Goal: Task Accomplishment & Management: Manage account settings

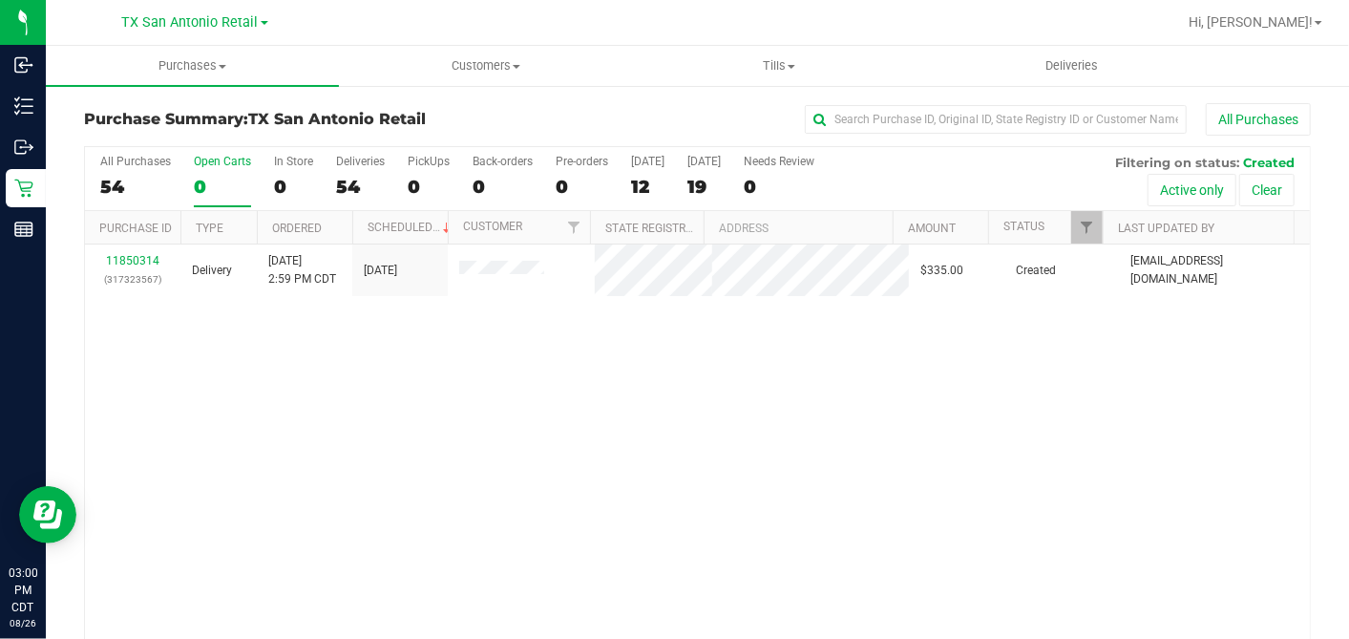
click at [207, 174] on label "Open Carts 0" at bounding box center [222, 181] width 57 height 53
click at [0, 0] on input "Open Carts 0" at bounding box center [0, 0] width 0 height 0
click at [285, 190] on div "0" at bounding box center [293, 187] width 39 height 22
click at [0, 0] on input "In Store 0" at bounding box center [0, 0] width 0 height 0
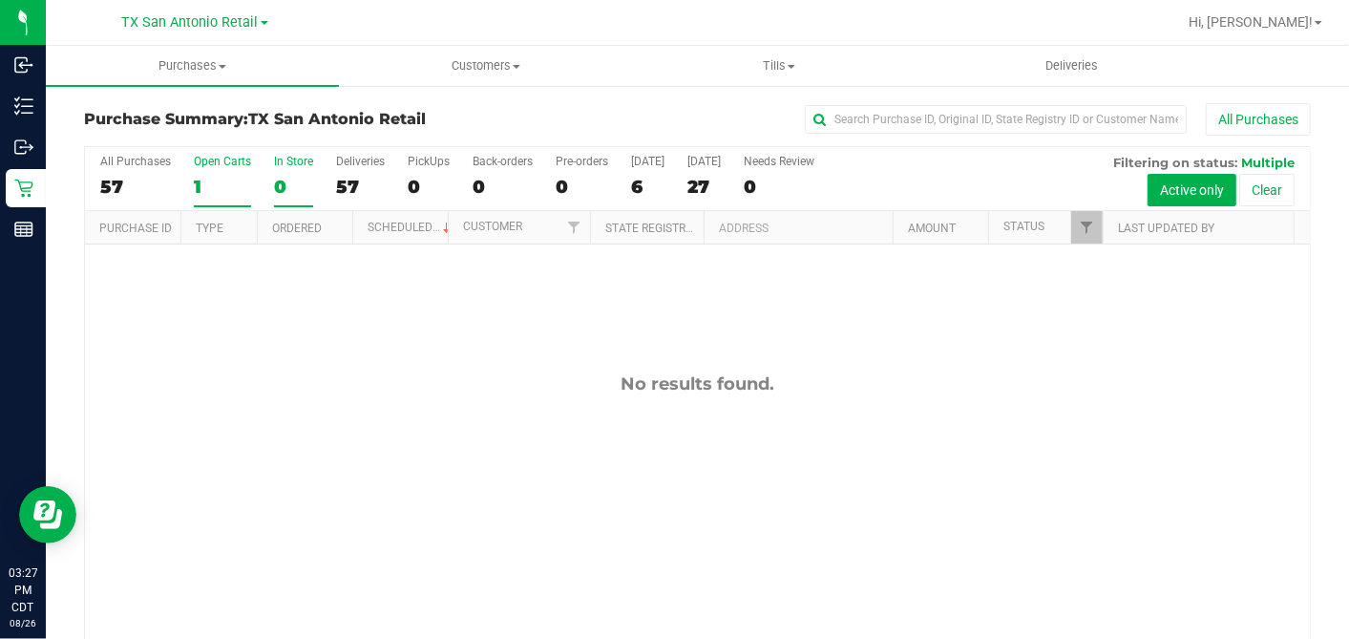
click at [200, 182] on div "1" at bounding box center [222, 187] width 57 height 22
click at [0, 0] on input "Open Carts 1" at bounding box center [0, 0] width 0 height 0
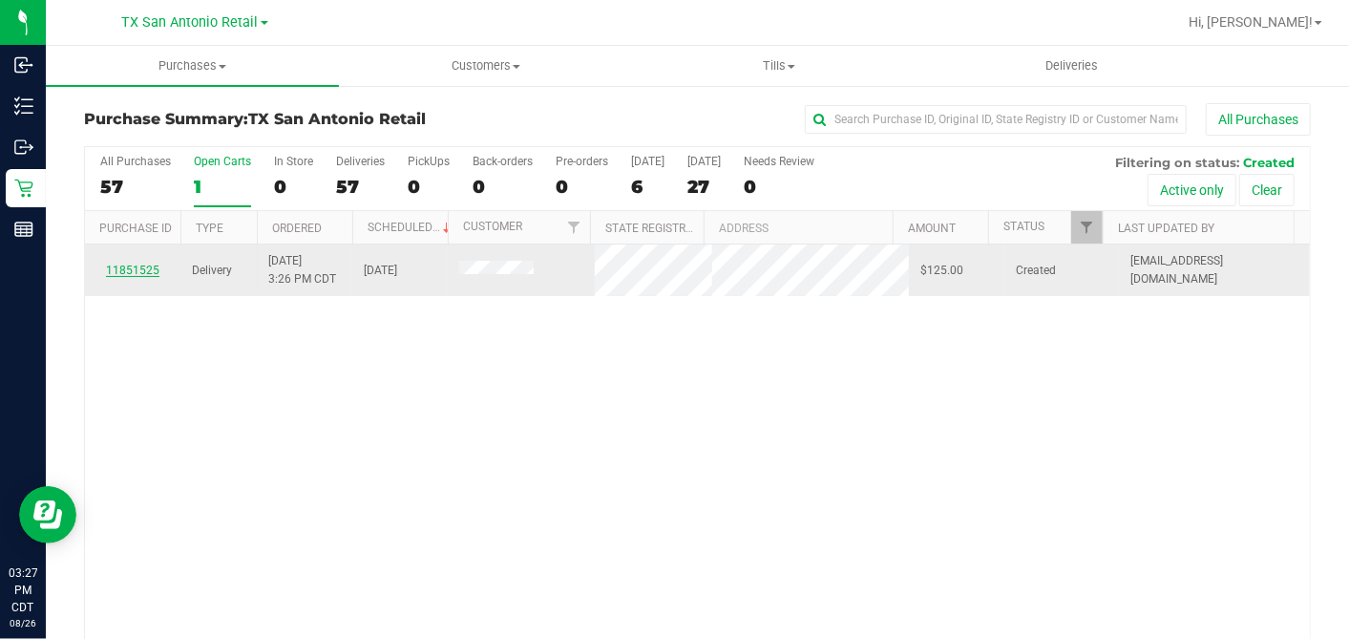
click at [141, 273] on link "11851525" at bounding box center [132, 270] width 53 height 13
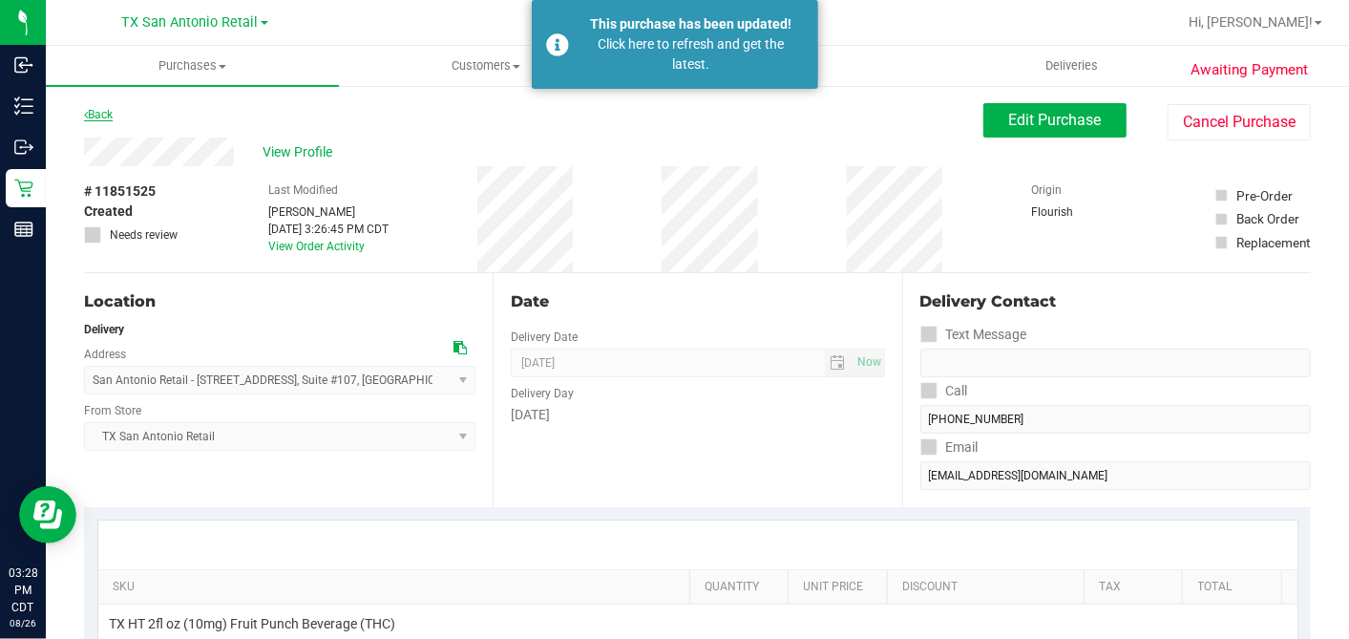
click at [108, 114] on link "Back" at bounding box center [98, 114] width 29 height 13
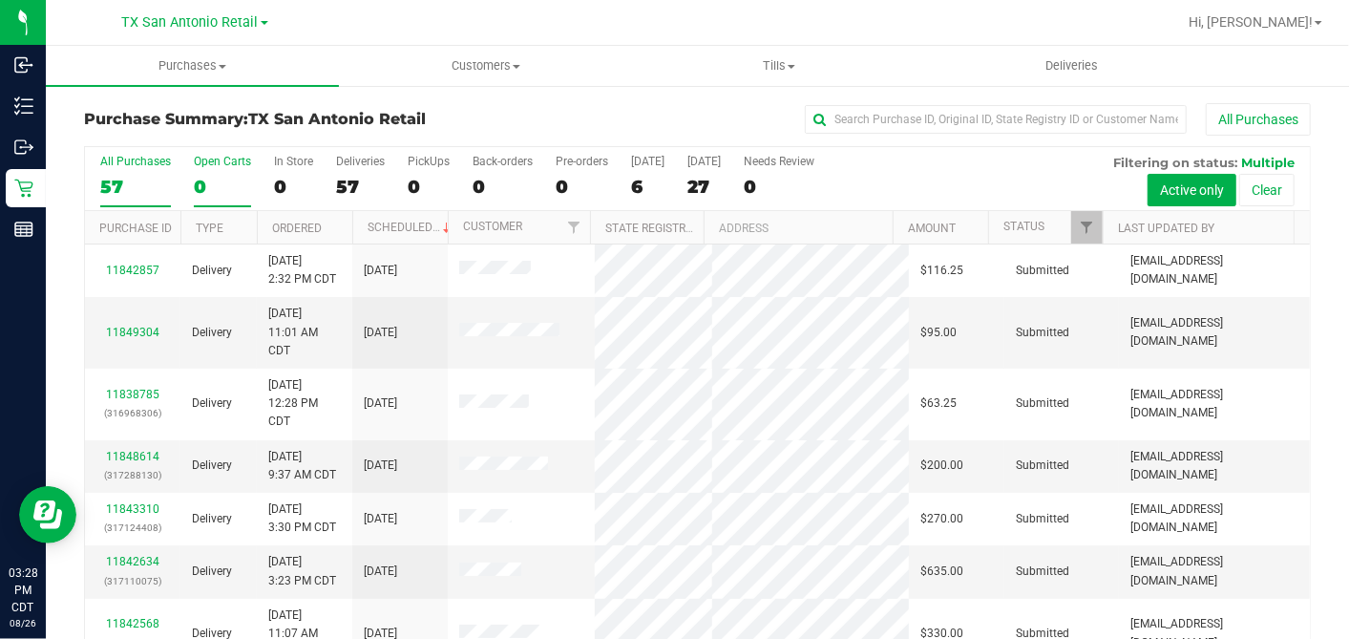
click at [215, 182] on div "0" at bounding box center [222, 187] width 57 height 22
click at [0, 0] on input "Open Carts 0" at bounding box center [0, 0] width 0 height 0
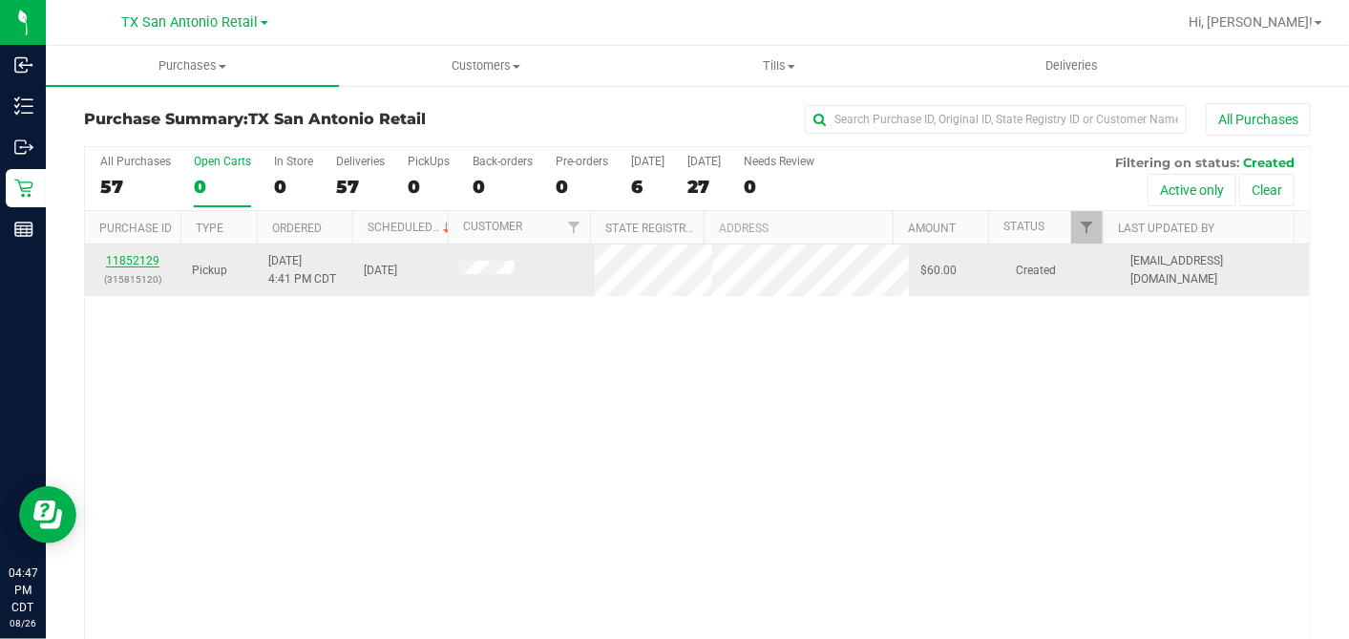
click at [142, 259] on link "11852129" at bounding box center [132, 260] width 53 height 13
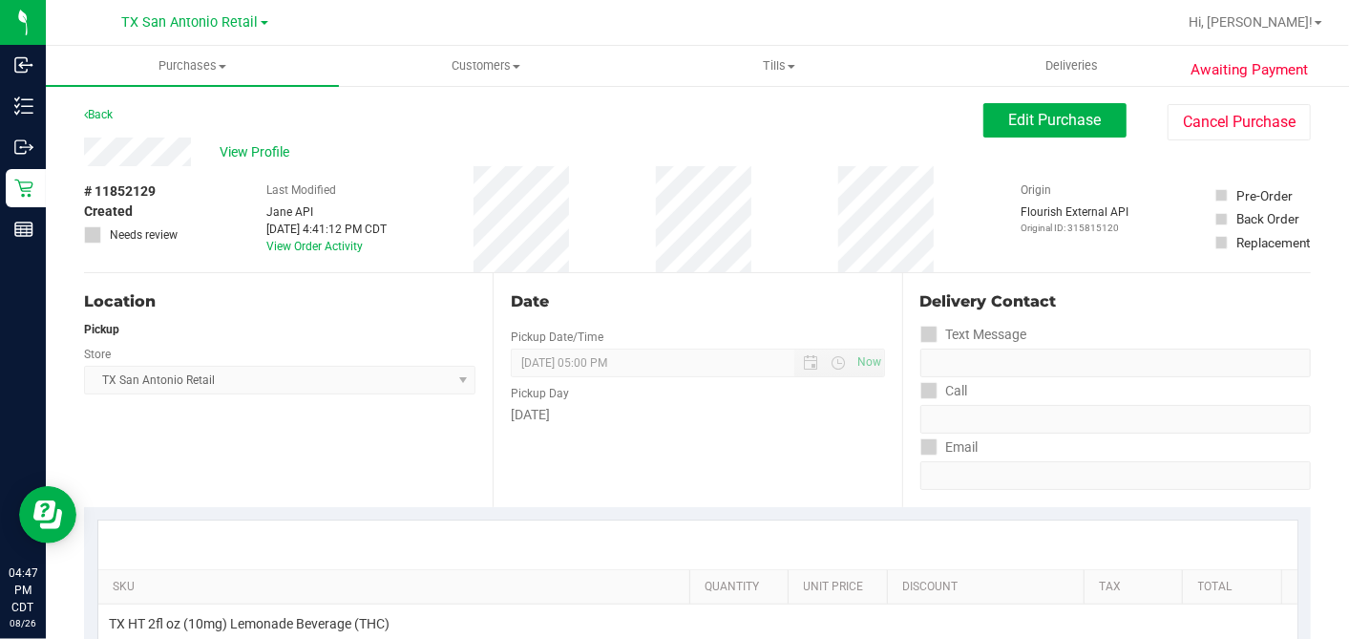
click at [228, 179] on div "# 11852129 Created Needs review Last Modified Jane API Aug 26, 2025 4:41:12 PM …" at bounding box center [697, 219] width 1227 height 106
click at [1038, 130] on button "Edit Purchase" at bounding box center [1054, 120] width 143 height 34
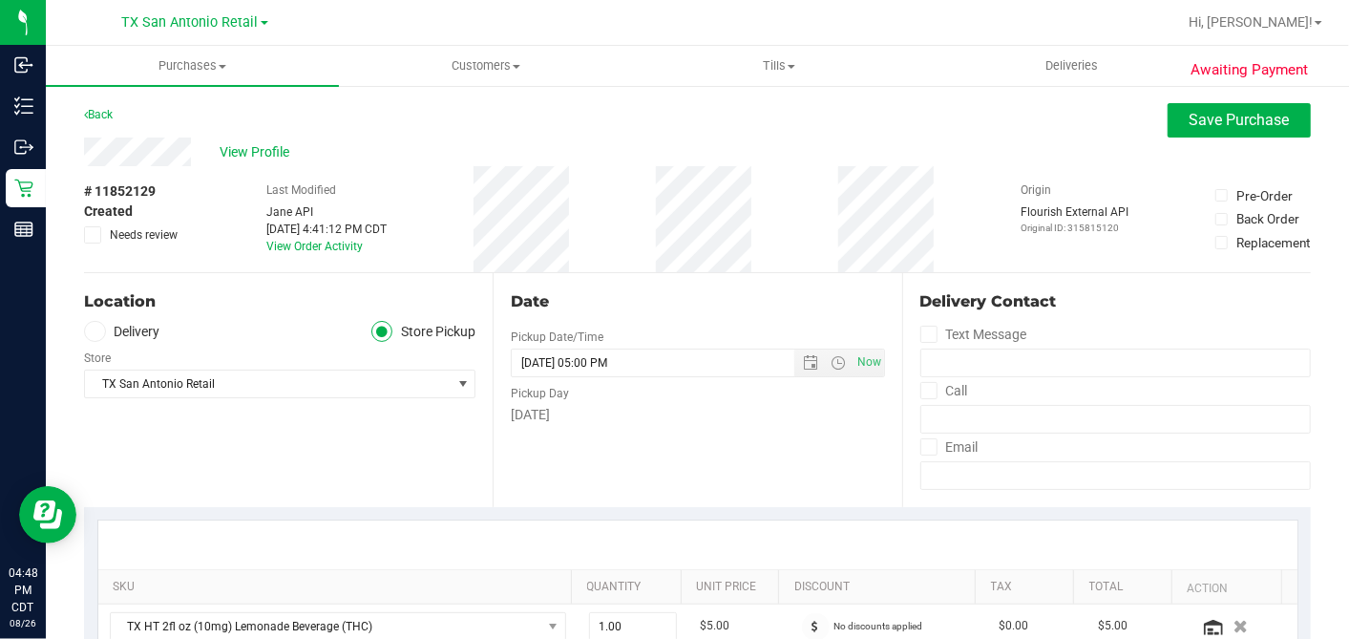
click at [102, 342] on div "Store" at bounding box center [279, 356] width 391 height 28
click at [99, 335] on span at bounding box center [95, 332] width 22 height 22
click at [101, 330] on span at bounding box center [95, 332] width 22 height 22
click at [0, 0] on input "Delivery" at bounding box center [0, 0] width 0 height 0
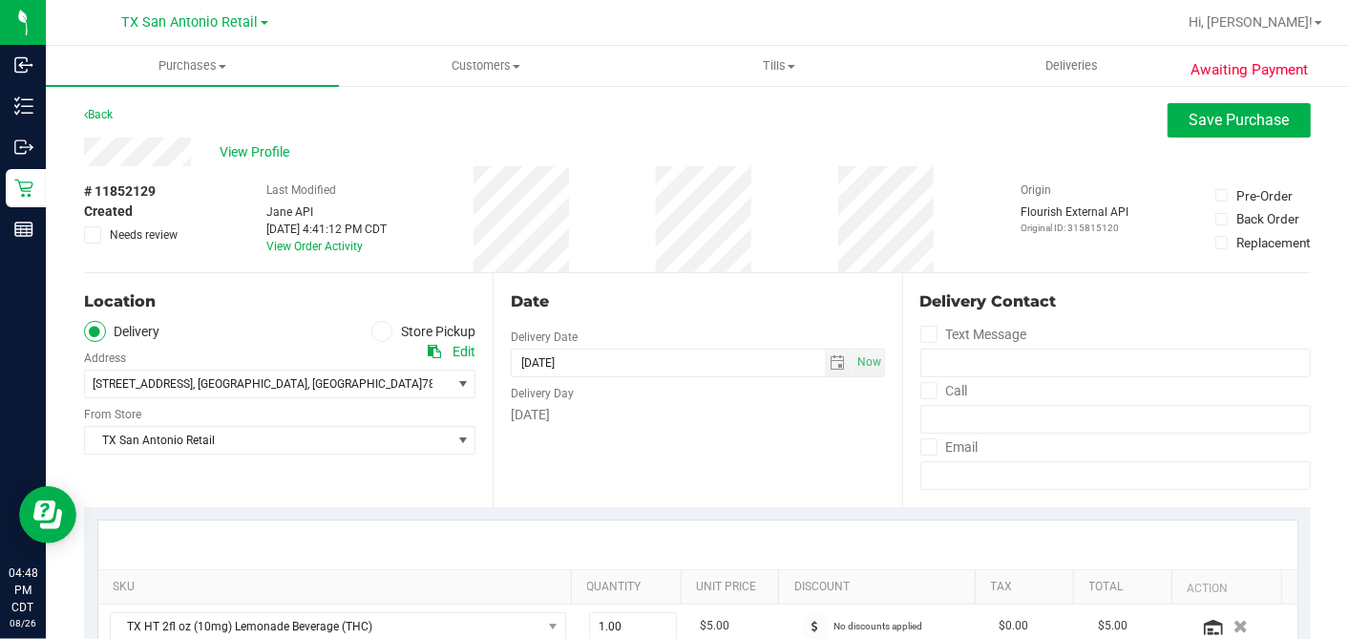
click at [578, 467] on div "Date Delivery Date 08/27/2025 Now 08/27/2025 05:00 PM Now Delivery Day Wednesday" at bounding box center [697, 390] width 409 height 234
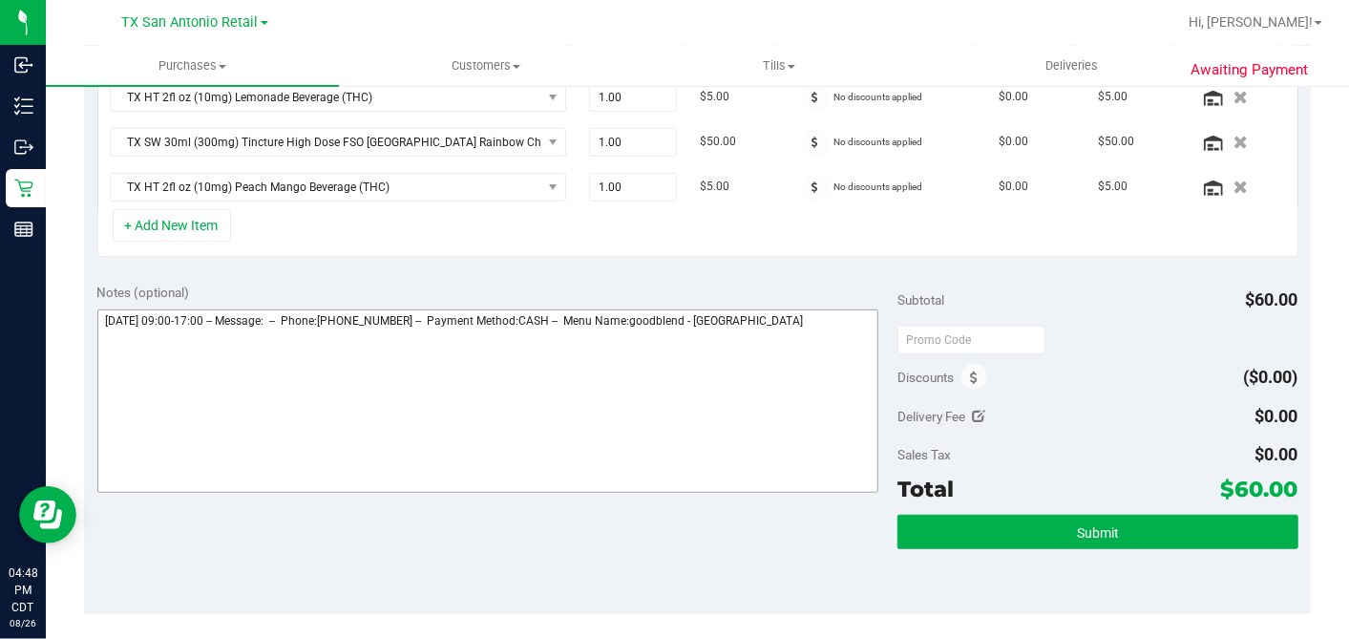
scroll to position [530, 0]
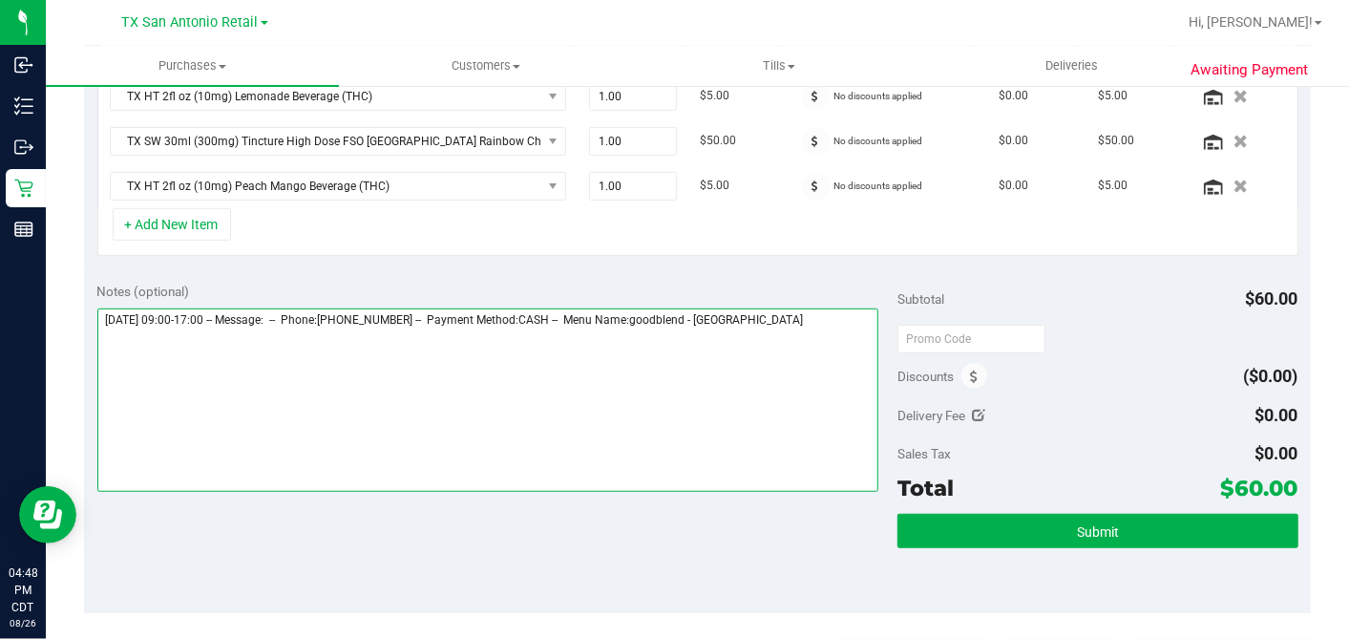
click at [822, 322] on textarea at bounding box center [488, 399] width 782 height 183
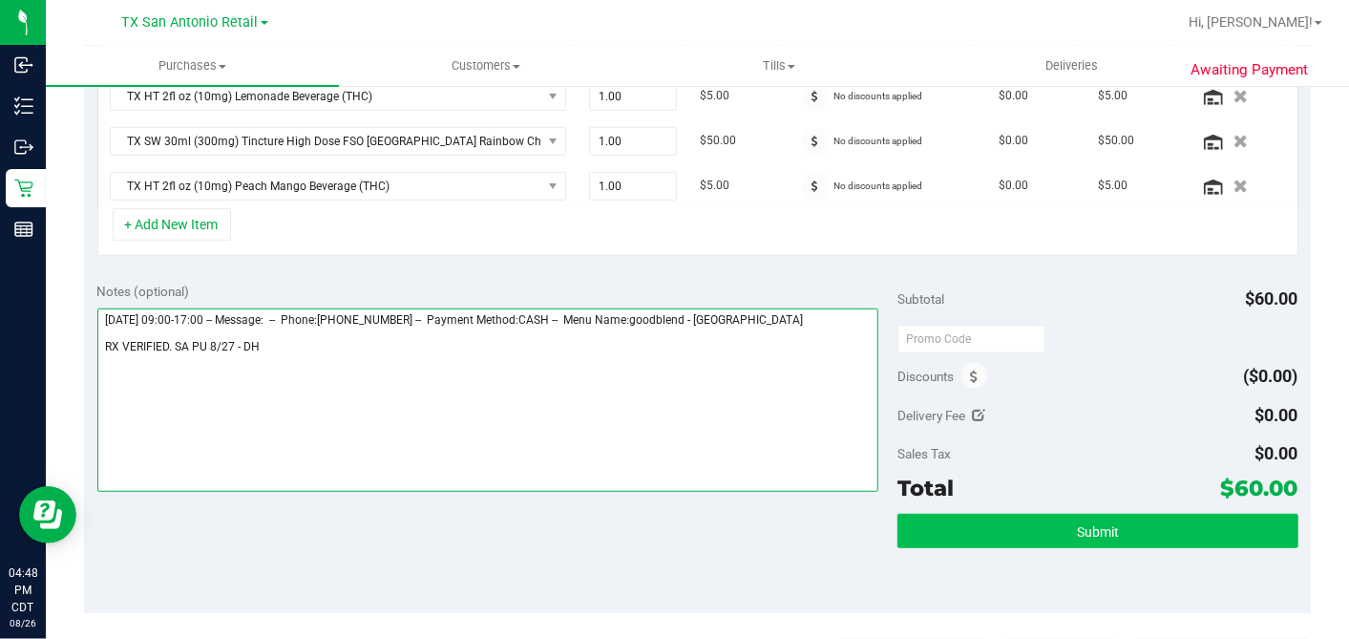
type textarea "Wednesday 08/27/2025 09:00-17:00 -- Message: -- Phone:2814142027 -- Payment Met…"
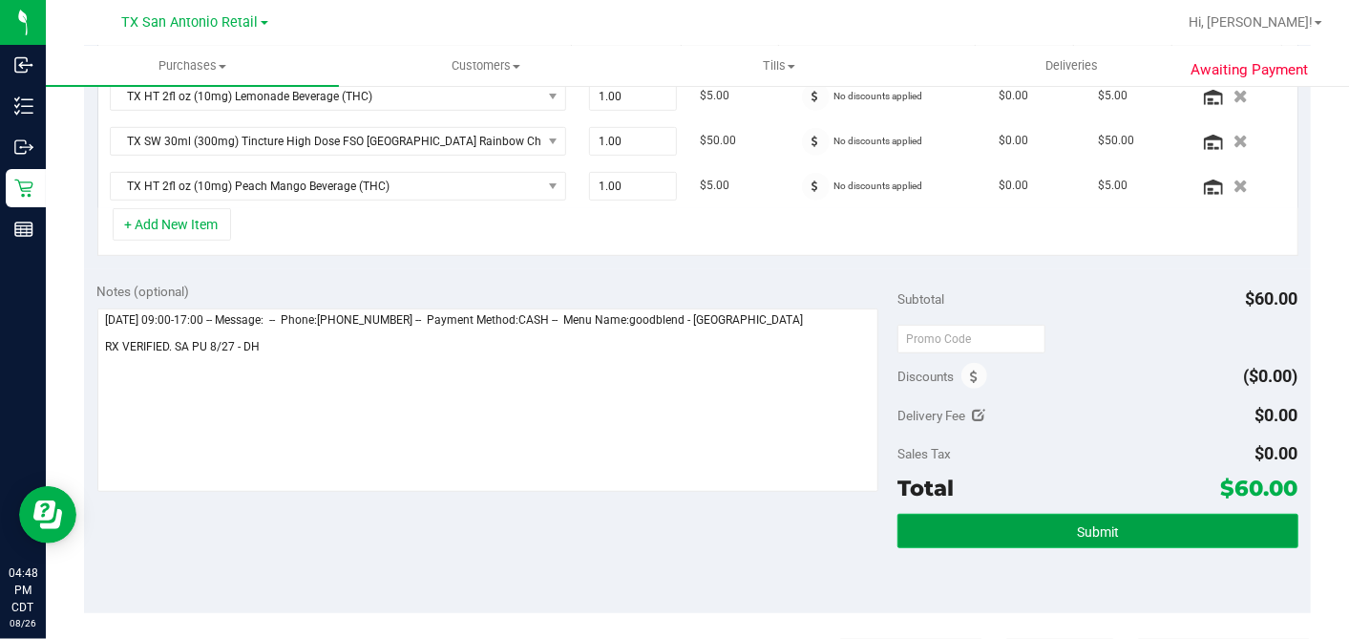
click at [927, 525] on button "Submit" at bounding box center [1098, 531] width 400 height 34
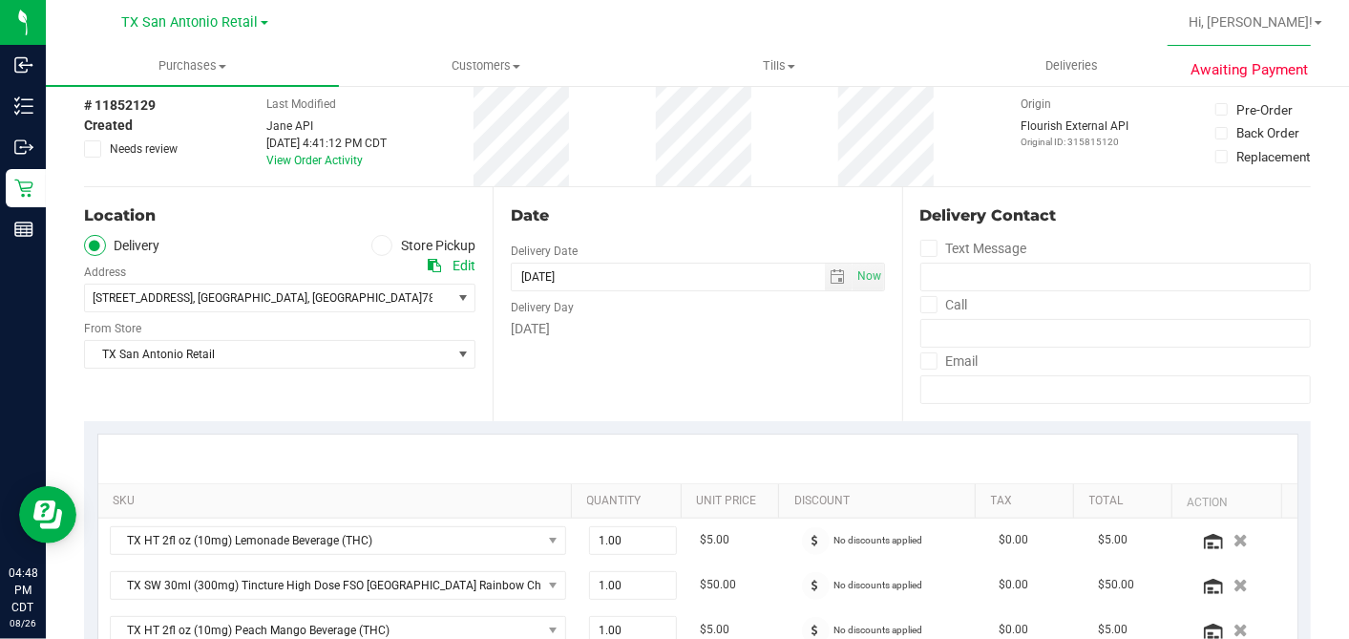
scroll to position [0, 0]
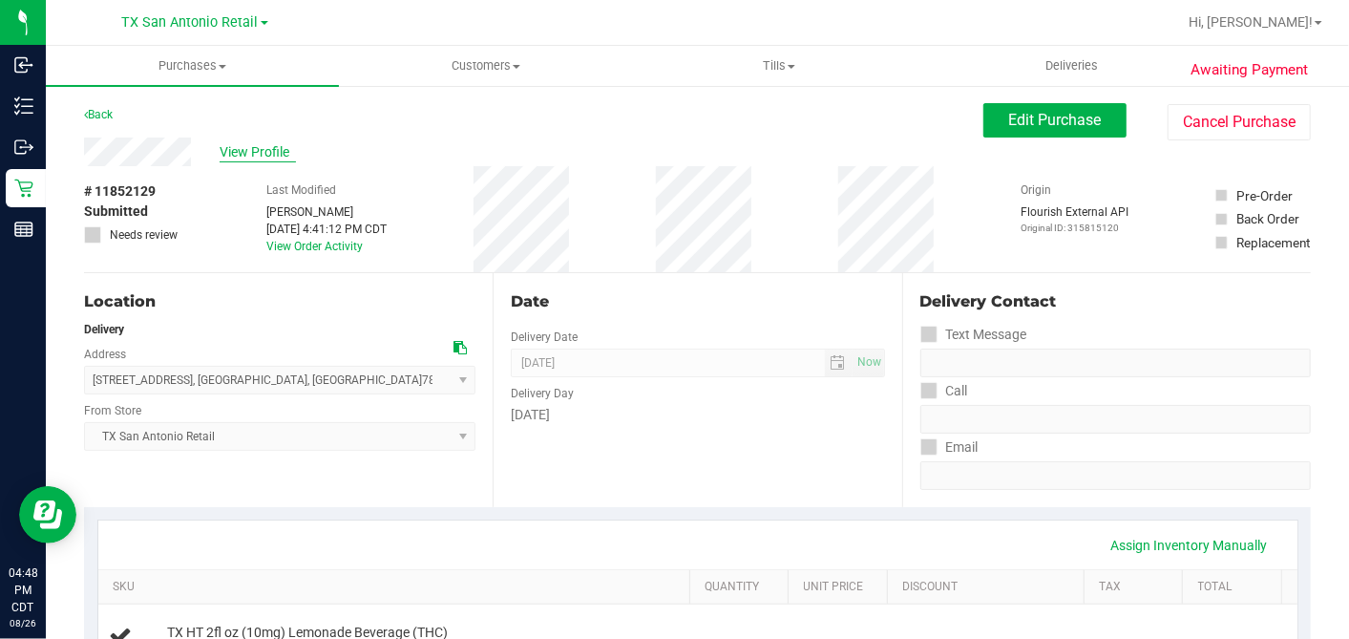
click at [276, 143] on span "View Profile" at bounding box center [258, 152] width 76 height 20
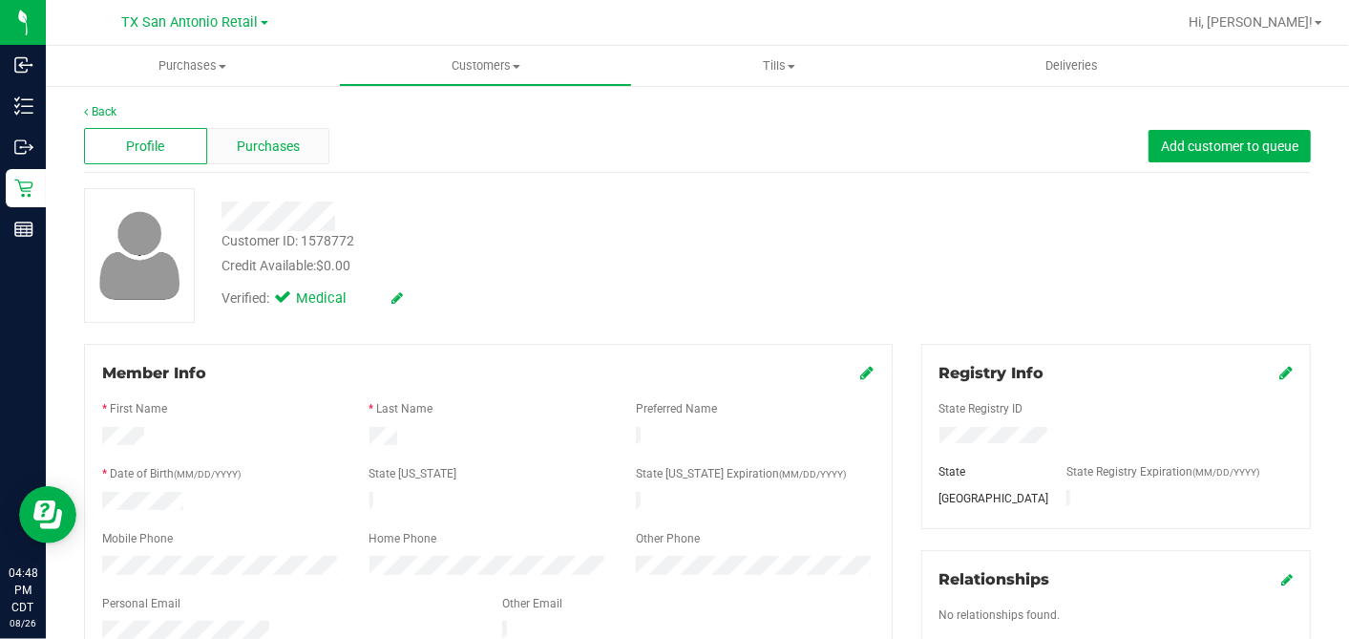
click at [240, 158] on div "Purchases" at bounding box center [268, 146] width 123 height 36
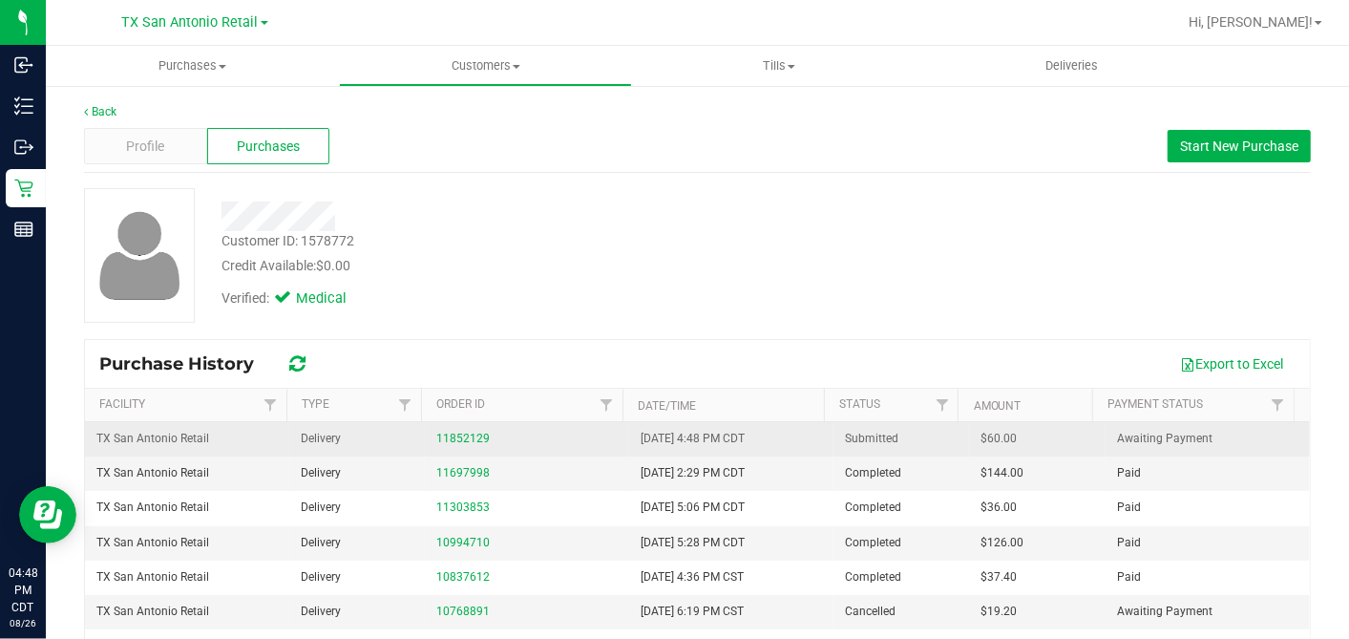
click at [982, 433] on span "$60.00" at bounding box center [1000, 439] width 36 height 18
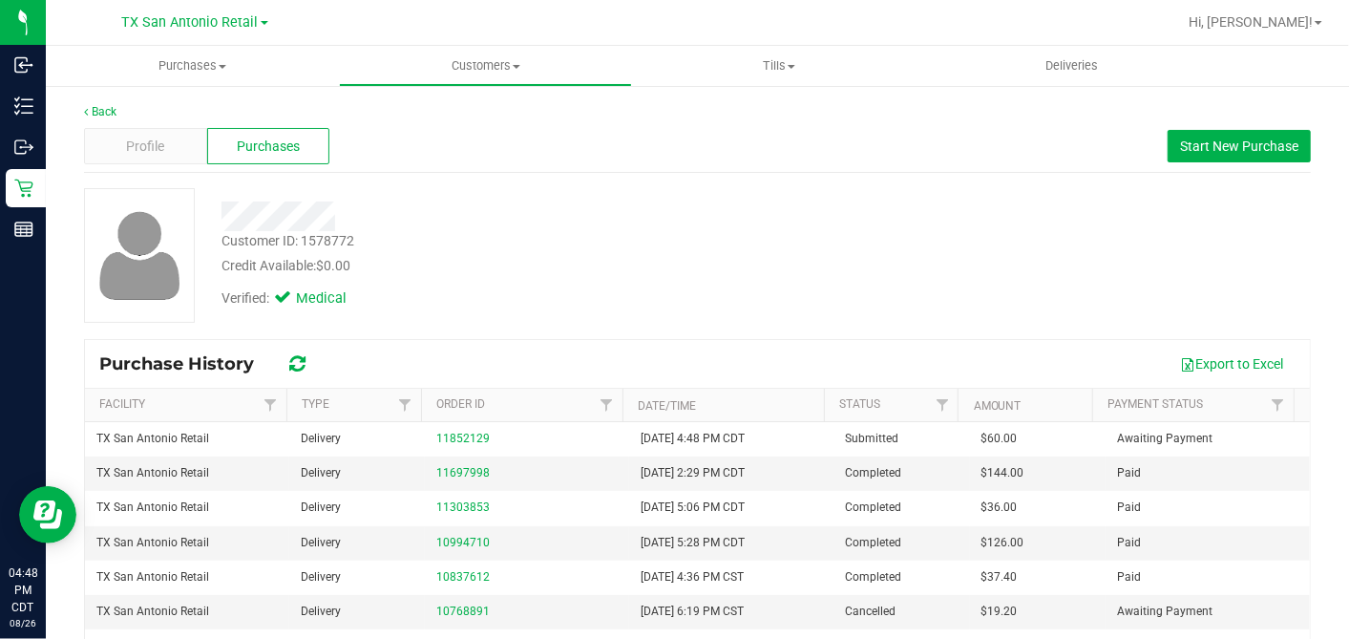
copy span "60.00"
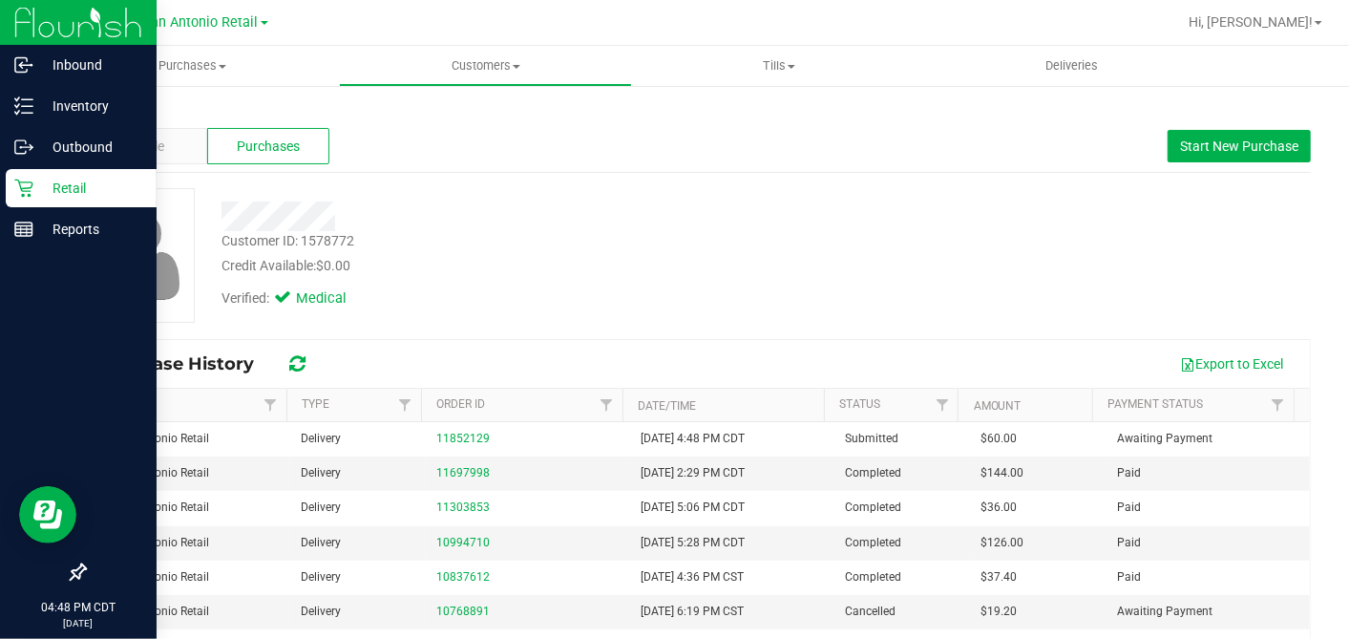
click at [33, 183] on p "Retail" at bounding box center [90, 188] width 115 height 23
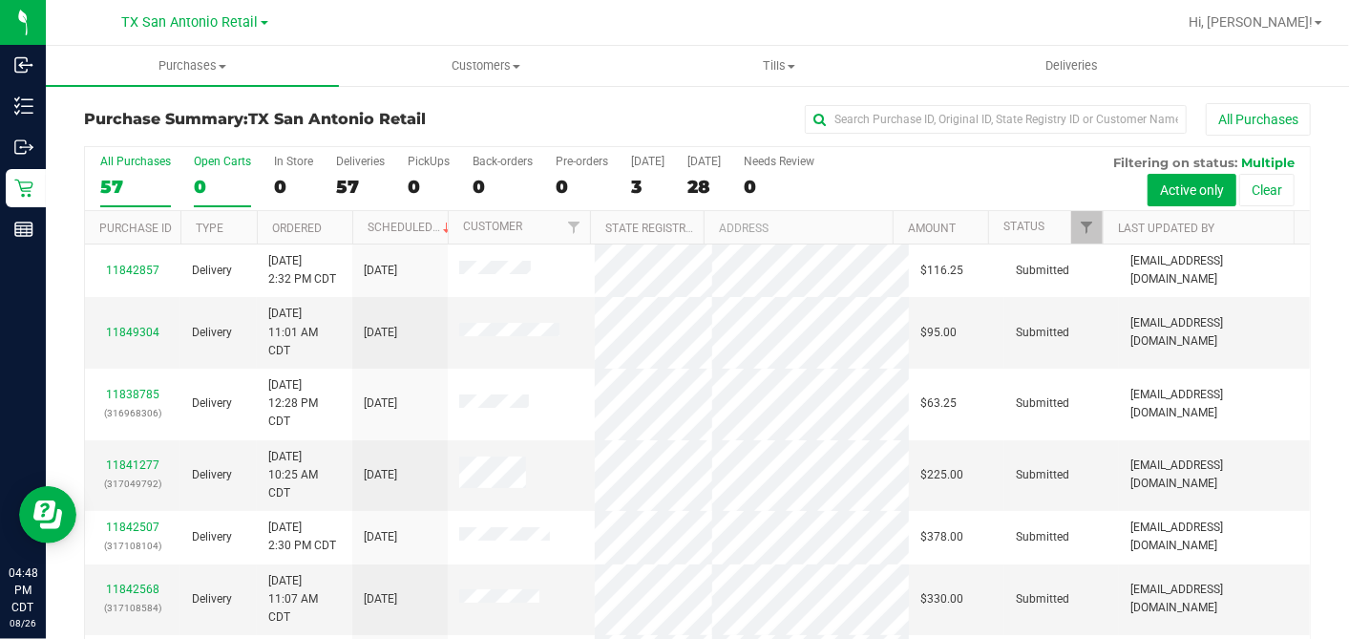
click at [202, 180] on div "0" at bounding box center [222, 187] width 57 height 22
click at [0, 0] on input "Open Carts 0" at bounding box center [0, 0] width 0 height 0
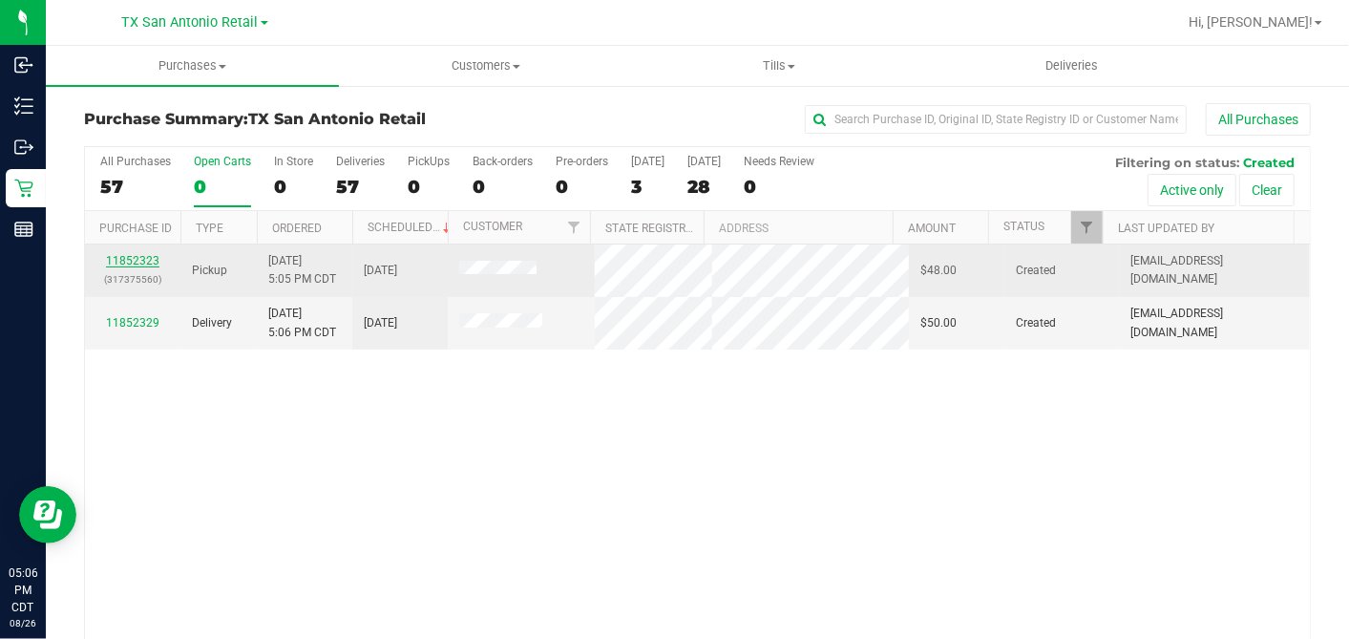
click at [133, 254] on link "11852323" at bounding box center [132, 260] width 53 height 13
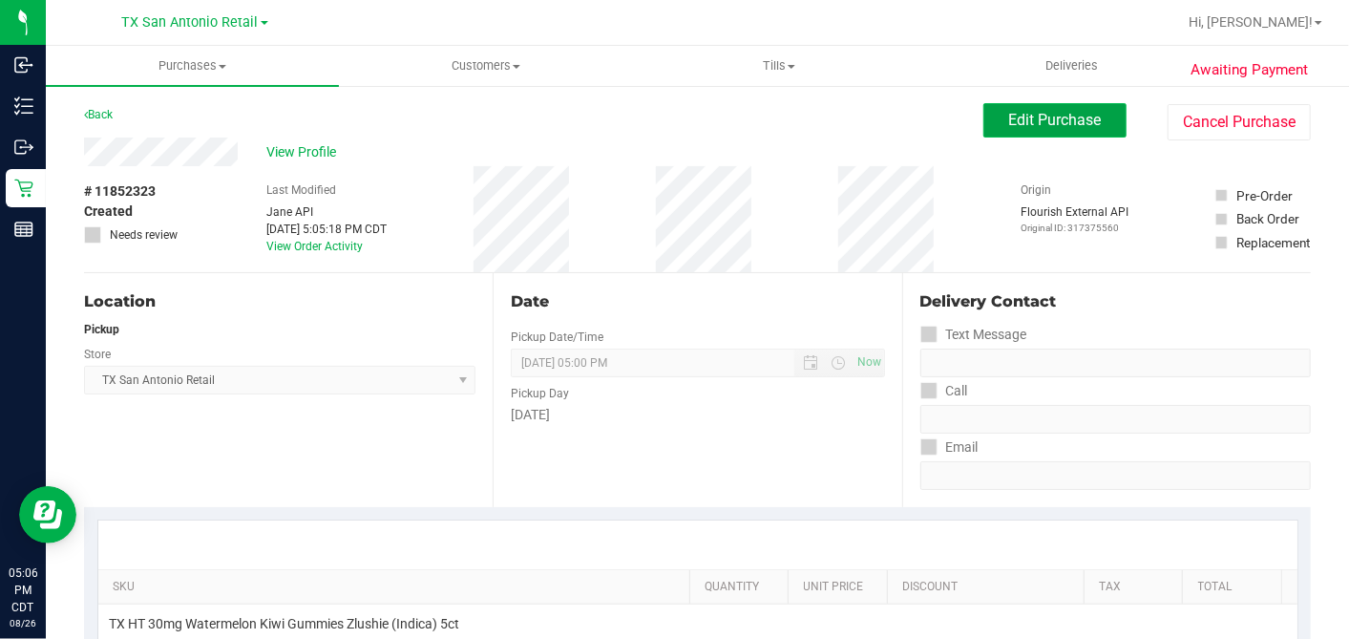
click at [1023, 136] on button "Edit Purchase" at bounding box center [1054, 120] width 143 height 34
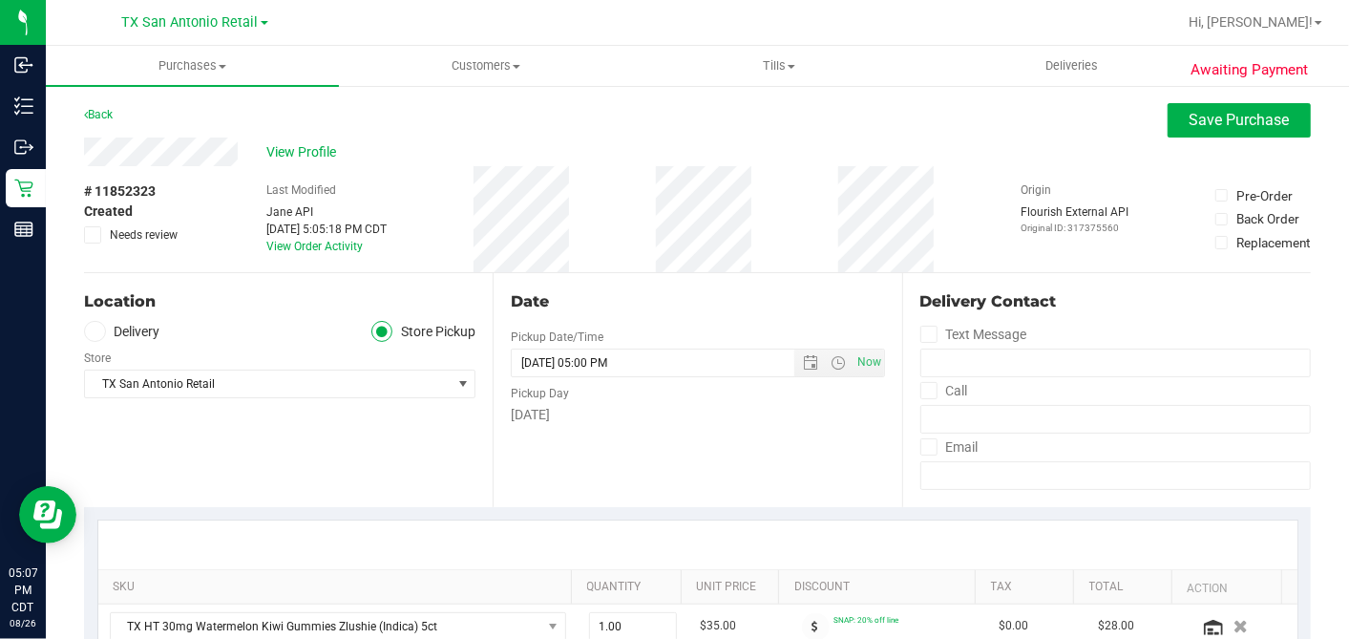
click at [94, 331] on icon at bounding box center [94, 331] width 11 height 0
click at [0, 0] on input "Delivery" at bounding box center [0, 0] width 0 height 0
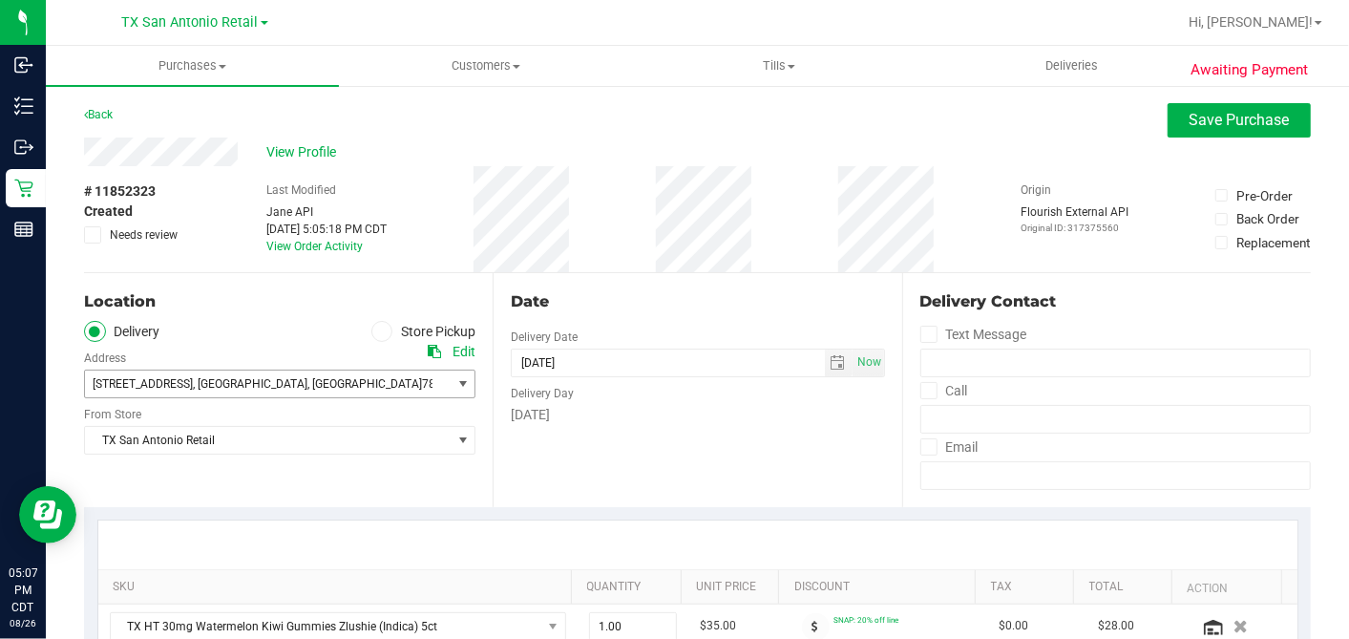
drag, startPoint x: 201, startPoint y: 380, endPoint x: 205, endPoint y: 395, distance: 16.0
click at [201, 381] on span ", San Antonio" at bounding box center [250, 383] width 115 height 13
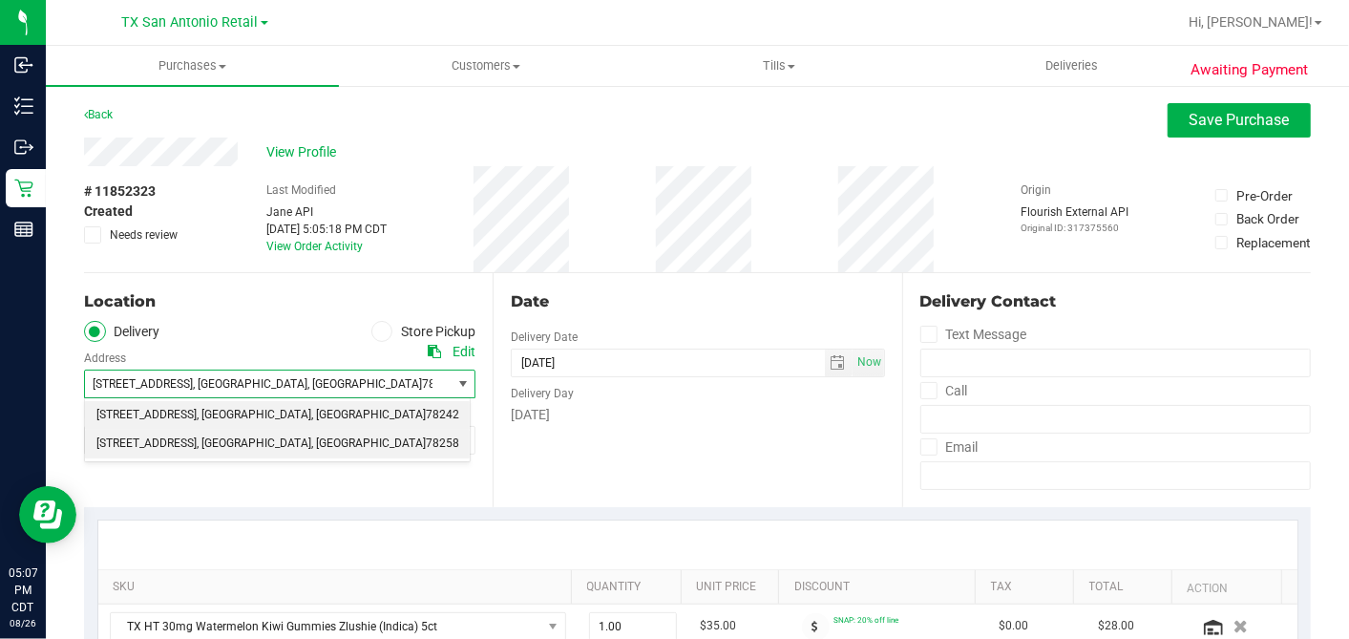
click at [197, 446] on span "18720 Stone Oak Pkwy" at bounding box center [146, 444] width 100 height 25
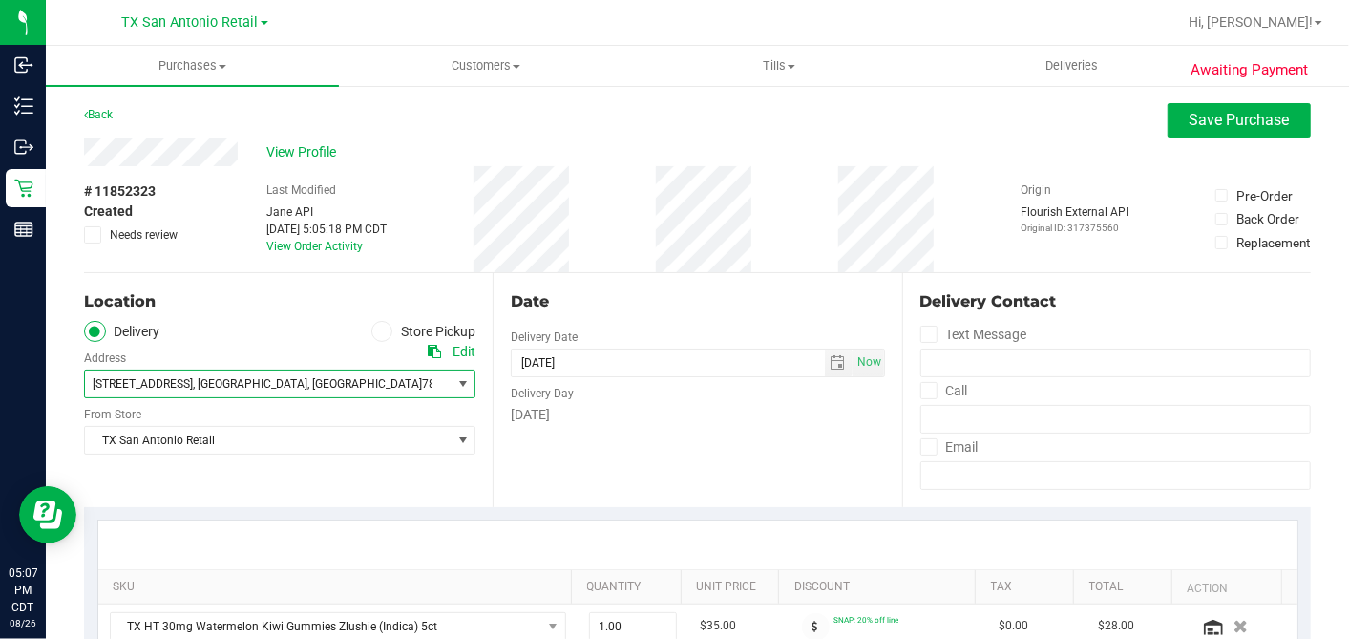
click at [739, 439] on div "Date Delivery Date 08/28/2025 Now 08/28/2025 05:00 PM Now Delivery Day Thursday" at bounding box center [697, 390] width 409 height 234
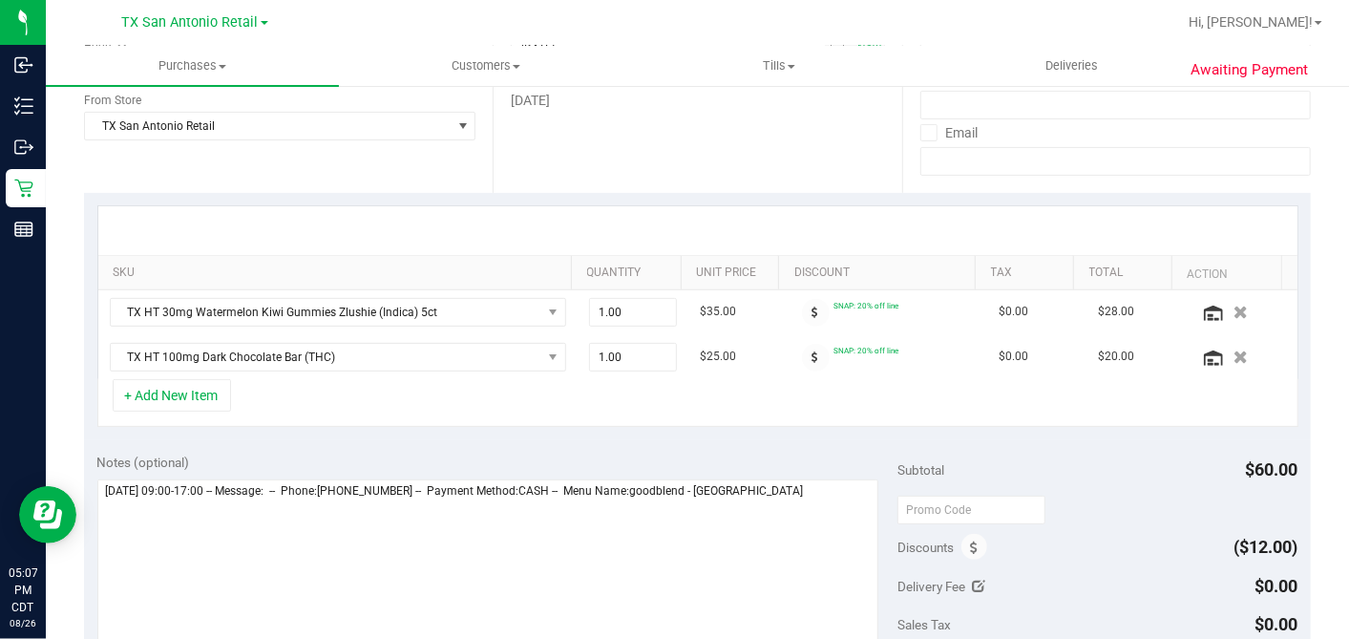
scroll to position [424, 0]
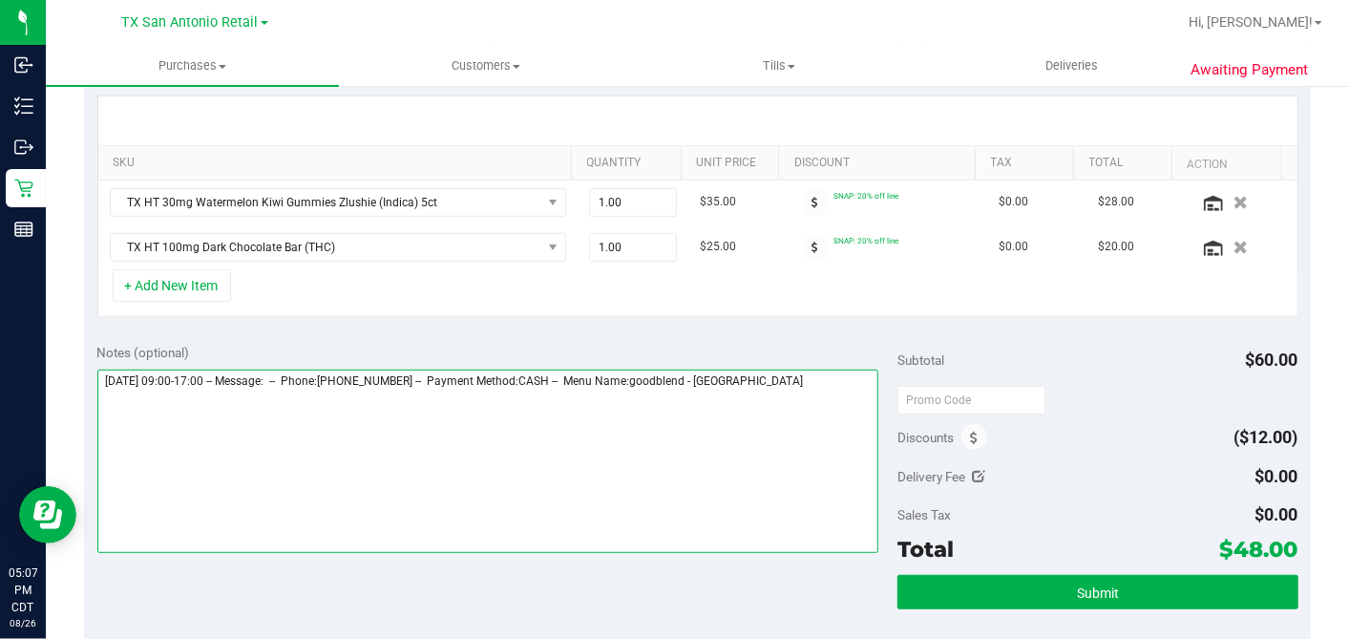
click at [824, 382] on textarea at bounding box center [488, 461] width 782 height 183
type textarea "Thursday 08/28/2025 09:00-17:00 -- Message: -- Phone:2107766830 -- Payment Meth…"
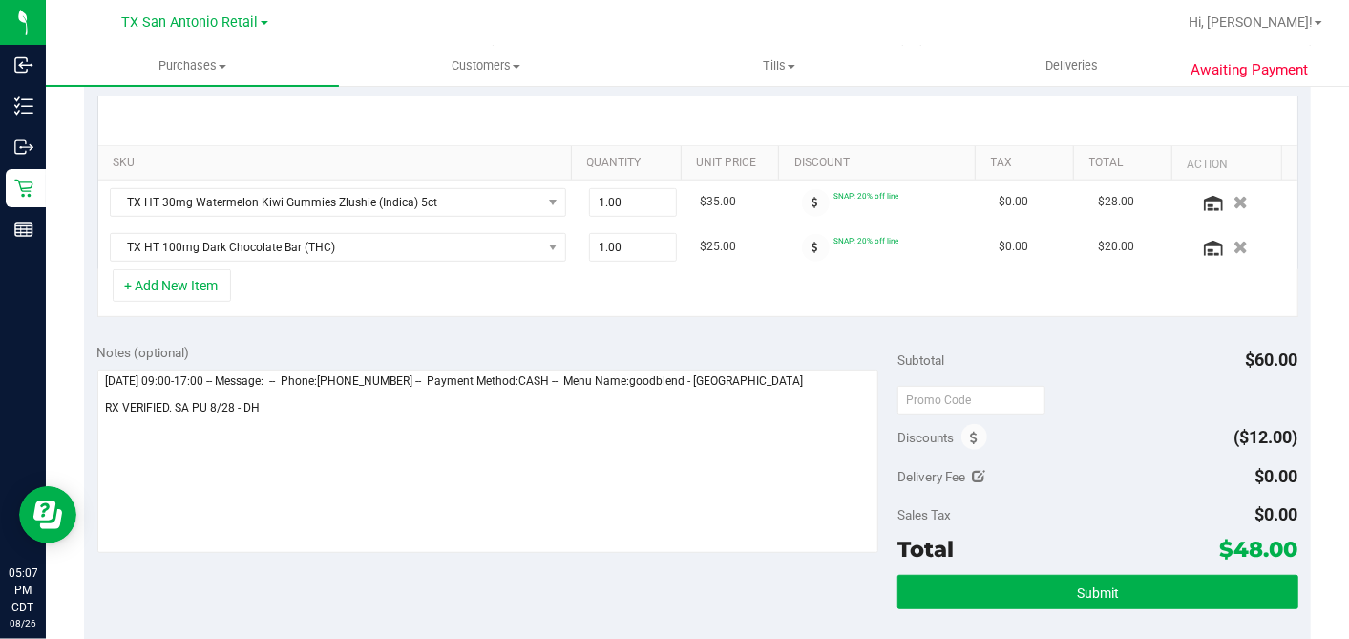
click at [1066, 607] on div "Submit" at bounding box center [1098, 618] width 400 height 86
click at [1077, 595] on span "Submit" at bounding box center [1098, 592] width 42 height 15
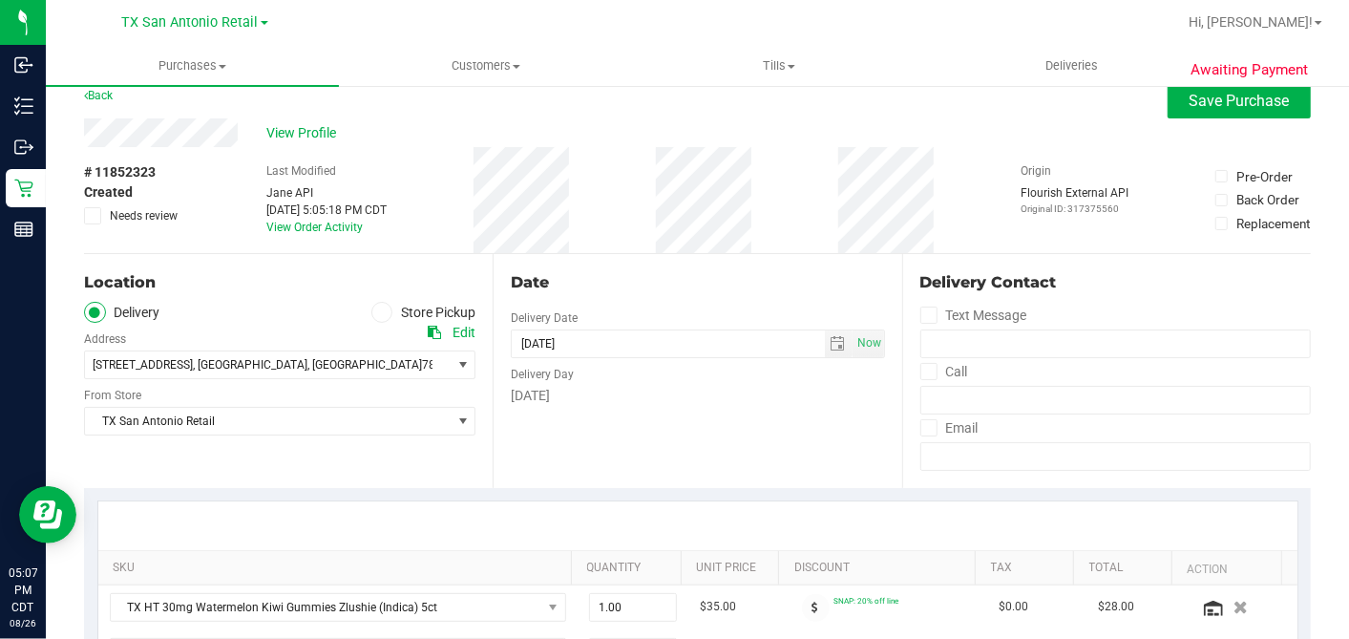
scroll to position [0, 0]
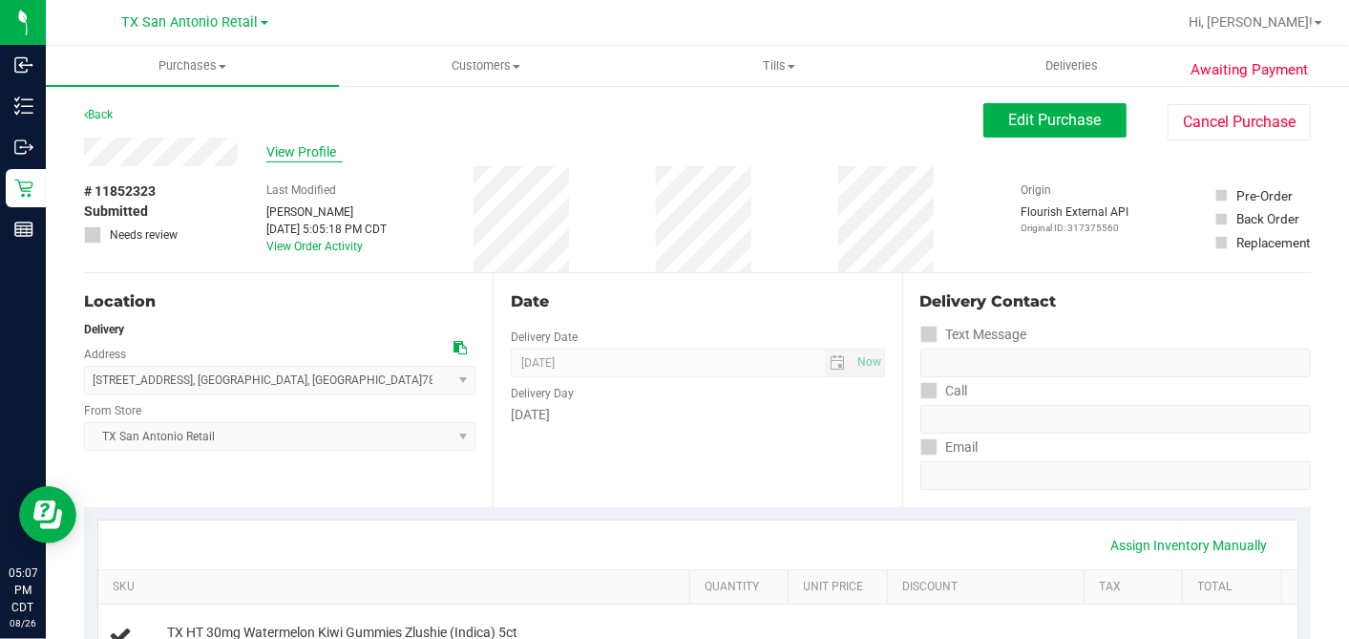
click at [303, 152] on span "View Profile" at bounding box center [304, 152] width 76 height 20
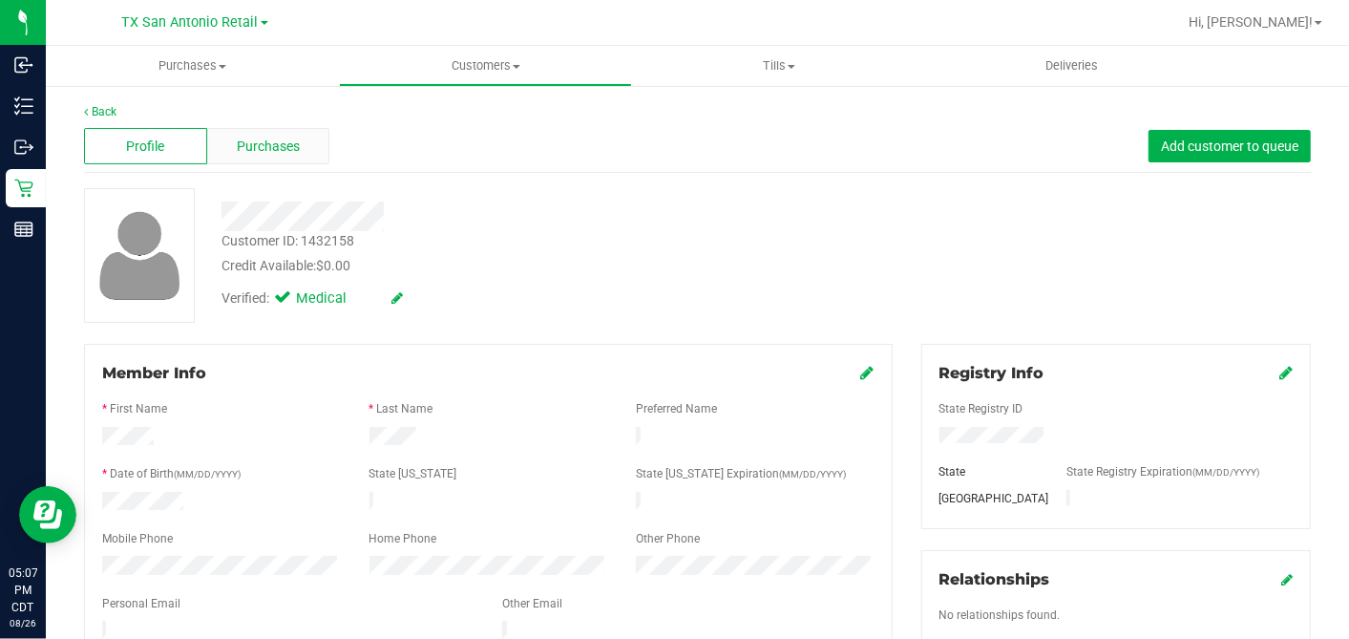
click at [265, 144] on span "Purchases" at bounding box center [268, 147] width 63 height 20
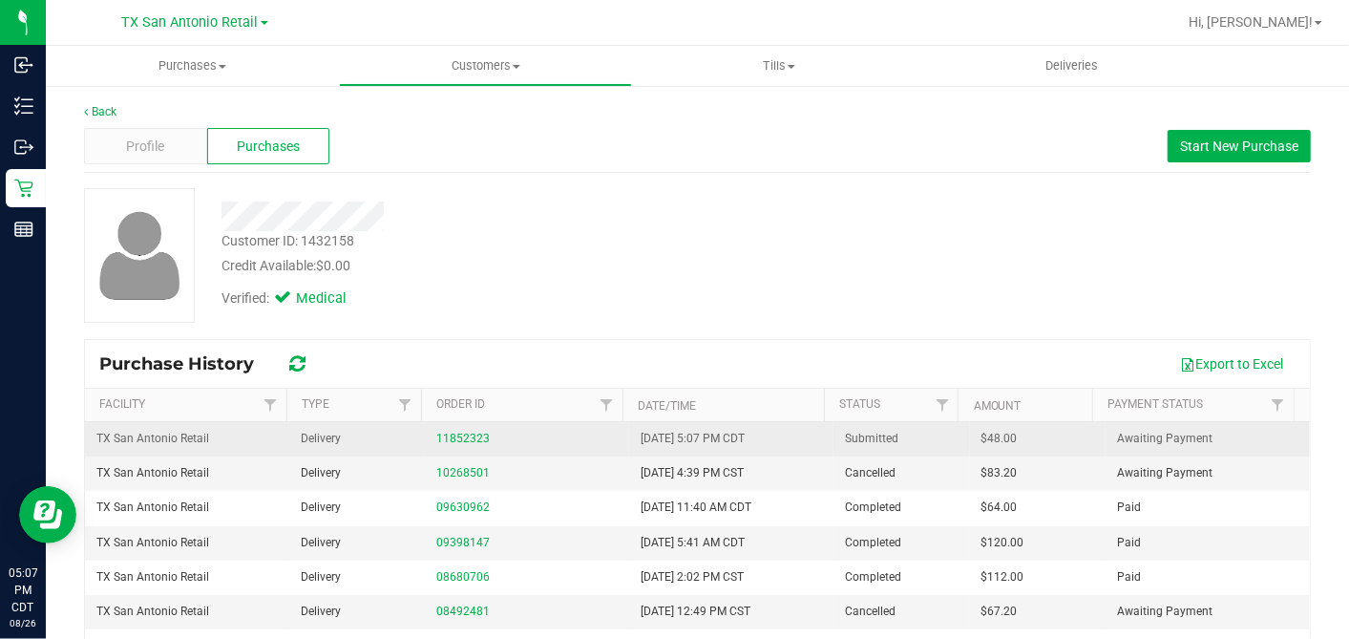
click at [982, 441] on span "$48.00" at bounding box center [1000, 439] width 36 height 18
copy span "48.00"
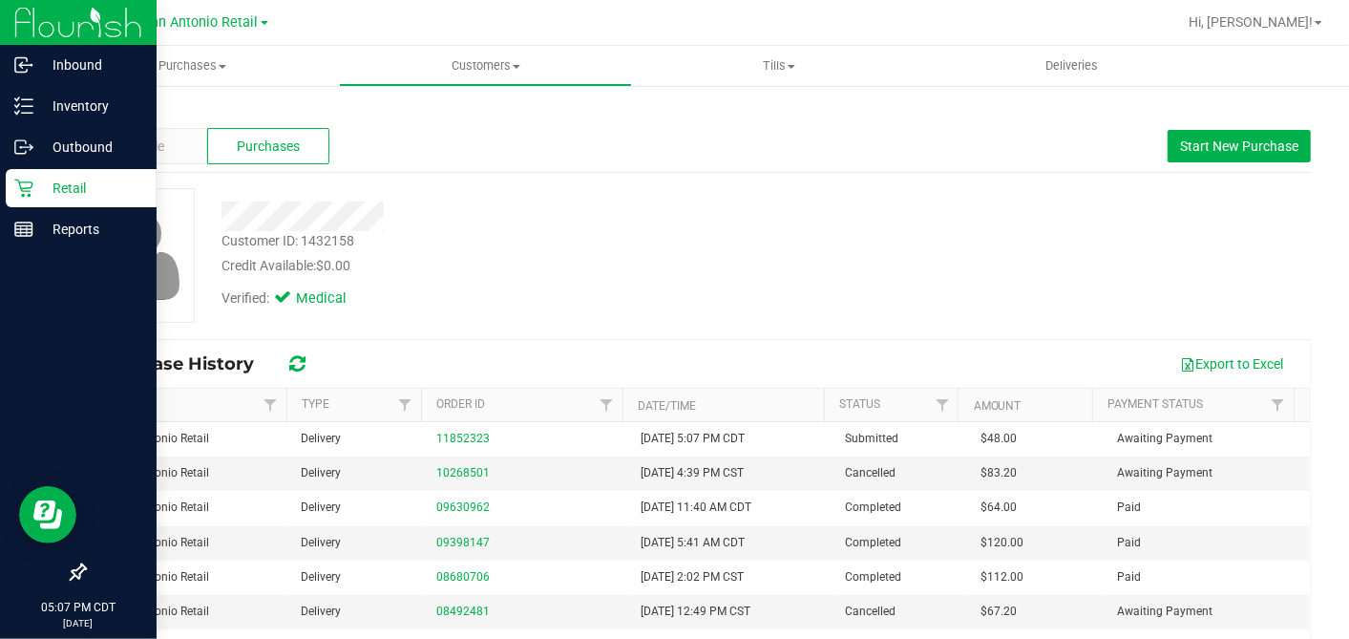
drag, startPoint x: 16, startPoint y: 180, endPoint x: 46, endPoint y: 188, distance: 30.8
click at [16, 180] on icon at bounding box center [23, 189] width 18 height 18
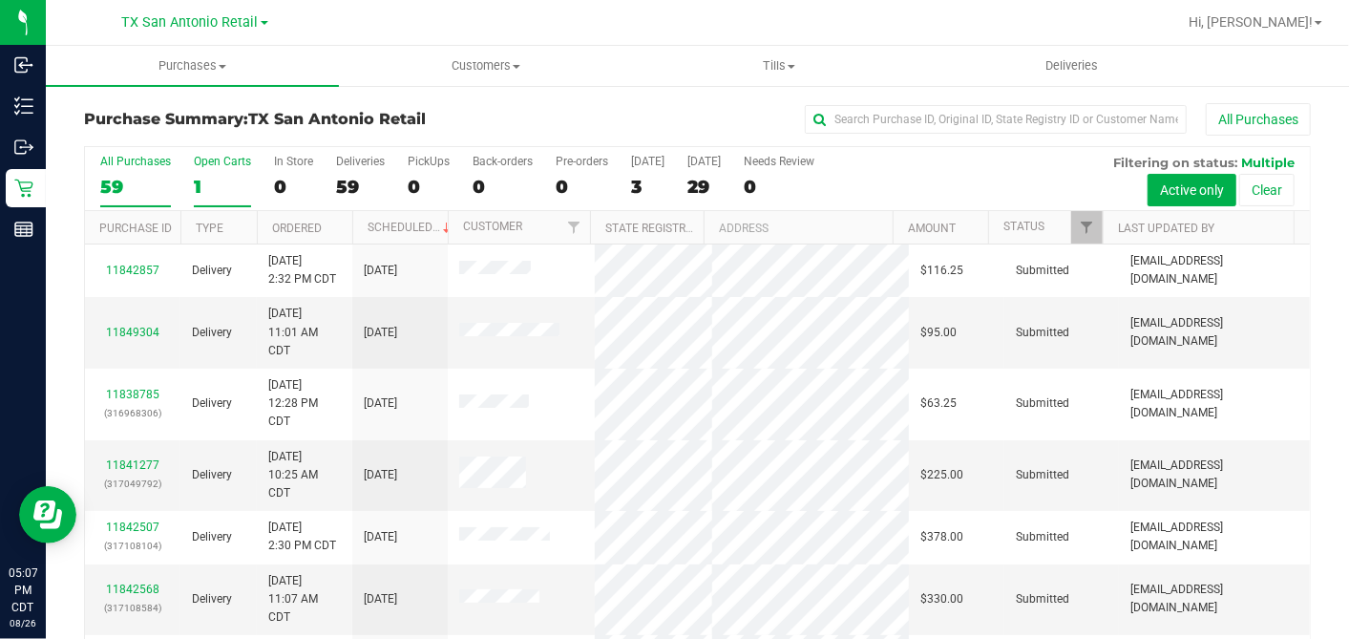
click at [202, 182] on div "1" at bounding box center [222, 187] width 57 height 22
click at [0, 0] on input "Open Carts 1" at bounding box center [0, 0] width 0 height 0
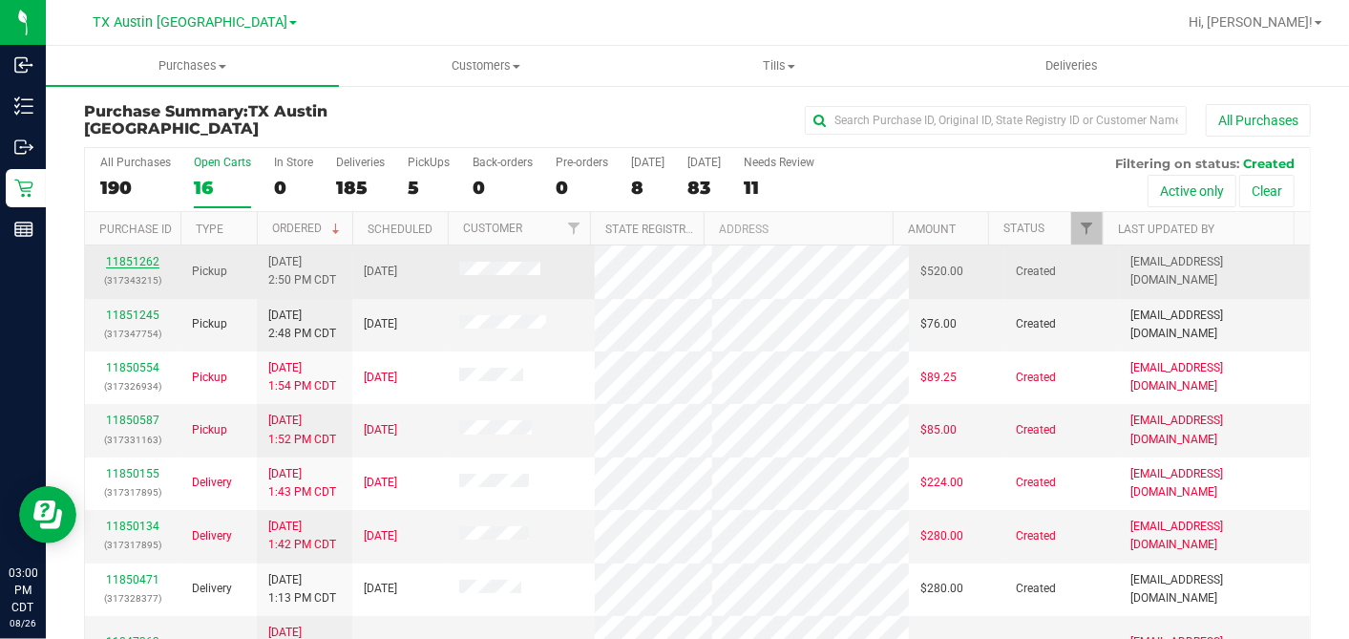
click at [134, 259] on link "11851262" at bounding box center [132, 261] width 53 height 13
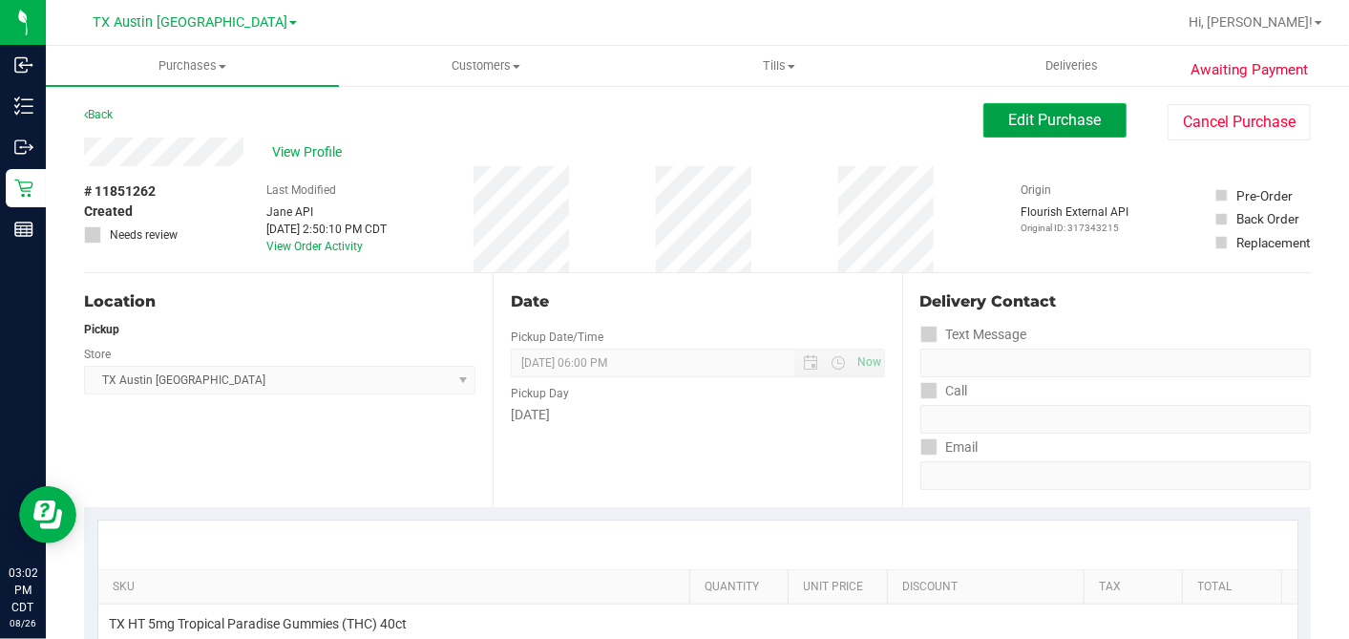
click at [1050, 116] on span "Edit Purchase" at bounding box center [1055, 120] width 93 height 18
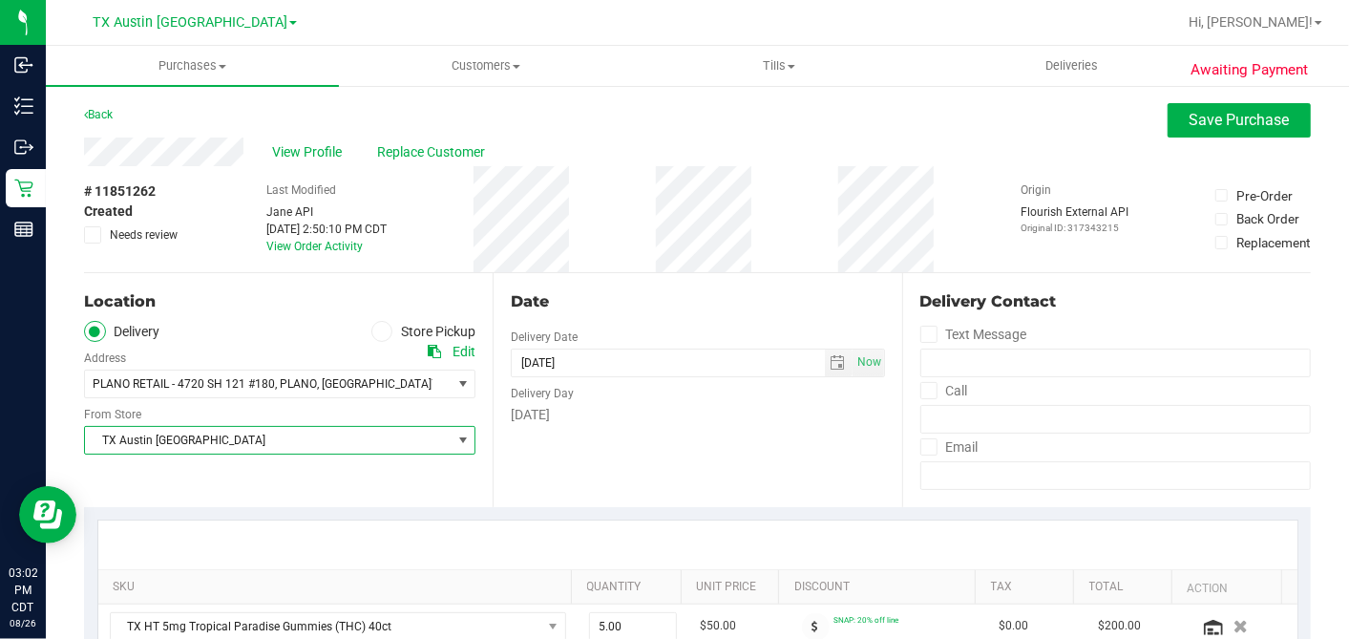
click at [240, 432] on span "TX Austin [GEOGRAPHIC_DATA]" at bounding box center [268, 440] width 366 height 27
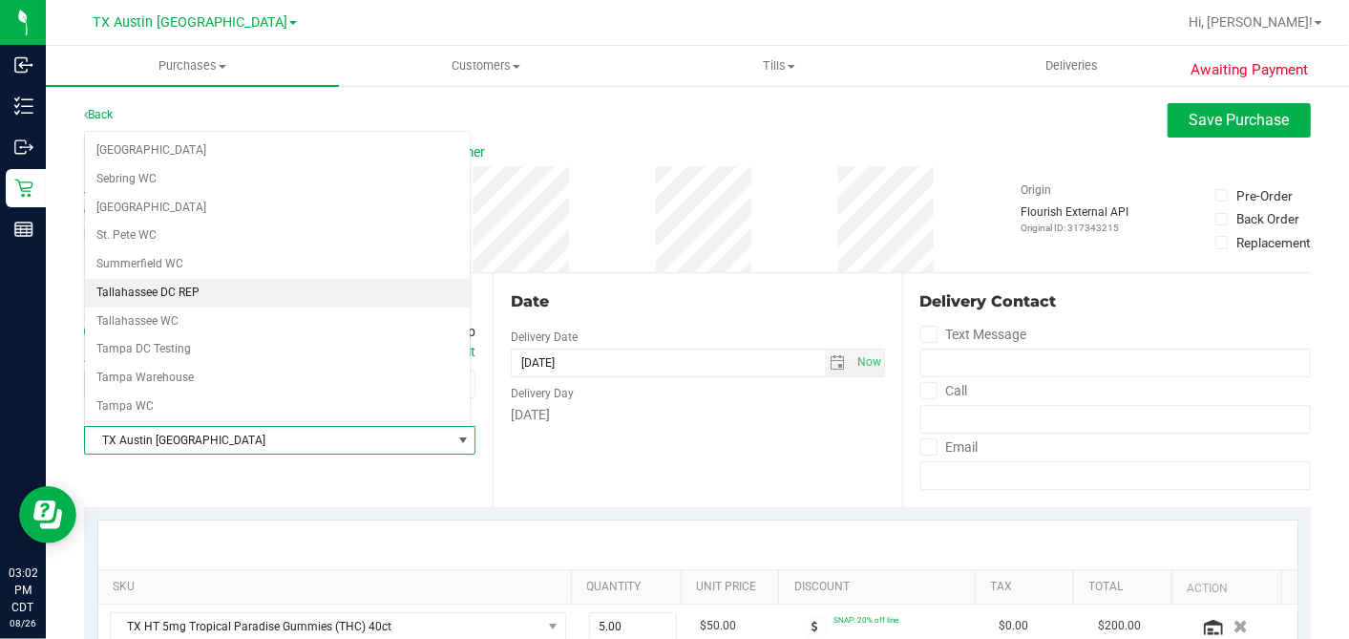
scroll to position [1358, 0]
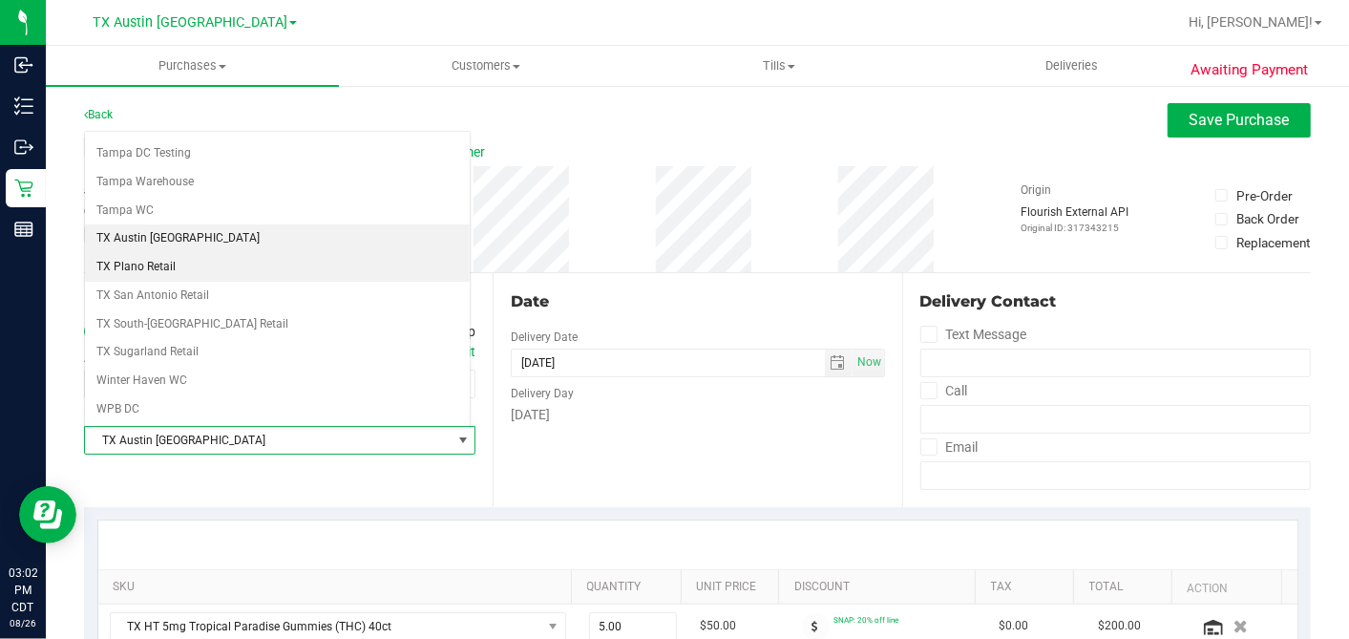
click at [183, 253] on li "TX Plano Retail" at bounding box center [277, 267] width 385 height 29
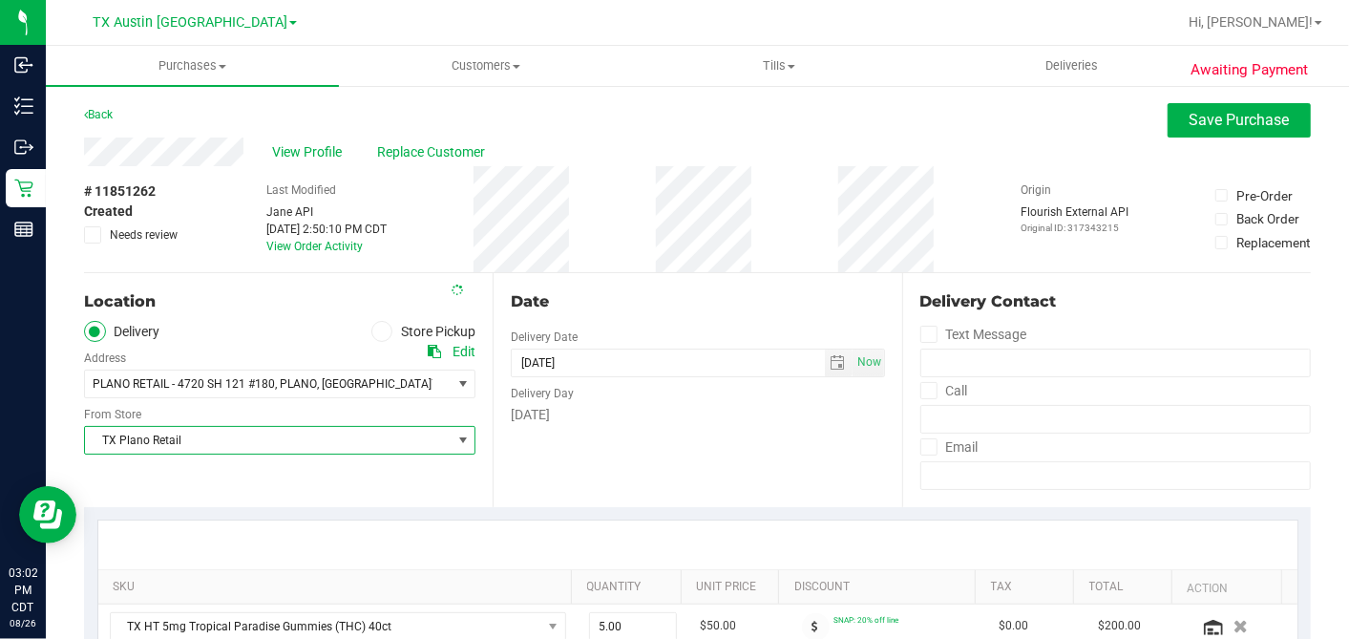
drag, startPoint x: 651, startPoint y: 260, endPoint x: 663, endPoint y: 271, distance: 16.2
click at [651, 260] on div "# 11851262 Created Needs review Last Modified Jane API Aug 26, 2025 2:50:10 PM …" at bounding box center [697, 219] width 1227 height 106
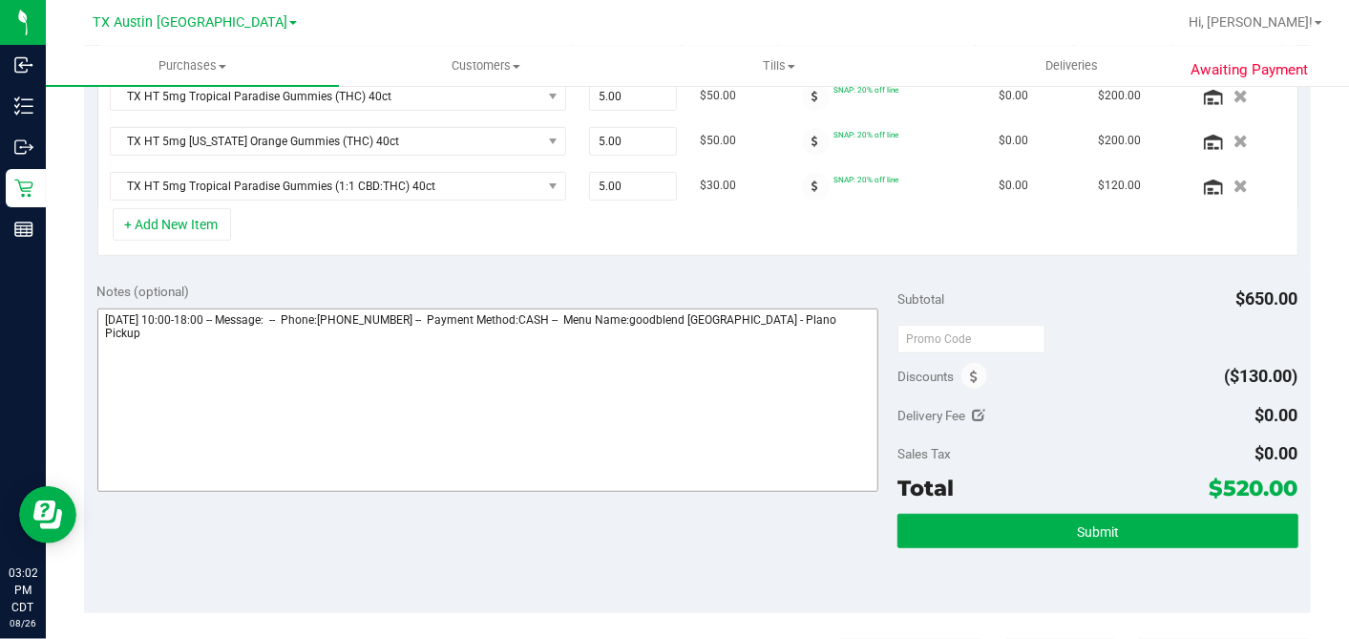
scroll to position [534, 0]
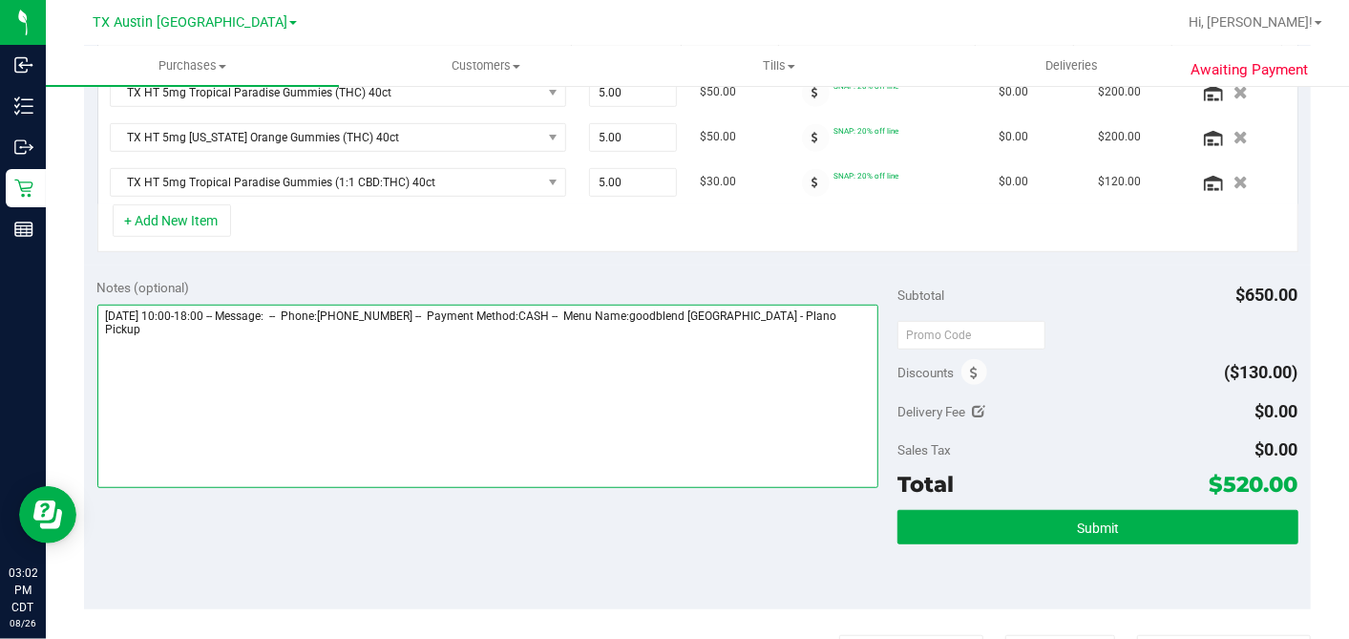
click at [857, 306] on textarea at bounding box center [488, 396] width 782 height 183
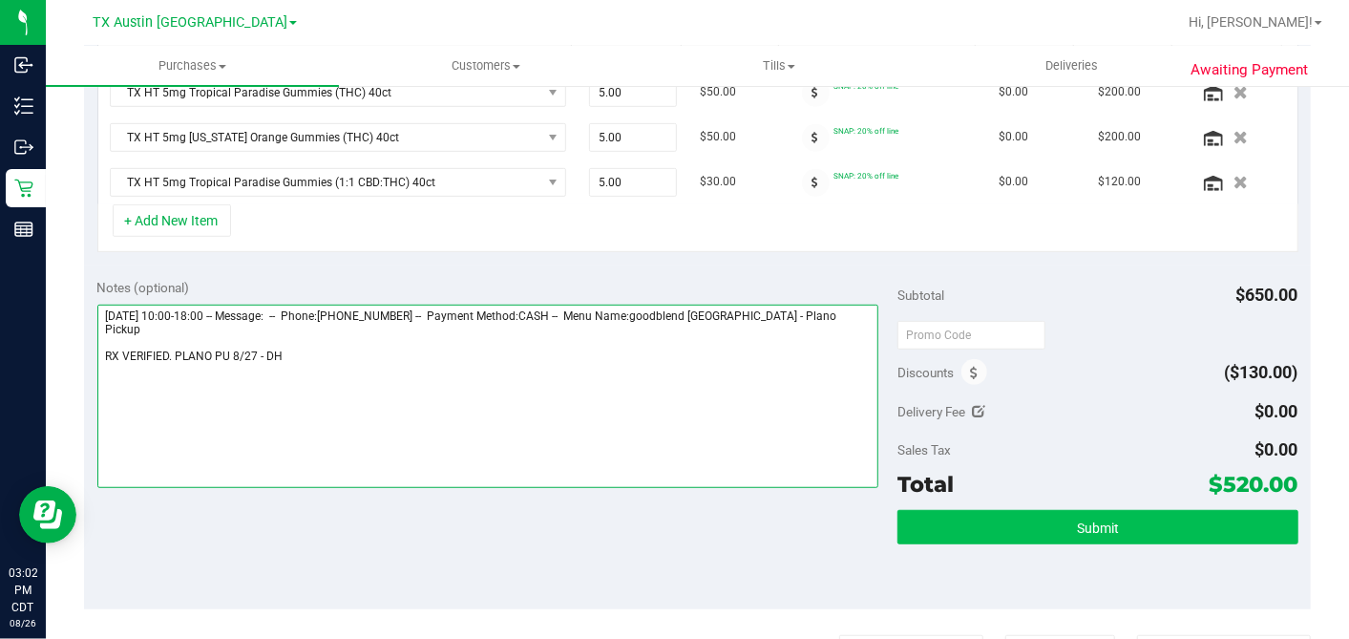
type textarea "Wednesday 08/27/2025 10:00-18:00 -- Message: -- Phone:9723021104 -- Payment Met…"
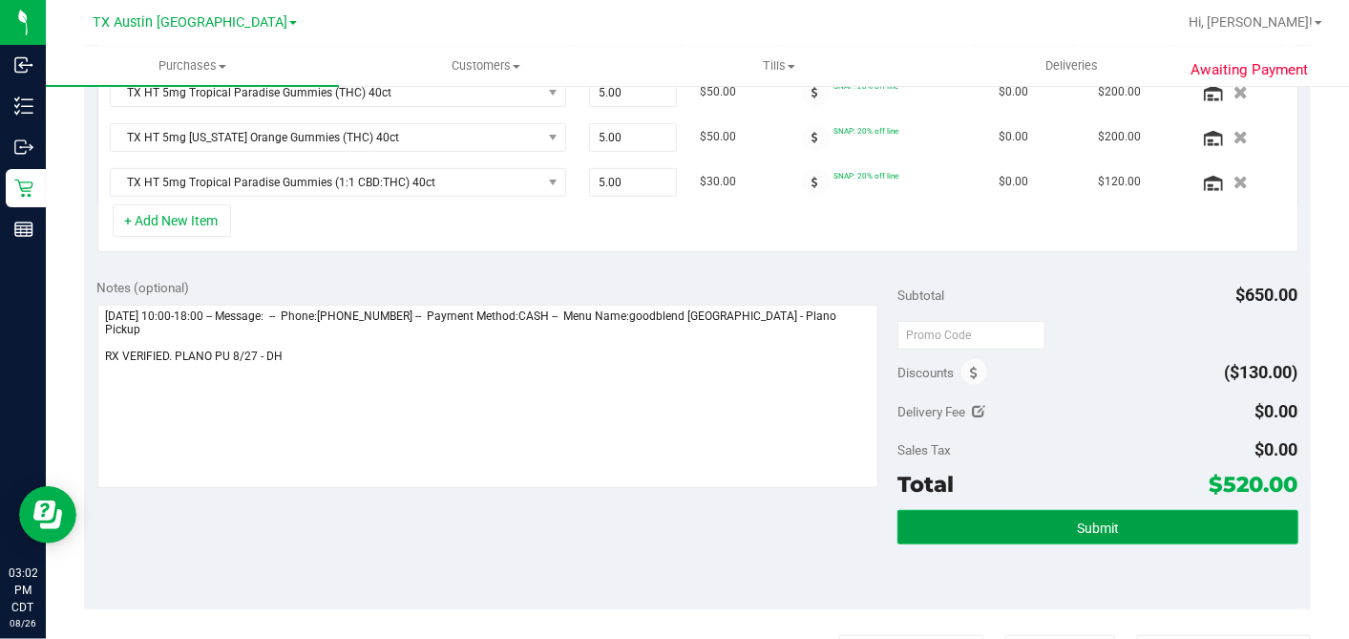
click at [1033, 515] on button "Submit" at bounding box center [1098, 527] width 400 height 34
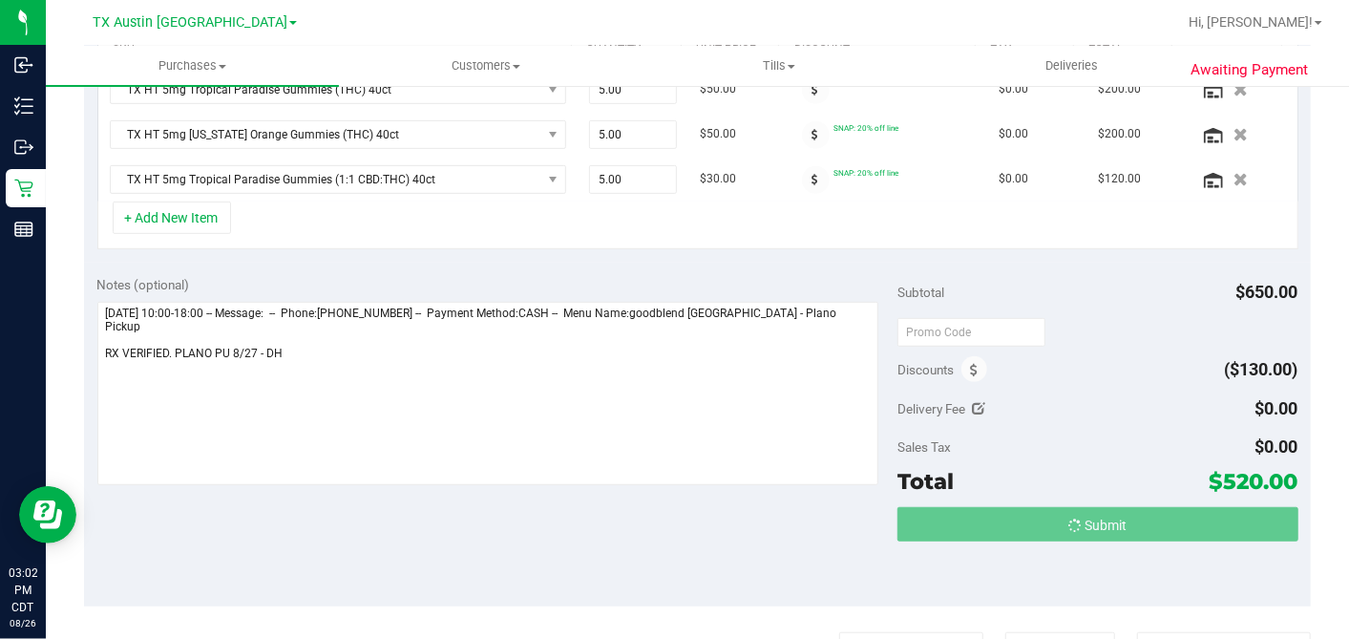
scroll to position [325, 0]
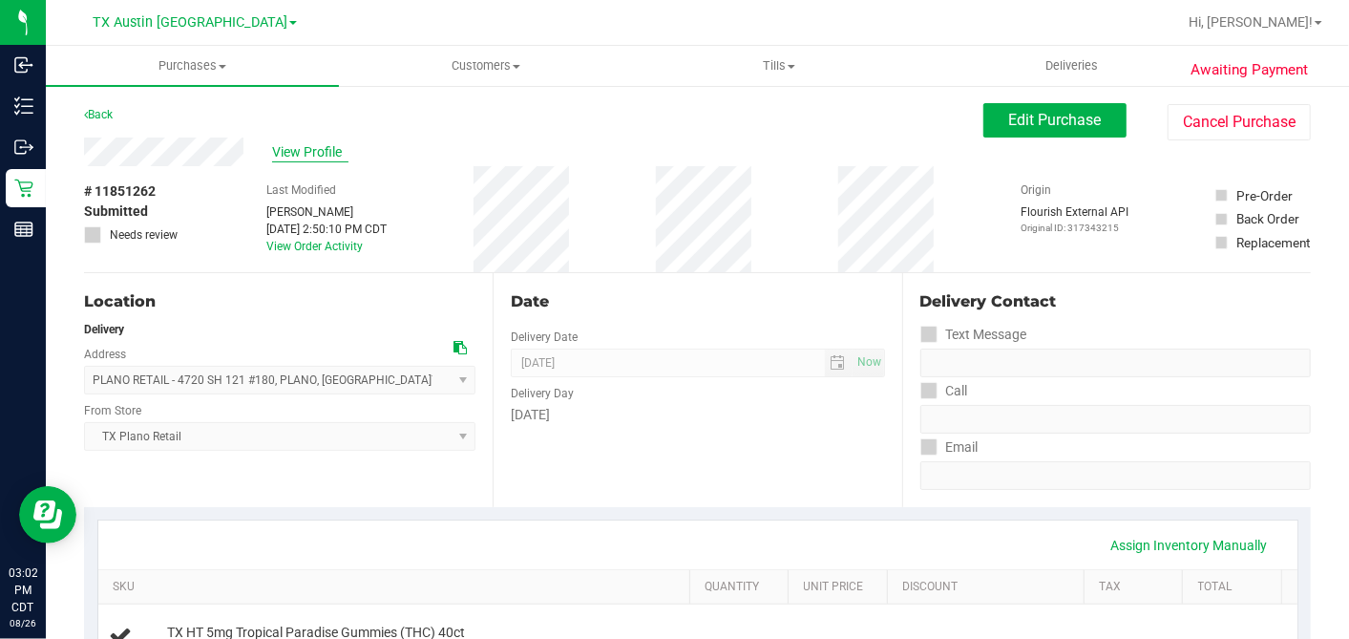
click at [313, 143] on span "View Profile" at bounding box center [310, 152] width 76 height 20
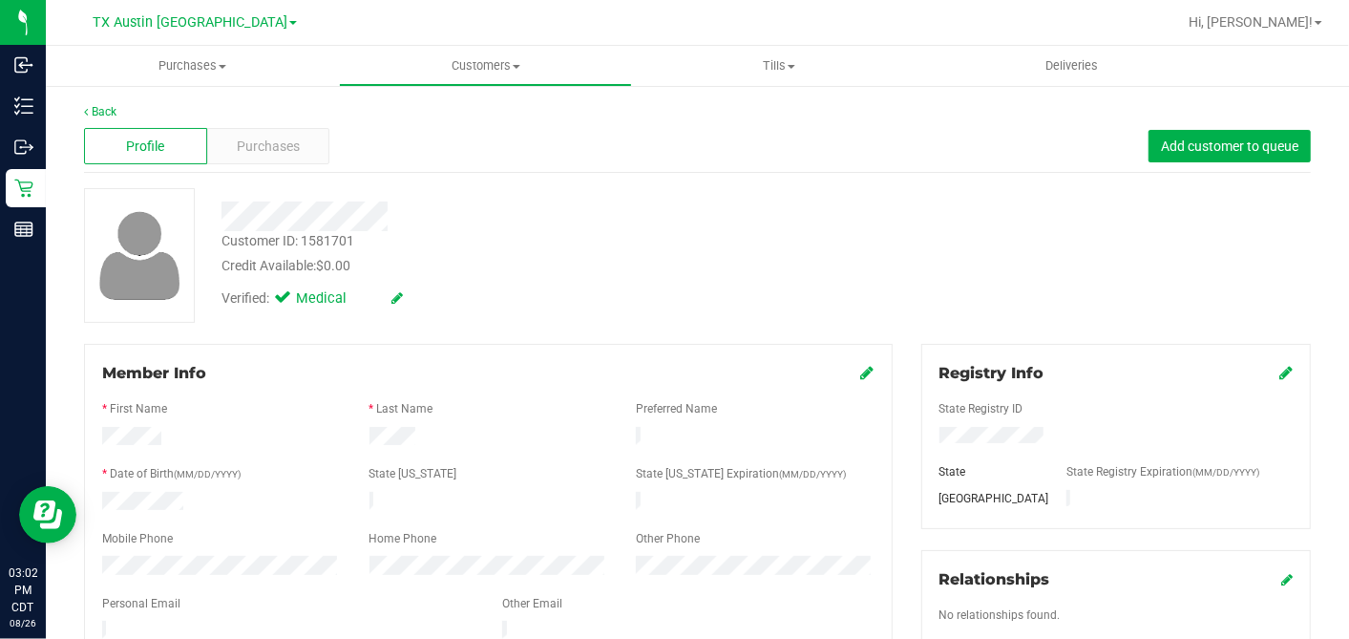
drag, startPoint x: 309, startPoint y: 124, endPoint x: 364, endPoint y: 158, distance: 63.9
click at [309, 125] on div "Profile Purchases Add customer to queue" at bounding box center [697, 146] width 1227 height 53
click at [306, 147] on div "Purchases" at bounding box center [268, 146] width 123 height 36
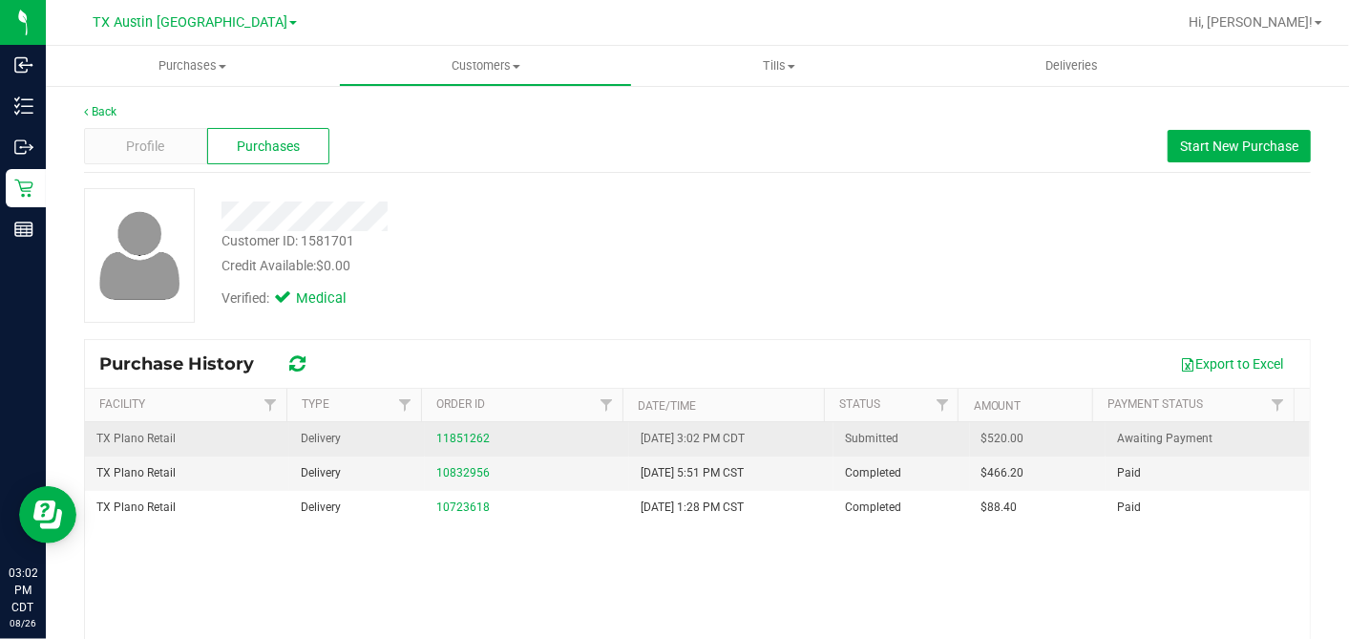
click at [982, 433] on span "$520.00" at bounding box center [1003, 439] width 43 height 18
copy span "520.00"
click at [469, 430] on div "11851262" at bounding box center [526, 439] width 181 height 18
click at [456, 430] on div "11851262" at bounding box center [526, 439] width 181 height 18
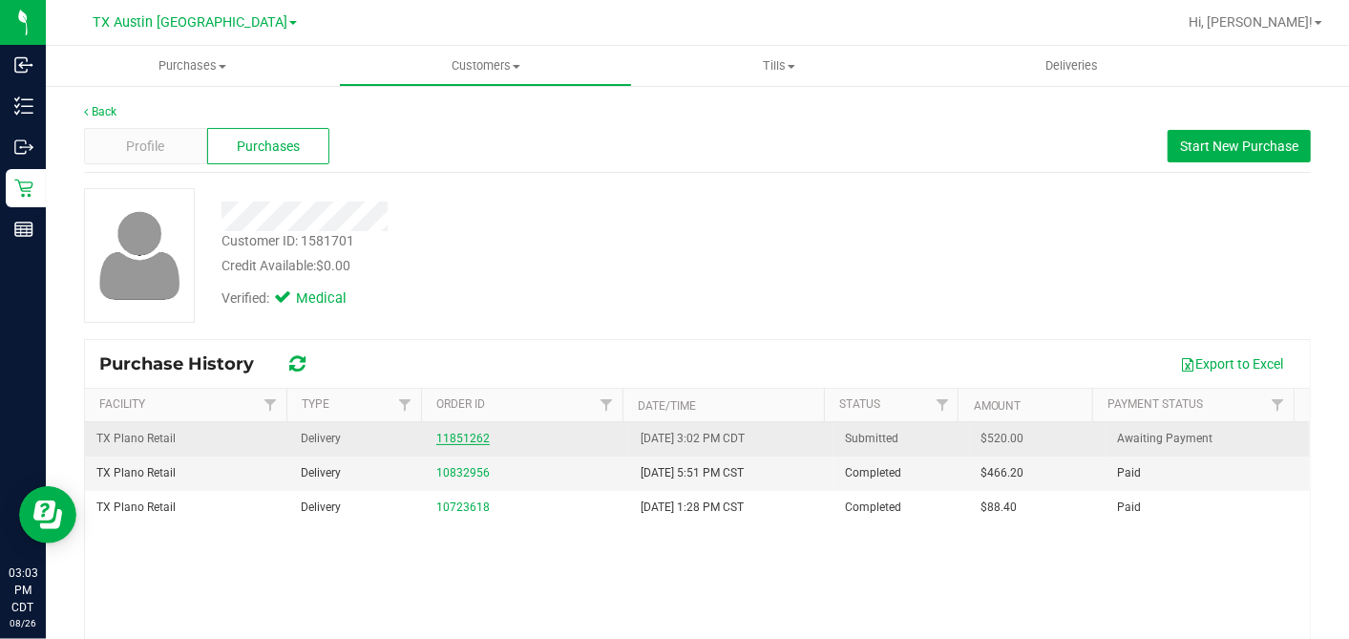
click at [458, 432] on link "11851262" at bounding box center [462, 438] width 53 height 13
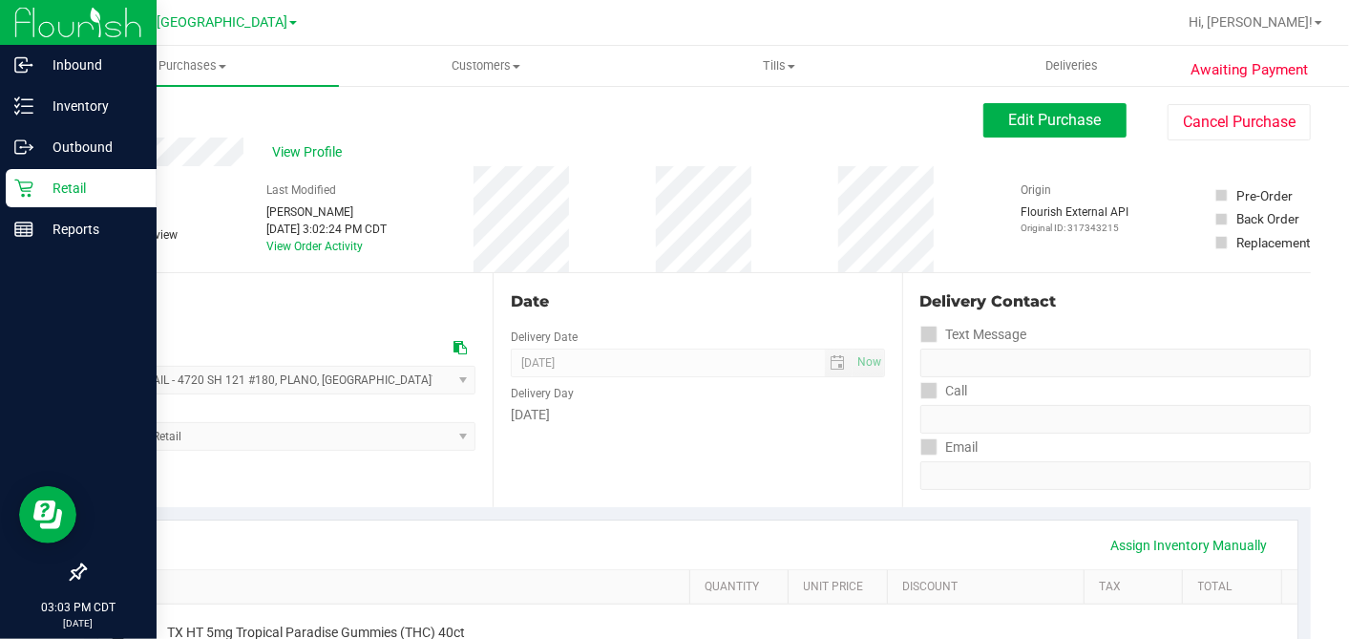
click at [51, 181] on p "Retail" at bounding box center [90, 188] width 115 height 23
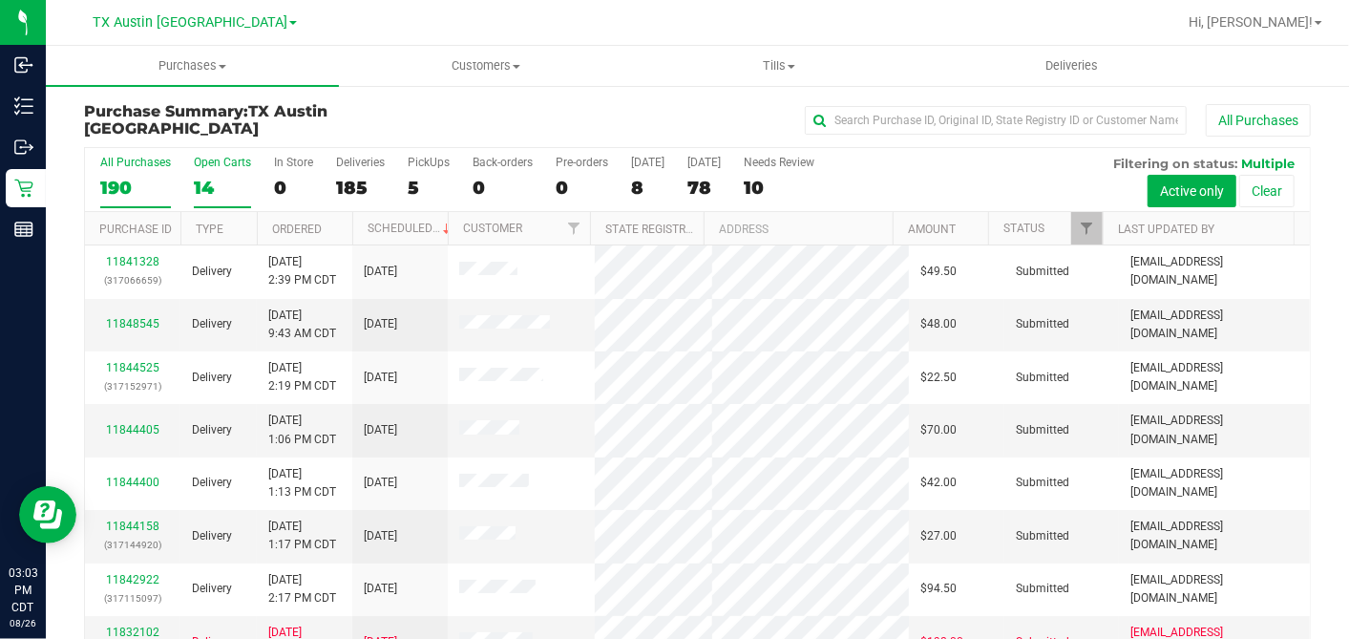
click at [224, 183] on div "14" at bounding box center [222, 188] width 57 height 22
click at [0, 0] on input "Open Carts 14" at bounding box center [0, 0] width 0 height 0
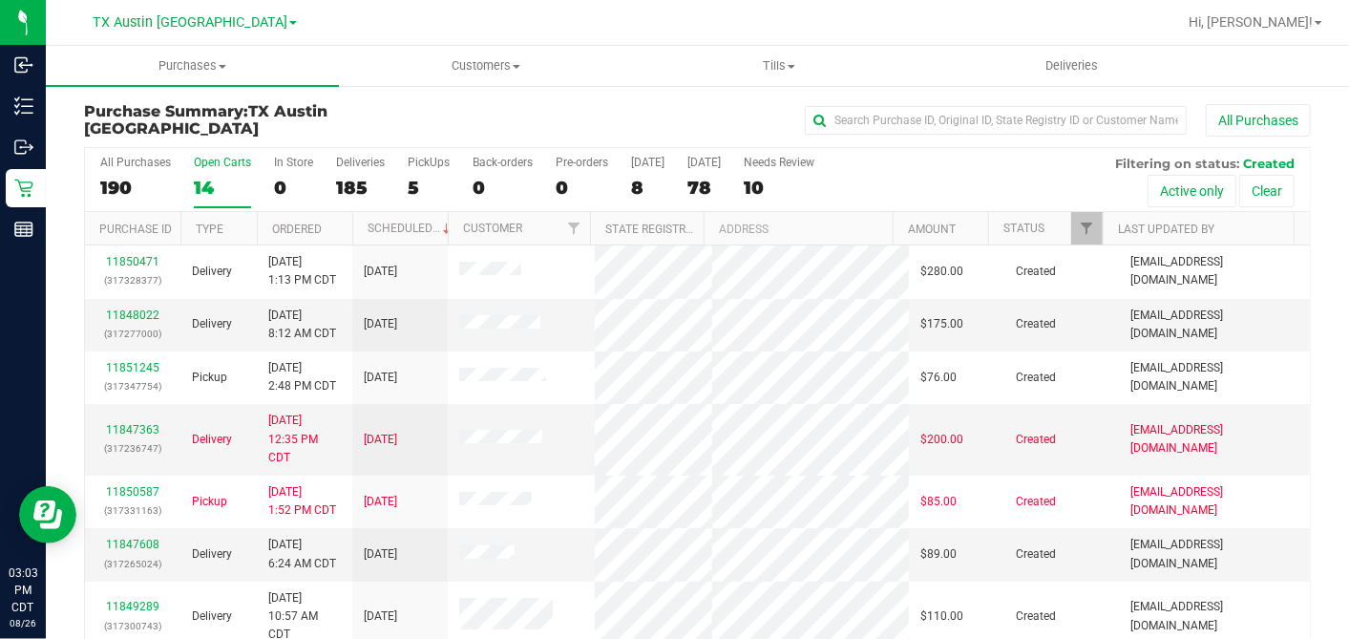
click at [335, 226] on th "Ordered" at bounding box center [304, 228] width 95 height 33
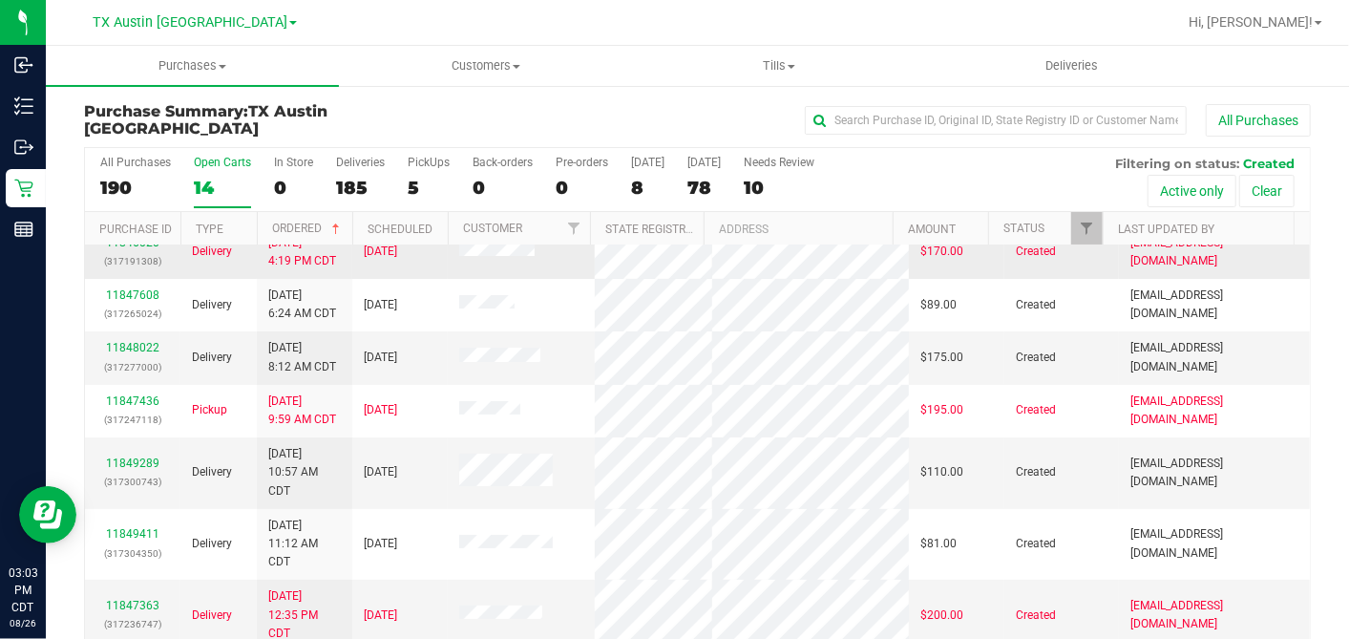
scroll to position [106, 0]
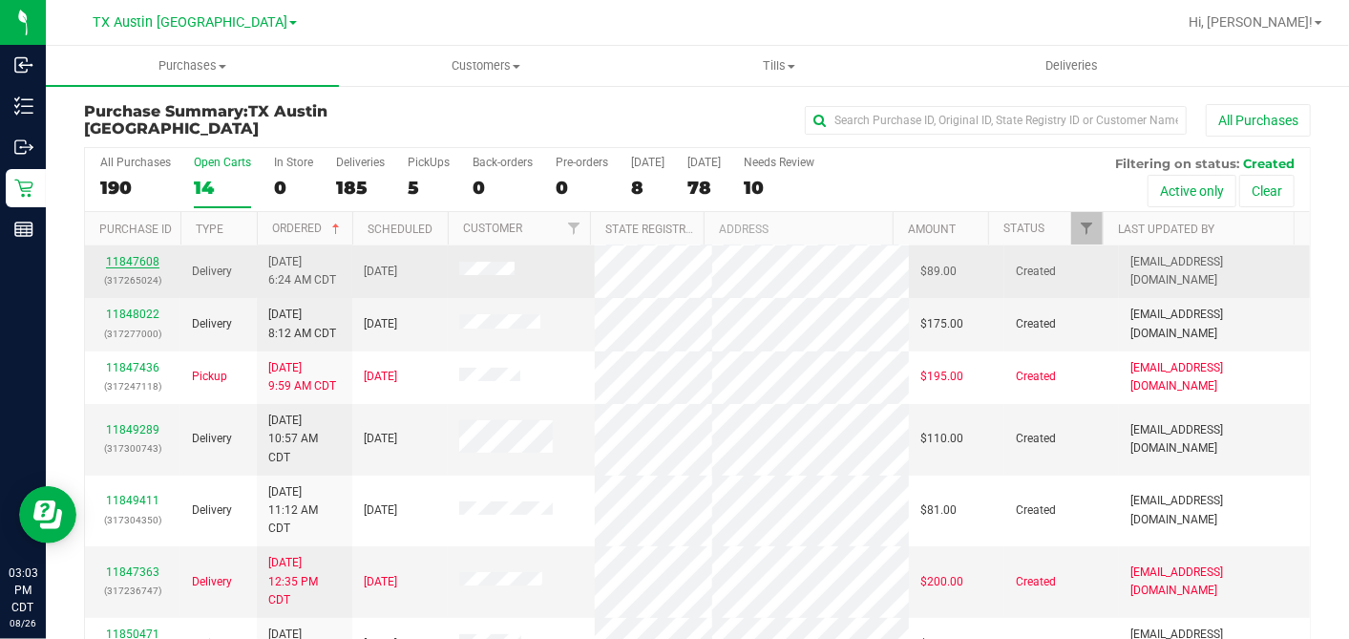
click at [121, 268] on link "11847608" at bounding box center [132, 261] width 53 height 13
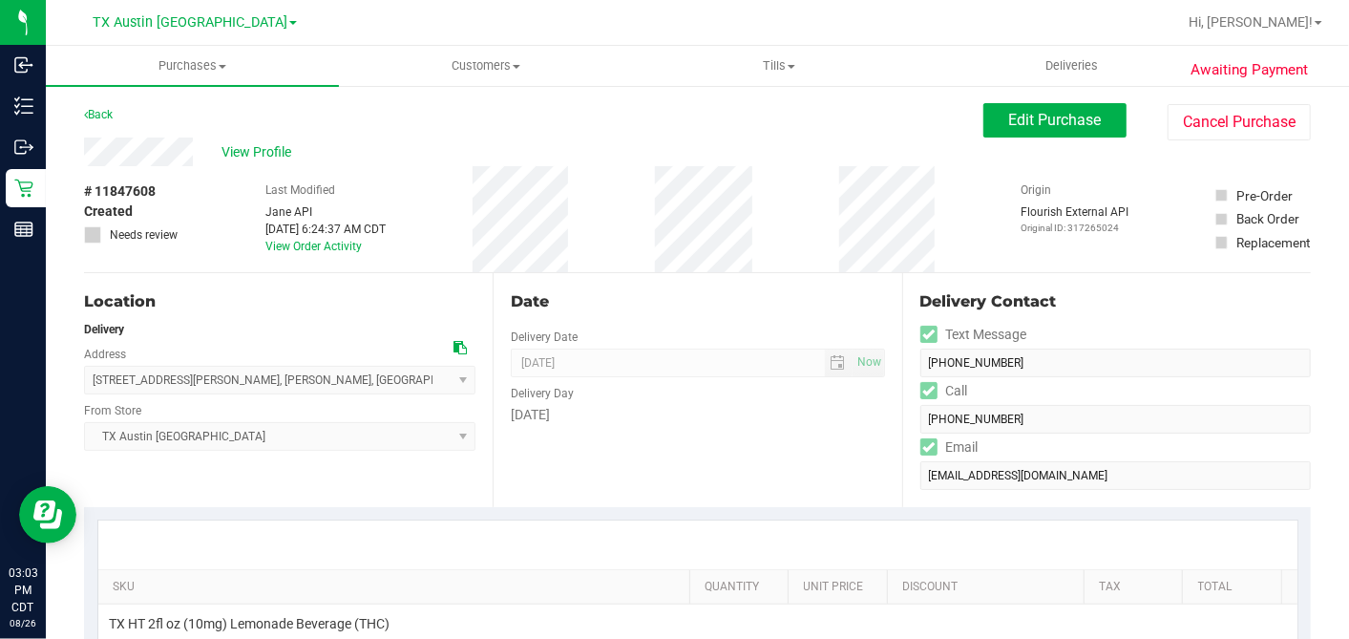
drag, startPoint x: 197, startPoint y: 189, endPoint x: 191, endPoint y: 175, distance: 15.4
click at [196, 188] on div "# 11847608 Created Needs review Last Modified Jane API Aug 26, 2025 6:24:37 AM …" at bounding box center [697, 219] width 1227 height 106
click at [457, 341] on icon at bounding box center [460, 347] width 13 height 13
click at [1009, 128] on span "Edit Purchase" at bounding box center [1055, 120] width 93 height 18
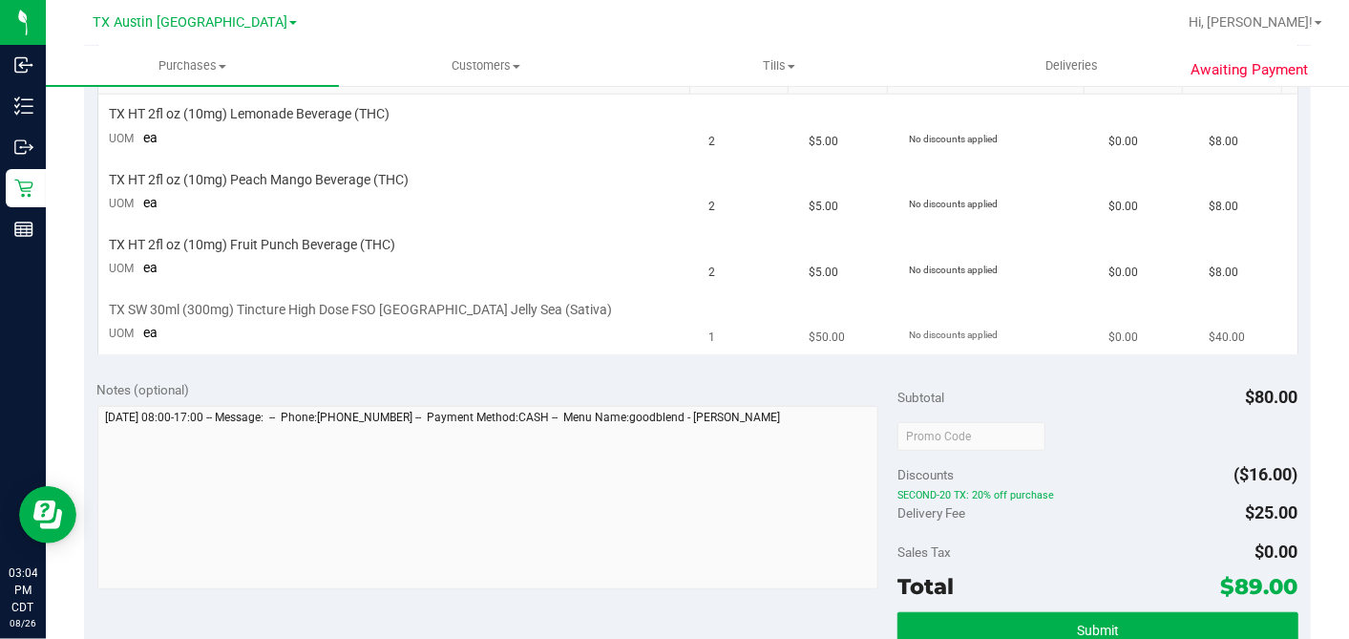
scroll to position [530, 0]
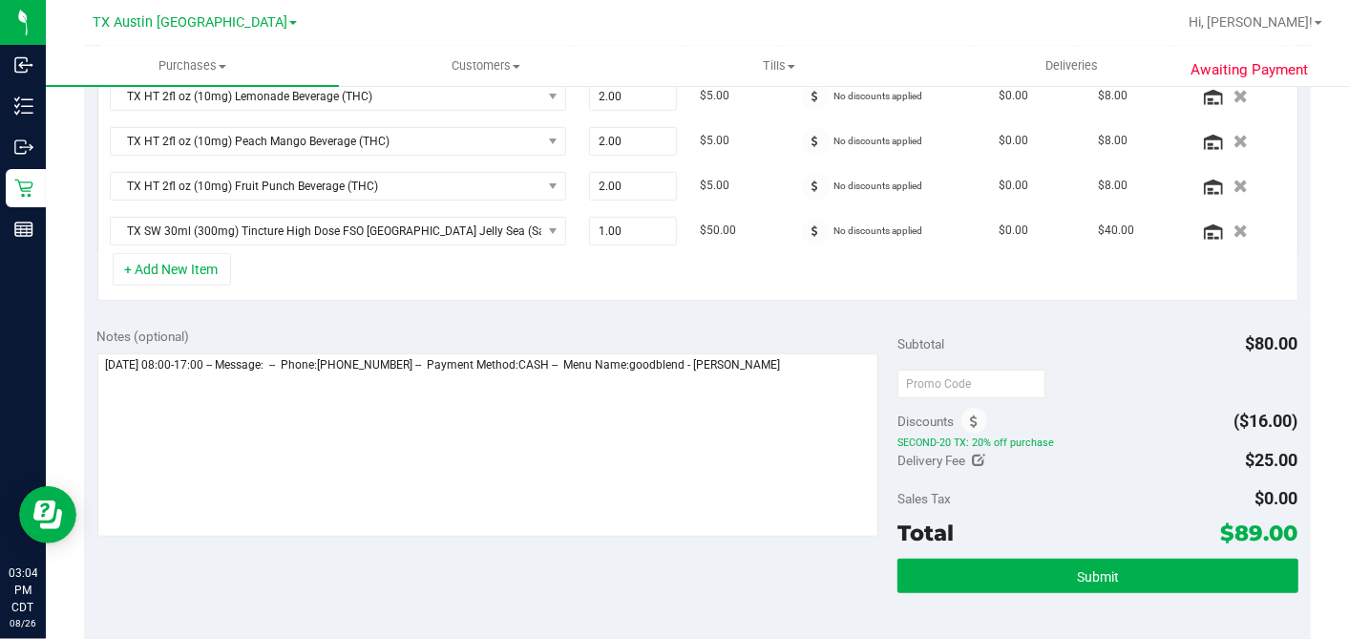
click at [840, 395] on textarea at bounding box center [488, 444] width 782 height 183
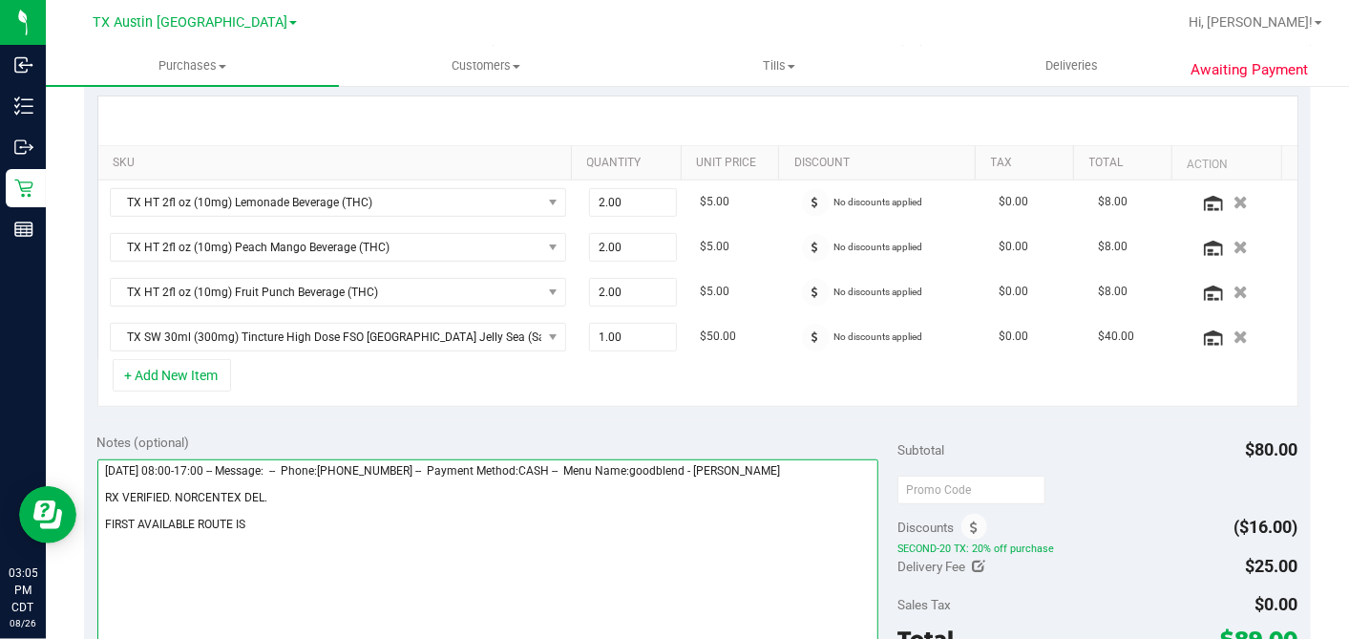
click at [409, 543] on textarea at bounding box center [488, 550] width 782 height 183
click at [338, 487] on textarea at bounding box center [488, 550] width 782 height 183
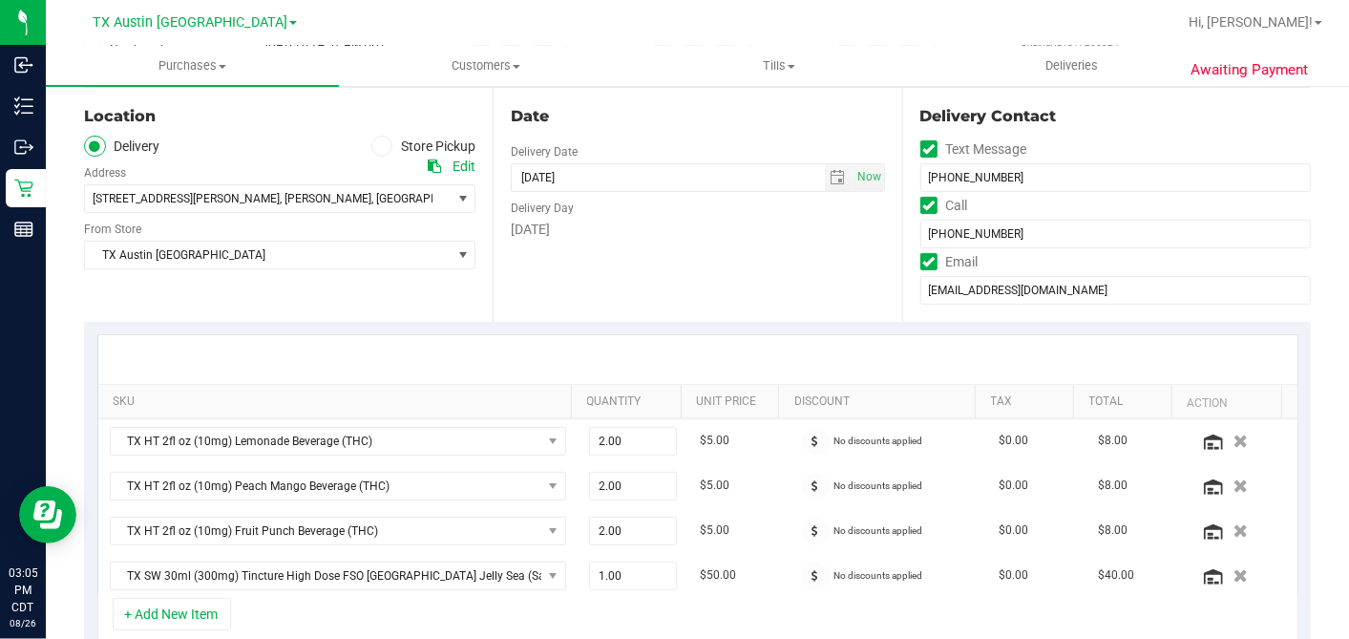
scroll to position [106, 0]
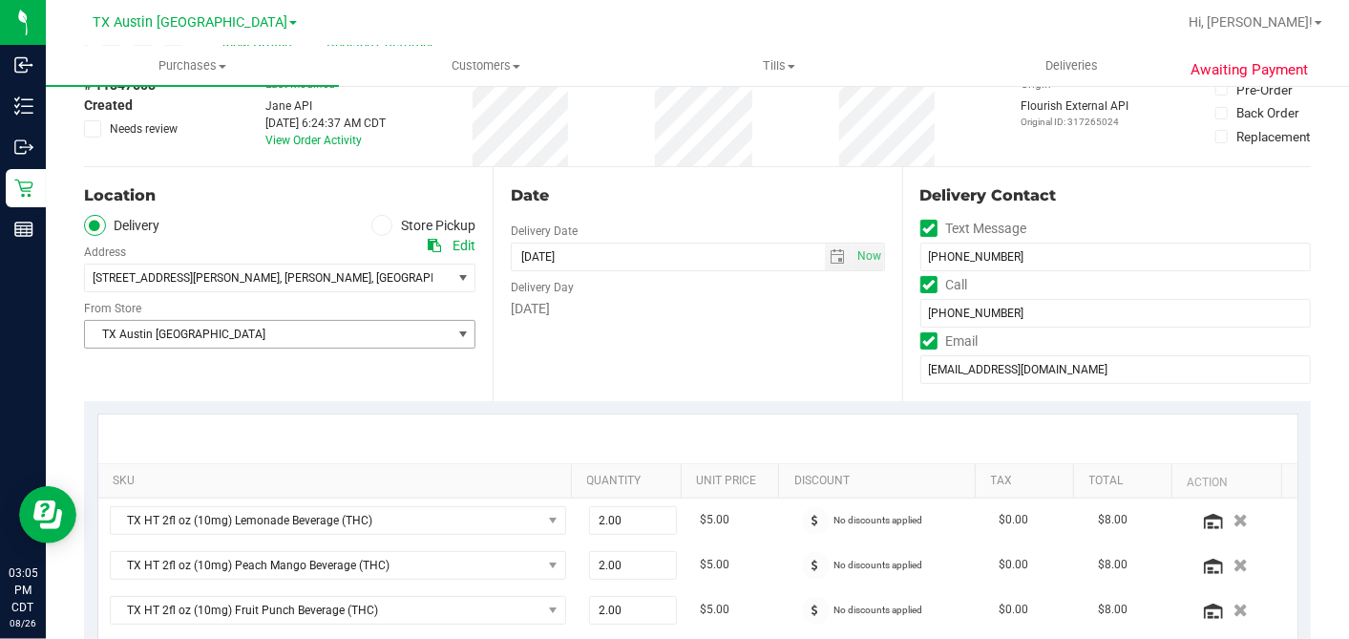
type textarea "Wednesday 08/27/2025 08:00-17:00 -- Message: -- Phone:2542052314 -- Payment Met…"
click at [318, 329] on span "TX Austin [GEOGRAPHIC_DATA]" at bounding box center [268, 334] width 366 height 27
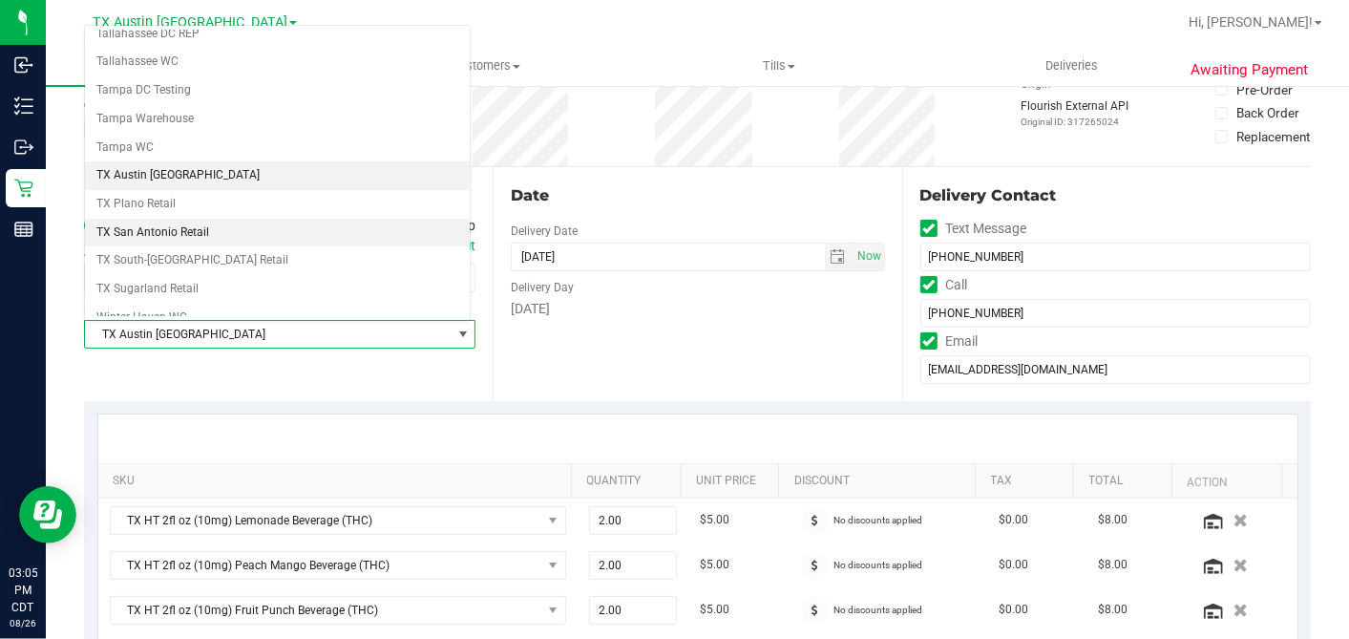
scroll to position [1358, 0]
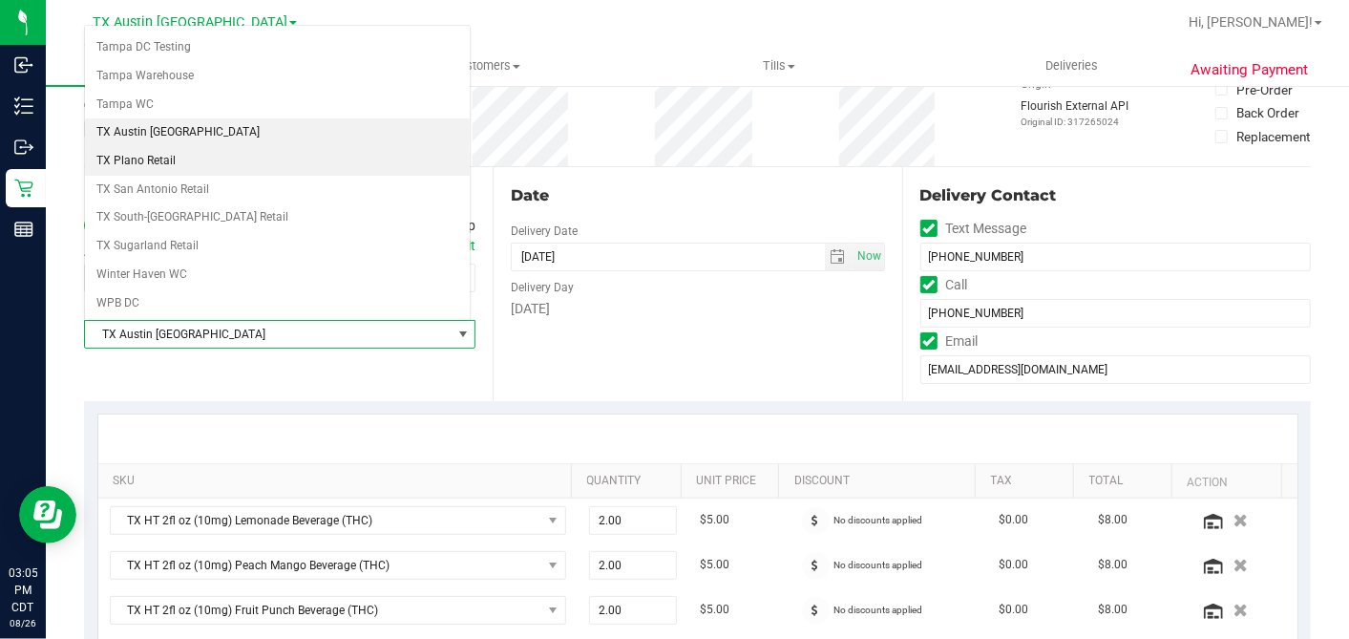
click at [253, 147] on li "TX Plano Retail" at bounding box center [277, 161] width 385 height 29
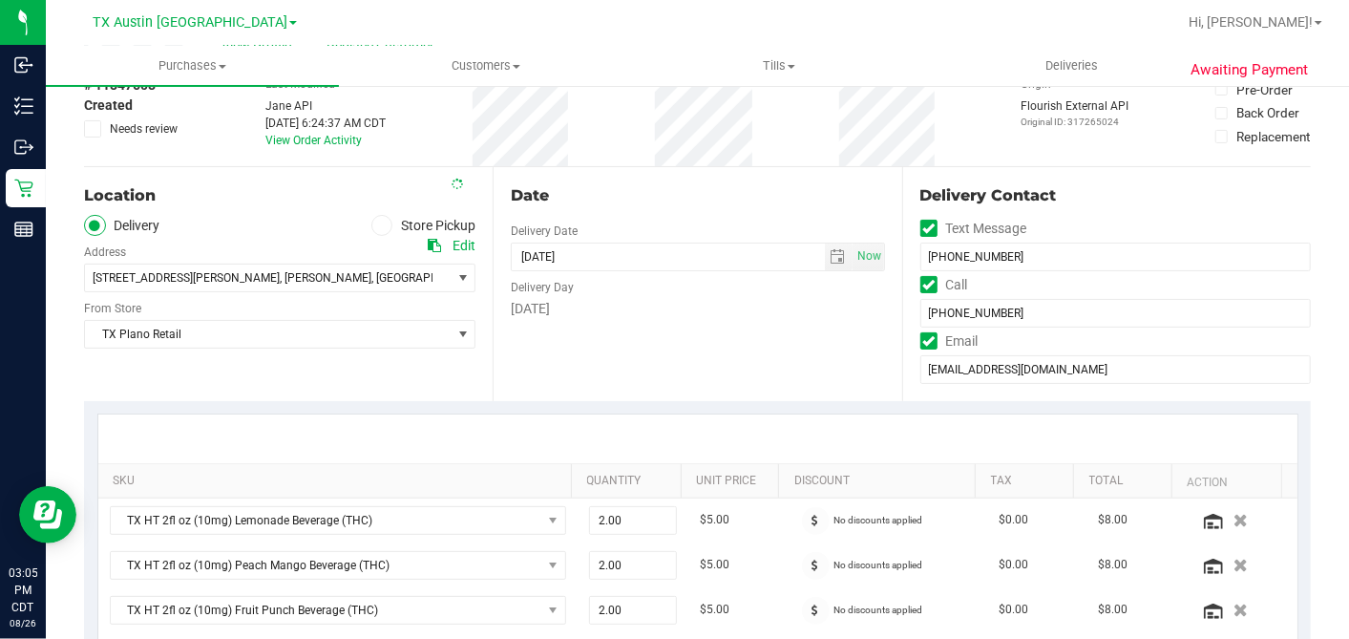
click at [656, 346] on div "Date Delivery Date 08/27/2025 Now 08/27/2025 05:00 PM Now Delivery Day Wednesday" at bounding box center [697, 284] width 409 height 234
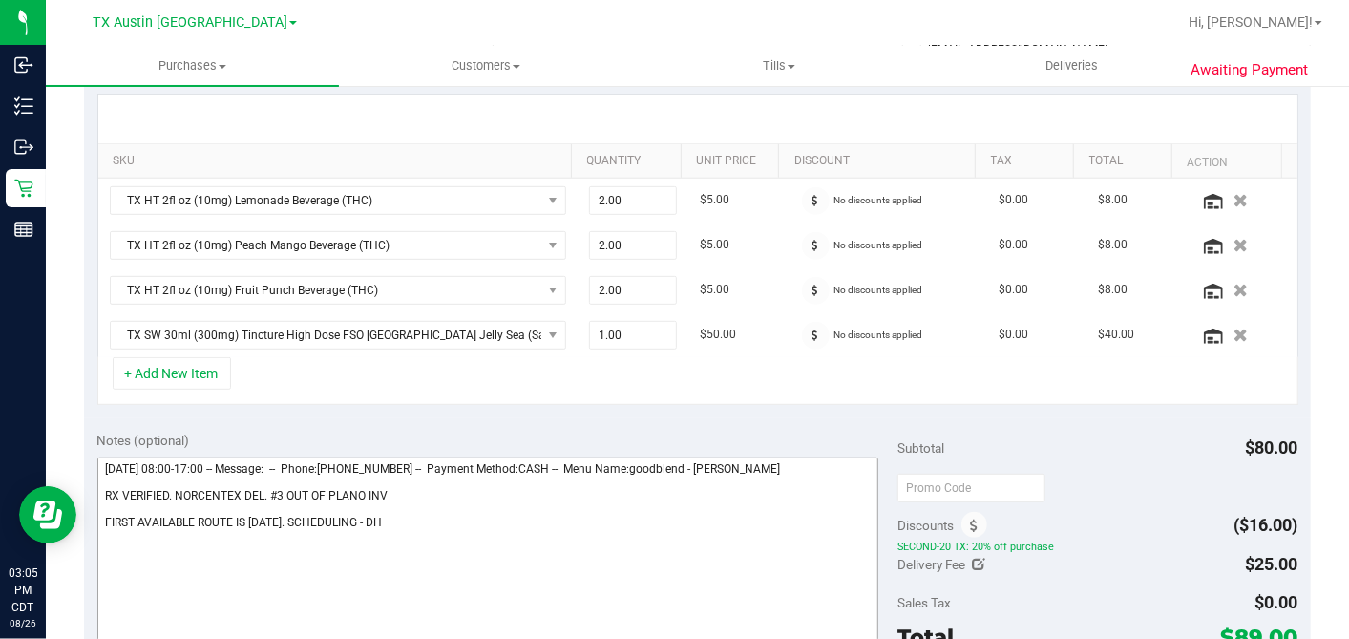
scroll to position [606, 0]
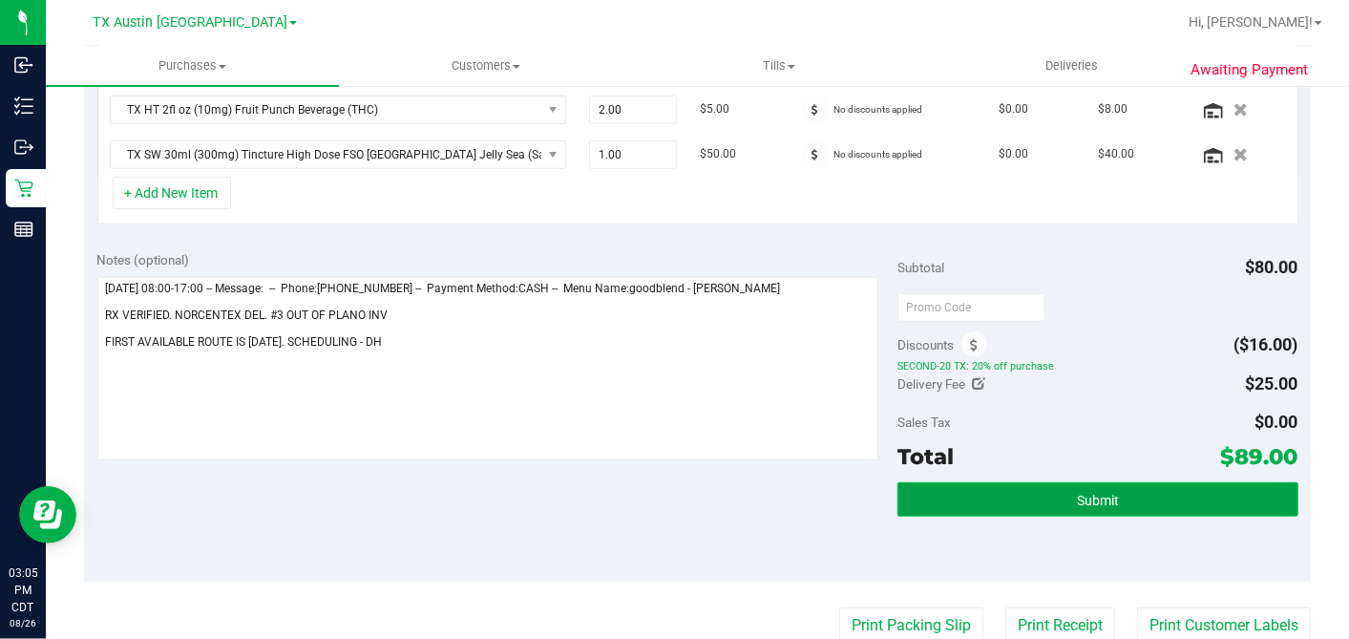
click at [1038, 485] on button "Submit" at bounding box center [1098, 499] width 400 height 34
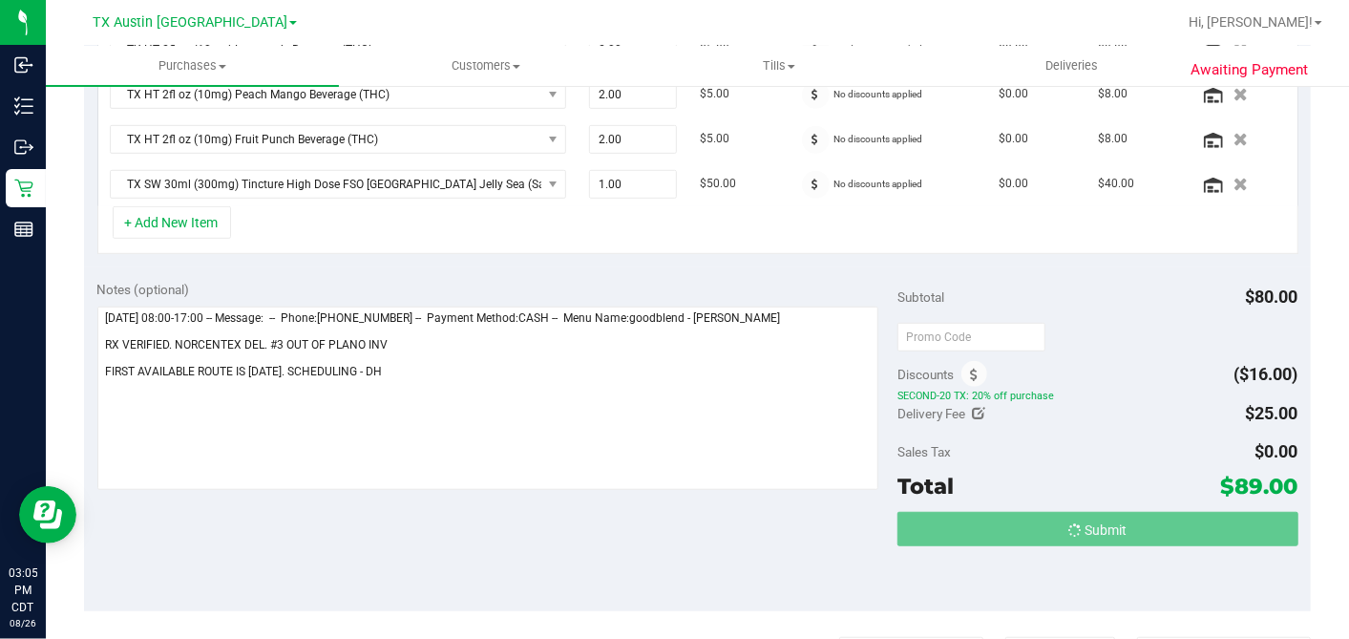
scroll to position [547, 0]
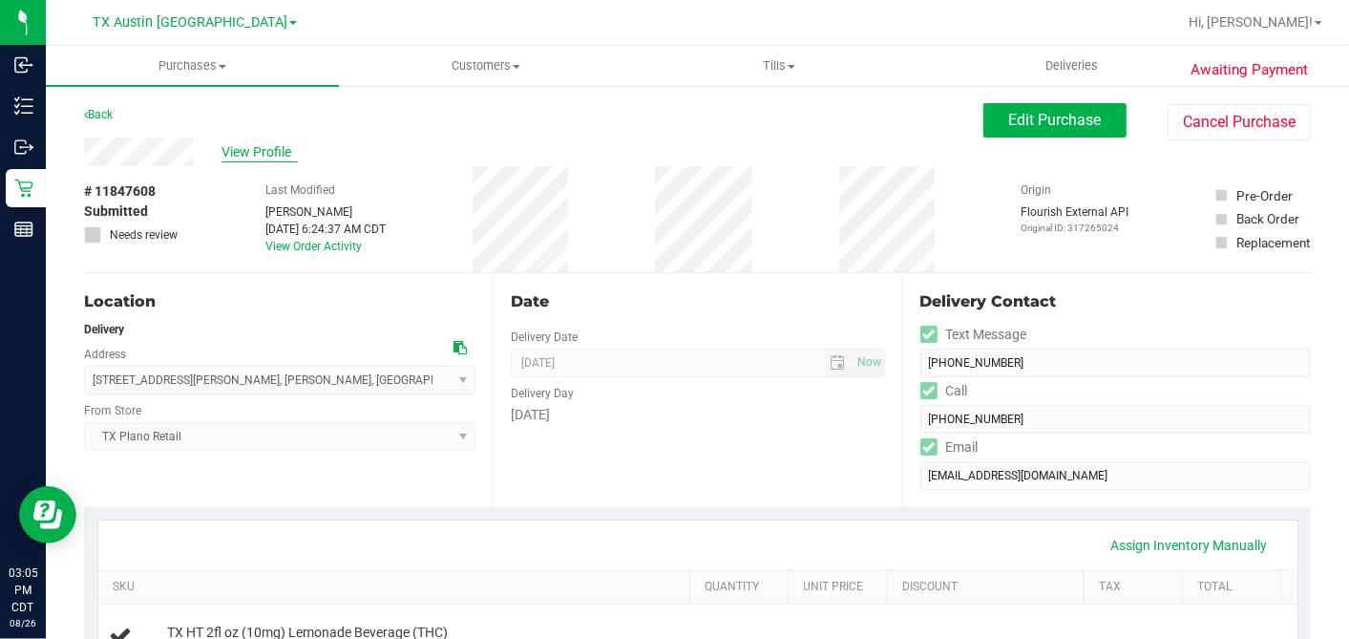
click at [285, 150] on span "View Profile" at bounding box center [260, 152] width 76 height 20
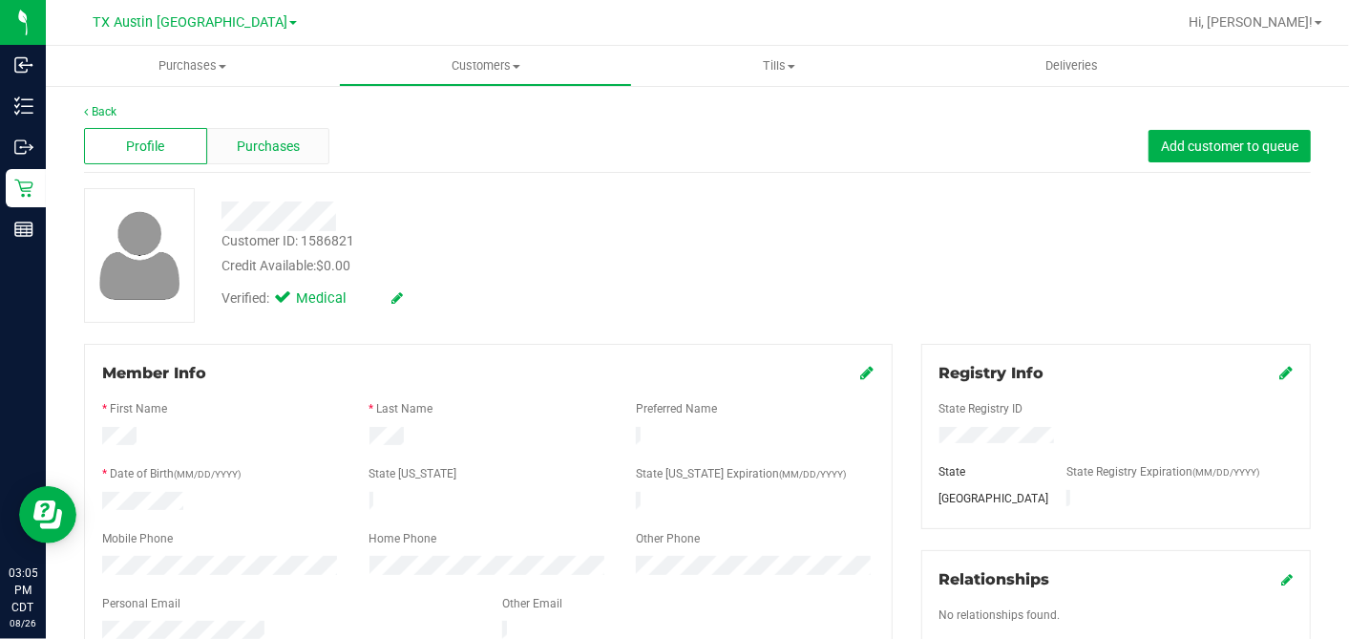
click at [300, 150] on div "Purchases" at bounding box center [268, 146] width 123 height 36
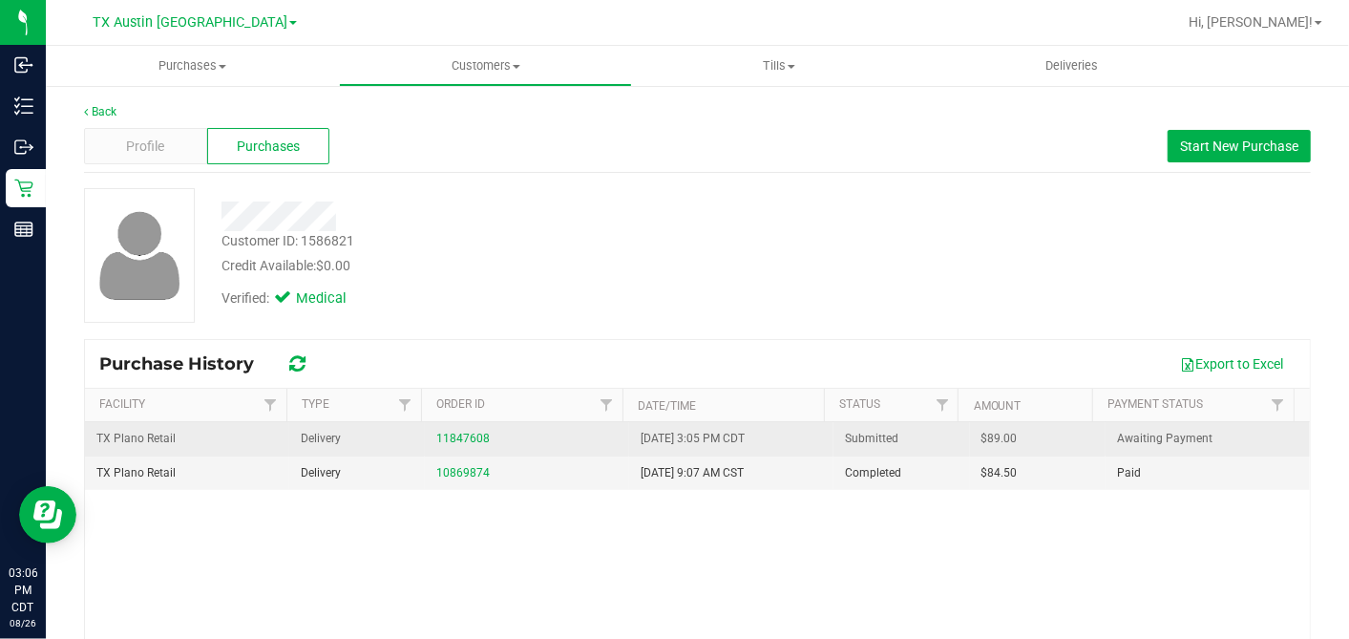
click at [982, 436] on span "$89.00" at bounding box center [1000, 439] width 36 height 18
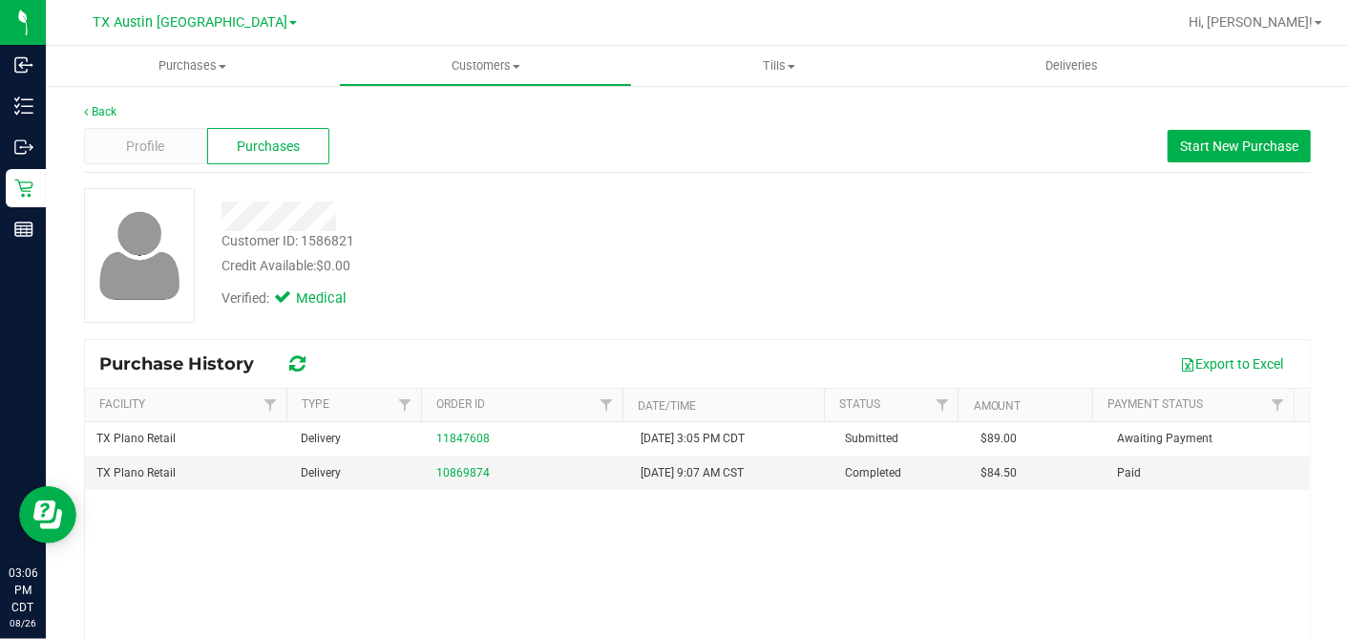
copy span "89.00"
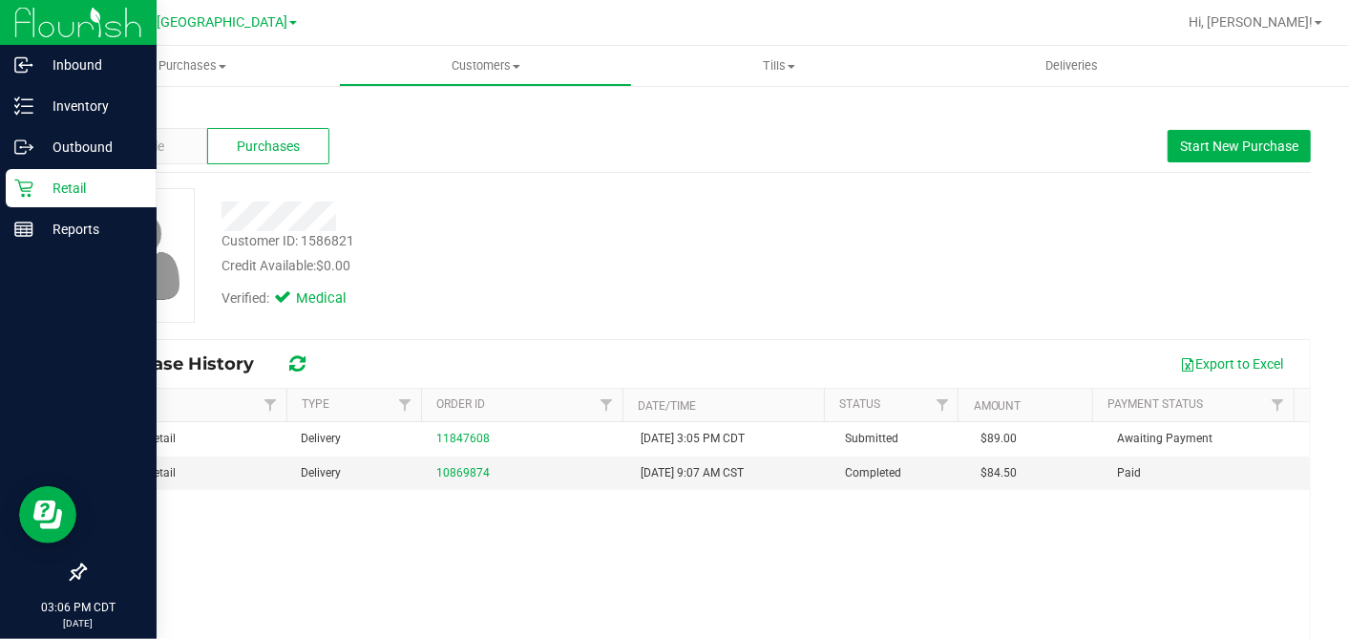
click at [33, 185] on p "Retail" at bounding box center [90, 188] width 115 height 23
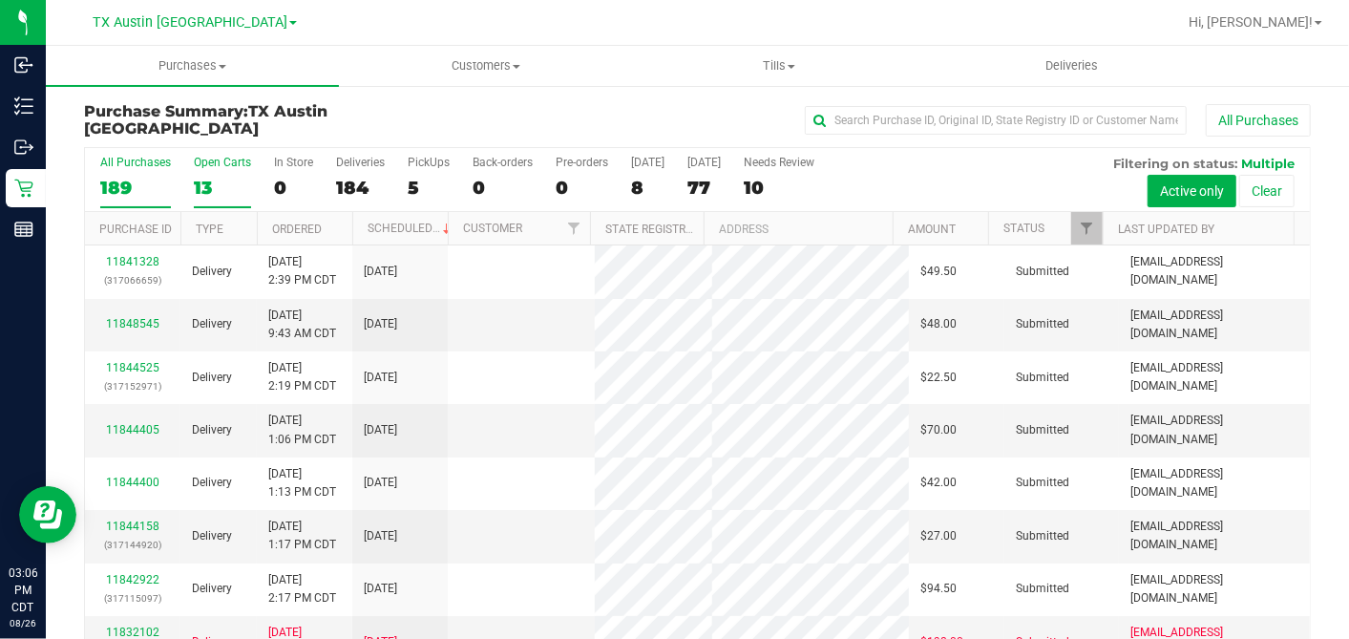
click at [204, 183] on div "13" at bounding box center [222, 188] width 57 height 22
click at [0, 0] on input "Open Carts 13" at bounding box center [0, 0] width 0 height 0
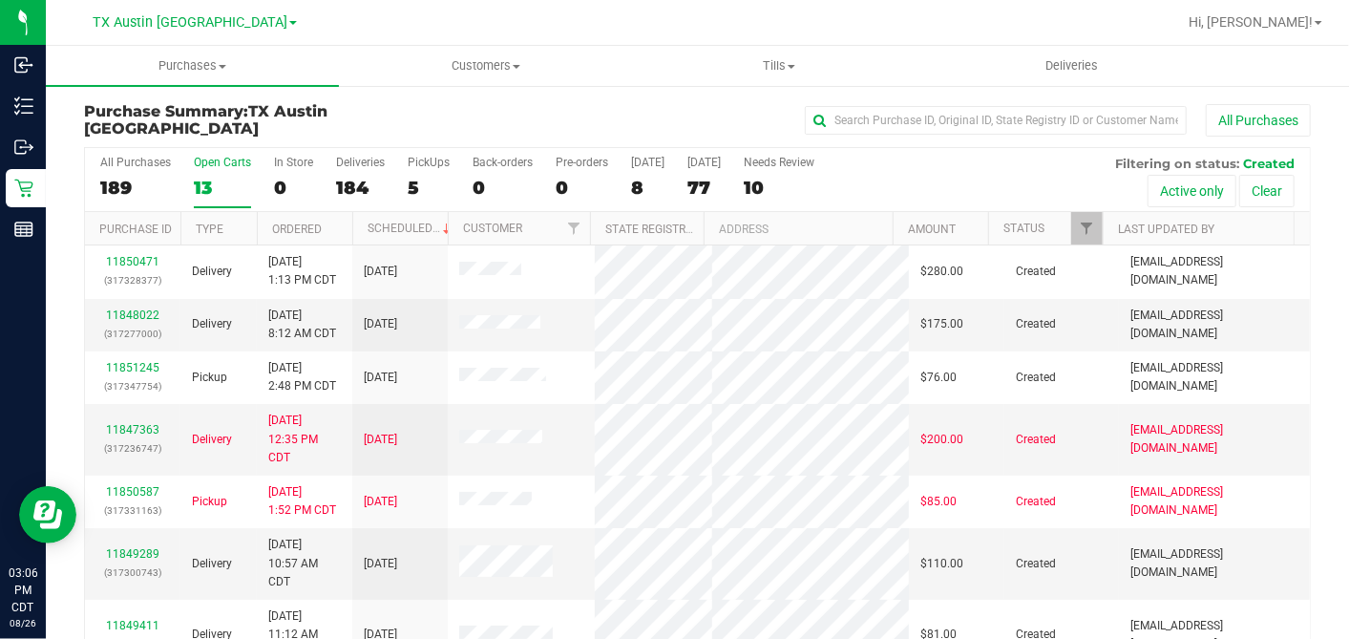
click at [346, 218] on th "Ordered" at bounding box center [304, 228] width 95 height 33
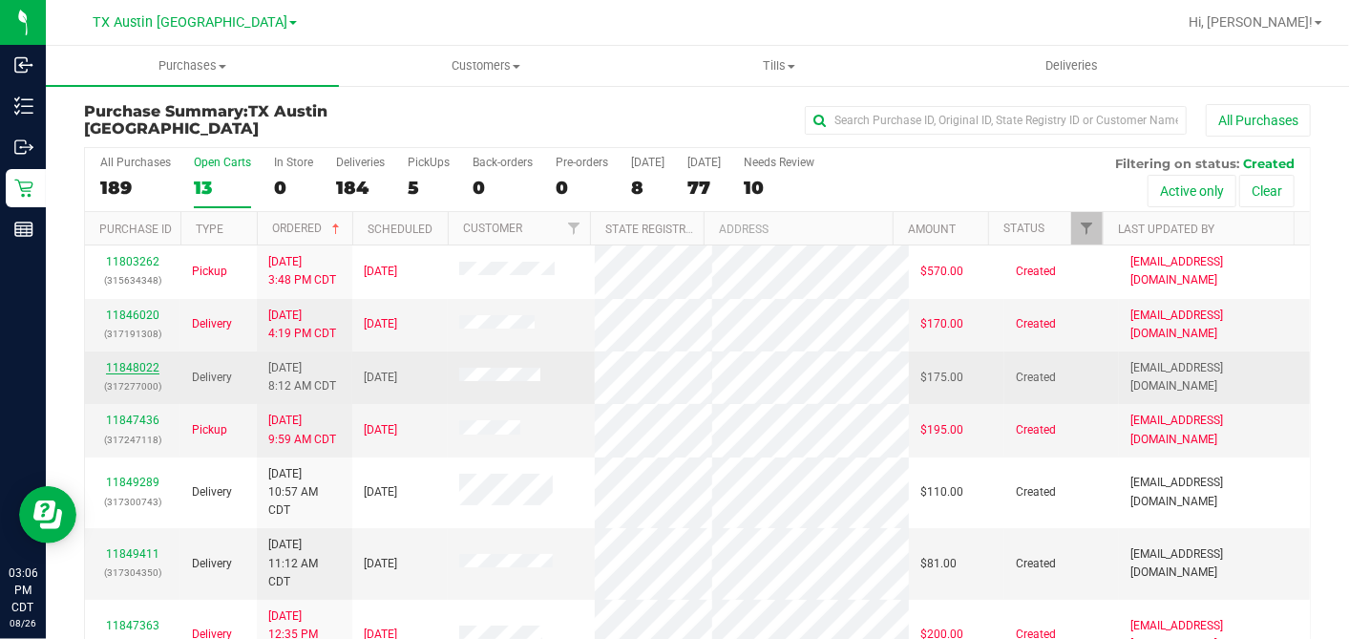
click at [136, 374] on link "11848022" at bounding box center [132, 367] width 53 height 13
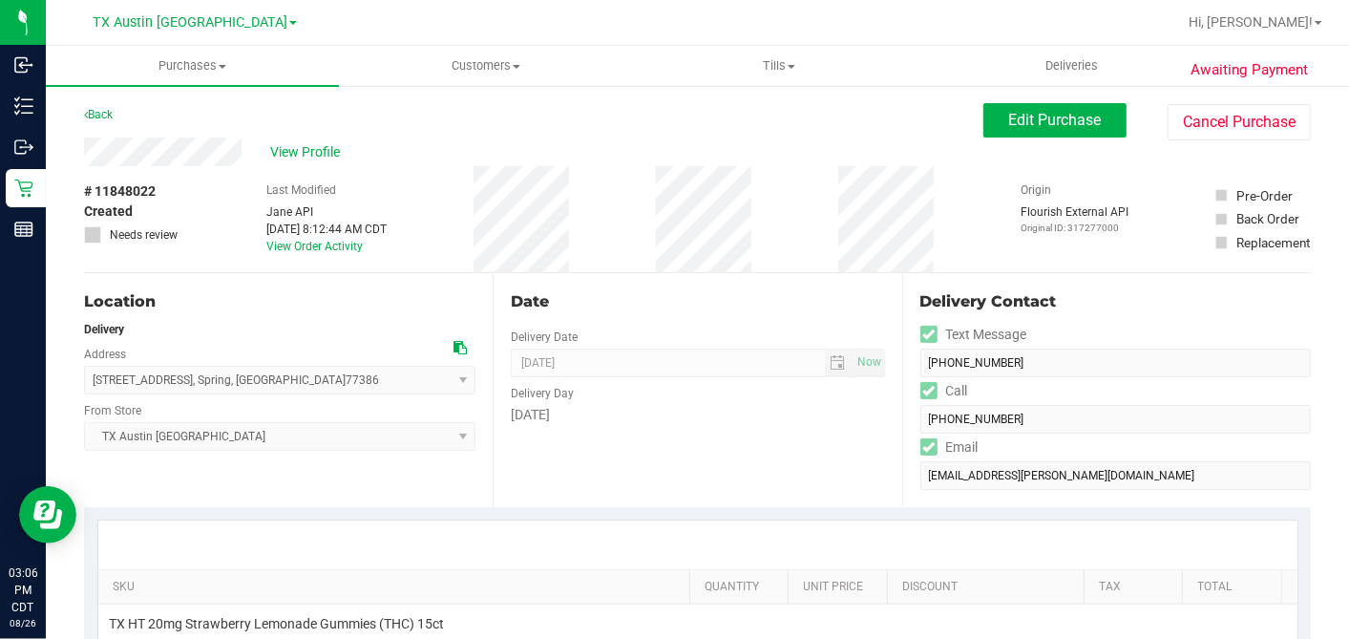
click at [455, 349] on icon at bounding box center [460, 347] width 13 height 13
click at [1009, 118] on span "Edit Purchase" at bounding box center [1055, 120] width 93 height 18
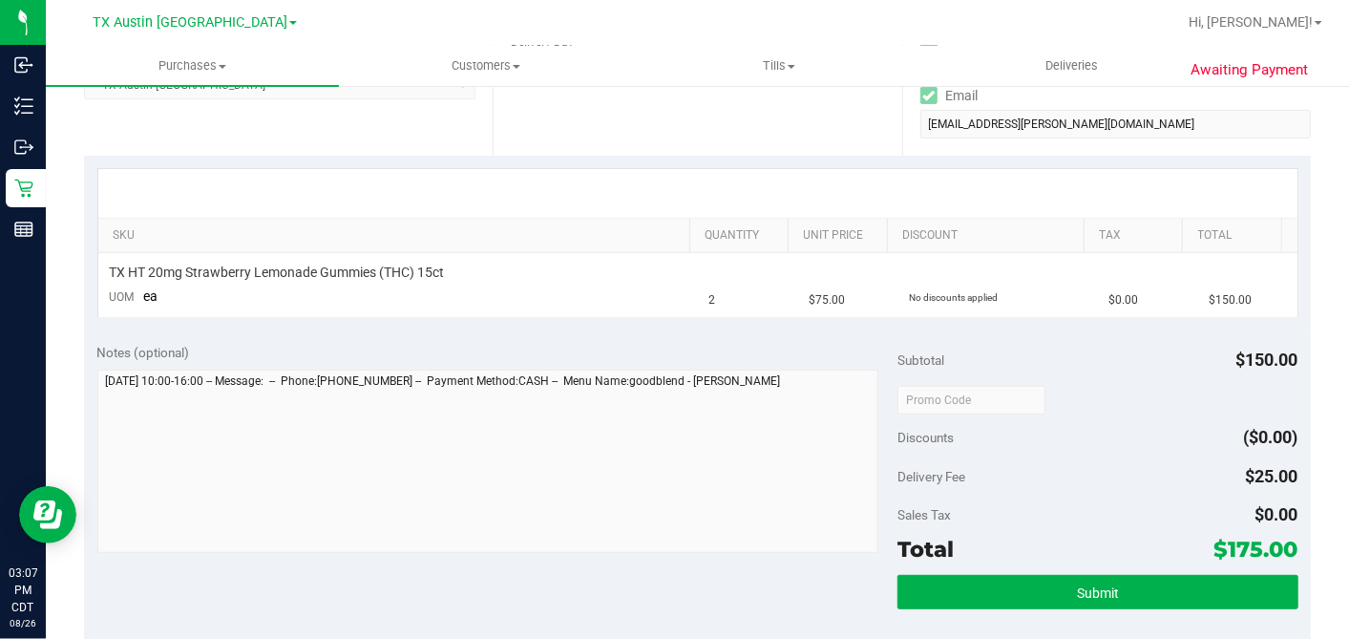
scroll to position [530, 0]
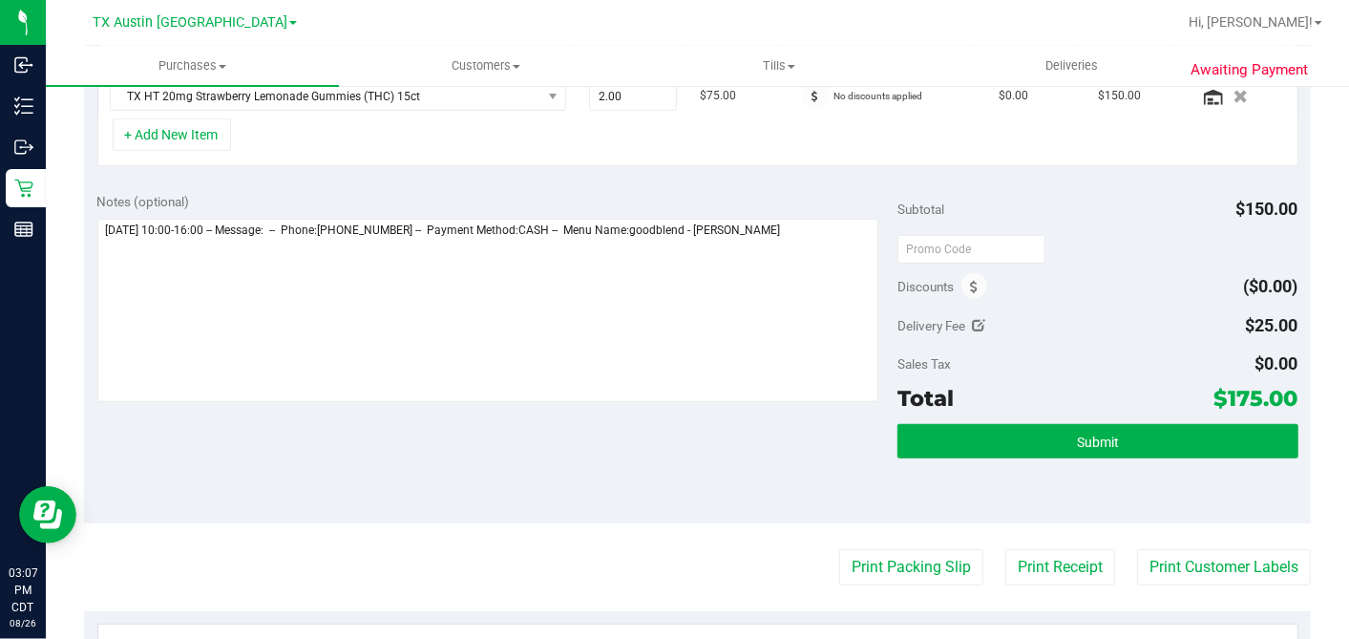
click at [810, 197] on div "Notes (optional)" at bounding box center [497, 201] width 801 height 19
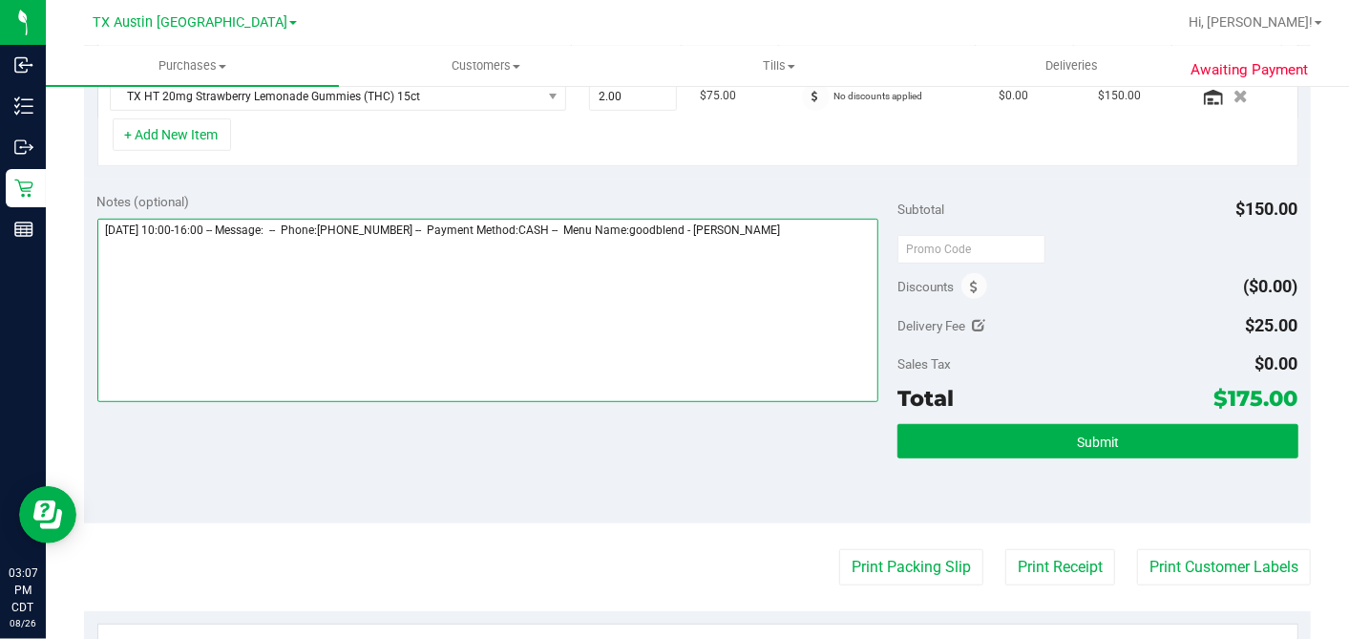
click at [802, 231] on textarea at bounding box center [488, 310] width 782 height 183
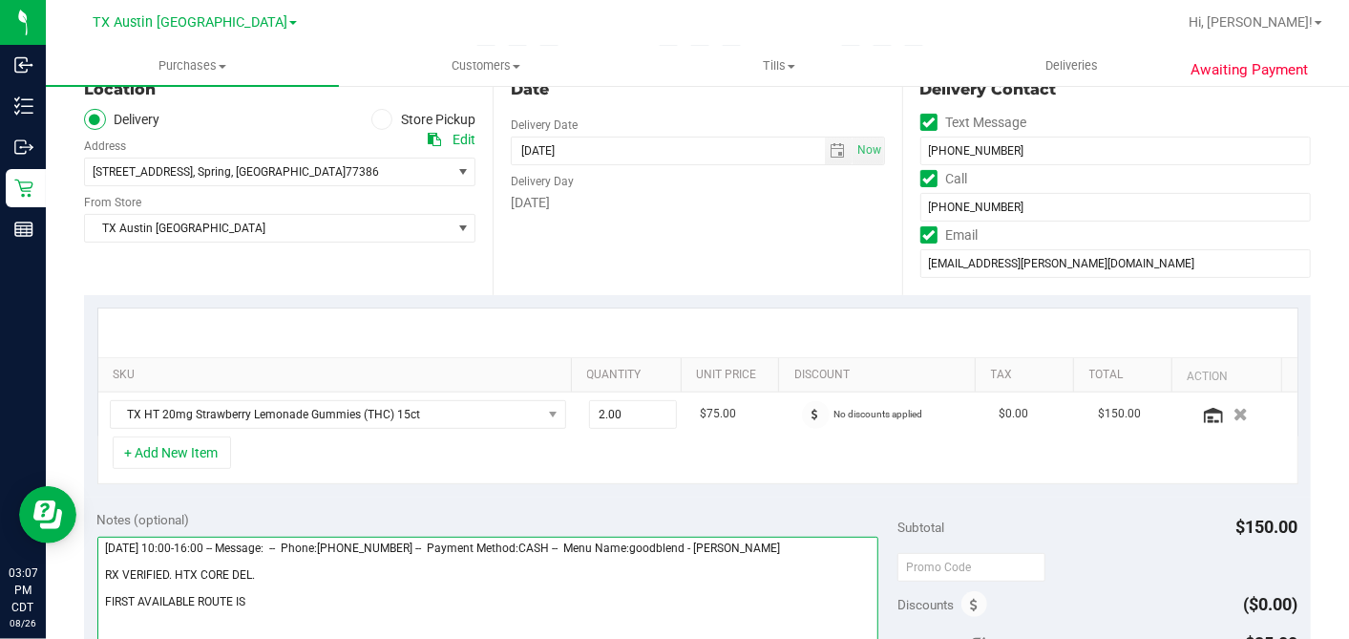
click at [284, 606] on textarea at bounding box center [488, 628] width 782 height 183
click at [278, 564] on textarea at bounding box center [488, 628] width 782 height 183
type textarea "Sunday 08/31/2025 10:00-16:00 -- Message: -- Phone:8326845887 -- Payment Method…"
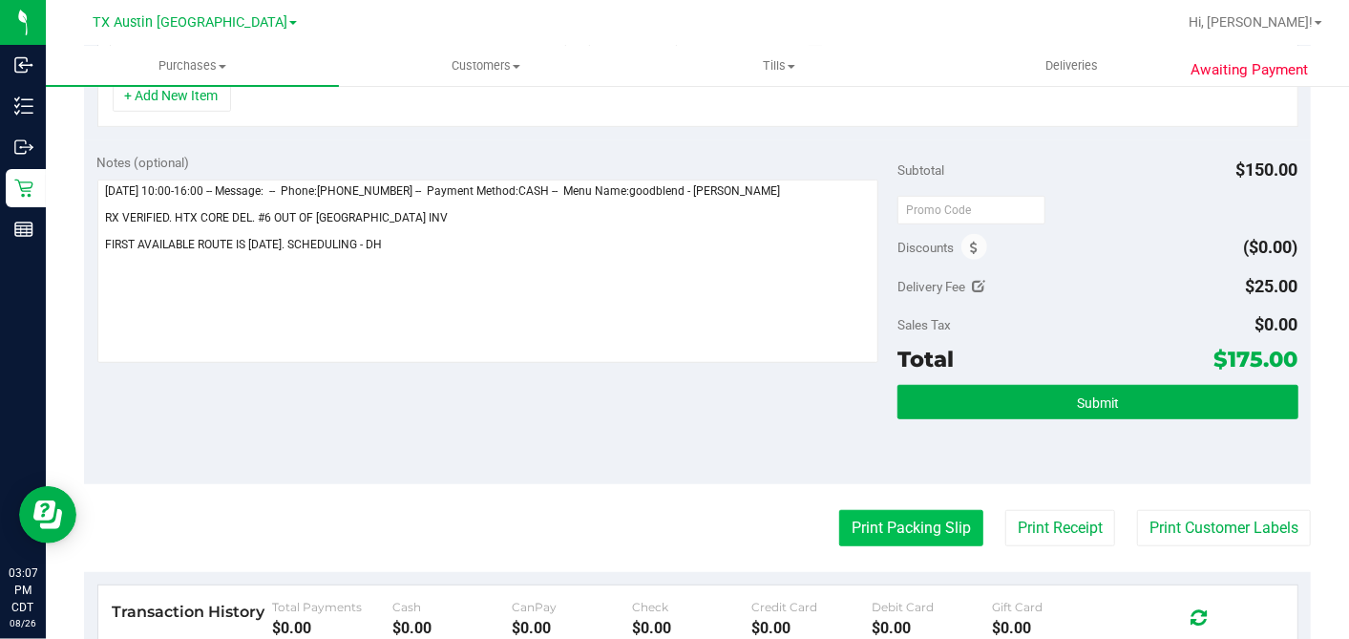
scroll to position [636, 0]
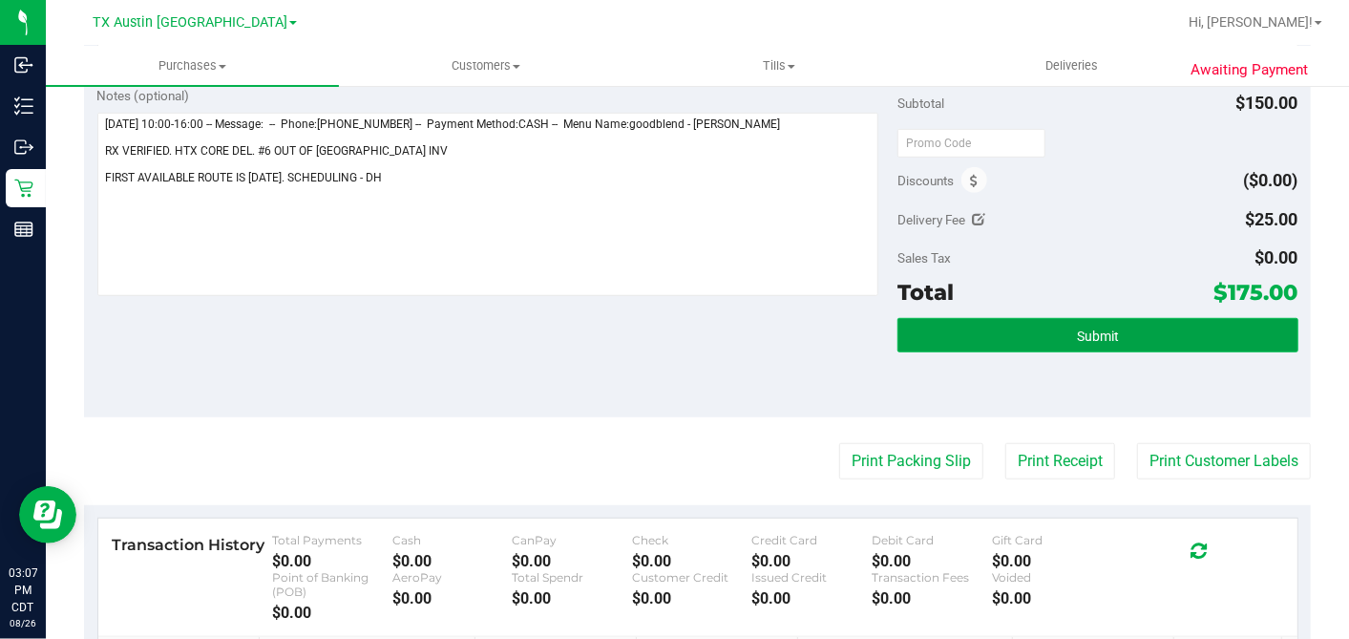
click at [1006, 339] on button "Submit" at bounding box center [1098, 335] width 400 height 34
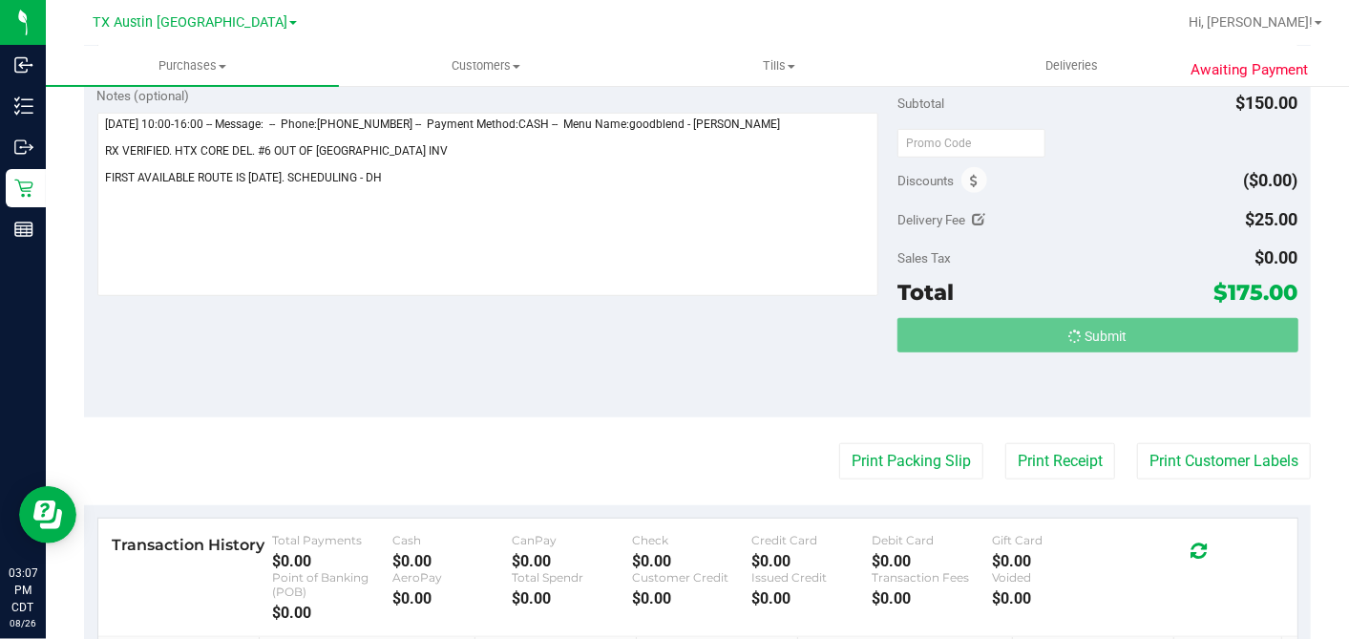
scroll to position [0, 0]
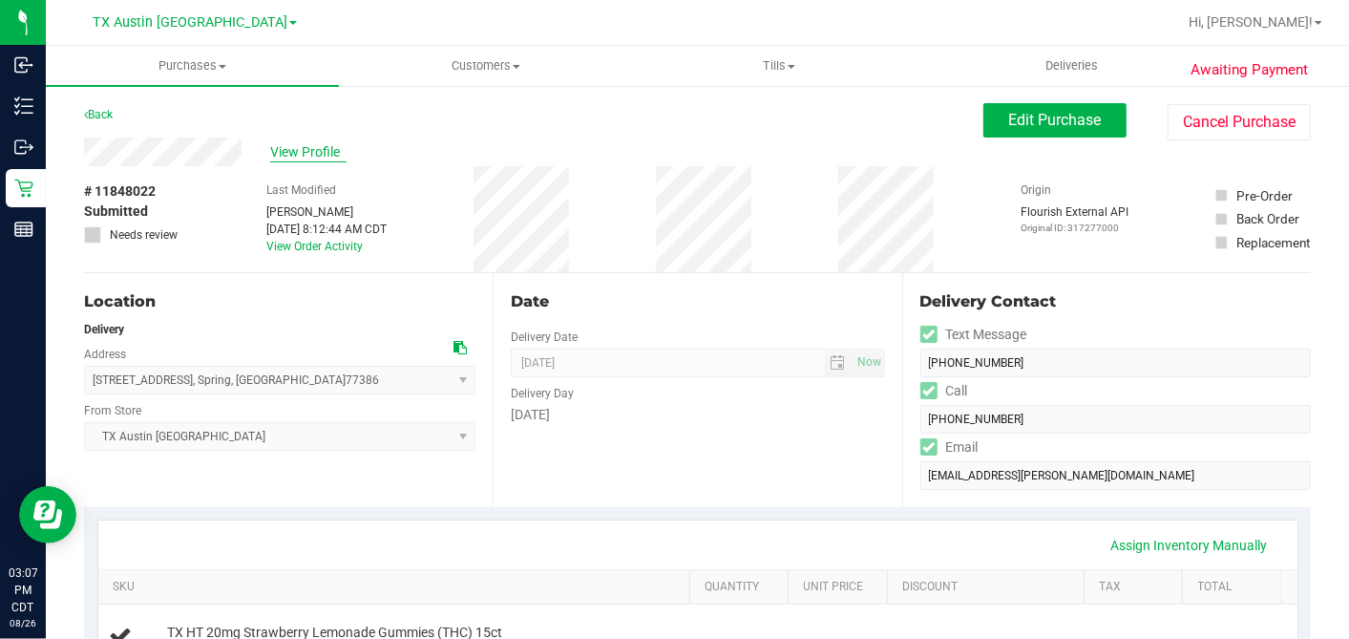
click at [309, 155] on span "View Profile" at bounding box center [308, 152] width 76 height 20
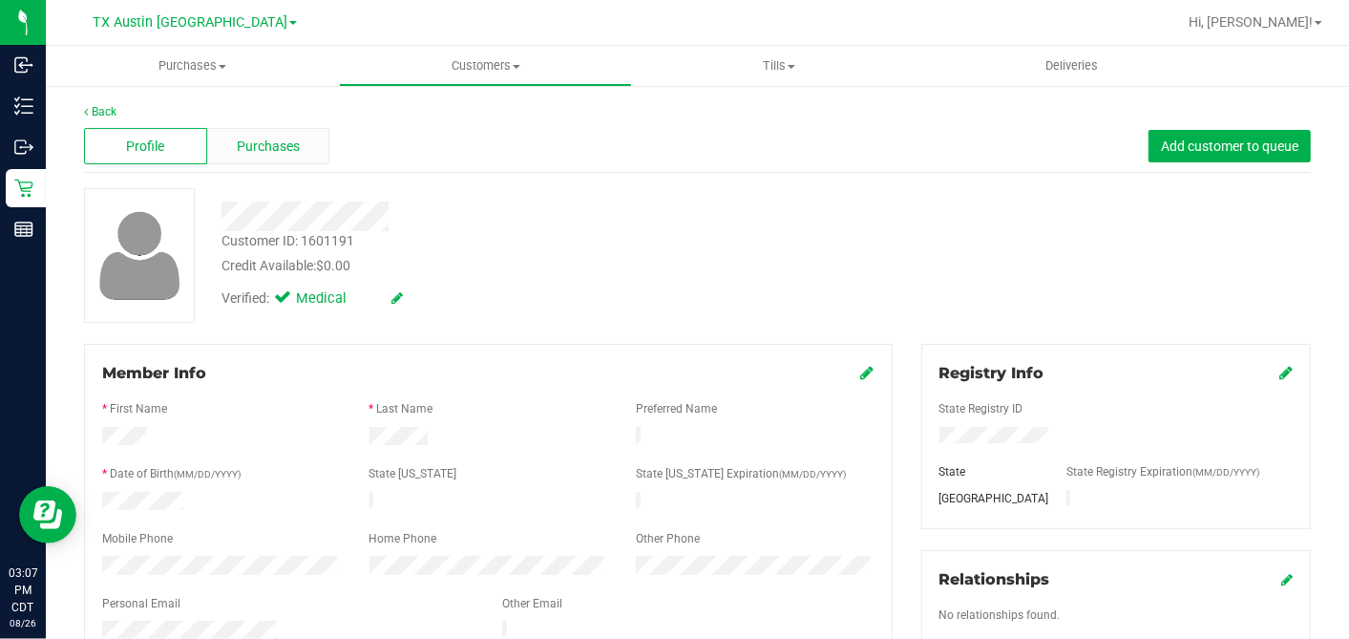
click at [275, 141] on span "Purchases" at bounding box center [268, 147] width 63 height 20
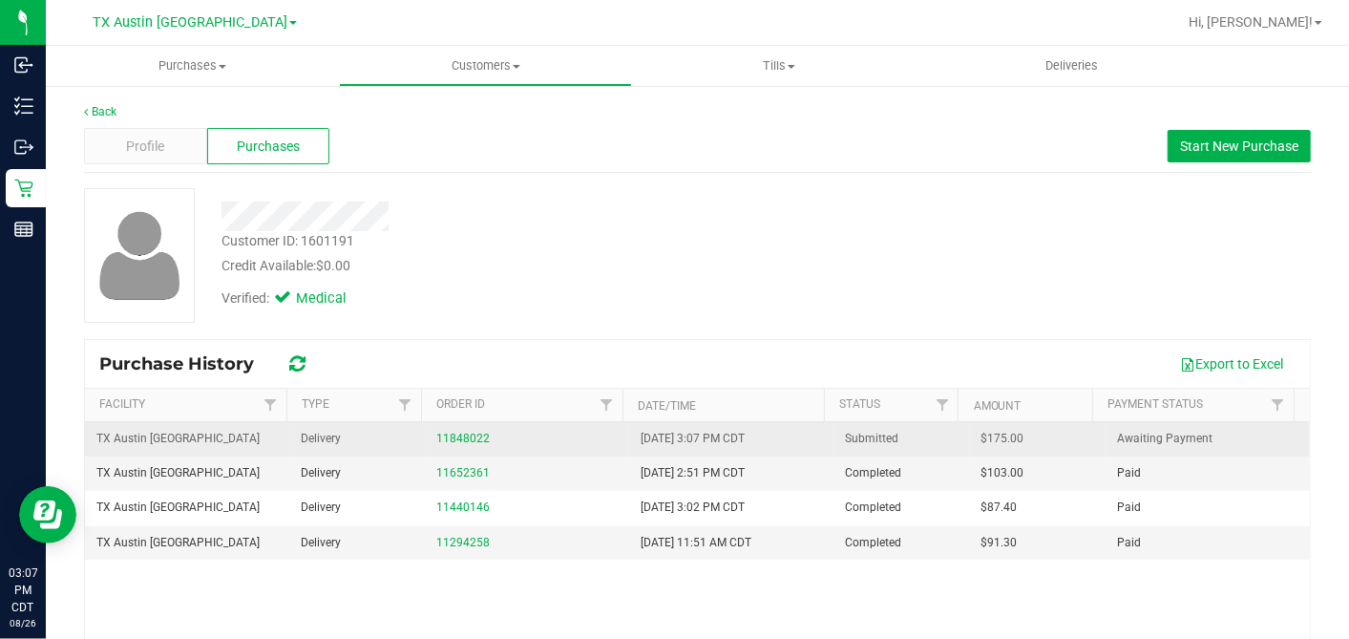
click at [982, 433] on span "$175.00" at bounding box center [1003, 439] width 43 height 18
copy span "175.00"
click at [463, 438] on link "11848022" at bounding box center [462, 438] width 53 height 13
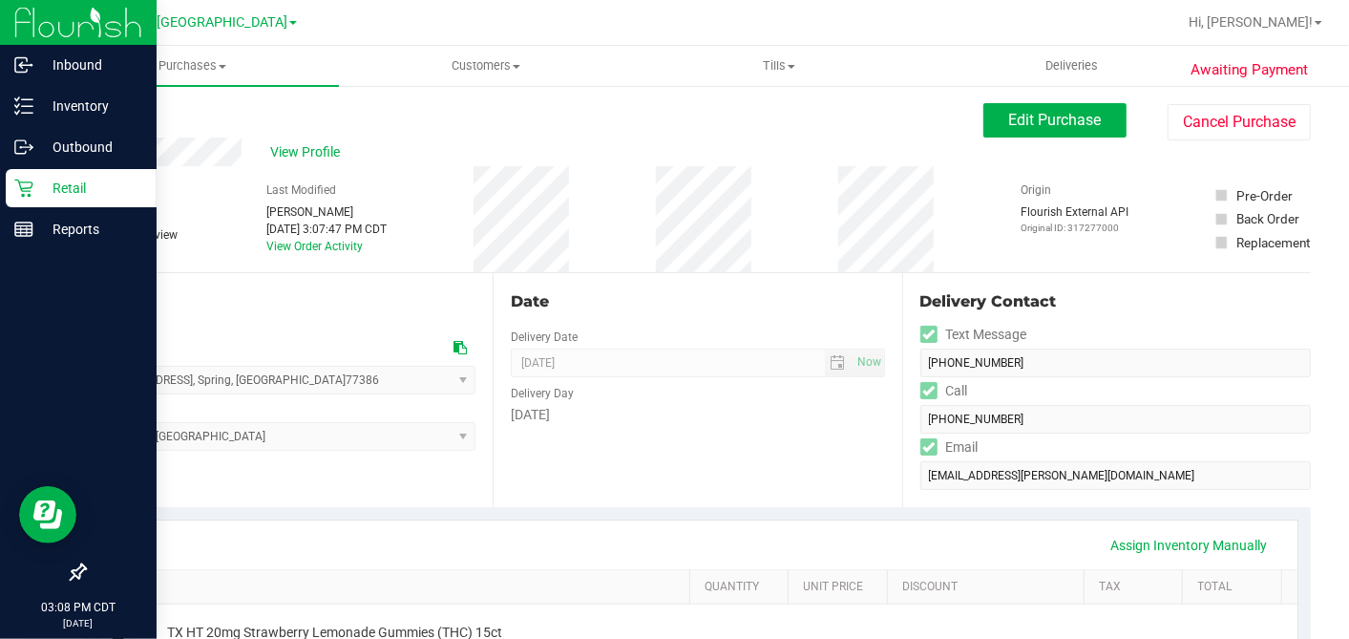
click at [33, 194] on p "Retail" at bounding box center [90, 188] width 115 height 23
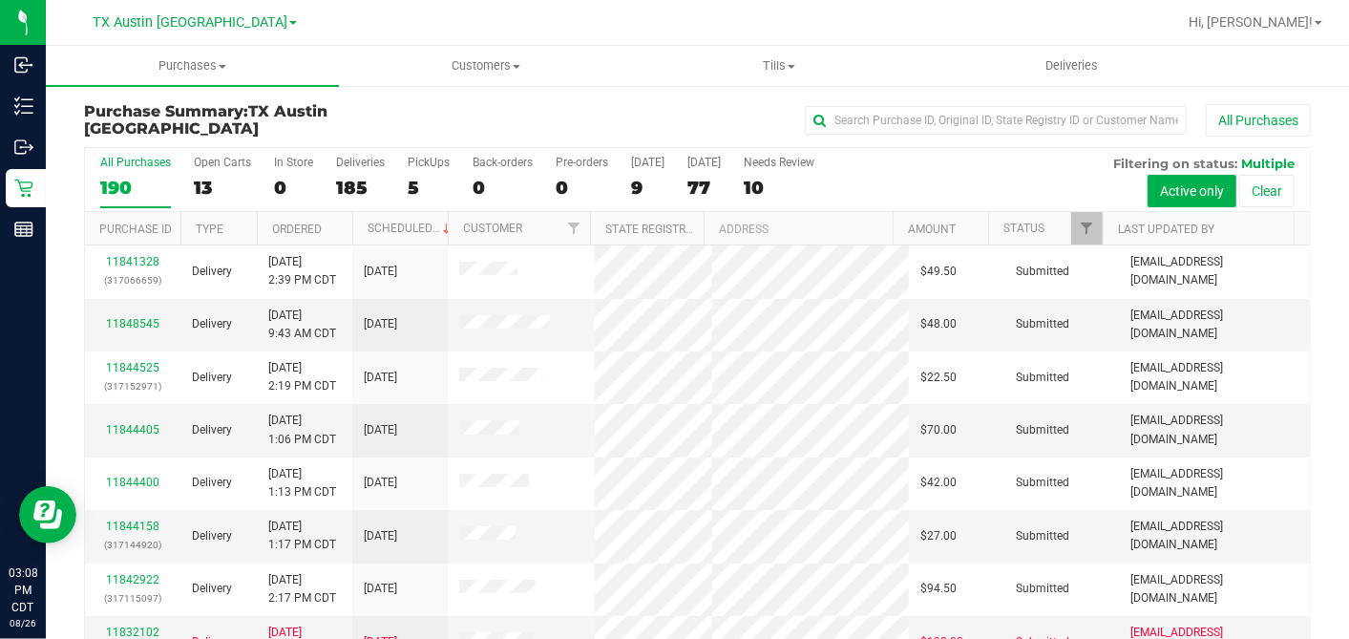
click at [207, 182] on div "13" at bounding box center [222, 188] width 57 height 22
click at [0, 0] on input "Open Carts 13" at bounding box center [0, 0] width 0 height 0
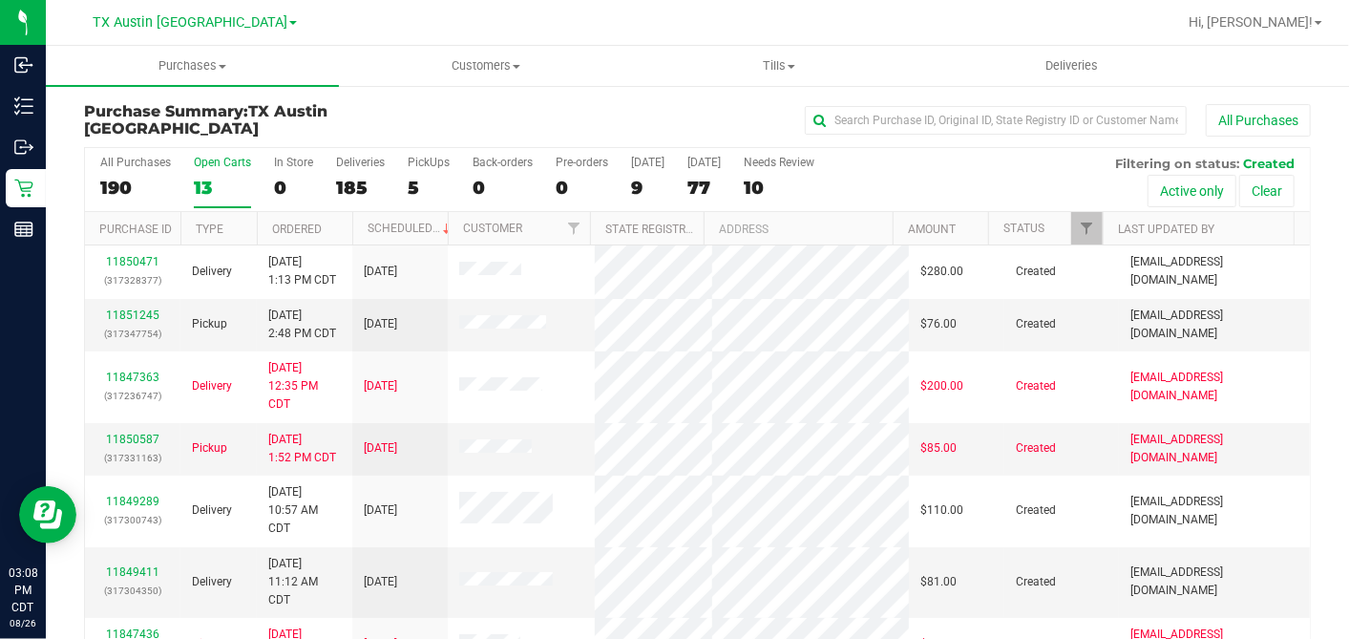
click at [336, 222] on th "Ordered" at bounding box center [304, 228] width 95 height 33
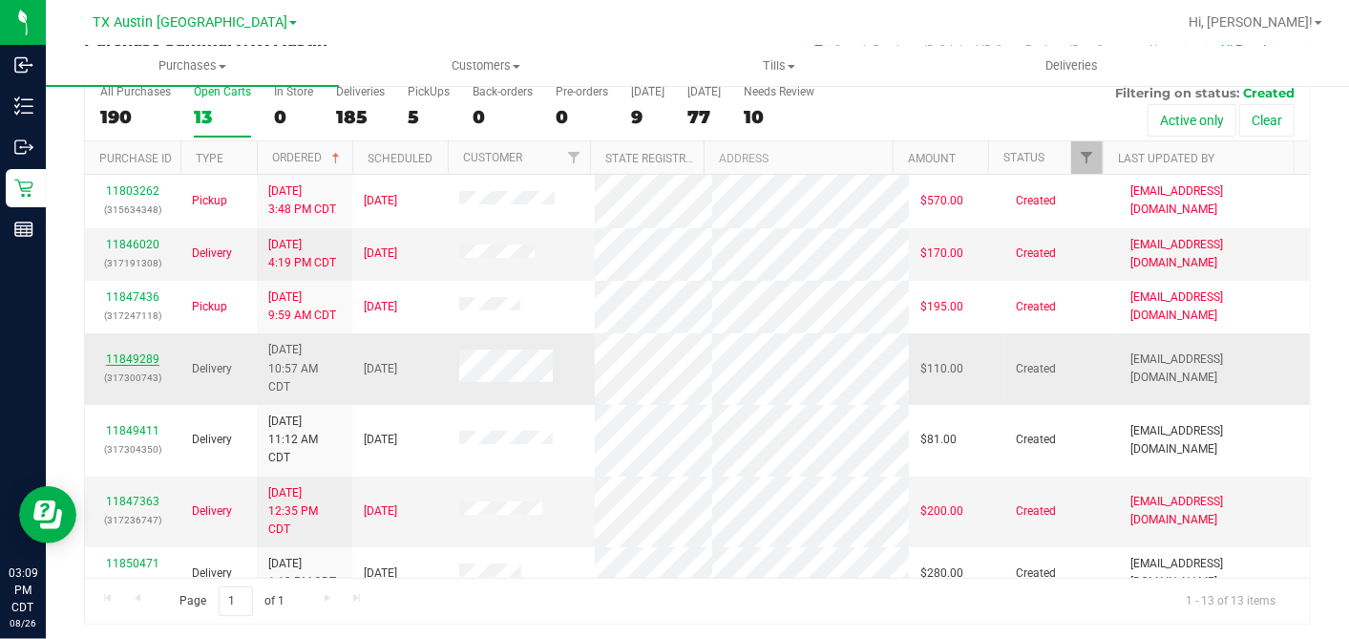
click at [132, 366] on link "11849289" at bounding box center [132, 358] width 53 height 13
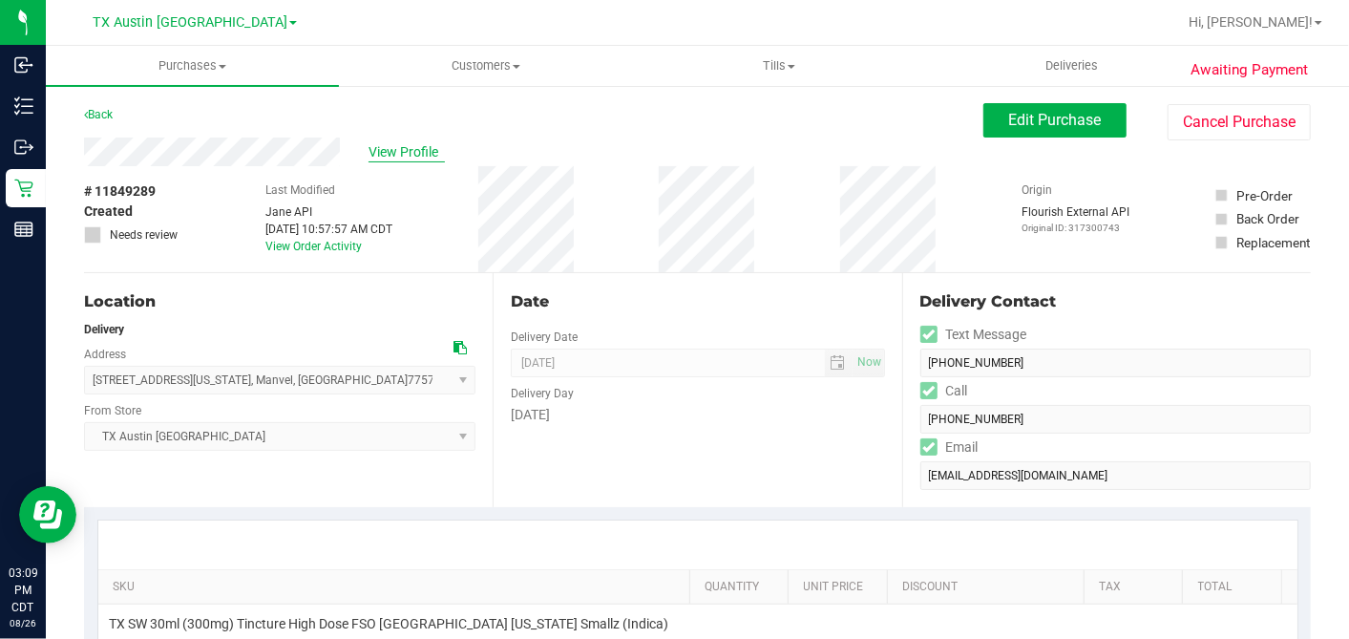
click at [370, 147] on span "View Profile" at bounding box center [407, 152] width 76 height 20
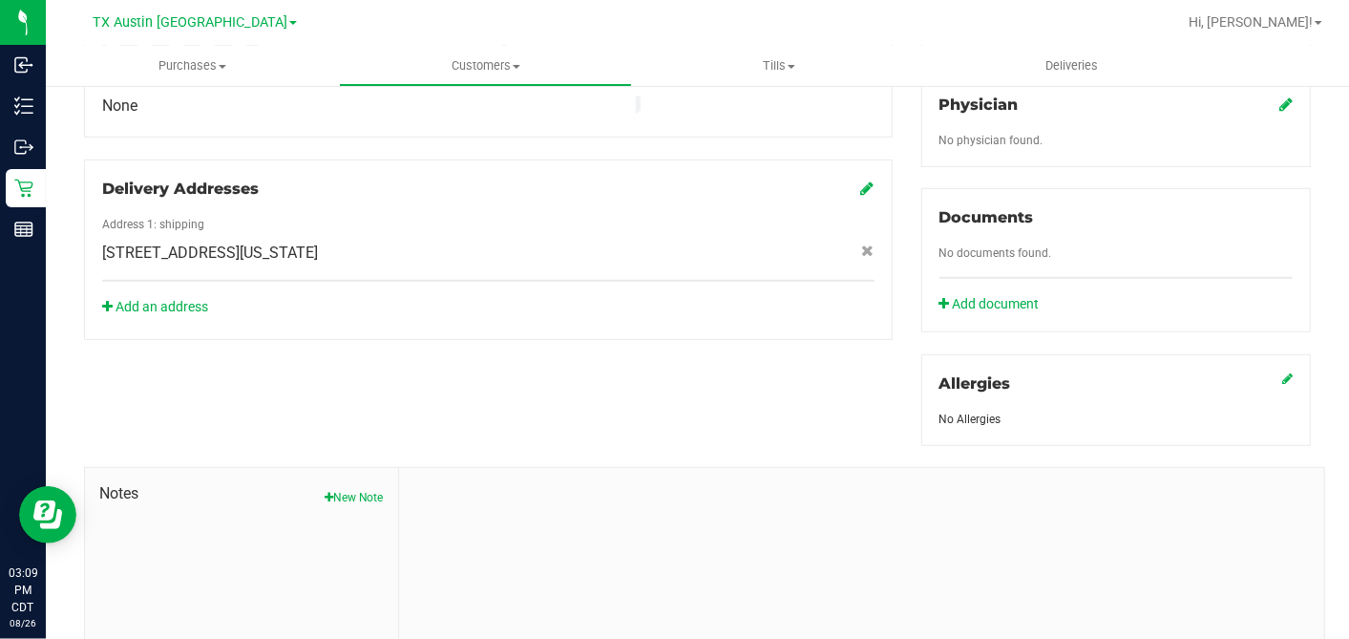
scroll to position [716, 0]
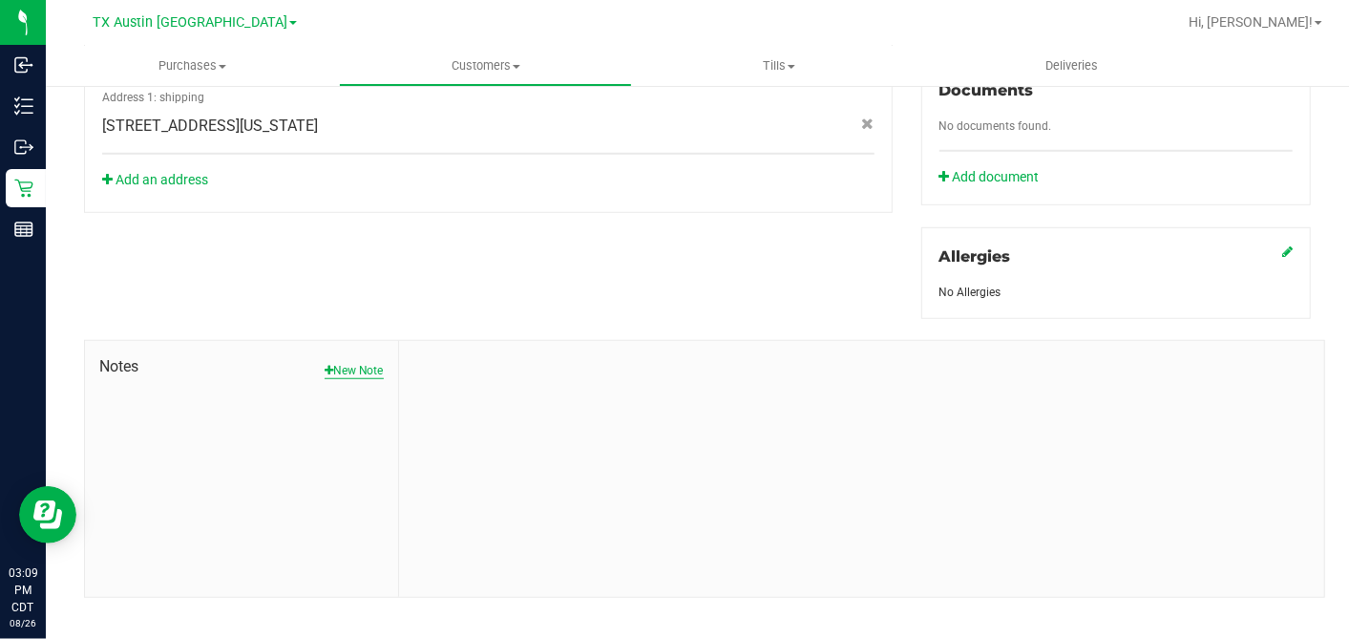
drag, startPoint x: 361, startPoint y: 351, endPoint x: 390, endPoint y: 370, distance: 33.9
click at [361, 362] on button "New Note" at bounding box center [354, 370] width 59 height 17
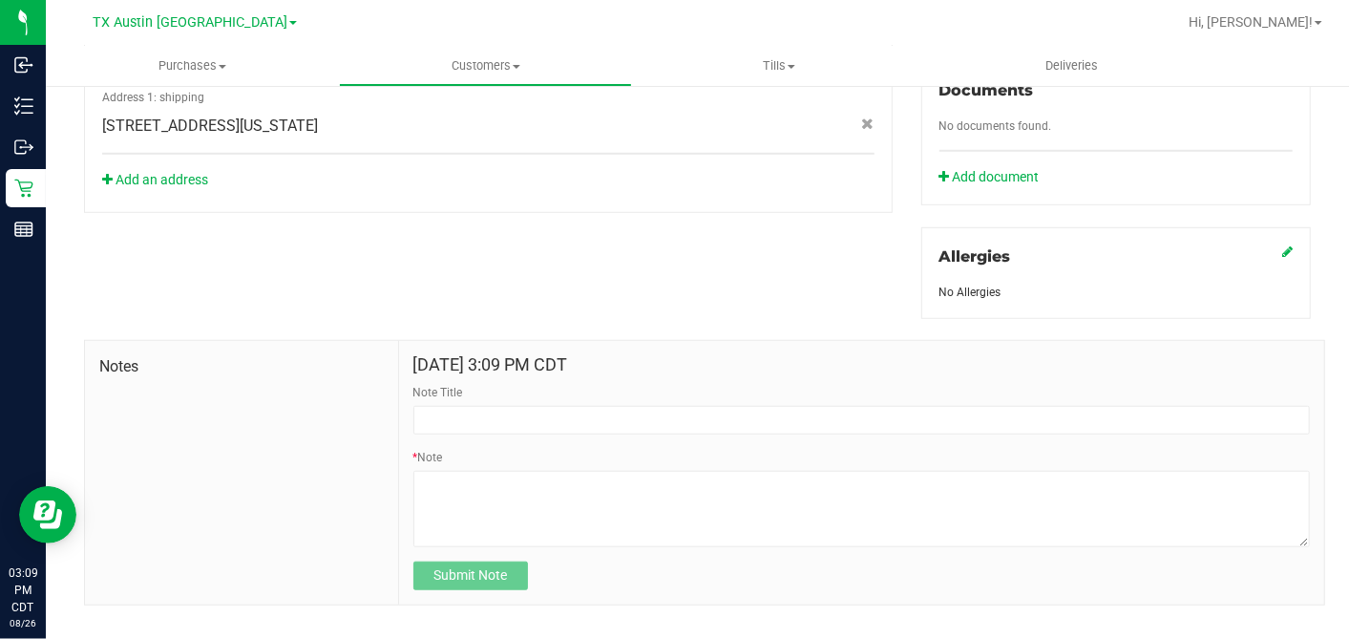
drag, startPoint x: 390, startPoint y: 370, endPoint x: 470, endPoint y: 412, distance: 91.0
click at [472, 414] on form "Aug 26, 2025 3:09 PM CDT Note Title * Note Submit Note" at bounding box center [861, 472] width 897 height 235
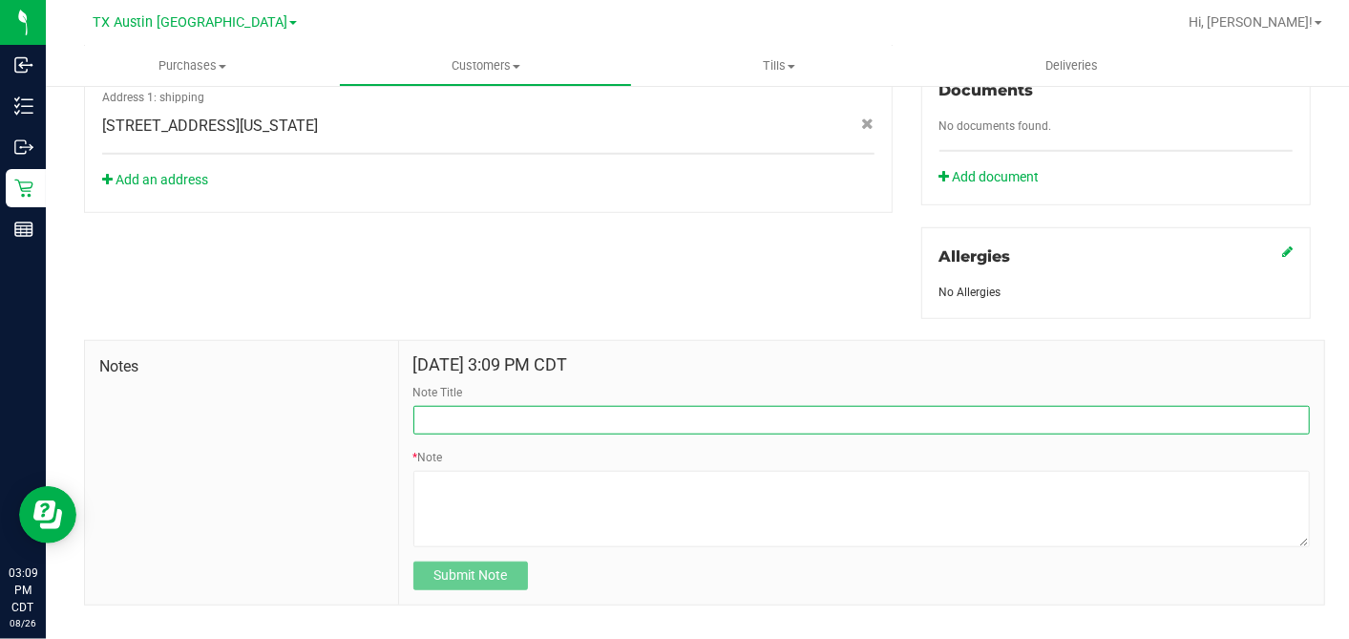
click at [473, 408] on input "Note Title" at bounding box center [861, 420] width 897 height 29
type input "CURT"
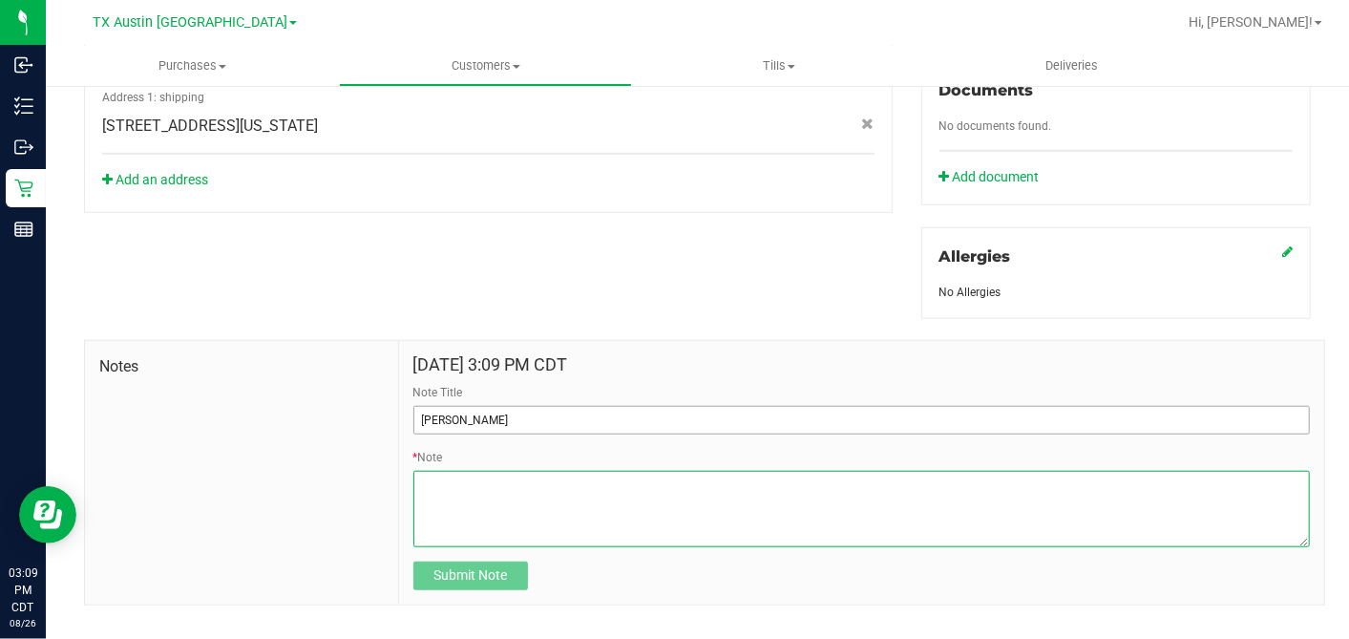
paste textarea "Patient Name: laela feiner Address: 6900 alabama st manvel, TX, 77578 Phone Num…"
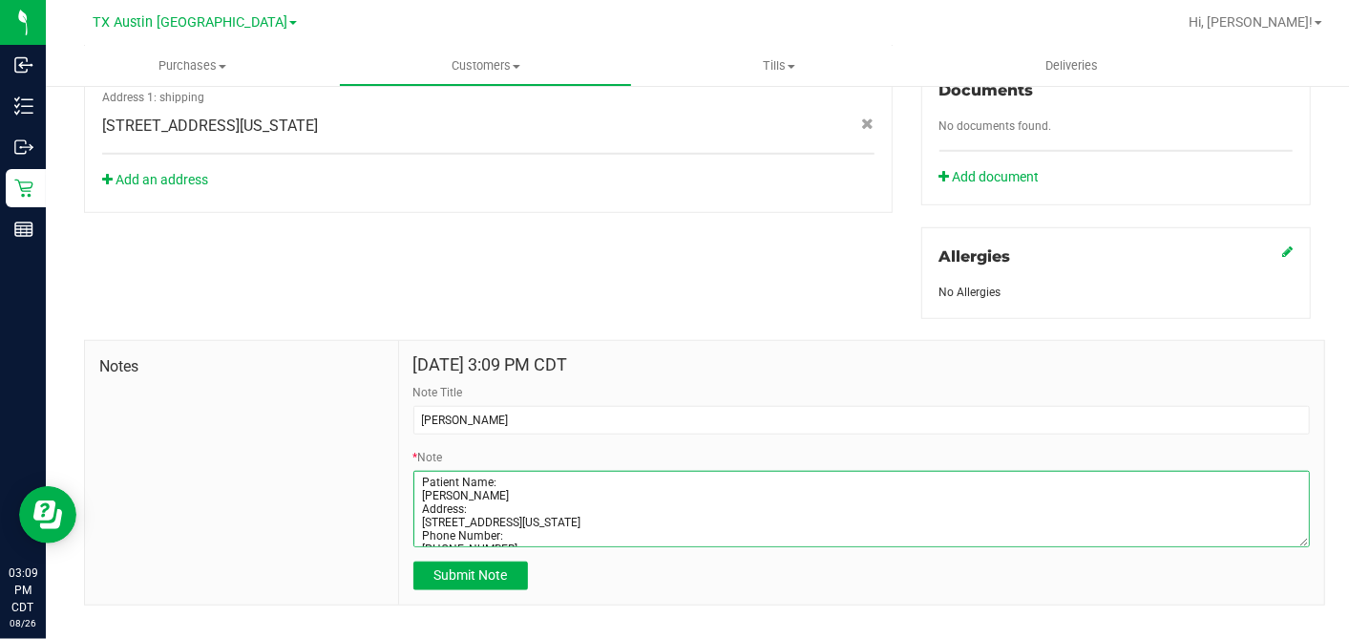
scroll to position [76, 0]
type textarea "Patient Name: laela feiner Address: 6900 alabama st manvel, TX, 77578 Phone Num…"
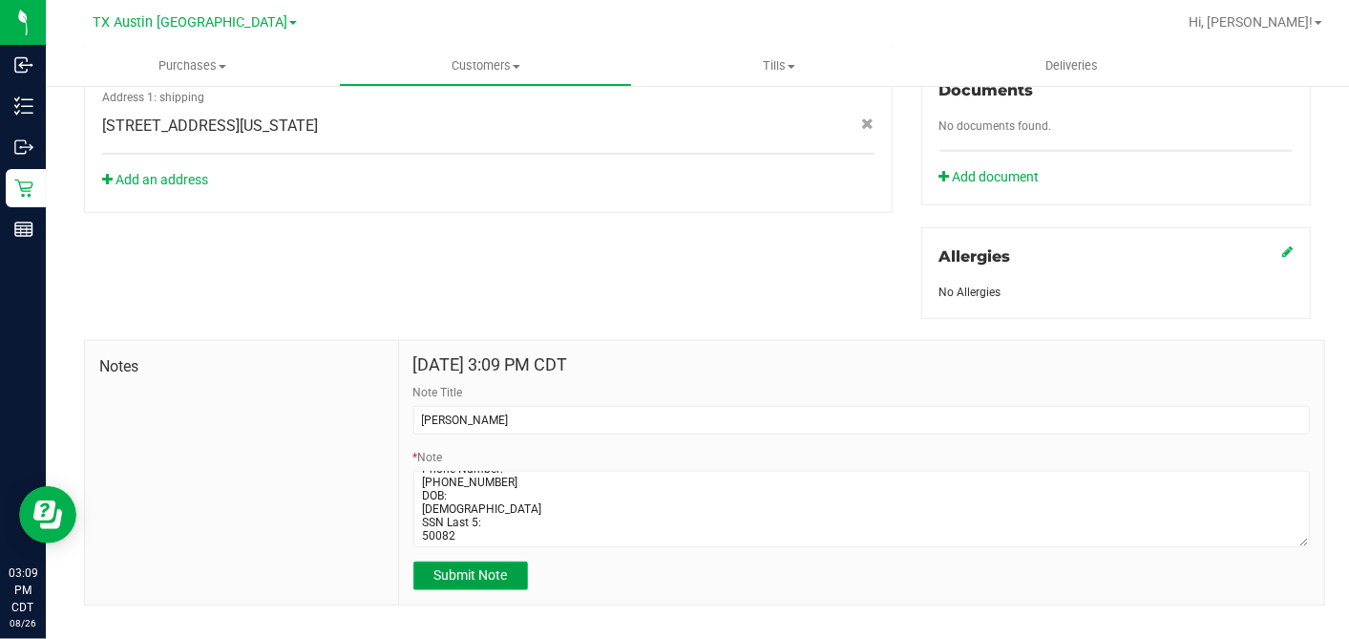
click at [484, 567] on span "Submit Note" at bounding box center [470, 574] width 74 height 15
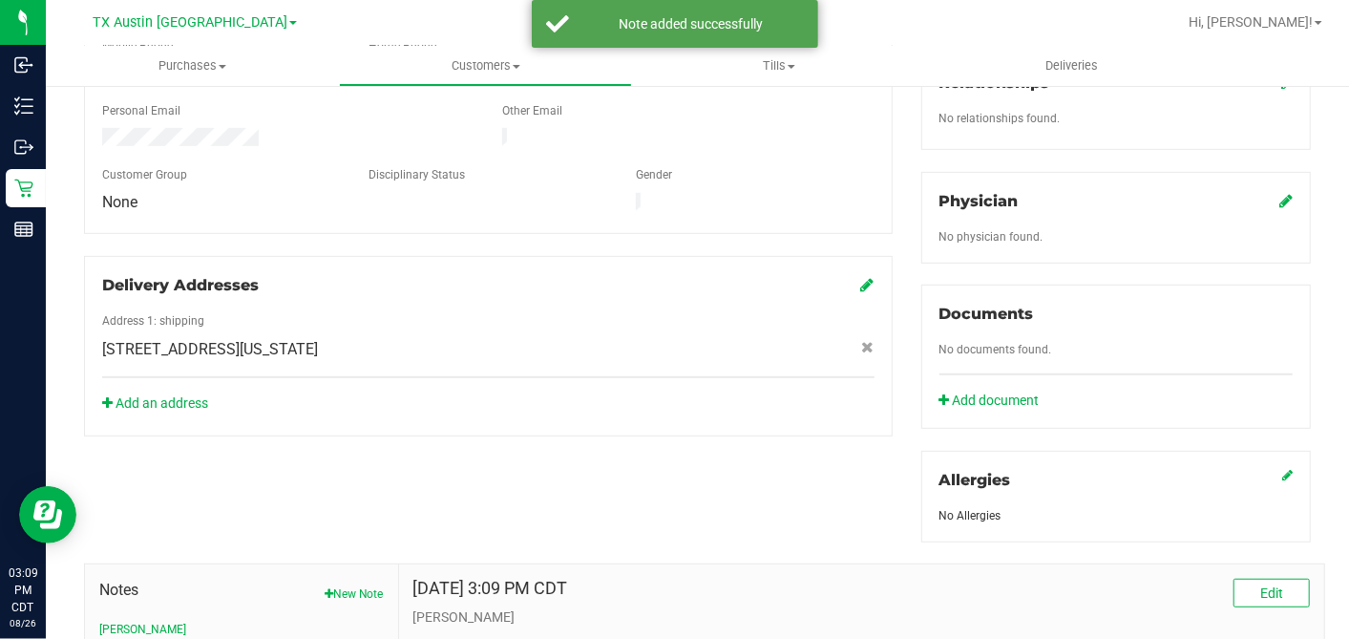
scroll to position [398, 0]
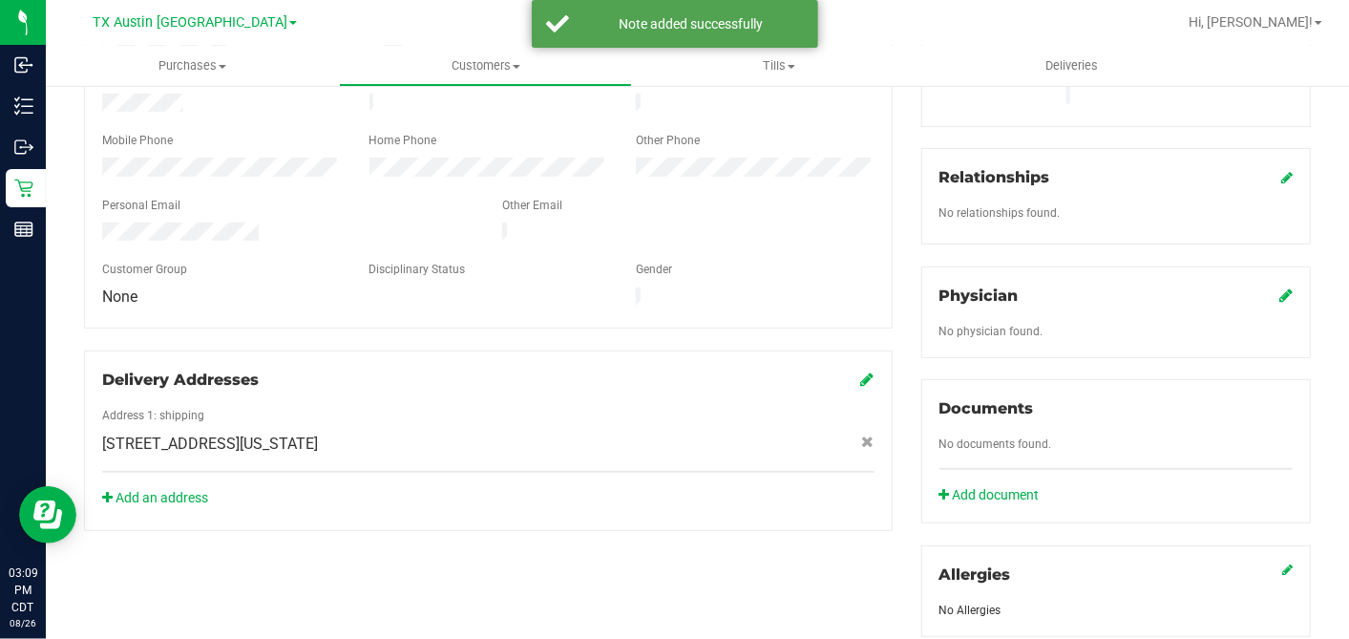
click at [1279, 287] on icon at bounding box center [1285, 294] width 13 height 15
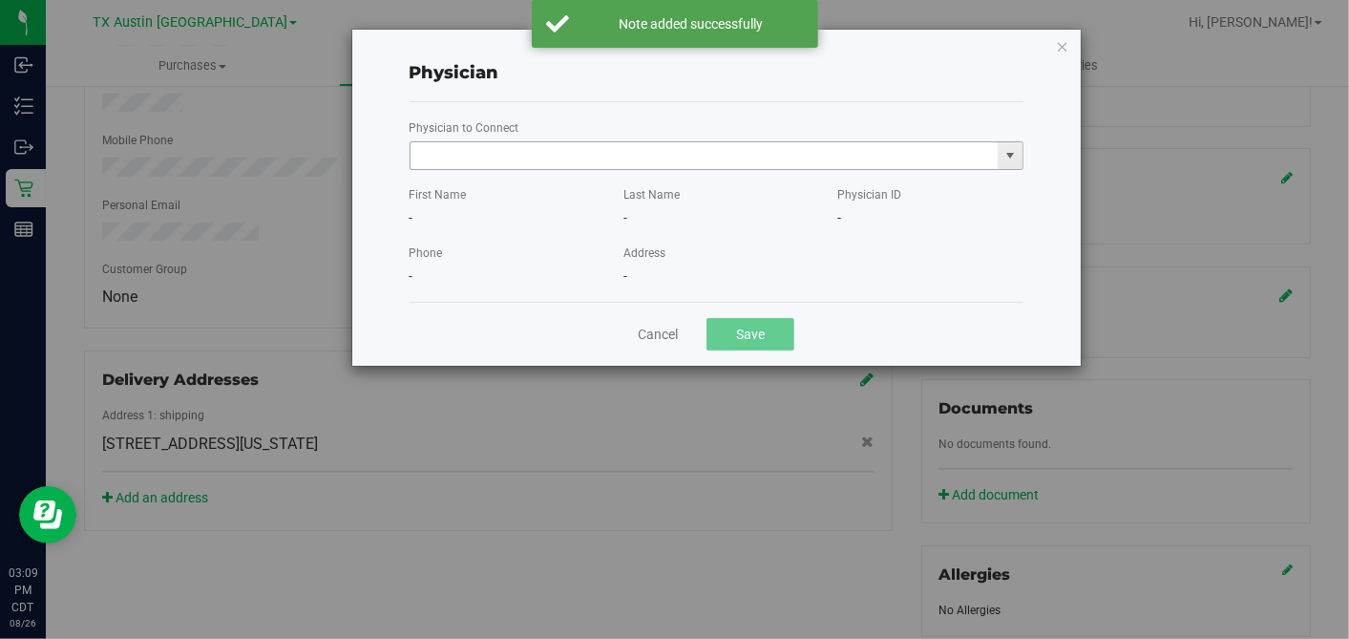
click at [813, 149] on input "text" at bounding box center [705, 155] width 588 height 27
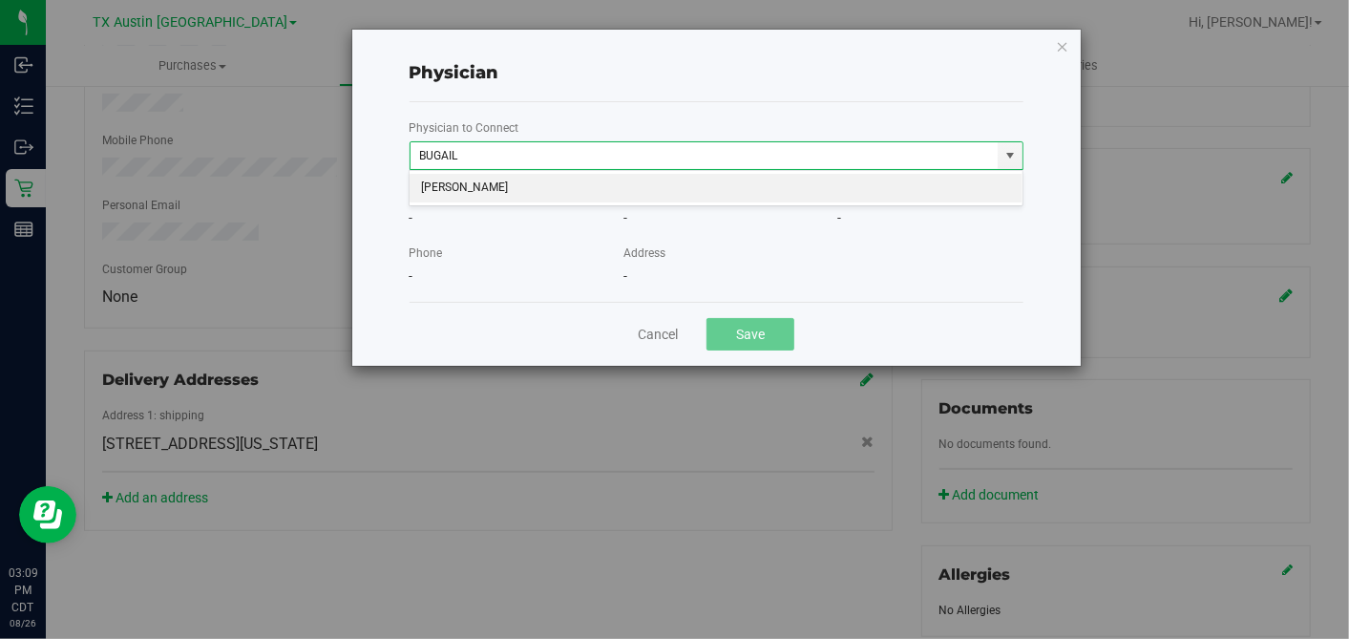
click at [788, 181] on li "CHERYL-LYNN BUGAILISKIS" at bounding box center [716, 188] width 613 height 29
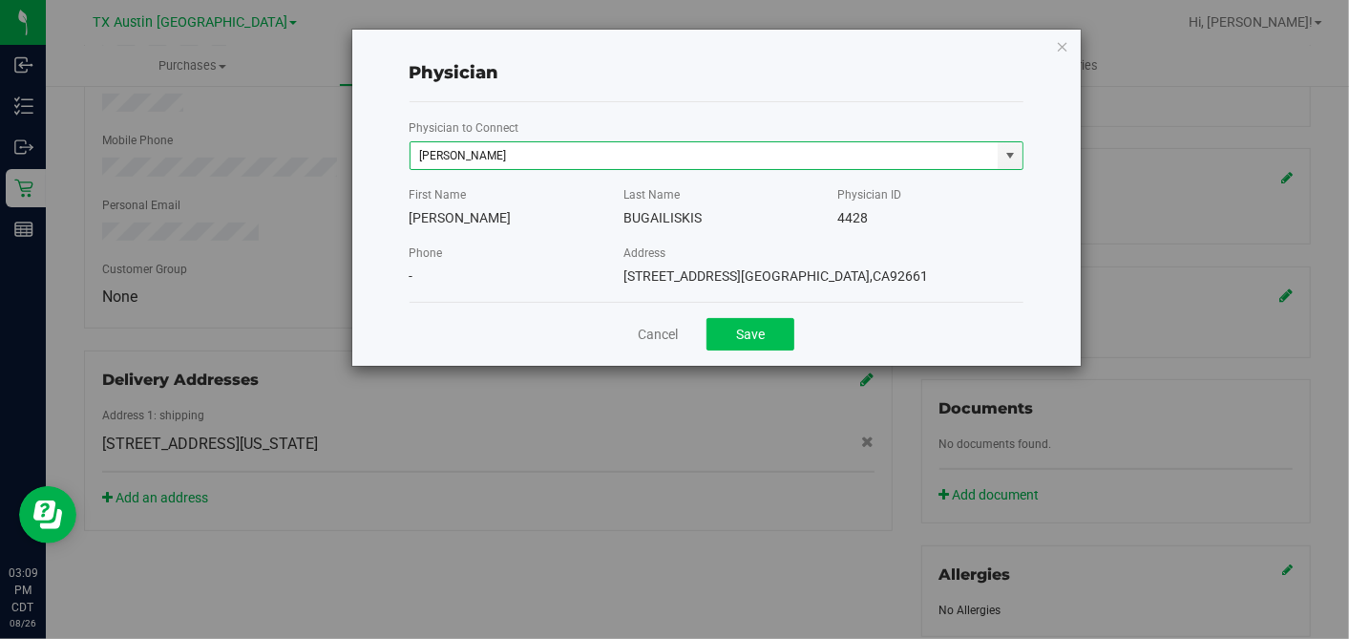
type input "CHERYL-LYNN BUGAILISKIS"
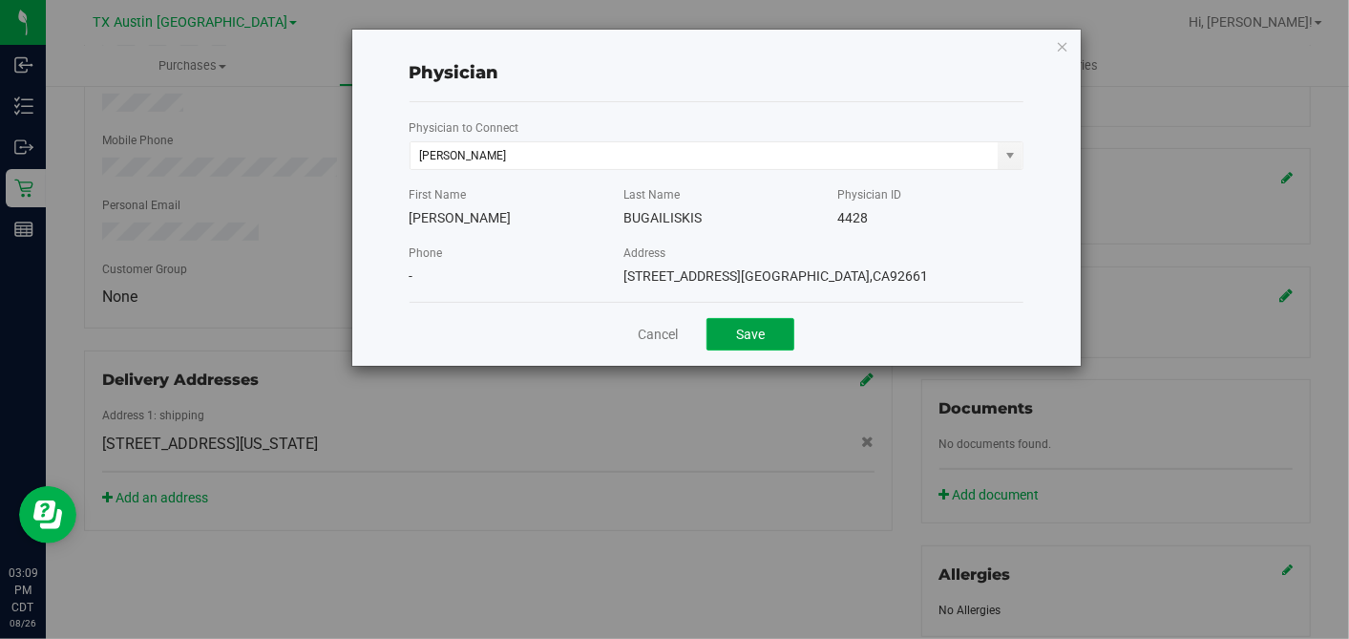
drag, startPoint x: 766, startPoint y: 332, endPoint x: 899, endPoint y: 372, distance: 139.6
click at [766, 333] on button "Save" at bounding box center [751, 334] width 88 height 32
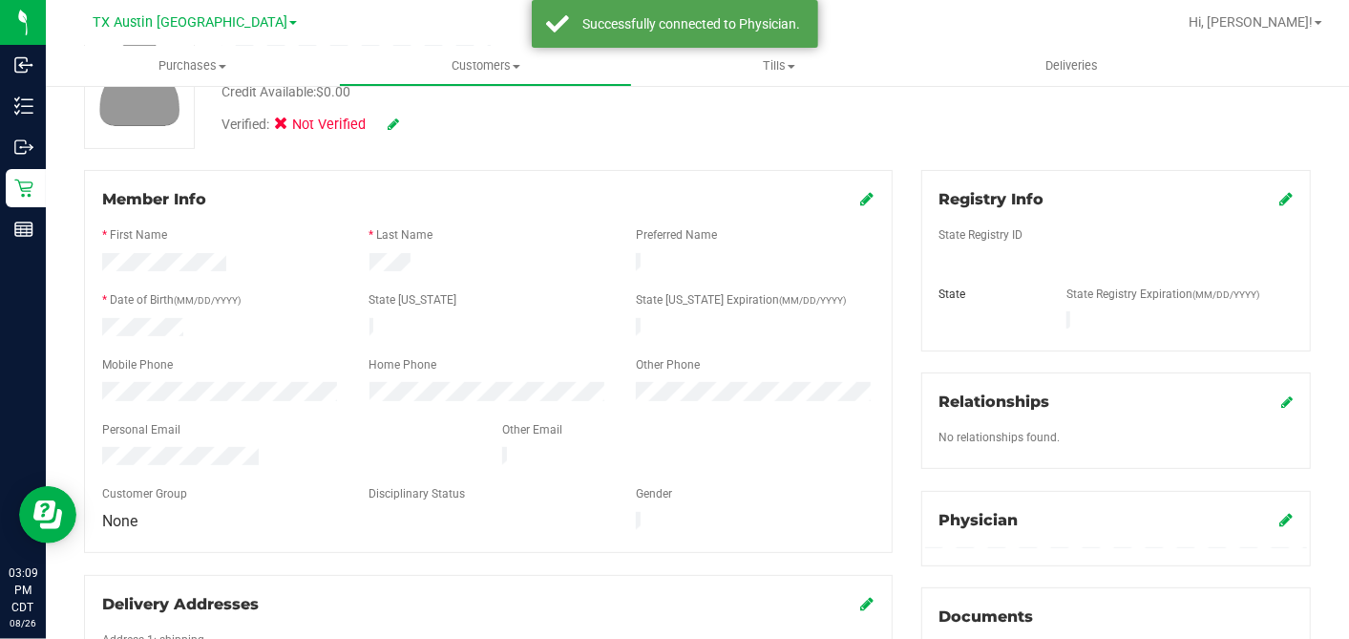
scroll to position [79, 0]
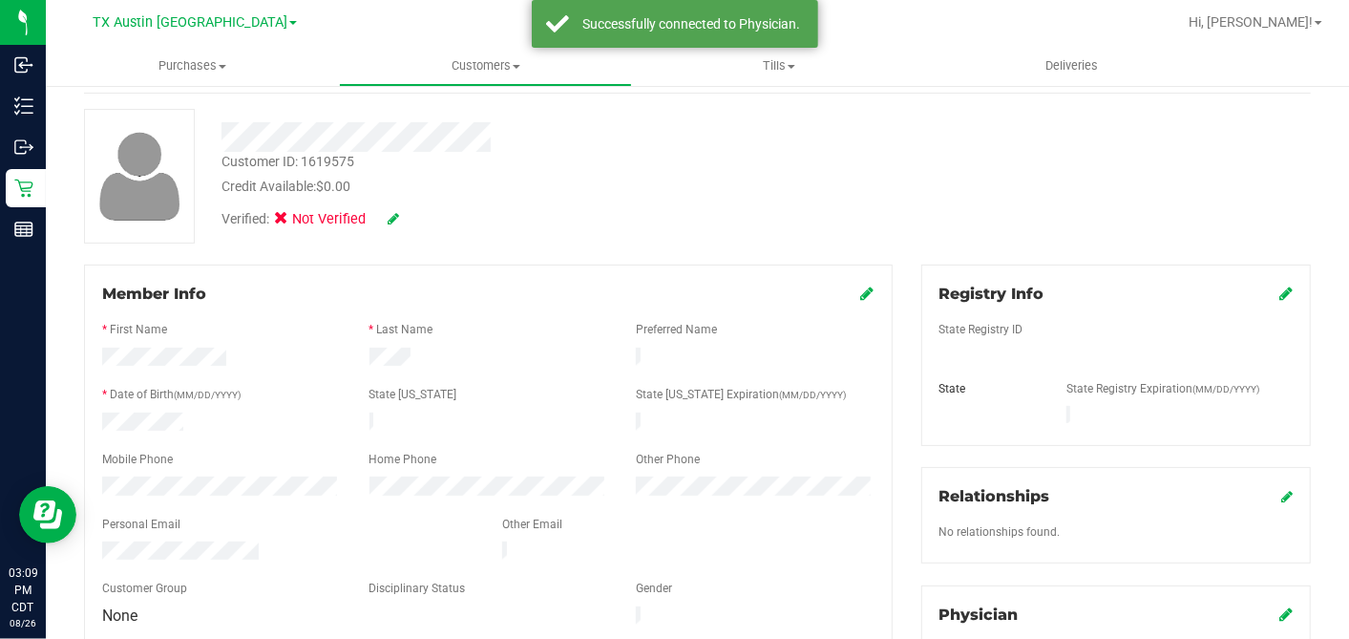
click at [1279, 293] on icon at bounding box center [1285, 292] width 13 height 15
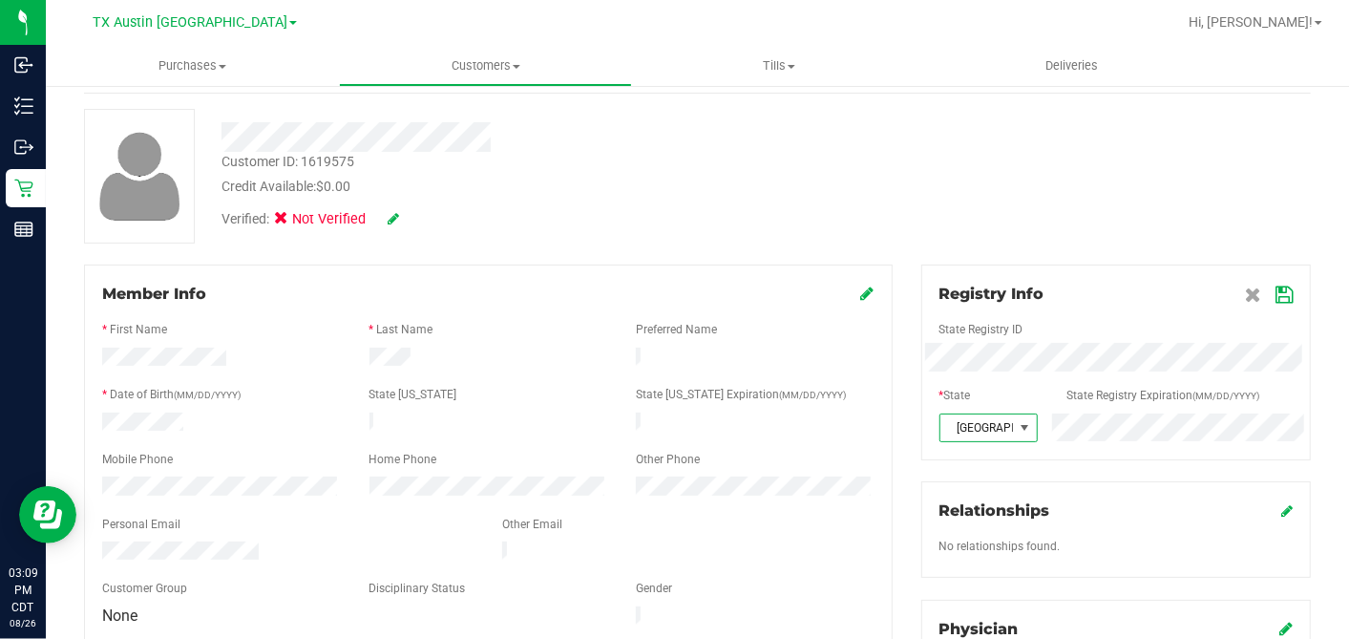
click at [1277, 290] on div "Registry Info State Registry ID * State State Registry Expiration (MM/DD/YYYY) …" at bounding box center [1116, 361] width 390 height 195
click at [1276, 291] on icon at bounding box center [1284, 294] width 17 height 15
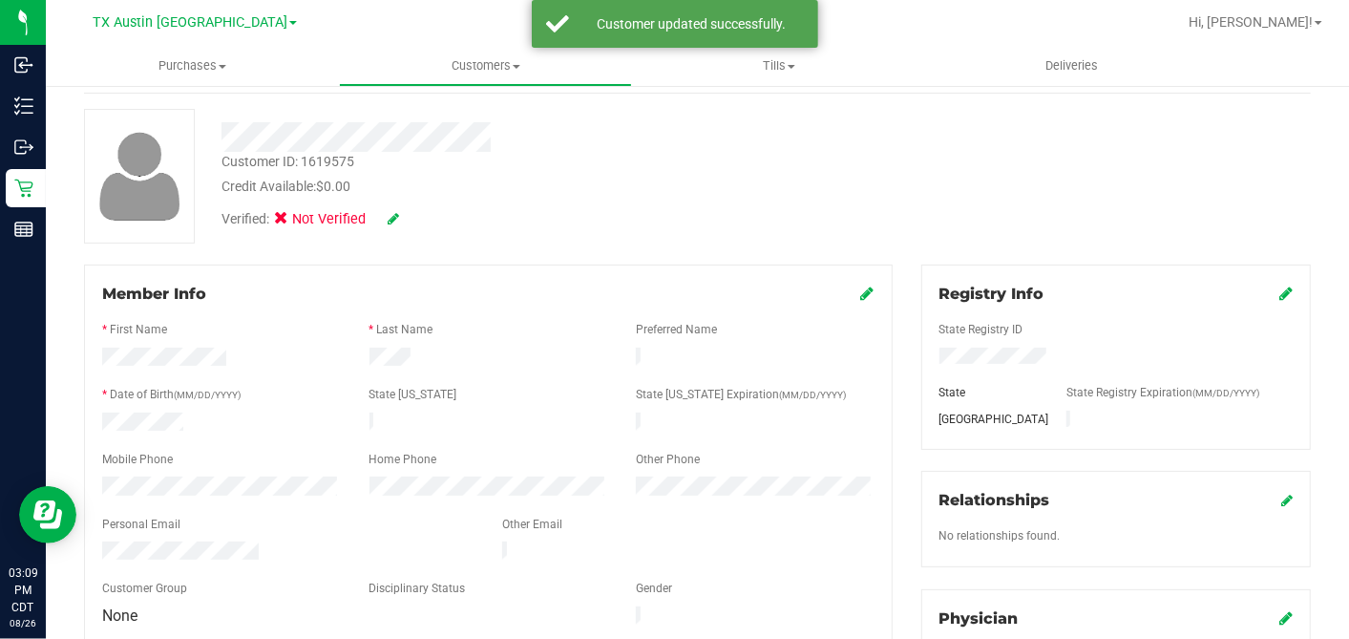
click at [861, 290] on icon at bounding box center [867, 292] width 13 height 15
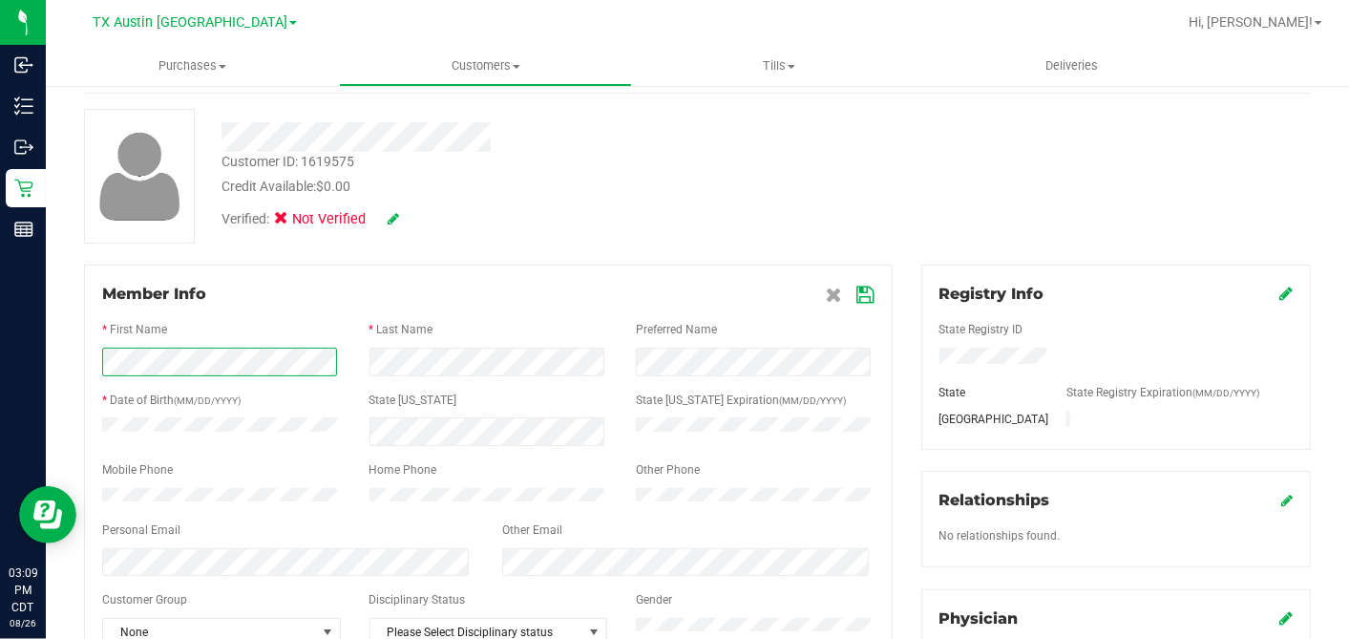
click at [744, 313] on form "Member Info * First Name * Last Name Preferred Name * Date of Birth (MM/DD/YYYY…" at bounding box center [488, 465] width 772 height 364
click at [857, 288] on icon at bounding box center [865, 294] width 17 height 15
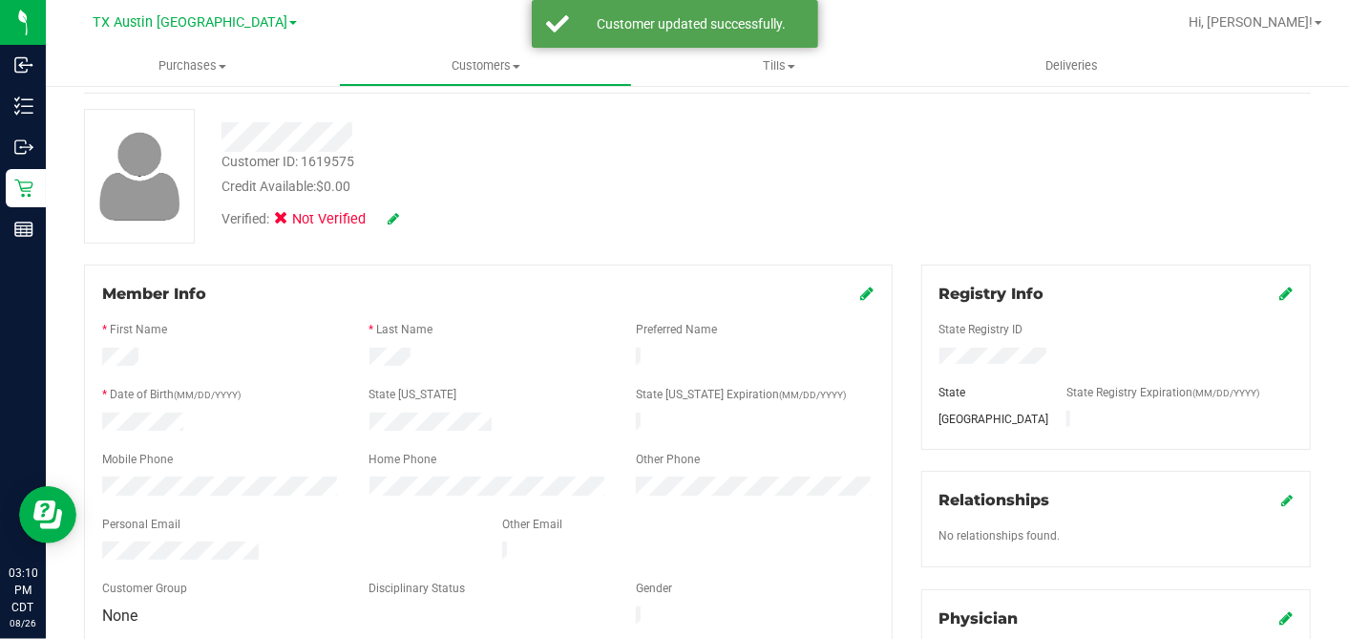
click at [398, 217] on icon at bounding box center [393, 218] width 11 height 13
drag, startPoint x: 291, startPoint y: 225, endPoint x: 382, endPoint y: 221, distance: 90.8
click at [291, 222] on icon at bounding box center [287, 222] width 12 height 0
click at [0, 0] on input "Medical" at bounding box center [0, 0] width 0 height 0
click at [419, 215] on icon at bounding box center [419, 219] width 15 height 13
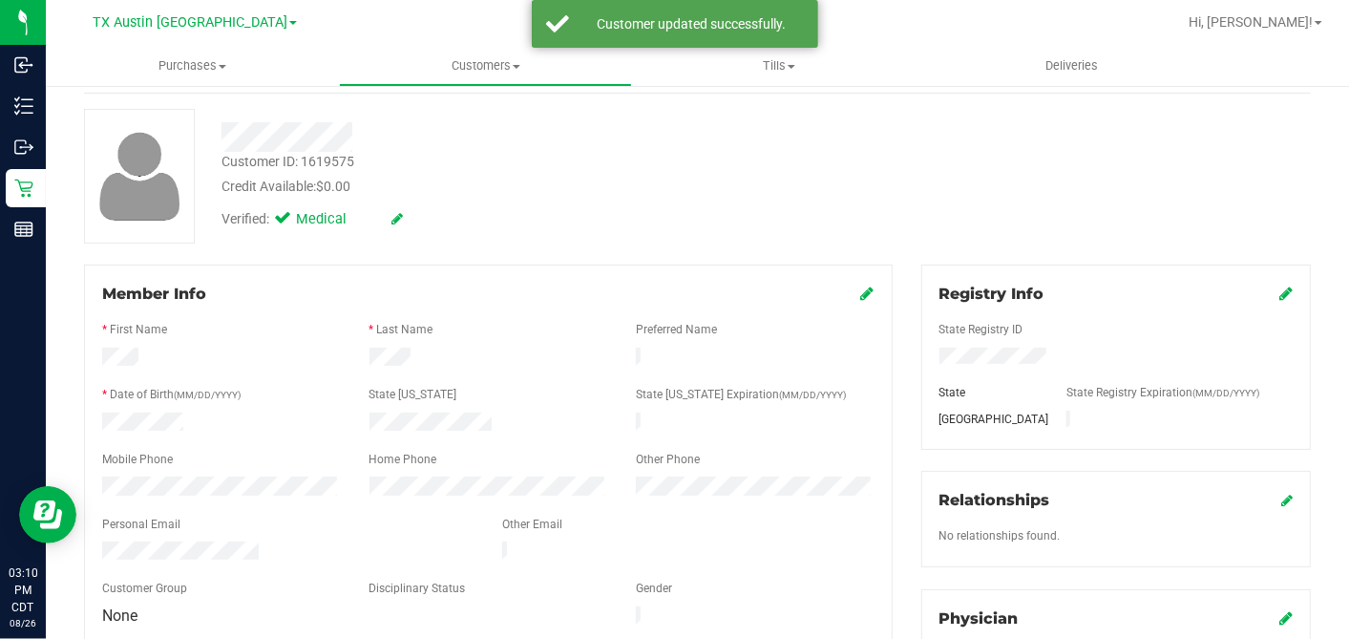
click at [651, 239] on div "Customer ID: 1619575 Credit Available: $0.00 Verified: Medical" at bounding box center [698, 176] width 1256 height 135
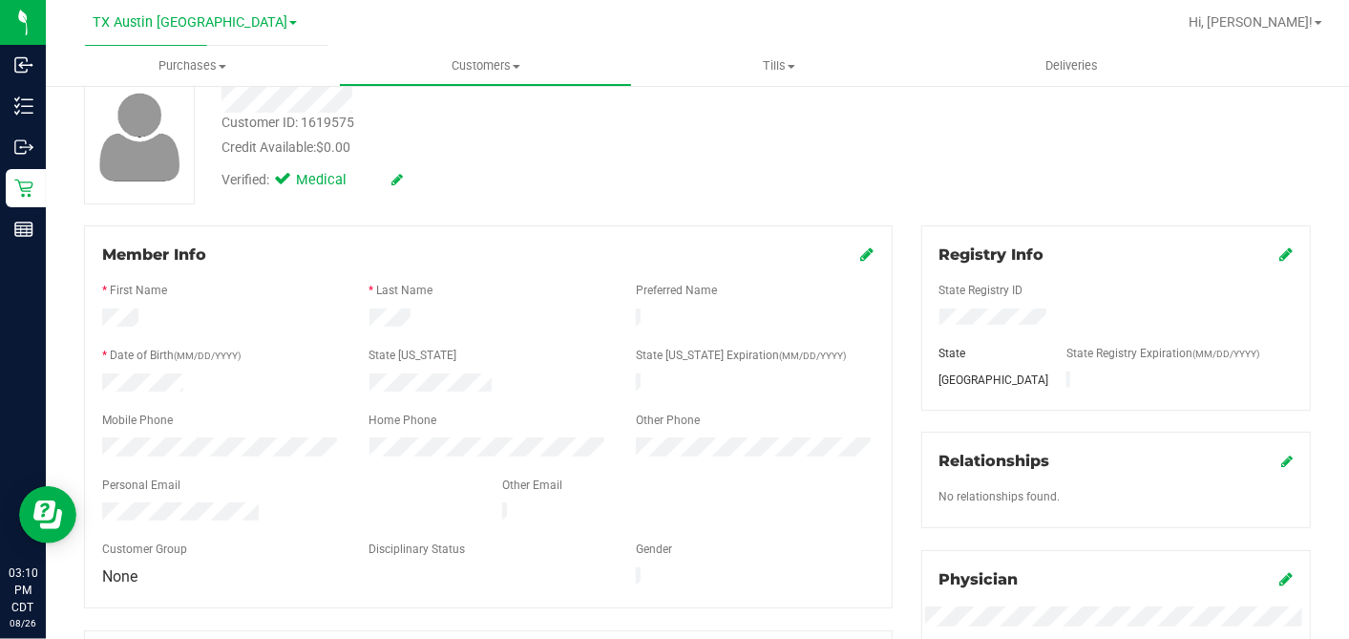
scroll to position [0, 0]
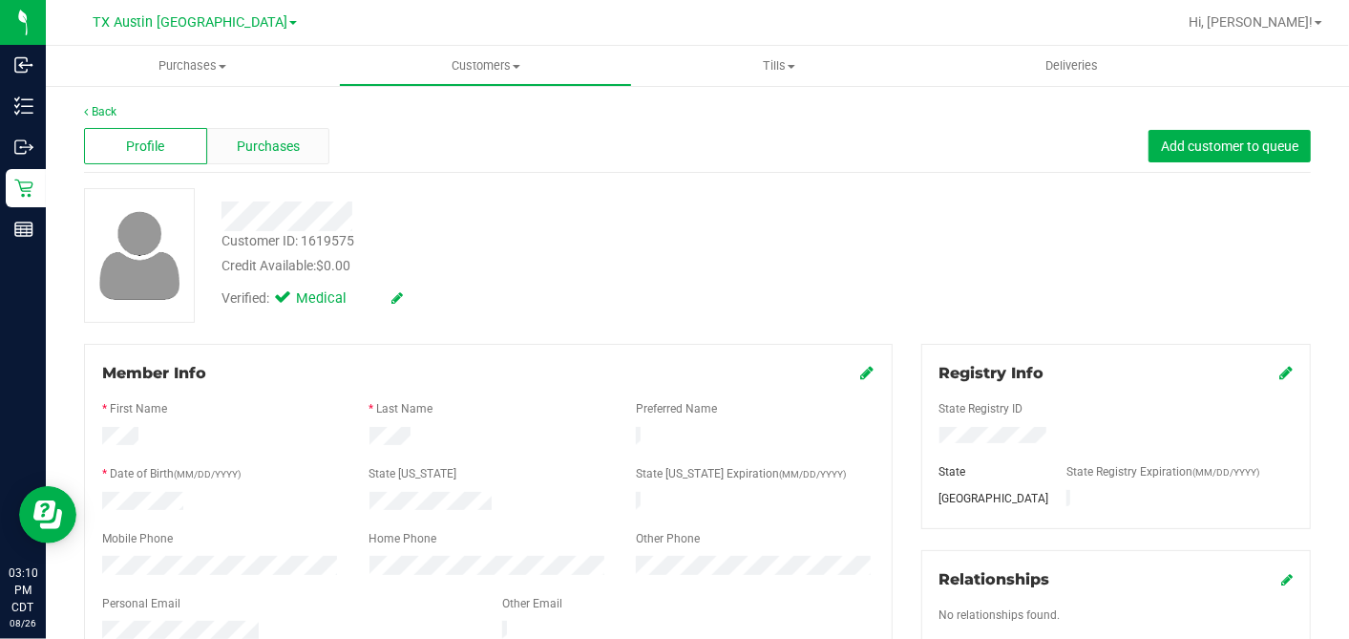
click at [272, 159] on div "Purchases" at bounding box center [268, 146] width 123 height 36
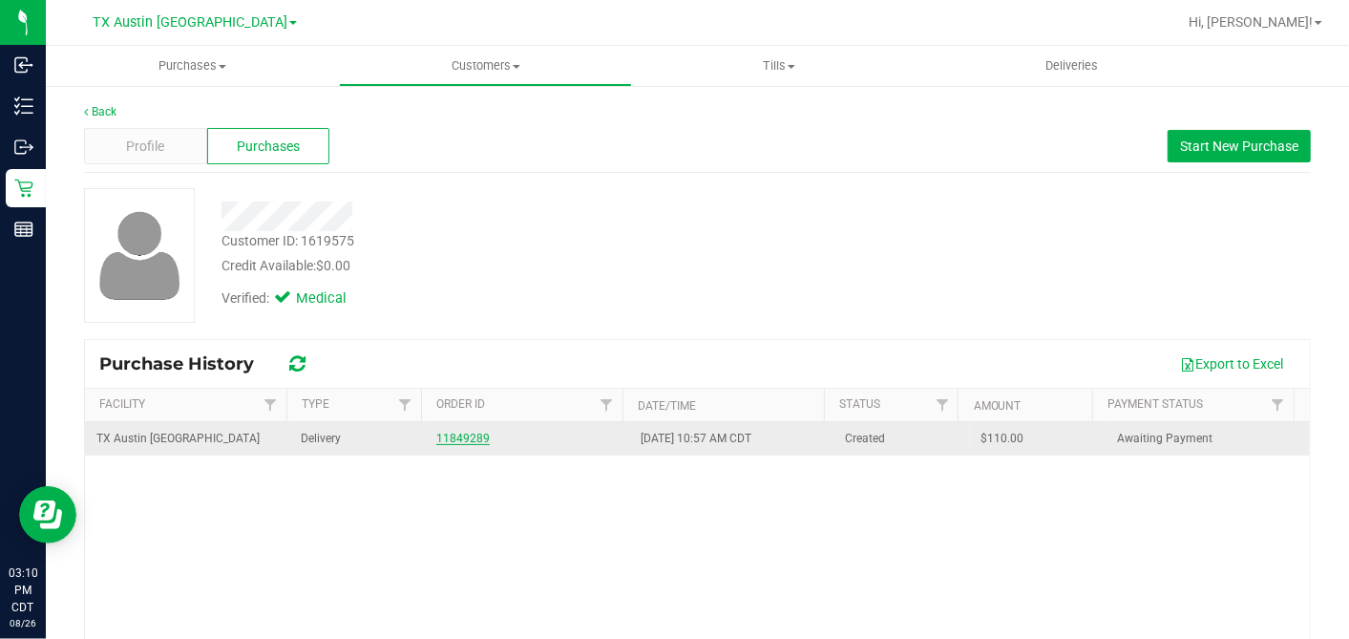
click at [436, 434] on link "11849289" at bounding box center [462, 438] width 53 height 13
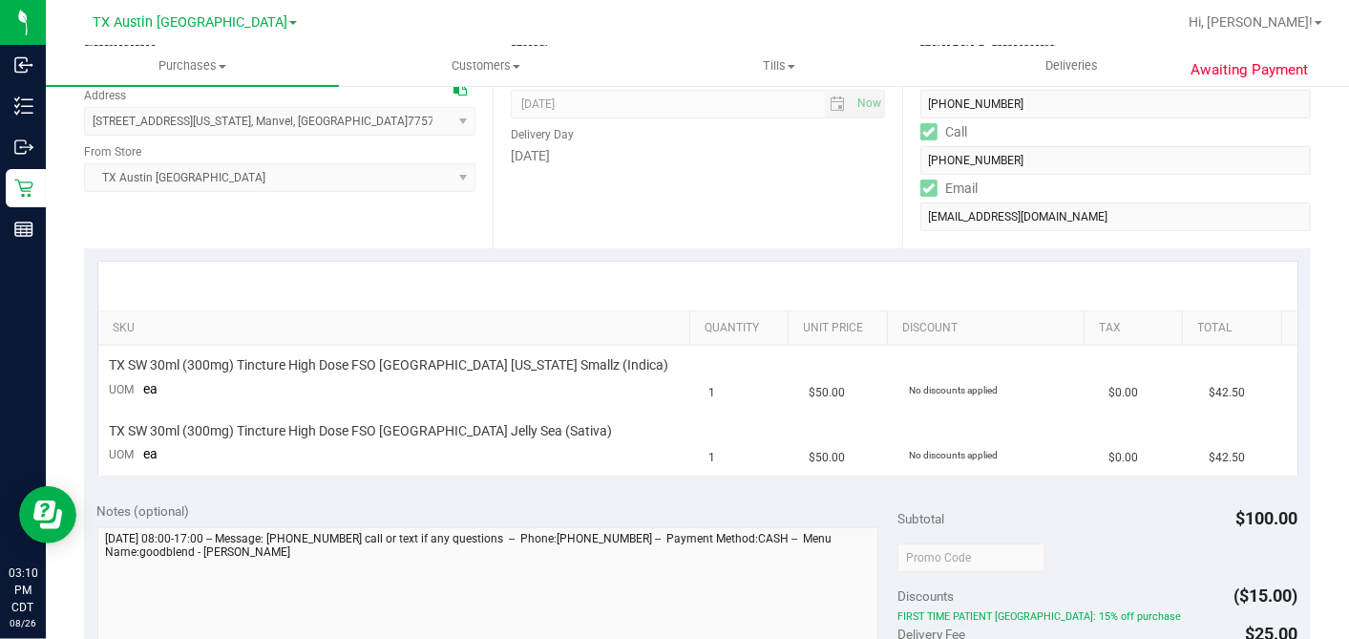
scroll to position [424, 0]
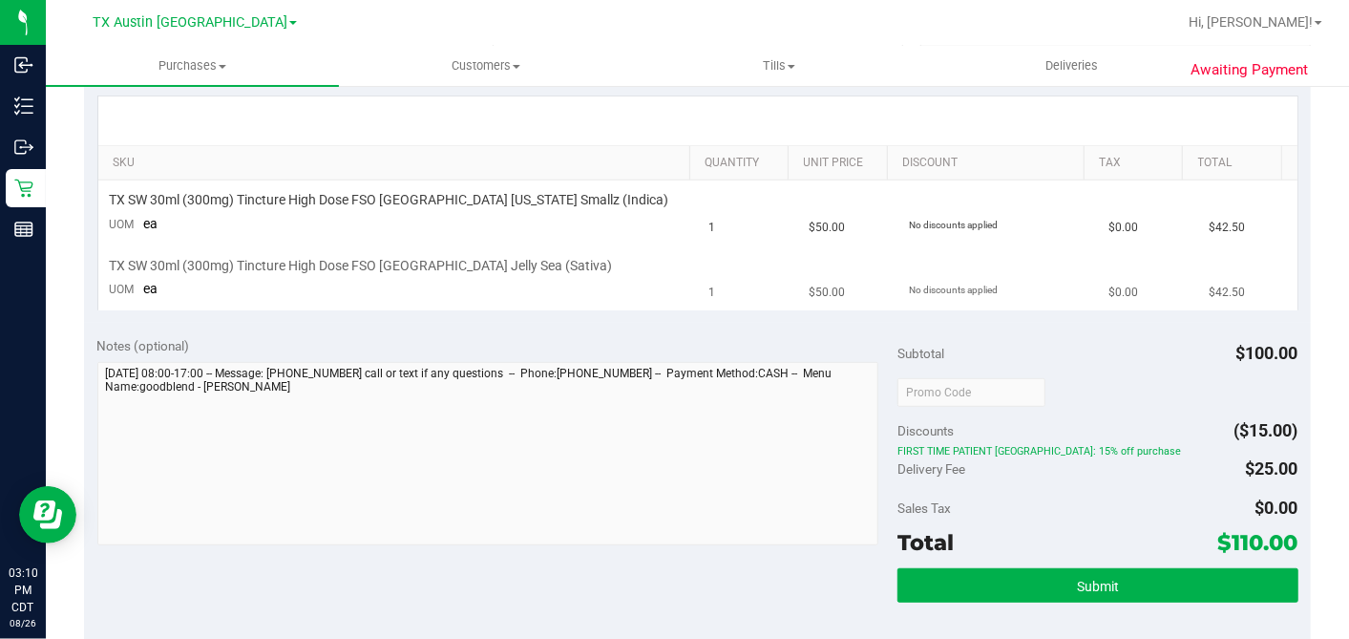
click at [586, 245] on td "TX SW 30ml (300mg) Tincture High Dose FSO TX Jelly Sea (Sativa) UOM ea" at bounding box center [398, 277] width 600 height 64
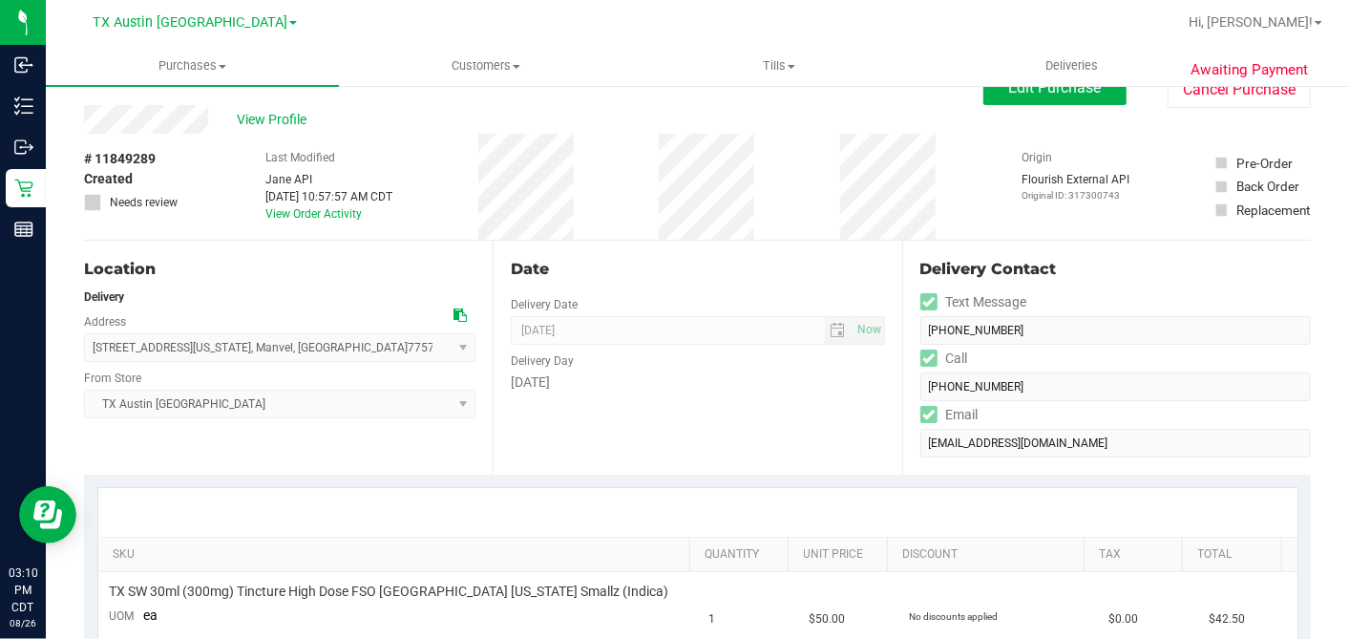
scroll to position [0, 0]
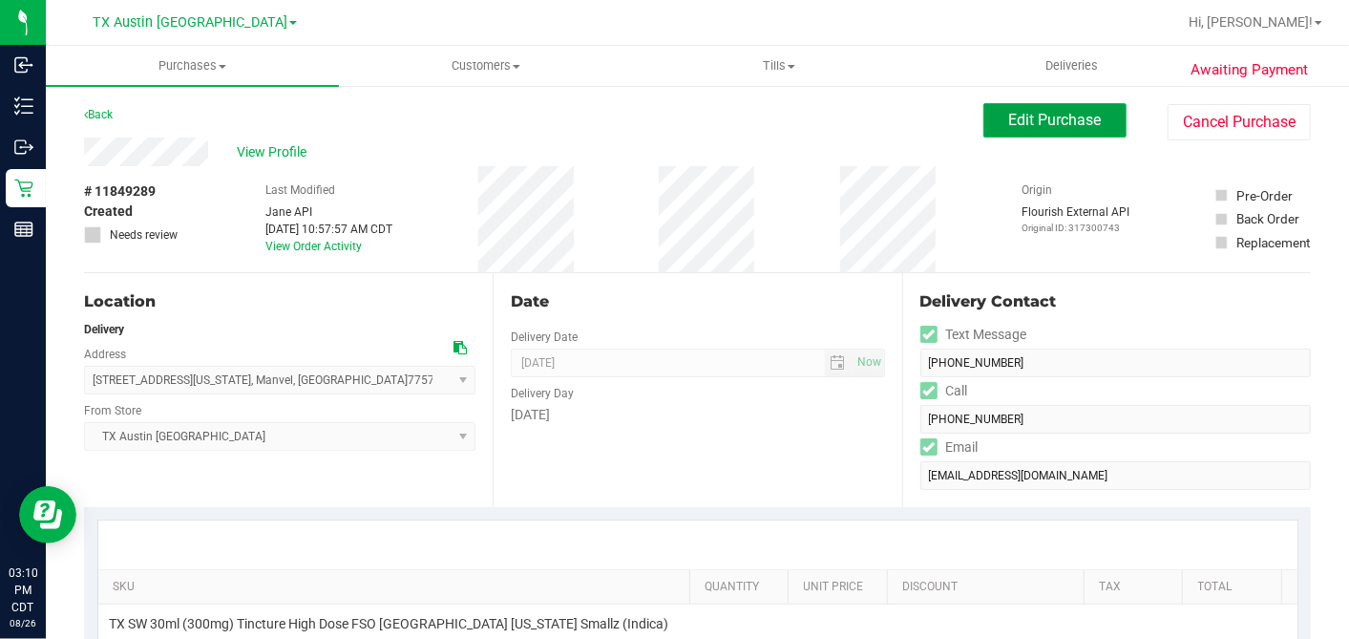
click at [1012, 128] on span "Edit Purchase" at bounding box center [1055, 120] width 93 height 18
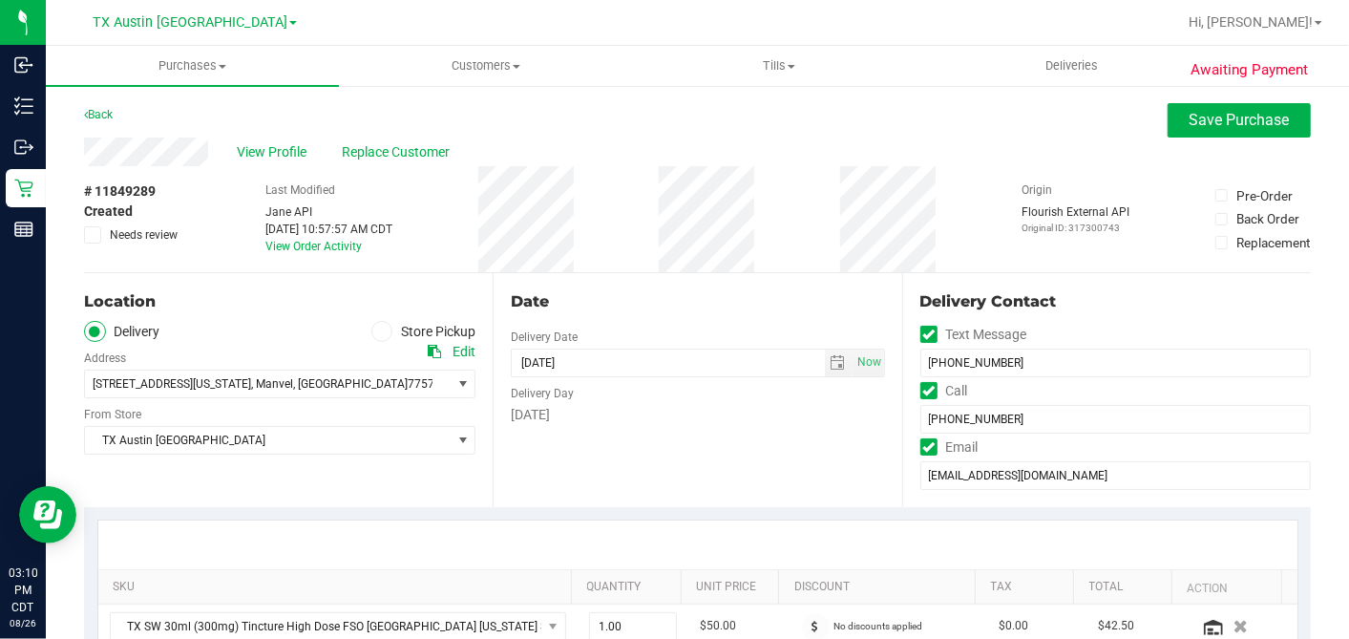
click at [432, 347] on icon at bounding box center [434, 351] width 13 height 13
drag, startPoint x: 428, startPoint y: 346, endPoint x: 477, endPoint y: 344, distance: 49.7
click at [428, 346] on icon at bounding box center [434, 351] width 13 height 13
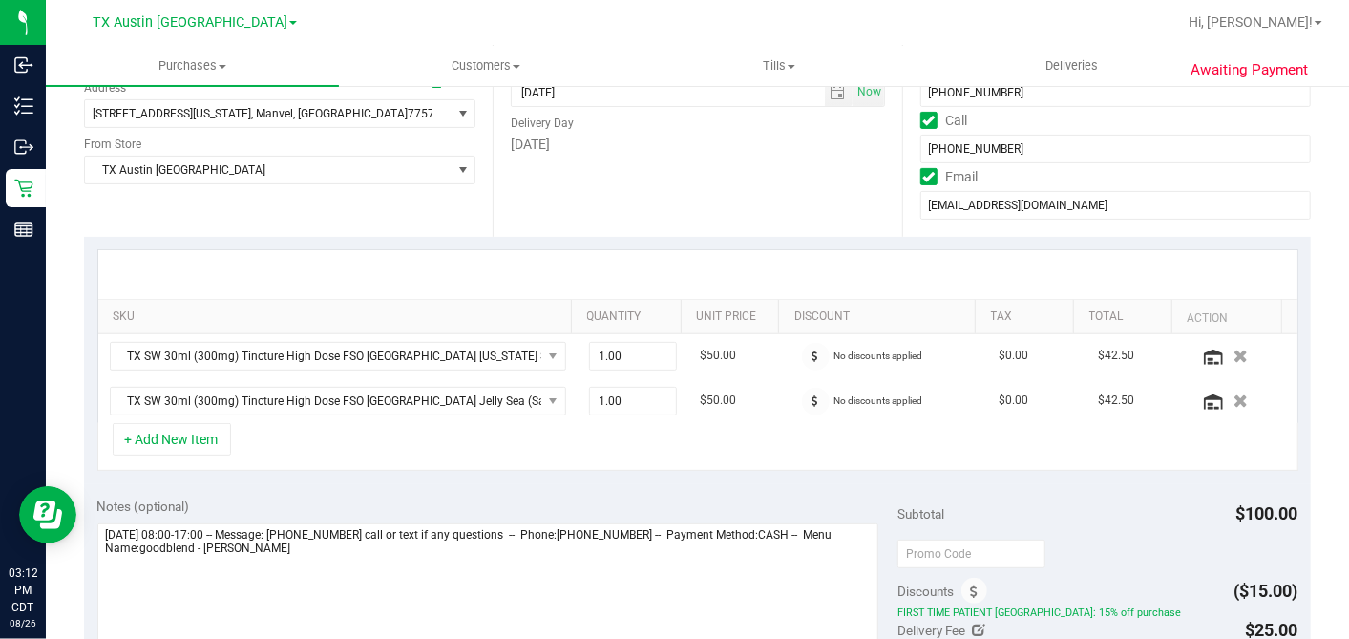
scroll to position [424, 0]
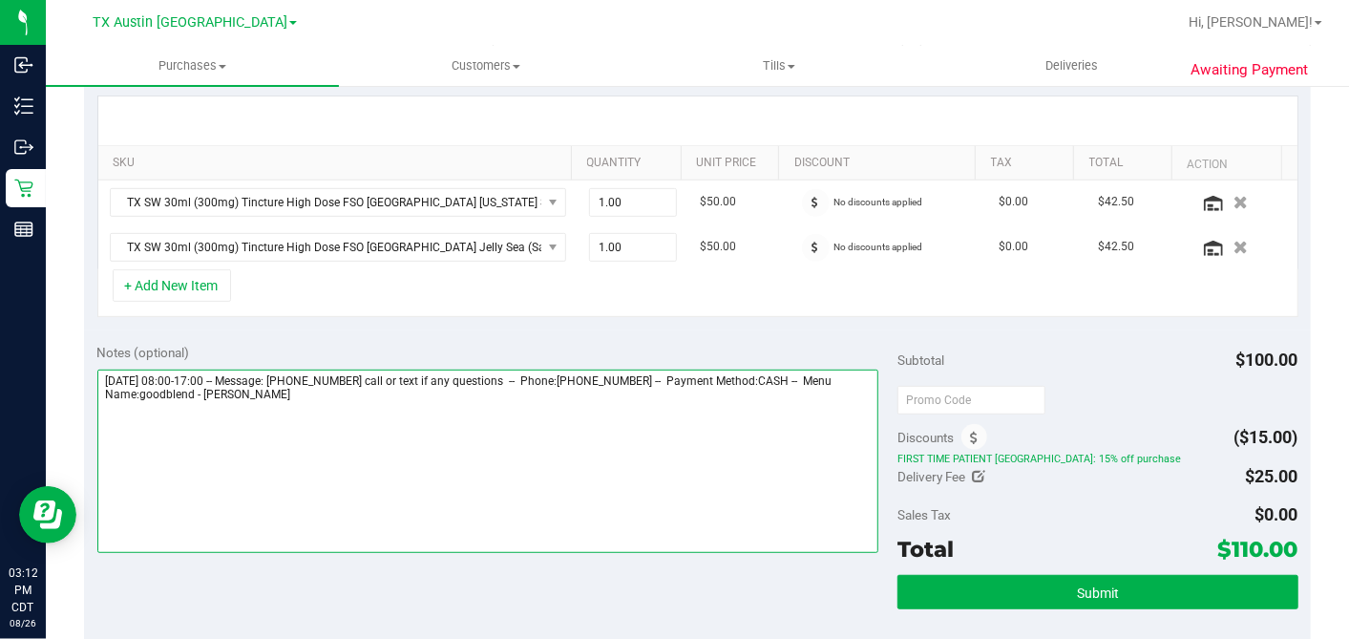
click at [547, 406] on textarea at bounding box center [488, 461] width 782 height 183
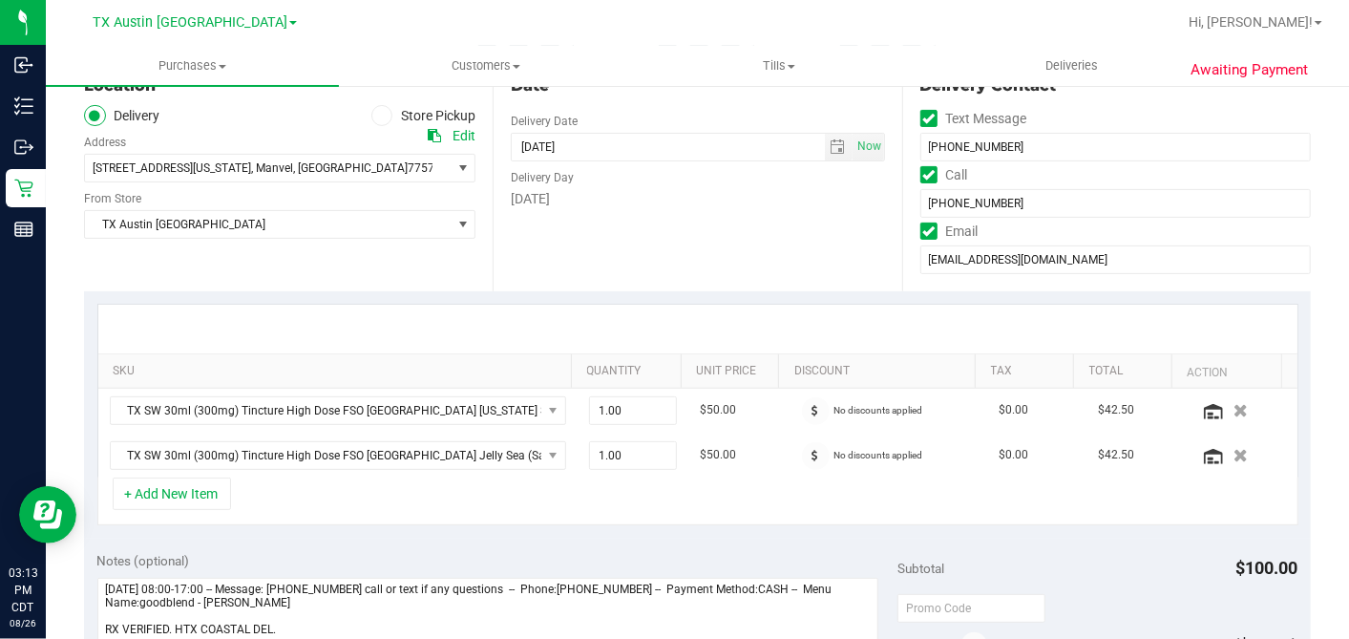
scroll to position [318, 0]
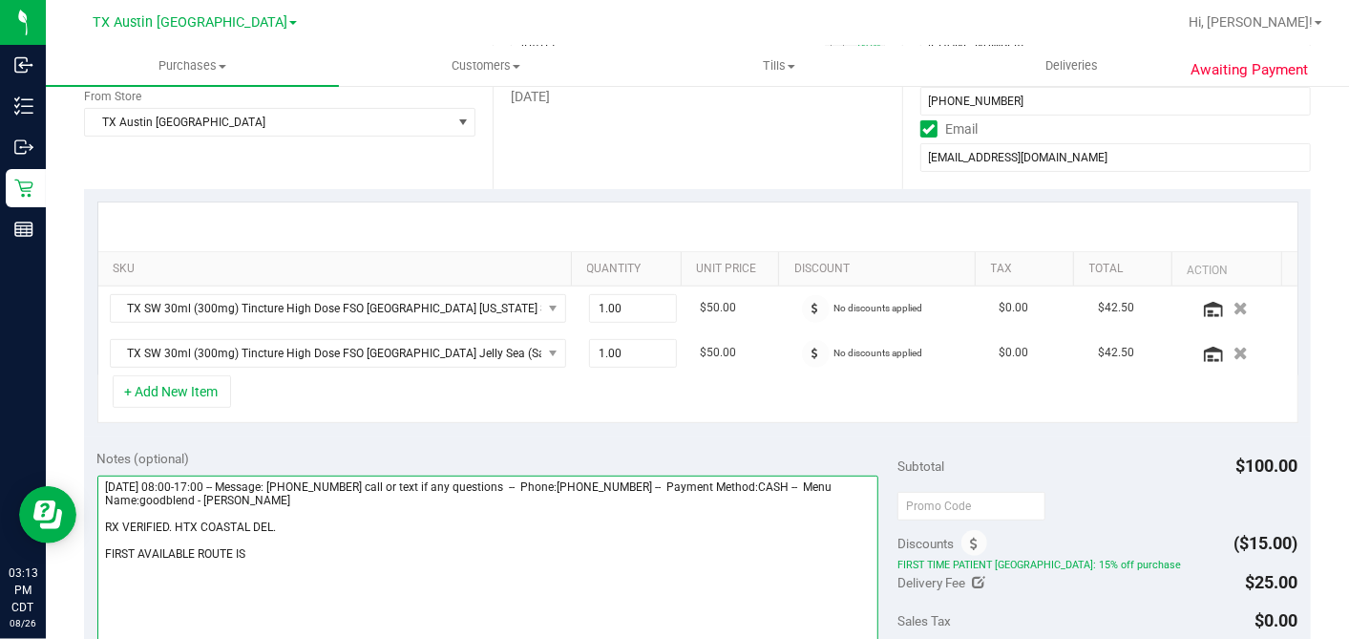
click at [447, 553] on textarea at bounding box center [488, 567] width 782 height 183
drag, startPoint x: 291, startPoint y: 516, endPoint x: 308, endPoint y: 514, distance: 17.3
click at [291, 516] on textarea at bounding box center [488, 567] width 782 height 183
type textarea "Wednesday 08/27/2025 08:00-17:00 -- Message: 713-689-8092 call or text if any q…"
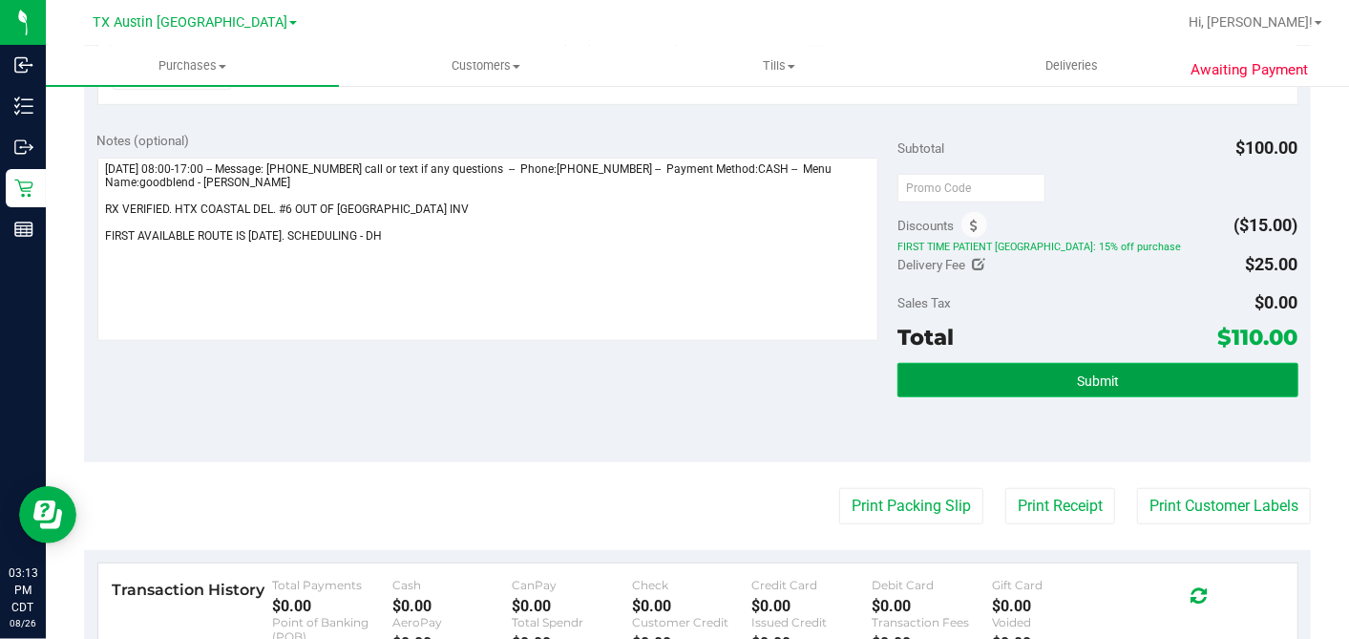
click at [1096, 380] on span "Submit" at bounding box center [1098, 380] width 42 height 15
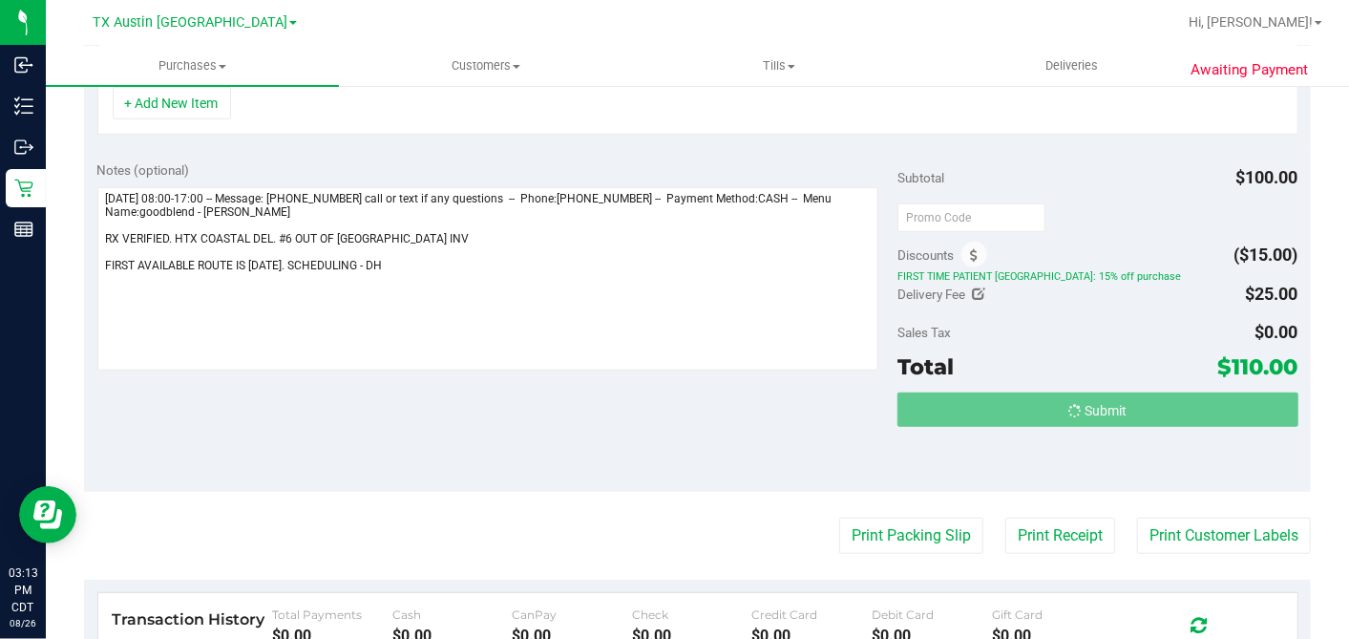
scroll to position [0, 0]
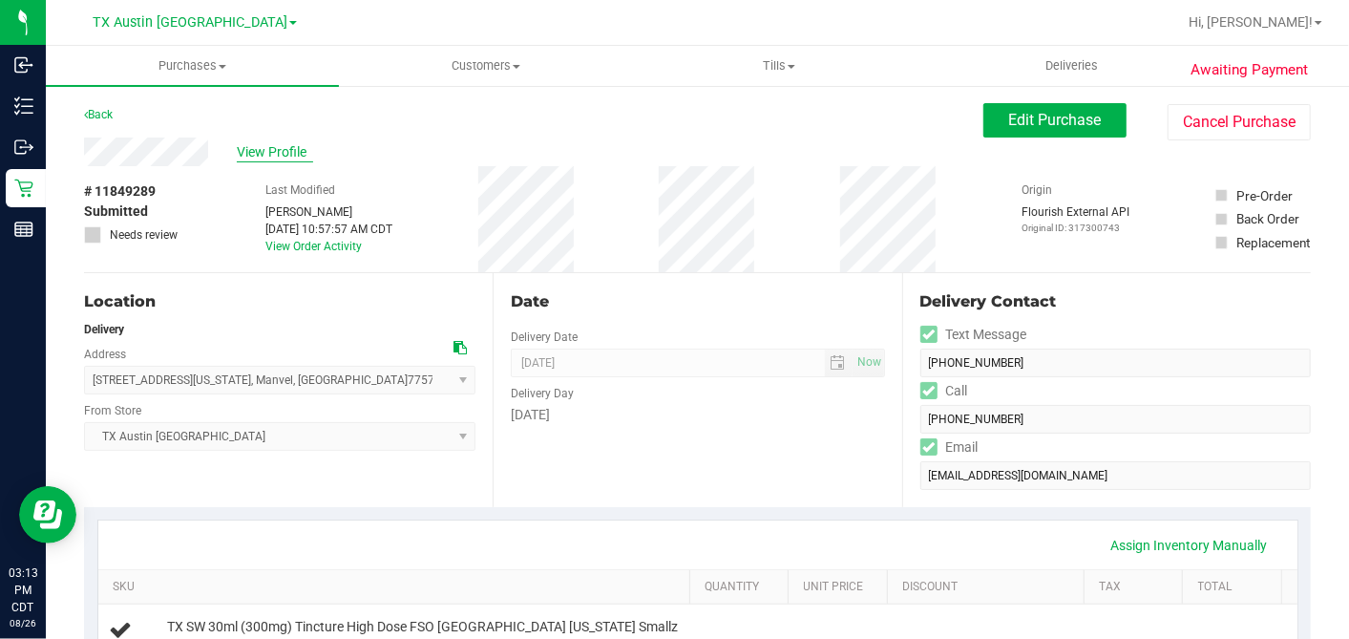
click at [270, 154] on span "View Profile" at bounding box center [275, 152] width 76 height 20
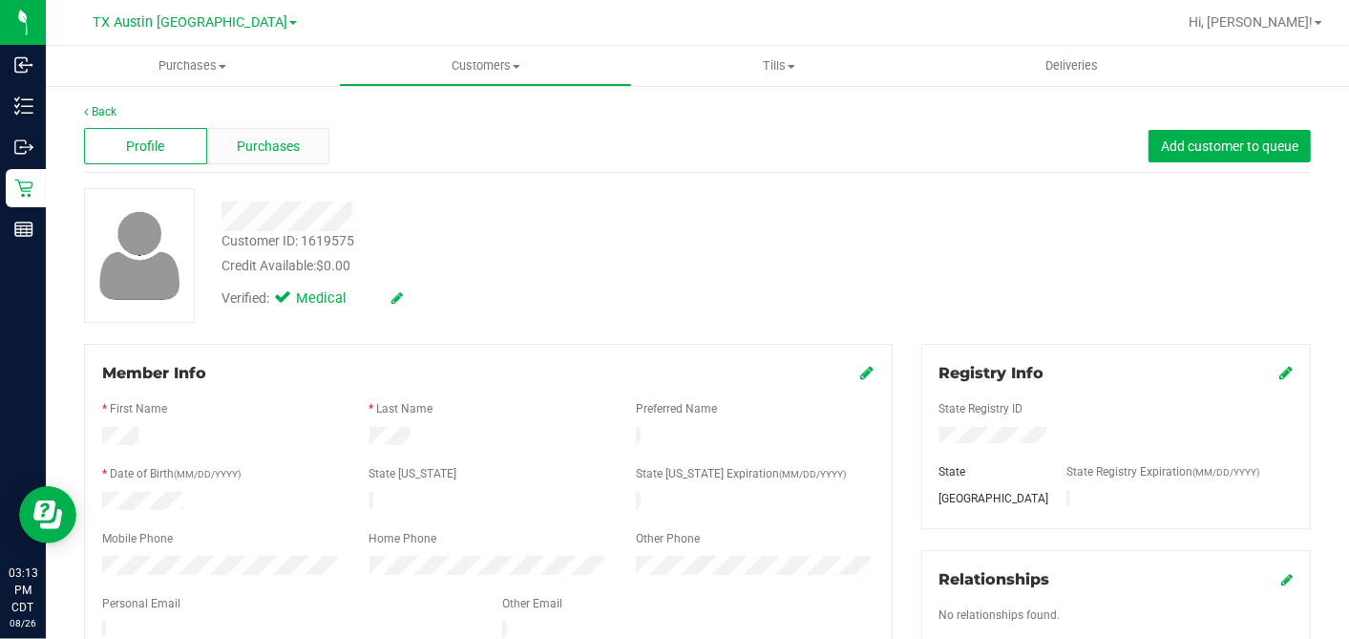
click at [306, 137] on div "Purchases" at bounding box center [268, 146] width 123 height 36
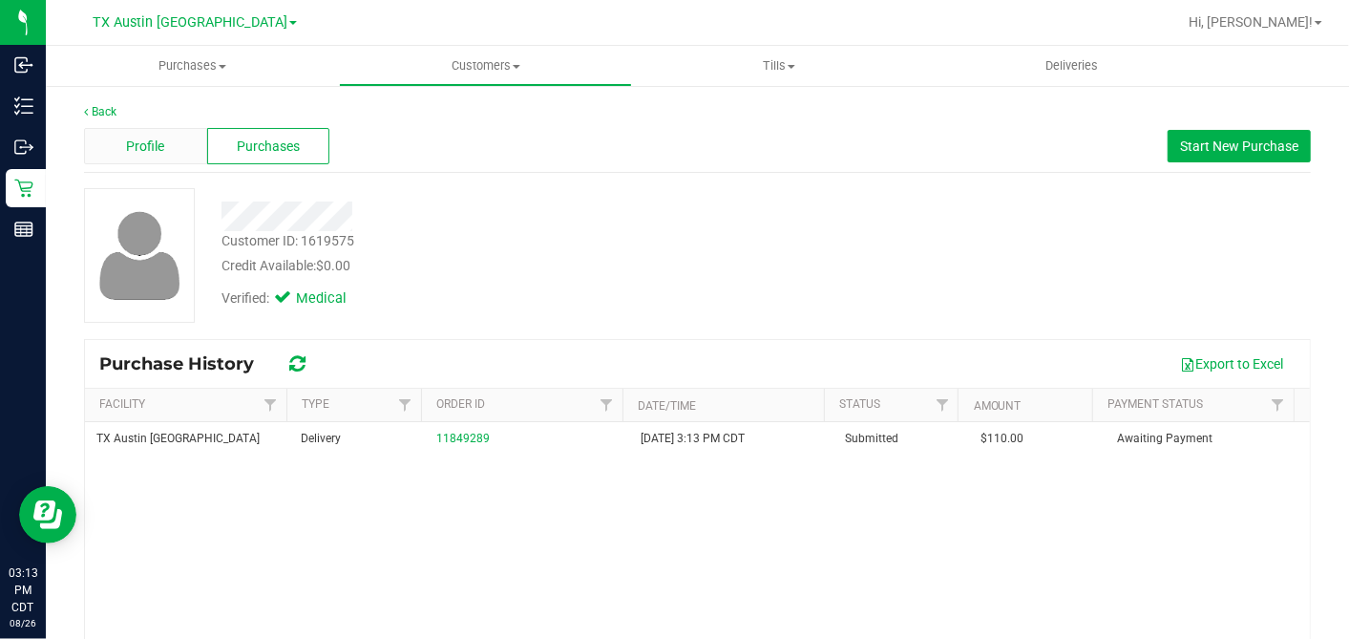
click at [147, 131] on div "Profile" at bounding box center [145, 146] width 123 height 36
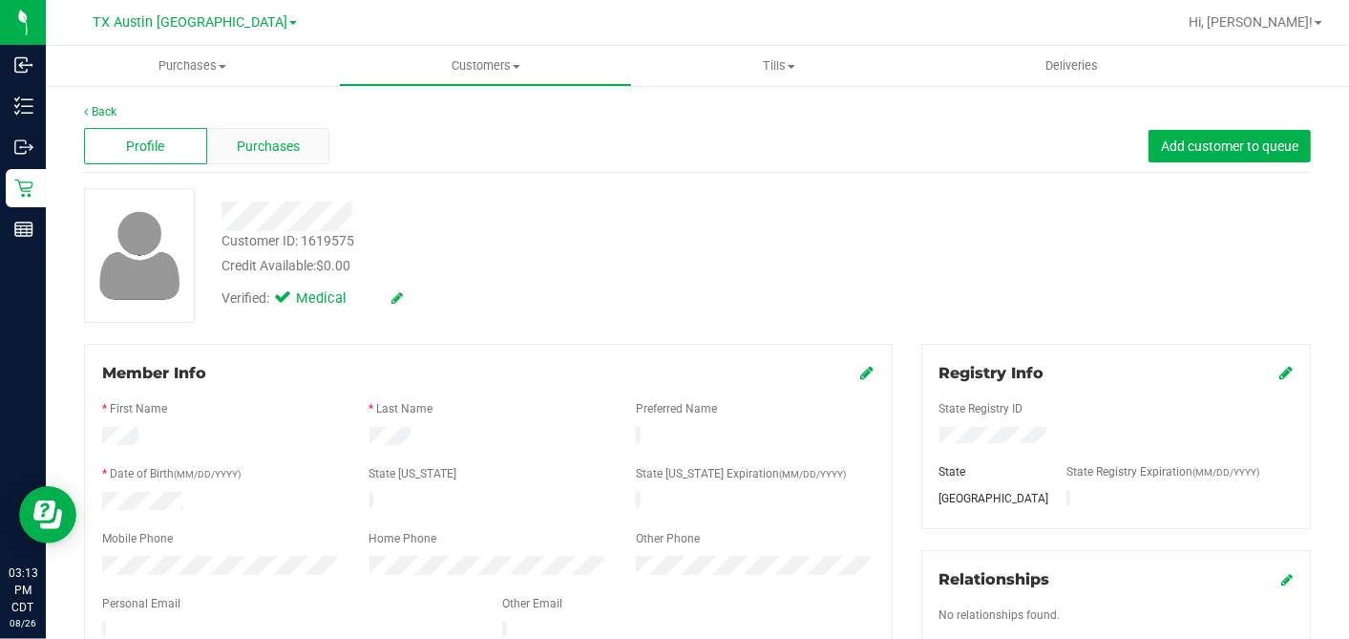
click at [278, 128] on div "Purchases" at bounding box center [268, 146] width 123 height 36
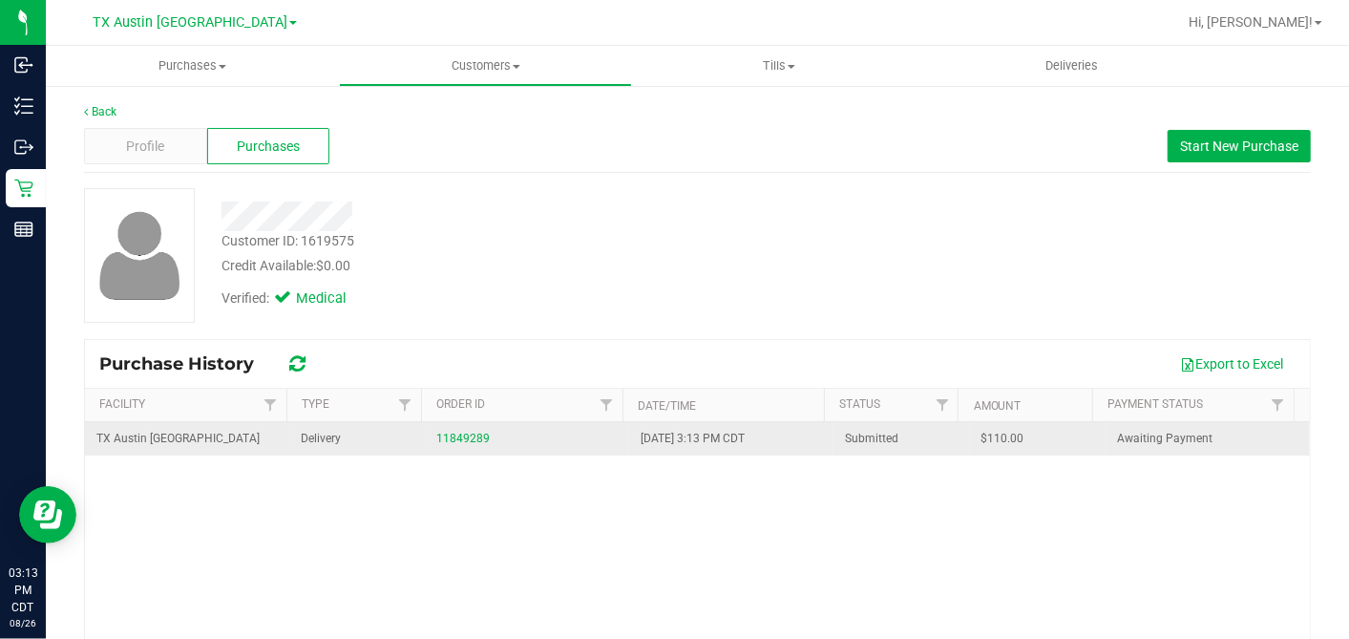
click at [982, 433] on span "$110.00" at bounding box center [1003, 439] width 43 height 18
copy span "110.00"
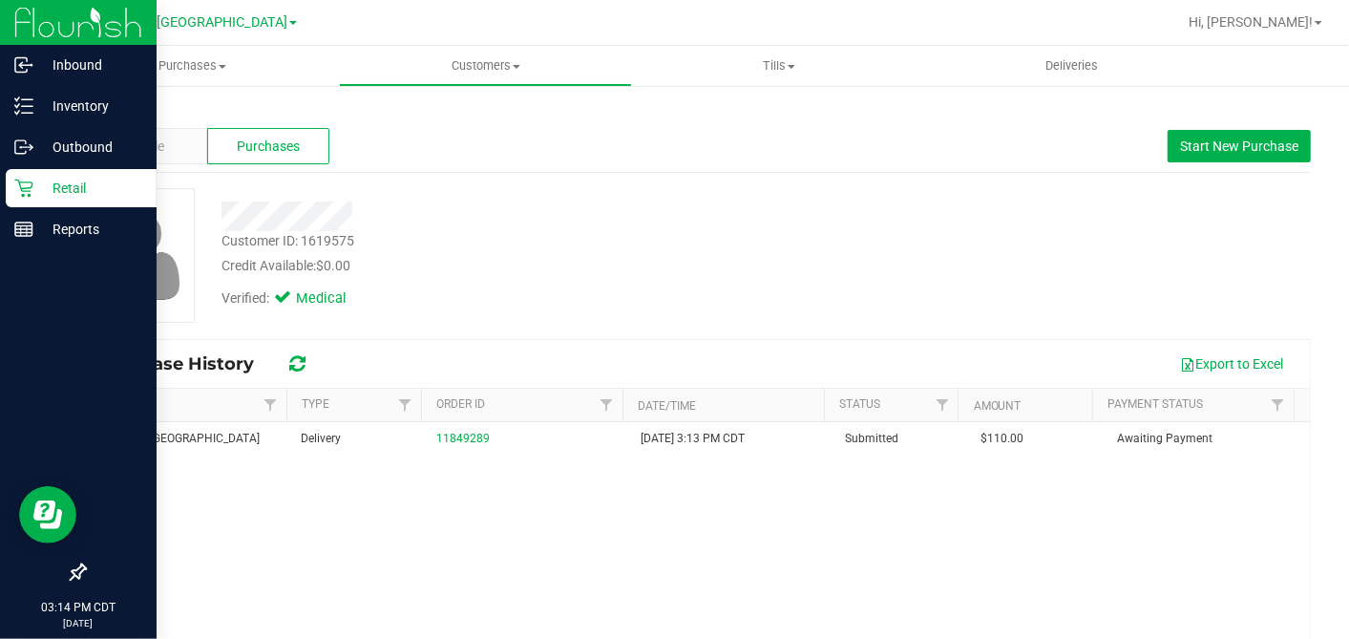
click at [30, 182] on icon at bounding box center [23, 189] width 18 height 18
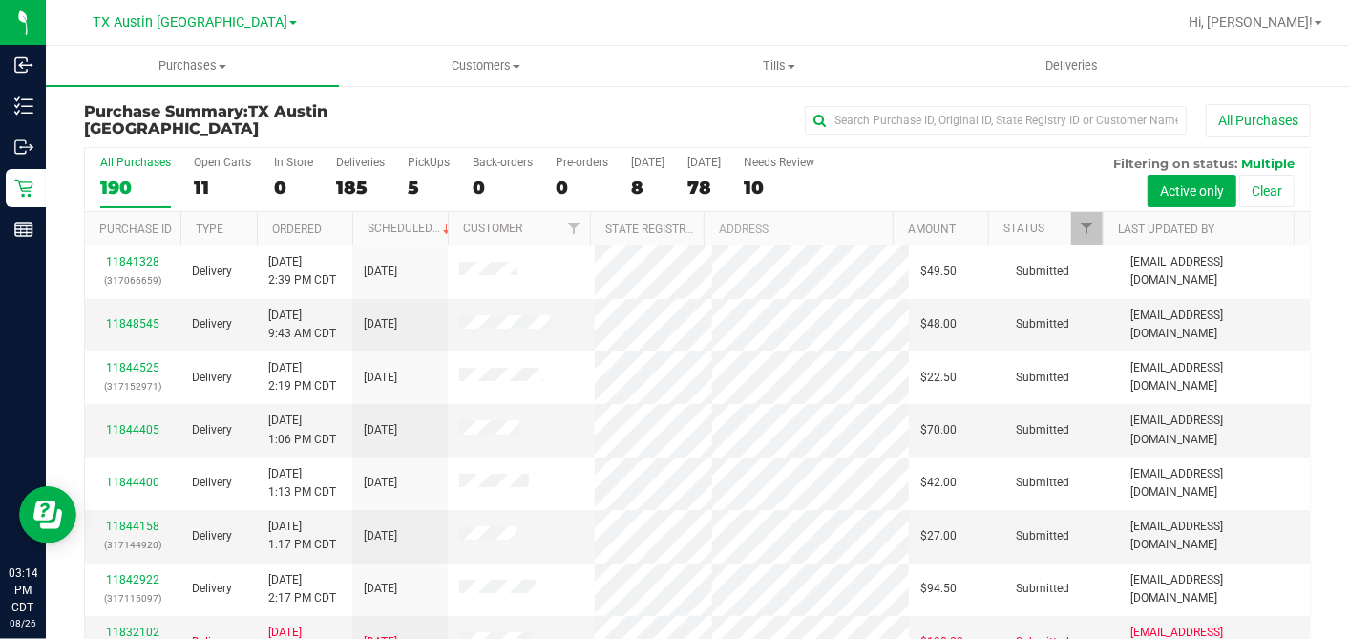
click at [205, 183] on div "11" at bounding box center [222, 188] width 57 height 22
click at [0, 0] on input "Open Carts 11" at bounding box center [0, 0] width 0 height 0
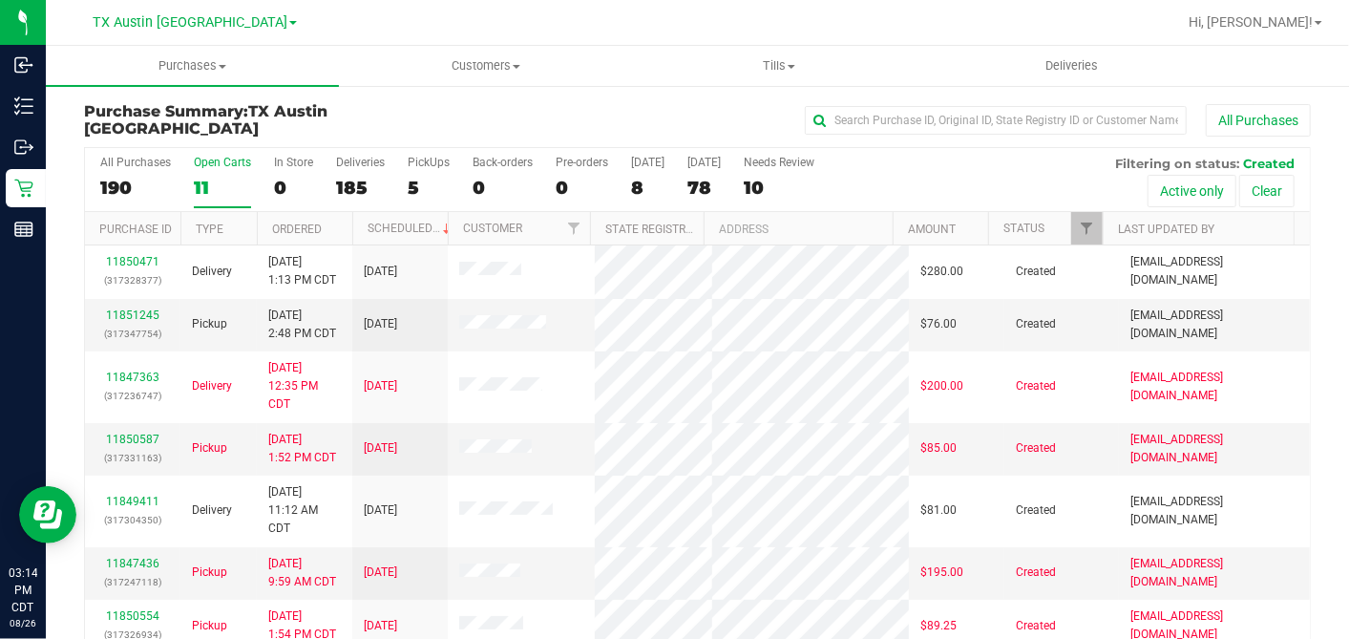
click at [333, 225] on th "Ordered" at bounding box center [304, 228] width 95 height 33
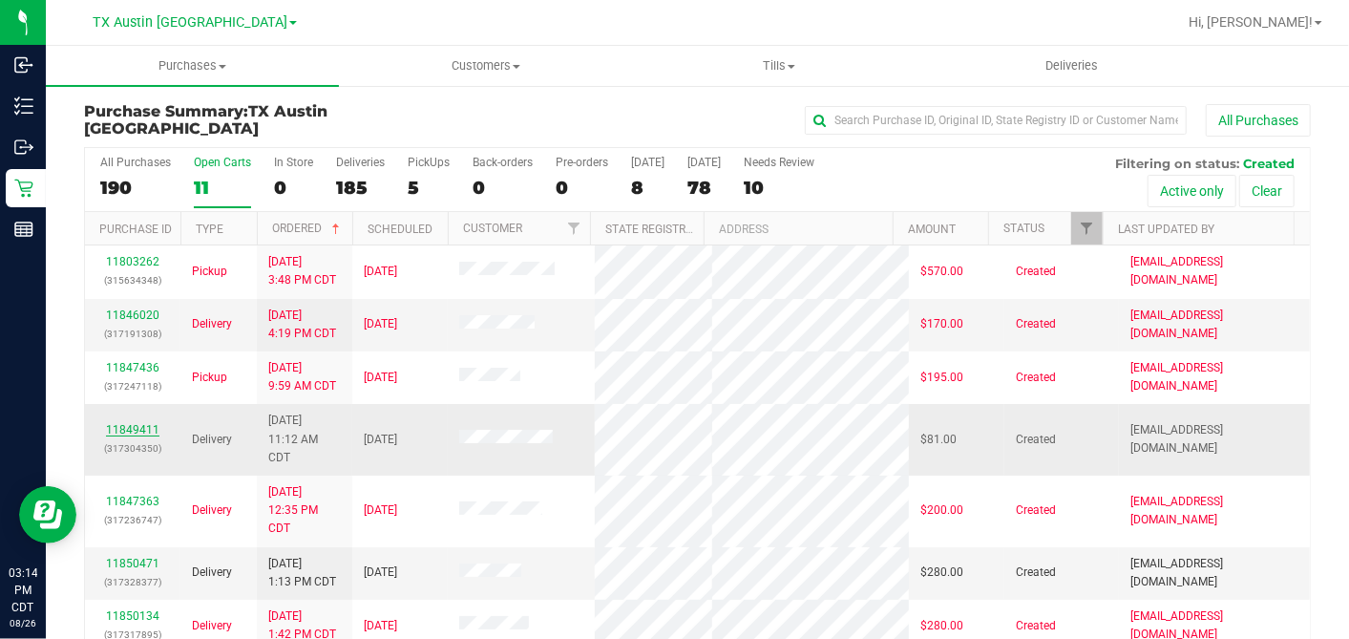
click at [148, 436] on link "11849411" at bounding box center [132, 429] width 53 height 13
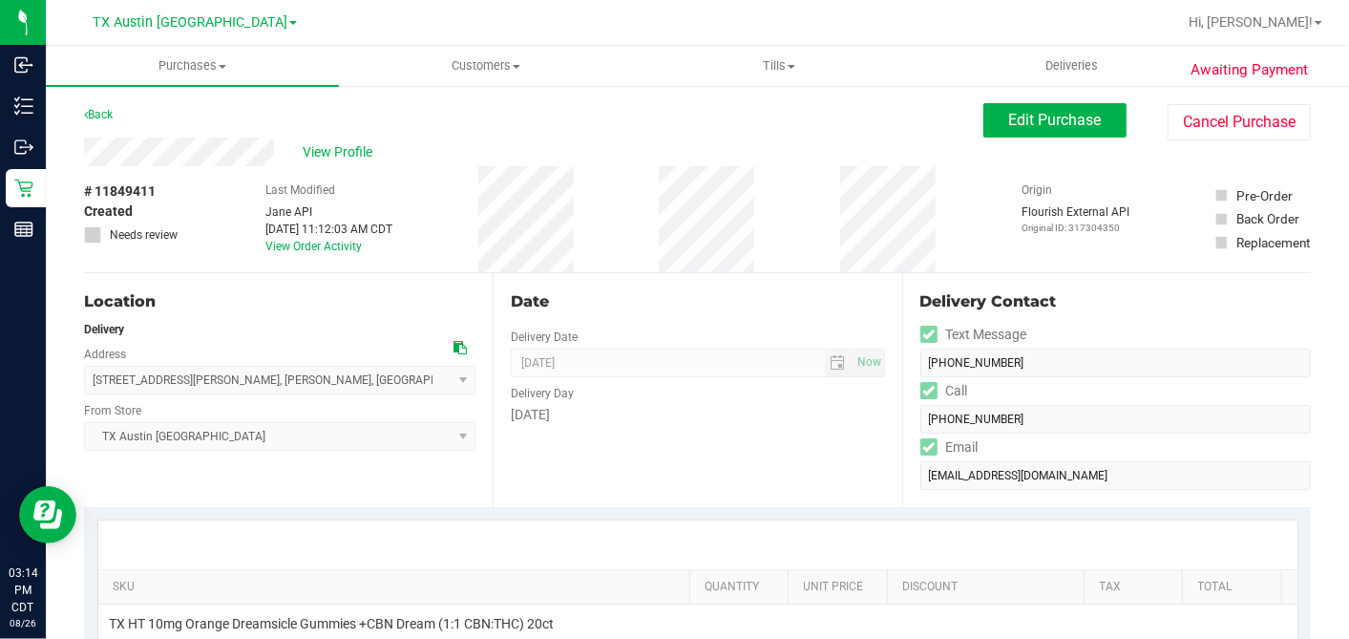
click at [454, 342] on icon at bounding box center [460, 347] width 13 height 13
click at [986, 127] on button "Edit Purchase" at bounding box center [1054, 120] width 143 height 34
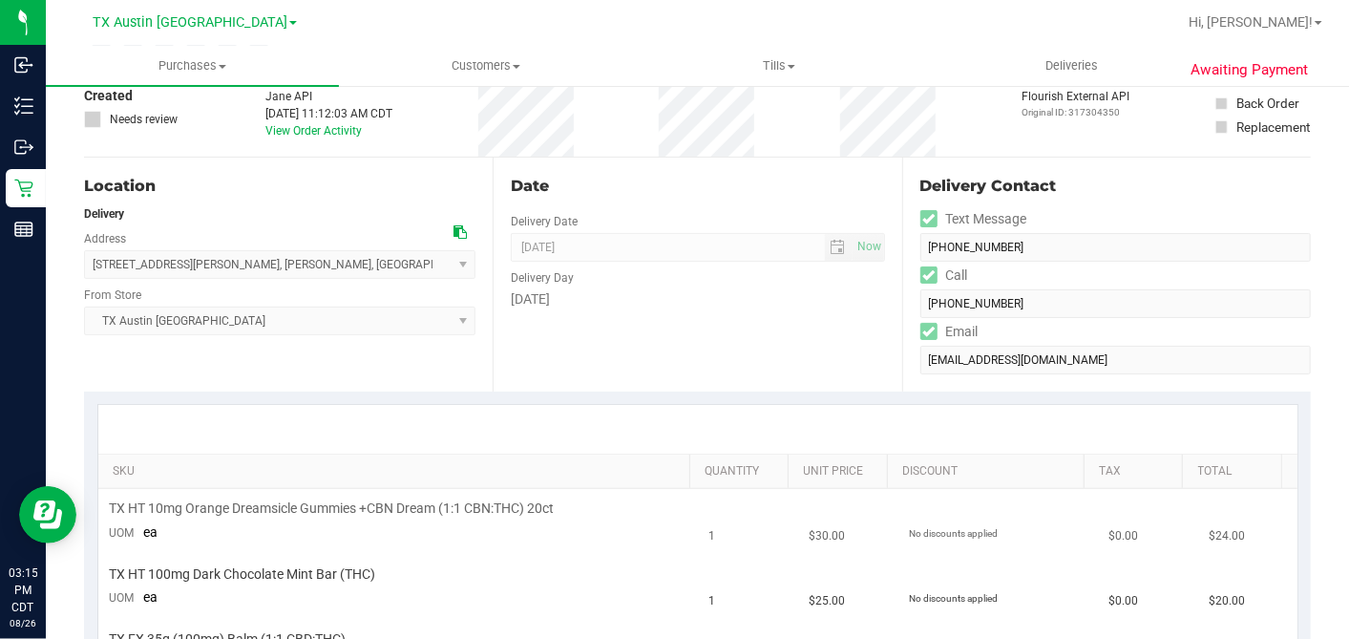
scroll to position [318, 0]
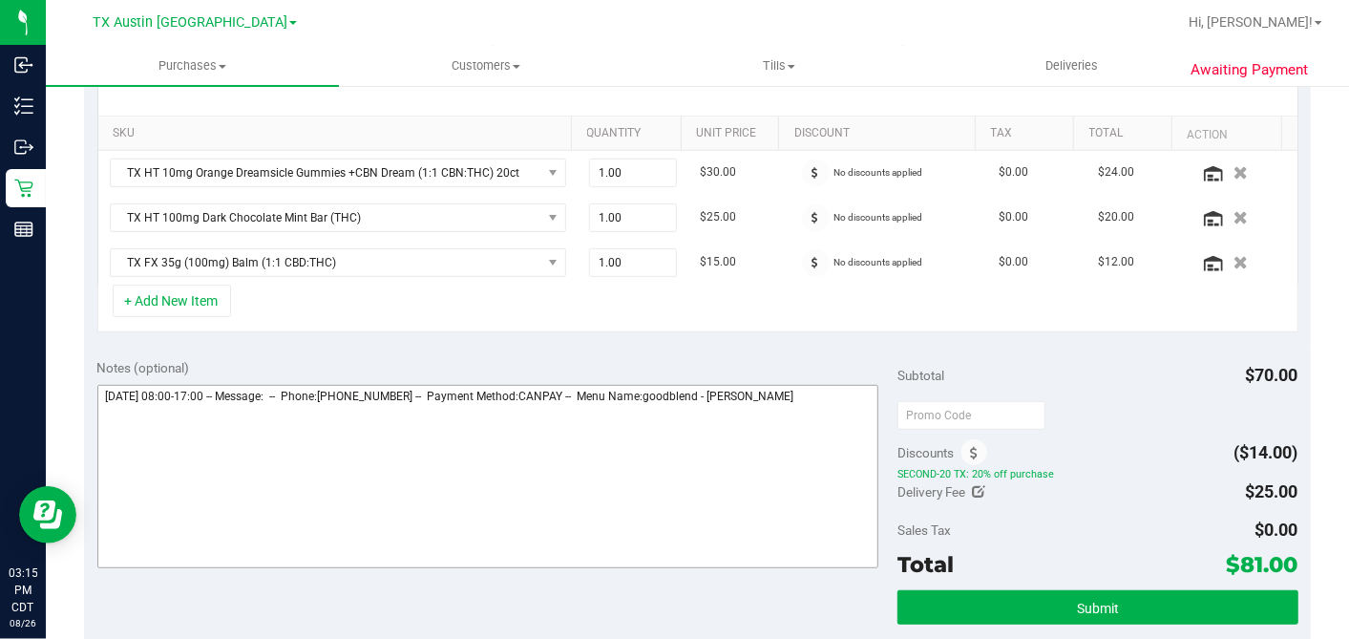
scroll to position [530, 0]
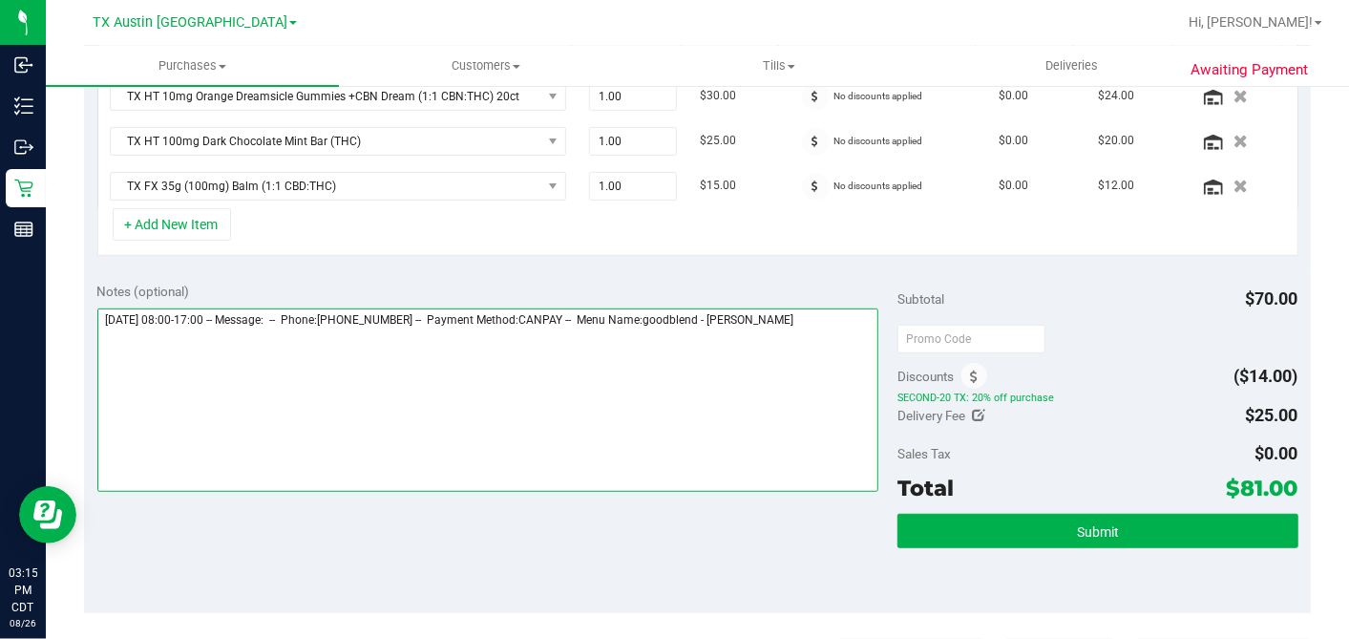
click at [856, 313] on textarea at bounding box center [488, 399] width 782 height 183
click at [382, 354] on textarea at bounding box center [488, 399] width 782 height 183
click at [324, 342] on textarea at bounding box center [488, 399] width 782 height 183
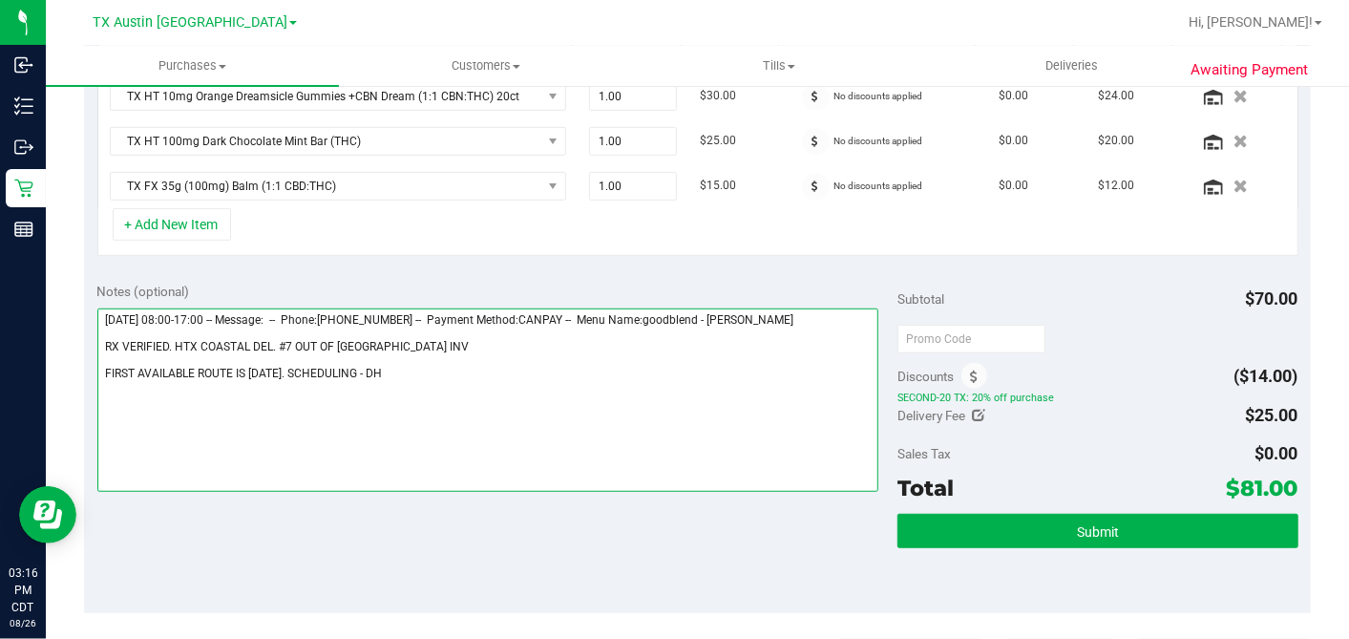
type textarea "Wednesday 08/27/2025 08:00-17:00 -- Message: -- Phone:7138995532 -- Payment Met…"
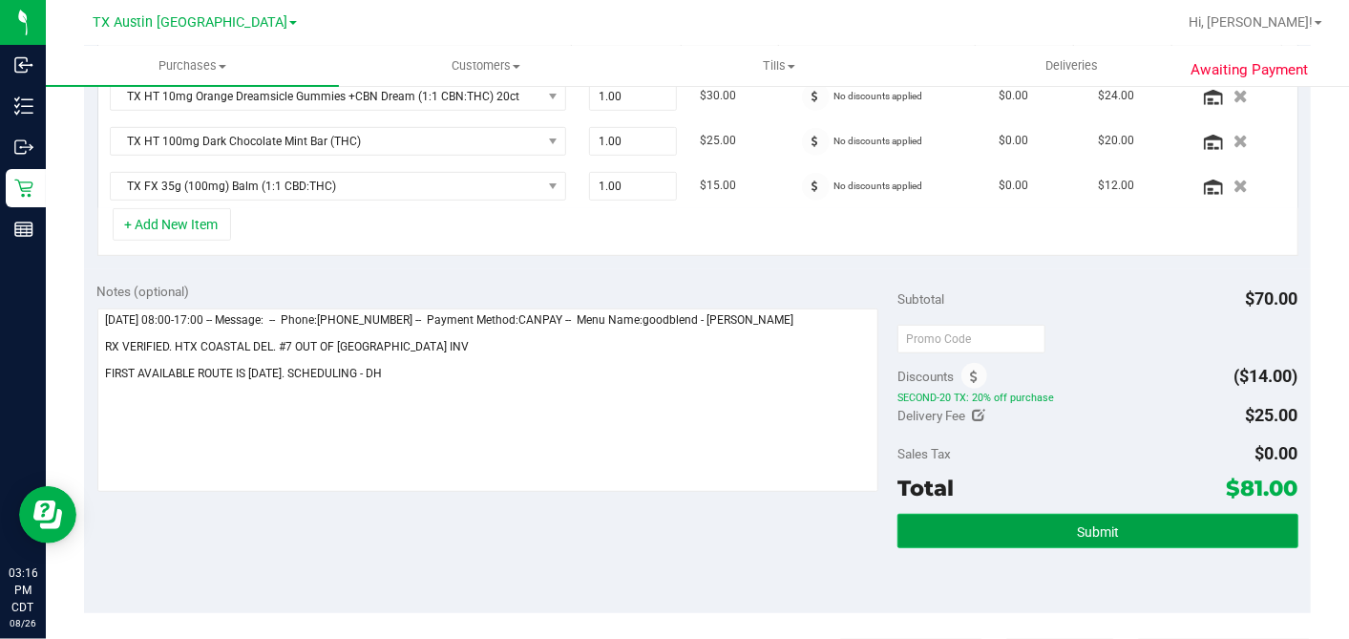
click at [1020, 533] on button "Submit" at bounding box center [1098, 531] width 400 height 34
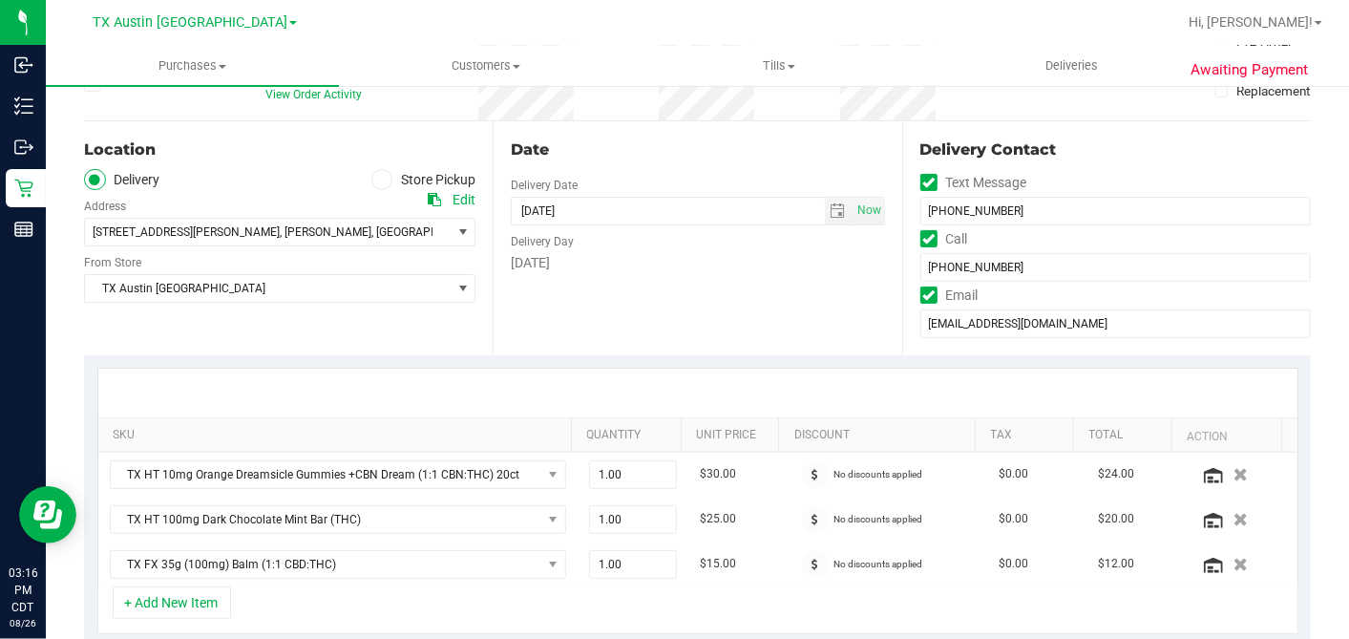
scroll to position [0, 0]
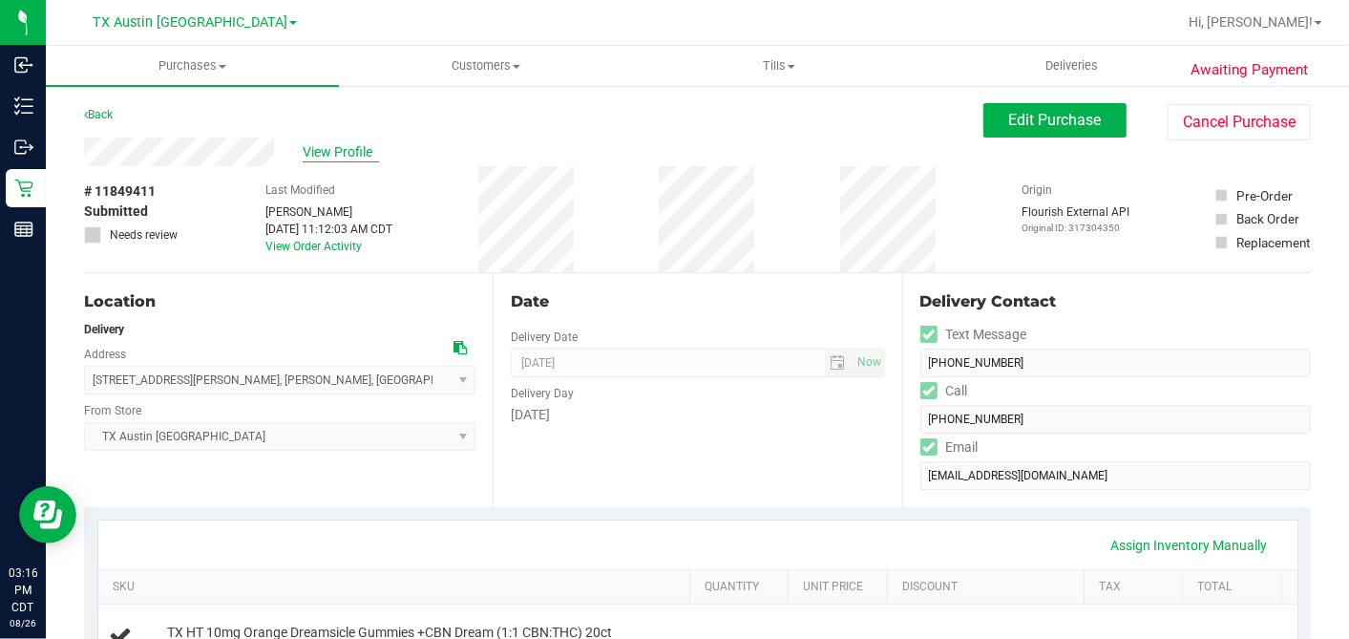
click at [335, 148] on span "View Profile" at bounding box center [341, 152] width 76 height 20
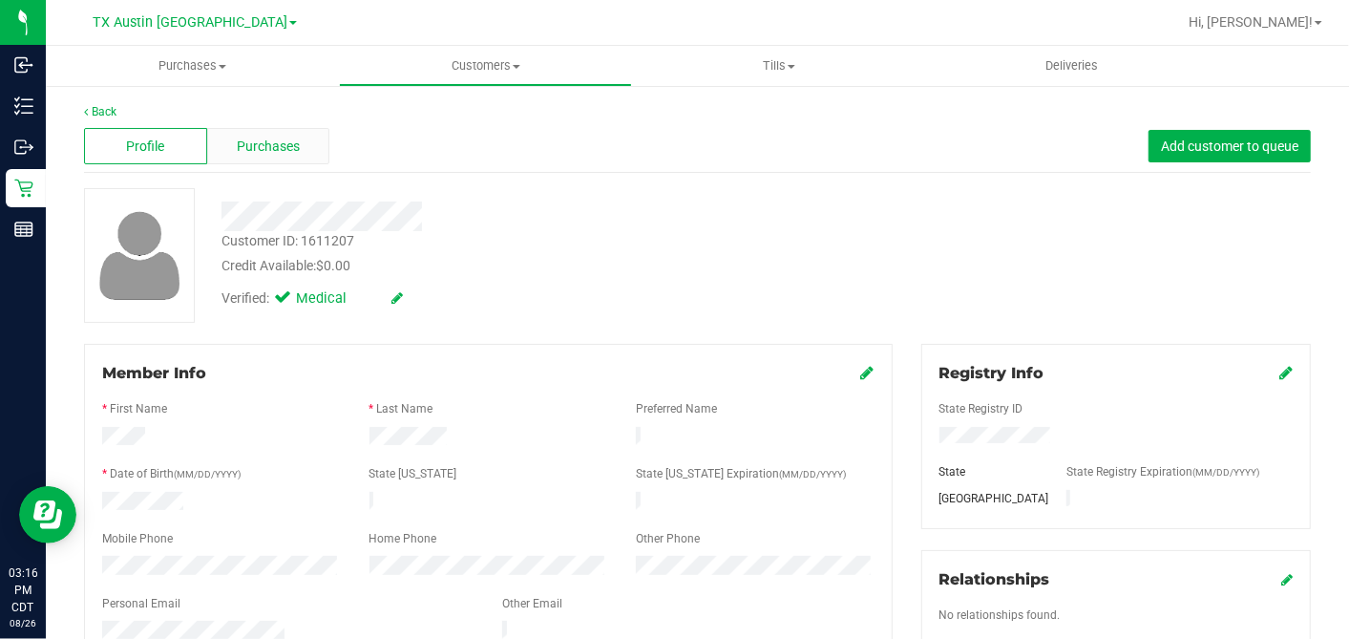
click at [281, 139] on span "Purchases" at bounding box center [268, 147] width 63 height 20
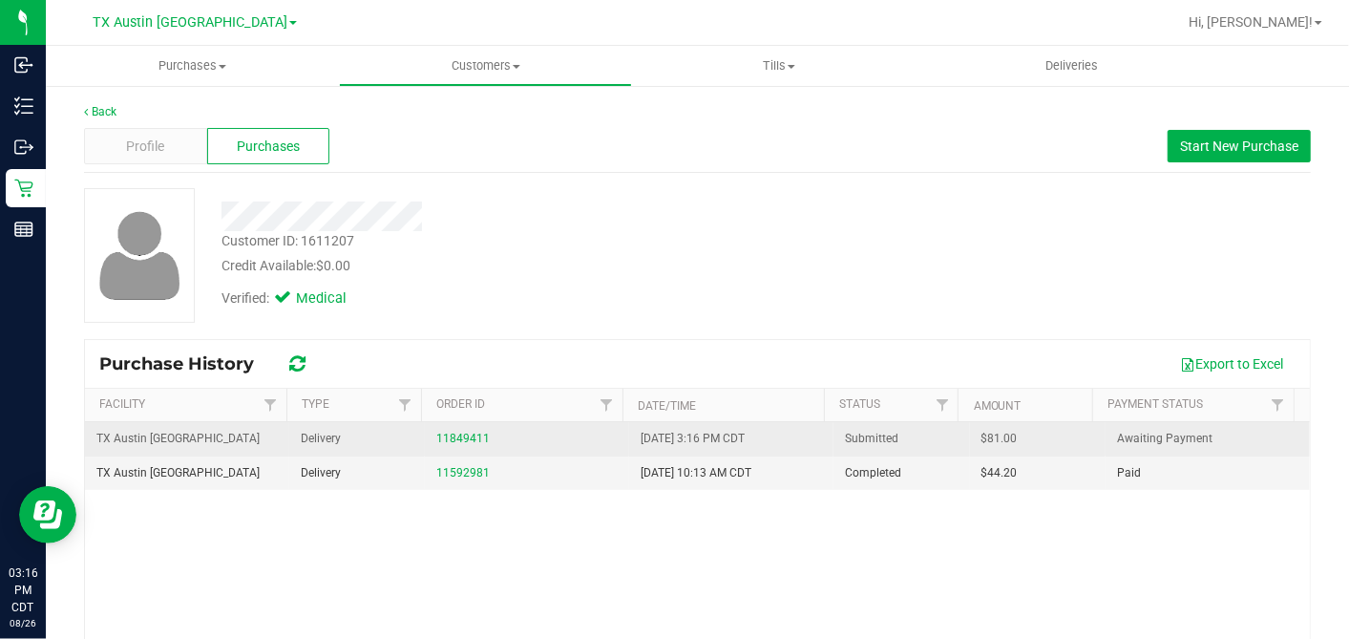
click at [982, 444] on span "$81.00" at bounding box center [1000, 439] width 36 height 18
click at [982, 443] on span "$81.00" at bounding box center [1000, 439] width 36 height 18
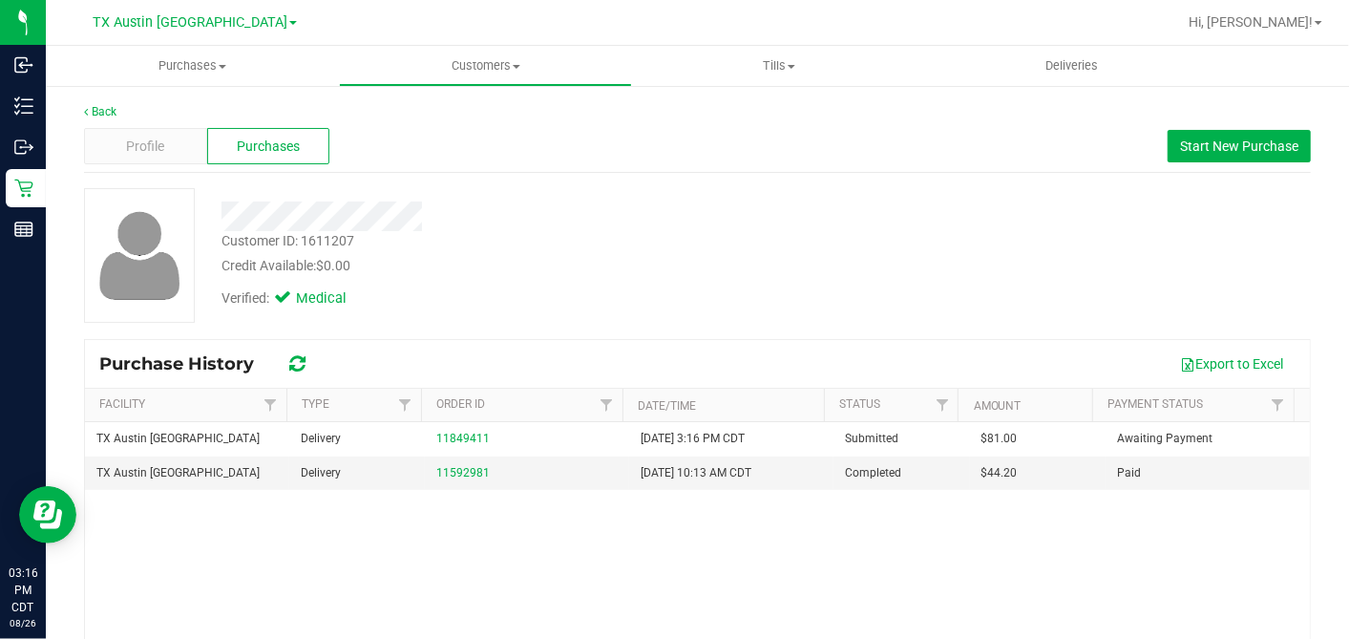
copy span "81.00"
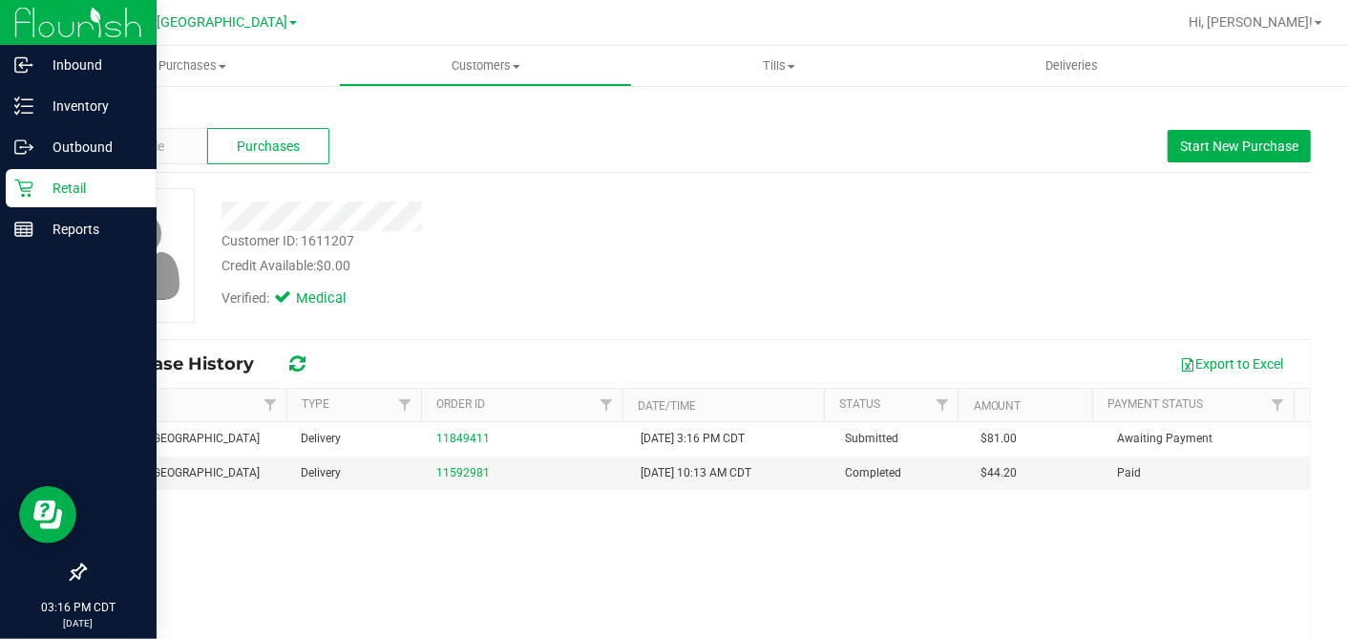
click at [24, 184] on icon at bounding box center [23, 188] width 19 height 19
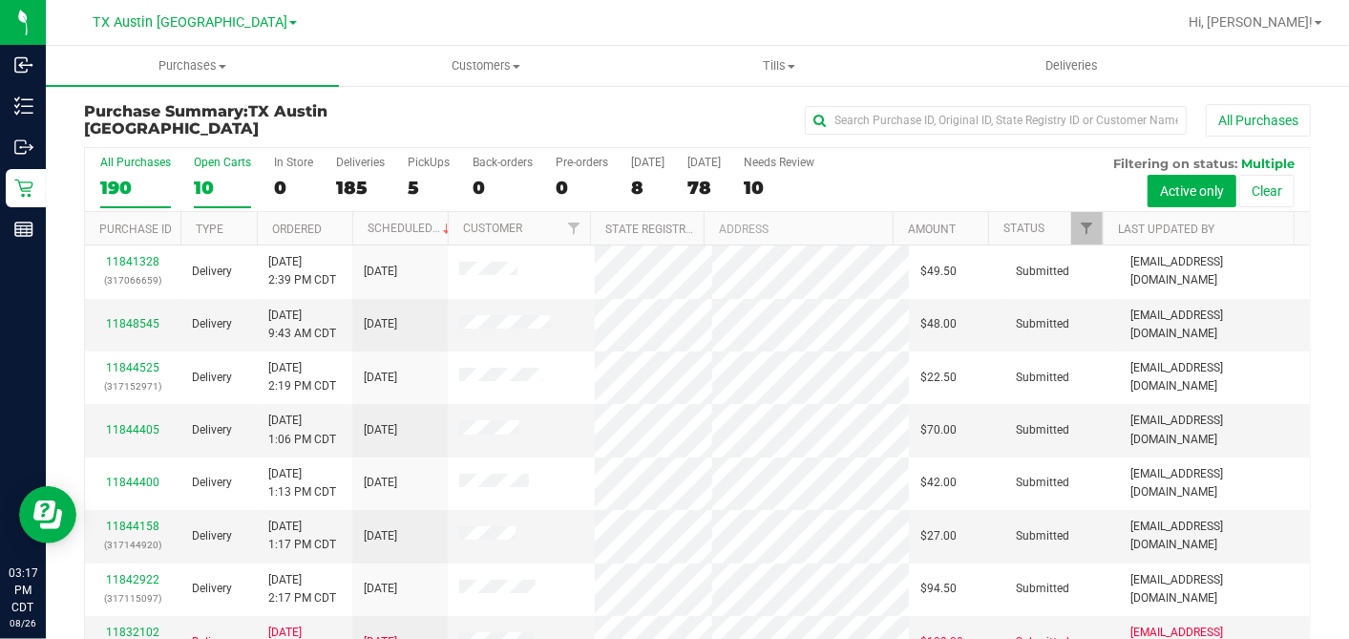
click at [206, 183] on div "10" at bounding box center [222, 188] width 57 height 22
click at [0, 0] on input "Open Carts 10" at bounding box center [0, 0] width 0 height 0
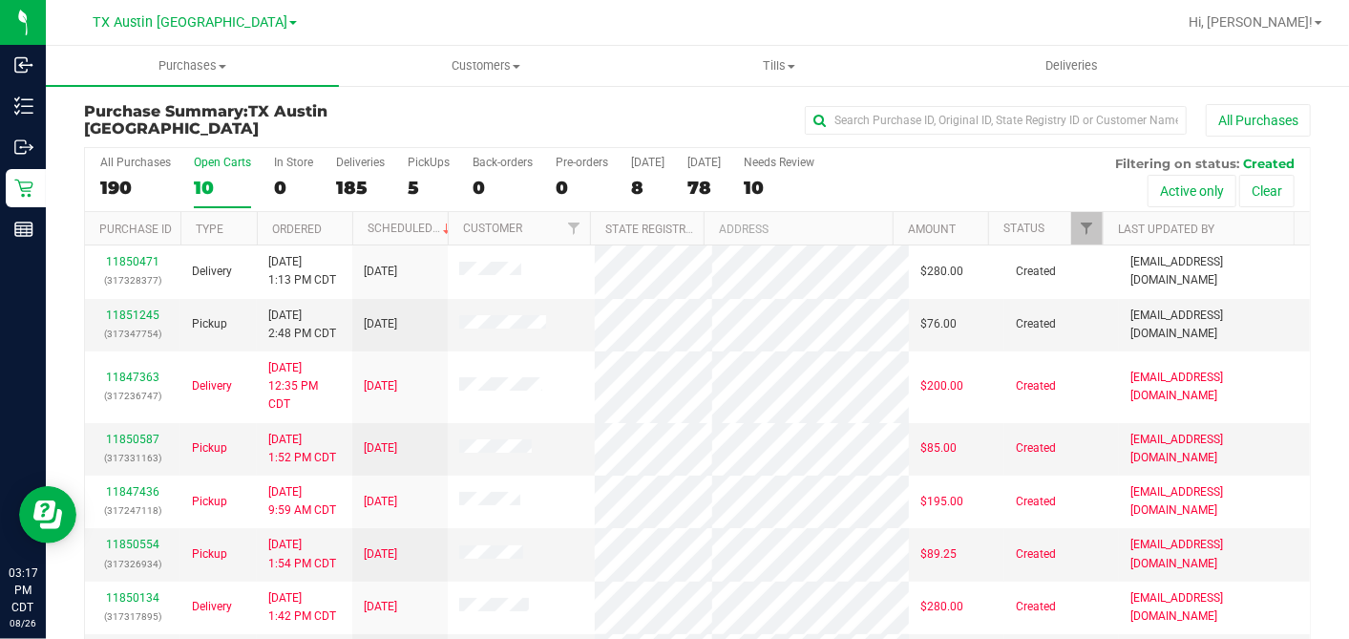
click at [335, 229] on th "Ordered" at bounding box center [304, 228] width 95 height 33
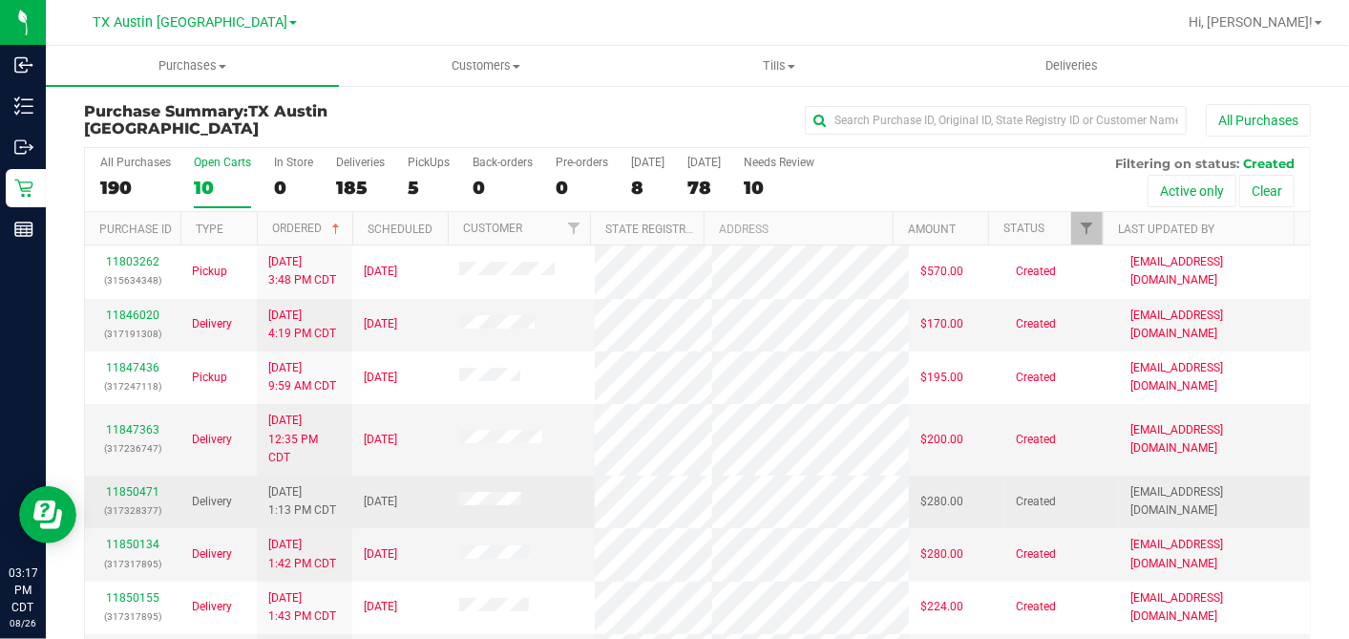
click at [128, 497] on div "11850471 (317328377)" at bounding box center [132, 501] width 73 height 36
click at [131, 498] on link "11850471" at bounding box center [132, 491] width 53 height 13
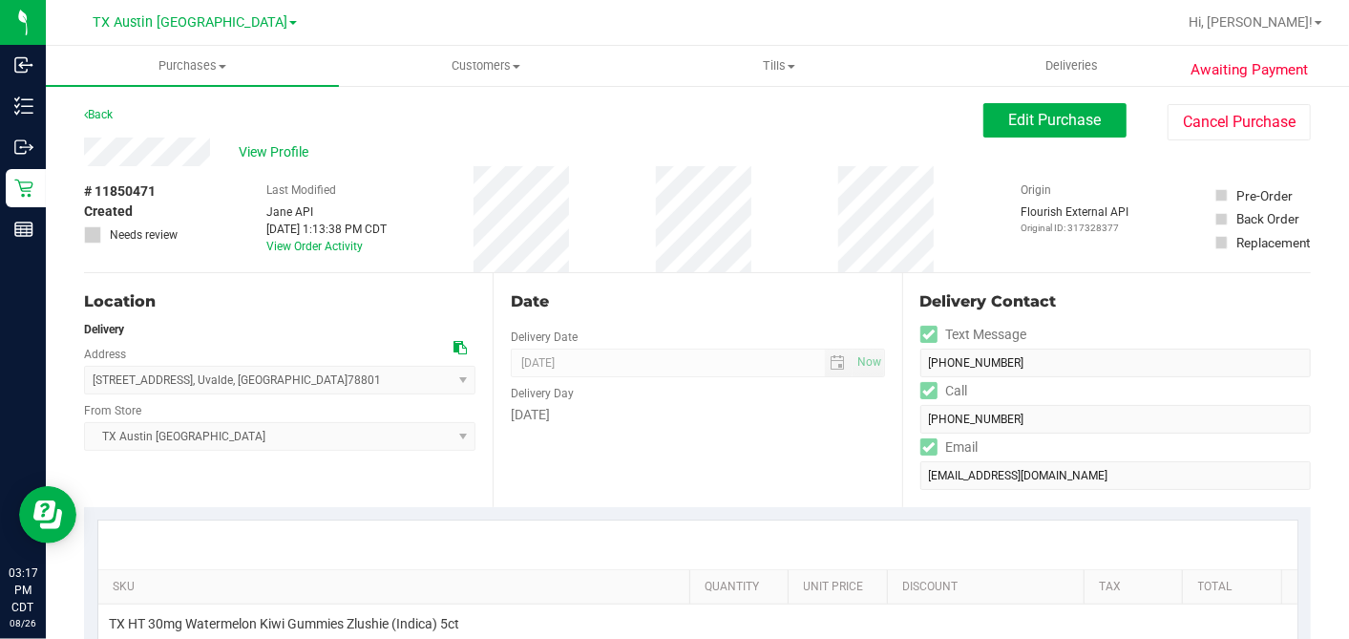
click at [191, 172] on div "# 11850471 Created Needs review Last Modified Jane API Aug 26, 2025 1:13:38 PM …" at bounding box center [697, 219] width 1227 height 106
click at [294, 155] on span "View Profile" at bounding box center [277, 152] width 76 height 20
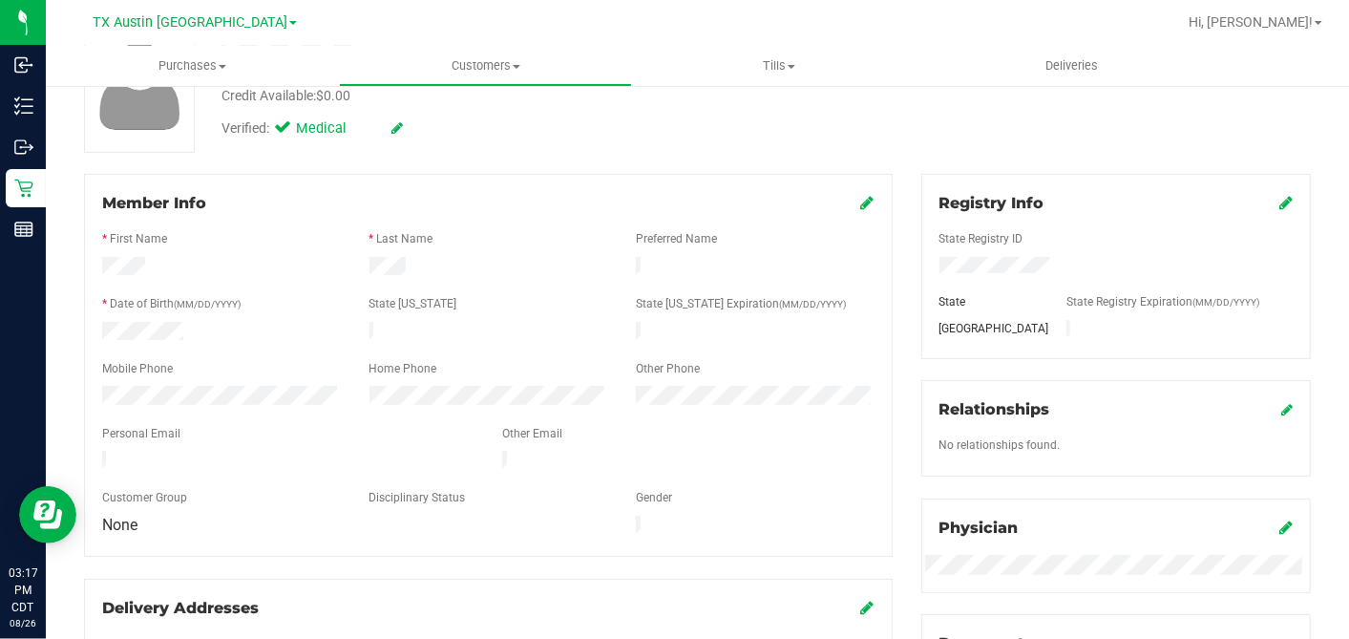
scroll to position [787, 0]
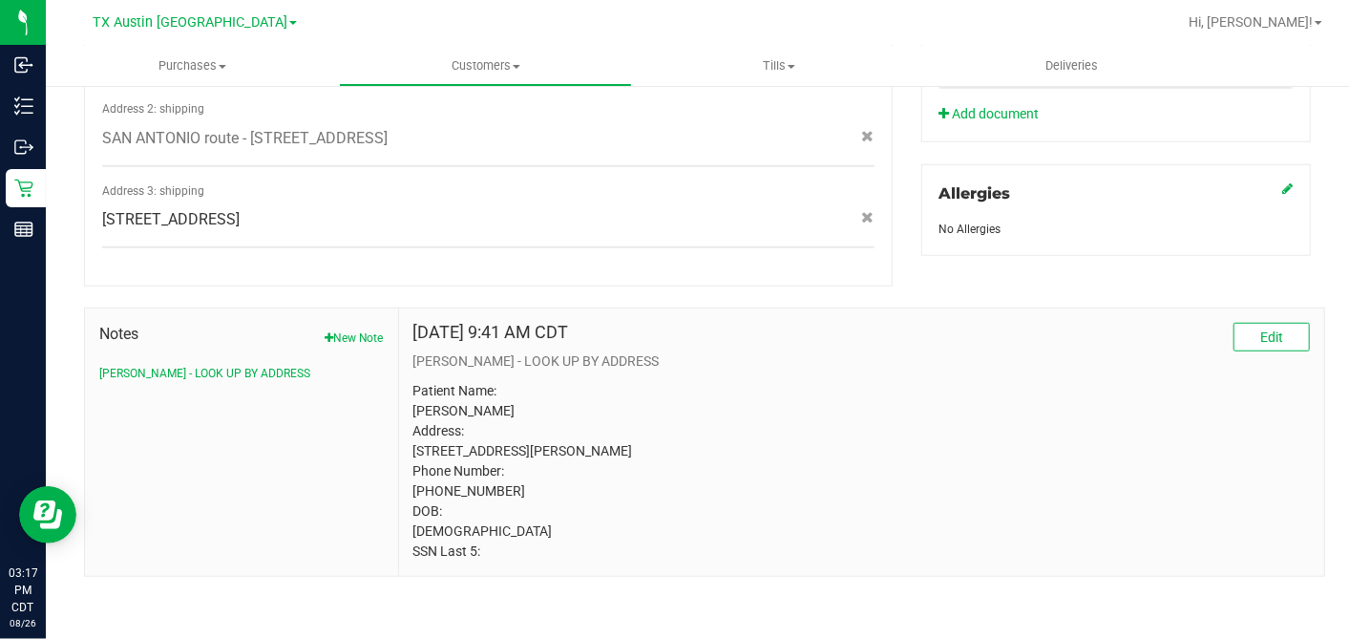
click at [418, 428] on p "Patient Name: Cheryl Ann Lowe Address: 918 Timberwood Lane Uvalde, TX, 78801 Ph…" at bounding box center [861, 471] width 897 height 180
drag, startPoint x: 418, startPoint y: 428, endPoint x: 539, endPoint y: 428, distance: 120.3
click at [539, 428] on p "Patient Name: Cheryl Ann Lowe Address: 918 Timberwood Lane Uvalde, TX, 78801 Ph…" at bounding box center [861, 471] width 897 height 180
copy p "918 Timberwood Lane"
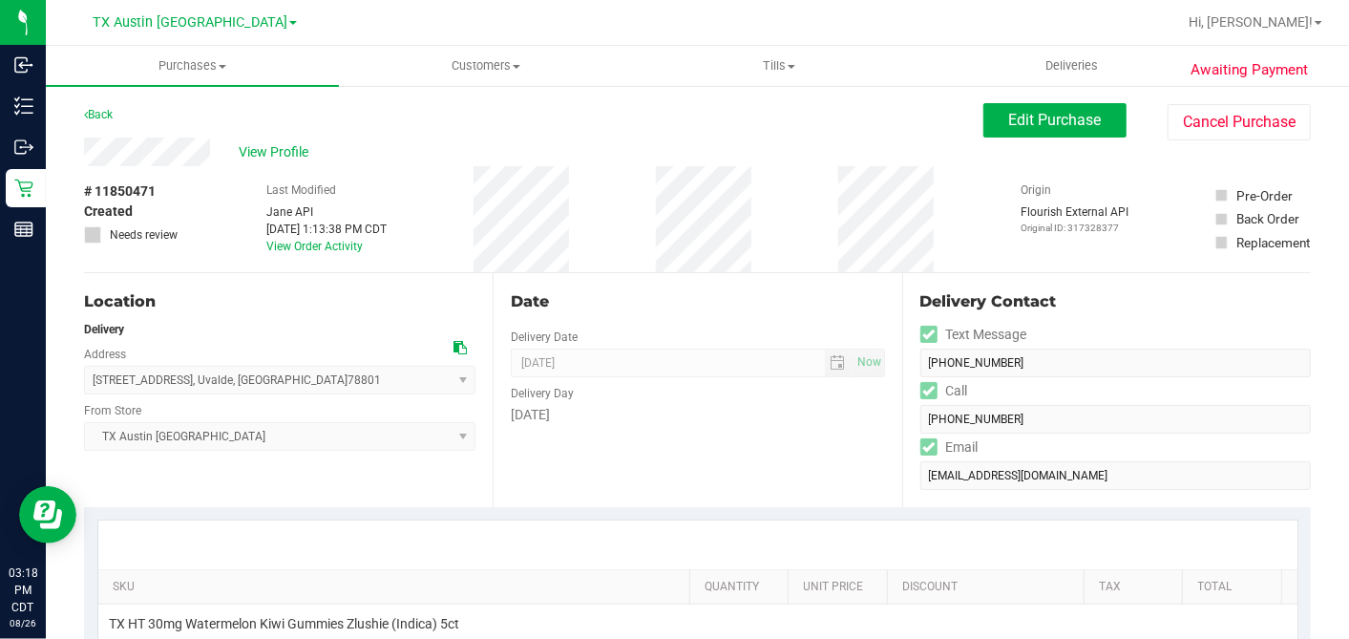
click at [460, 333] on div "Delivery" at bounding box center [279, 329] width 391 height 17
click at [456, 348] on icon at bounding box center [460, 347] width 13 height 13
drag, startPoint x: 975, startPoint y: 130, endPoint x: 952, endPoint y: 161, distance: 39.0
click at [983, 130] on button "Edit Purchase" at bounding box center [1054, 120] width 143 height 34
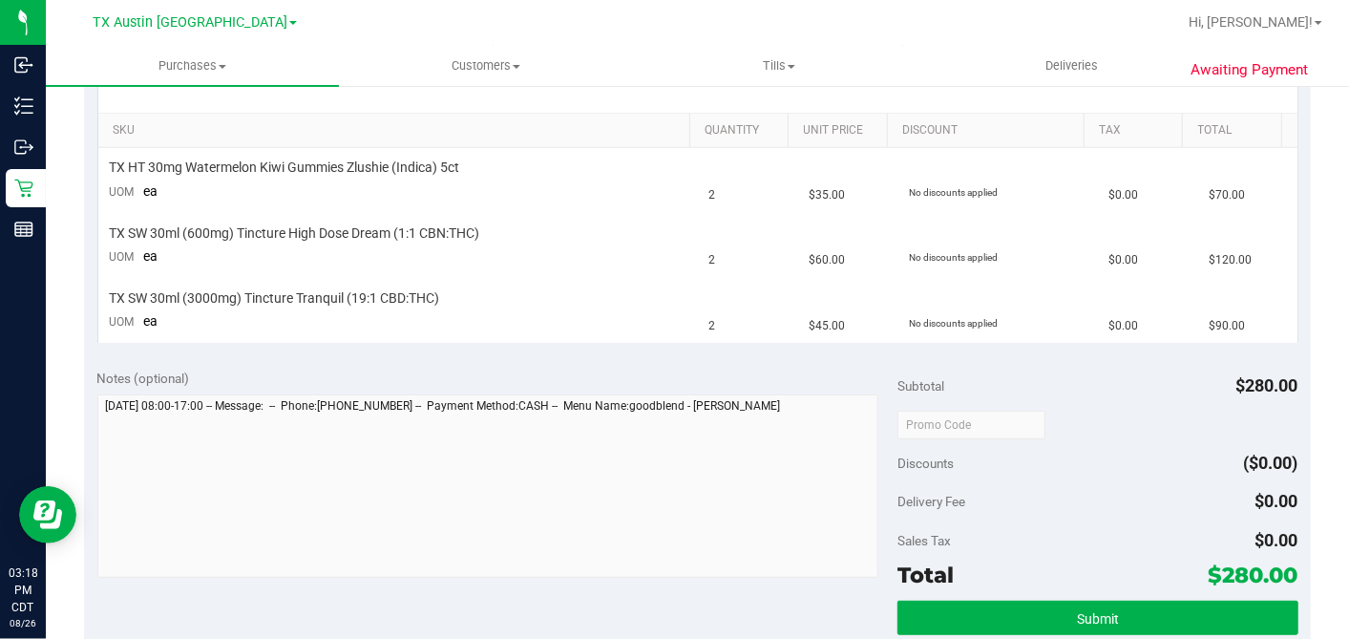
scroll to position [530, 0]
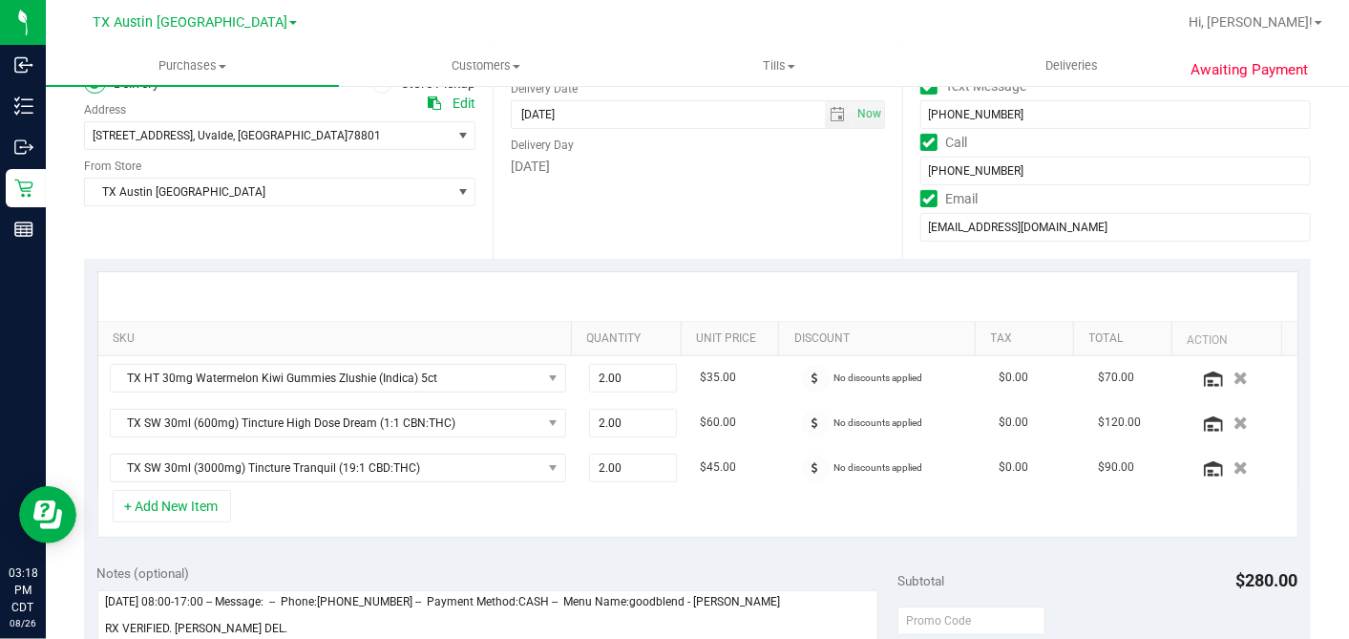
scroll to position [212, 0]
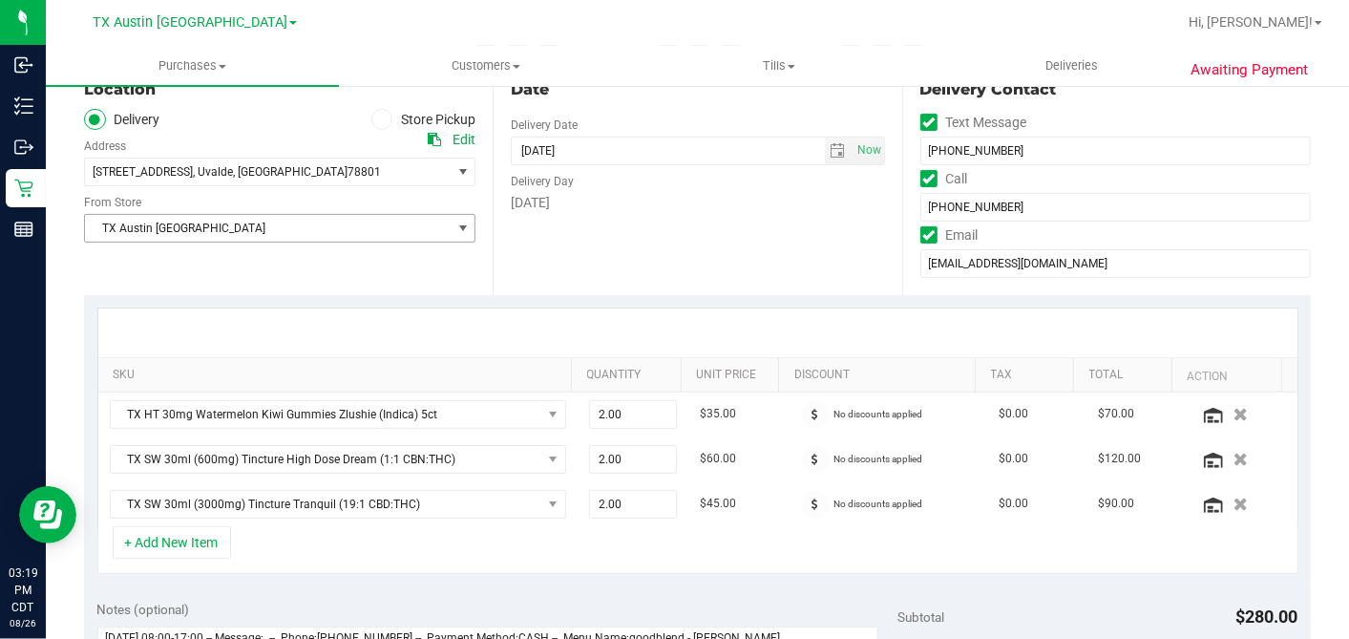
click at [212, 223] on span "TX Austin [GEOGRAPHIC_DATA]" at bounding box center [268, 228] width 366 height 27
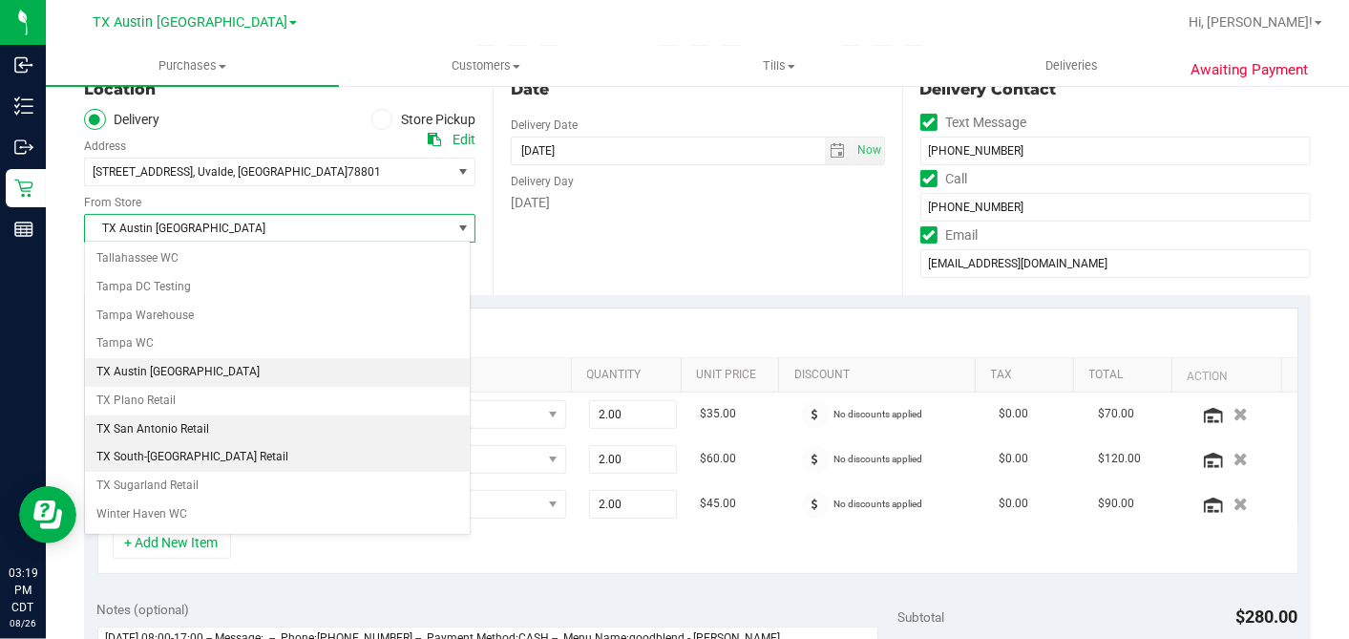
scroll to position [1358, 0]
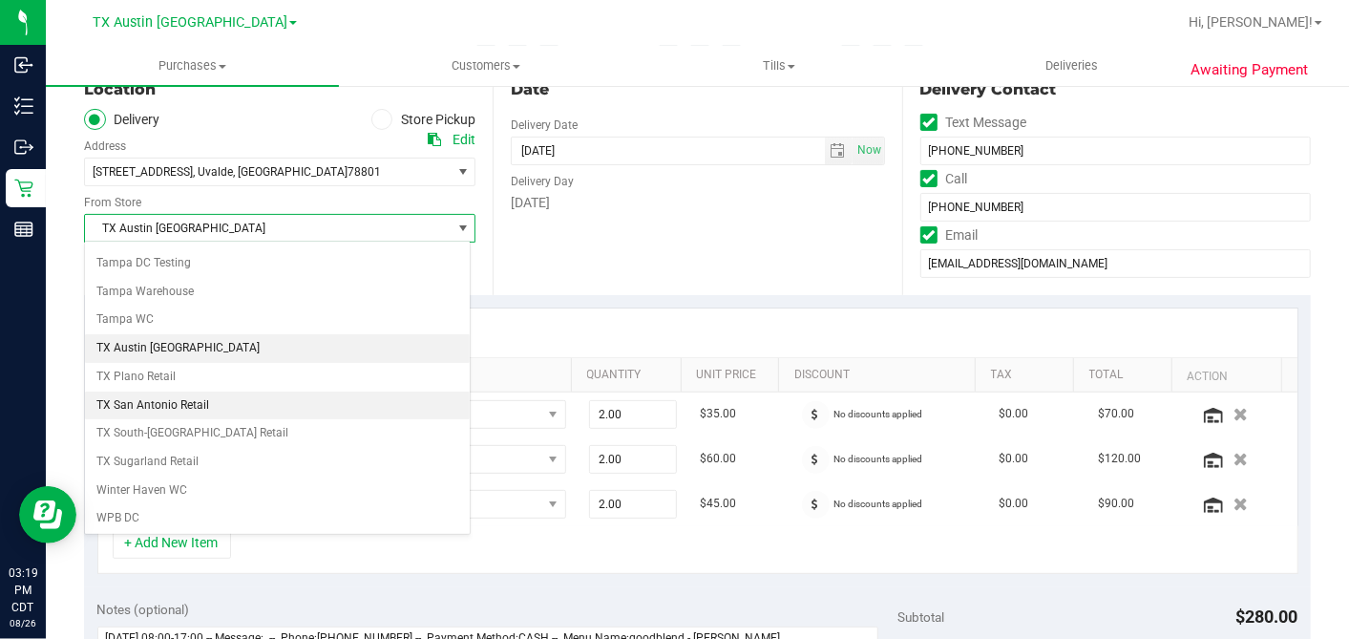
click at [186, 391] on li "TX San Antonio Retail" at bounding box center [277, 405] width 385 height 29
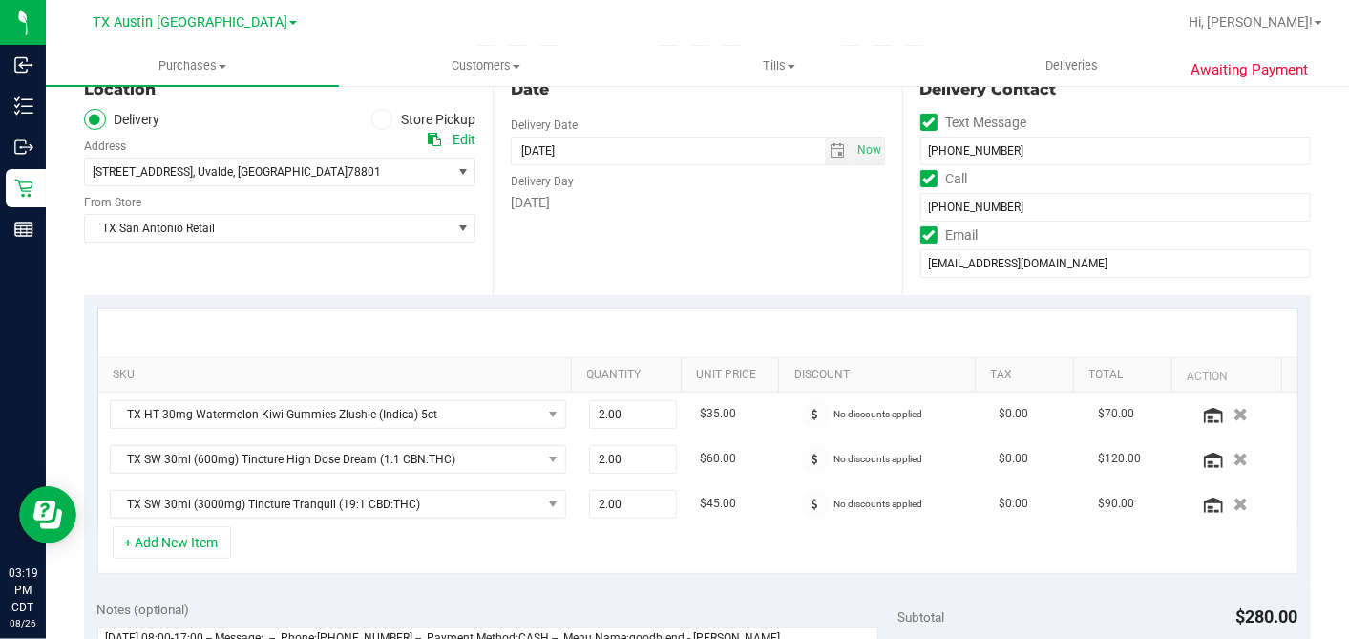
click at [636, 275] on div "Date Delivery Date 09/02/2025 Now 09/02/2025 05:00 PM Now Delivery Day Tuesday" at bounding box center [697, 178] width 409 height 234
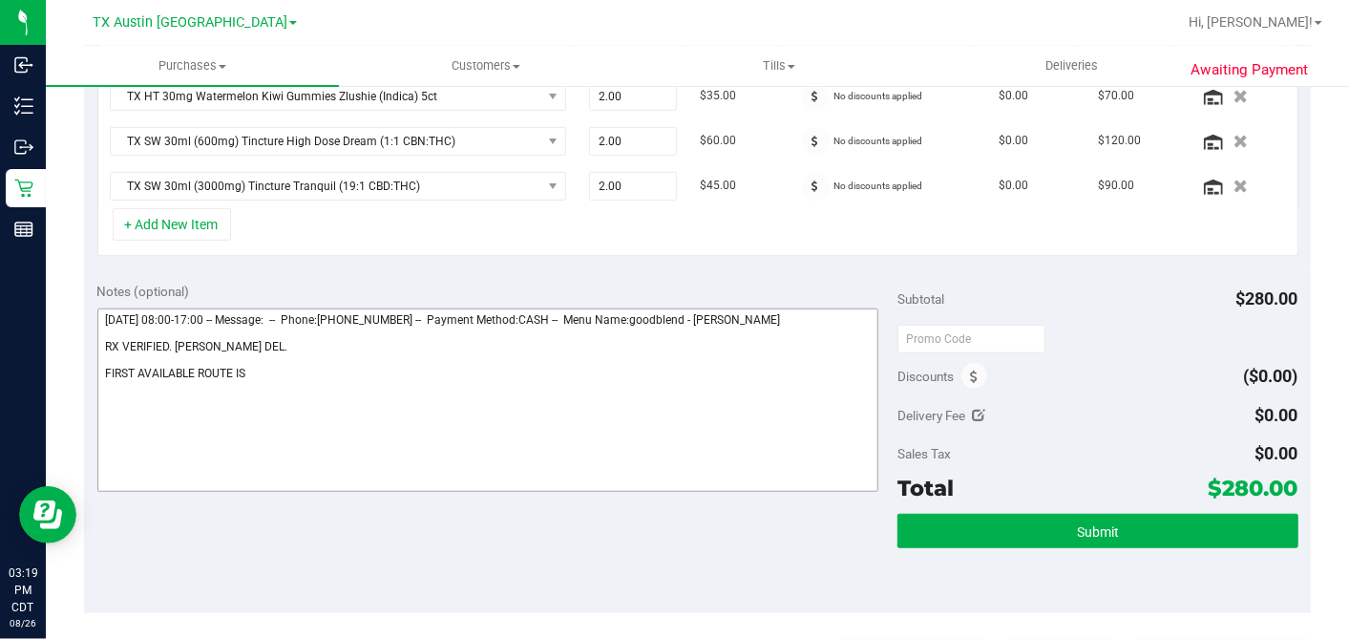
scroll to position [534, 0]
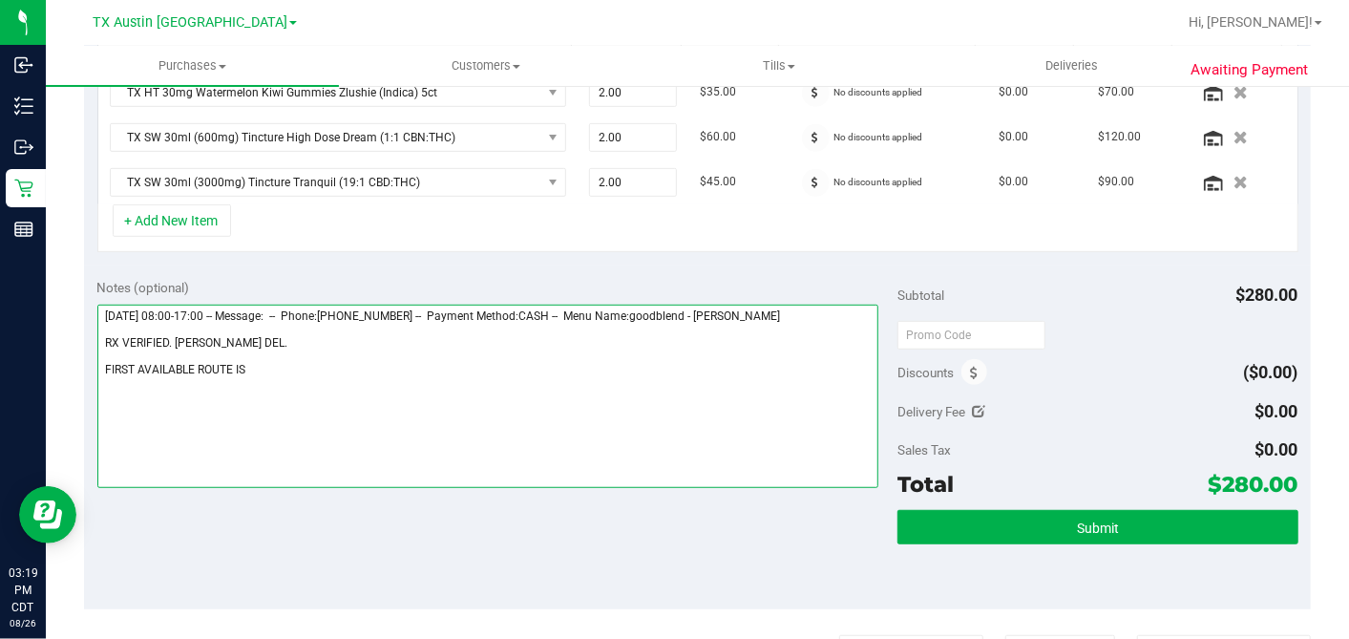
click at [379, 365] on textarea at bounding box center [488, 396] width 782 height 183
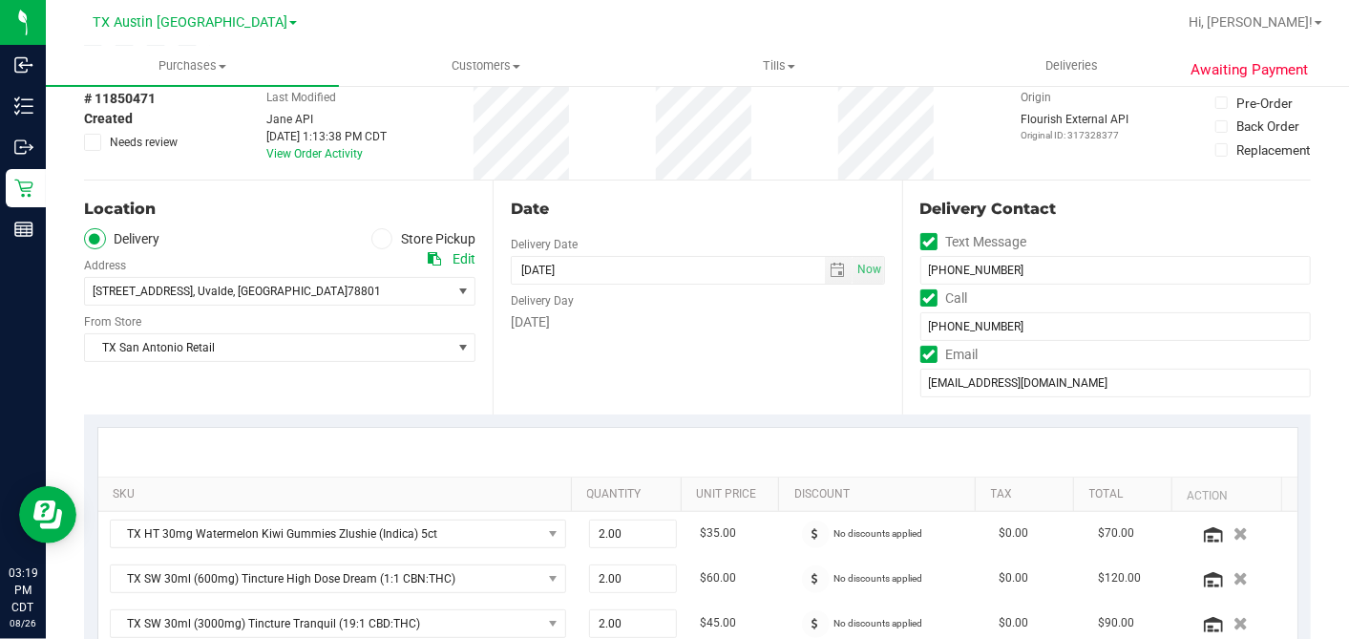
scroll to position [0, 0]
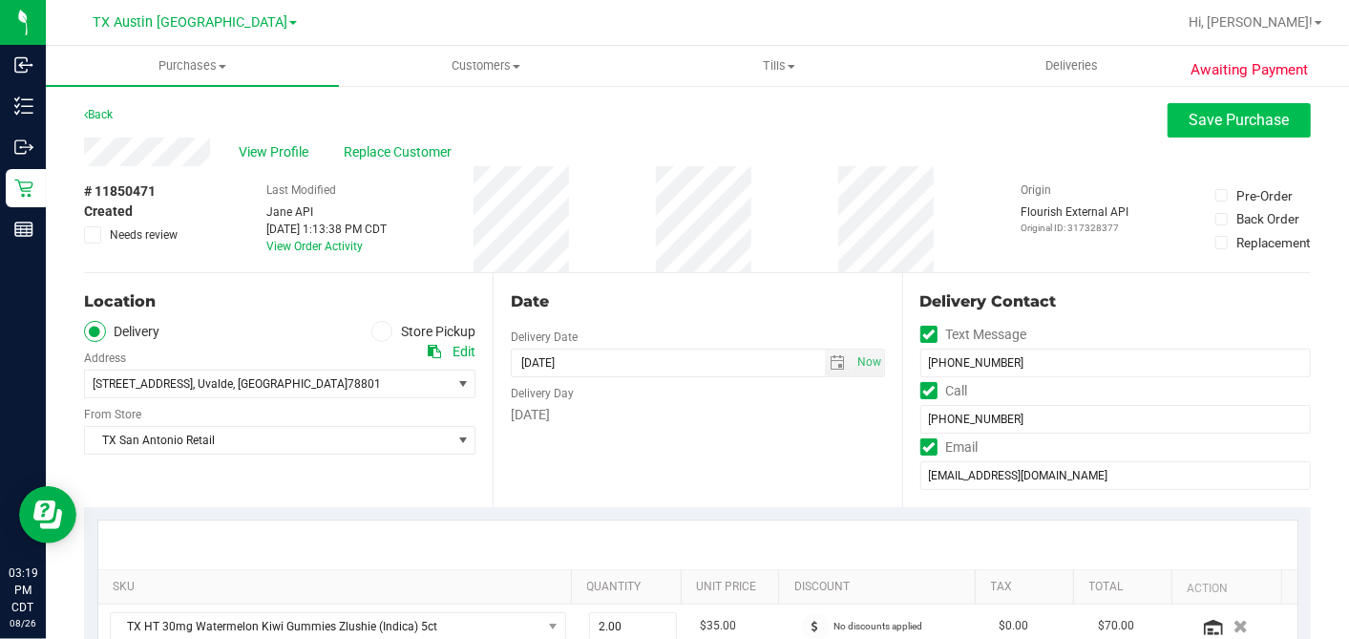
type textarea "Tuesday 09/02/2025 08:00-17:00 -- Message: -- Phone:8302797679 -- Payment Metho…"
click at [1194, 108] on button "Save Purchase" at bounding box center [1239, 120] width 143 height 34
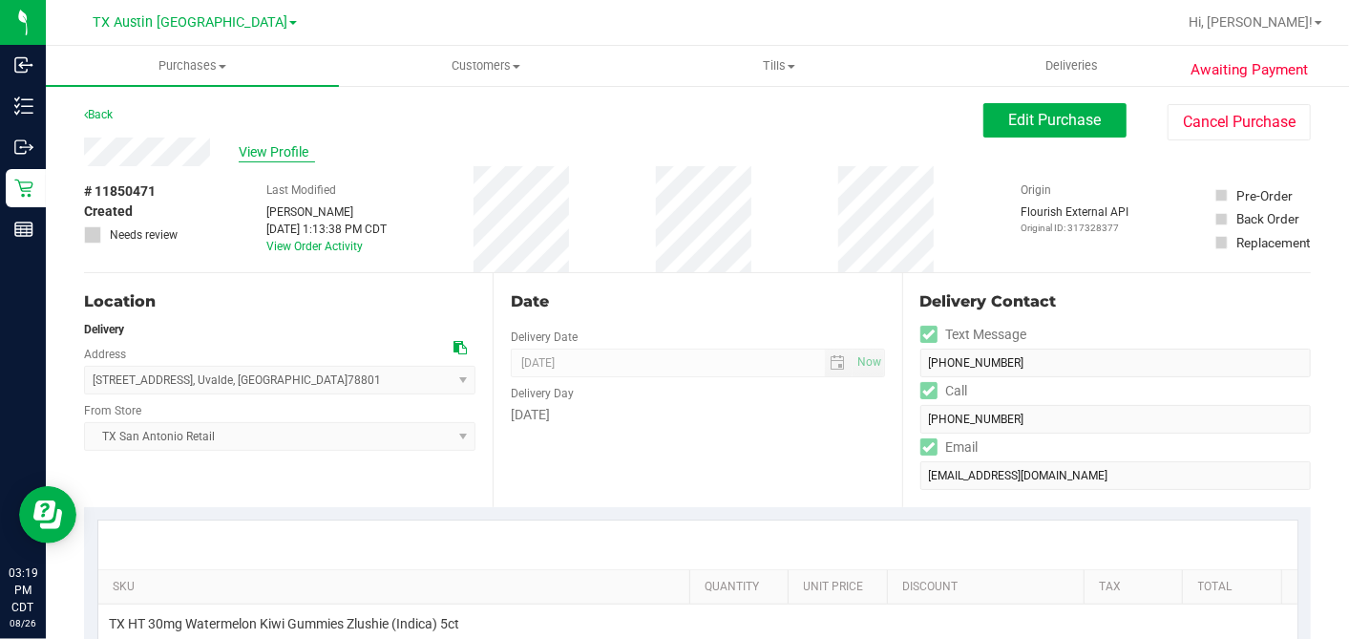
click at [307, 144] on span "View Profile" at bounding box center [277, 152] width 76 height 20
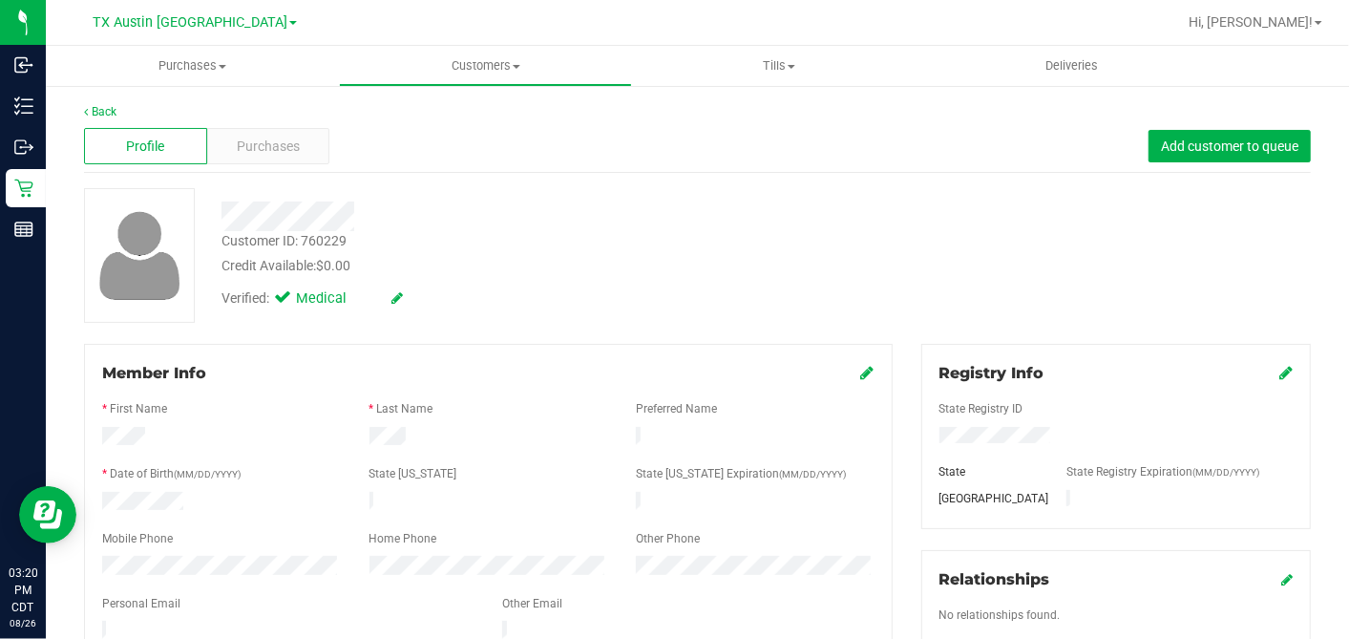
click at [512, 282] on div "Verified: Medical" at bounding box center [521, 297] width 628 height 42
click at [288, 140] on span "Purchases" at bounding box center [268, 147] width 63 height 20
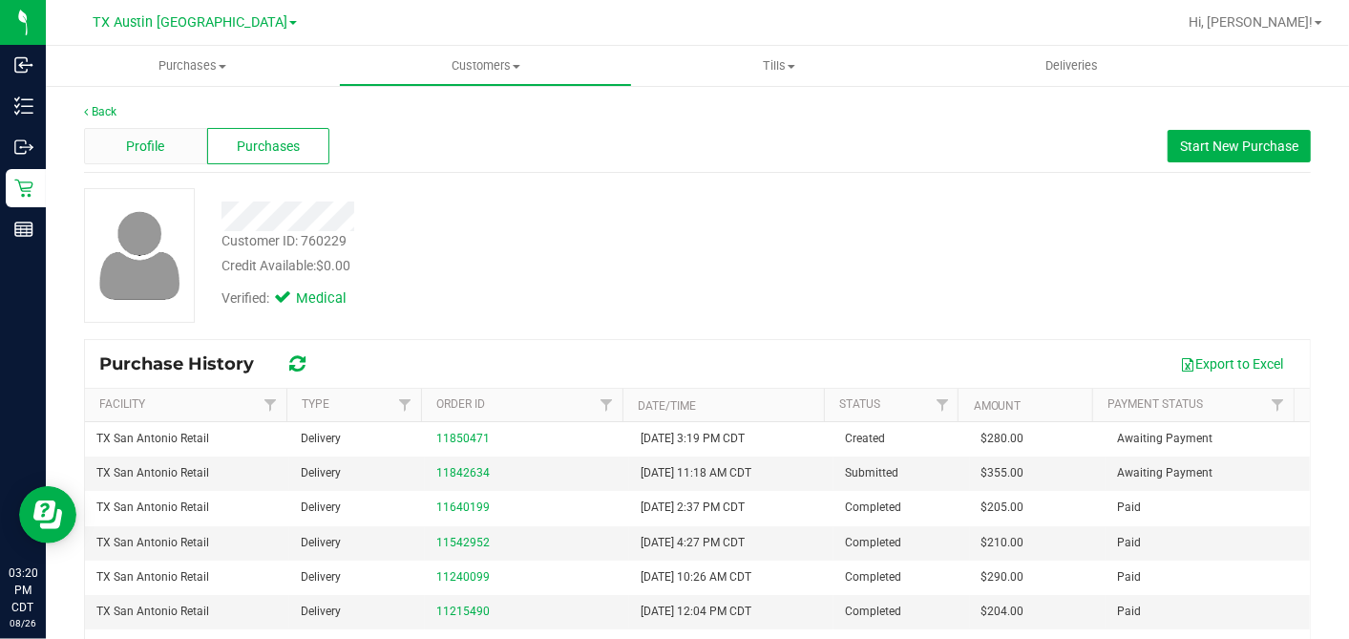
click at [160, 137] on span "Profile" at bounding box center [145, 147] width 38 height 20
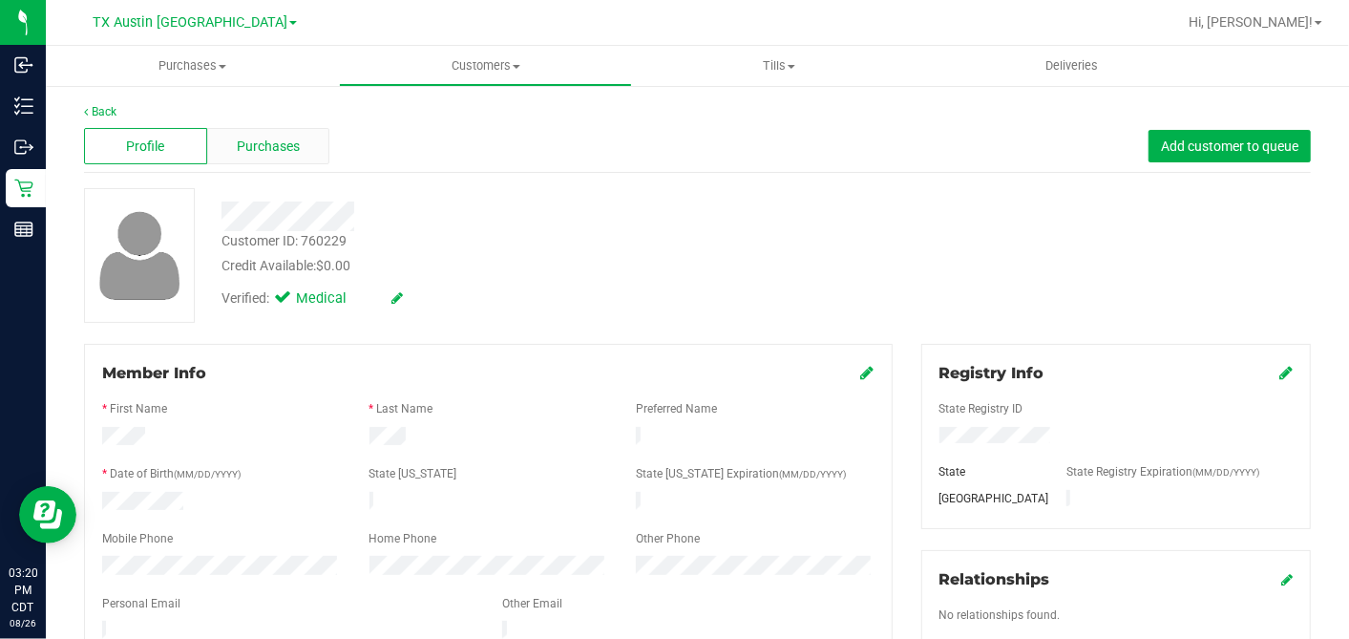
click at [286, 156] on div "Purchases" at bounding box center [268, 146] width 123 height 36
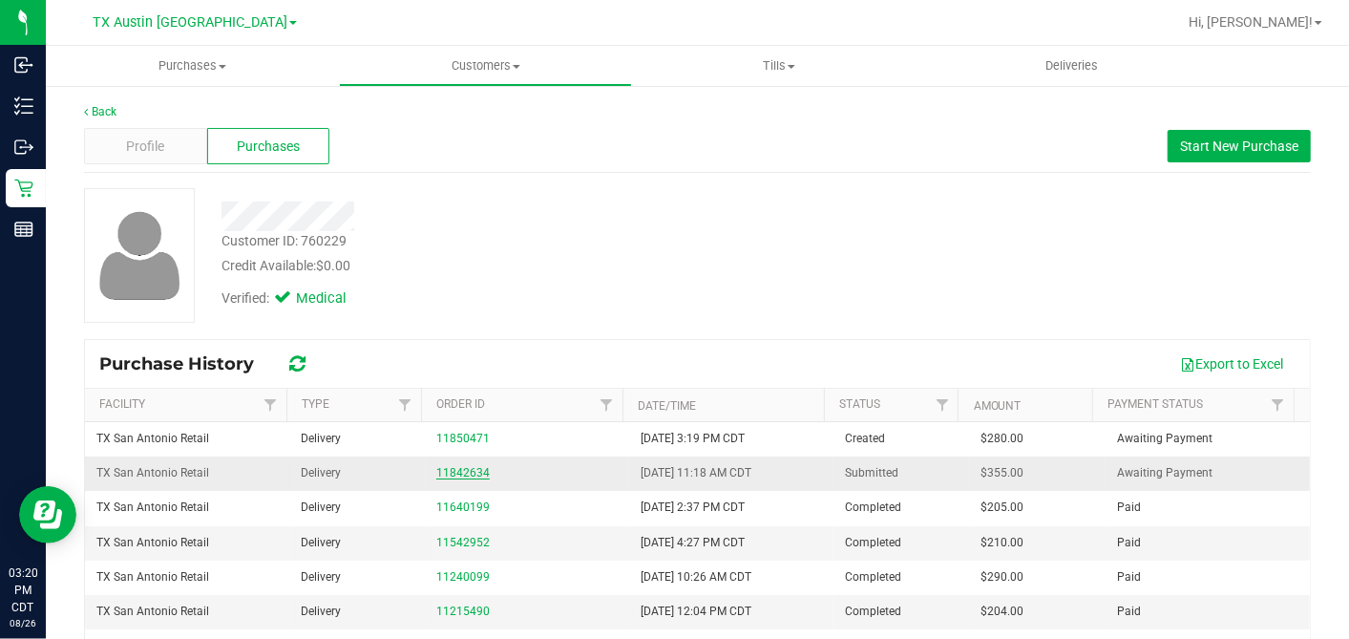
click at [461, 472] on link "11842634" at bounding box center [462, 472] width 53 height 13
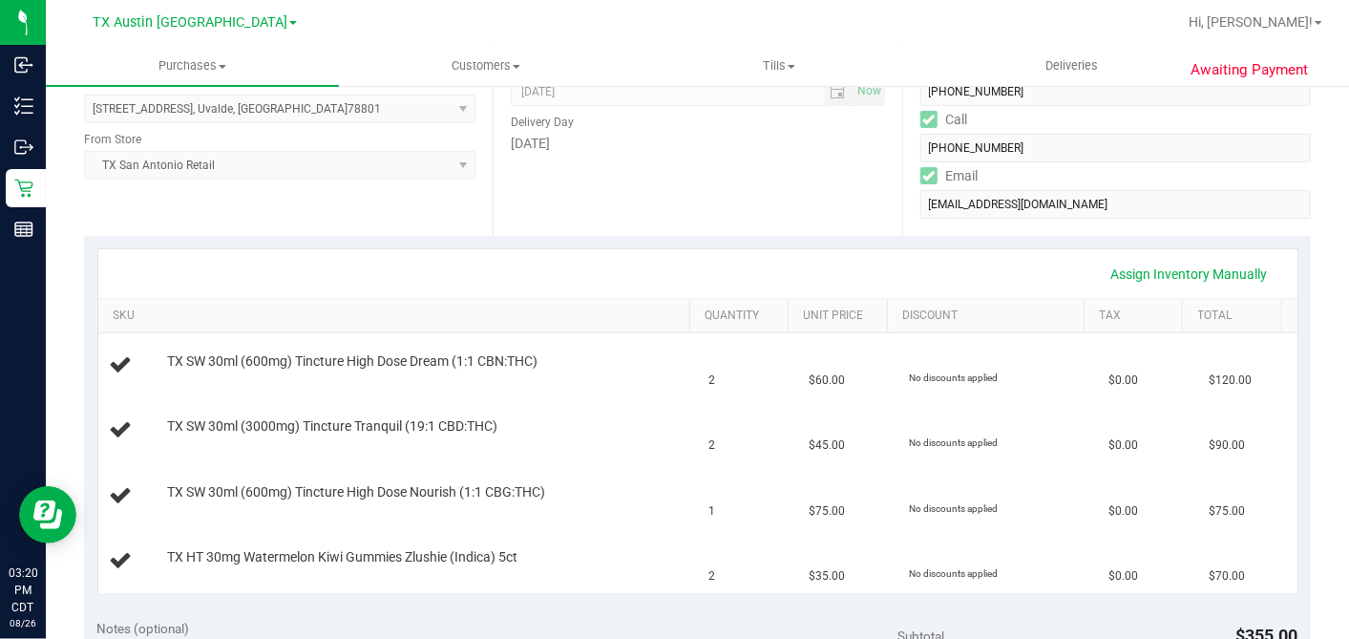
scroll to position [318, 0]
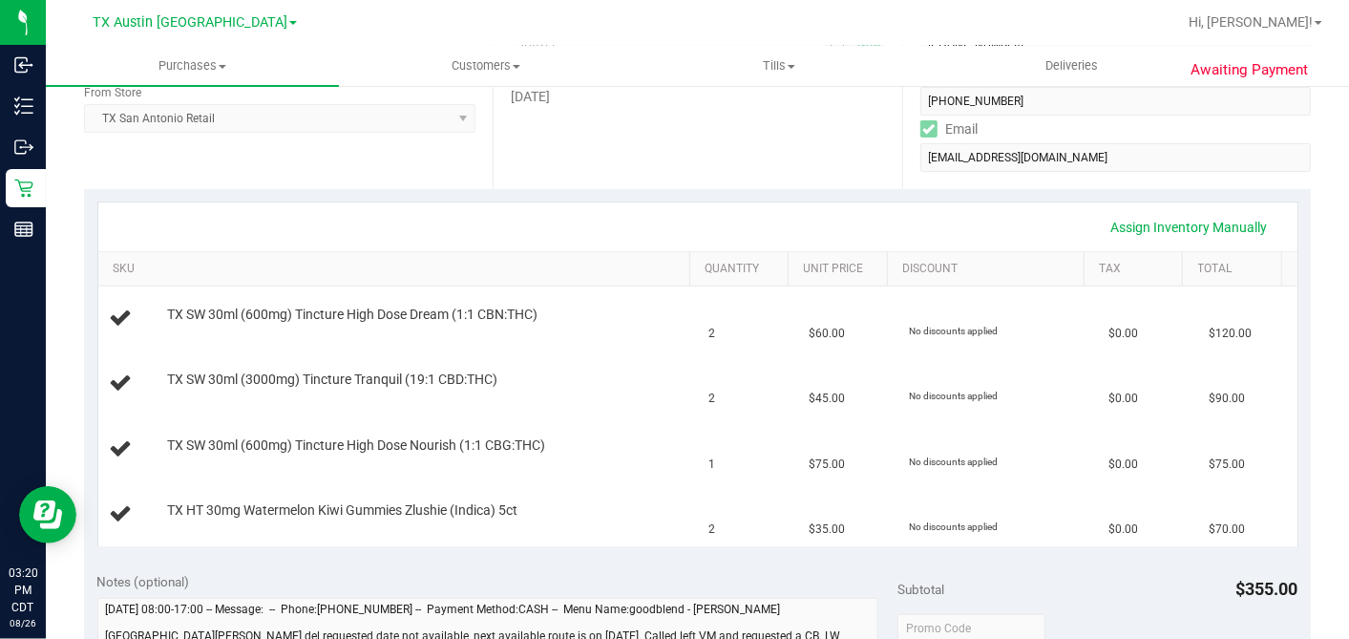
click at [682, 169] on div "Date Delivery Date 08/31/2025 Now 08/31/2025 07:00 AM Now Delivery Day Sunday" at bounding box center [697, 72] width 409 height 234
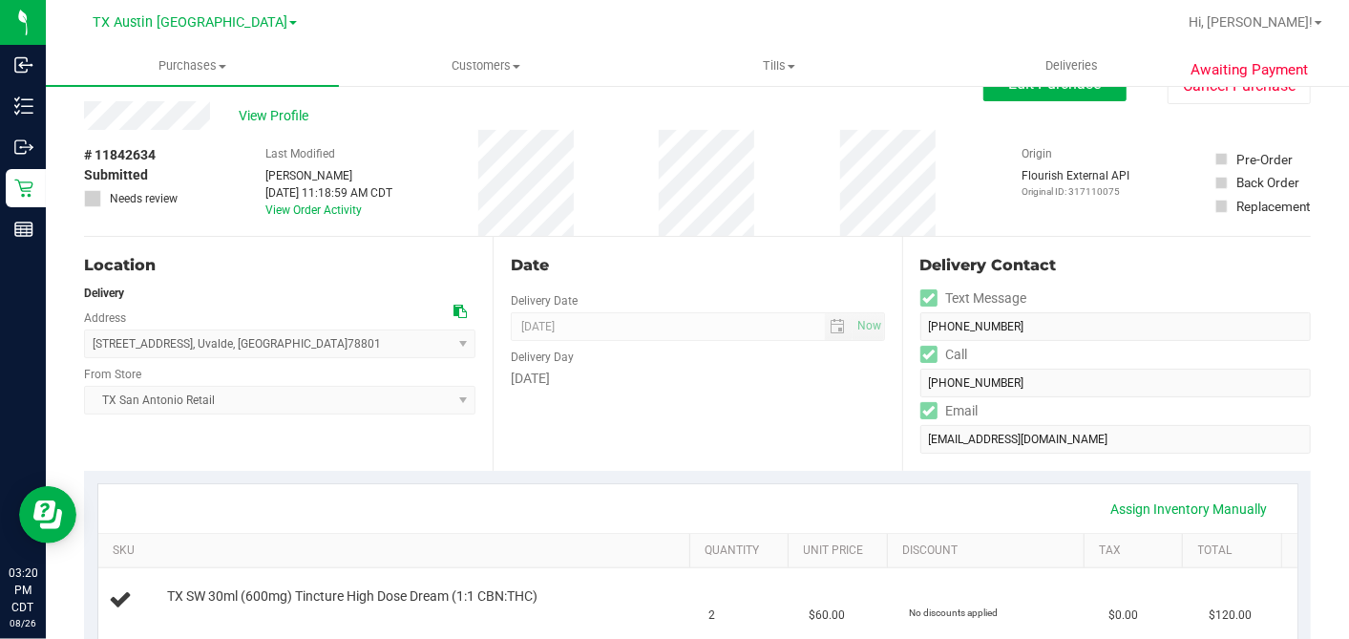
scroll to position [0, 0]
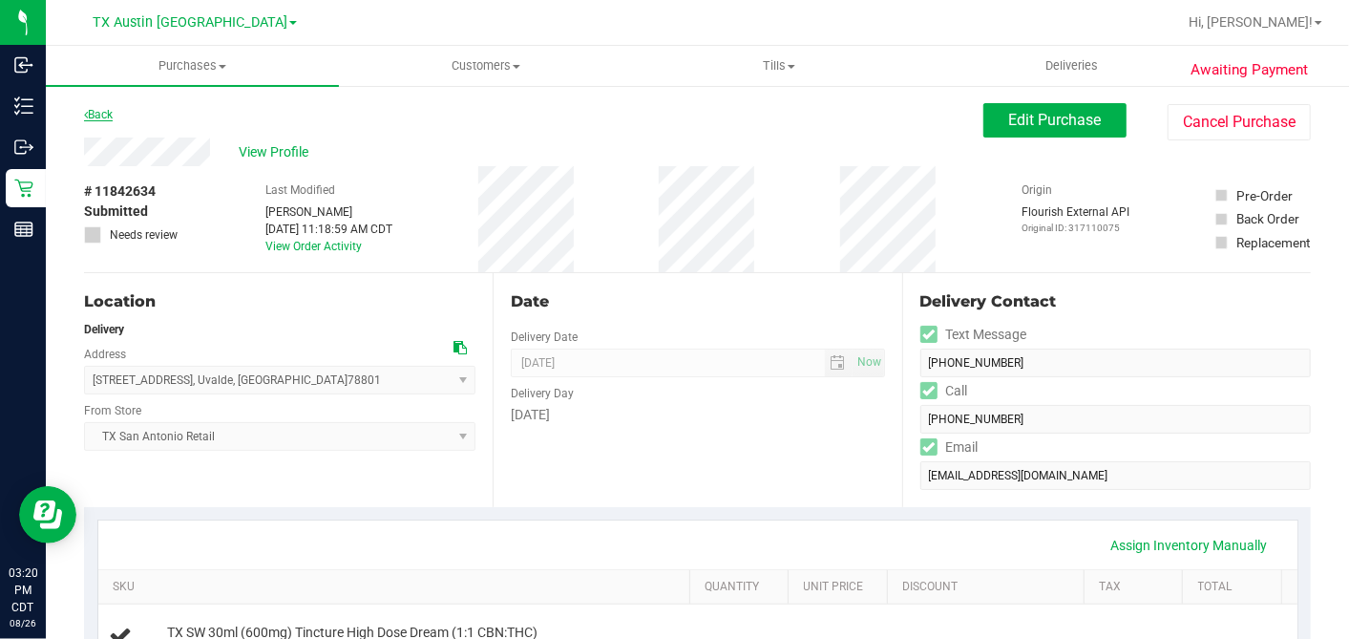
click at [109, 113] on link "Back" at bounding box center [98, 114] width 29 height 13
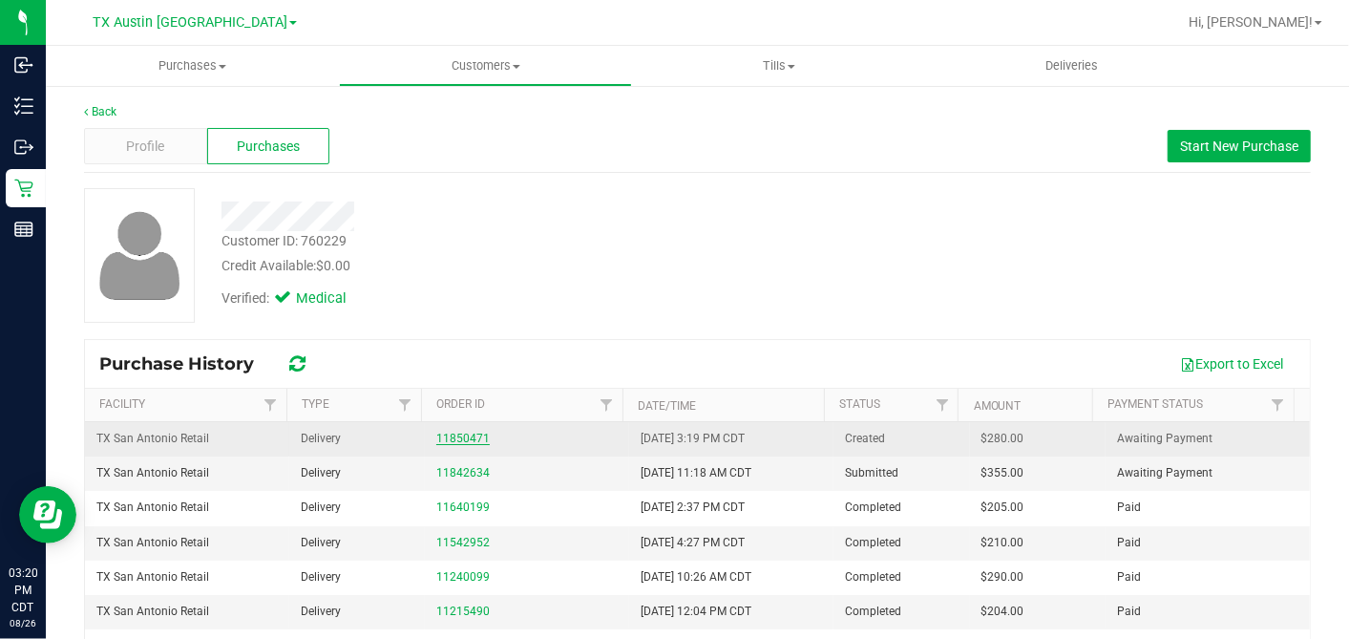
click at [467, 436] on link "11850471" at bounding box center [462, 438] width 53 height 13
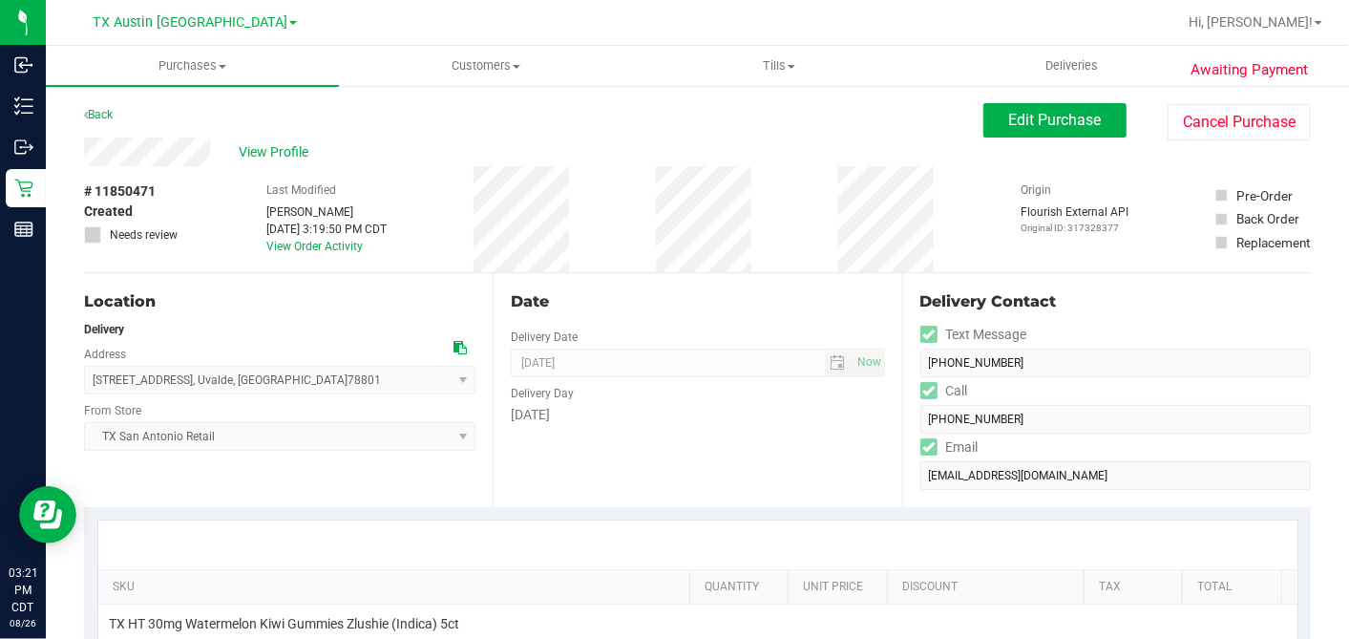
click at [646, 303] on div "Date" at bounding box center [697, 301] width 373 height 23
click at [292, 147] on span "View Profile" at bounding box center [277, 152] width 76 height 20
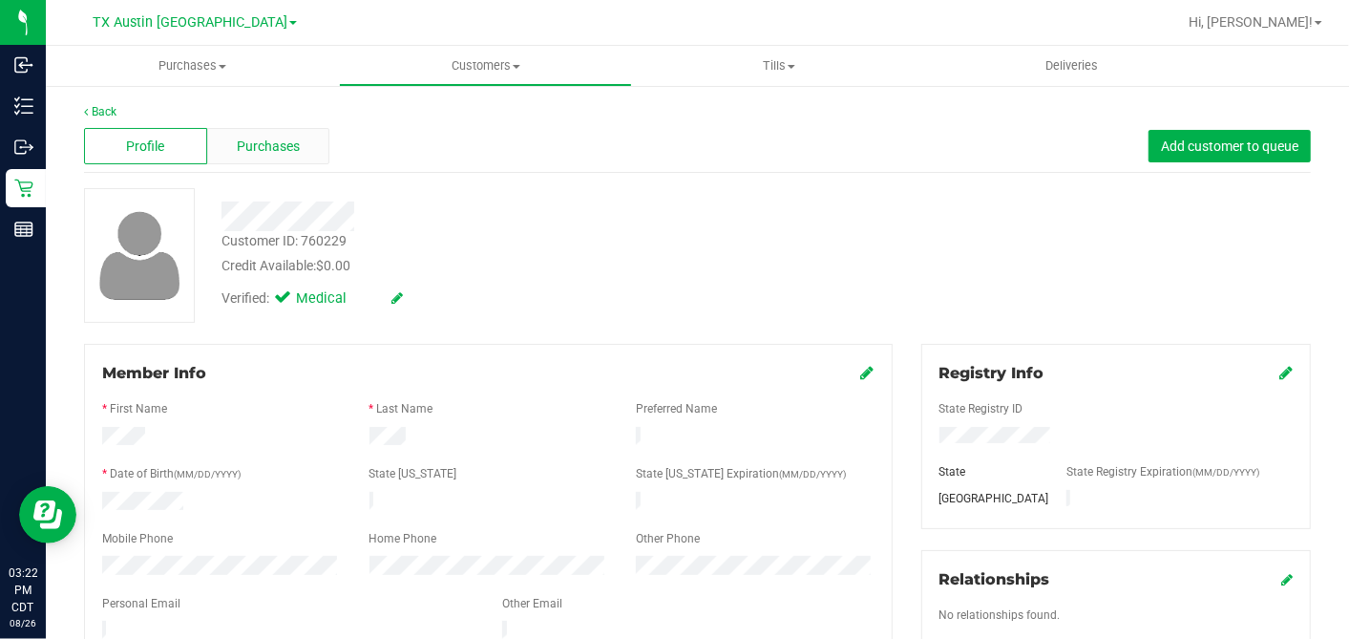
click at [264, 137] on span "Purchases" at bounding box center [268, 147] width 63 height 20
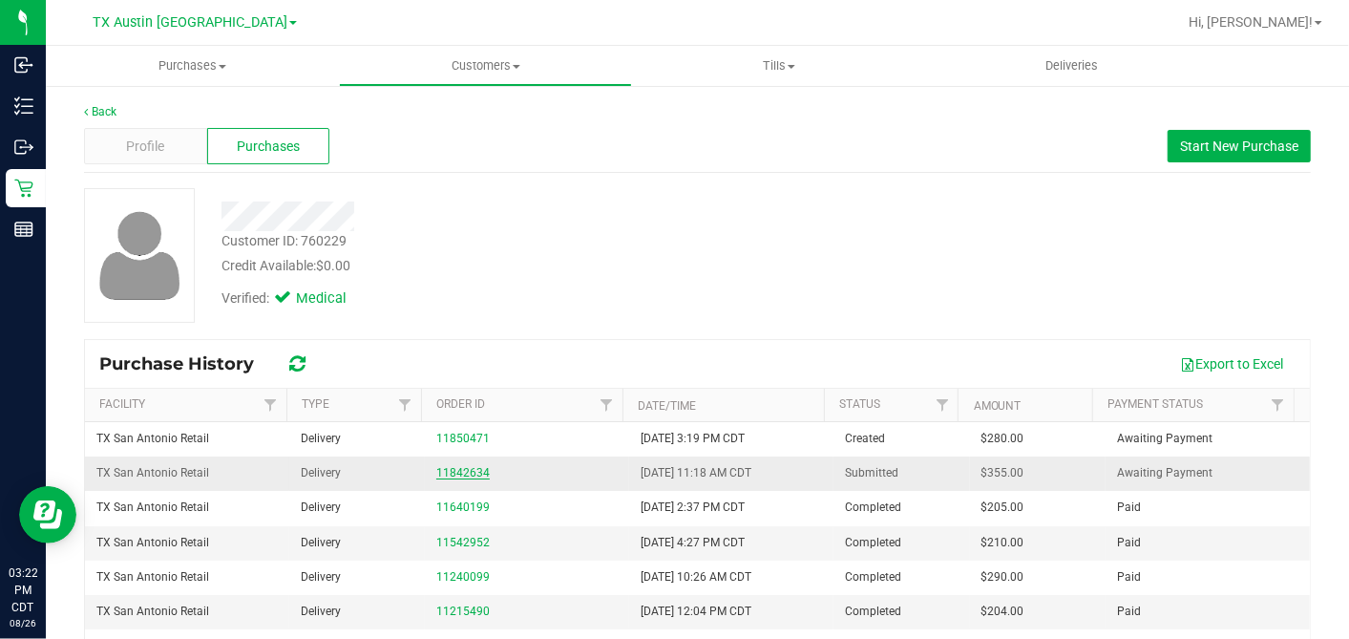
click at [460, 469] on link "11842634" at bounding box center [462, 472] width 53 height 13
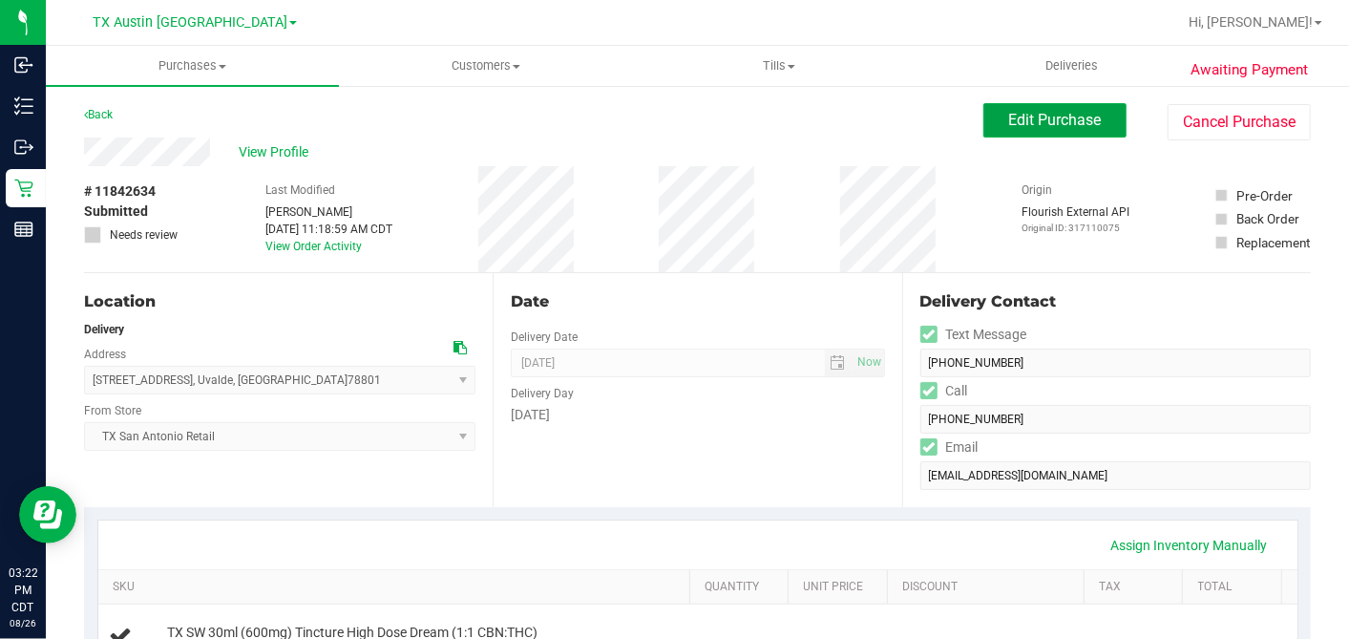
drag, startPoint x: 993, startPoint y: 130, endPoint x: 946, endPoint y: 175, distance: 64.8
click at [993, 131] on button "Edit Purchase" at bounding box center [1054, 120] width 143 height 34
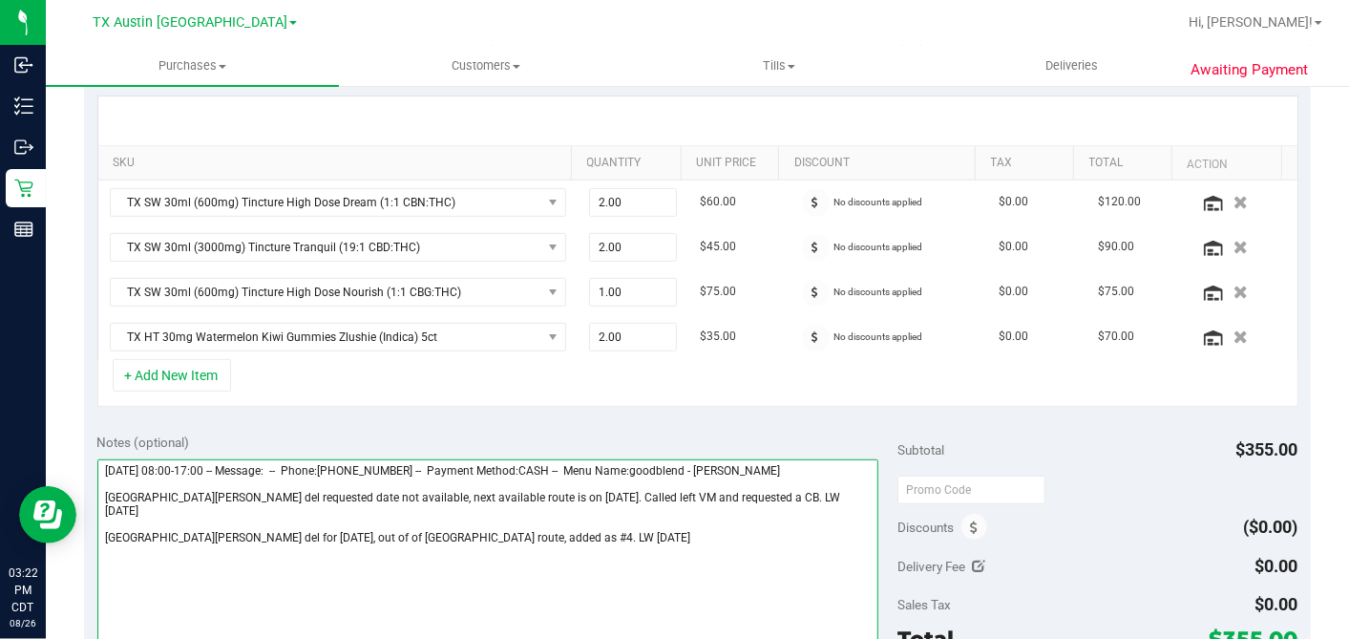
click at [589, 519] on textarea at bounding box center [488, 550] width 782 height 183
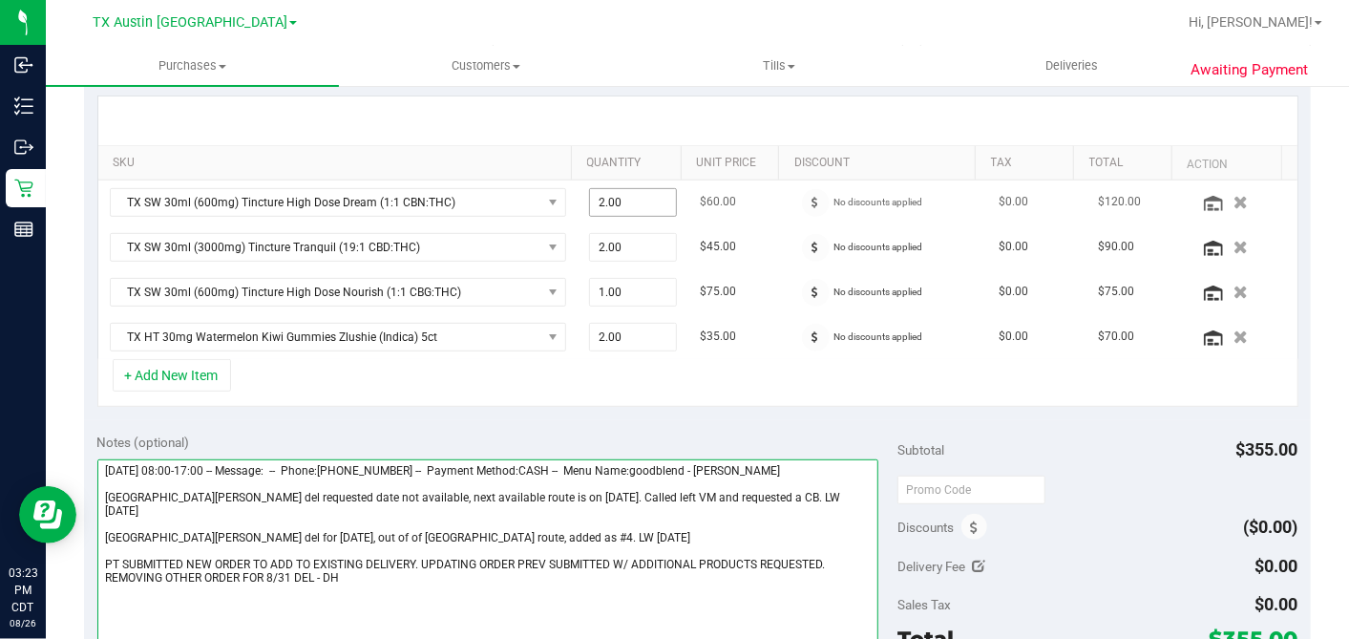
type textarea "Tuesday 08/26/2025 08:00-17:00 -- Message: -- Phone:8302797679 -- Payment Metho…"
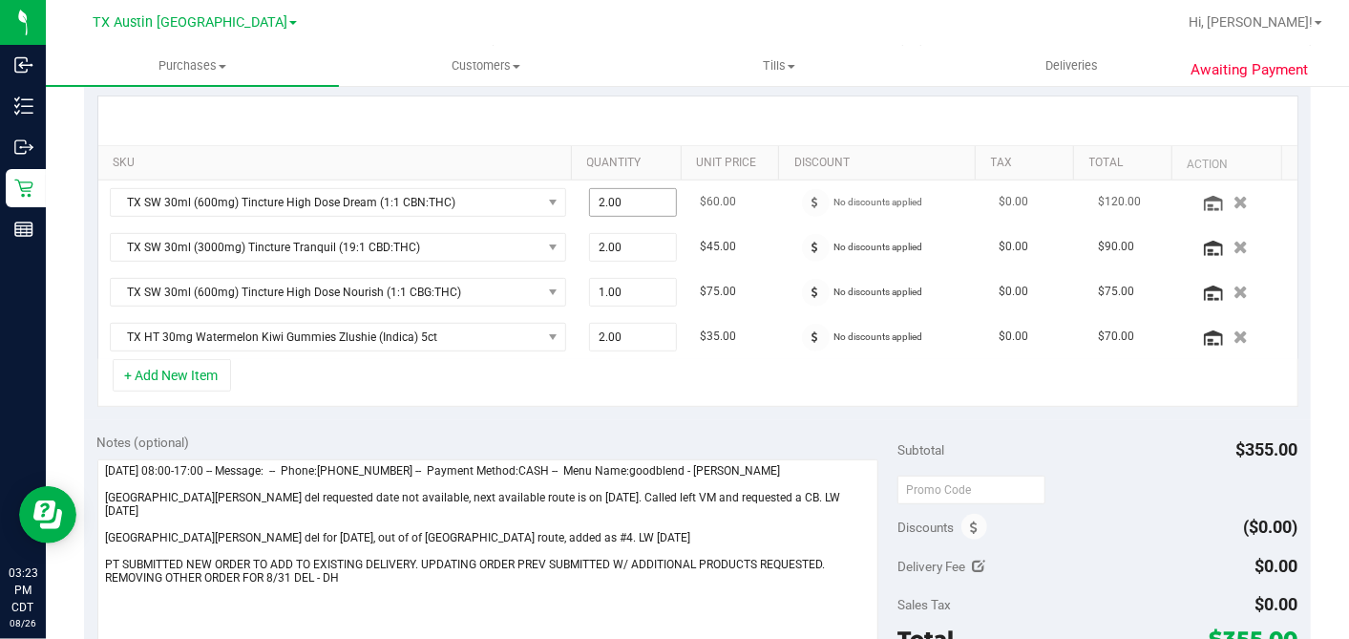
click at [607, 201] on span "2.00 2" at bounding box center [633, 202] width 88 height 29
drag, startPoint x: 622, startPoint y: 201, endPoint x: 438, endPoint y: 198, distance: 183.3
click at [438, 198] on tr "TX SW 30ml (600mg) Tincture High Dose Dream (1:1 CBN:THC) 2.00 2 $60.00 No disc…" at bounding box center [697, 202] width 1199 height 45
type input "4"
type input "4.00"
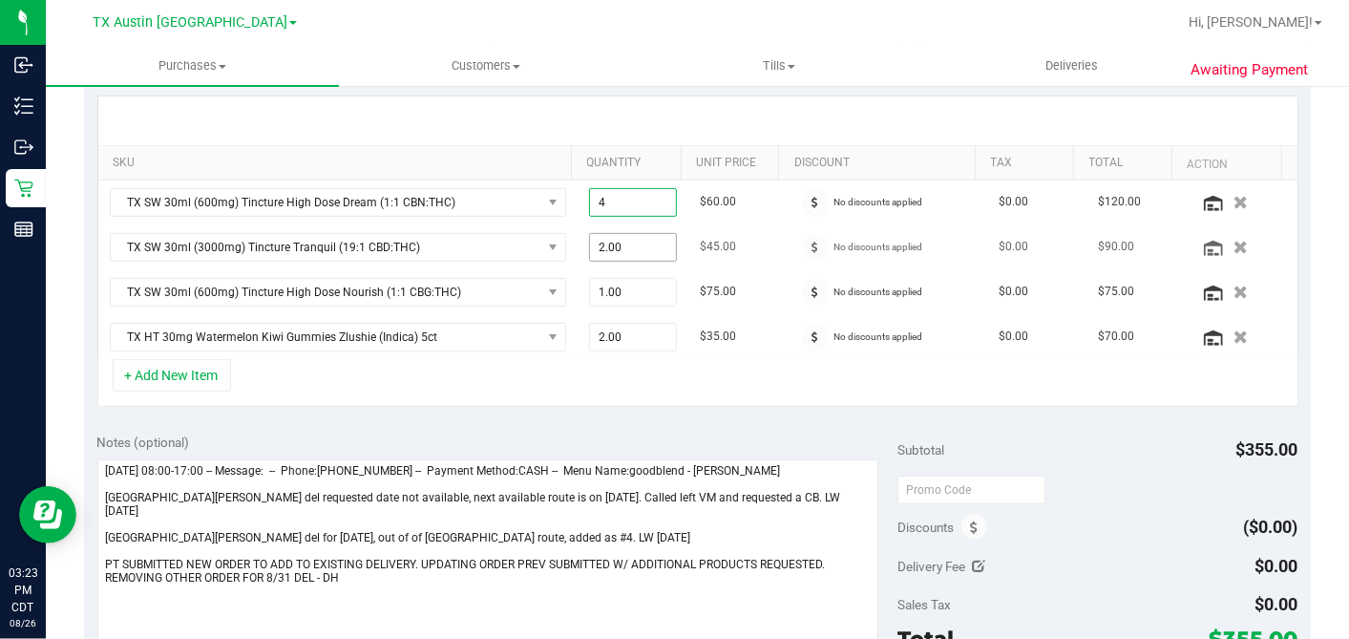
drag, startPoint x: 612, startPoint y: 246, endPoint x: 625, endPoint y: 245, distance: 13.4
click at [612, 245] on span "2.00 2" at bounding box center [633, 247] width 88 height 29
drag, startPoint x: 592, startPoint y: 240, endPoint x: 504, endPoint y: 235, distance: 88.0
click at [504, 235] on tr "TX SW 30ml (3000mg) Tincture Tranquil (19:1 CBD:THC) 2.00 2 $45.00 No discounts…" at bounding box center [697, 247] width 1199 height 45
type input "4"
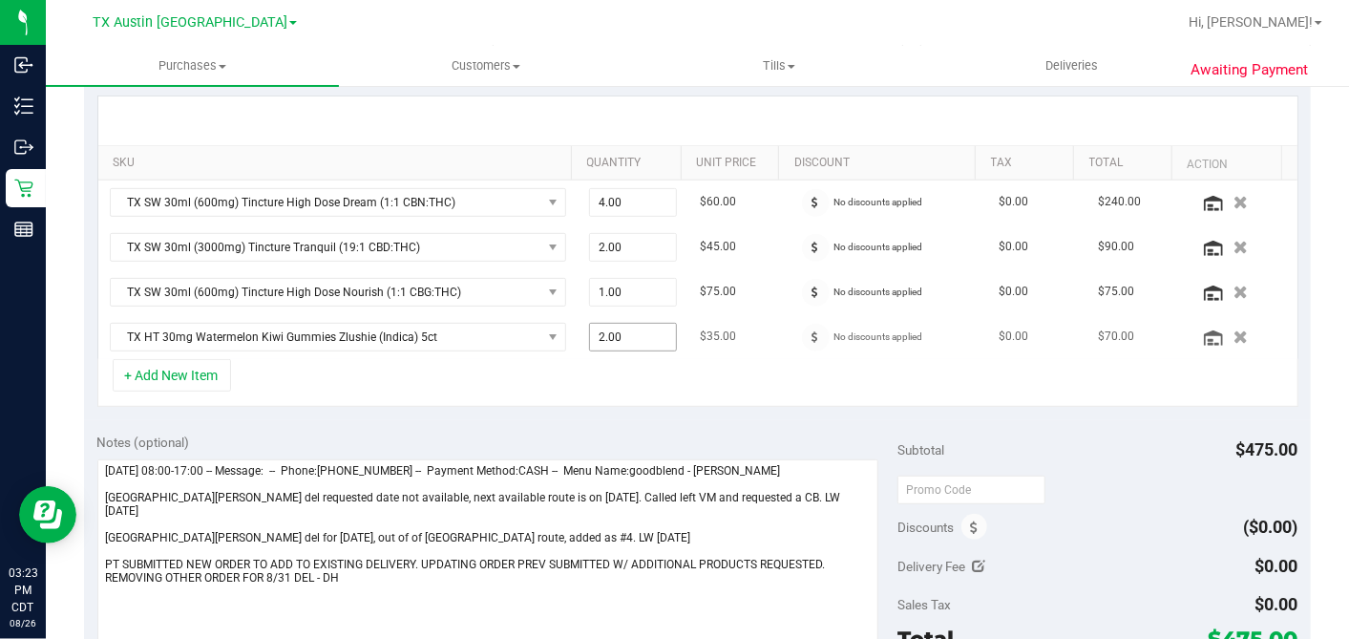
click at [603, 340] on span "2.00 2" at bounding box center [633, 337] width 88 height 29
drag, startPoint x: 628, startPoint y: 332, endPoint x: 405, endPoint y: 325, distance: 223.6
click at [411, 325] on tr "TX HT 30mg Watermelon Kiwi Gummies Zlushie (Indica) 5ct 2.00 2 $35.00 No discou…" at bounding box center [697, 337] width 1199 height 44
type input "4"
type input "4.00"
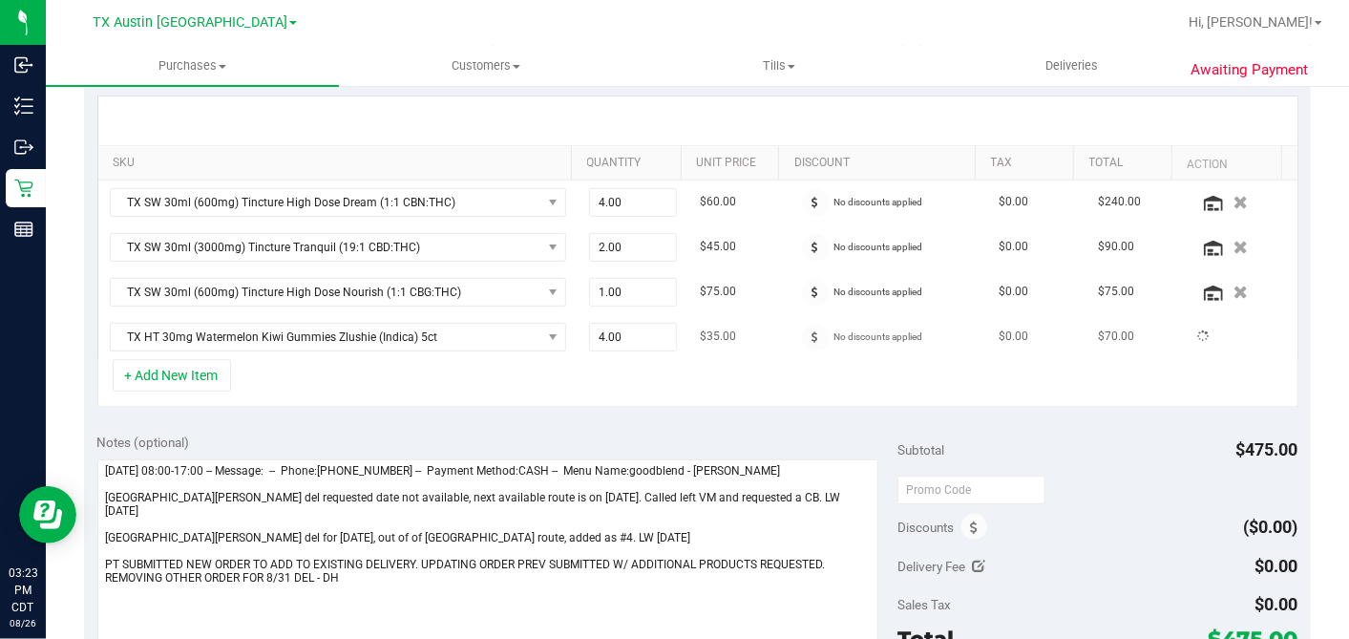
click at [603, 354] on td "4.00 4" at bounding box center [633, 337] width 111 height 44
click at [618, 243] on span "2.00 2" at bounding box center [633, 247] width 88 height 29
drag, startPoint x: 613, startPoint y: 243, endPoint x: 495, endPoint y: 242, distance: 118.4
click at [496, 242] on tr "TX SW 30ml (3000mg) Tincture Tranquil (19:1 CBD:THC) 2.00 2 $45.00 No discounts…" at bounding box center [697, 247] width 1199 height 45
type input "4"
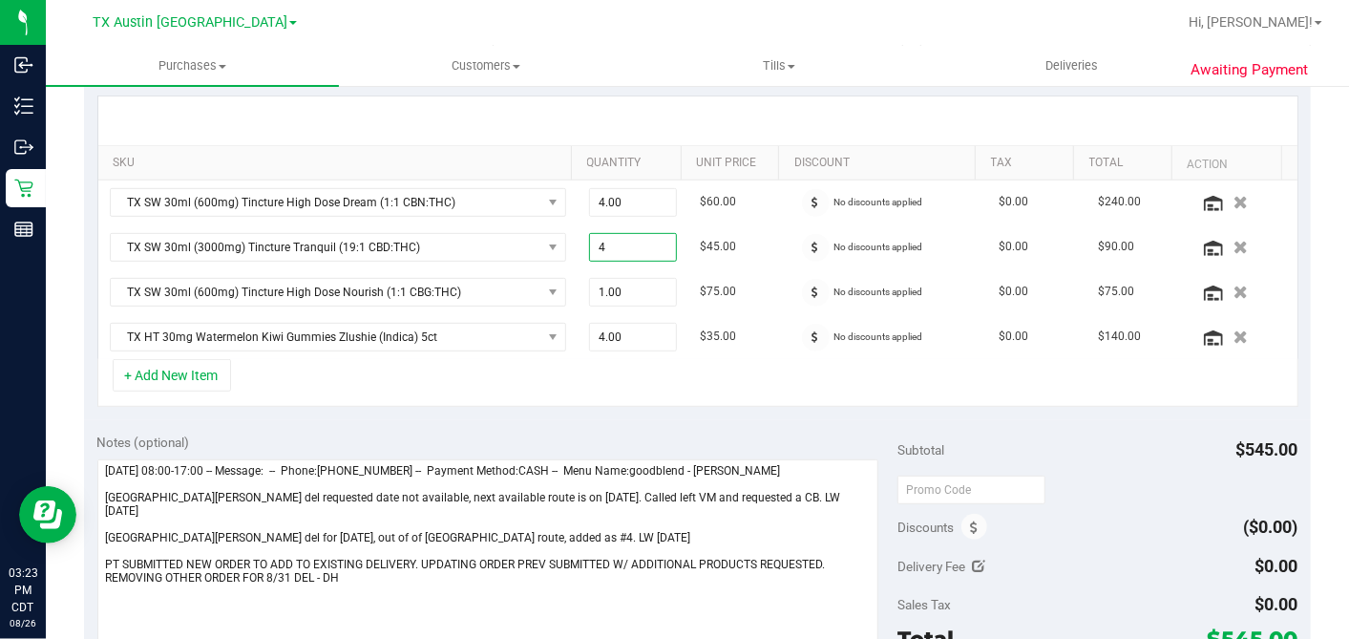
type input "4.00"
click at [615, 382] on div "+ Add New Item" at bounding box center [697, 383] width 1201 height 48
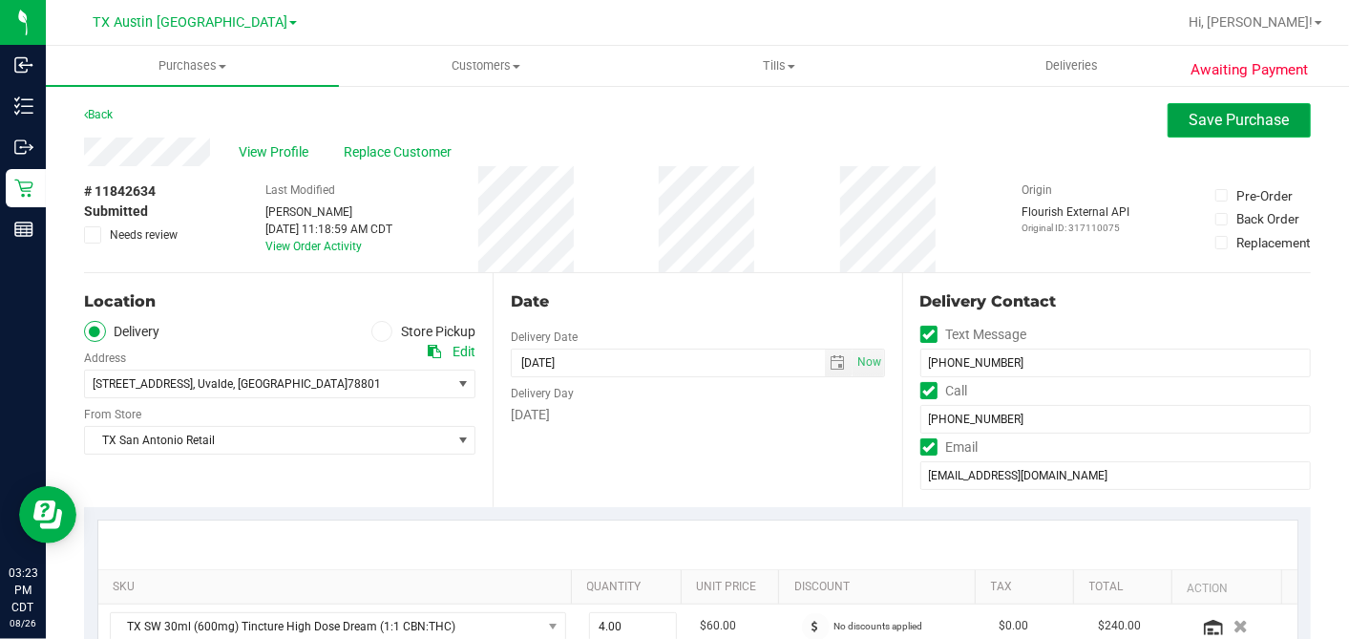
click at [1169, 124] on button "Save Purchase" at bounding box center [1239, 120] width 143 height 34
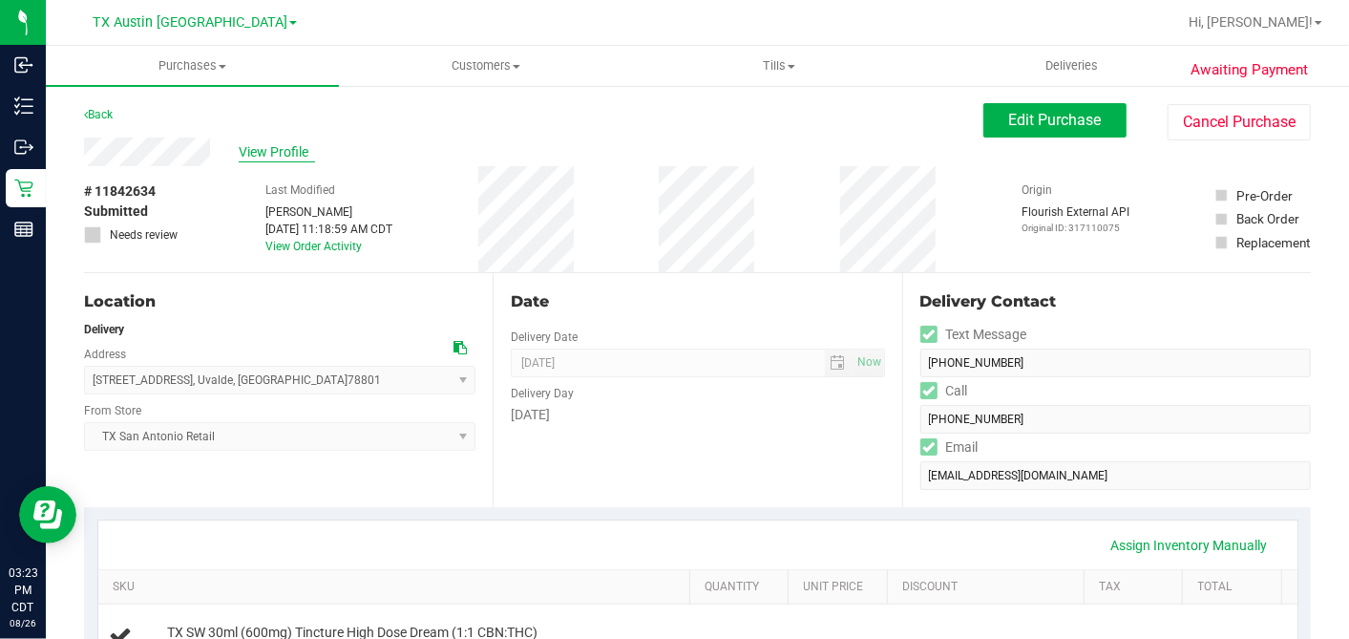
click at [281, 154] on span "View Profile" at bounding box center [277, 152] width 76 height 20
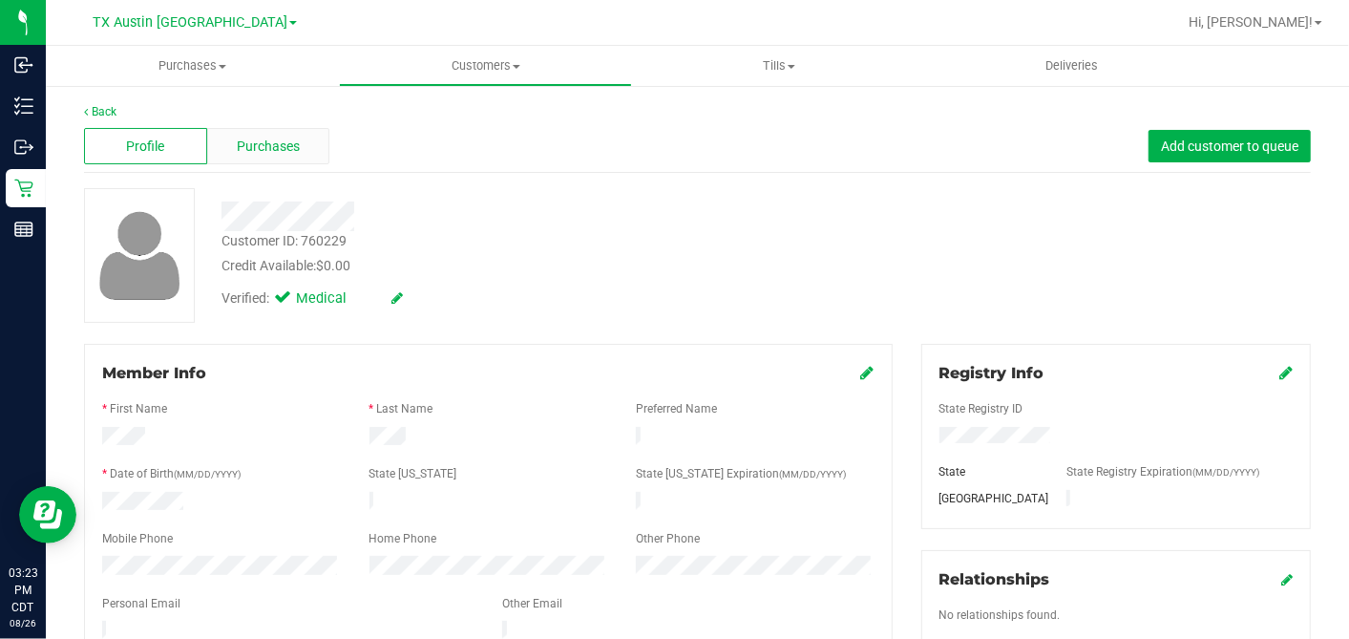
click at [304, 141] on div "Purchases" at bounding box center [268, 146] width 123 height 36
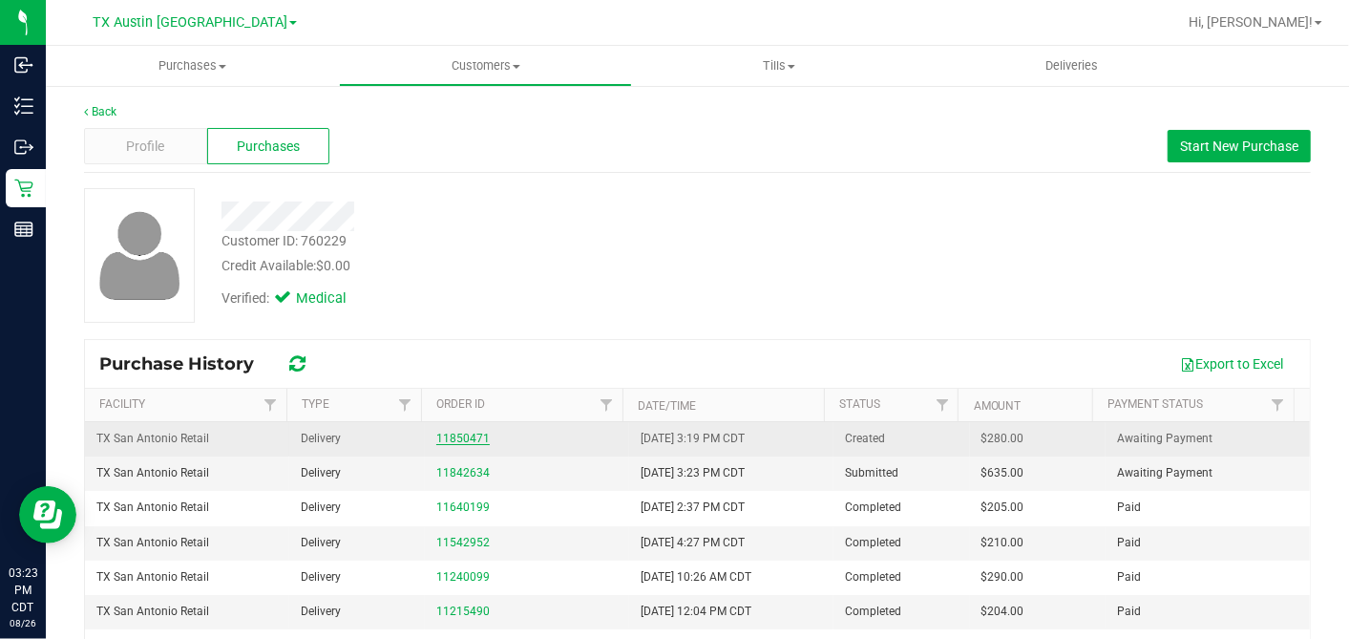
click at [465, 436] on link "11850471" at bounding box center [462, 438] width 53 height 13
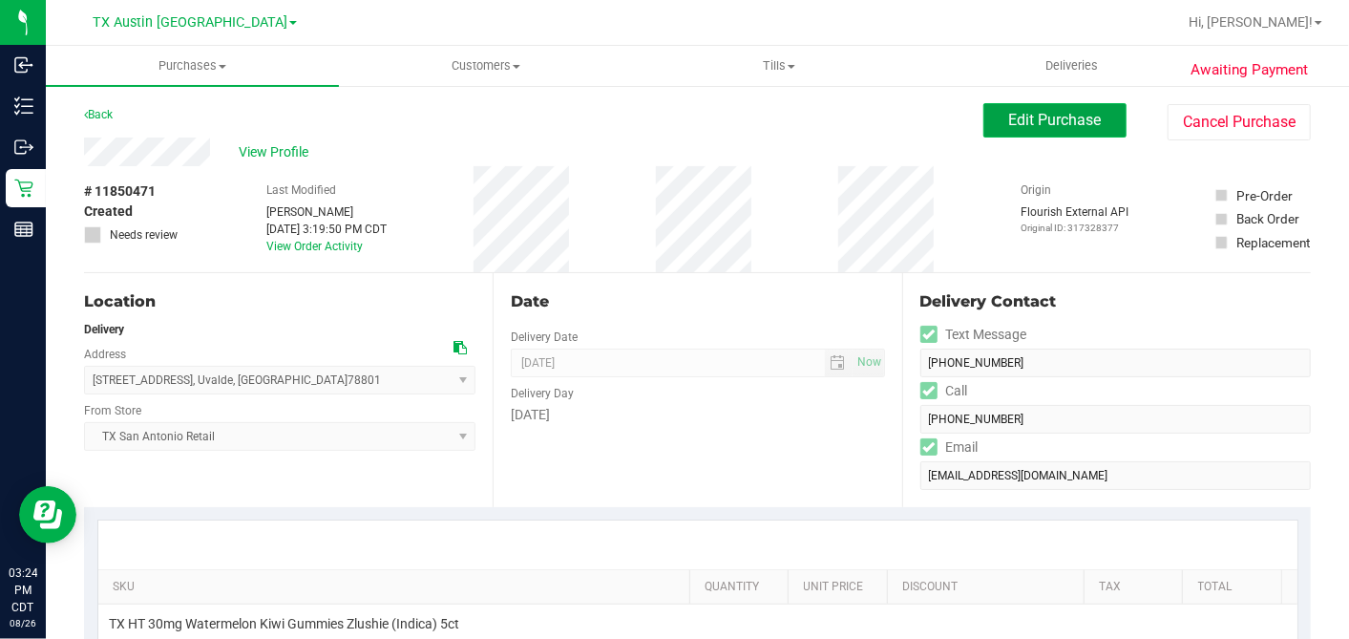
click at [1020, 134] on button "Edit Purchase" at bounding box center [1054, 120] width 143 height 34
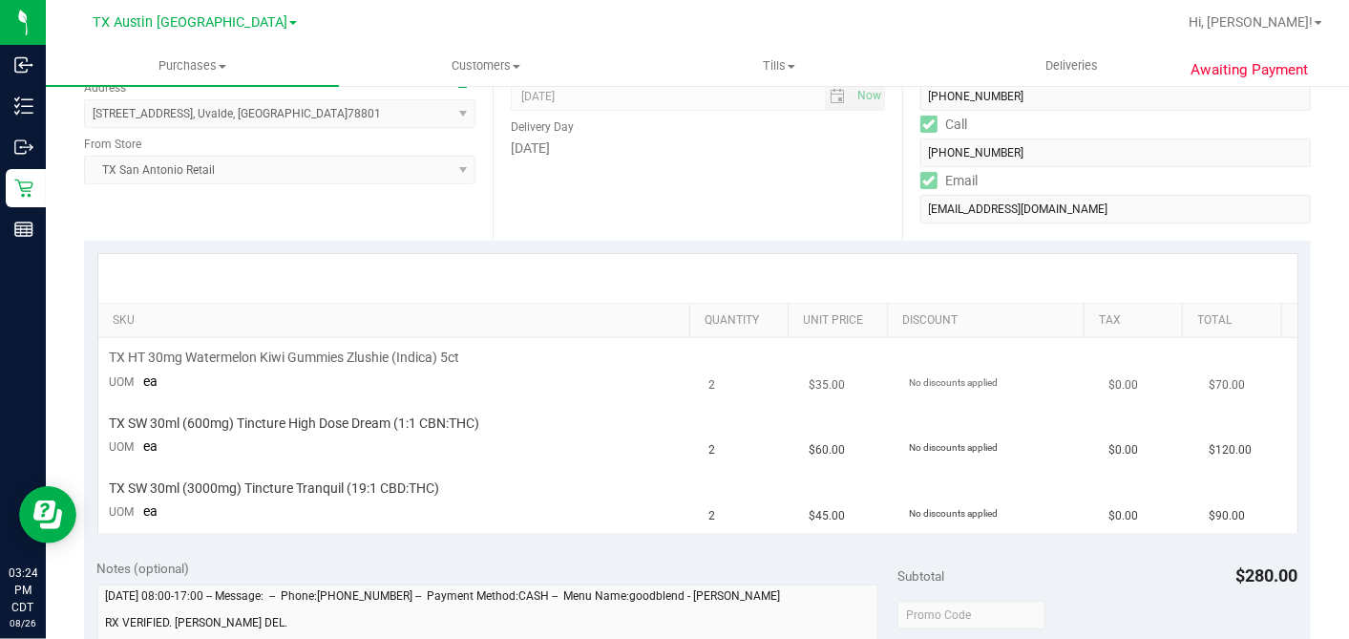
scroll to position [530, 0]
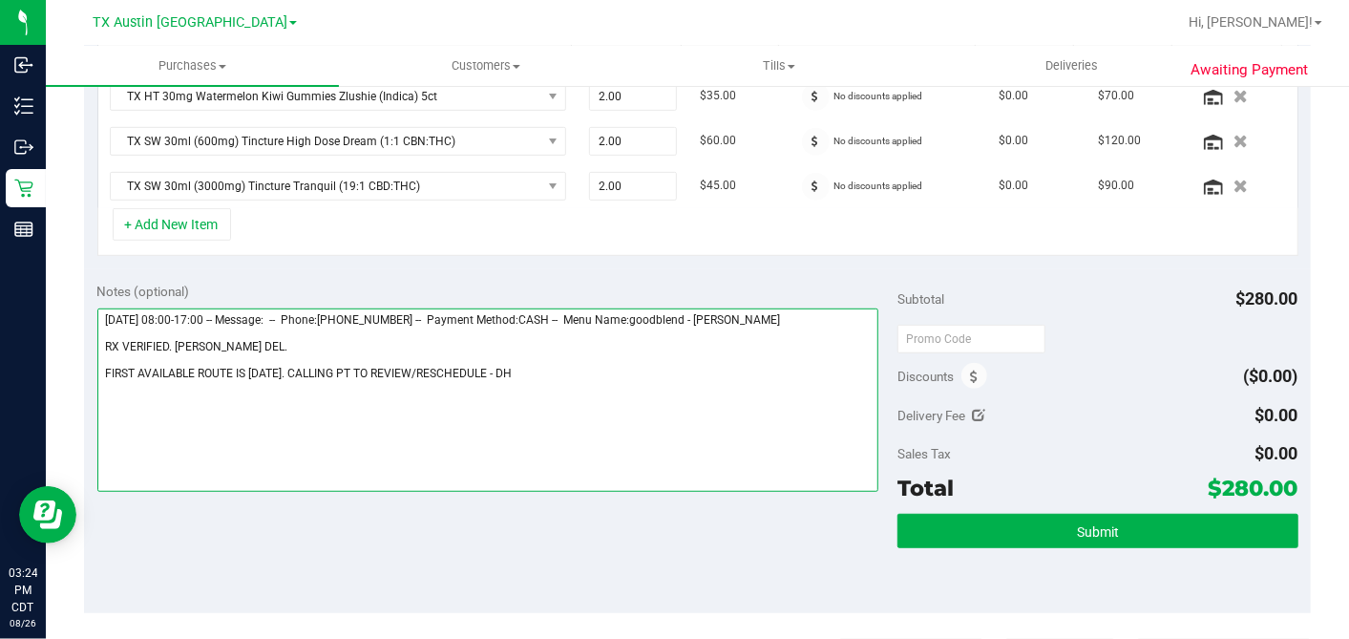
drag, startPoint x: 501, startPoint y: 368, endPoint x: 659, endPoint y: 327, distance: 162.8
click at [503, 368] on textarea at bounding box center [488, 399] width 782 height 183
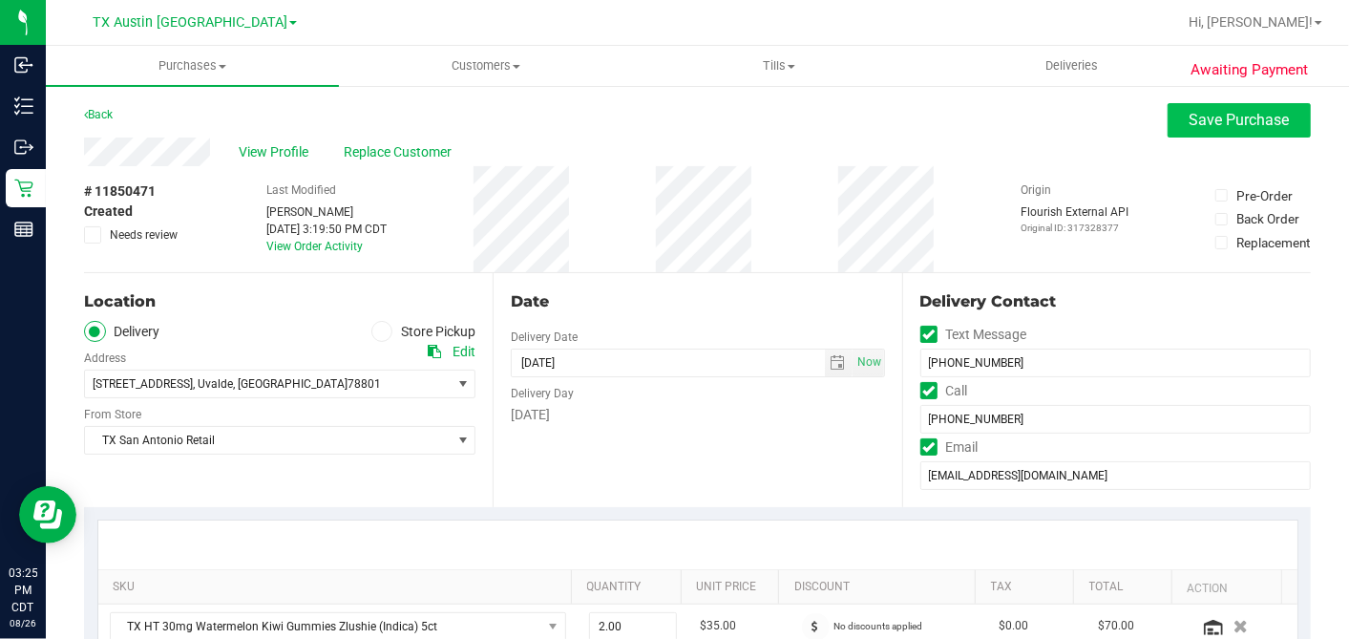
type textarea "Tuesday 09/02/2025 08:00-17:00 -- Message: -- Phone:8302797679 -- Payment Metho…"
click at [1170, 116] on button "Save Purchase" at bounding box center [1239, 120] width 143 height 34
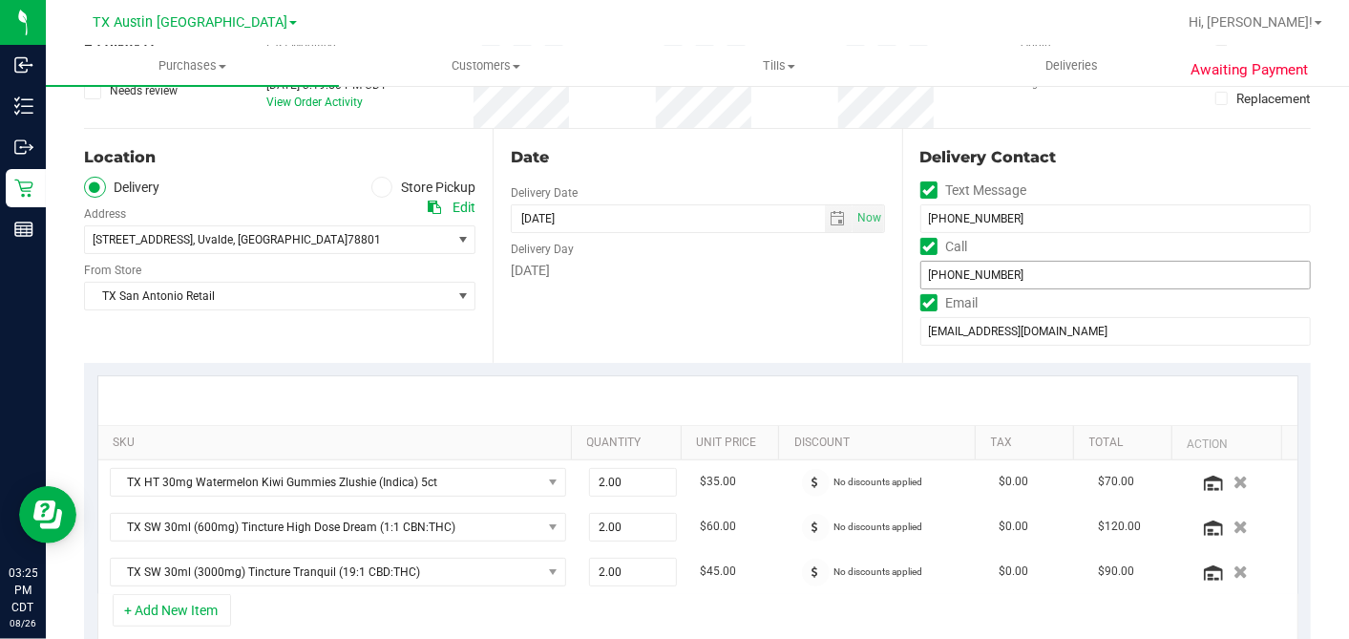
scroll to position [424, 0]
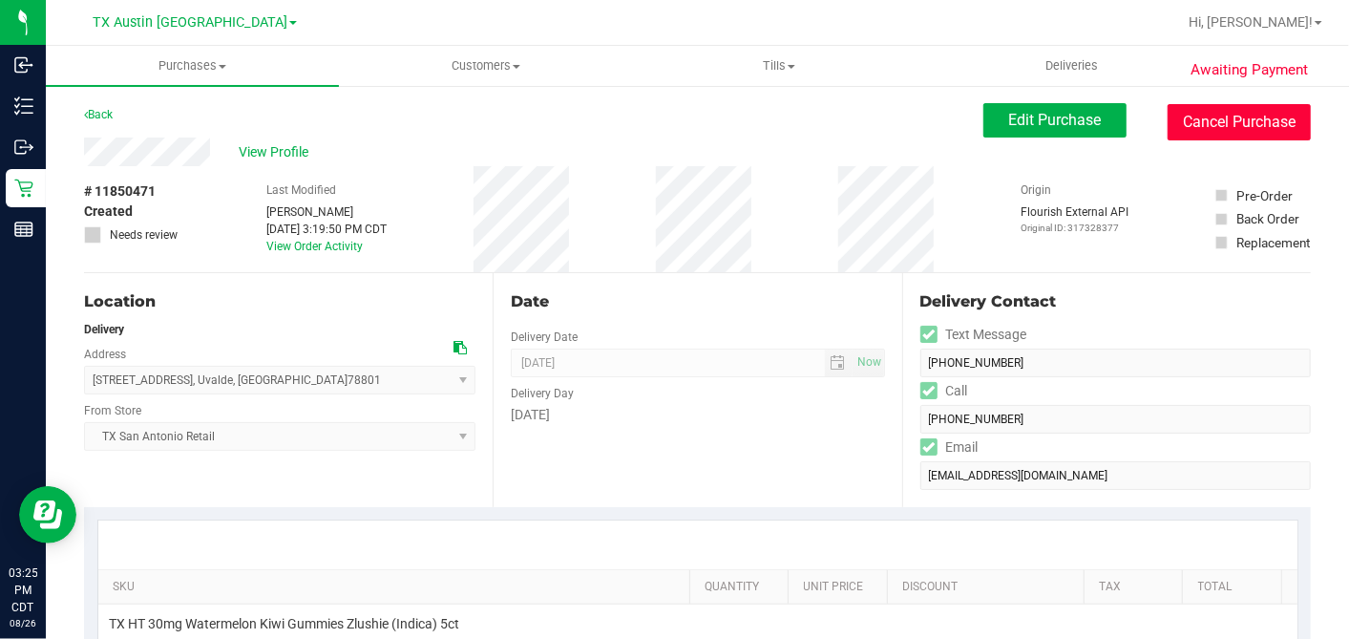
click at [1183, 122] on button "Cancel Purchase" at bounding box center [1239, 122] width 143 height 36
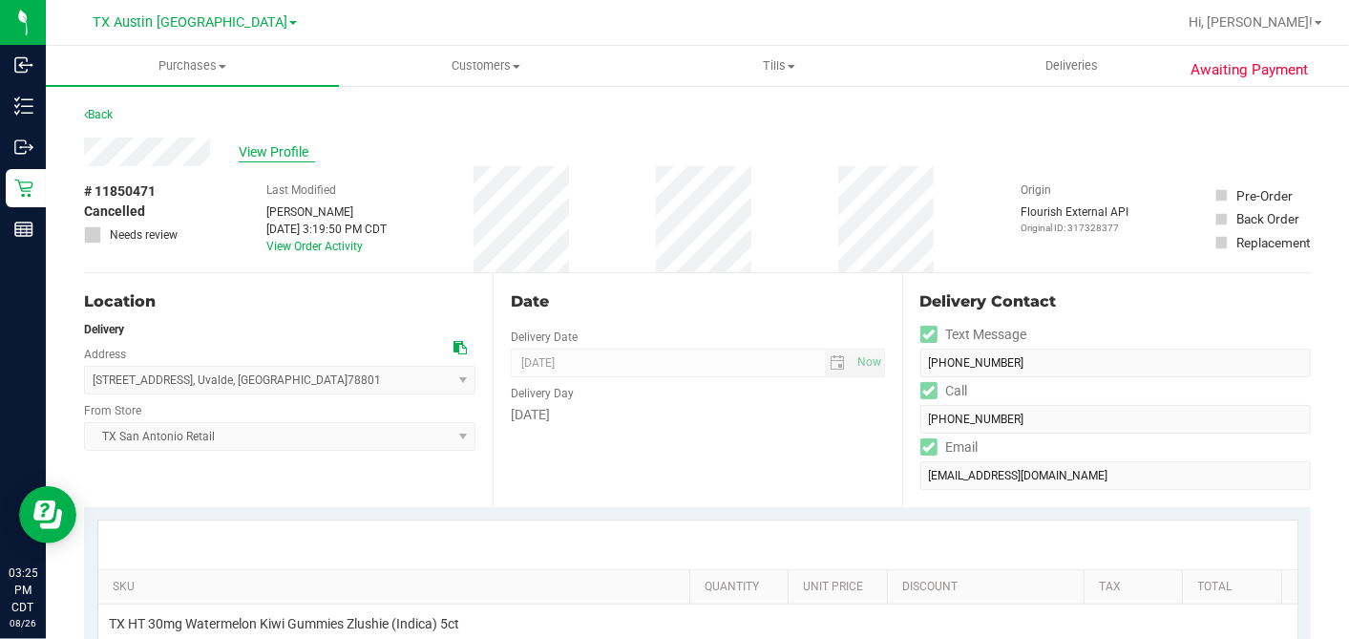
click at [291, 151] on span "View Profile" at bounding box center [277, 152] width 76 height 20
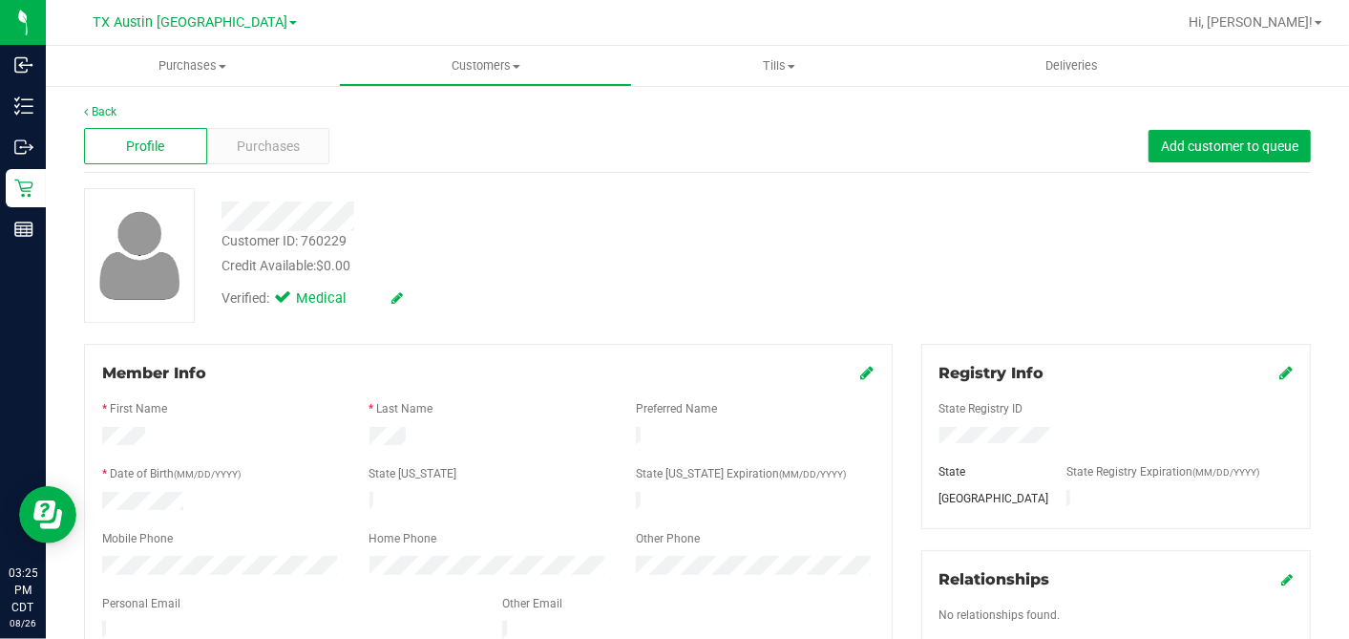
click at [147, 617] on div at bounding box center [488, 619] width 772 height 5
click at [265, 159] on div "Purchases" at bounding box center [268, 146] width 123 height 36
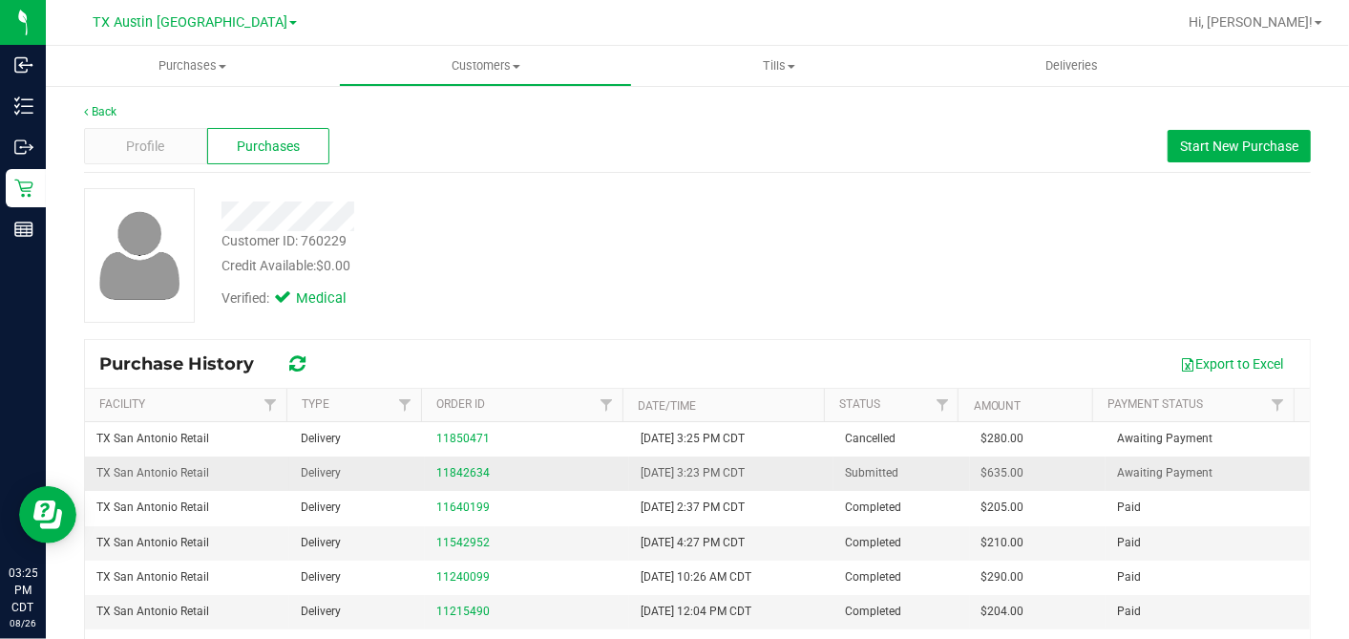
click at [982, 464] on span "$635.00" at bounding box center [1003, 473] width 43 height 18
copy span "635.00"
click at [425, 470] on td "11842634" at bounding box center [527, 473] width 204 height 34
click at [426, 470] on td "11842634" at bounding box center [527, 473] width 204 height 34
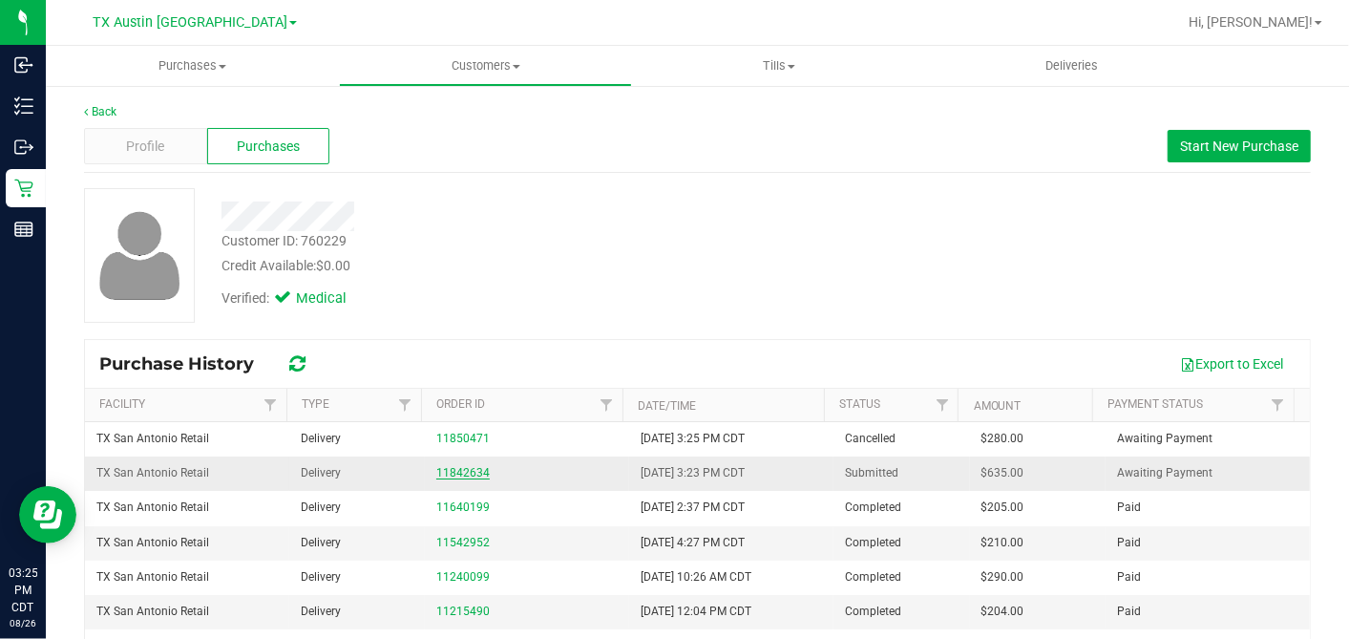
click at [439, 466] on link "11842634" at bounding box center [462, 472] width 53 height 13
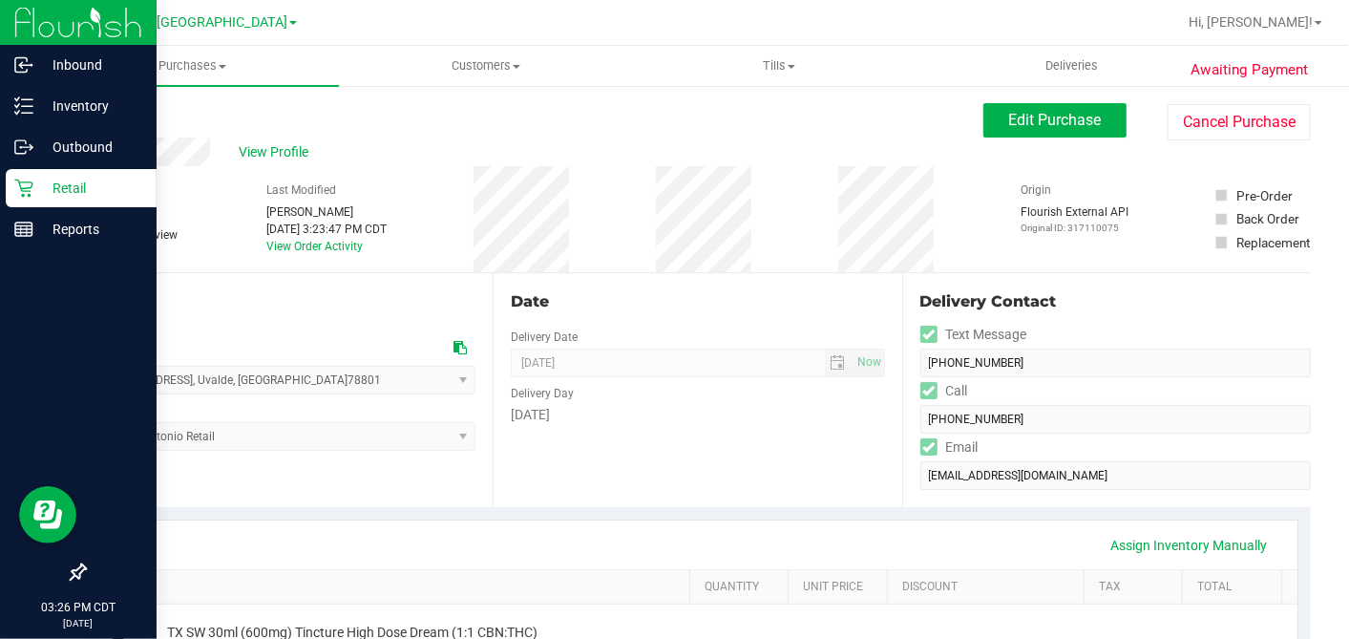
click at [29, 188] on icon at bounding box center [23, 188] width 19 height 19
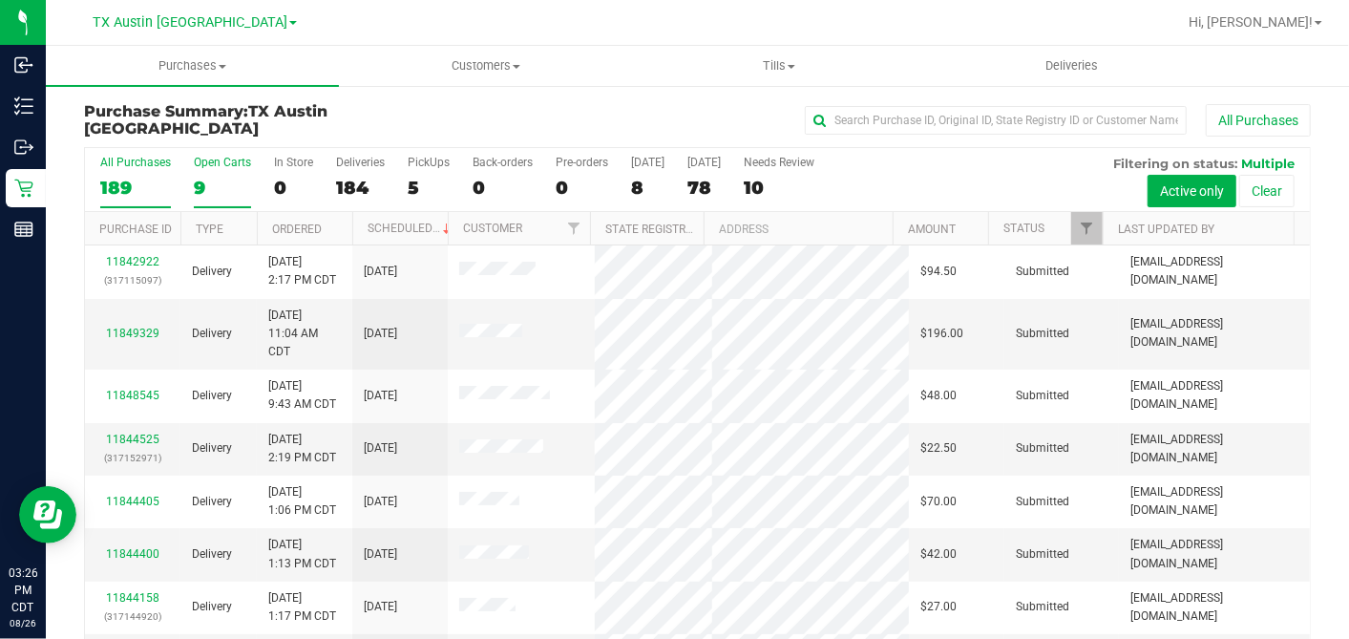
click at [209, 187] on div "9" at bounding box center [222, 188] width 57 height 22
click at [0, 0] on input "Open Carts 9" at bounding box center [0, 0] width 0 height 0
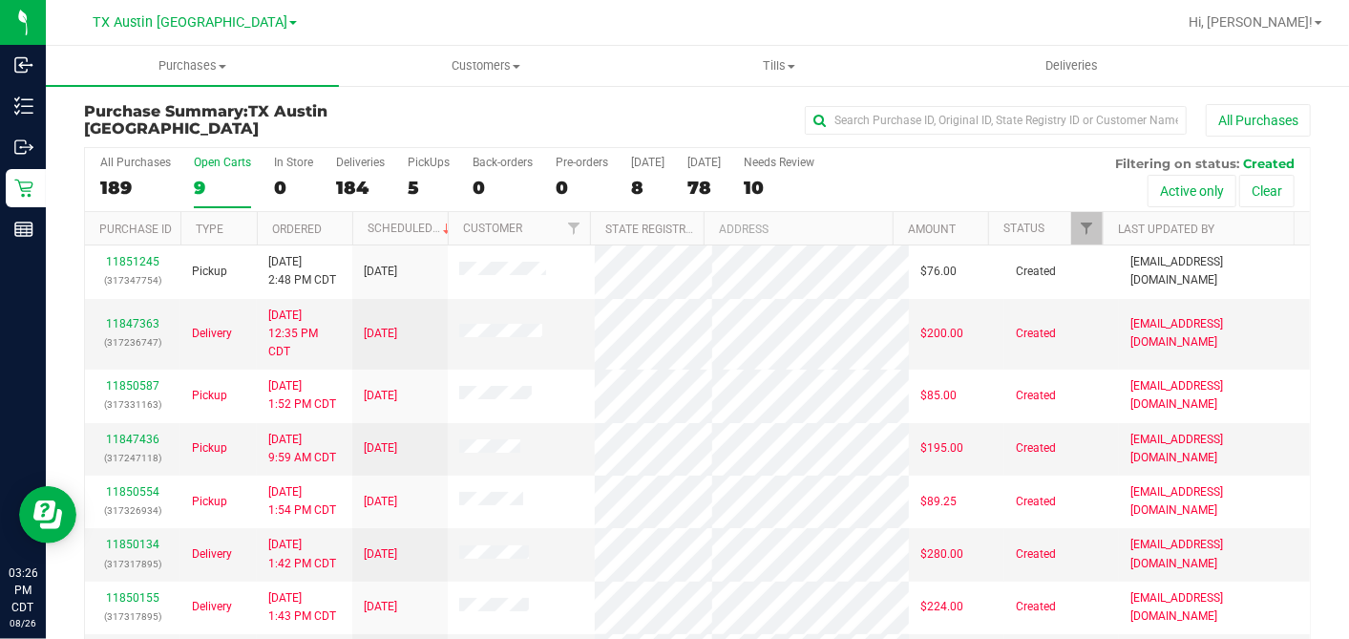
click at [339, 229] on th "Ordered" at bounding box center [304, 228] width 95 height 33
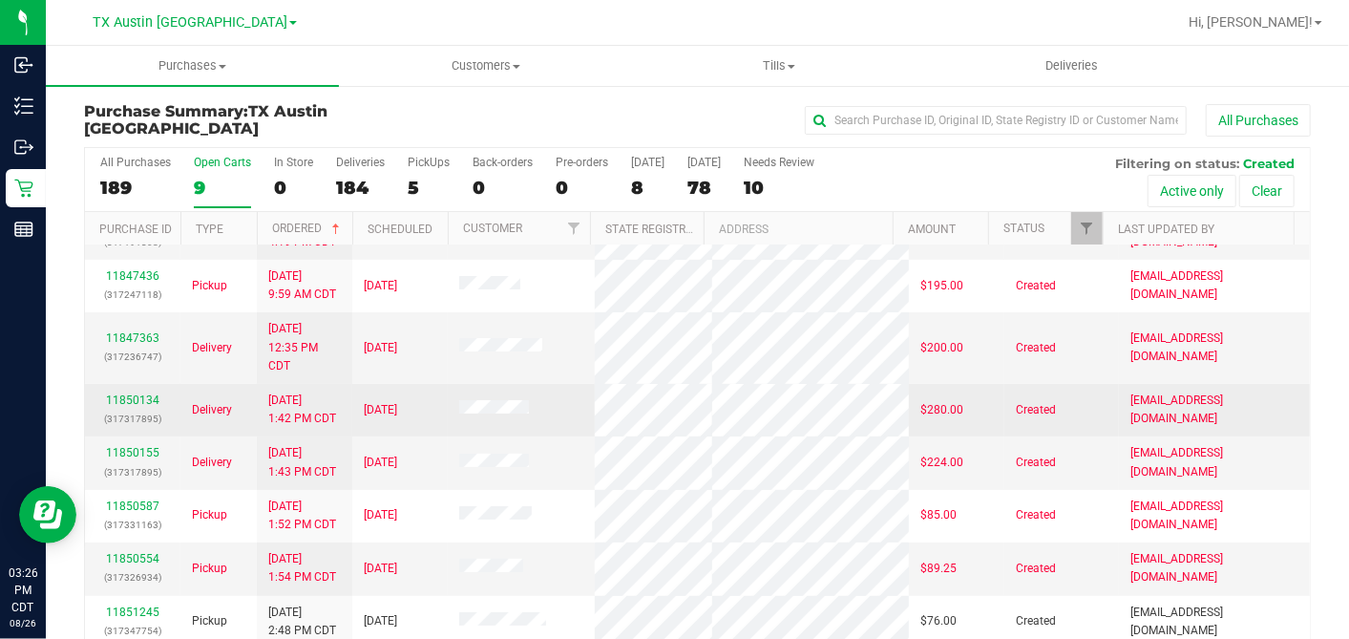
scroll to position [71, 0]
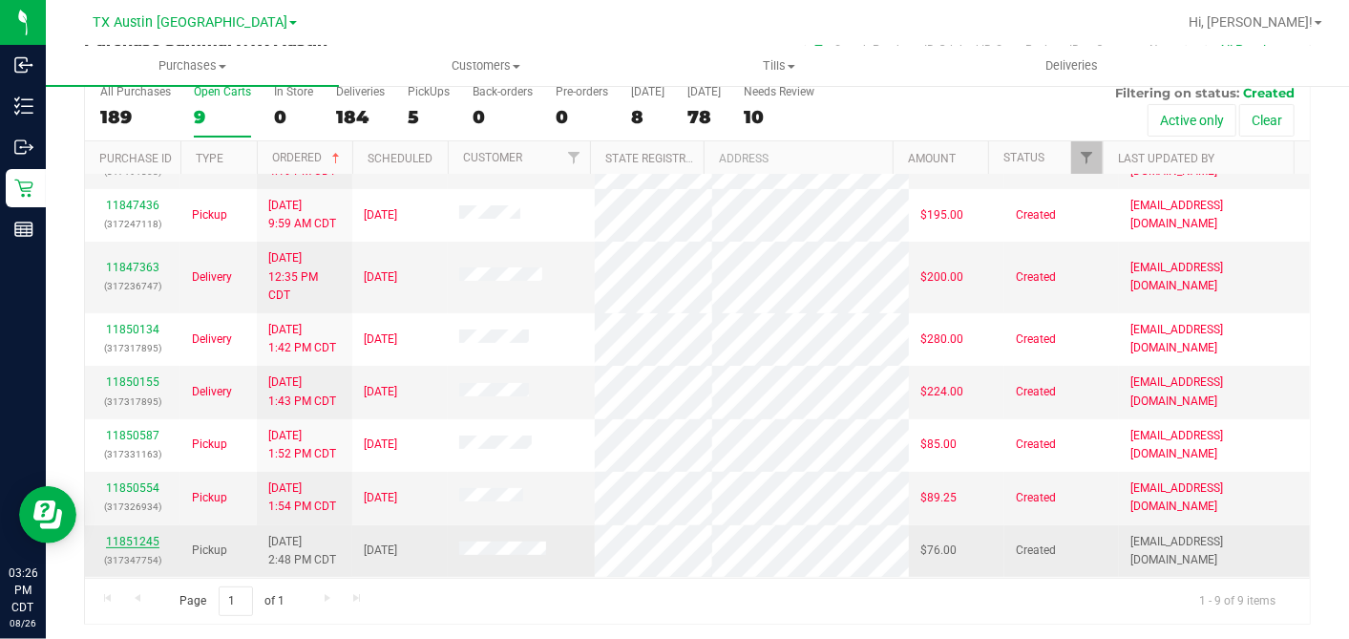
click at [132, 535] on link "11851245" at bounding box center [132, 541] width 53 height 13
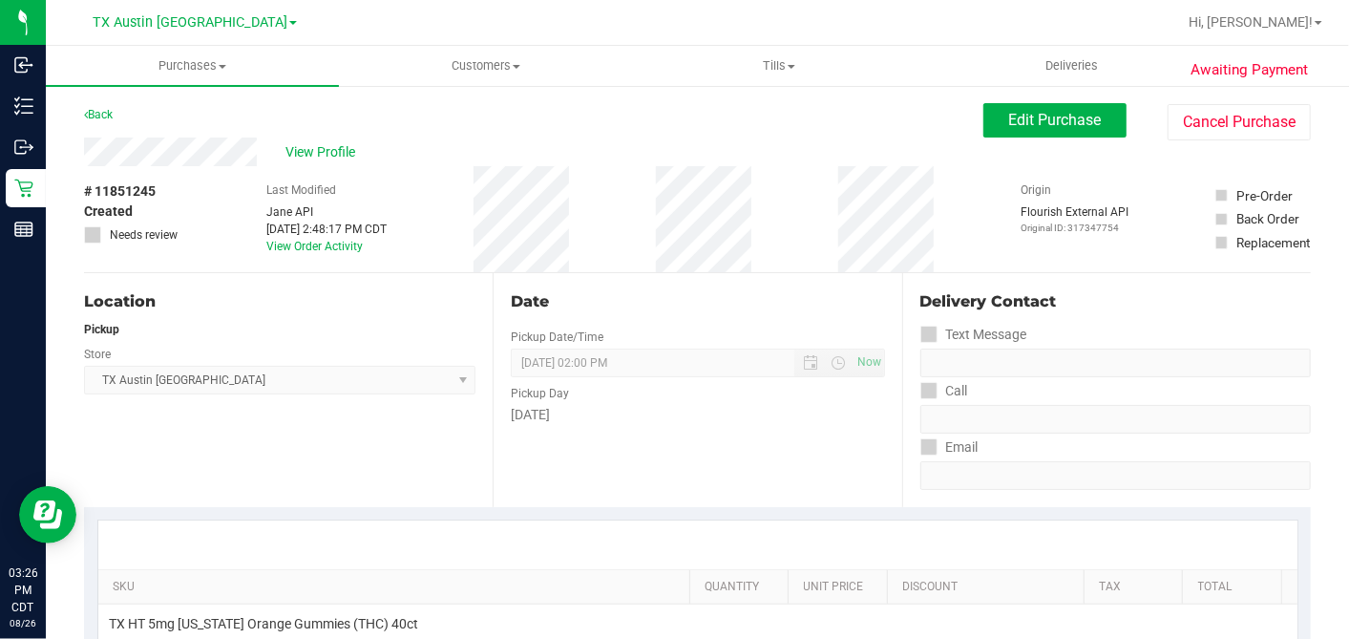
drag, startPoint x: 219, startPoint y: 180, endPoint x: 218, endPoint y: 169, distance: 10.5
click at [219, 180] on div "# 11851245 Created Needs review Last Modified Jane API Aug 26, 2025 2:48:17 PM …" at bounding box center [697, 219] width 1227 height 106
click at [1036, 118] on span "Edit Purchase" at bounding box center [1055, 120] width 93 height 18
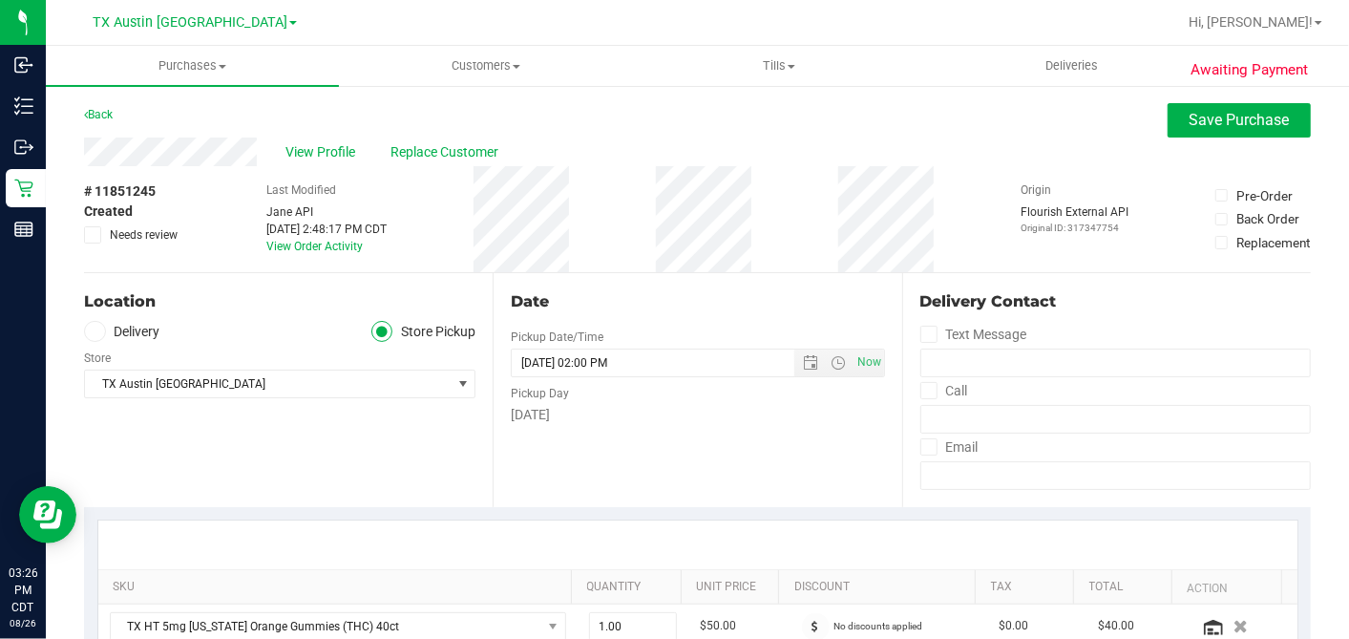
click at [105, 329] on span at bounding box center [95, 332] width 22 height 22
click at [0, 0] on input "Delivery" at bounding box center [0, 0] width 0 height 0
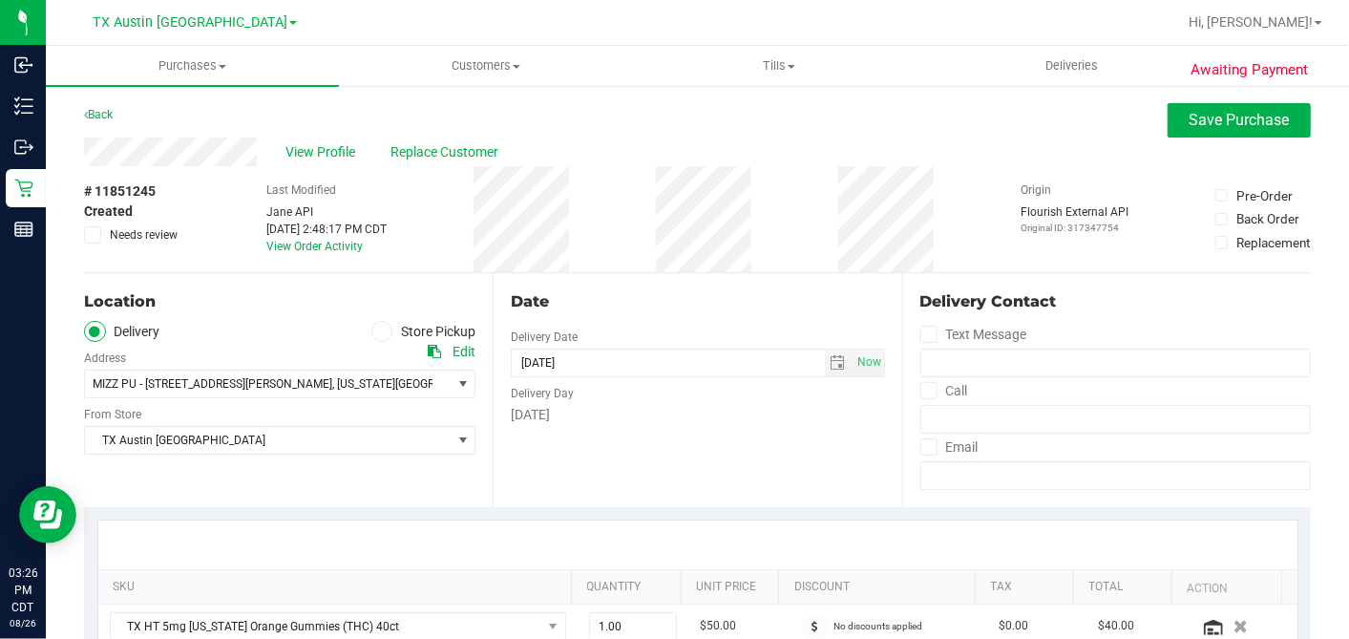
drag, startPoint x: 767, startPoint y: 453, endPoint x: 796, endPoint y: 412, distance: 50.6
click at [768, 453] on div "Date Delivery Date 08/29/2025 Now 08/29/2025 02:00 PM Now Delivery Day Friday" at bounding box center [697, 390] width 409 height 234
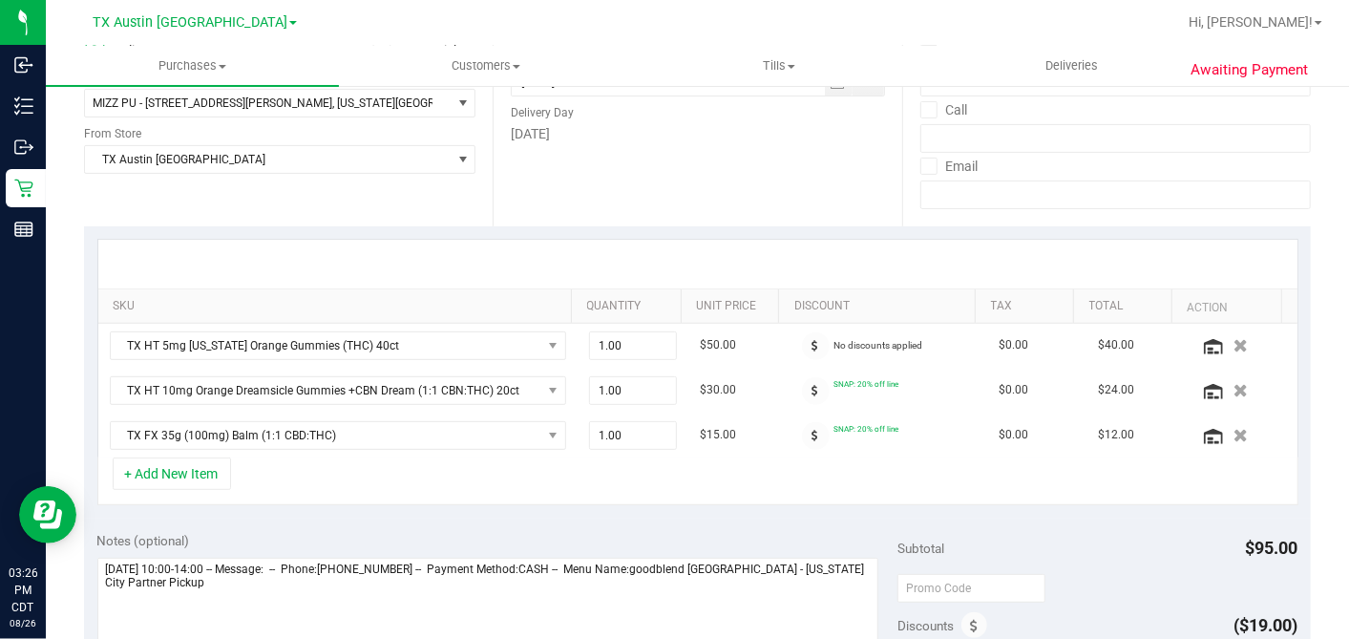
scroll to position [424, 0]
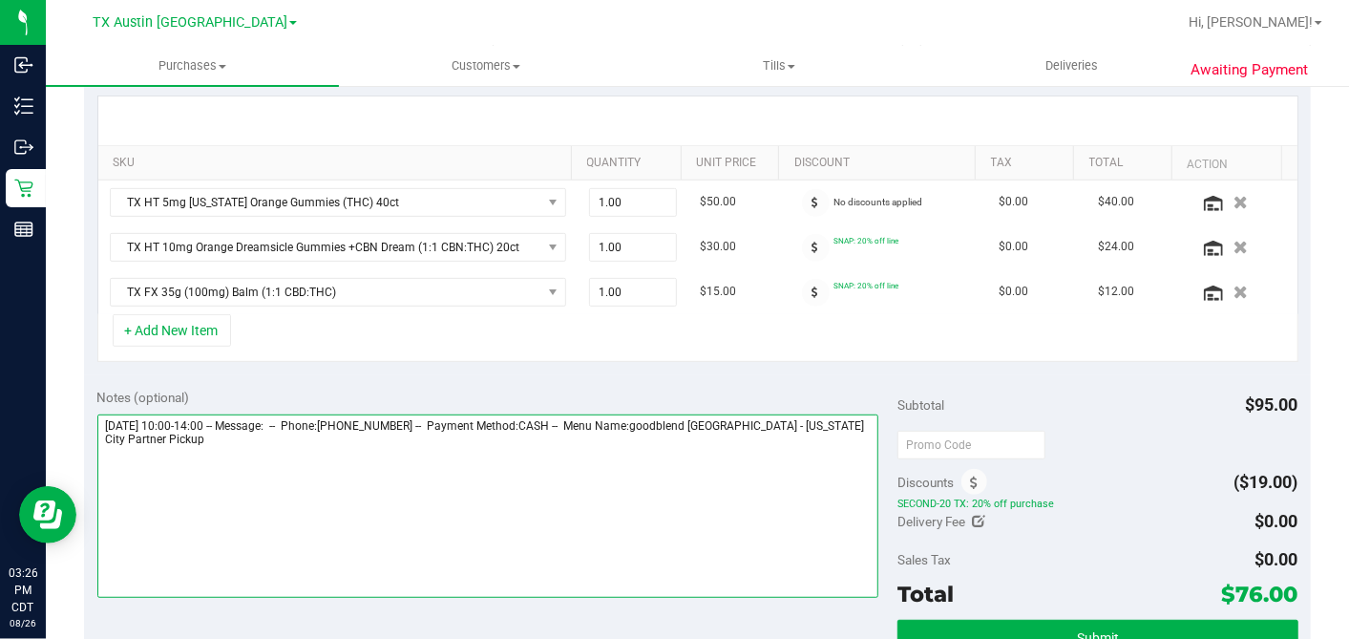
click at [773, 452] on textarea at bounding box center [488, 505] width 782 height 183
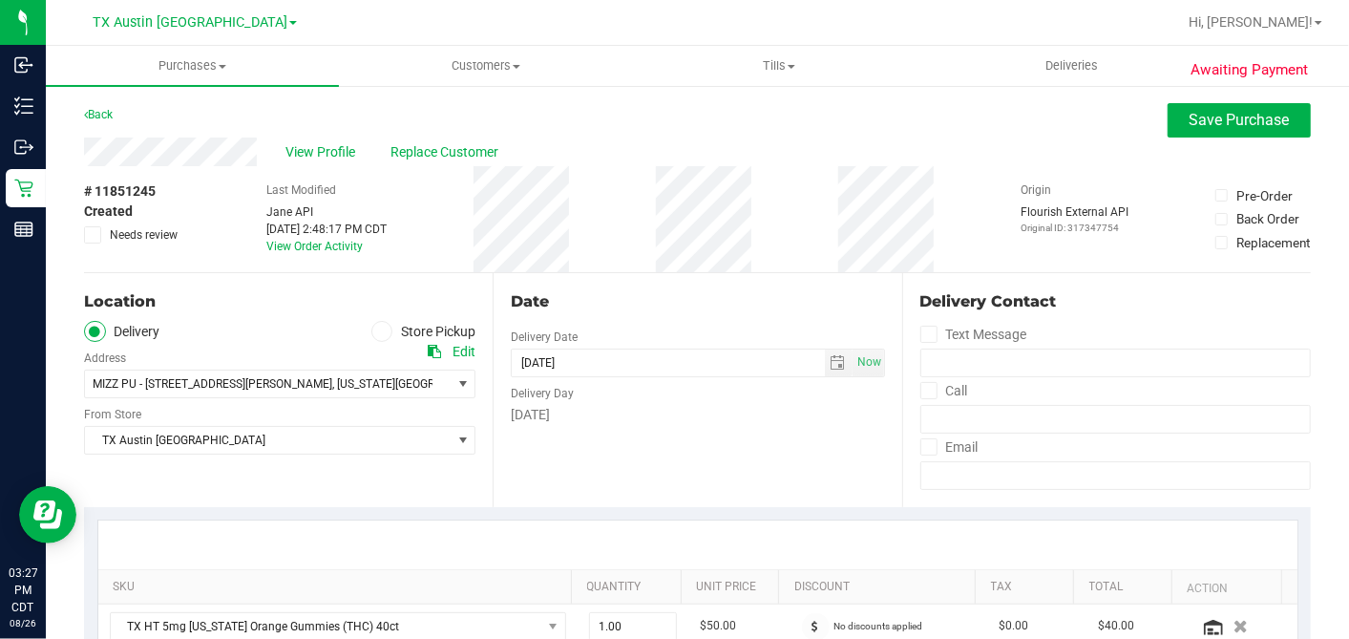
scroll to position [636, 0]
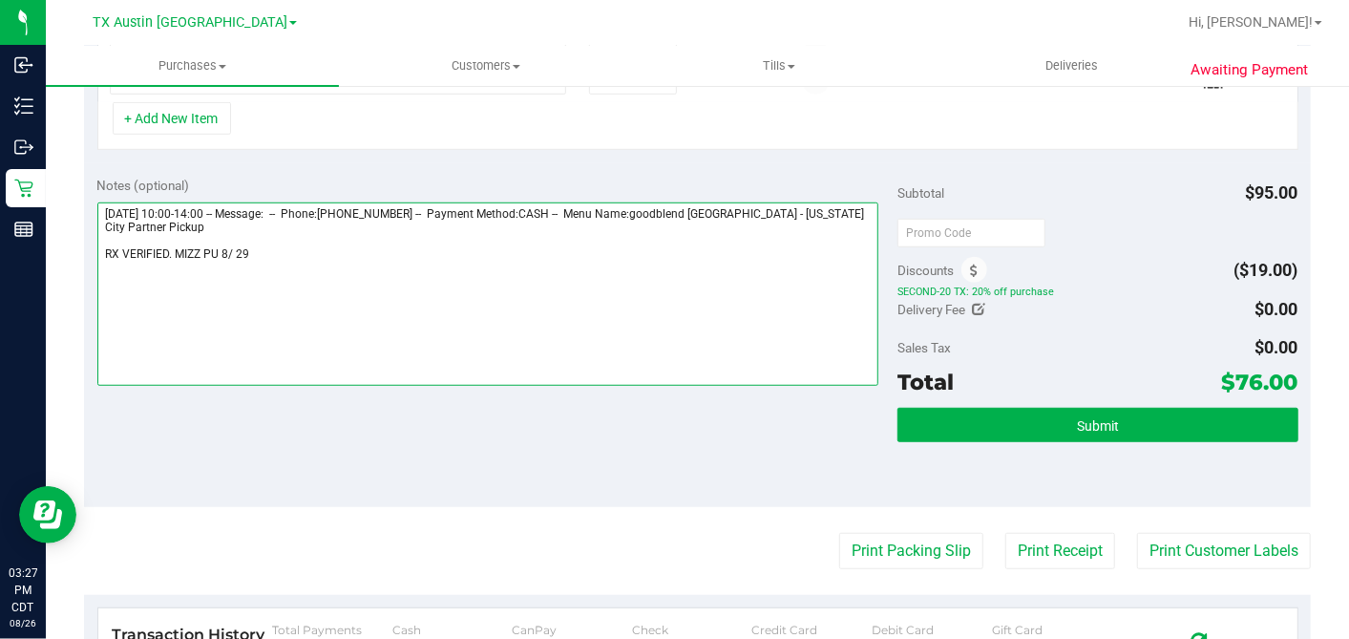
click at [240, 247] on textarea at bounding box center [488, 293] width 782 height 183
type textarea "Friday 08/29/2025 10:00-14:00 -- Message: -- Phone:2818533296 -- Payment Method…"
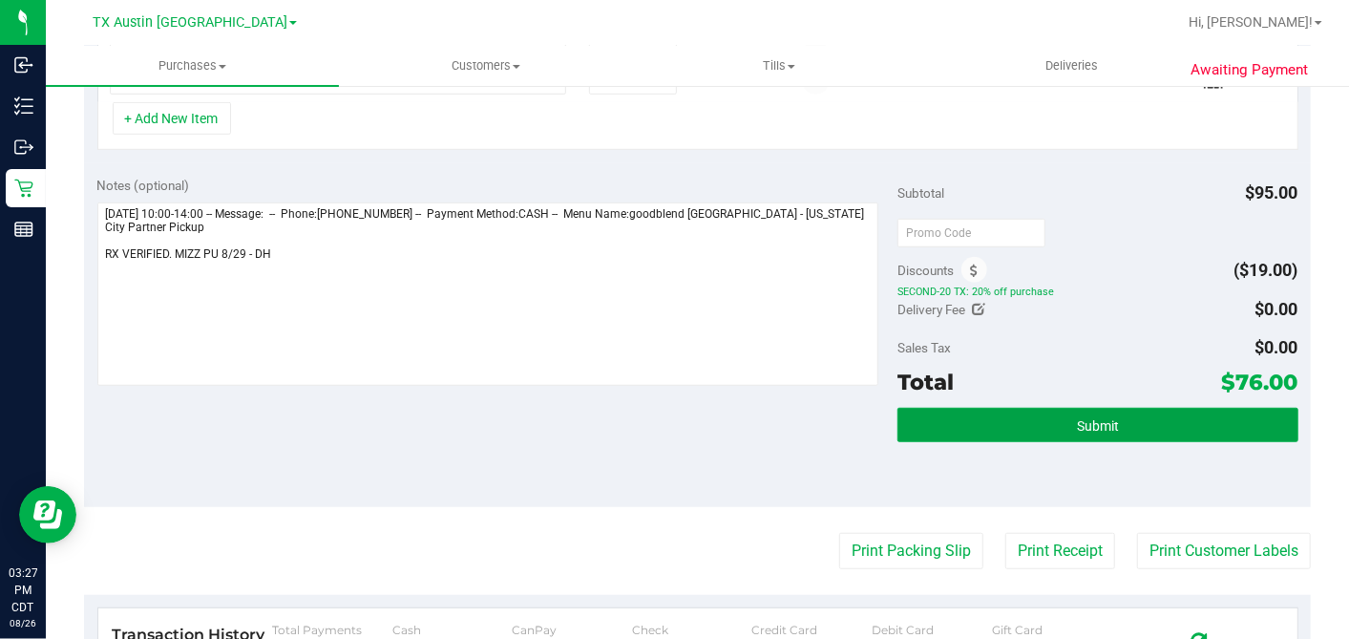
click at [1031, 408] on button "Submit" at bounding box center [1098, 425] width 400 height 34
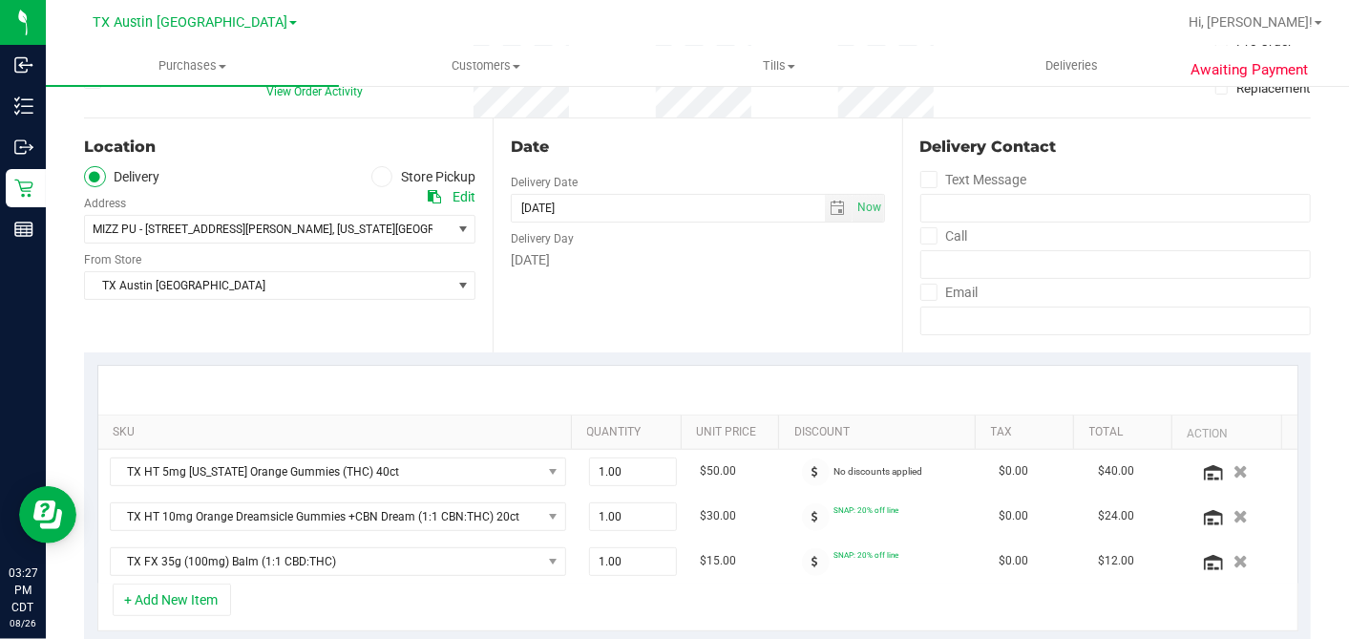
scroll to position [0, 0]
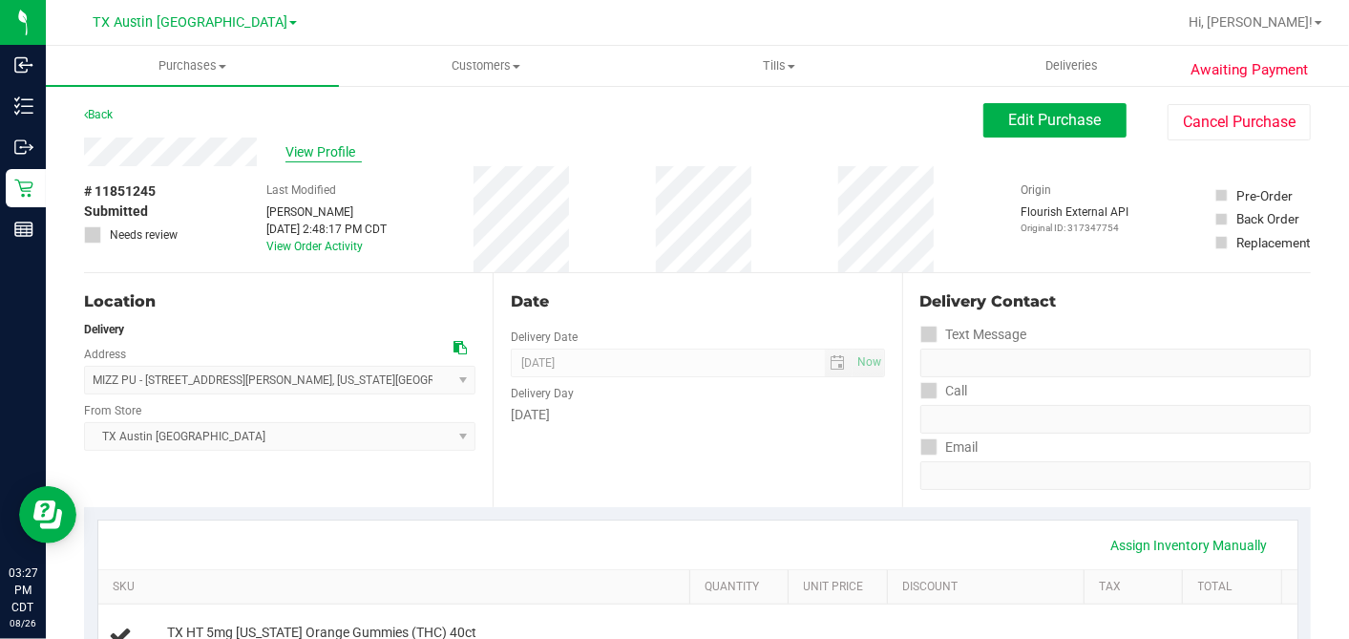
click at [319, 147] on span "View Profile" at bounding box center [323, 152] width 76 height 20
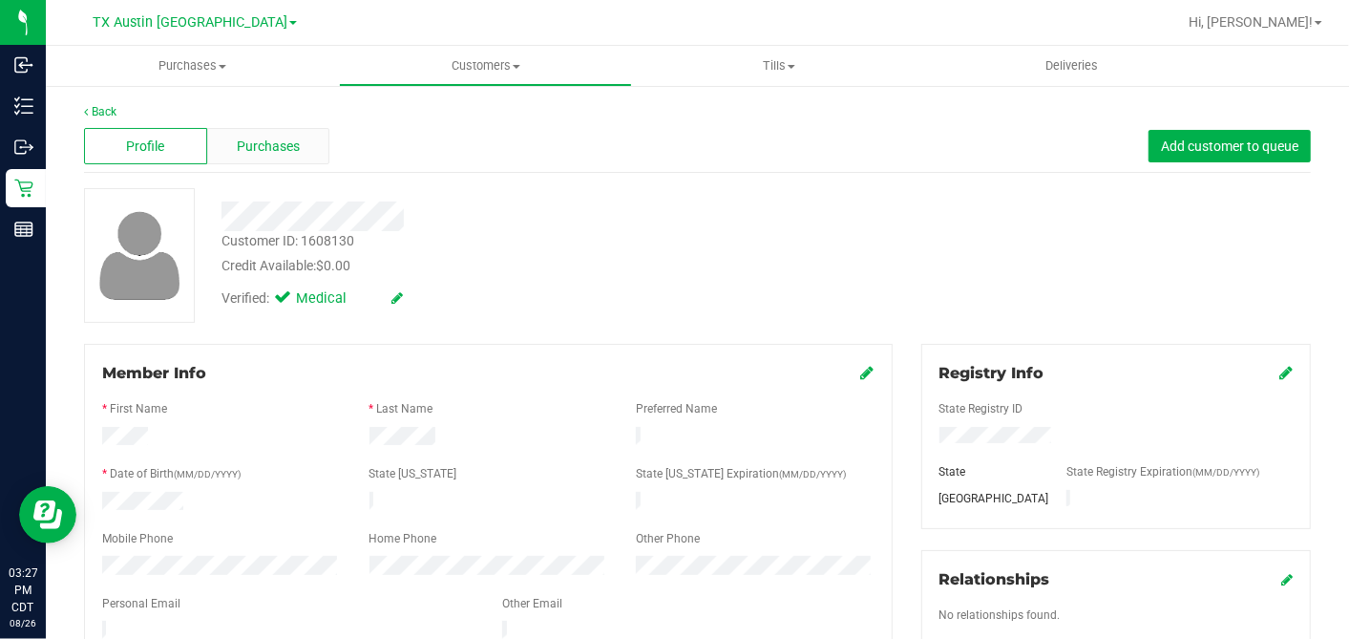
click at [300, 142] on div "Purchases" at bounding box center [268, 146] width 123 height 36
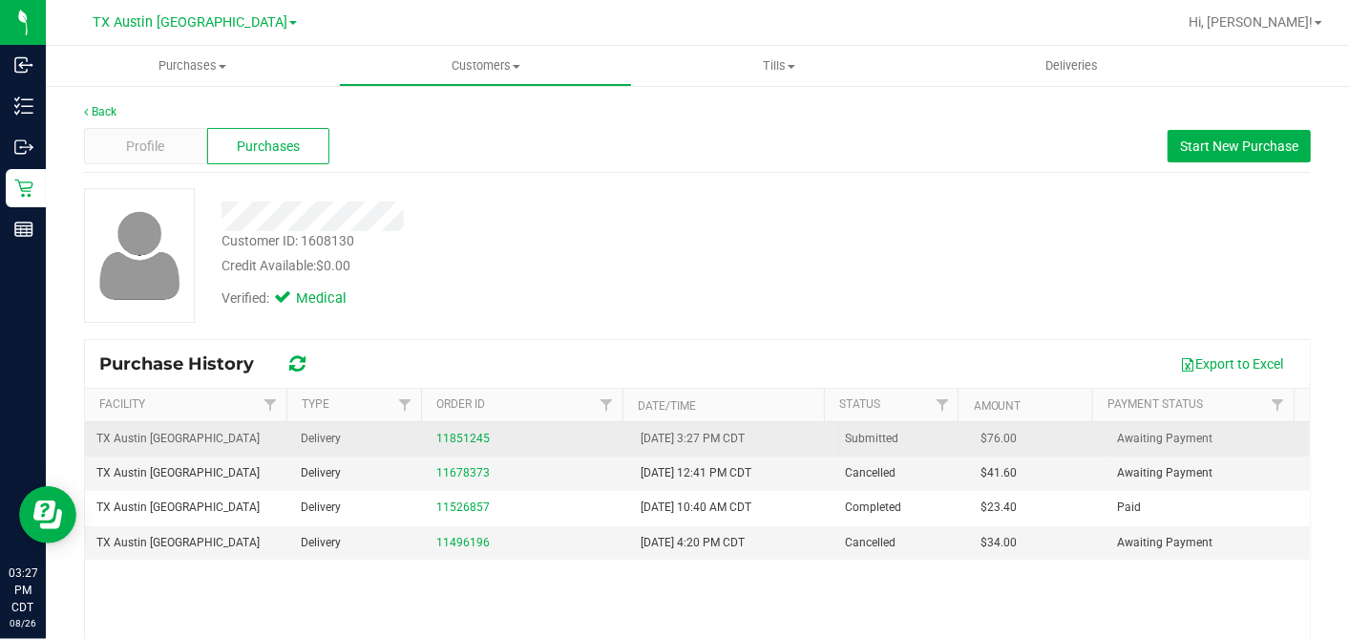
click at [982, 433] on span "$76.00" at bounding box center [1000, 439] width 36 height 18
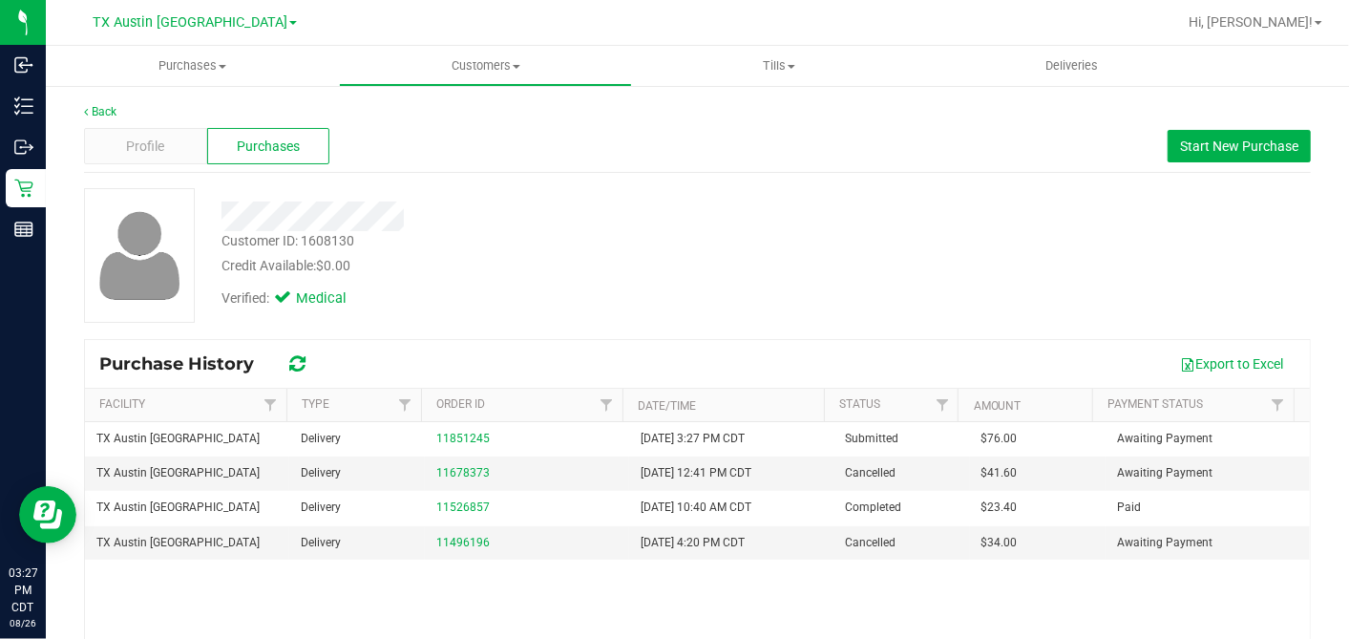
copy span "76.00"
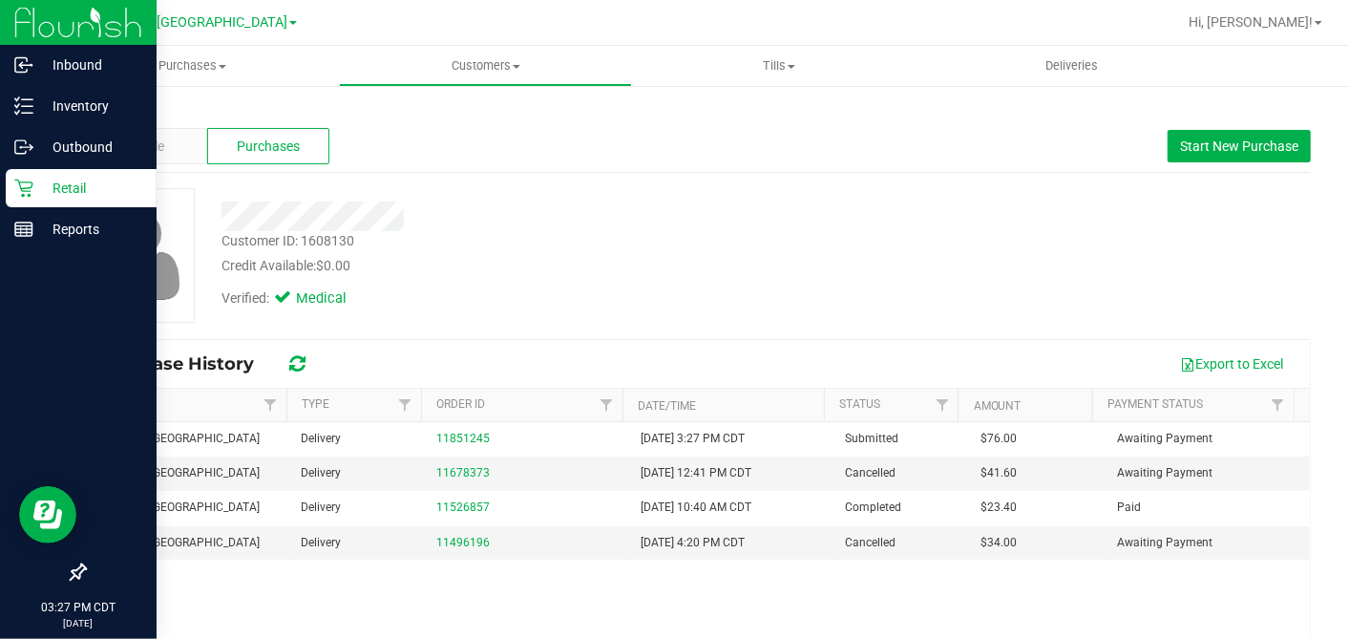
click at [21, 179] on icon at bounding box center [23, 188] width 19 height 19
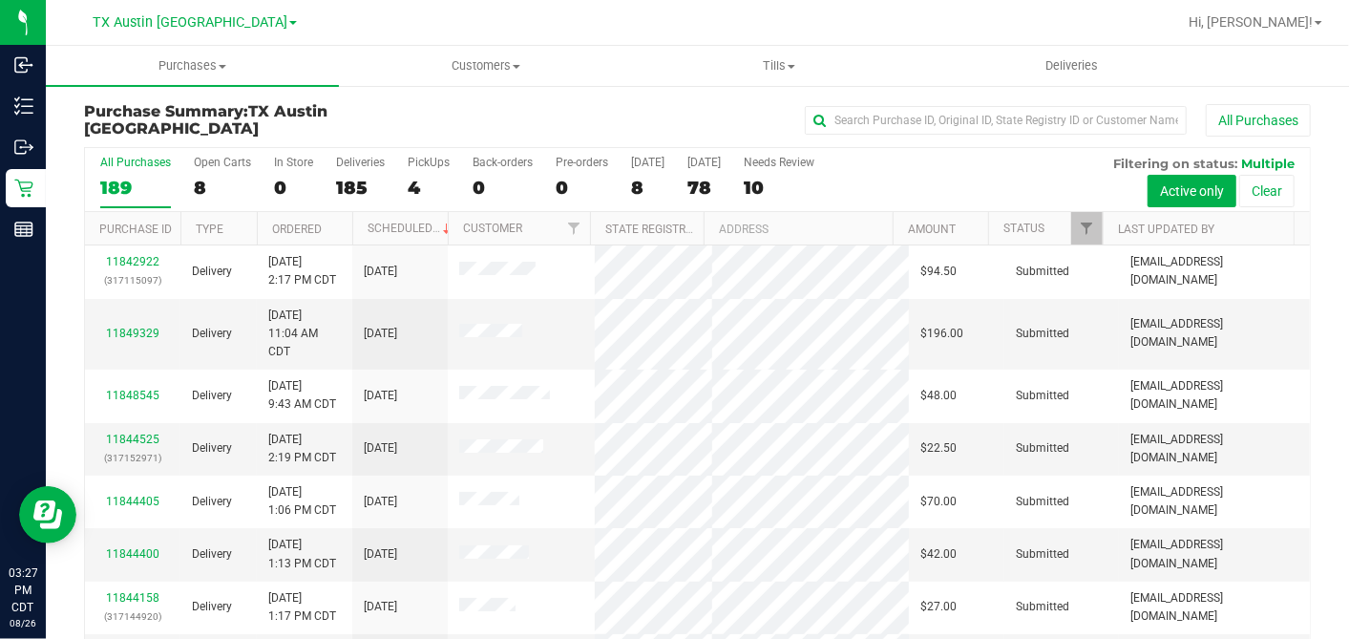
click at [205, 185] on div "8" at bounding box center [222, 188] width 57 height 22
click at [0, 0] on input "Open Carts 8" at bounding box center [0, 0] width 0 height 0
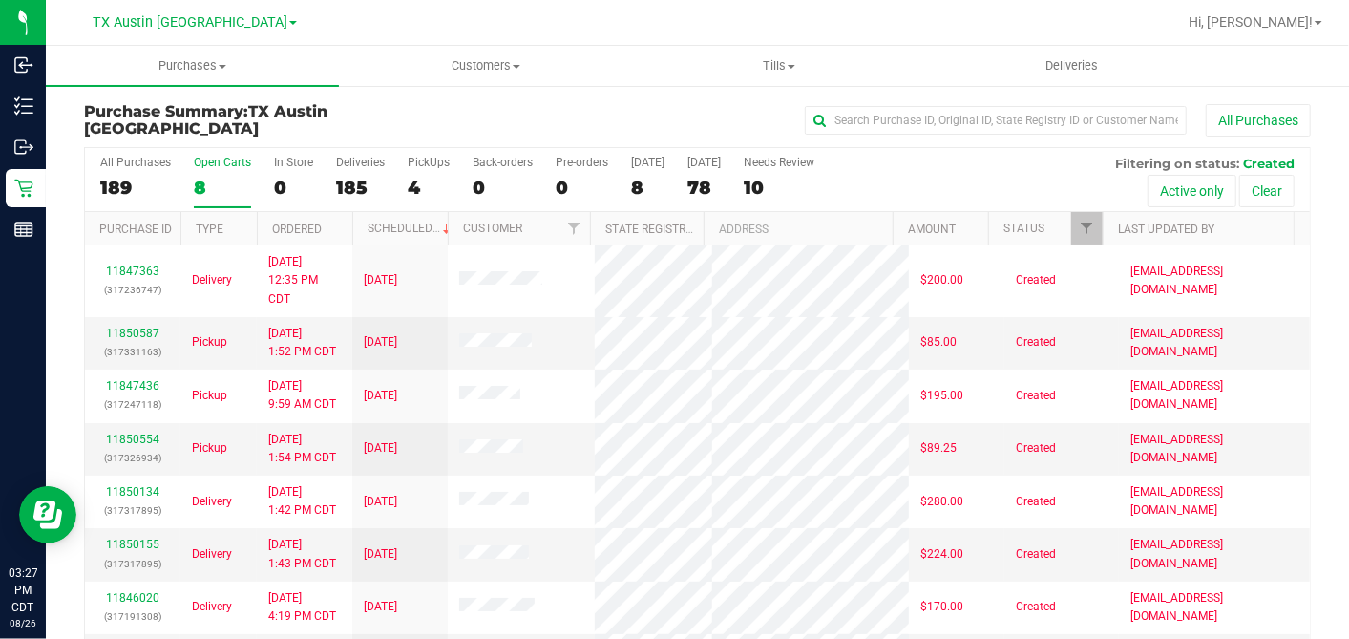
click at [330, 221] on th "Ordered" at bounding box center [304, 228] width 95 height 33
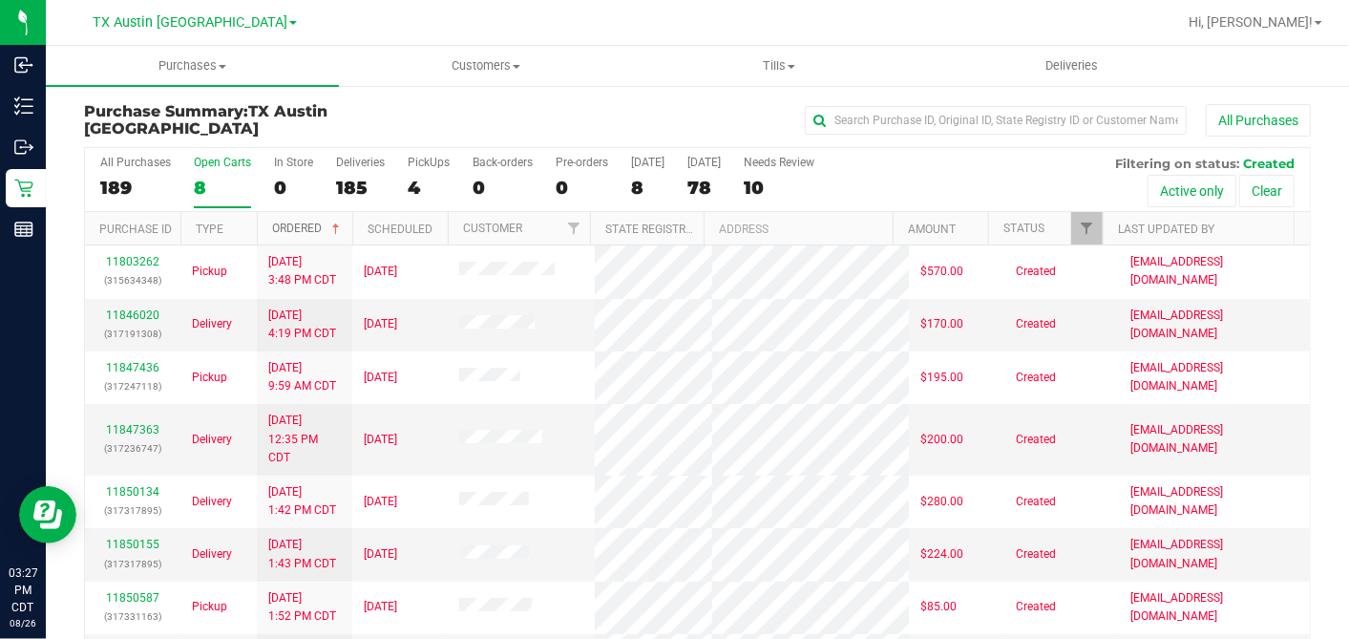
click at [332, 222] on span at bounding box center [335, 229] width 15 height 15
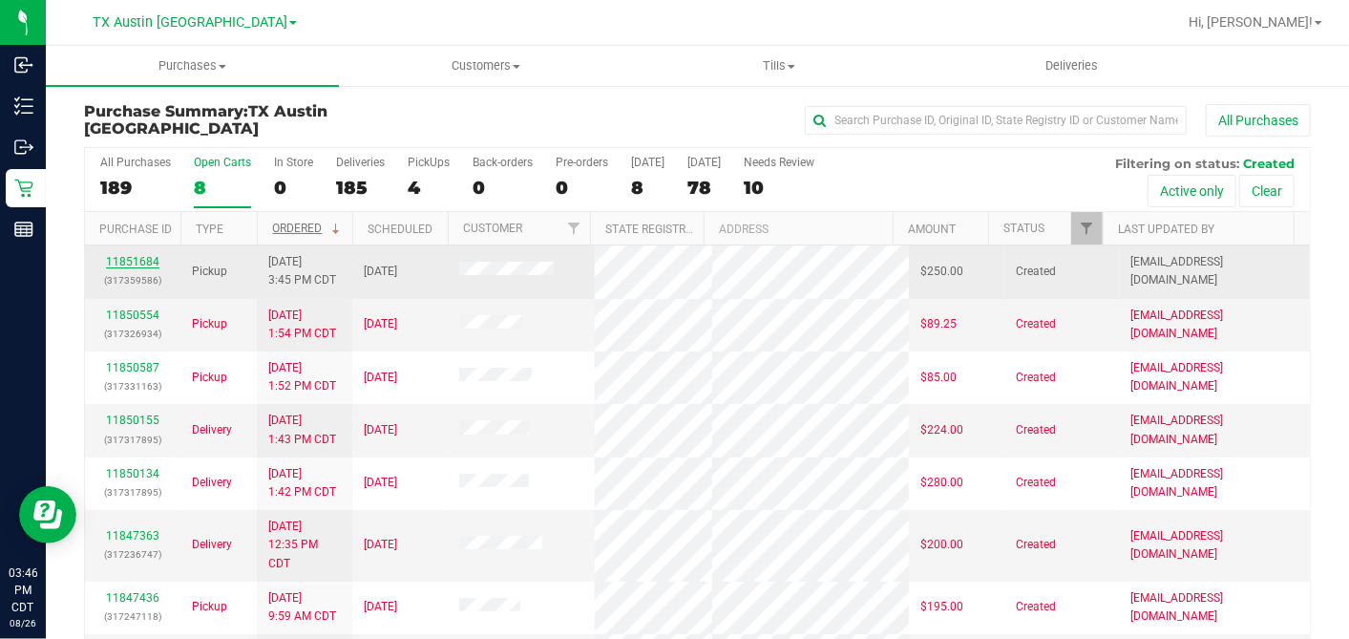
click at [148, 258] on link "11851684" at bounding box center [132, 261] width 53 height 13
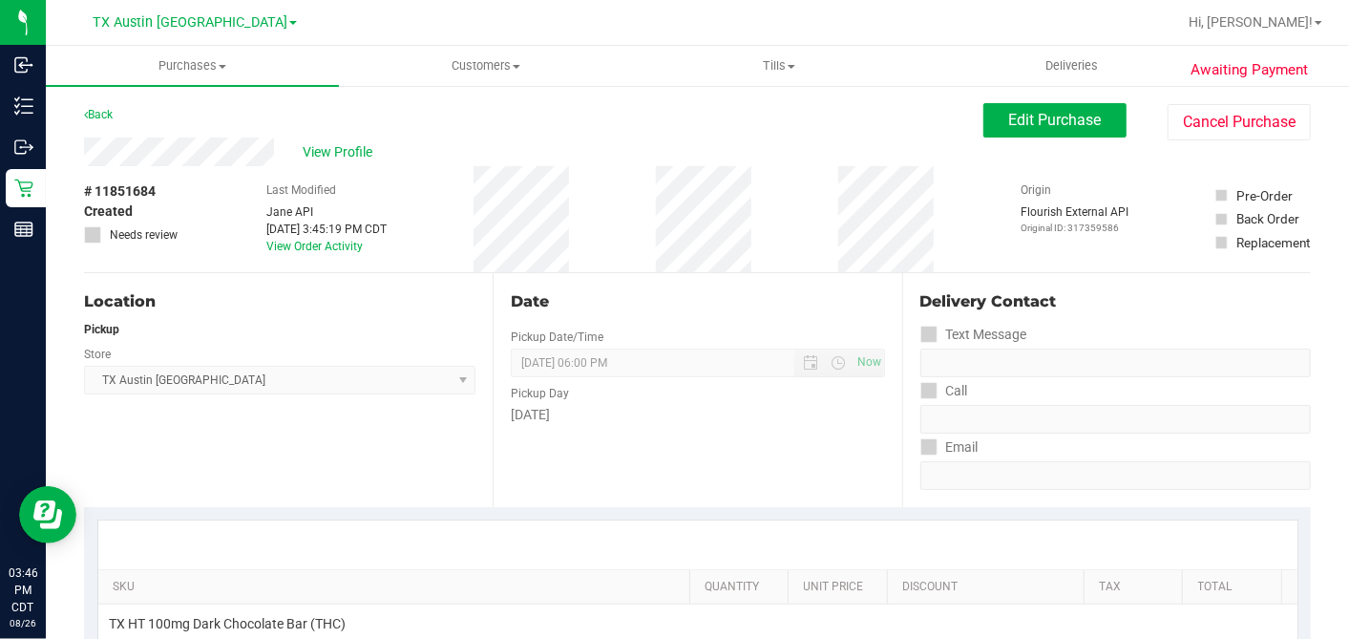
click at [633, 257] on div "# 11851684 Created Needs review Last Modified Jane API Aug 26, 2025 3:45:19 PM …" at bounding box center [697, 219] width 1227 height 106
drag, startPoint x: 1055, startPoint y: 111, endPoint x: 813, endPoint y: 253, distance: 281.2
click at [1055, 112] on span "Edit Purchase" at bounding box center [1055, 120] width 93 height 18
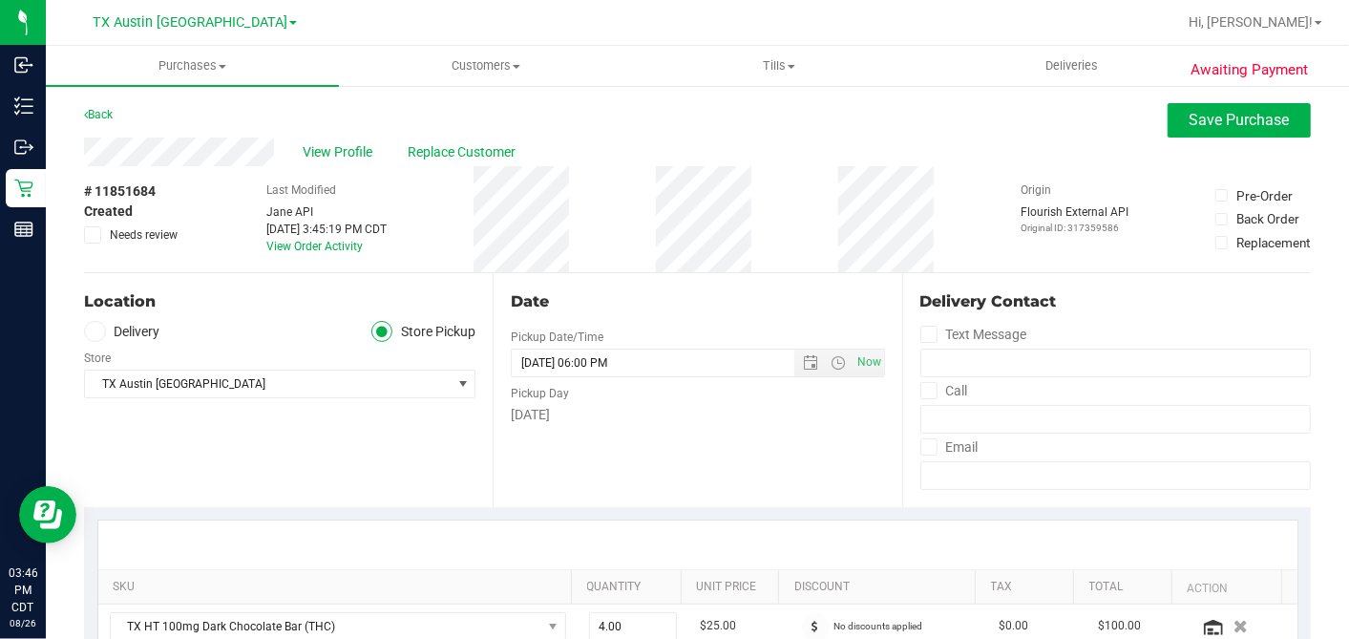
click at [106, 331] on label "Delivery" at bounding box center [122, 332] width 76 height 22
click at [0, 0] on input "Delivery" at bounding box center [0, 0] width 0 height 0
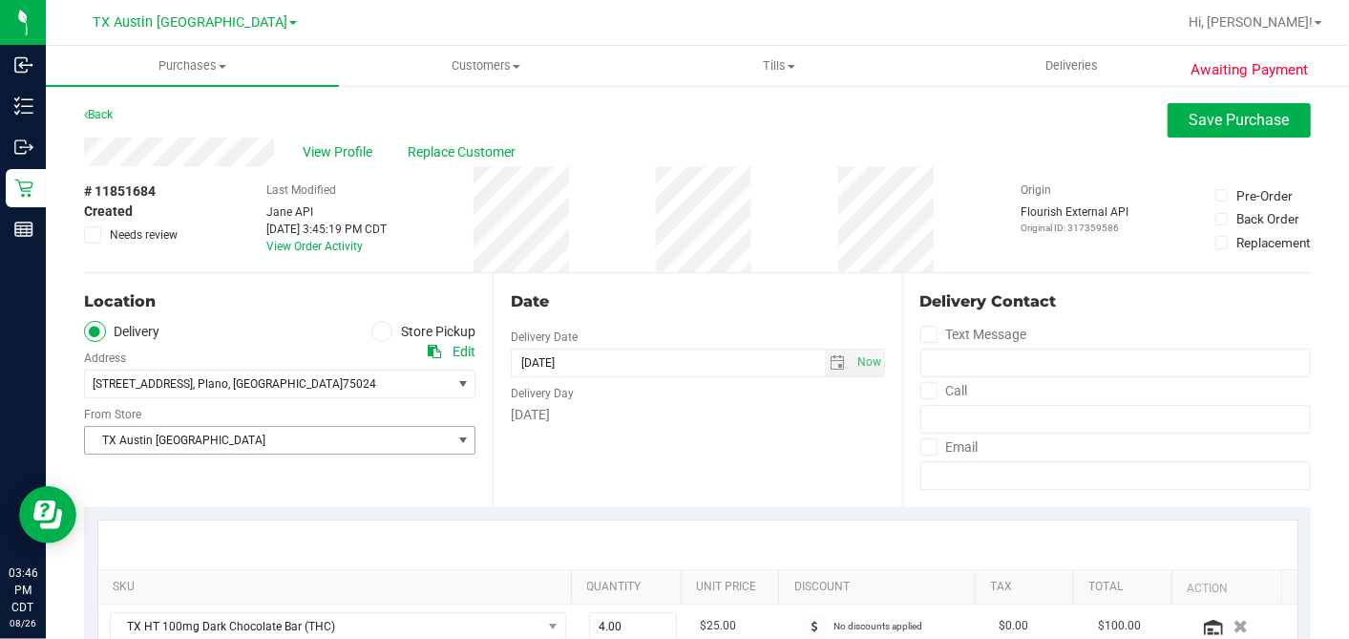
drag, startPoint x: 243, startPoint y: 447, endPoint x: 235, endPoint y: 433, distance: 15.4
click at [243, 446] on span "TX Austin [GEOGRAPHIC_DATA]" at bounding box center [268, 440] width 366 height 27
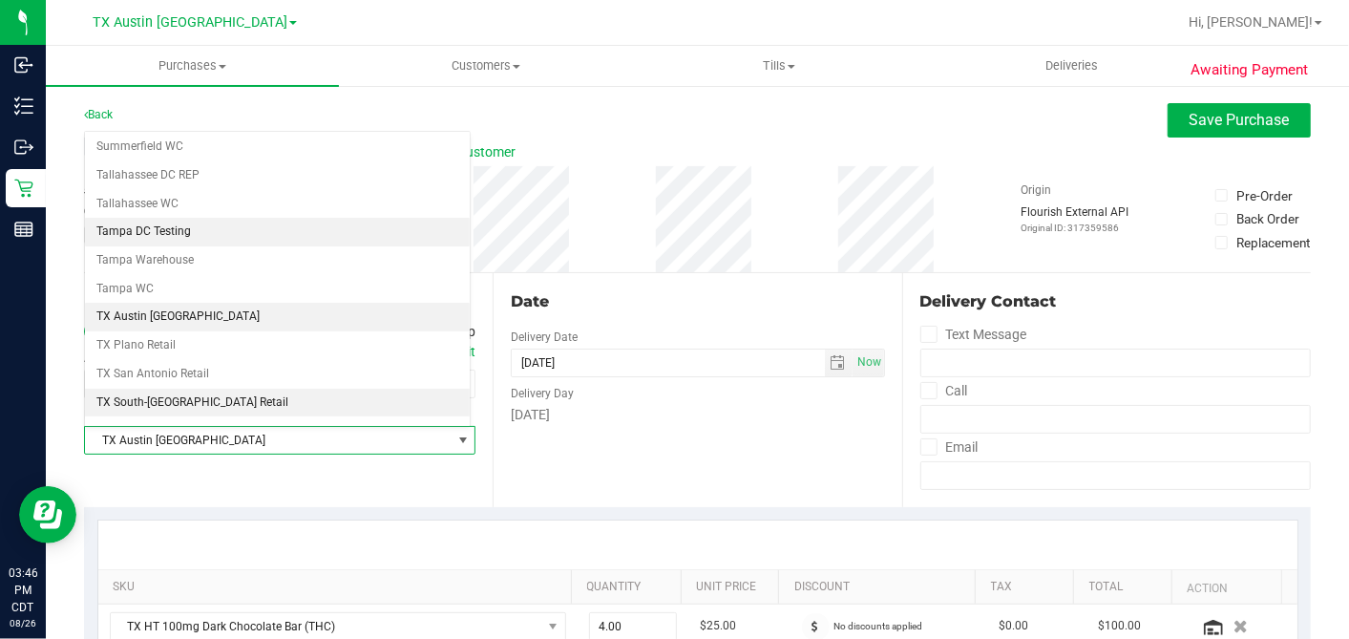
scroll to position [1358, 0]
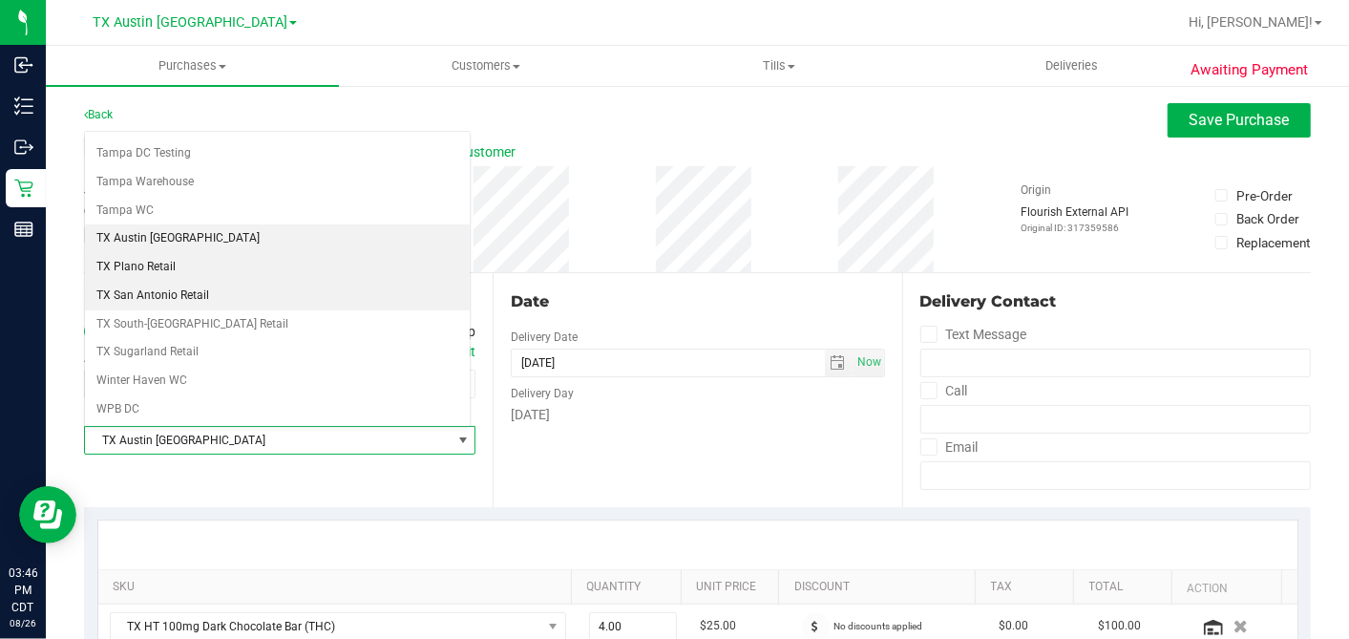
click at [183, 253] on li "TX Plano Retail" at bounding box center [277, 267] width 385 height 29
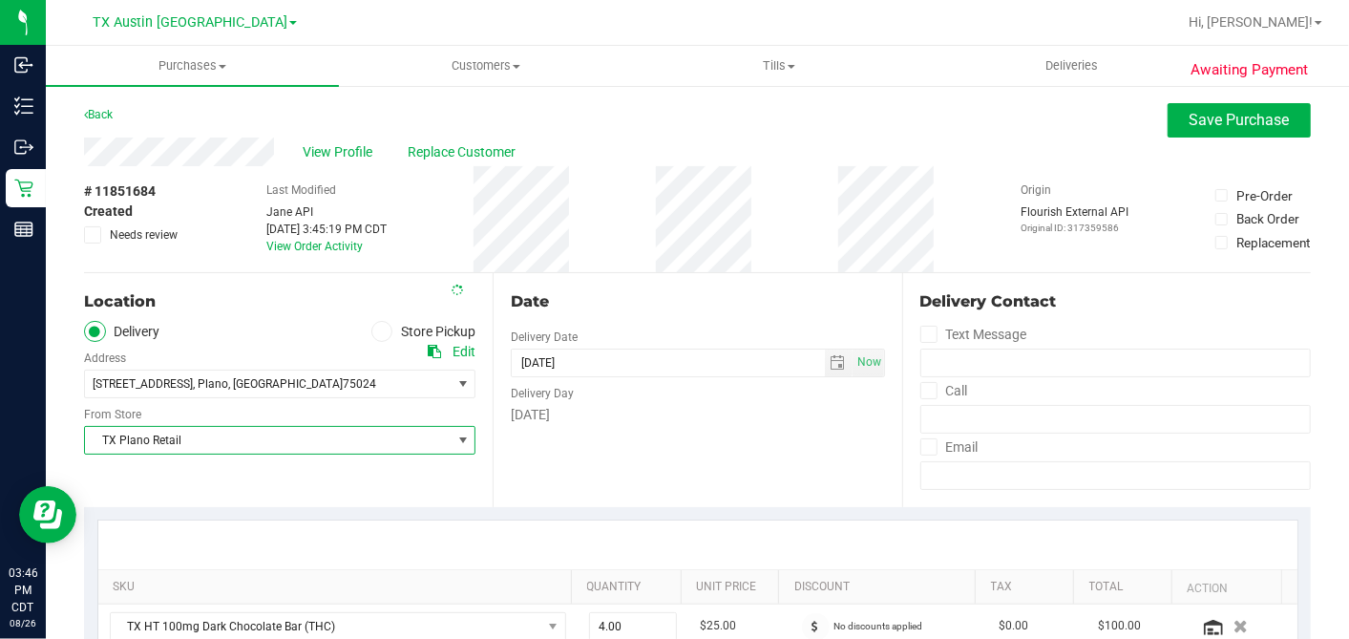
click at [688, 275] on div "Date Delivery Date 08/28/2025 Now 08/28/2025 06:00 PM Now Delivery Day Thursday" at bounding box center [697, 390] width 409 height 234
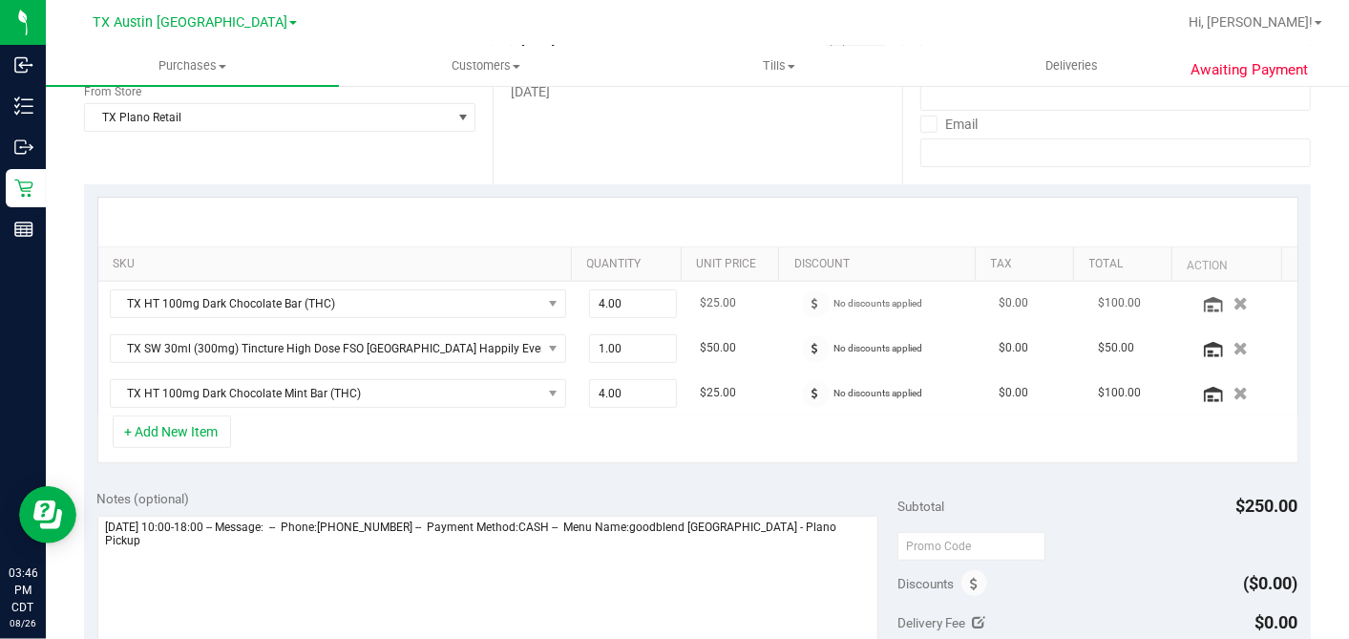
scroll to position [424, 0]
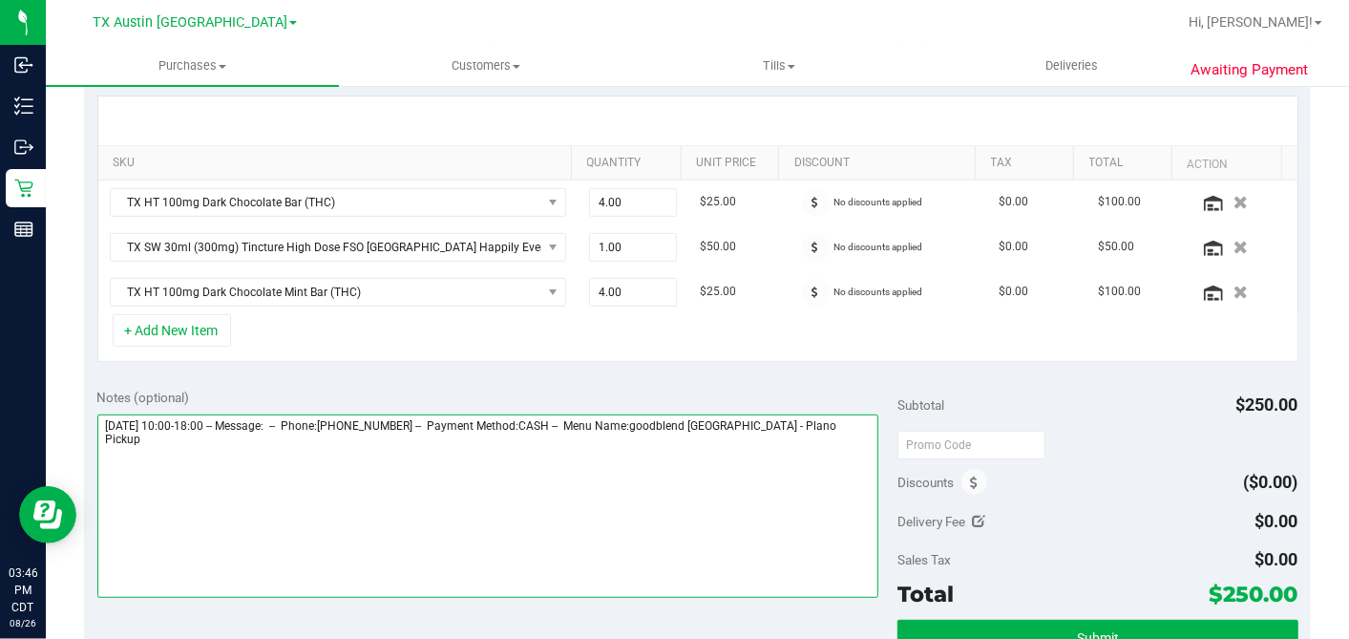
drag, startPoint x: 841, startPoint y: 419, endPoint x: 854, endPoint y: 424, distance: 13.3
click at [841, 418] on textarea at bounding box center [488, 505] width 782 height 183
type textarea "Thursday 08/28/2025 10:00-18:00 -- Message: -- Phone:9723652998 -- Payment Meth…"
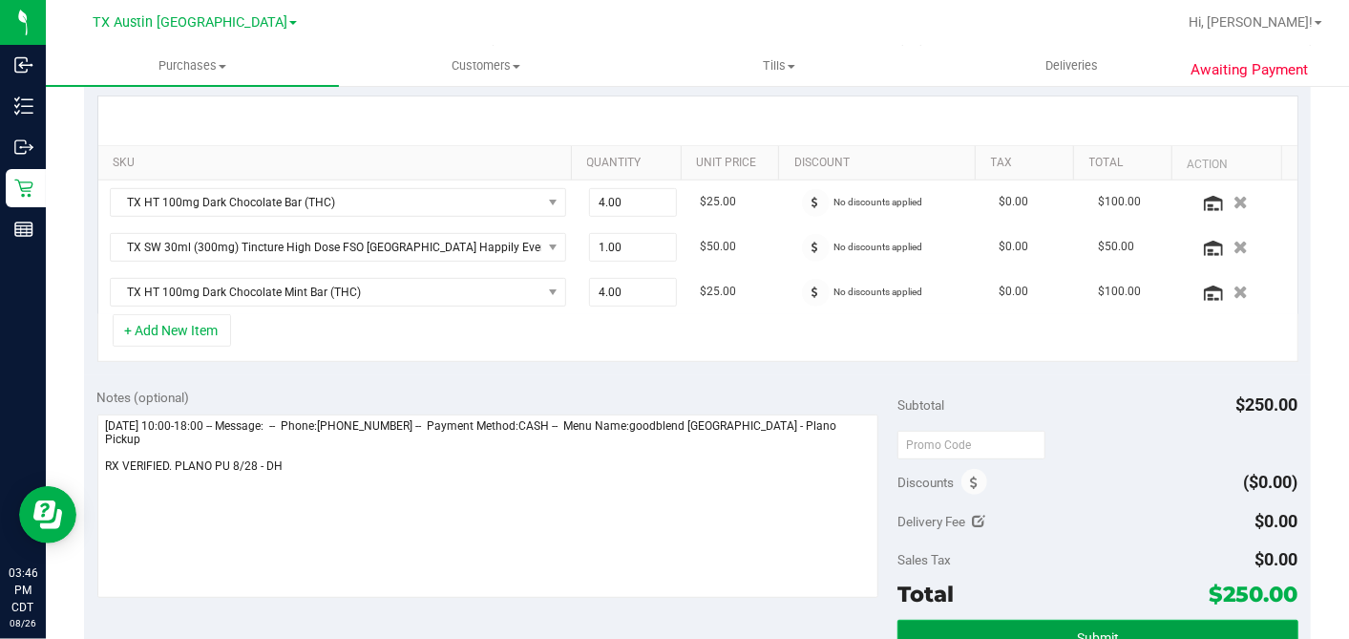
click at [1056, 632] on button "Submit" at bounding box center [1098, 637] width 400 height 34
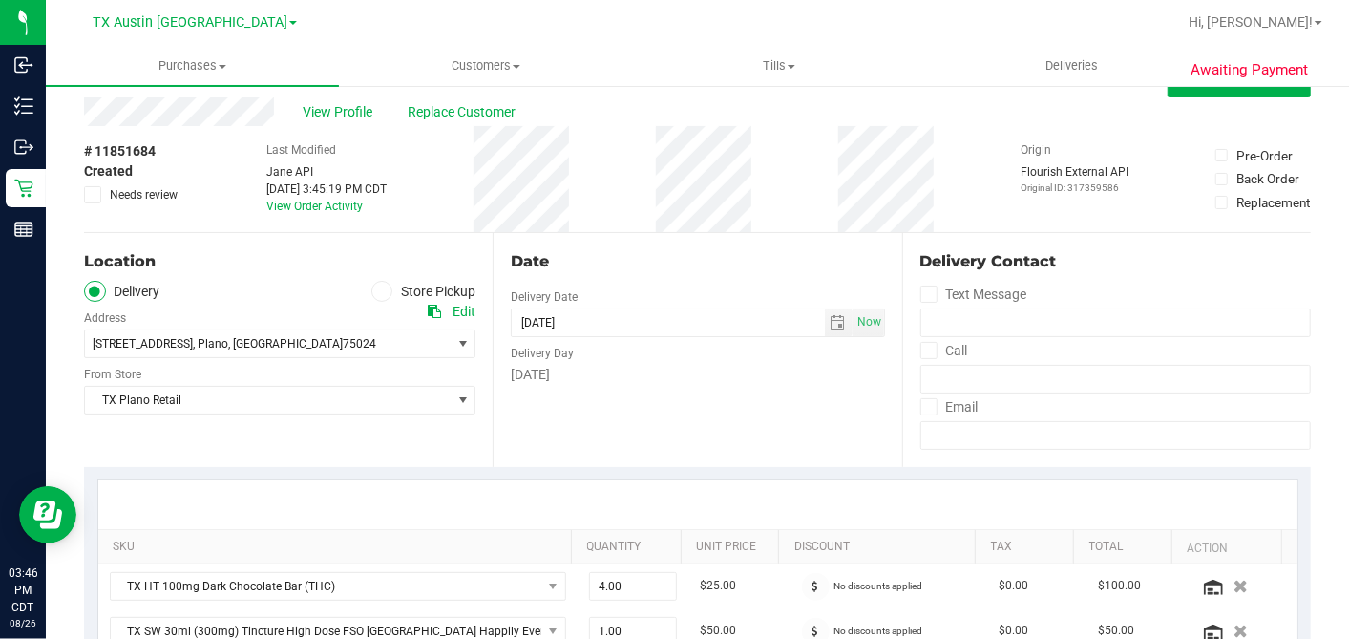
scroll to position [0, 0]
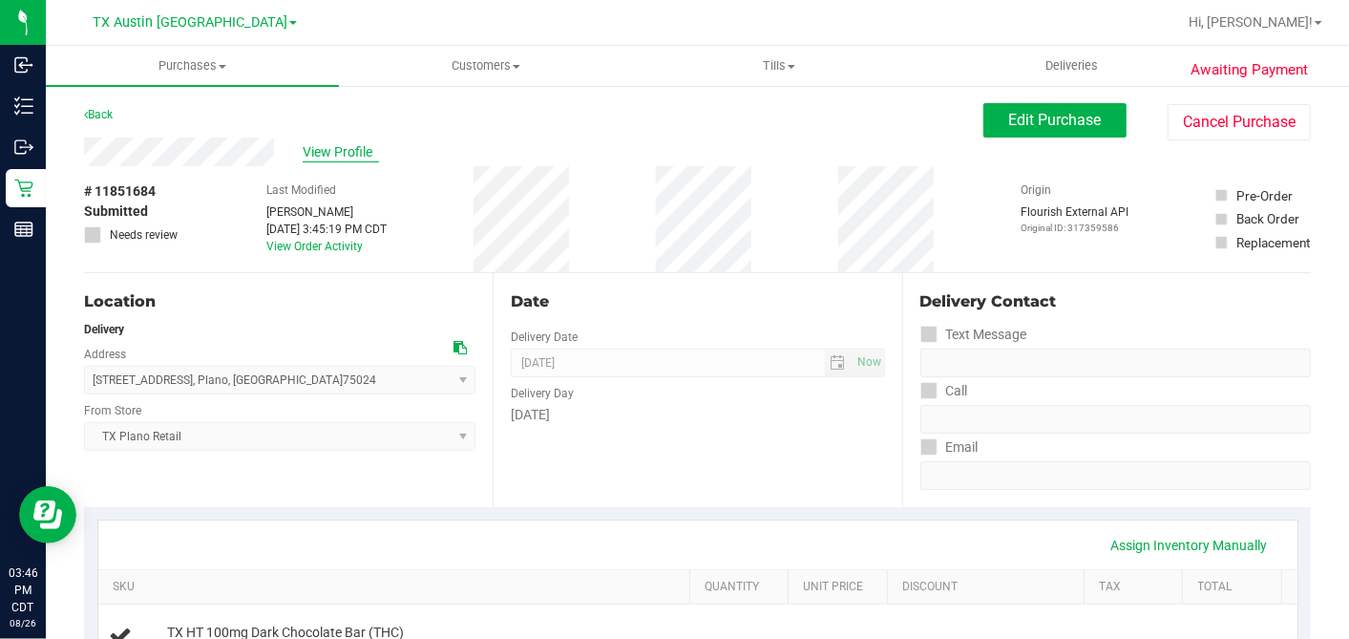
click at [328, 153] on span "View Profile" at bounding box center [341, 152] width 76 height 20
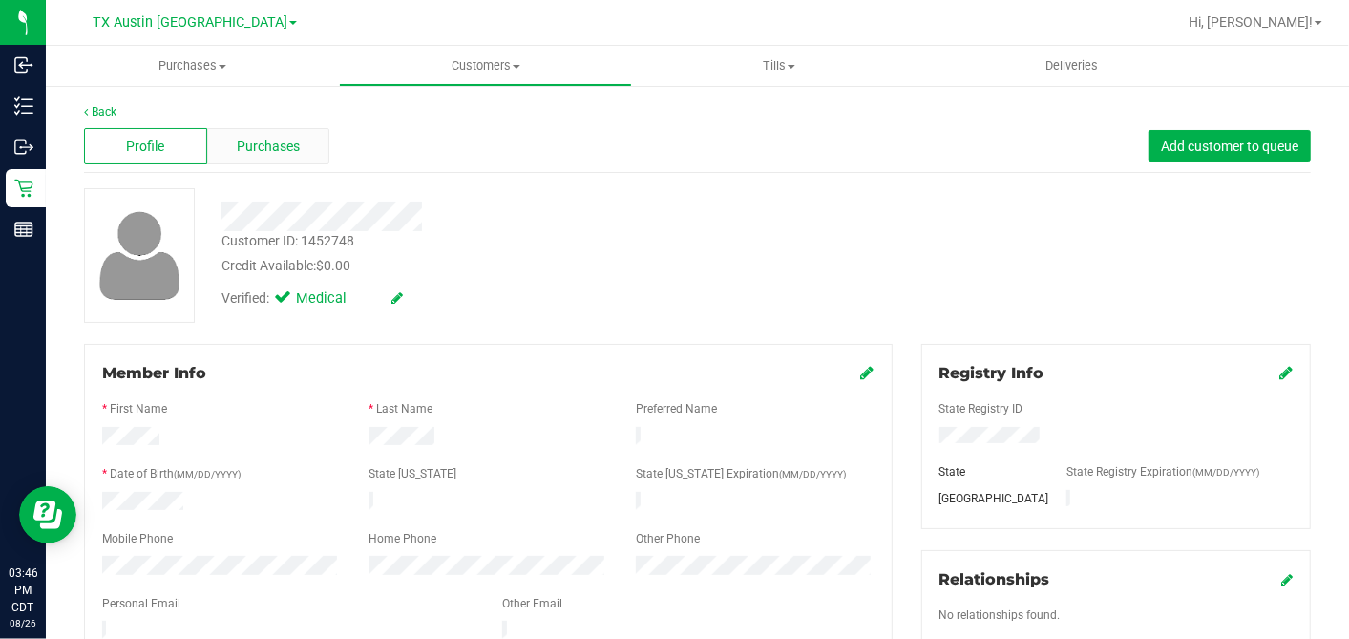
drag, startPoint x: 293, startPoint y: 138, endPoint x: 1331, endPoint y: 210, distance: 1040.4
click at [293, 139] on span "Purchases" at bounding box center [268, 147] width 63 height 20
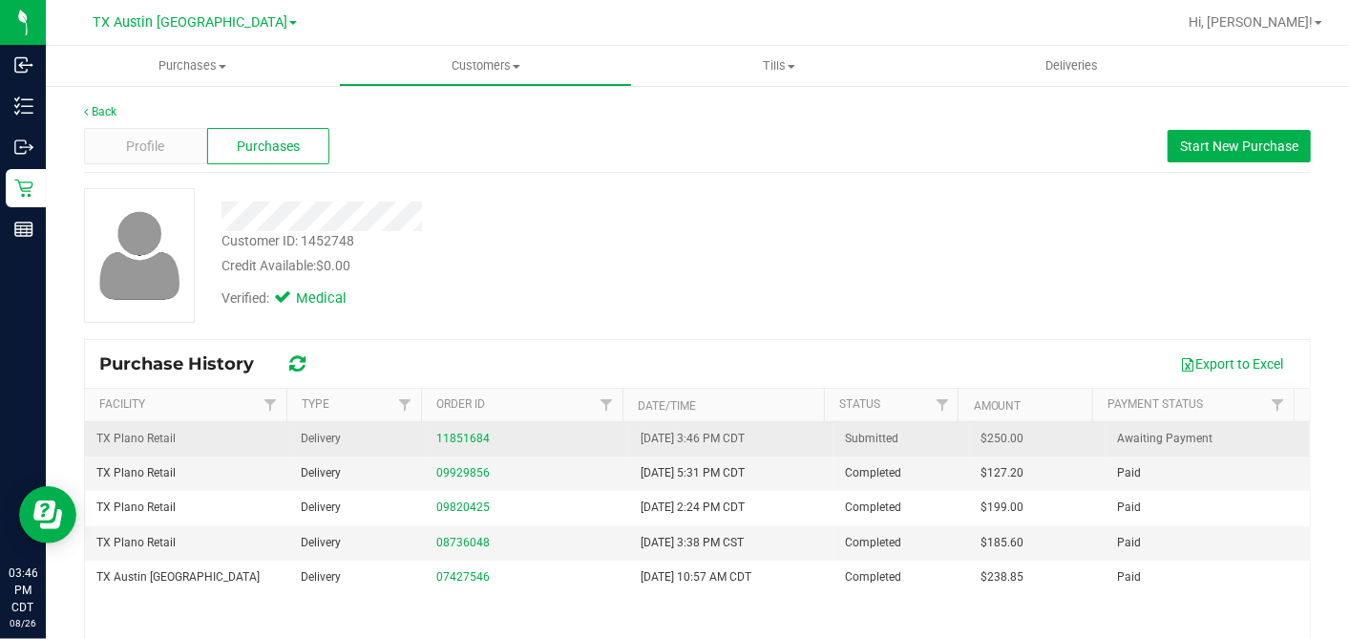
click at [982, 437] on span "$250.00" at bounding box center [1003, 439] width 43 height 18
click at [982, 436] on span "$250.00" at bounding box center [1003, 439] width 43 height 18
copy span "250.00"
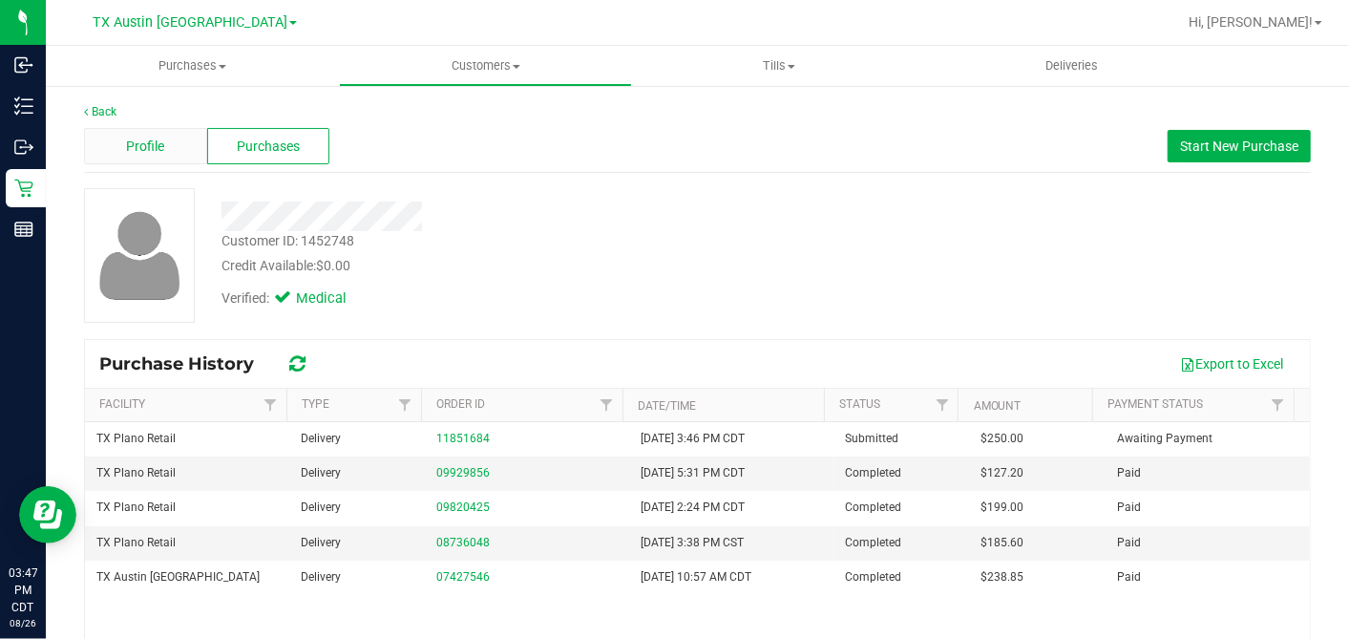
click at [171, 147] on div "Profile" at bounding box center [145, 146] width 123 height 36
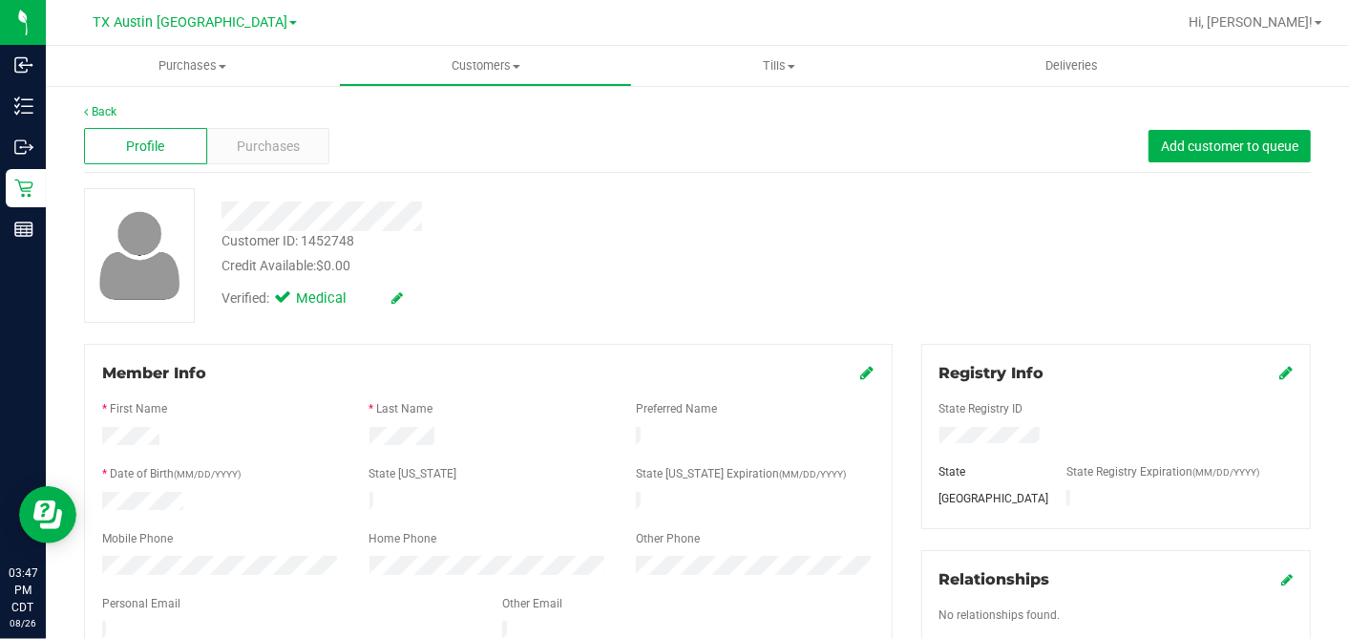
click at [861, 373] on icon at bounding box center [867, 372] width 13 height 15
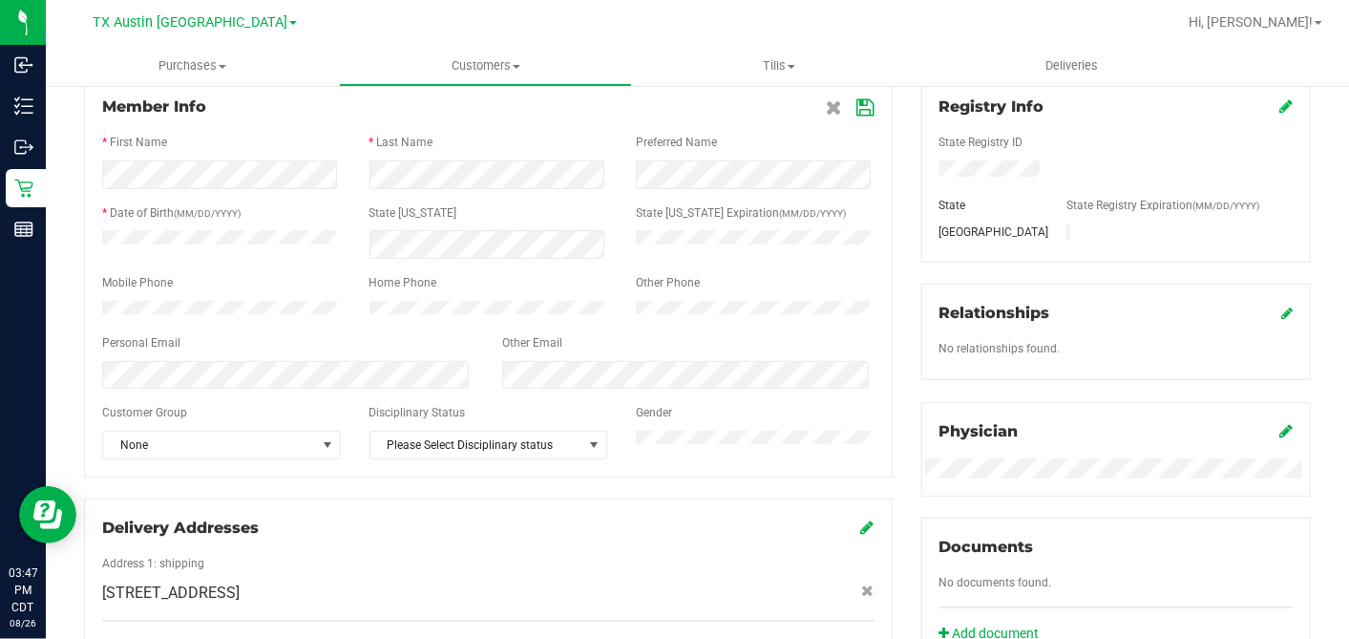
scroll to position [318, 0]
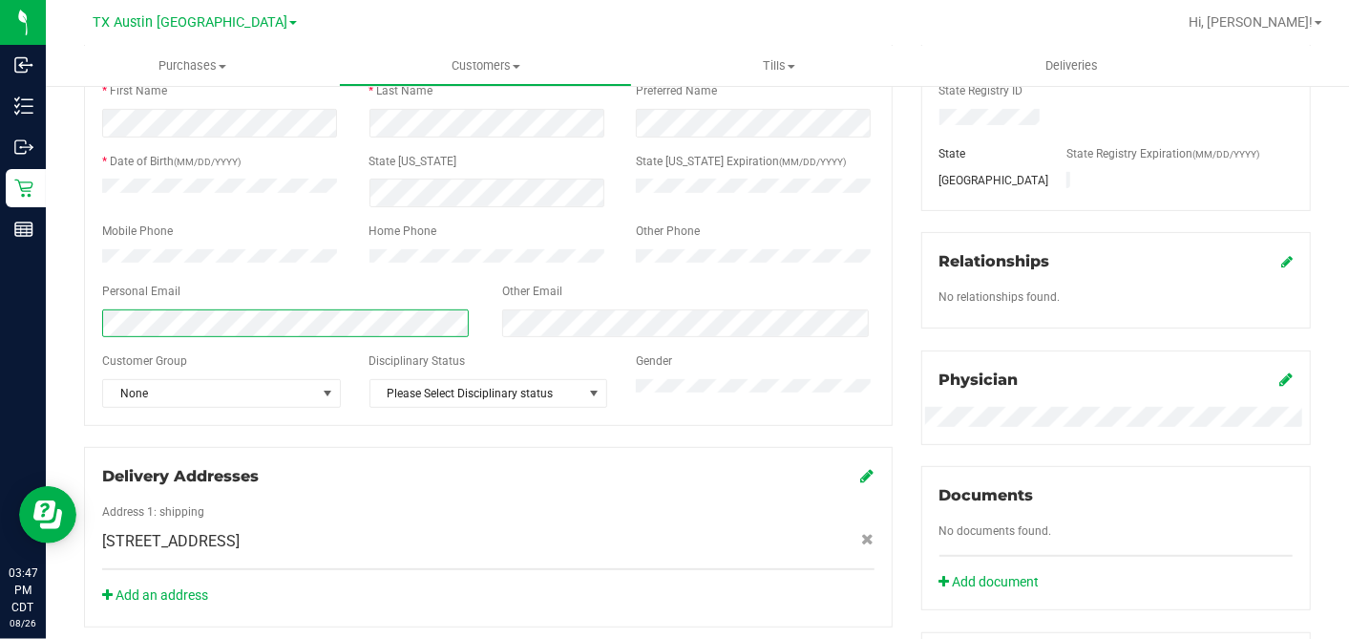
click at [0, 333] on html "Inbound Inventory Outbound Retail Reports 03:47 PM CDT 08/26/2025 08/26 TX Aust…" at bounding box center [674, 319] width 1349 height 639
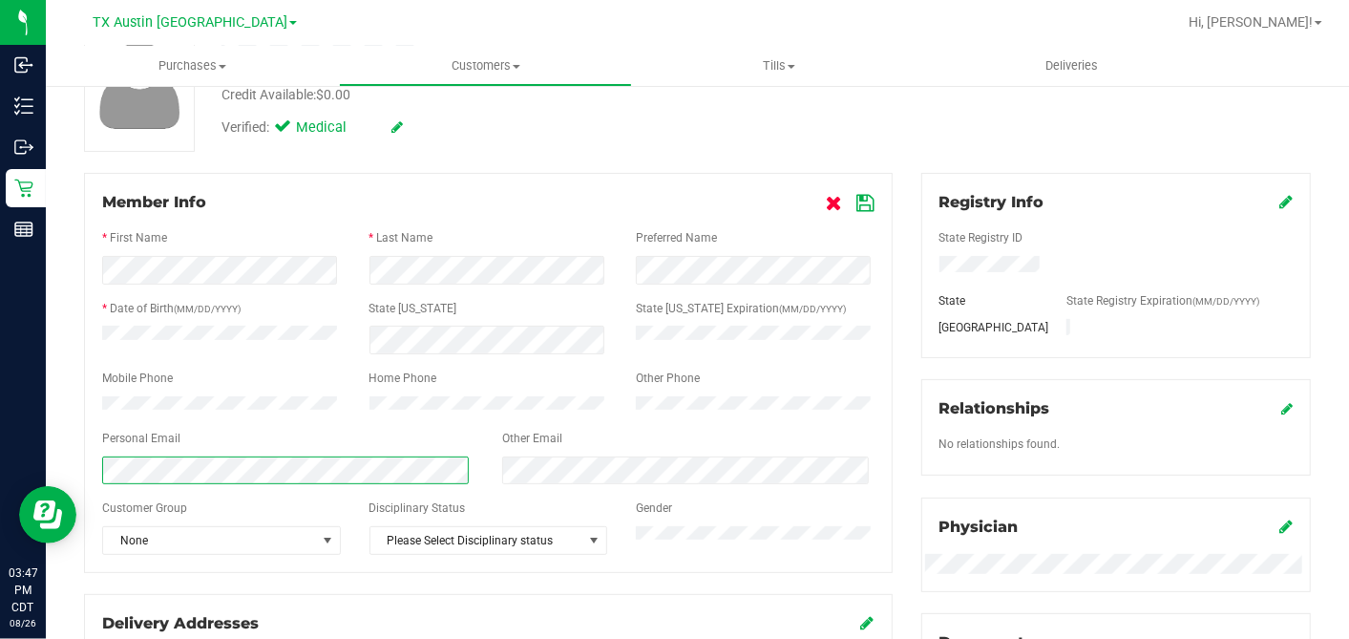
scroll to position [106, 0]
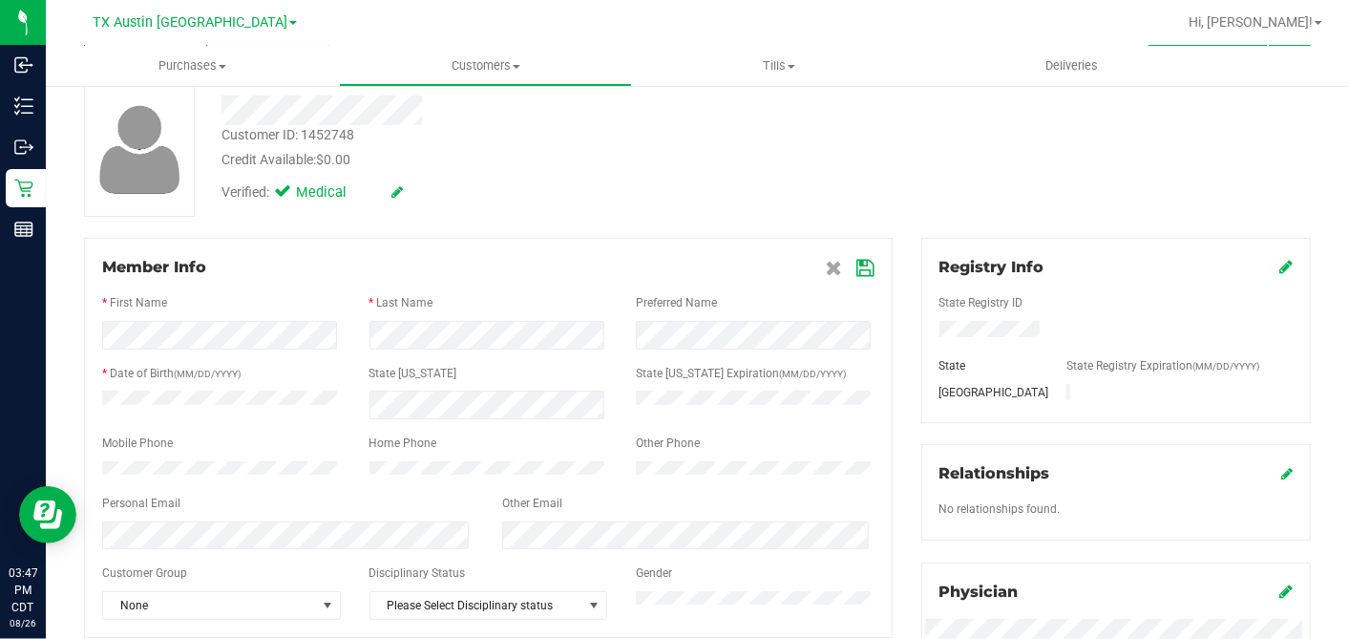
click at [857, 267] on icon at bounding box center [865, 268] width 17 height 15
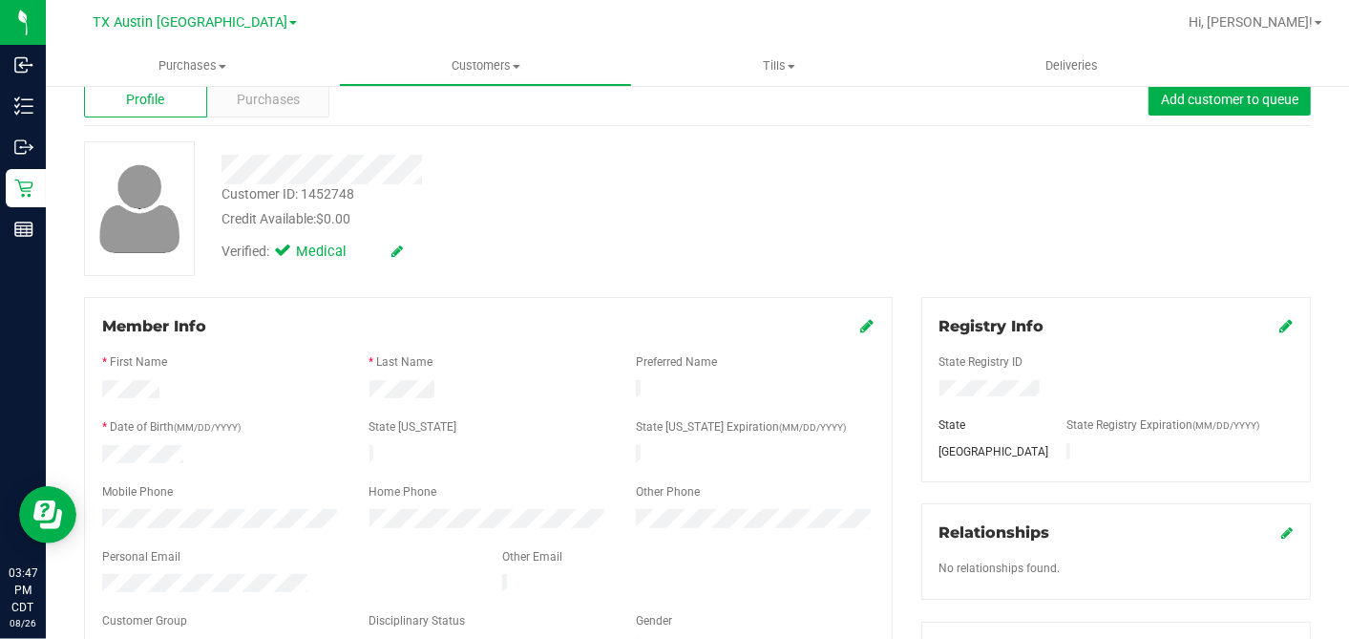
scroll to position [0, 0]
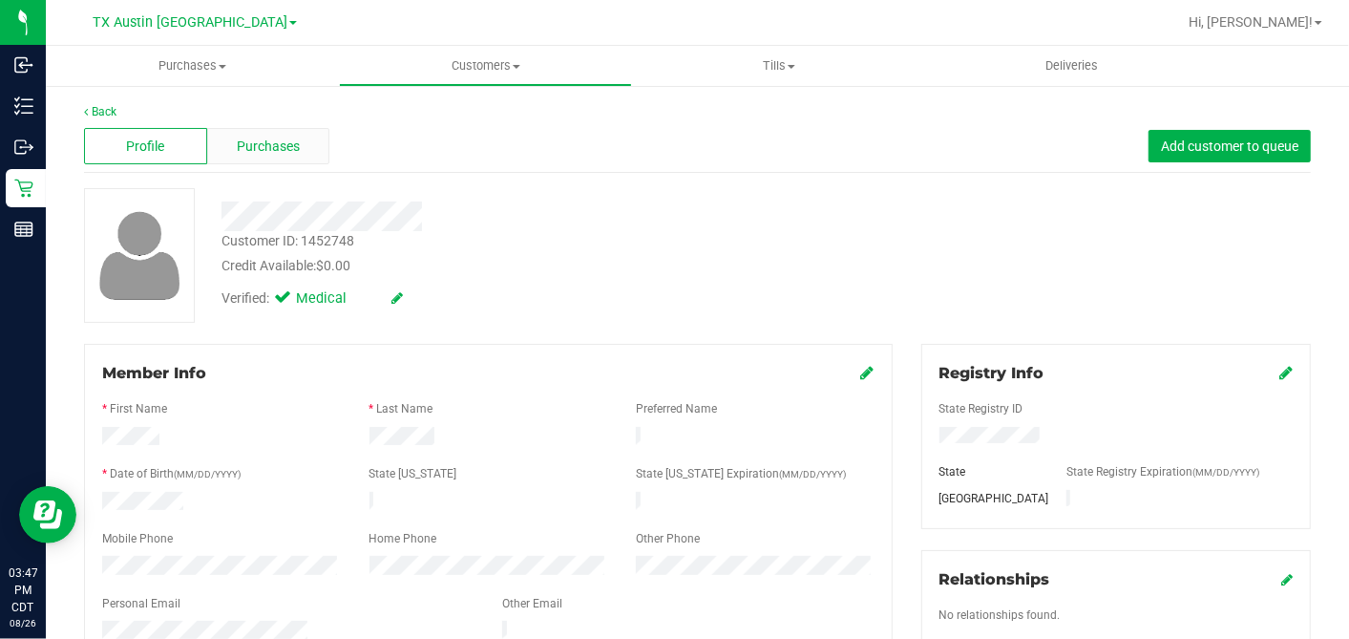
click at [284, 147] on span "Purchases" at bounding box center [268, 147] width 63 height 20
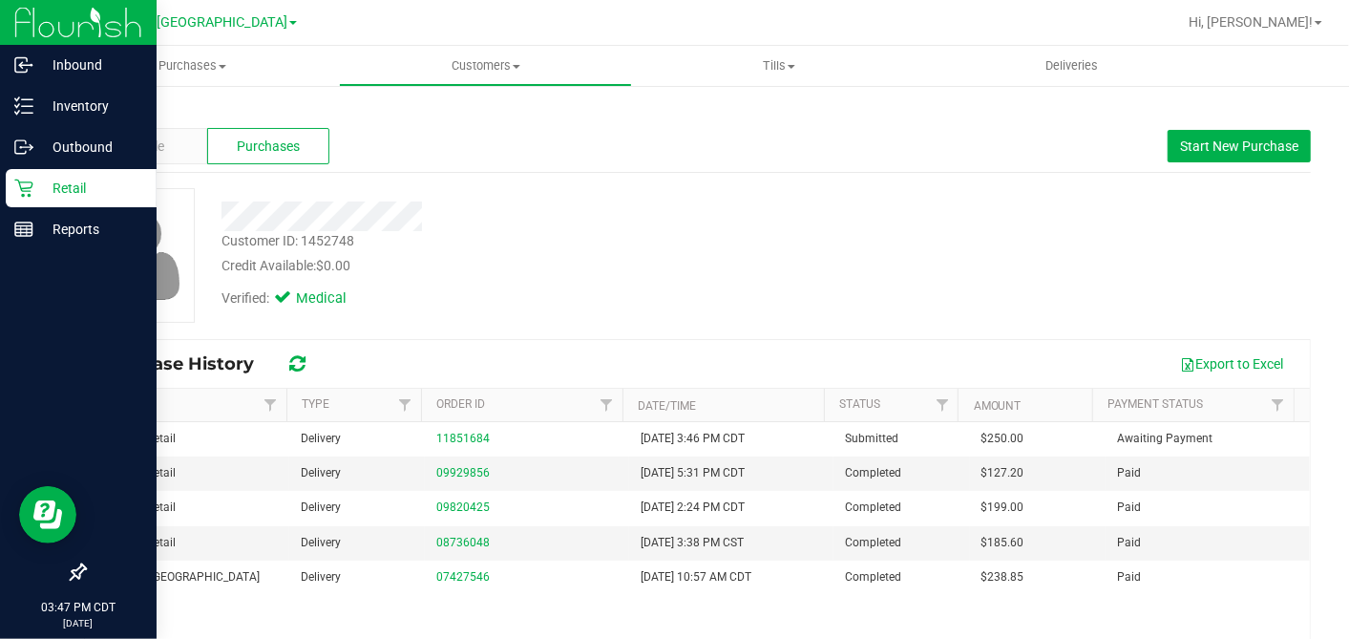
click at [3, 178] on link "Retail" at bounding box center [78, 189] width 157 height 41
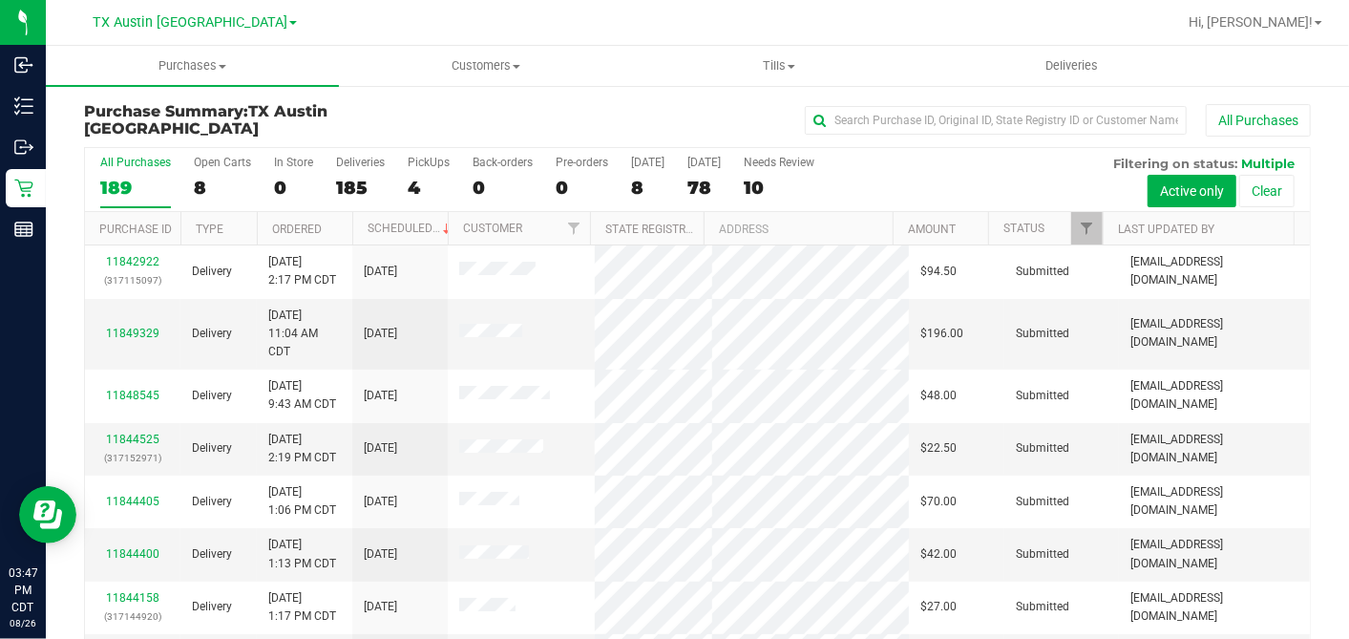
click at [204, 183] on div "8" at bounding box center [222, 188] width 57 height 22
click at [0, 0] on input "Open Carts 8" at bounding box center [0, 0] width 0 height 0
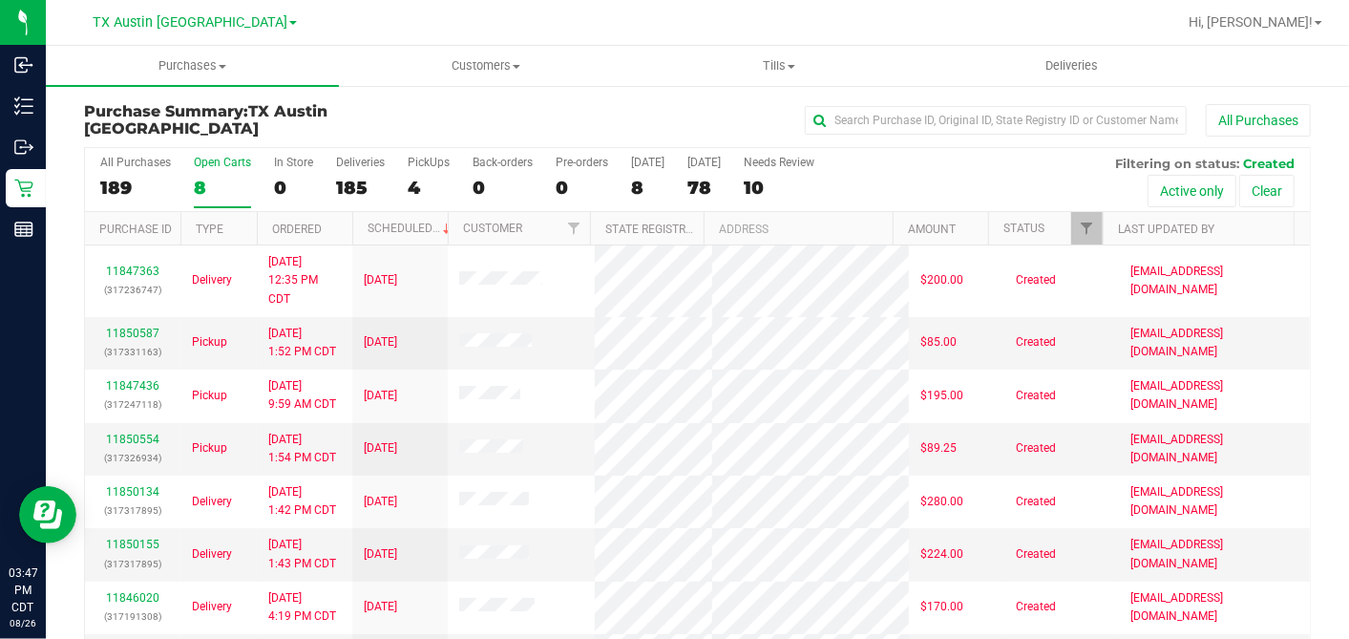
click at [342, 229] on th "Ordered" at bounding box center [304, 228] width 95 height 33
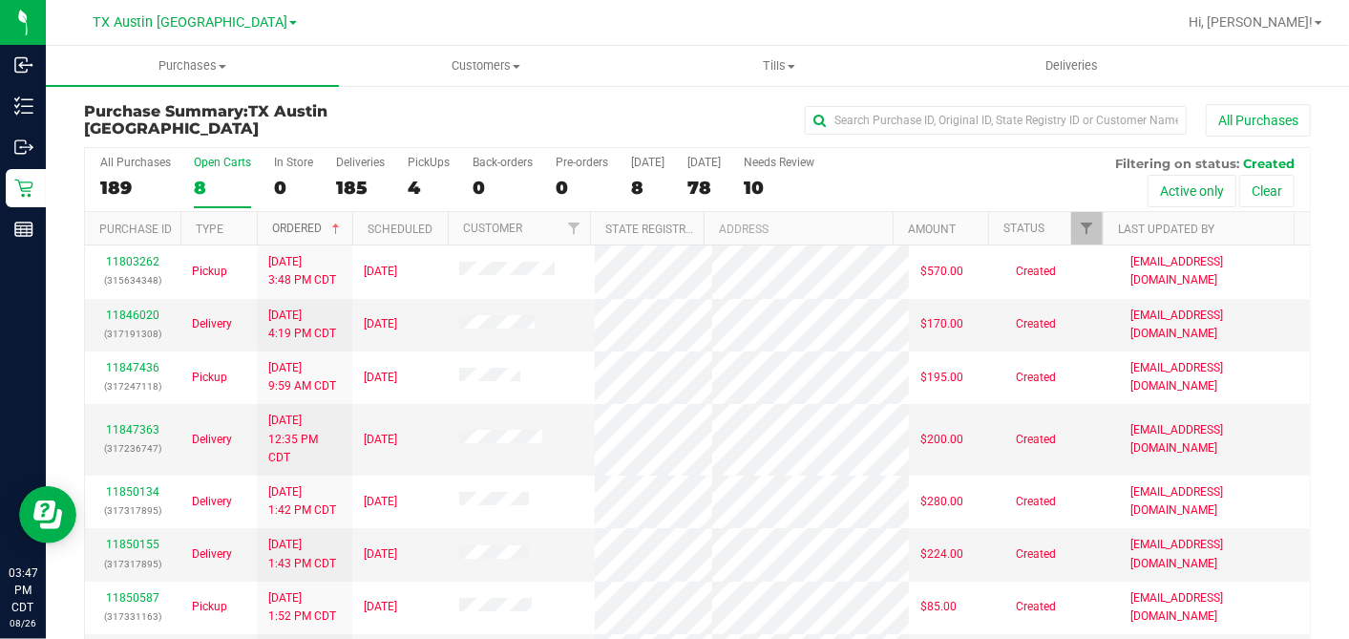
click at [343, 226] on span at bounding box center [335, 229] width 15 height 15
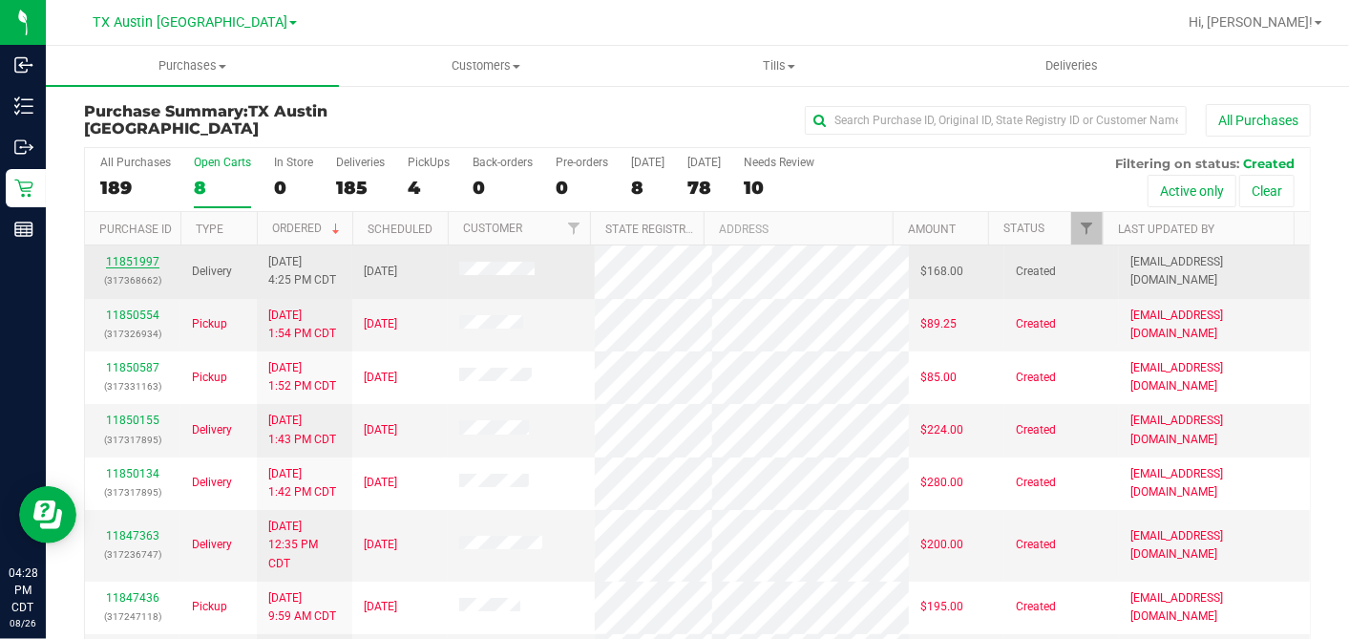
click at [139, 258] on link "11851997" at bounding box center [132, 261] width 53 height 13
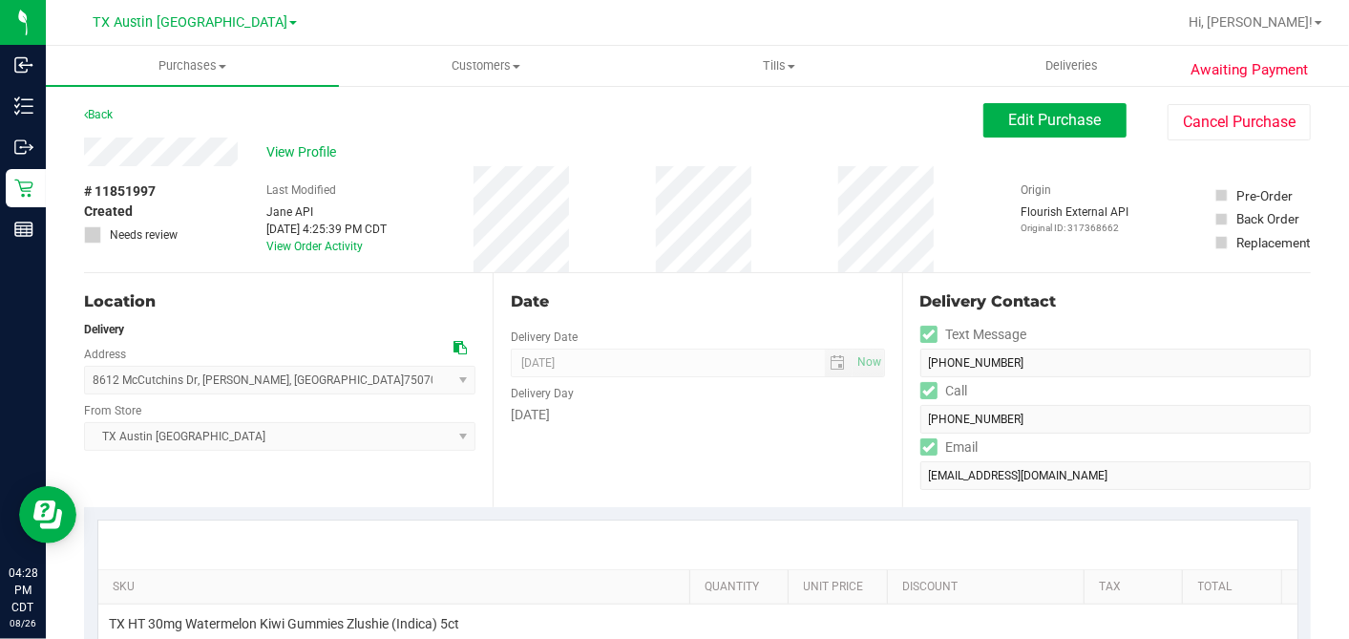
drag, startPoint x: 186, startPoint y: 166, endPoint x: 207, endPoint y: 216, distance: 53.9
click at [207, 216] on div "# 11851997 Created Needs review Last Modified Jane API Aug 26, 2025 4:25:39 PM …" at bounding box center [697, 219] width 1227 height 106
copy div "Needs review"
drag, startPoint x: 207, startPoint y: 216, endPoint x: 188, endPoint y: 172, distance: 47.9
click at [178, 193] on div "# 11851997 Created Needs review" at bounding box center [131, 212] width 95 height 62
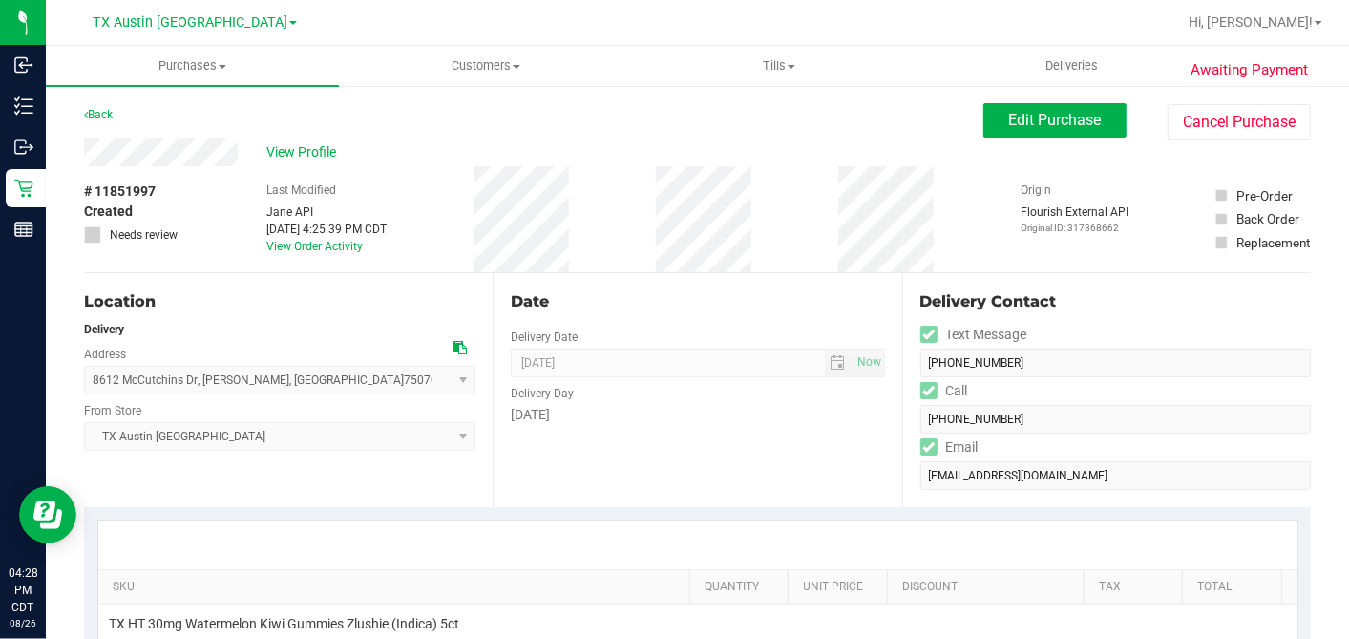
click at [457, 351] on icon at bounding box center [460, 347] width 13 height 13
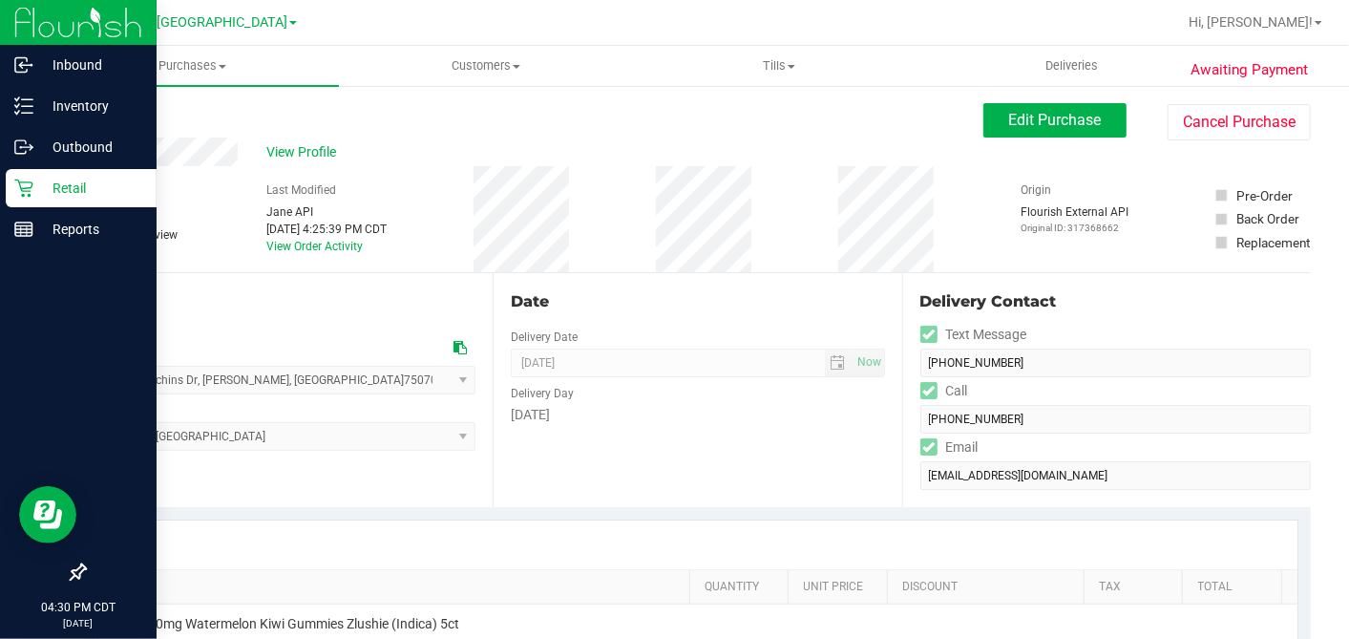
click at [31, 189] on icon at bounding box center [23, 188] width 19 height 19
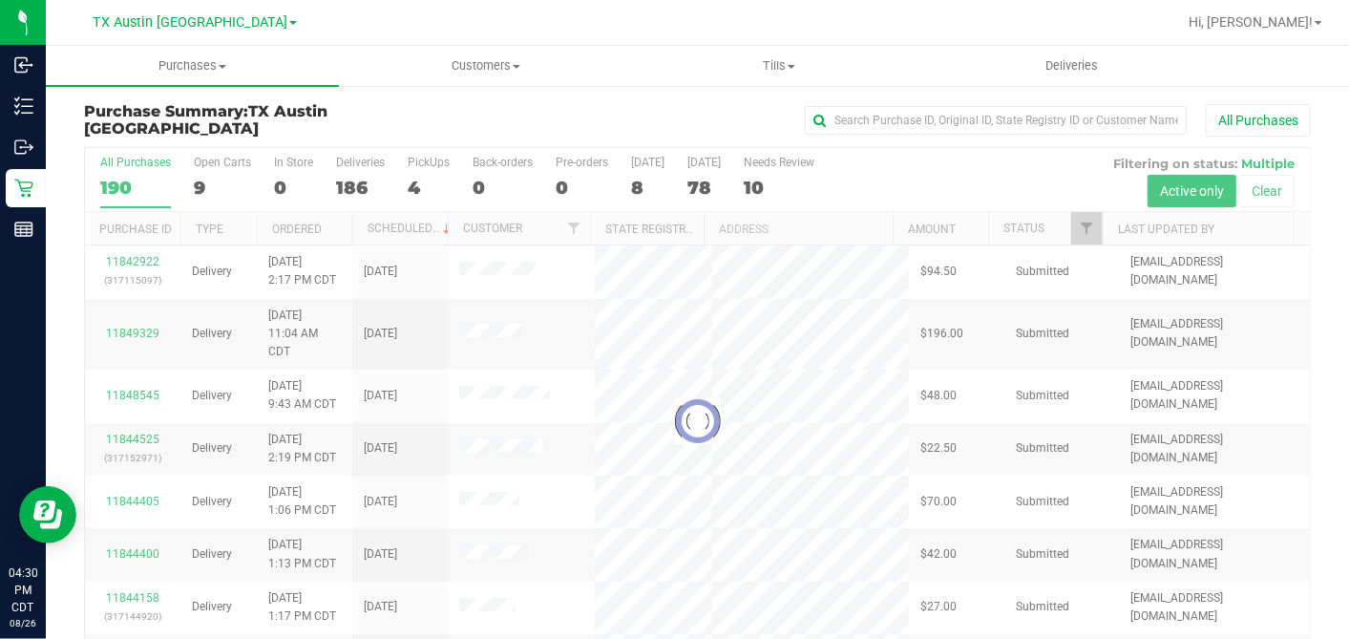
click at [203, 186] on div at bounding box center [697, 420] width 1225 height 545
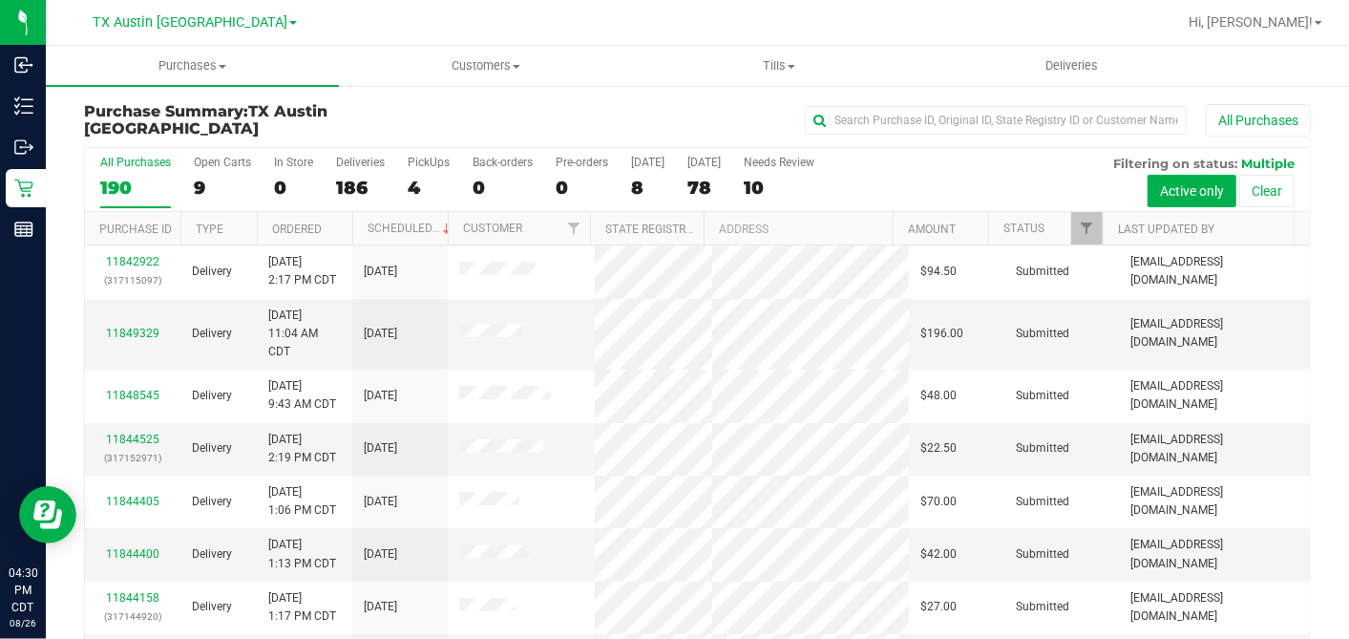
click at [204, 182] on div "9" at bounding box center [222, 188] width 57 height 22
click at [0, 0] on input "Open Carts 9" at bounding box center [0, 0] width 0 height 0
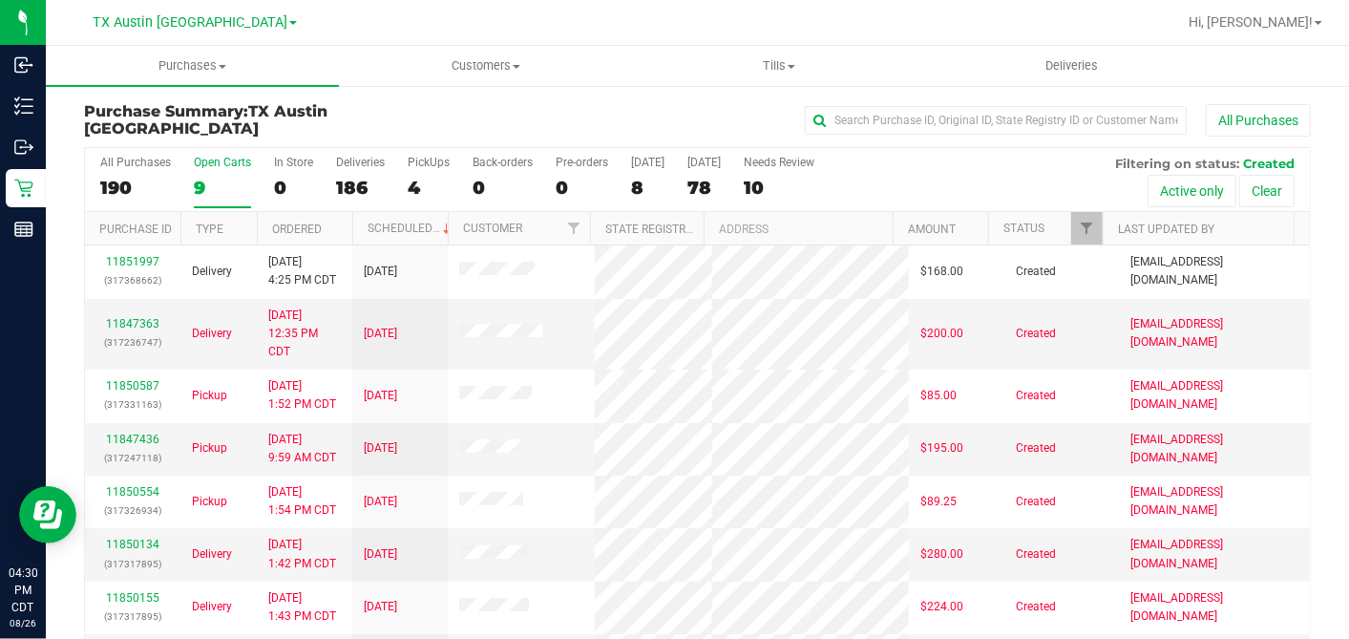
click at [333, 223] on th "Ordered" at bounding box center [304, 228] width 95 height 33
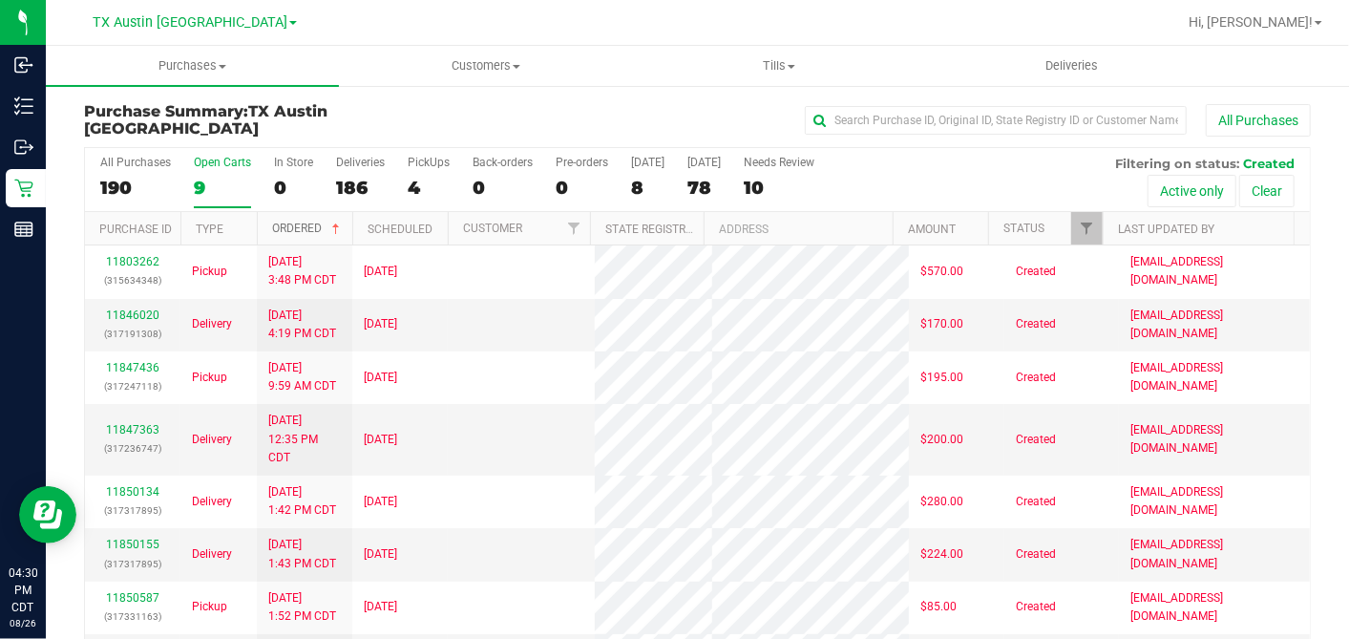
click at [332, 223] on span at bounding box center [335, 229] width 15 height 15
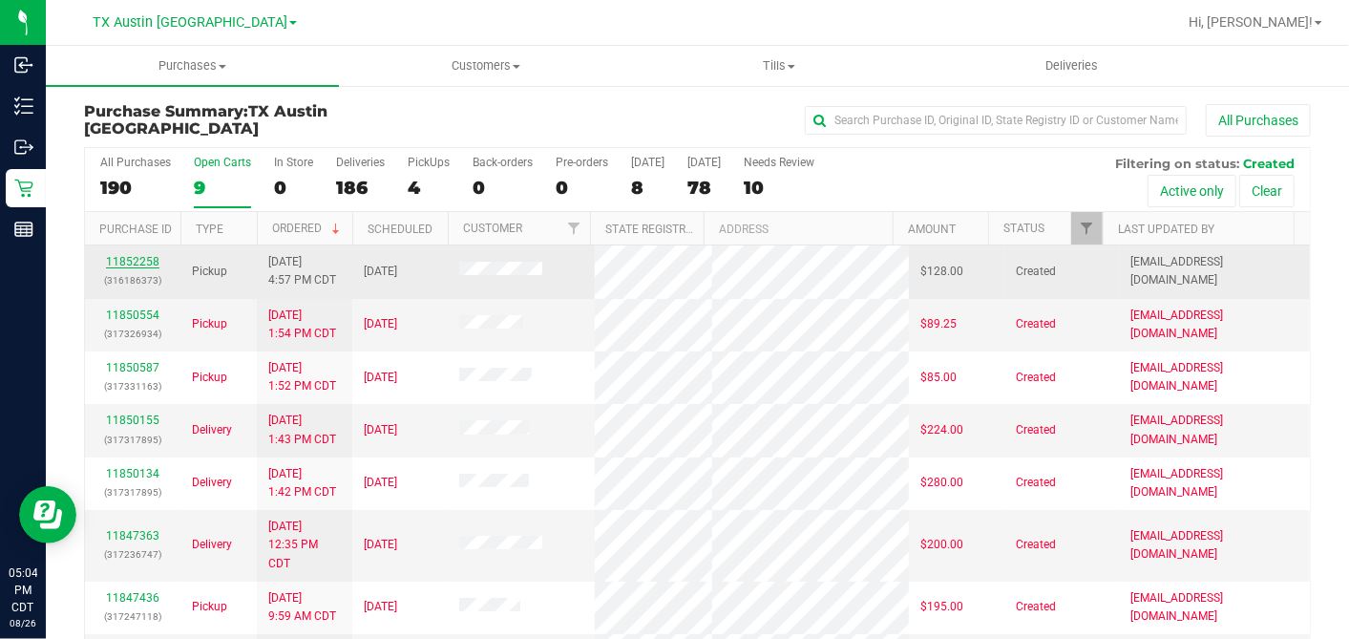
click at [139, 260] on link "11852258" at bounding box center [132, 261] width 53 height 13
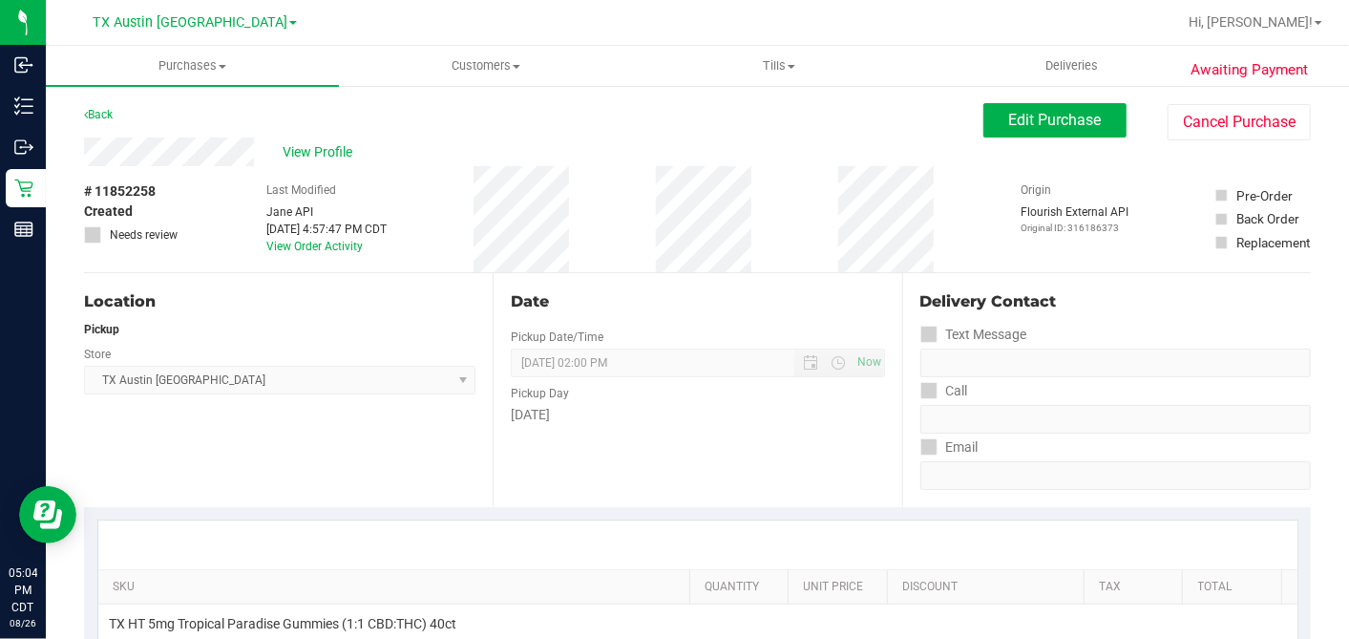
drag, startPoint x: 971, startPoint y: 112, endPoint x: 932, endPoint y: 134, distance: 44.9
click at [983, 112] on button "Edit Purchase" at bounding box center [1054, 120] width 143 height 34
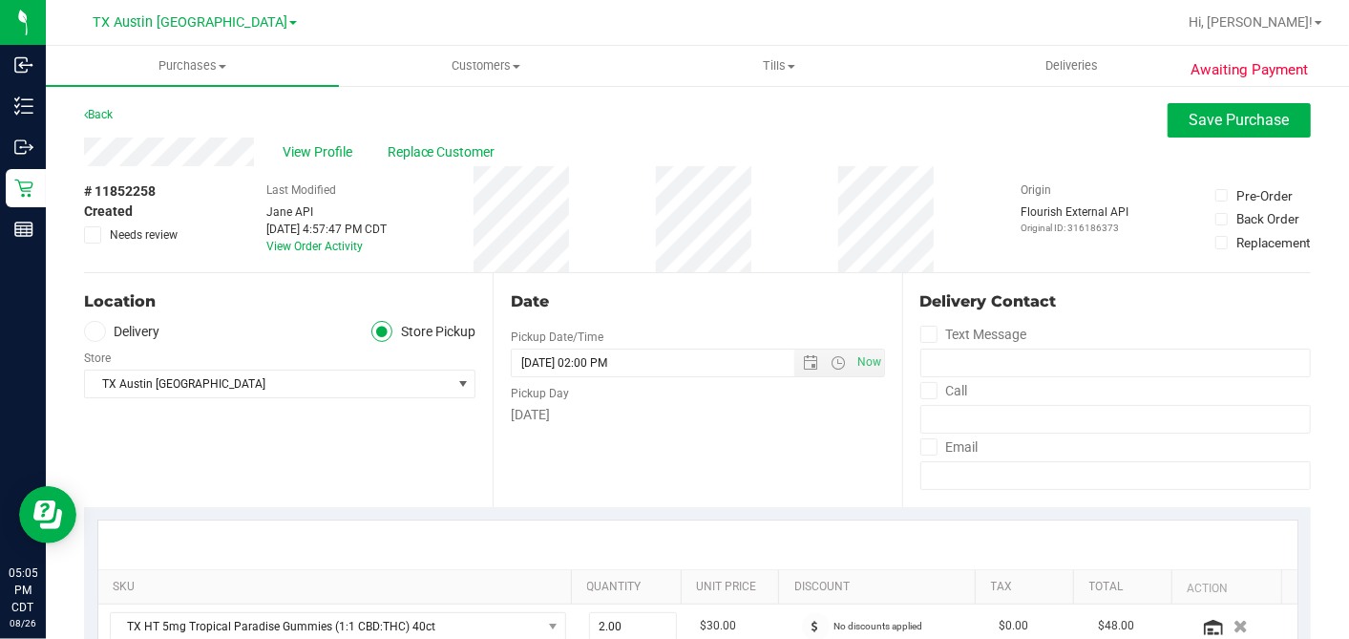
click at [106, 331] on label "Delivery" at bounding box center [122, 332] width 76 height 22
click at [0, 0] on input "Delivery" at bounding box center [0, 0] width 0 height 0
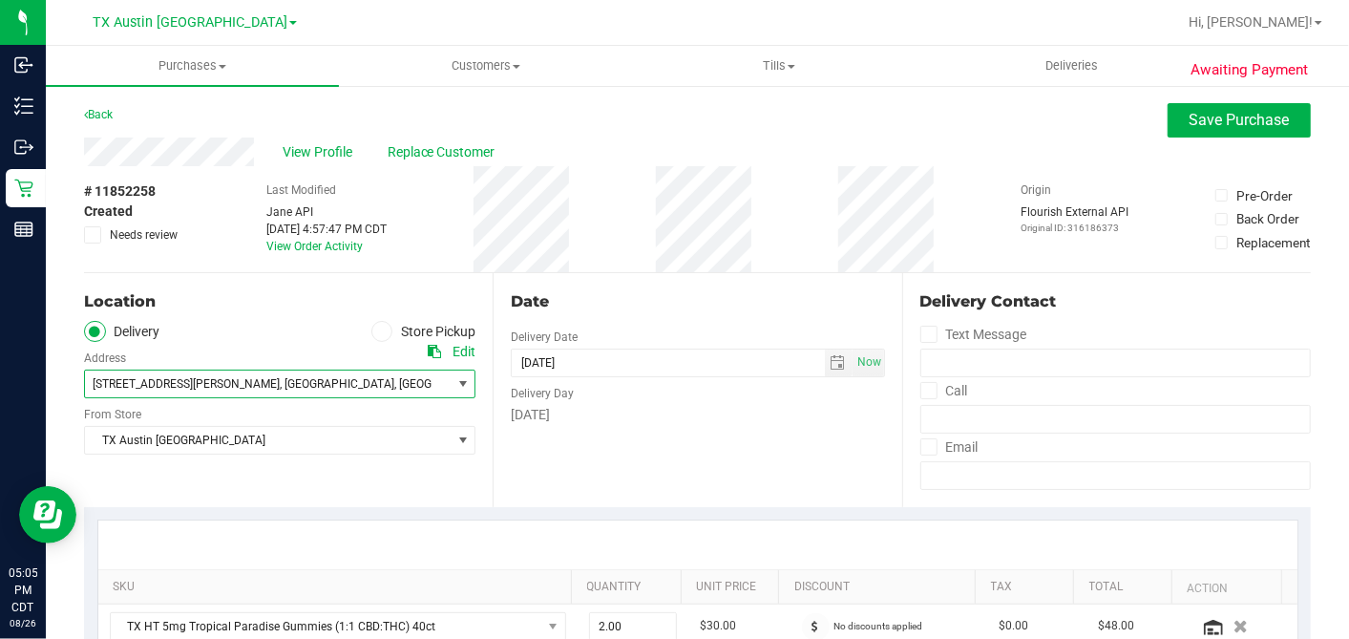
click at [280, 385] on span ", Houston" at bounding box center [337, 383] width 115 height 13
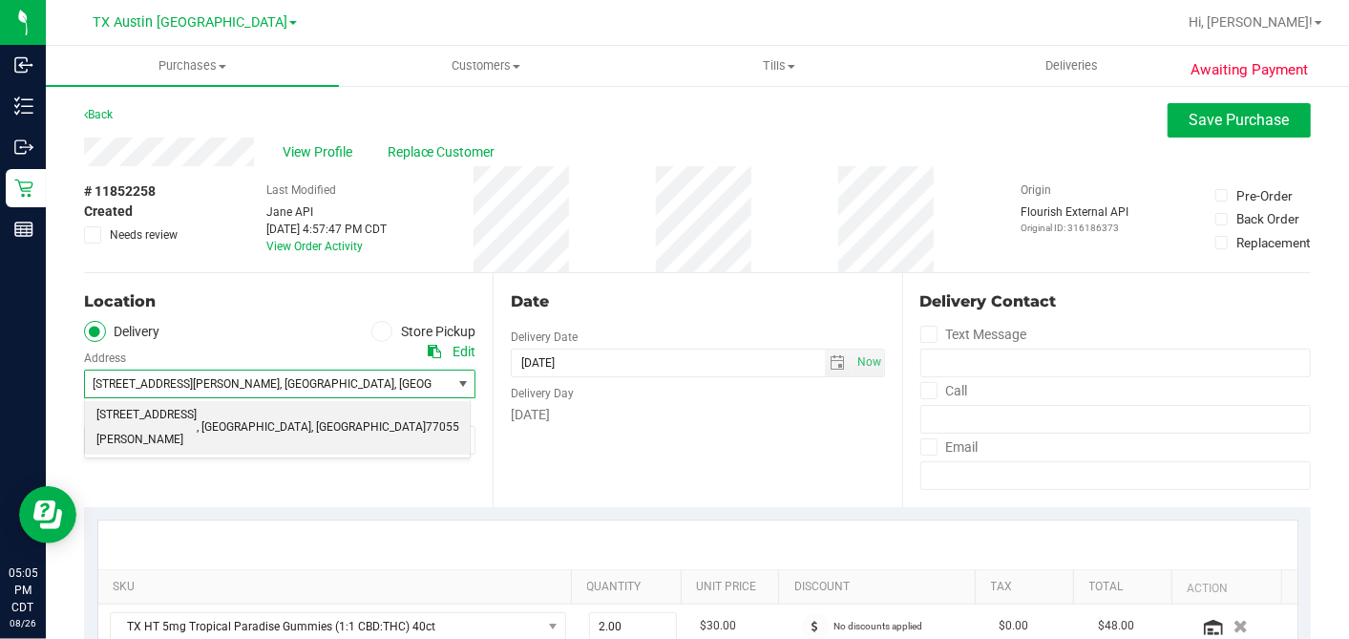
drag, startPoint x: 239, startPoint y: 321, endPoint x: 447, endPoint y: 353, distance: 210.7
click at [240, 322] on ul "Delivery Store Pickup" at bounding box center [279, 332] width 391 height 22
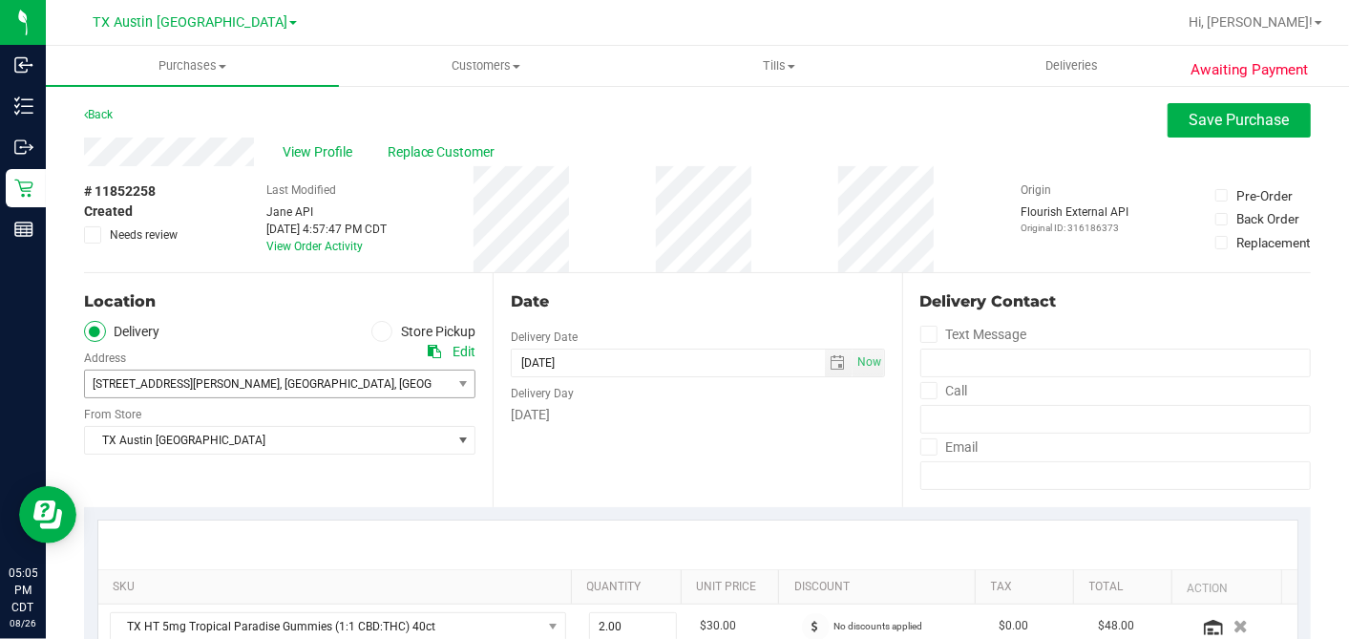
click at [586, 438] on div "Date Delivery Date 08/28/2025 Now 08/28/2025 02:00 PM Now Delivery Day Thursday" at bounding box center [697, 390] width 409 height 234
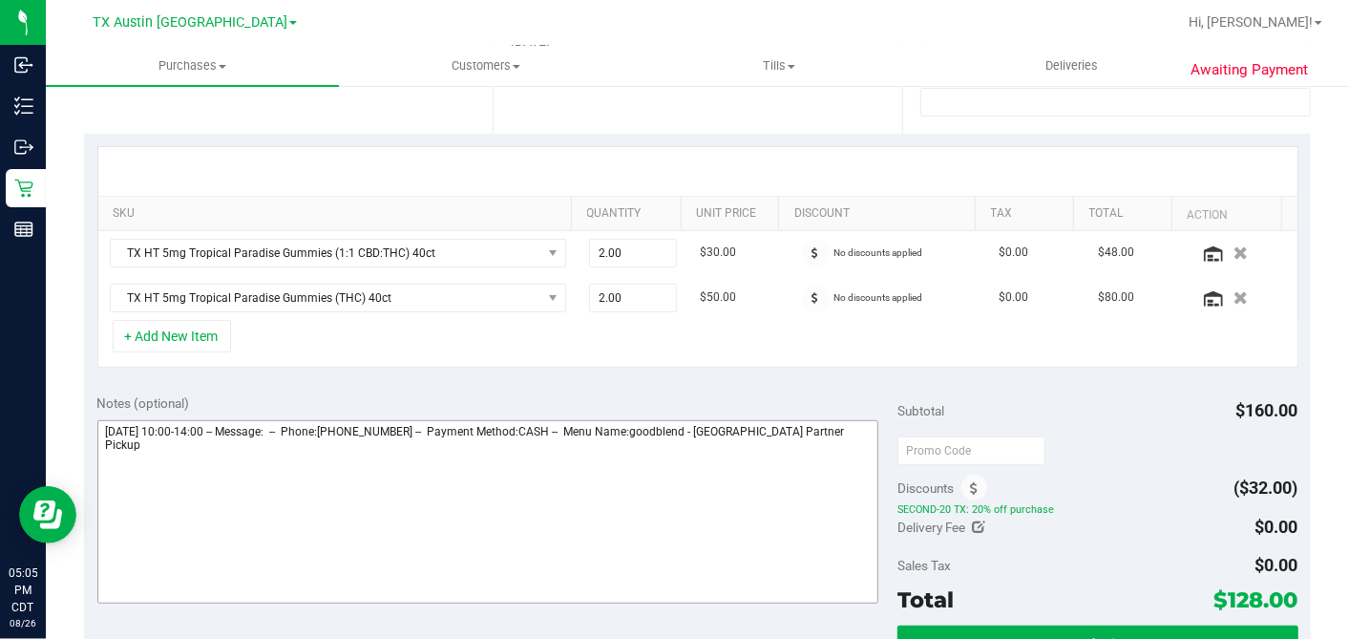
scroll to position [530, 0]
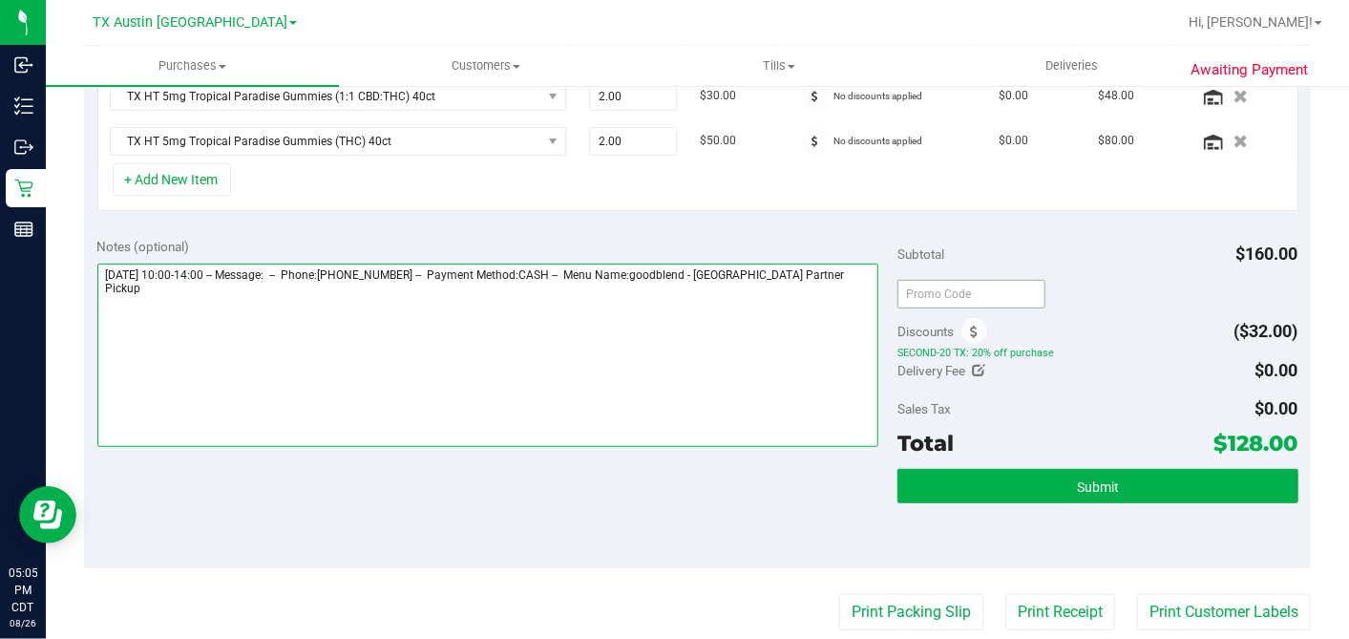
drag, startPoint x: 856, startPoint y: 272, endPoint x: 898, endPoint y: 282, distance: 43.1
click at [856, 273] on textarea at bounding box center [488, 355] width 782 height 183
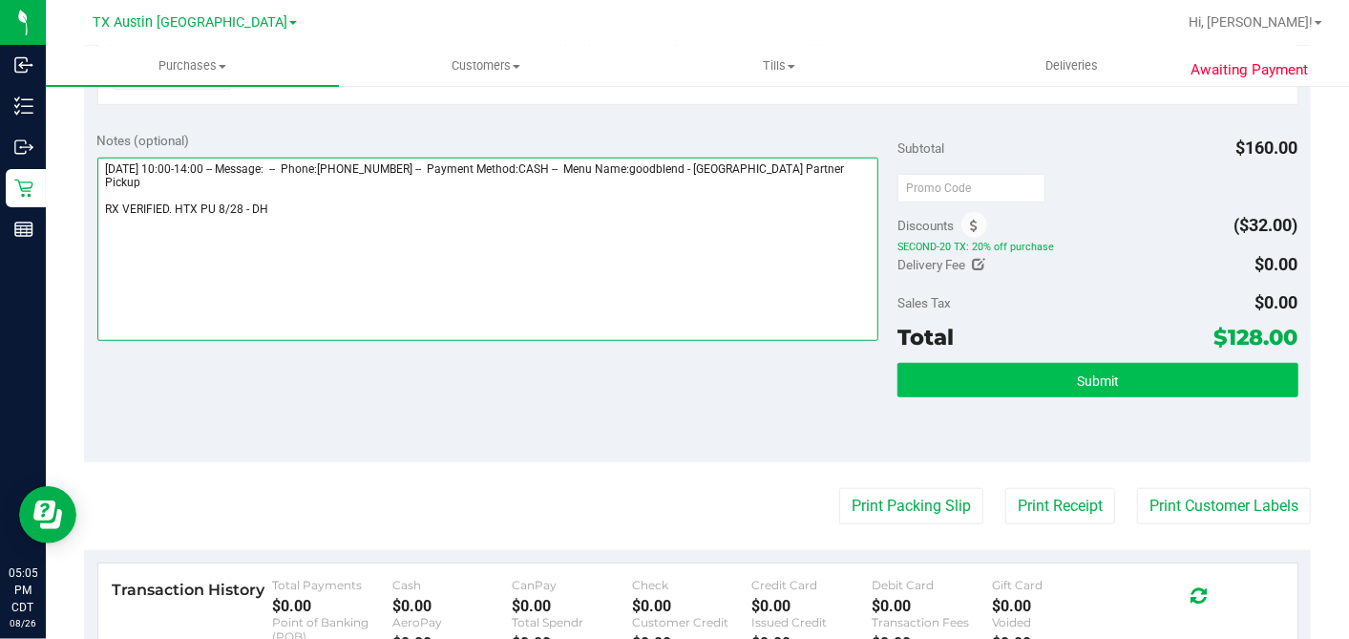
type textarea "Thursday 08/28/2025 10:00-14:00 -- Message: -- Phone:5122699099 -- Payment Meth…"
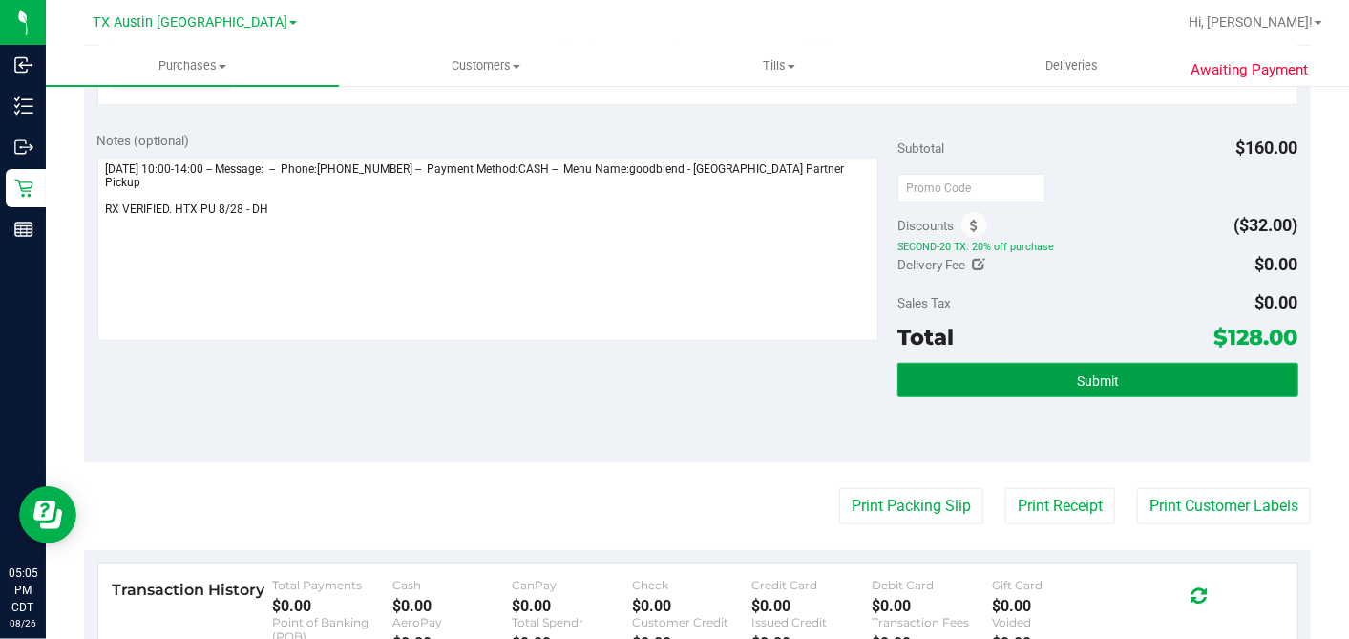
click at [1045, 379] on button "Submit" at bounding box center [1098, 380] width 400 height 34
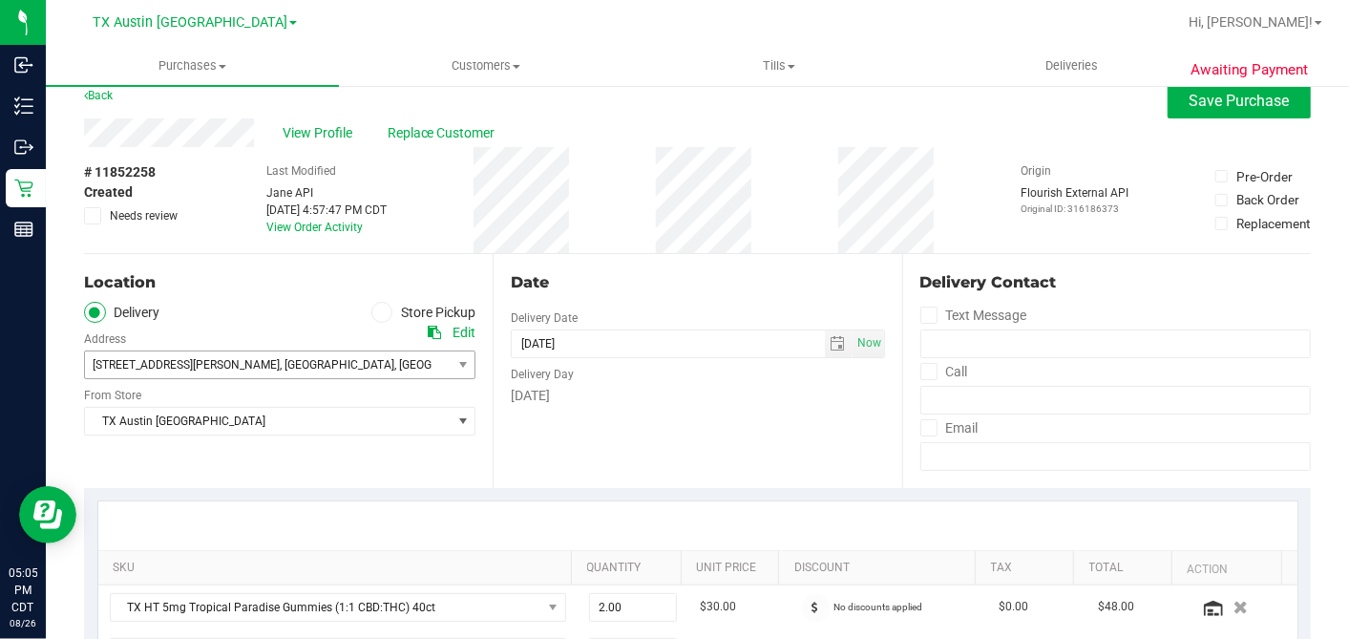
scroll to position [0, 0]
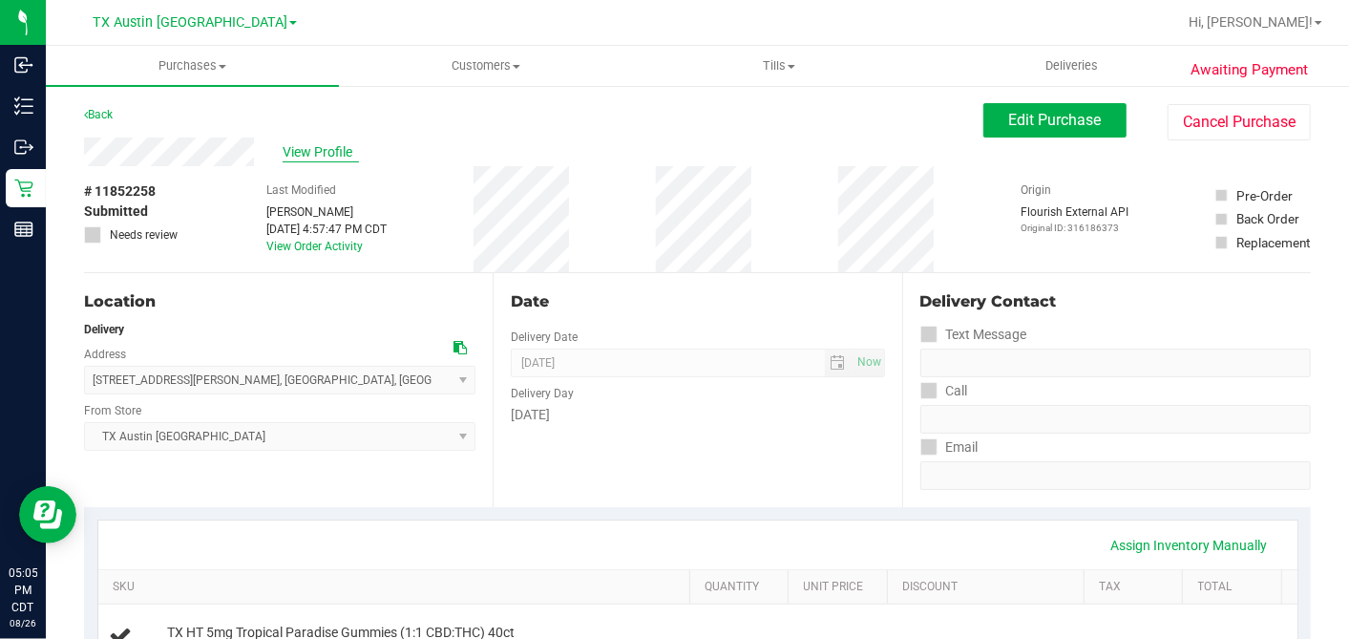
click at [300, 150] on span "View Profile" at bounding box center [321, 152] width 76 height 20
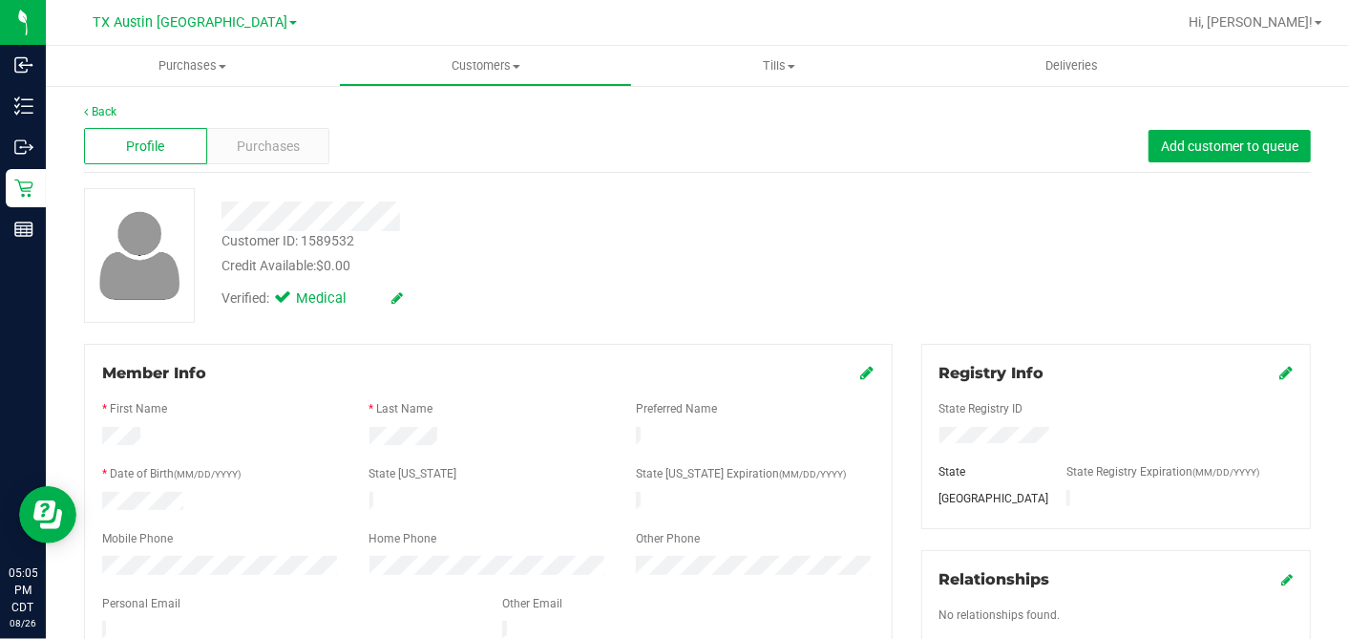
drag, startPoint x: 240, startPoint y: 161, endPoint x: 242, endPoint y: 174, distance: 12.6
click at [240, 166] on div "Profile Purchases Add customer to queue" at bounding box center [697, 146] width 1227 height 53
click at [299, 138] on div "Purchases" at bounding box center [268, 146] width 123 height 36
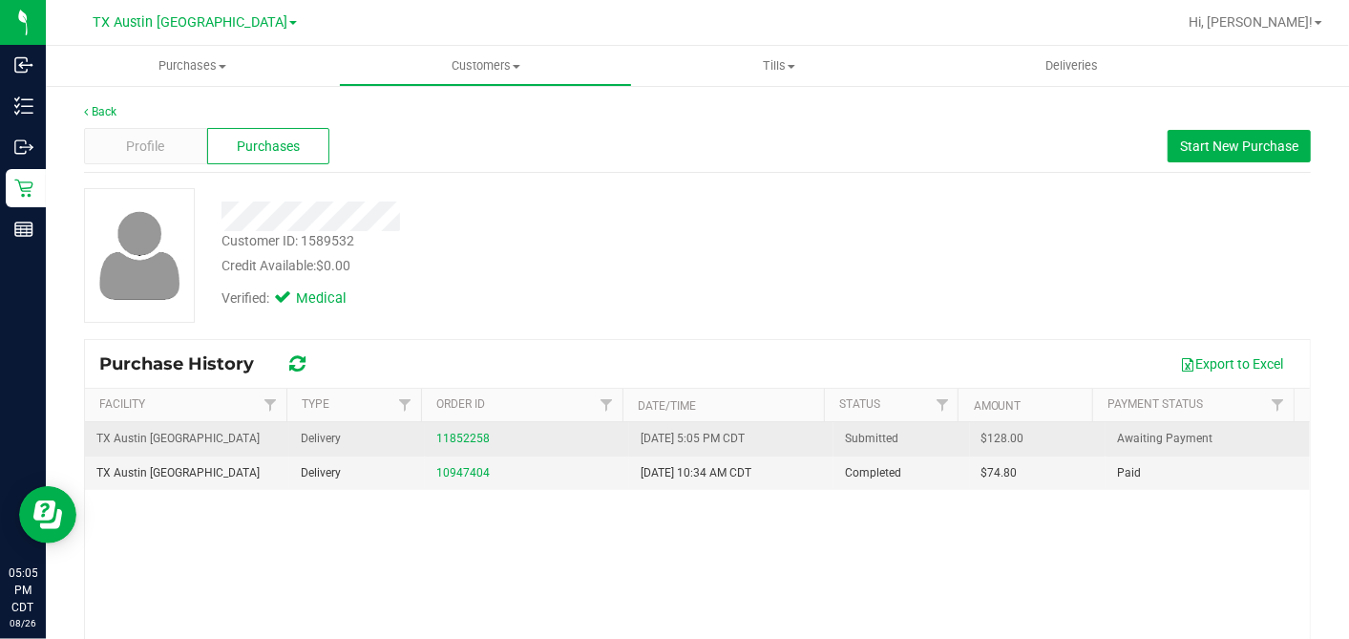
click at [982, 441] on span "$128.00" at bounding box center [1003, 439] width 43 height 18
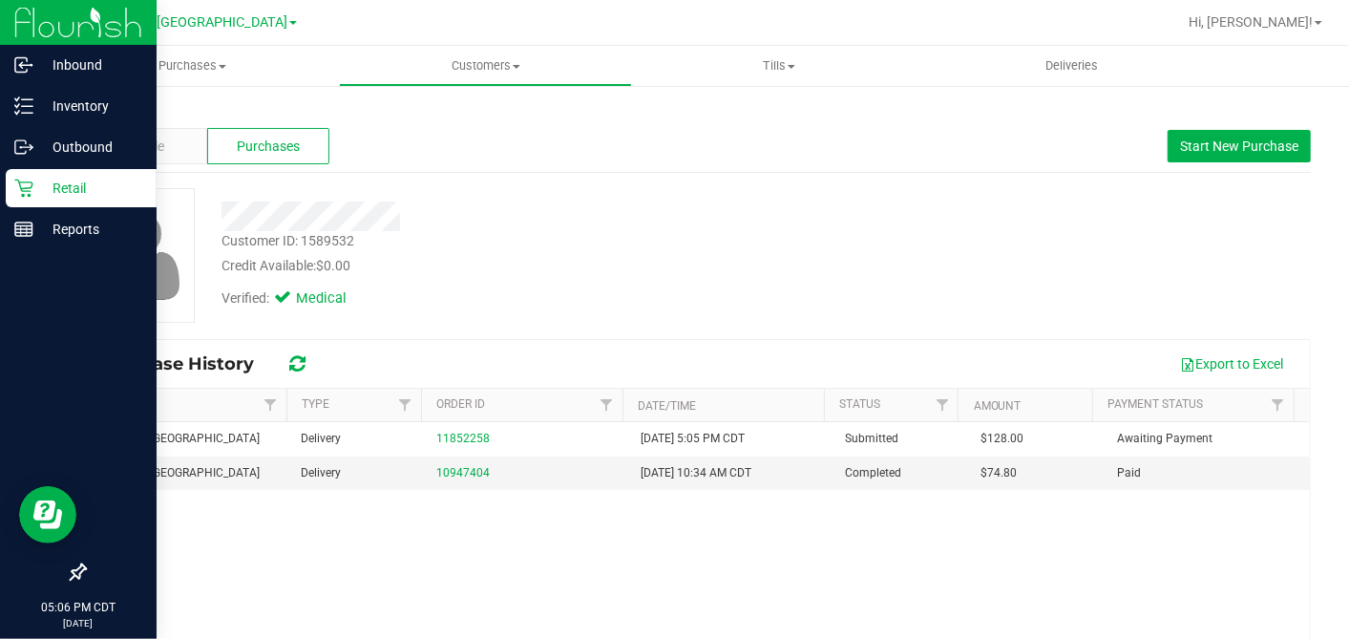
click at [24, 193] on icon at bounding box center [23, 188] width 19 height 19
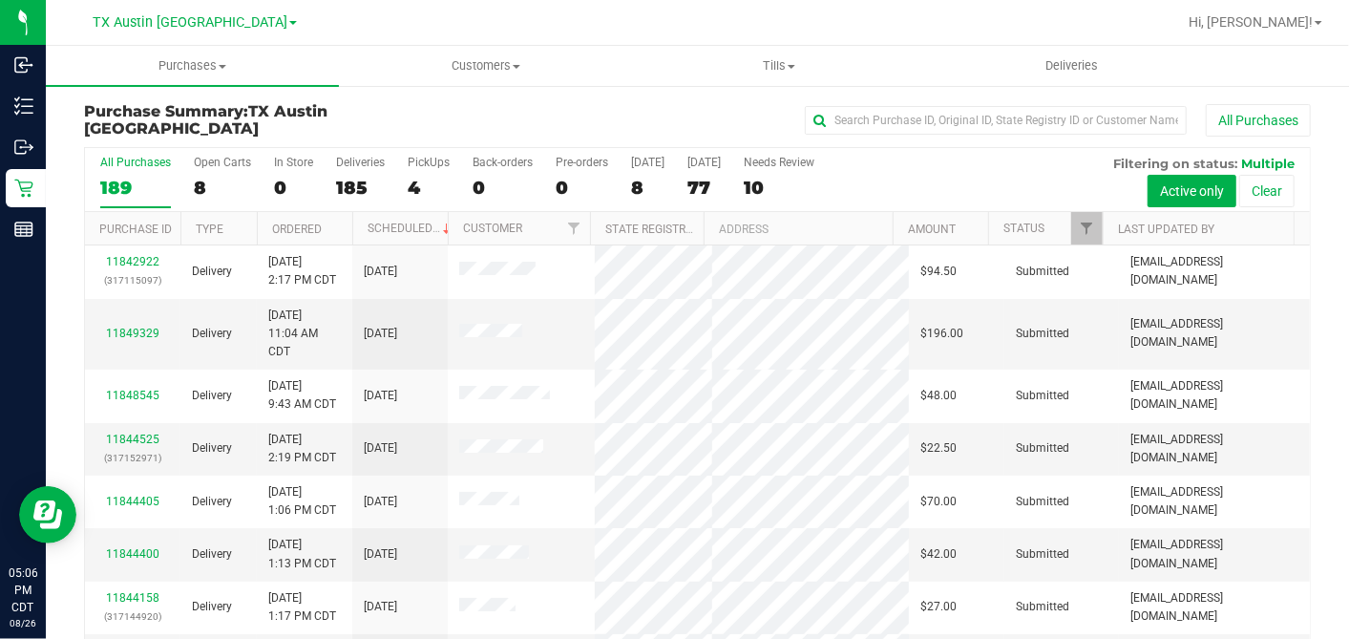
click at [201, 185] on div "8" at bounding box center [222, 188] width 57 height 22
click at [0, 0] on input "Open Carts 8" at bounding box center [0, 0] width 0 height 0
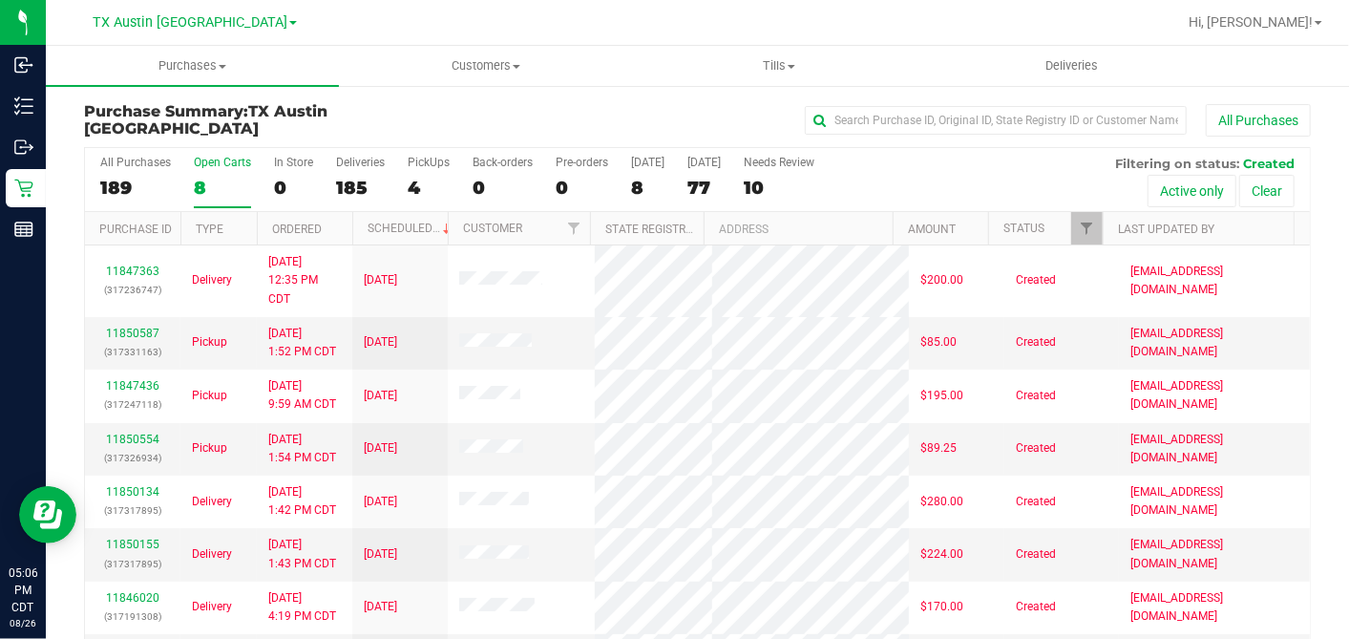
click at [338, 224] on th "Ordered" at bounding box center [304, 228] width 95 height 33
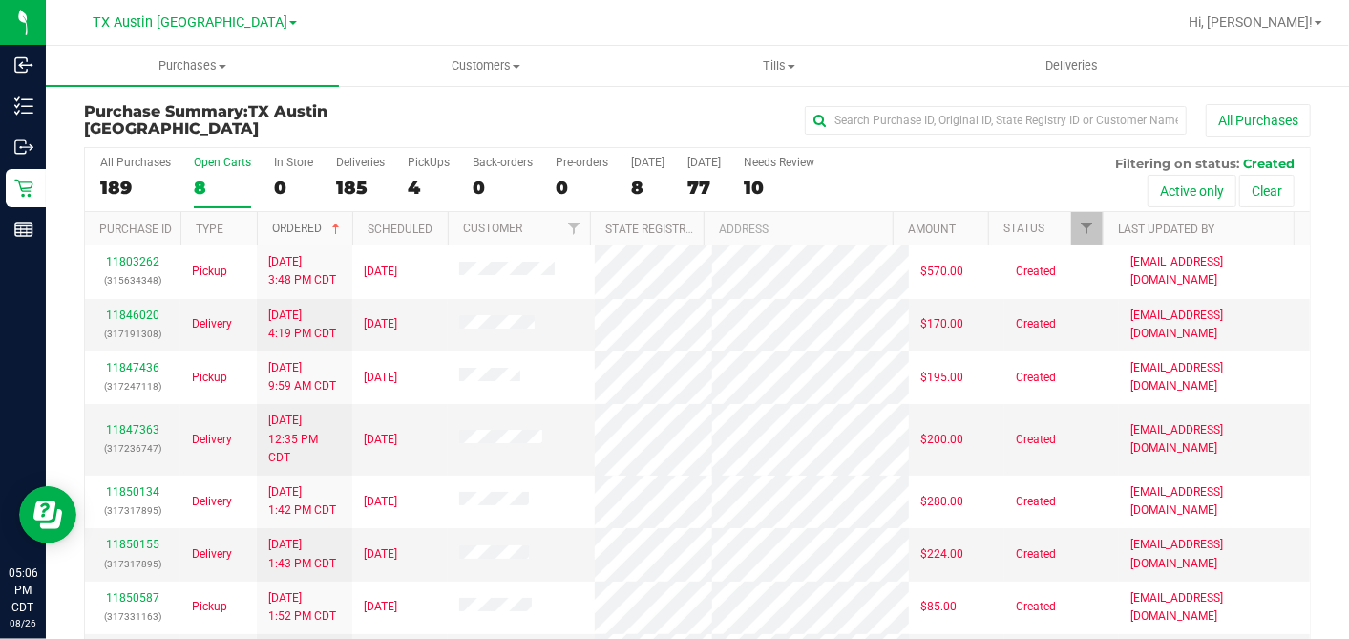
click at [338, 223] on span at bounding box center [335, 229] width 15 height 15
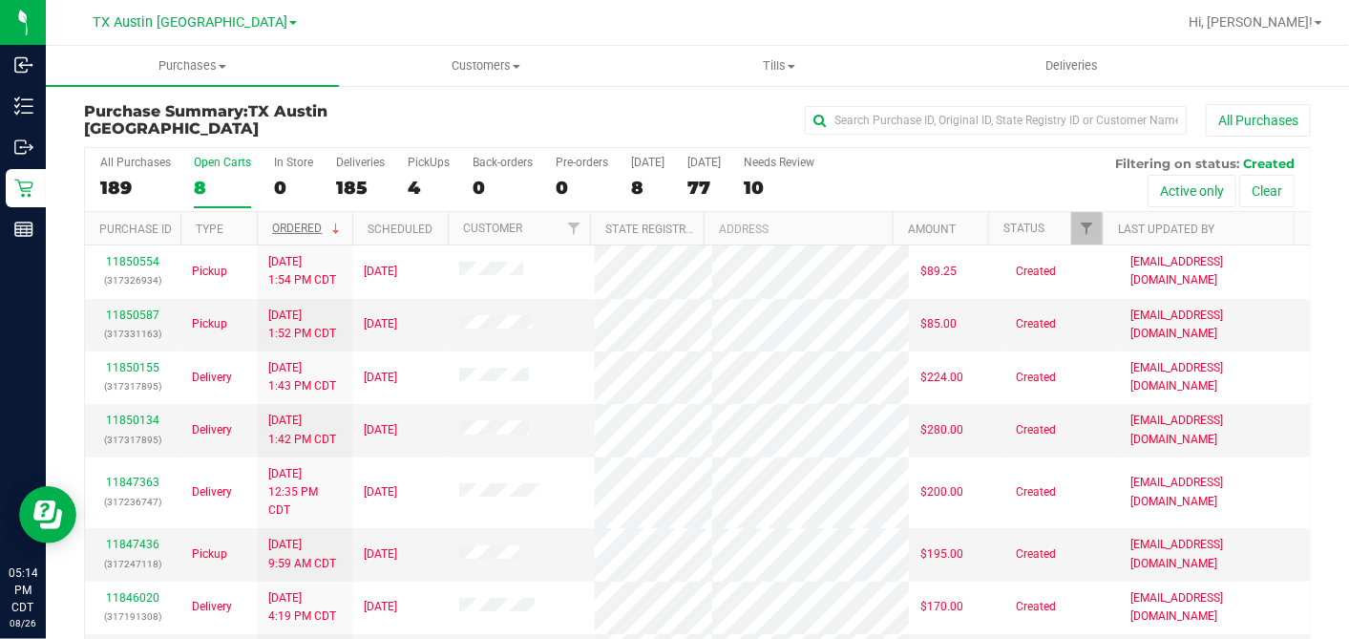
click at [61, 119] on div "Purchase Summary: TX Austin DC All Purchases All Purchases 189 Open Carts 8 In …" at bounding box center [697, 399] width 1303 height 630
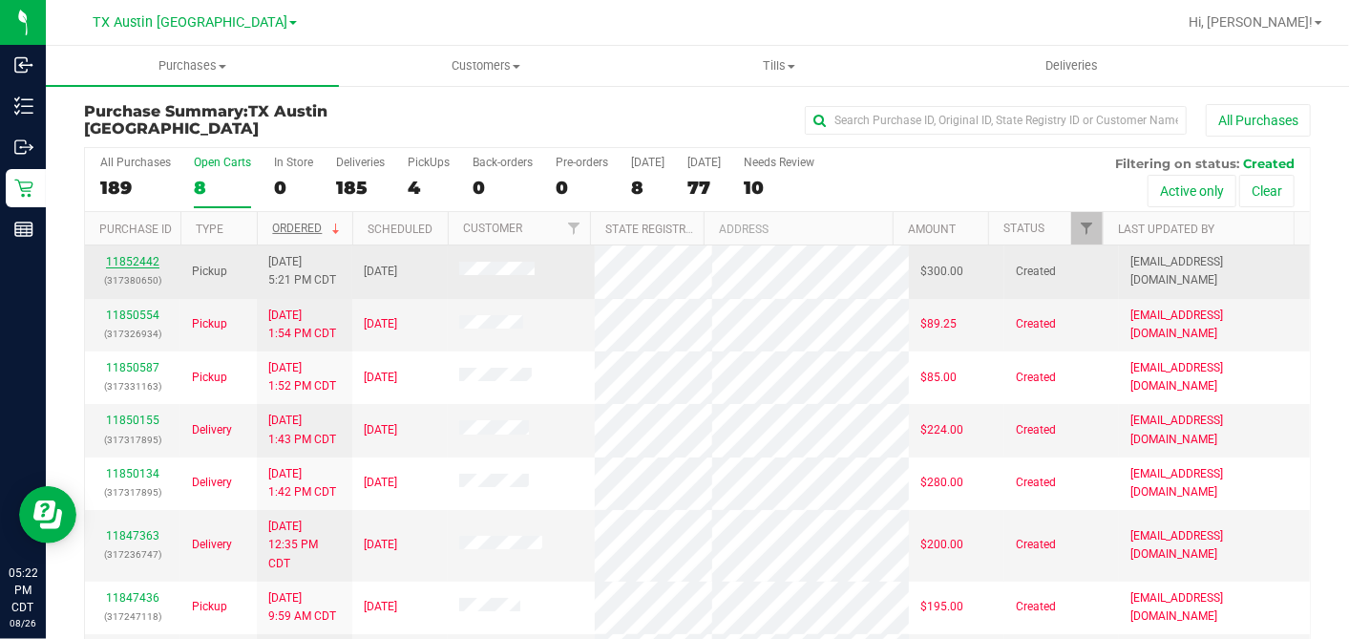
click at [143, 257] on link "11852442" at bounding box center [132, 261] width 53 height 13
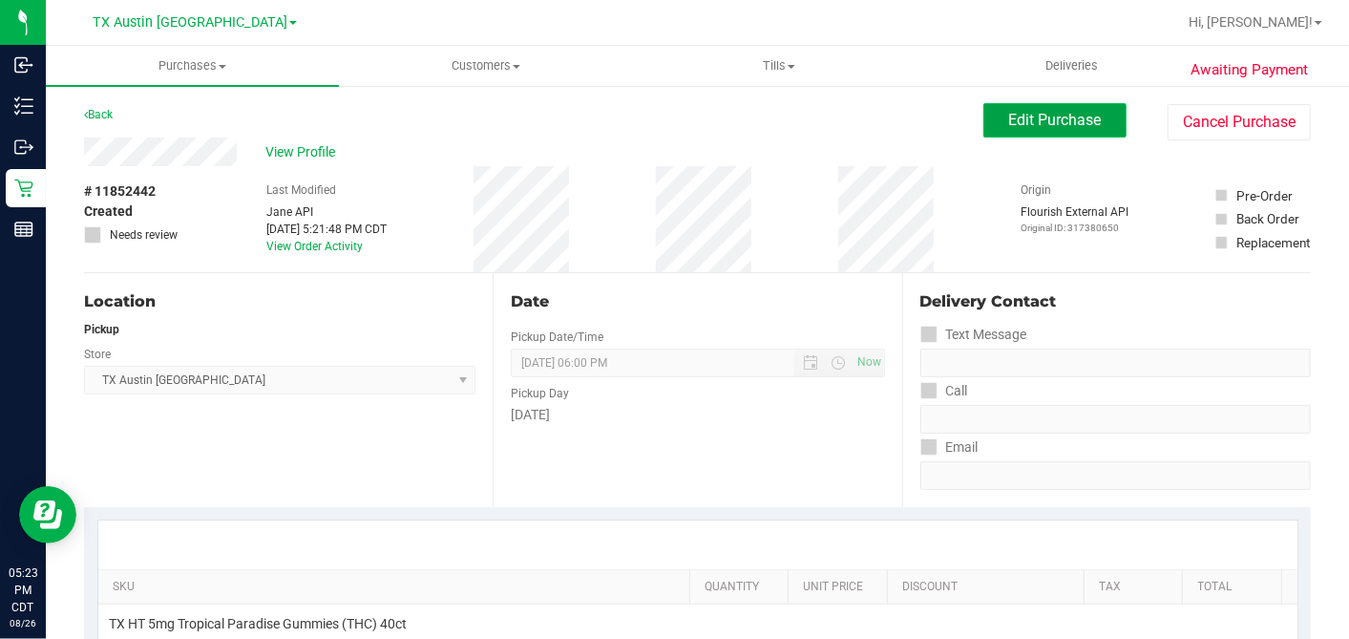
click at [1009, 126] on span "Edit Purchase" at bounding box center [1055, 120] width 93 height 18
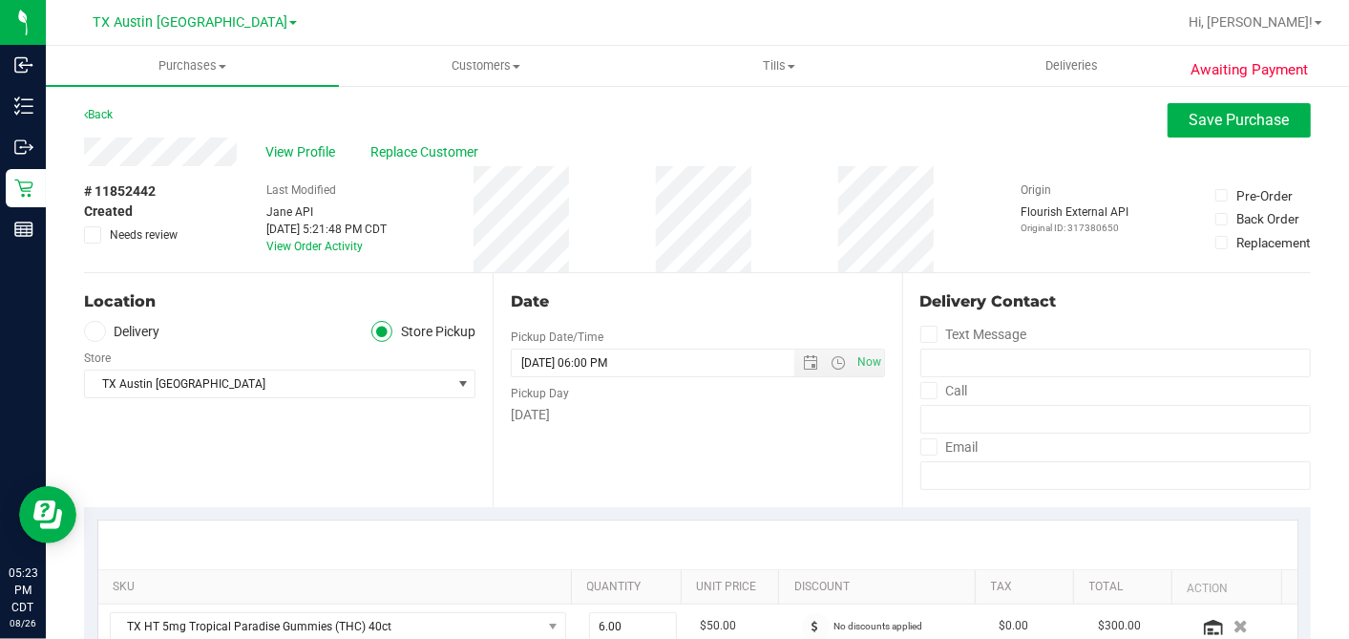
drag, startPoint x: 97, startPoint y: 231, endPoint x: 109, endPoint y: 235, distance: 12.1
click at [97, 231] on span at bounding box center [92, 234] width 17 height 17
click at [0, 0] on input "Needs review" at bounding box center [0, 0] width 0 height 0
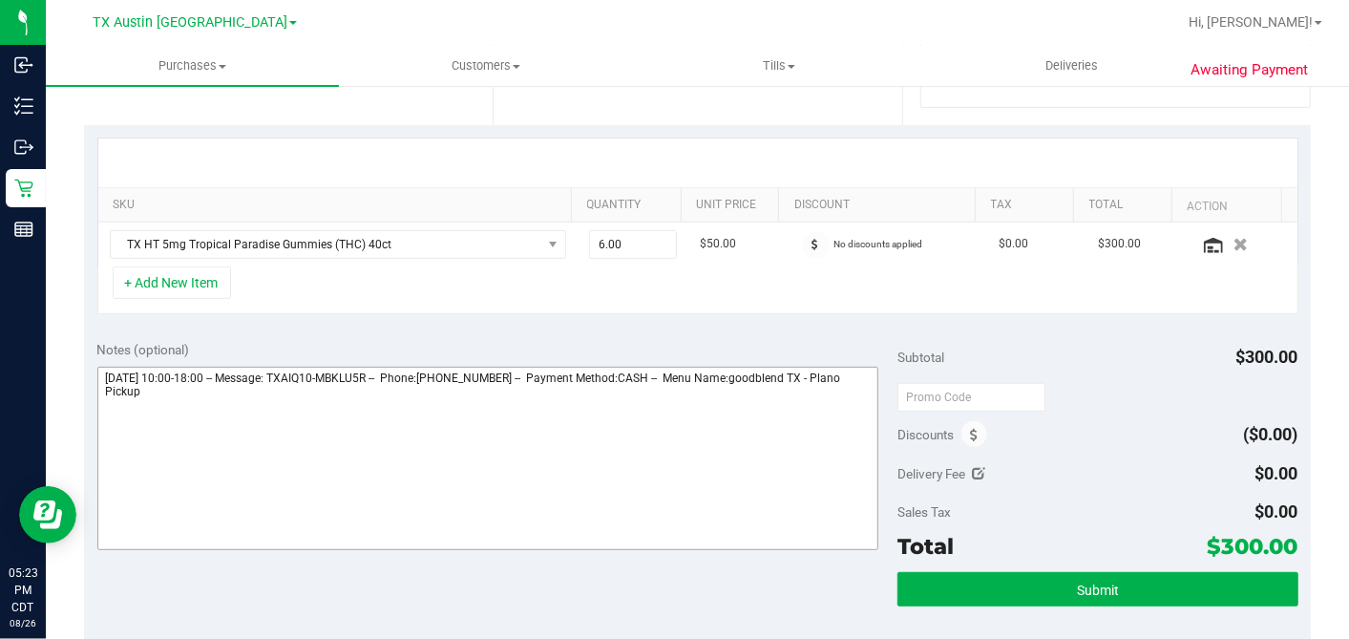
scroll to position [530, 0]
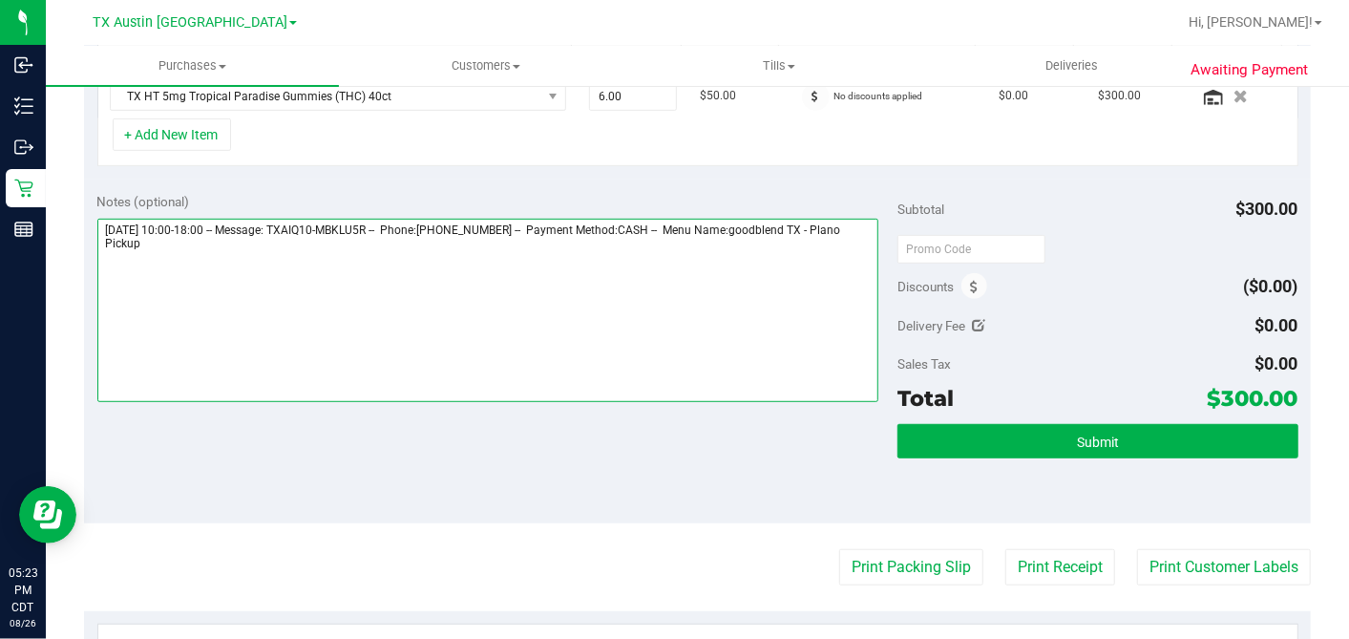
click at [693, 248] on textarea at bounding box center [488, 310] width 782 height 183
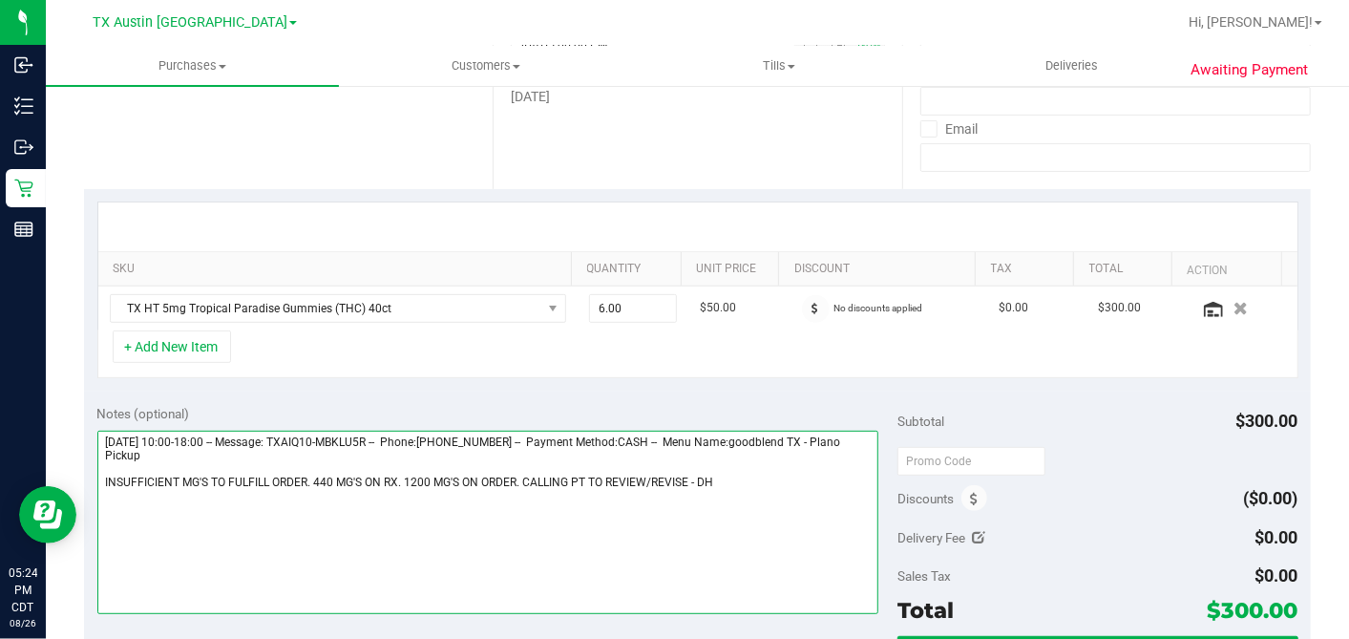
scroll to position [0, 0]
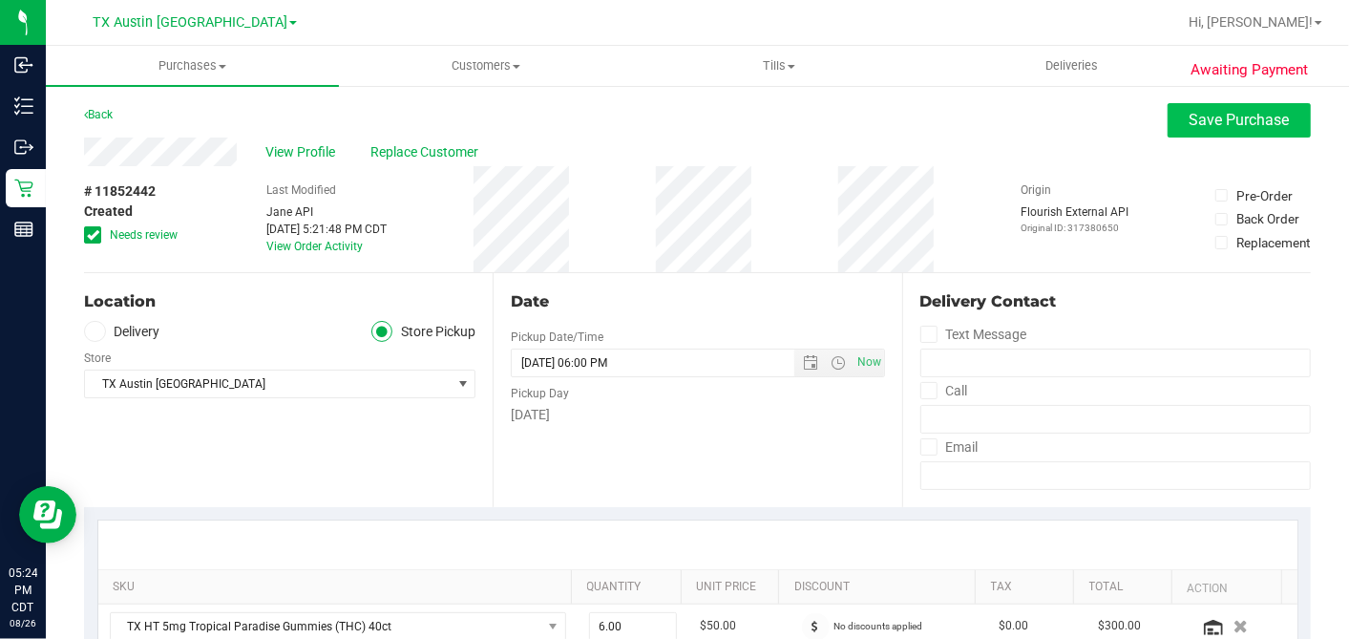
type textarea "Thursday 08/28/2025 10:00-18:00 -- Message: TXAIQ10-MBKLU5R -- Phone:2145323474…"
click at [1168, 125] on button "Save Purchase" at bounding box center [1239, 120] width 143 height 34
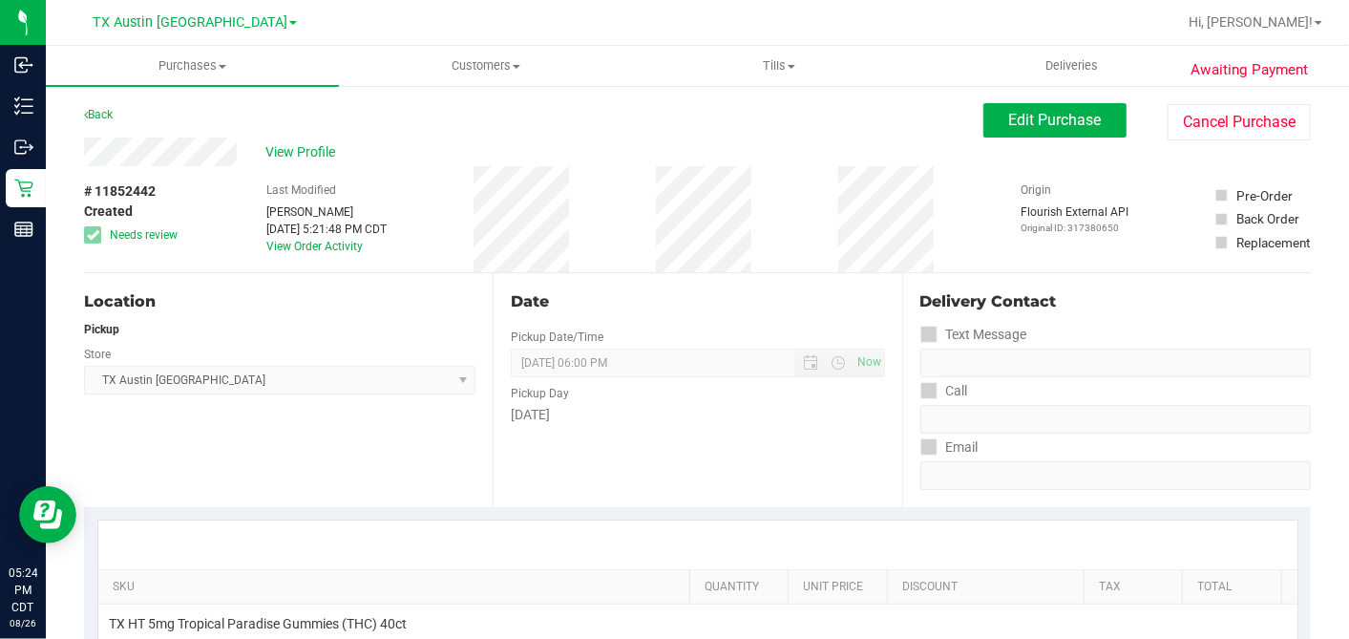
click at [308, 153] on span "View Profile" at bounding box center [303, 152] width 76 height 20
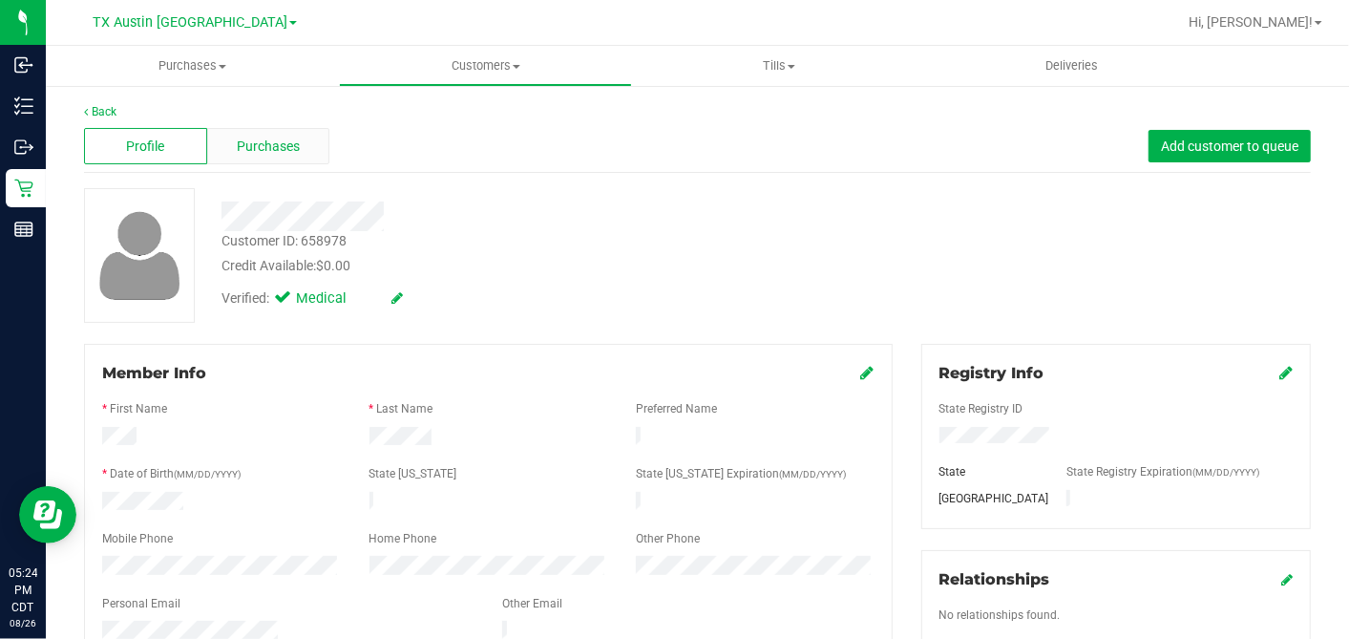
click at [303, 161] on div "Purchases" at bounding box center [268, 146] width 123 height 36
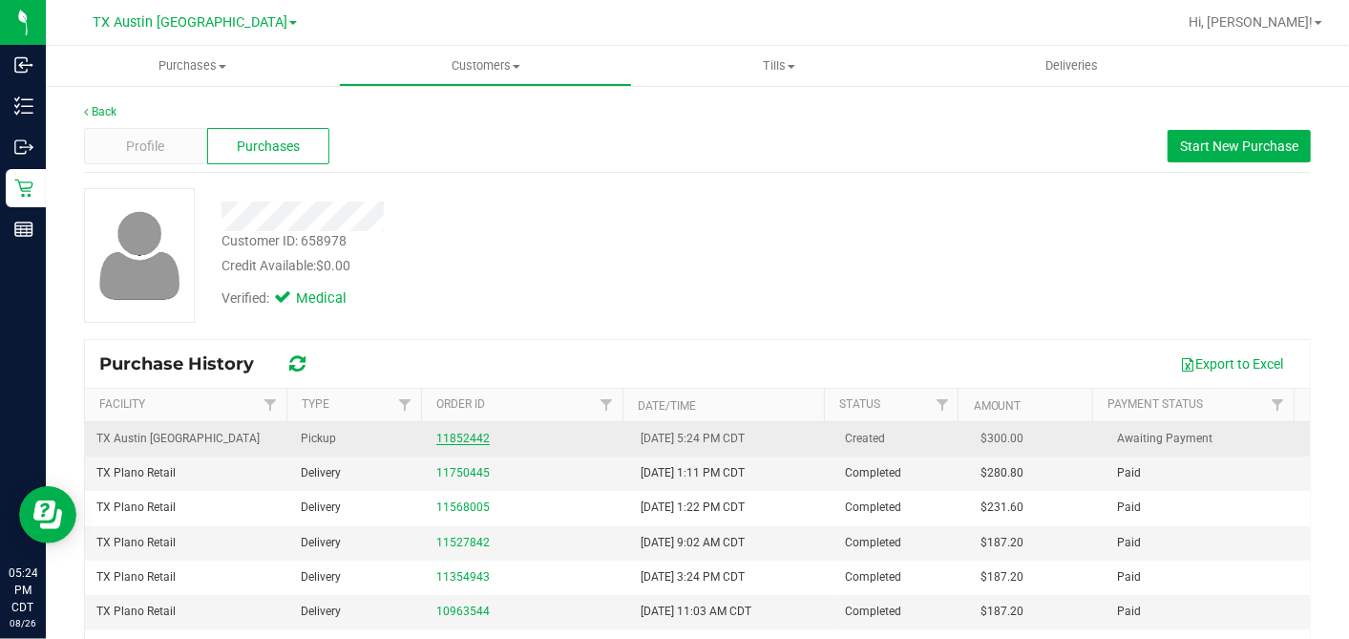
click at [465, 433] on link "11852442" at bounding box center [462, 438] width 53 height 13
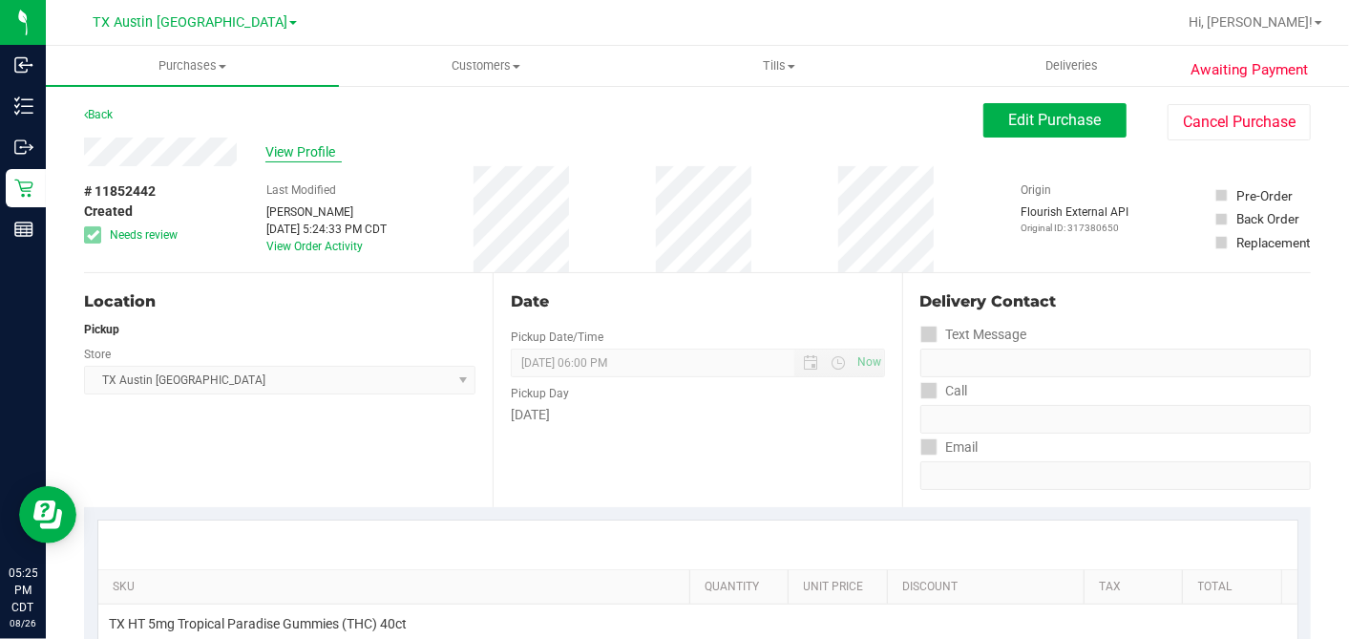
click at [305, 148] on span "View Profile" at bounding box center [303, 152] width 76 height 20
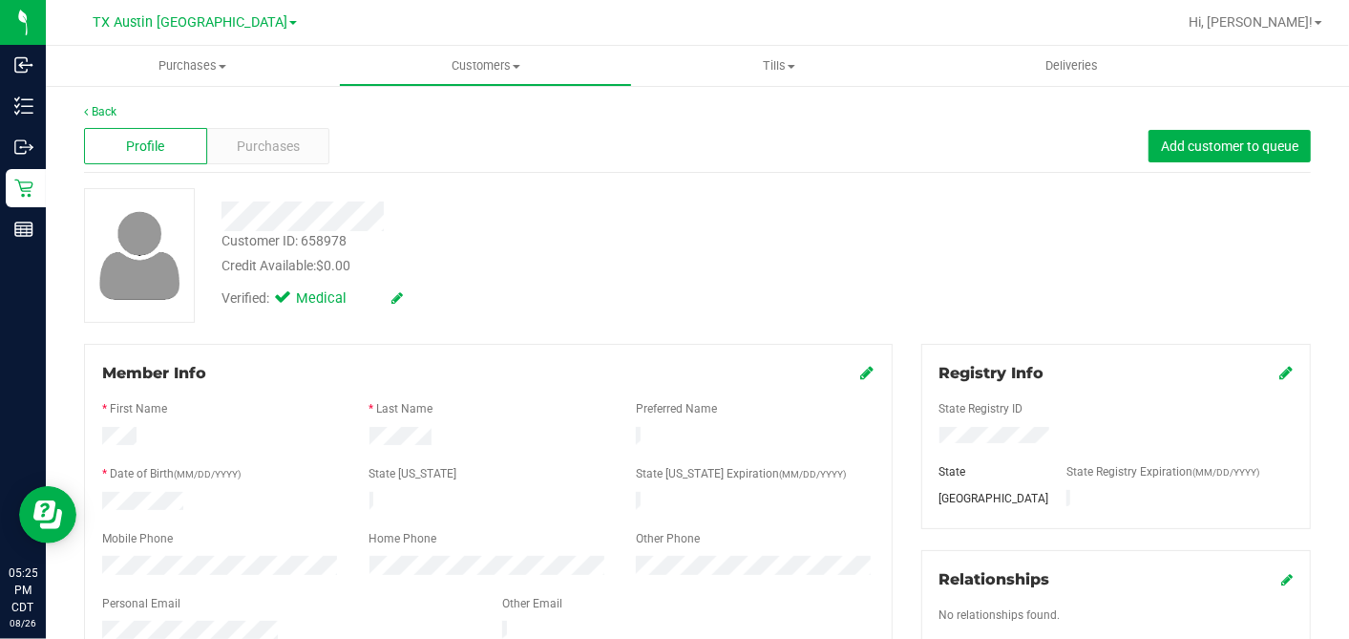
click at [333, 155] on div "Profile Purchases Add customer to queue" at bounding box center [697, 146] width 1227 height 53
click at [291, 149] on span "Purchases" at bounding box center [268, 147] width 63 height 20
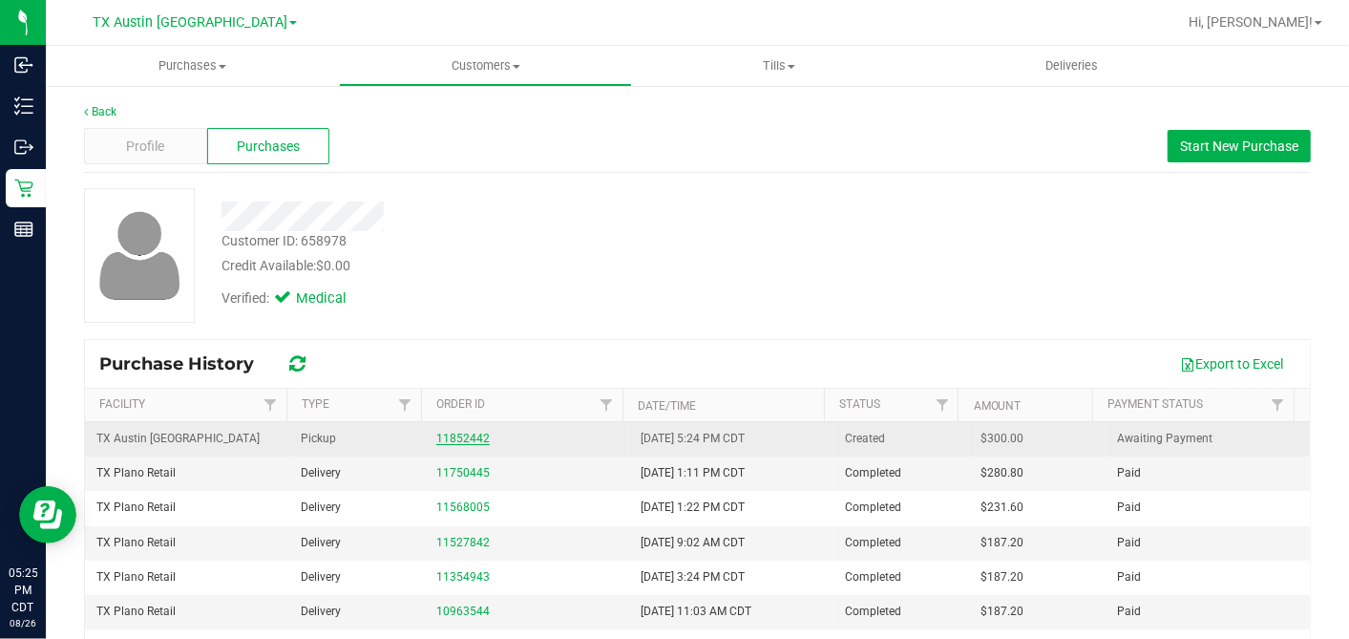
click at [466, 435] on link "11852442" at bounding box center [462, 438] width 53 height 13
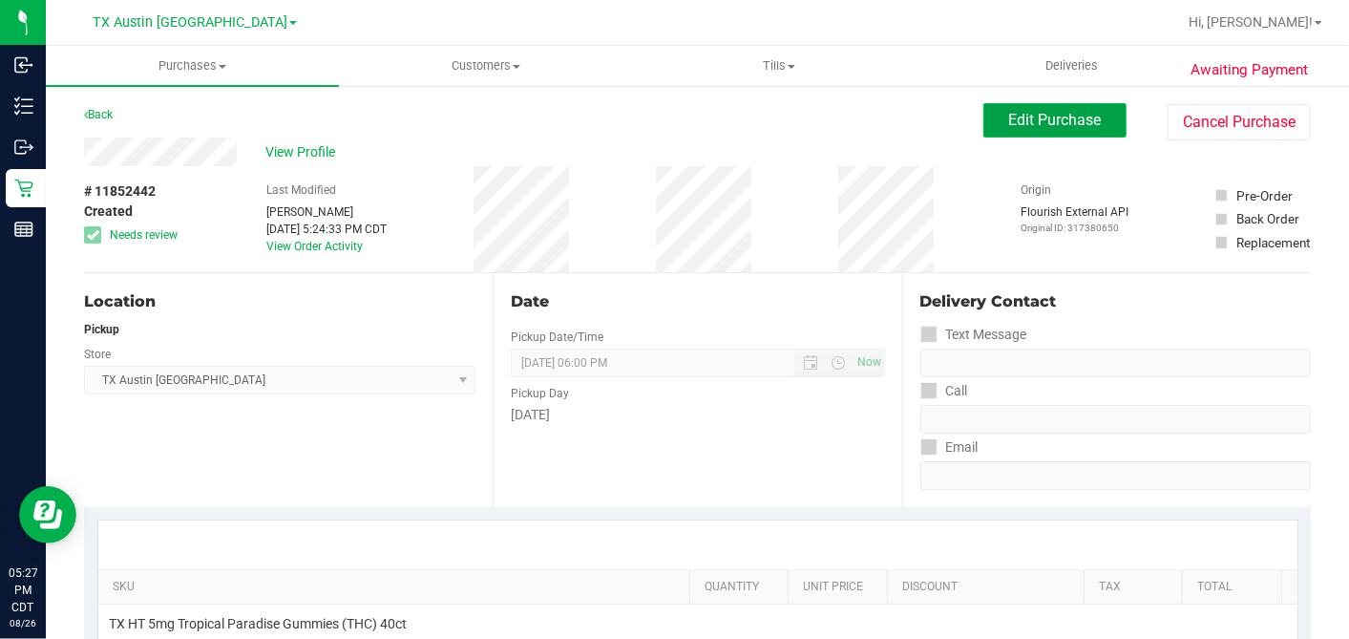
click at [1024, 116] on span "Edit Purchase" at bounding box center [1055, 120] width 93 height 18
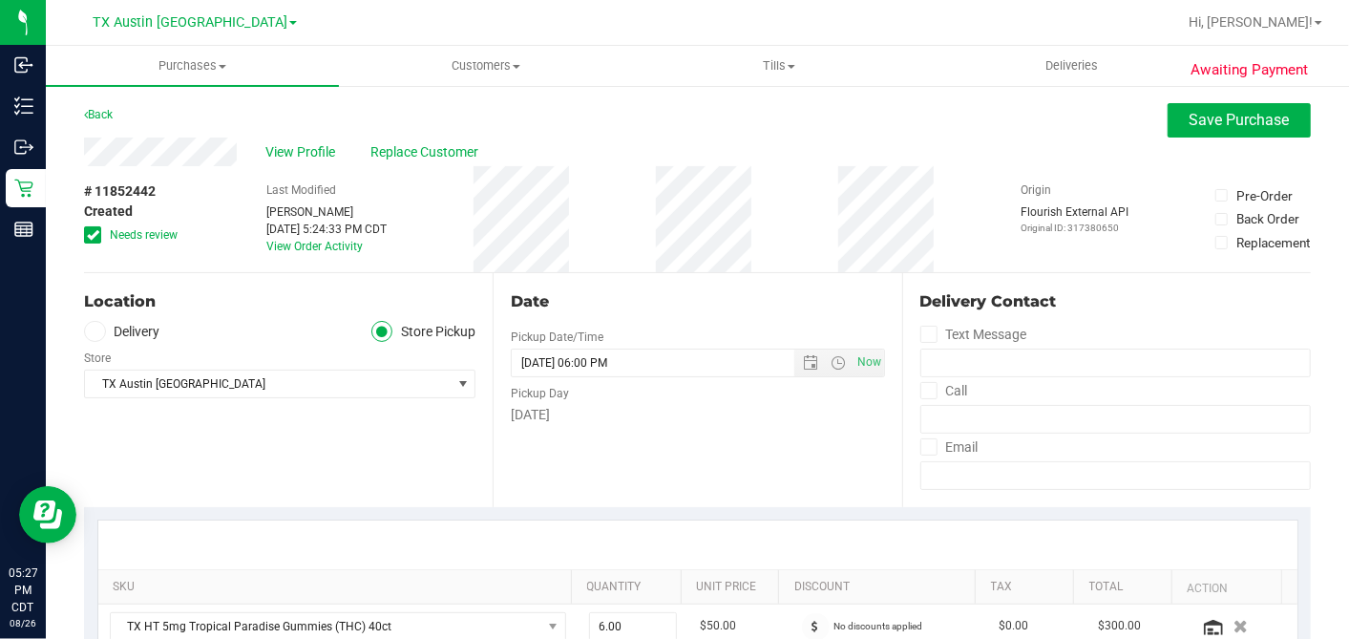
scroll to position [530, 0]
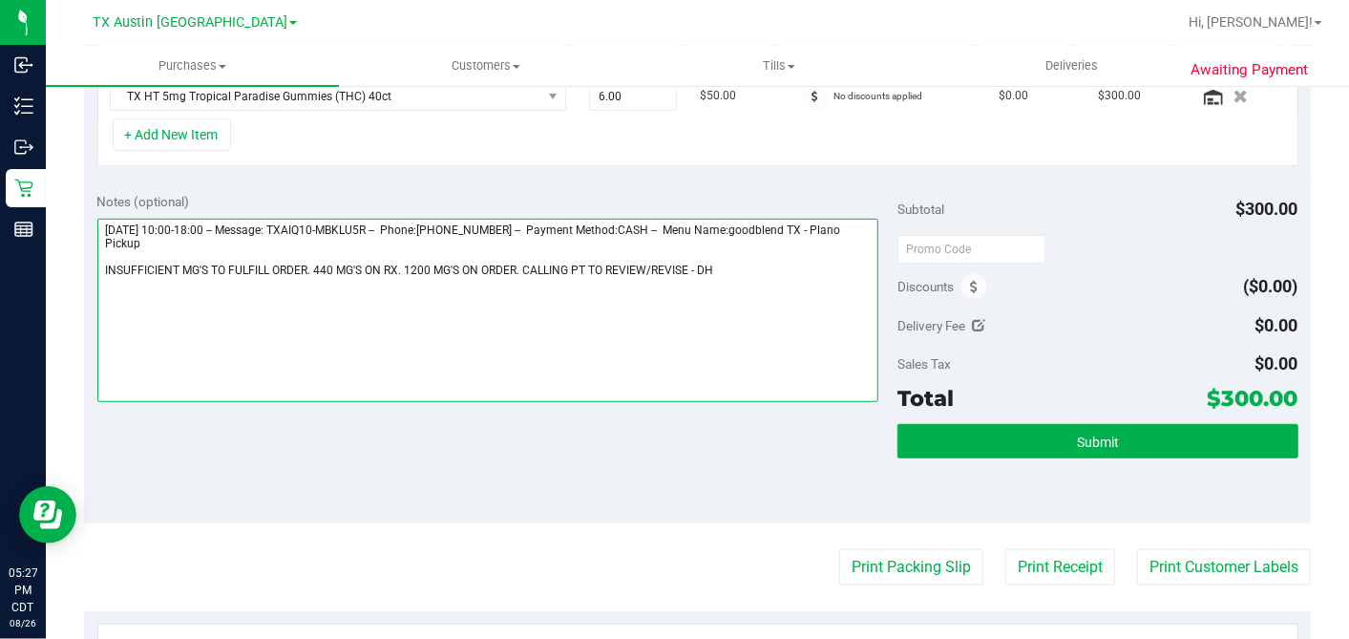
click at [687, 261] on textarea at bounding box center [488, 310] width 782 height 183
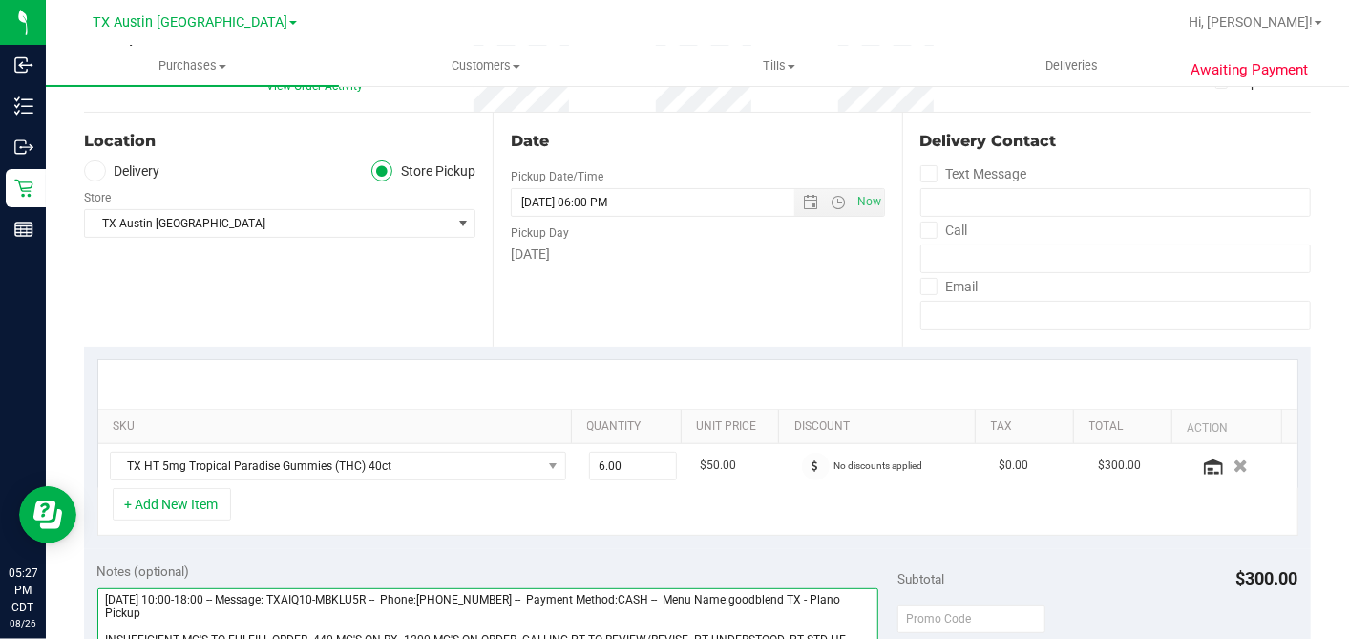
scroll to position [0, 0]
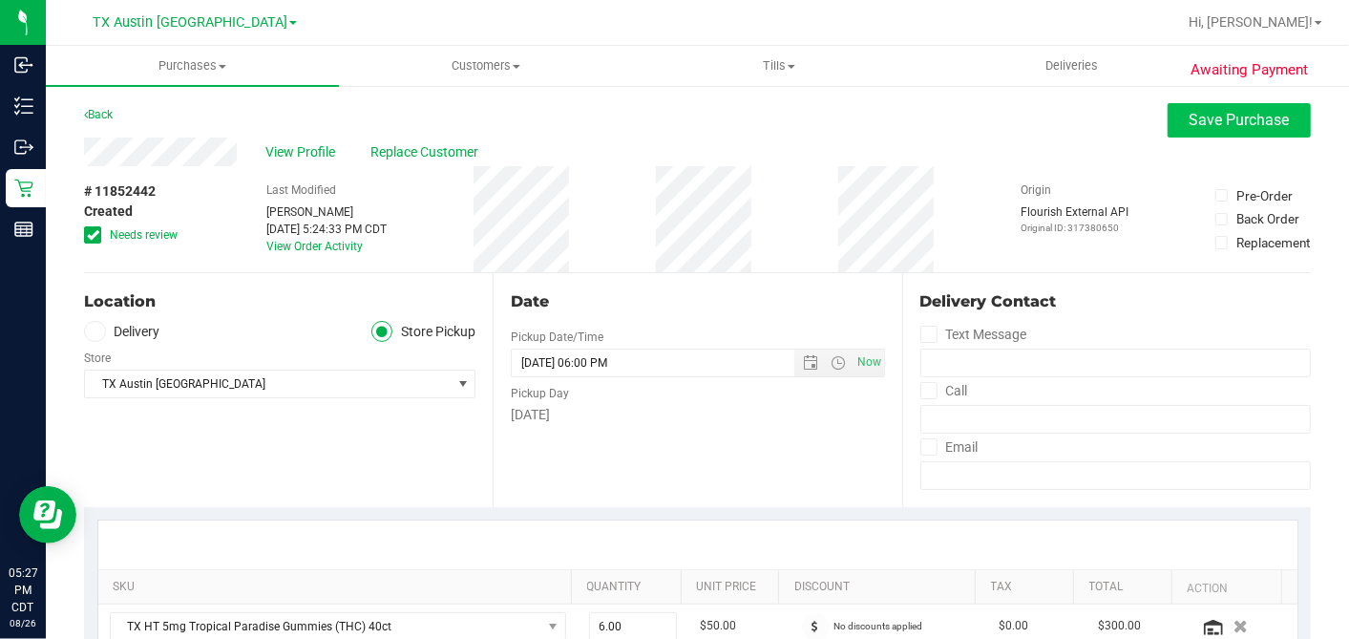
type textarea "Thursday 08/28/2025 10:00-18:00 -- Message: TXAIQ10-MBKLU5R -- Phone:2145323474…"
click at [1194, 116] on span "Save Purchase" at bounding box center [1240, 120] width 100 height 18
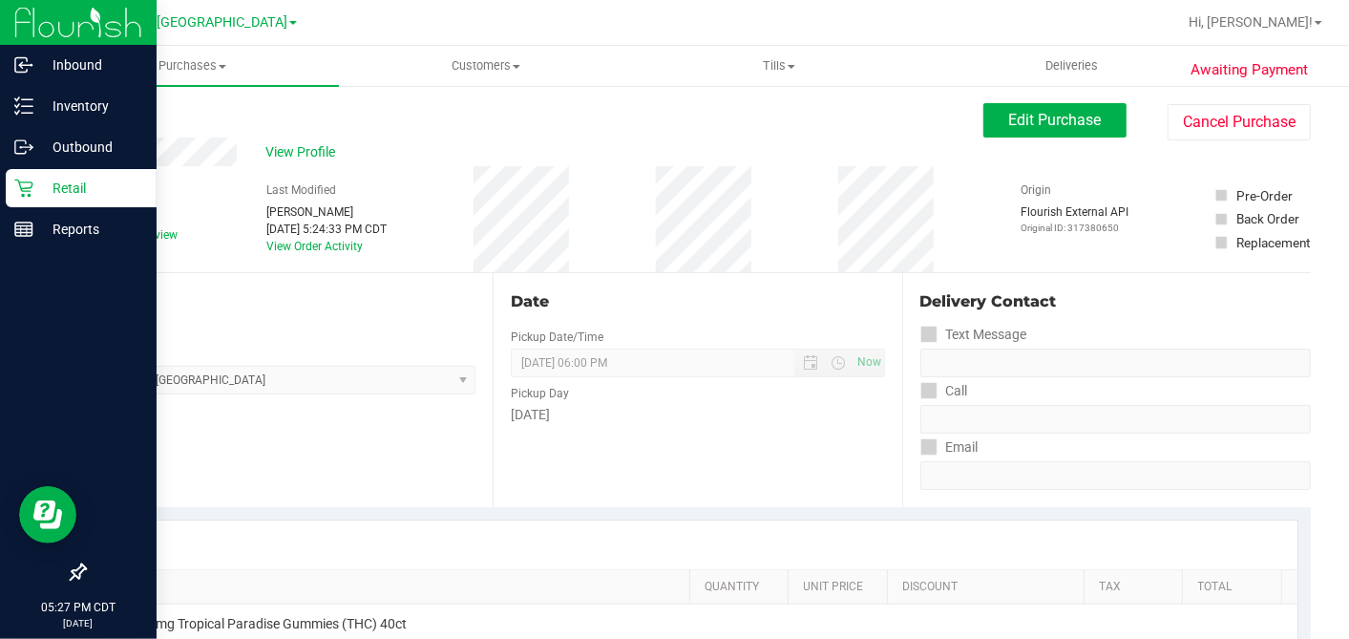
click at [35, 184] on p "Retail" at bounding box center [90, 188] width 115 height 23
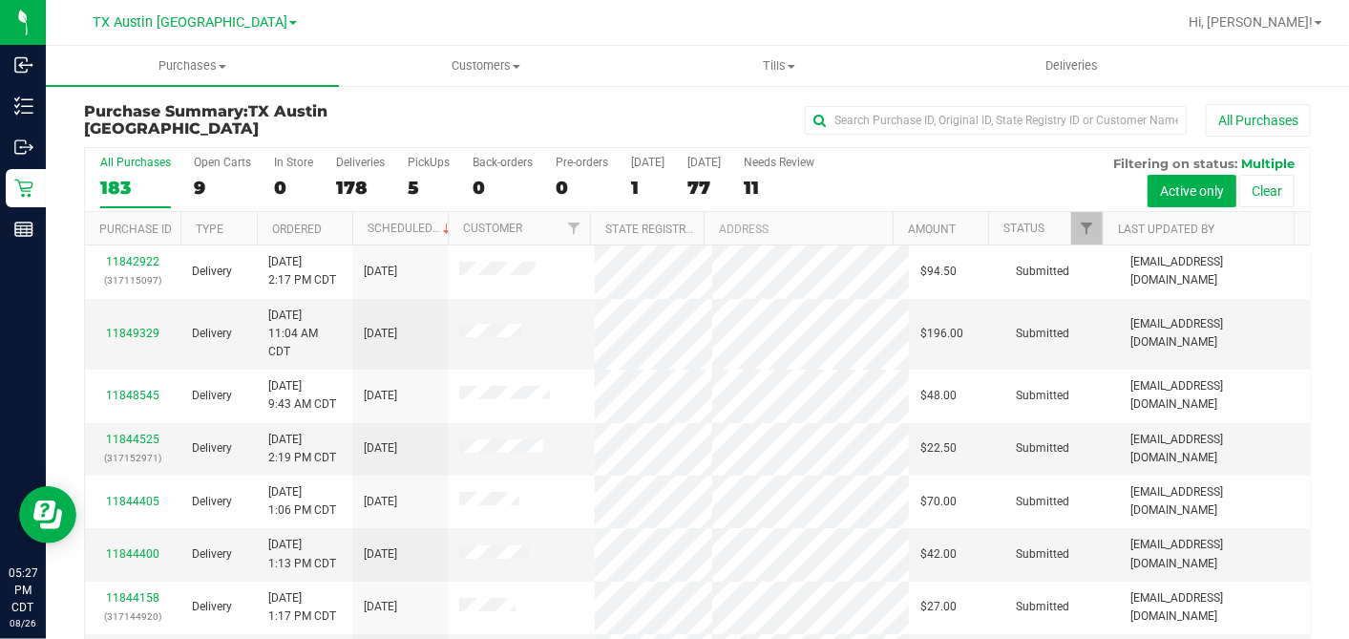
click at [201, 185] on div "9" at bounding box center [222, 188] width 57 height 22
click at [0, 0] on input "Open Carts 9" at bounding box center [0, 0] width 0 height 0
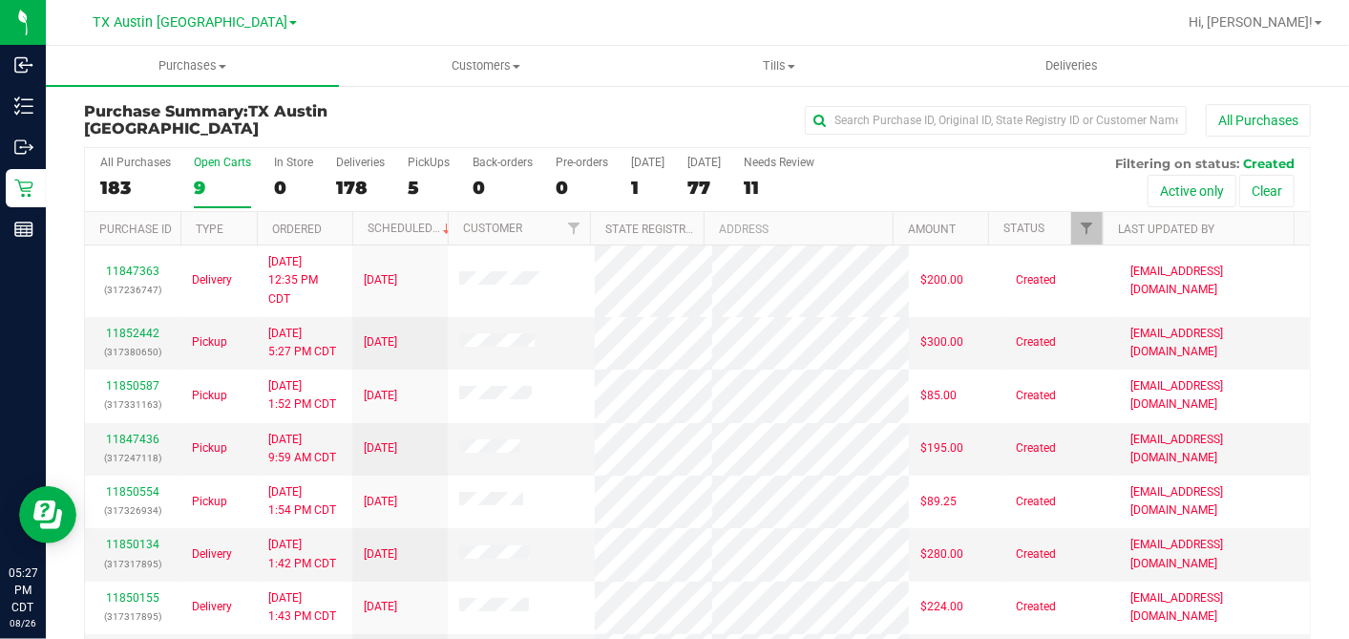
click at [337, 222] on th "Ordered" at bounding box center [304, 228] width 95 height 33
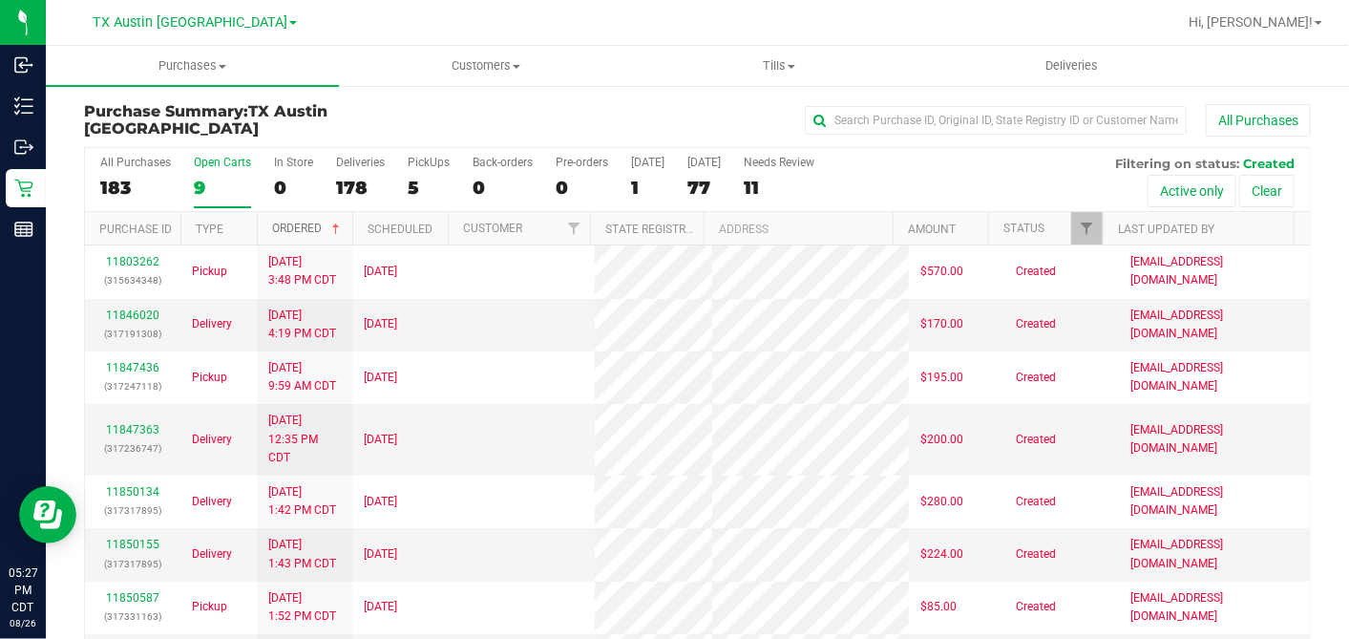
click at [338, 224] on span at bounding box center [335, 229] width 15 height 15
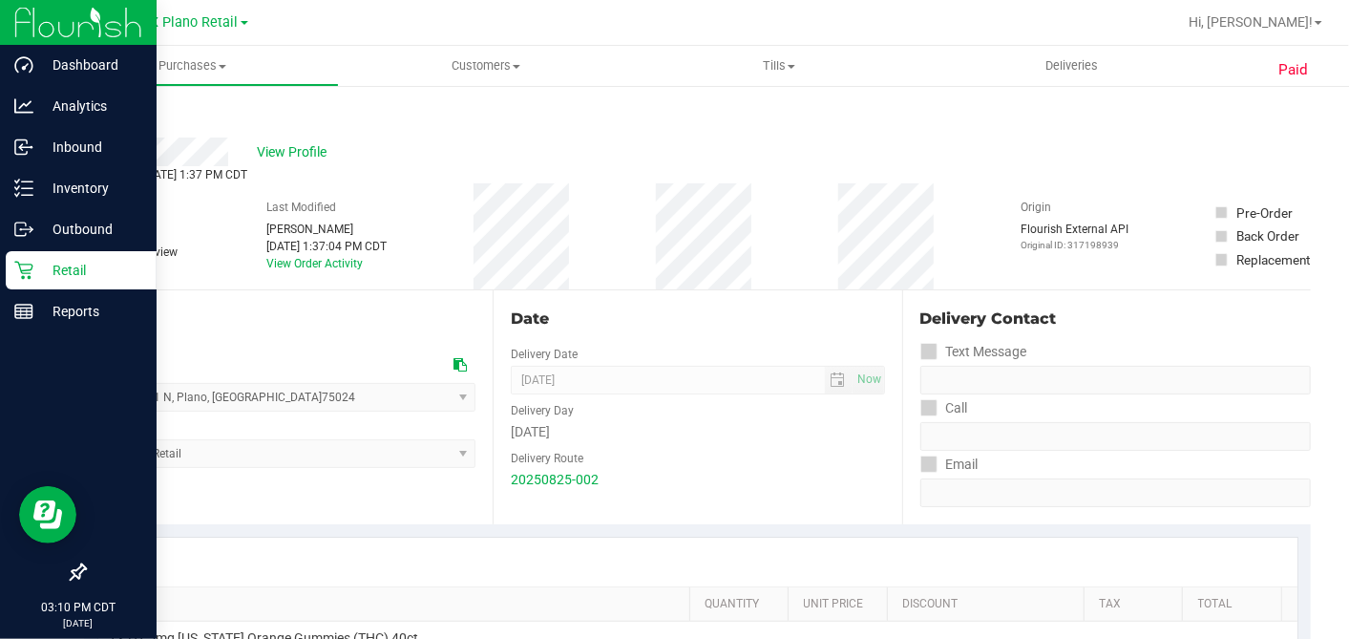
click at [27, 265] on icon at bounding box center [23, 270] width 19 height 19
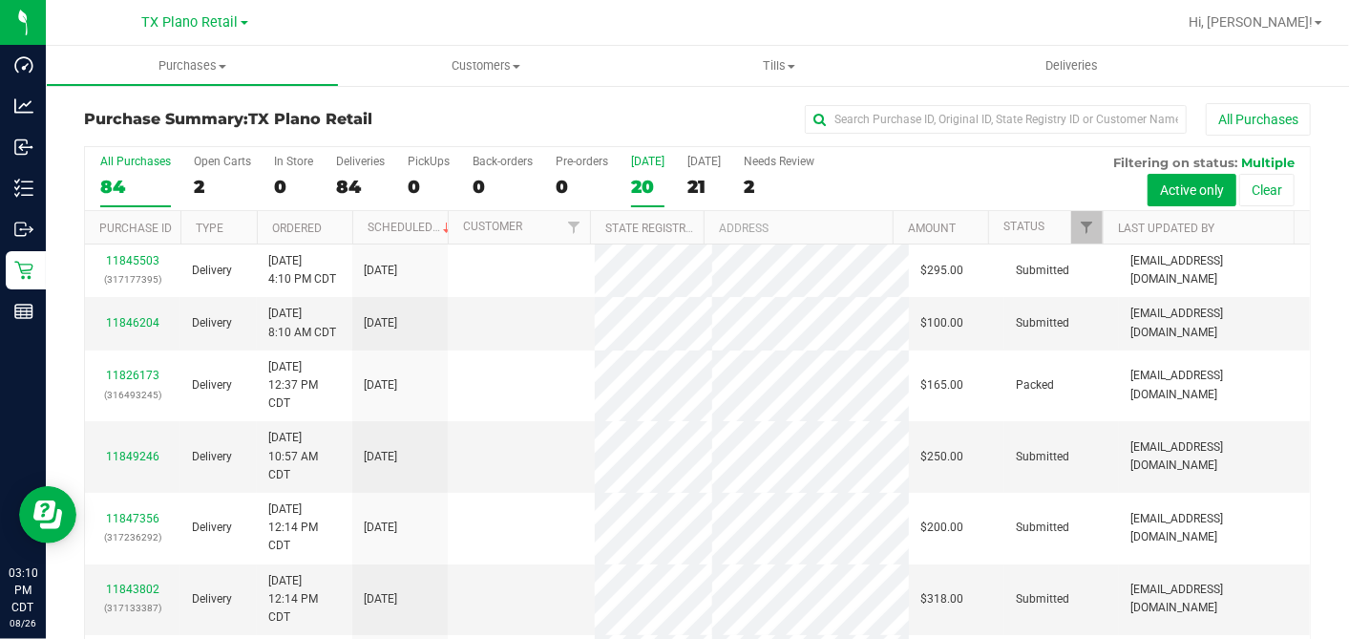
click at [645, 180] on div "20" at bounding box center [647, 187] width 33 height 22
click at [0, 0] on input "Today 20" at bounding box center [0, 0] width 0 height 0
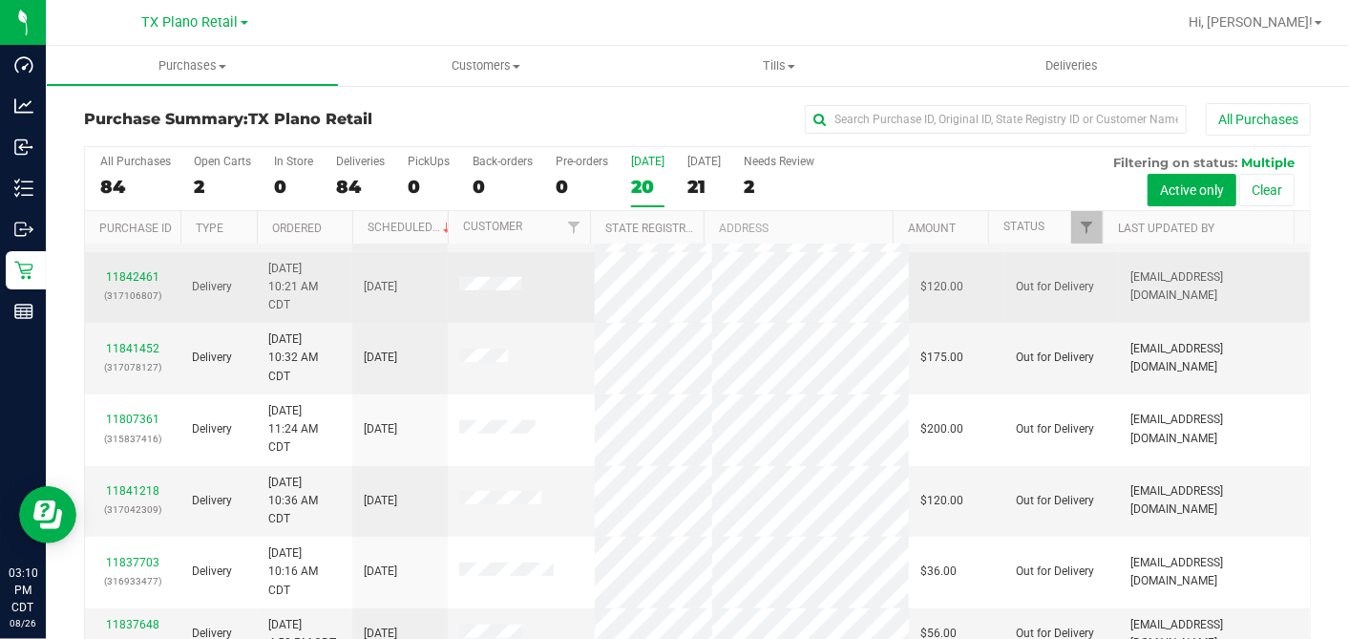
scroll to position [530, 0]
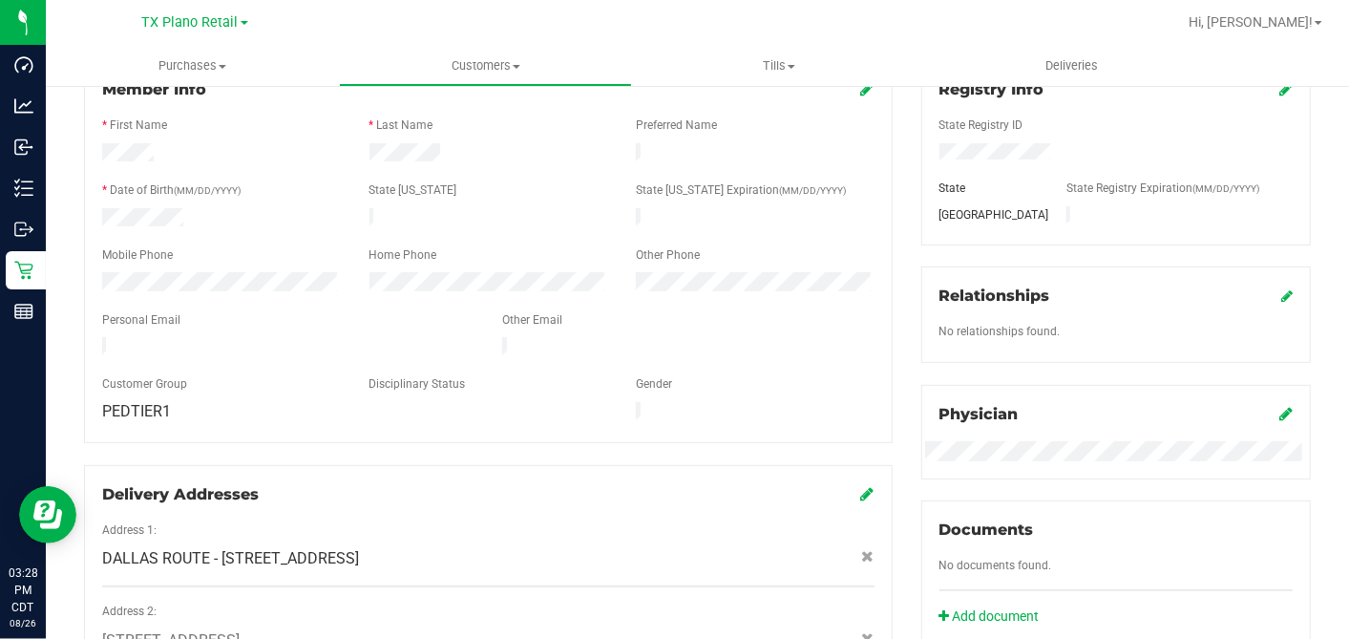
scroll to position [27, 0]
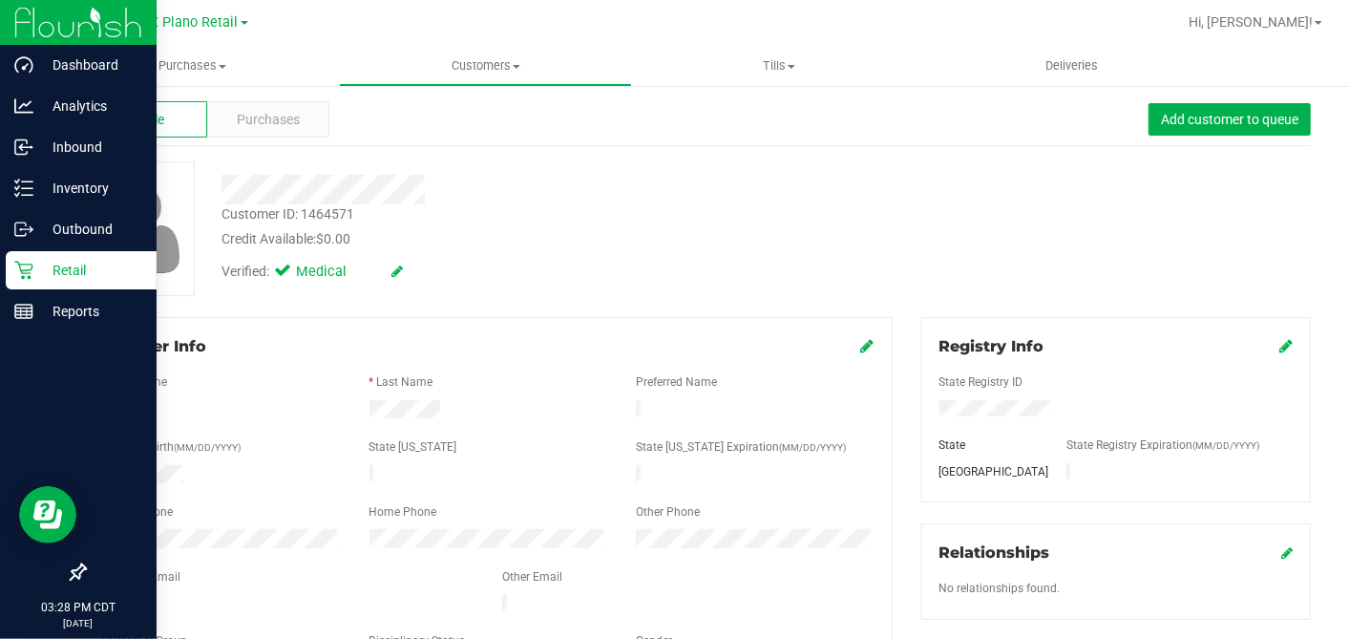
click at [28, 267] on icon at bounding box center [23, 270] width 19 height 19
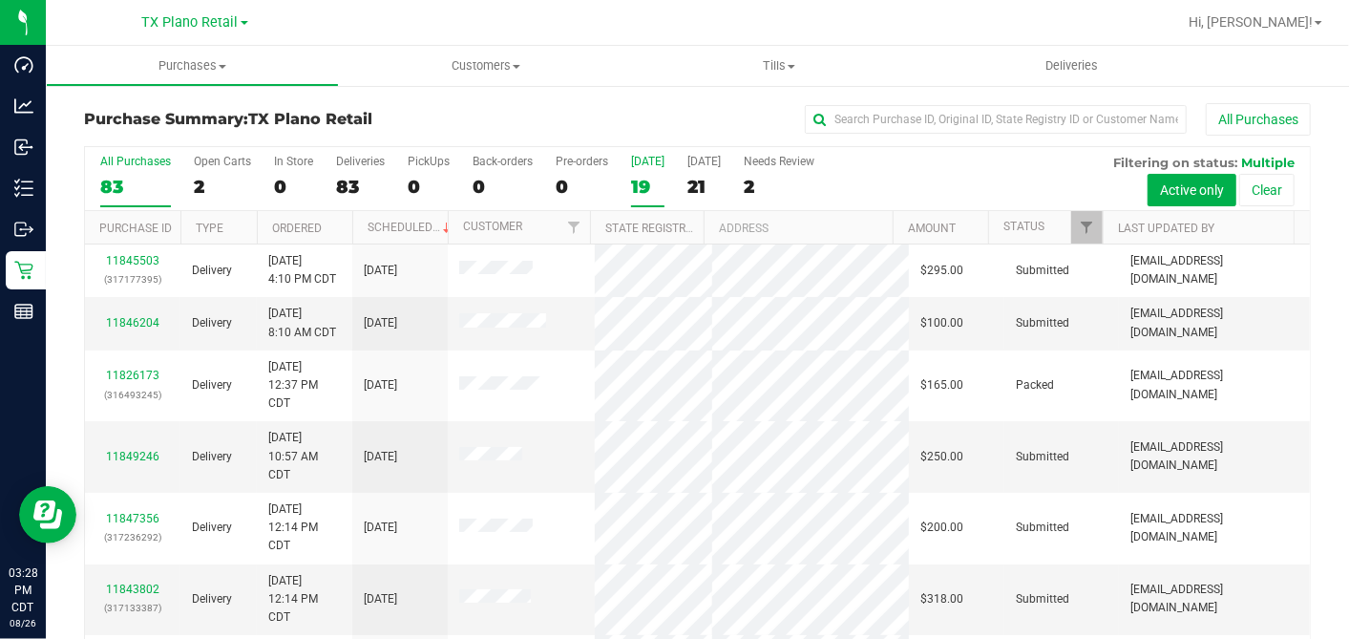
click at [641, 183] on div "19" at bounding box center [647, 187] width 33 height 22
click at [0, 0] on input "Today 19" at bounding box center [0, 0] width 0 height 0
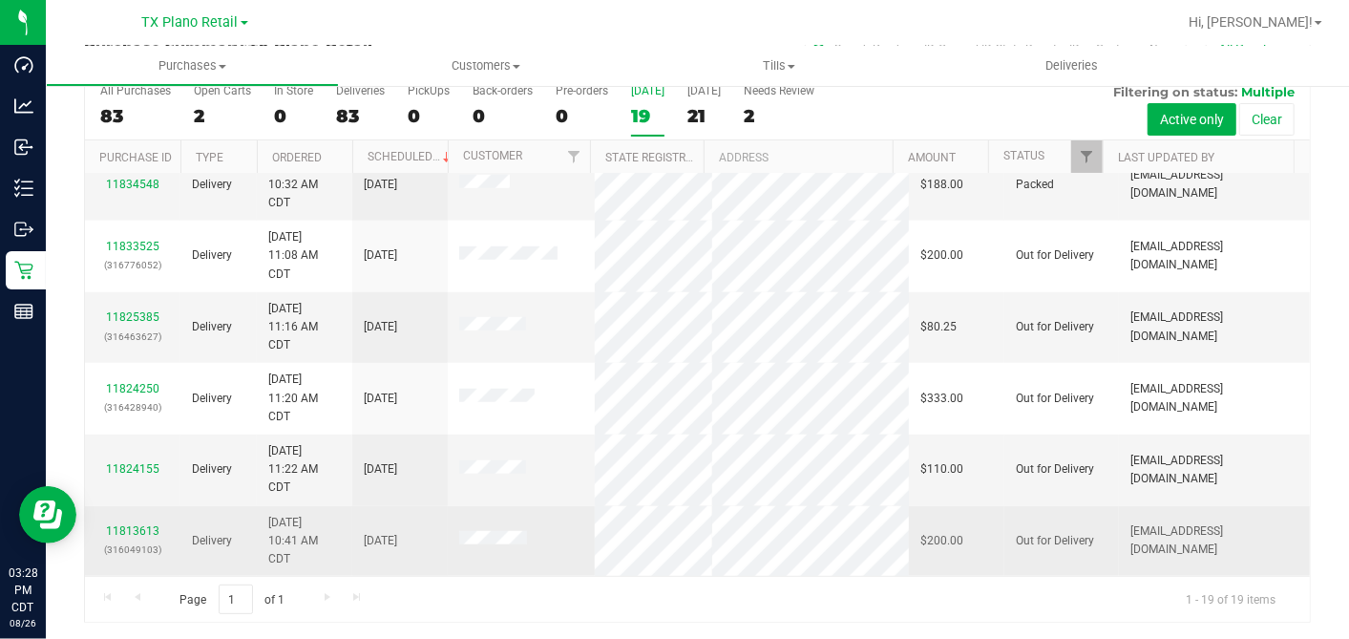
scroll to position [784, 0]
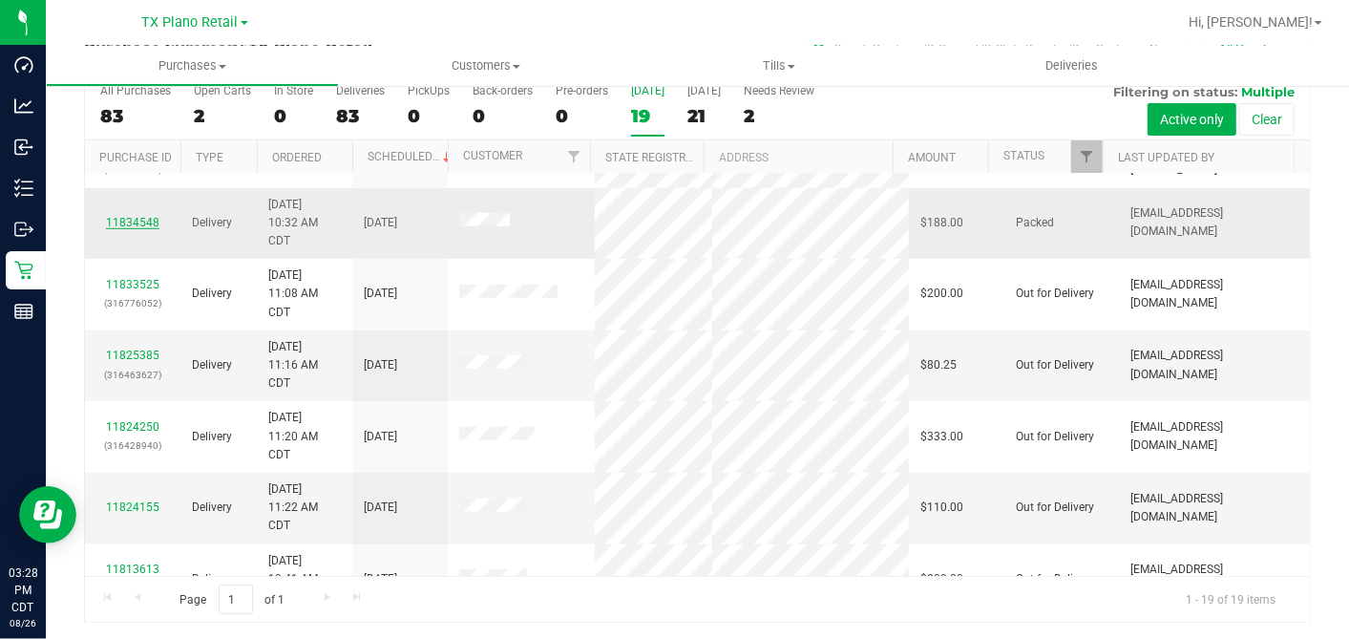
click at [139, 229] on link "11834548" at bounding box center [132, 222] width 53 height 13
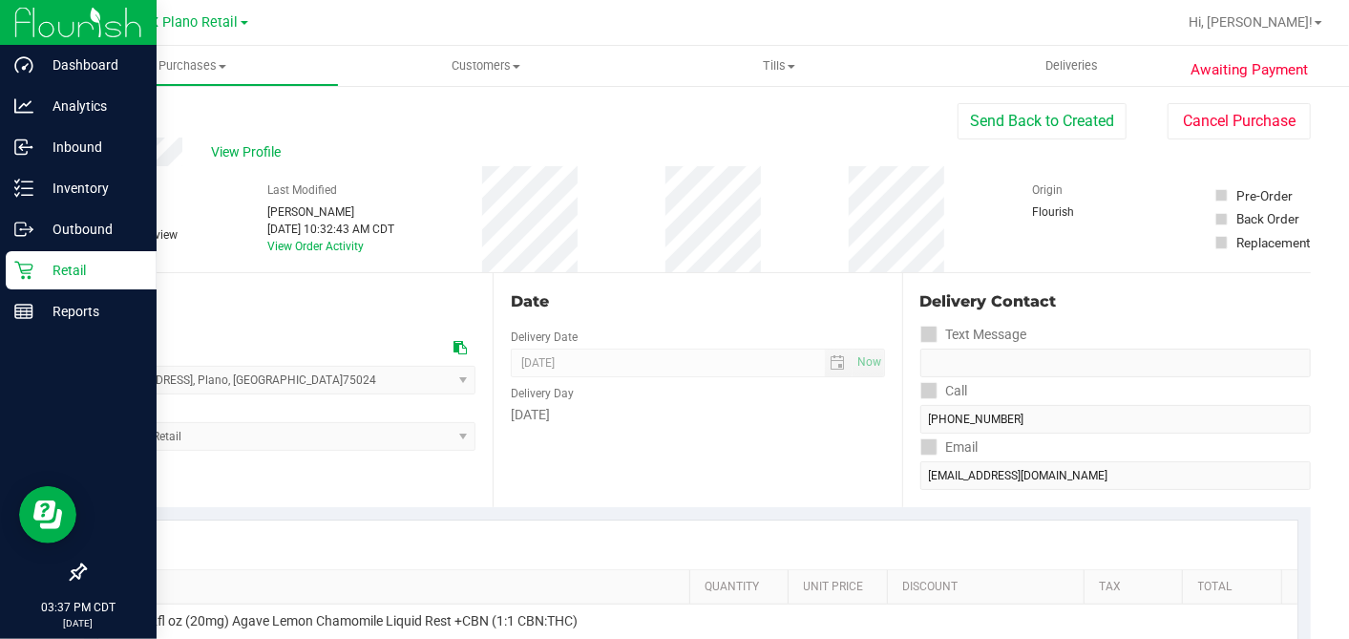
click at [28, 271] on icon at bounding box center [23, 270] width 19 height 19
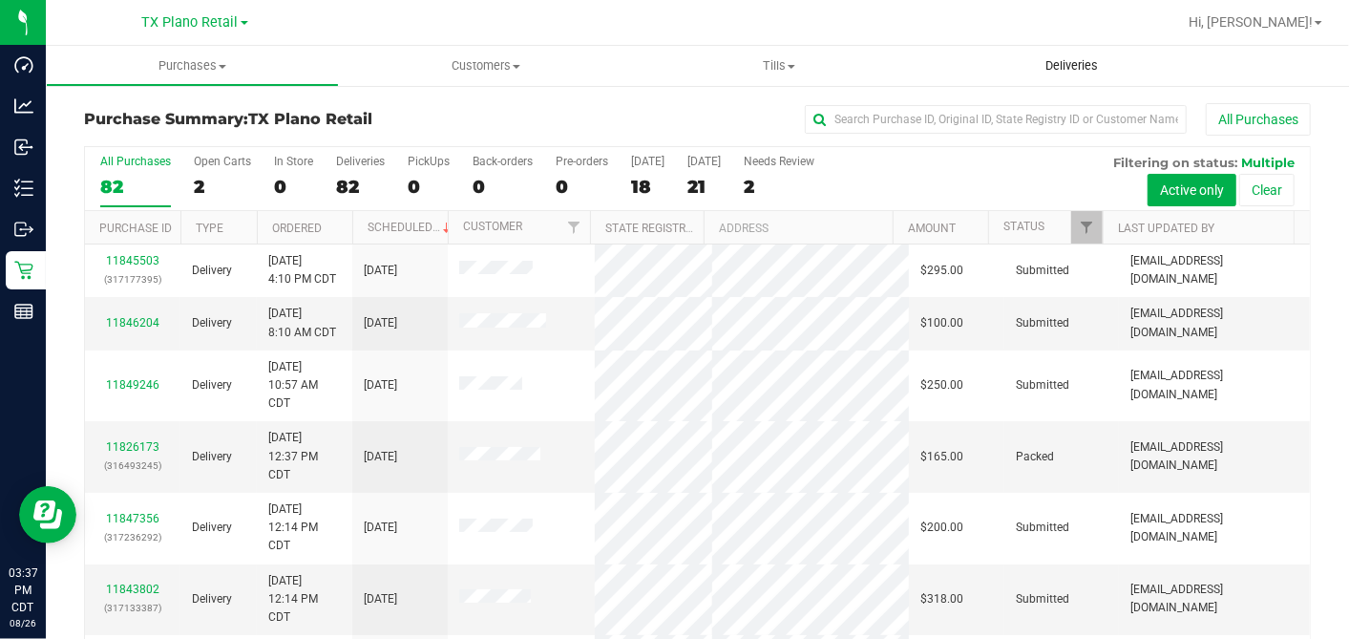
click at [1058, 73] on span "Deliveries" at bounding box center [1072, 65] width 104 height 17
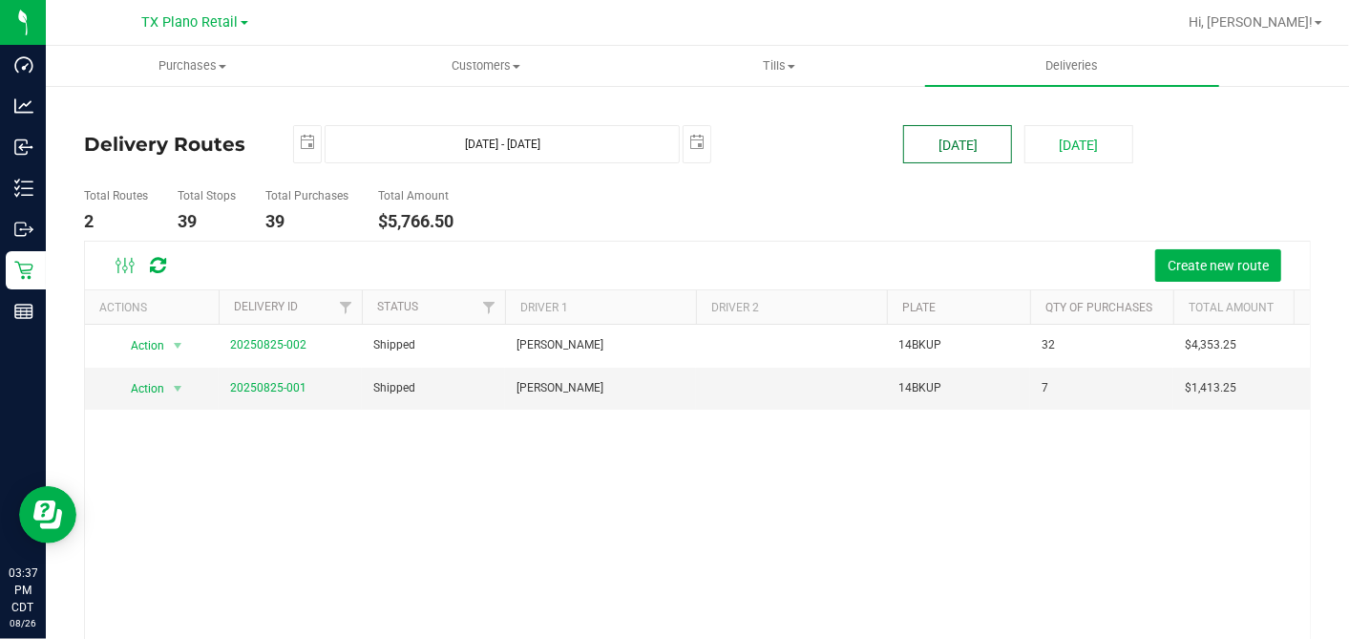
click at [957, 144] on button "[DATE]" at bounding box center [957, 144] width 109 height 38
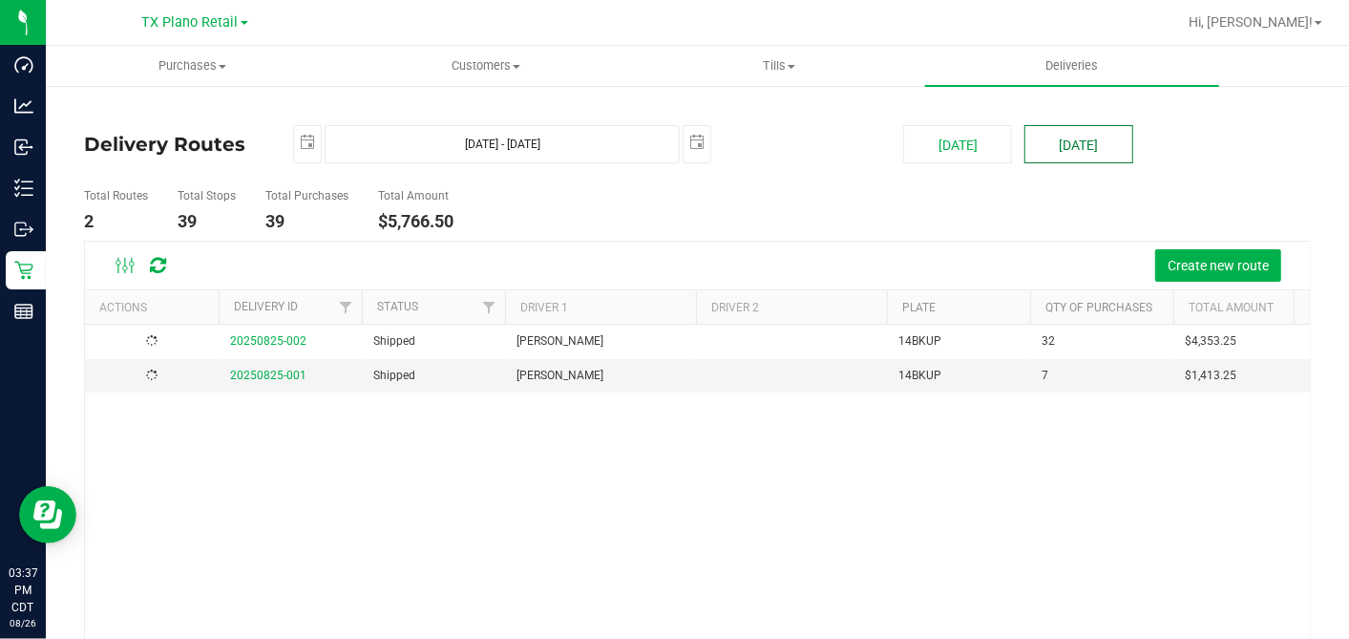
click at [1083, 140] on button "[DATE]" at bounding box center [1079, 144] width 109 height 38
type input "Aug 27, 2025 - Aug 27, 2025"
type input "2025-08-27"
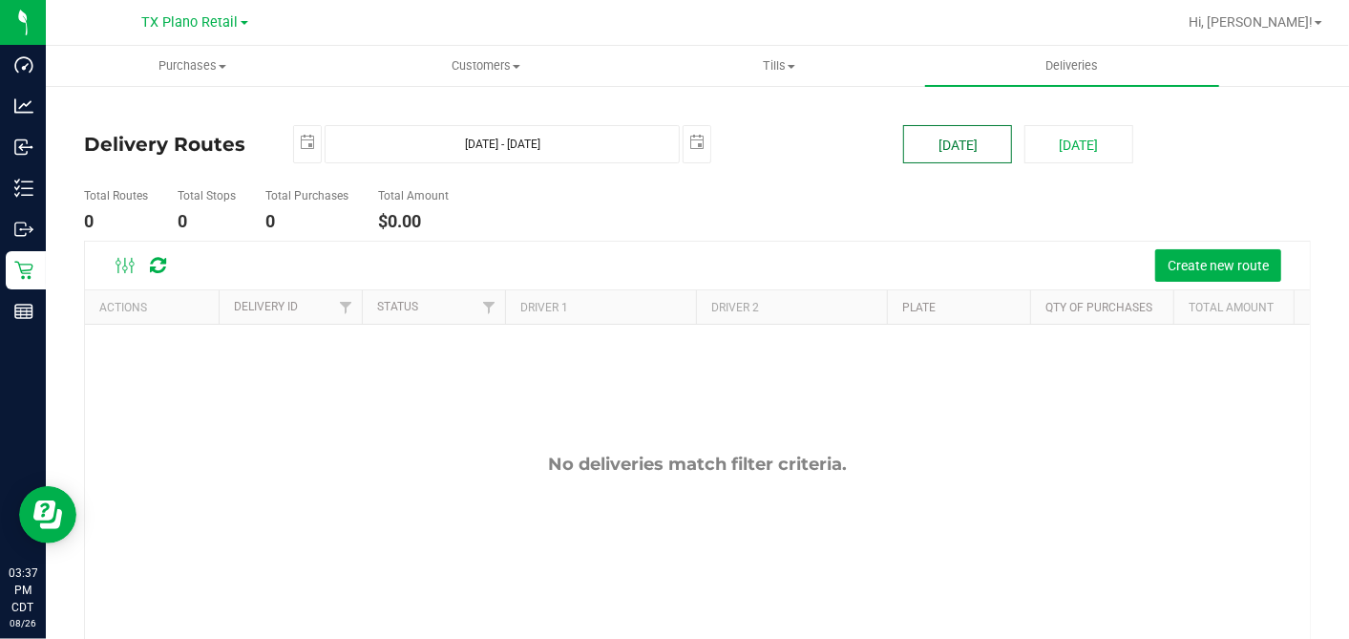
click at [956, 140] on button "[DATE]" at bounding box center [957, 144] width 109 height 38
type input "Aug 26, 2025 - Aug 26, 2025"
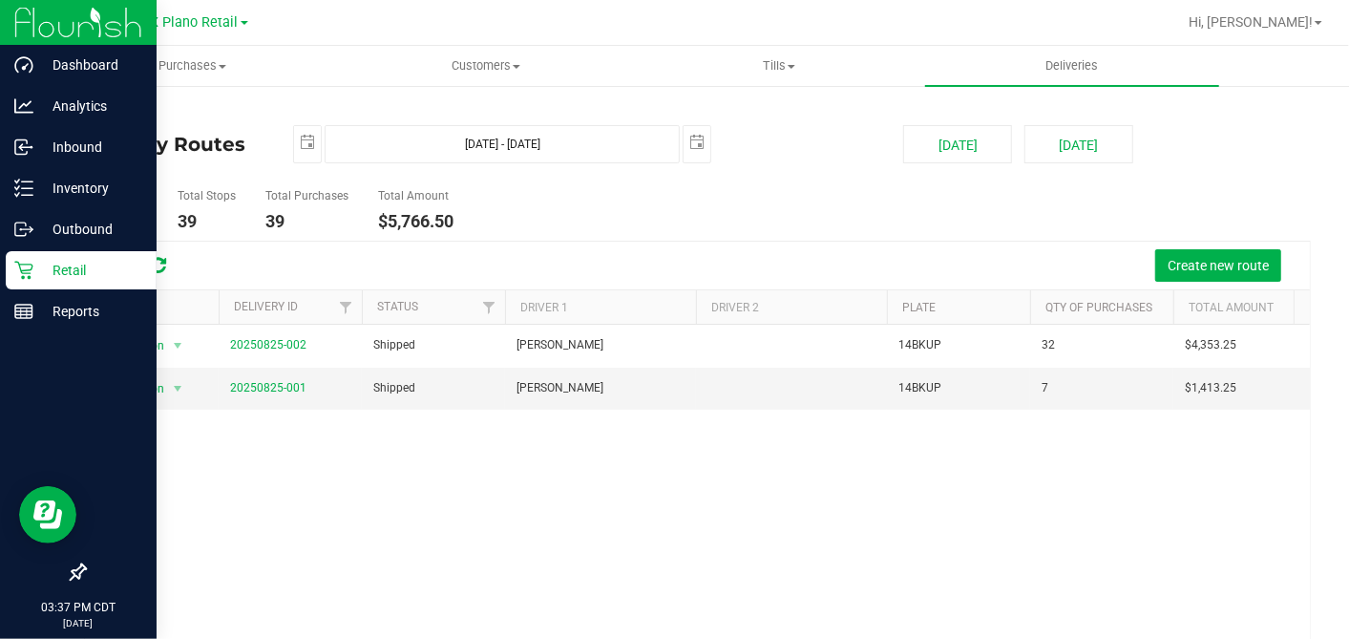
click at [21, 269] on icon at bounding box center [23, 270] width 19 height 19
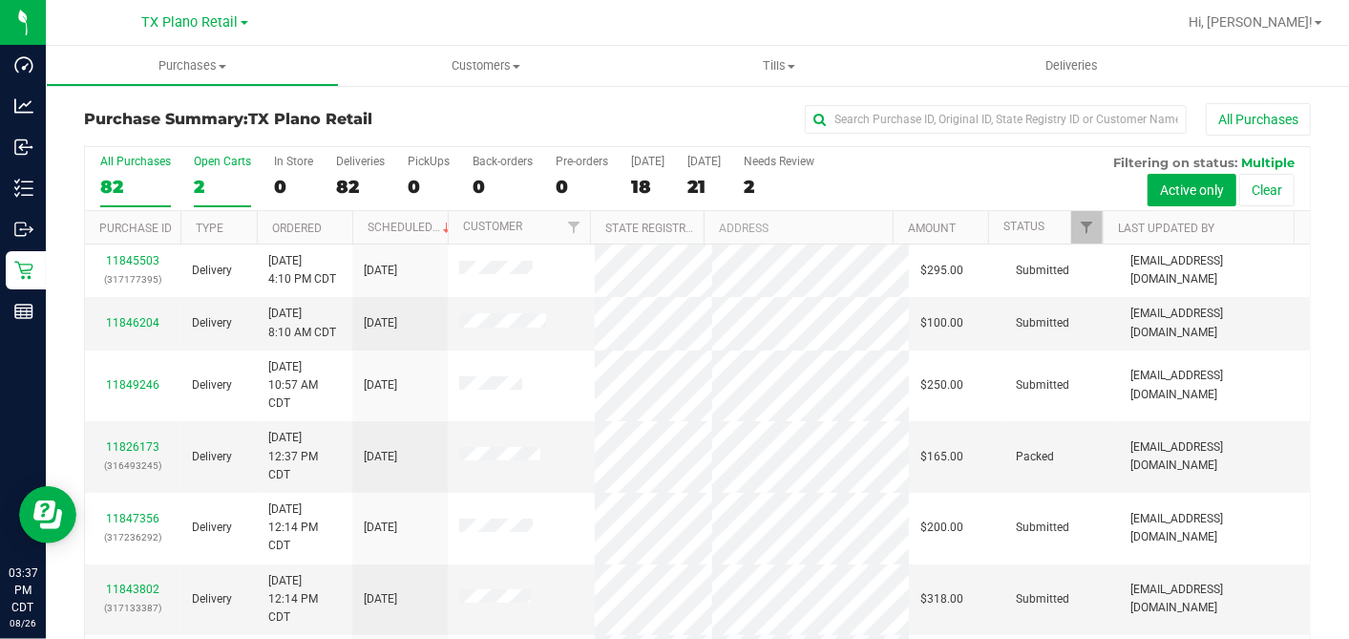
click at [211, 174] on label "Open Carts 2" at bounding box center [222, 181] width 57 height 53
click at [0, 0] on input "Open Carts 2" at bounding box center [0, 0] width 0 height 0
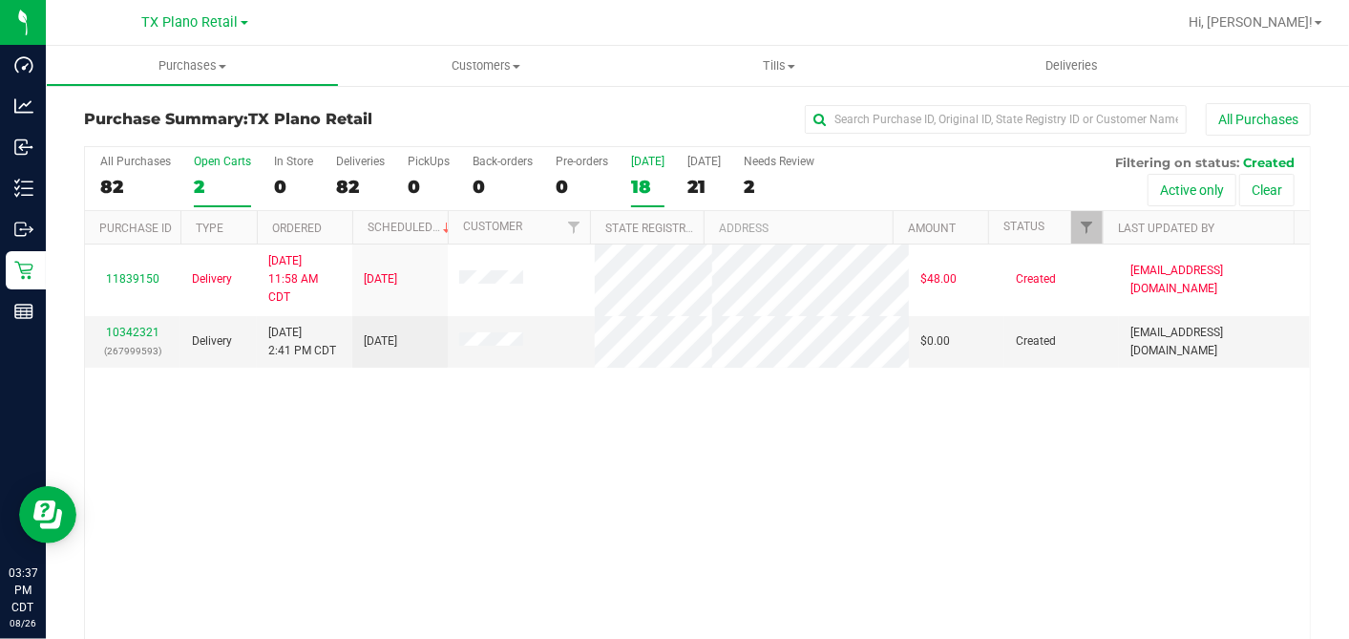
click at [641, 178] on div "18" at bounding box center [647, 187] width 33 height 22
click at [0, 0] on input "Today 18" at bounding box center [0, 0] width 0 height 0
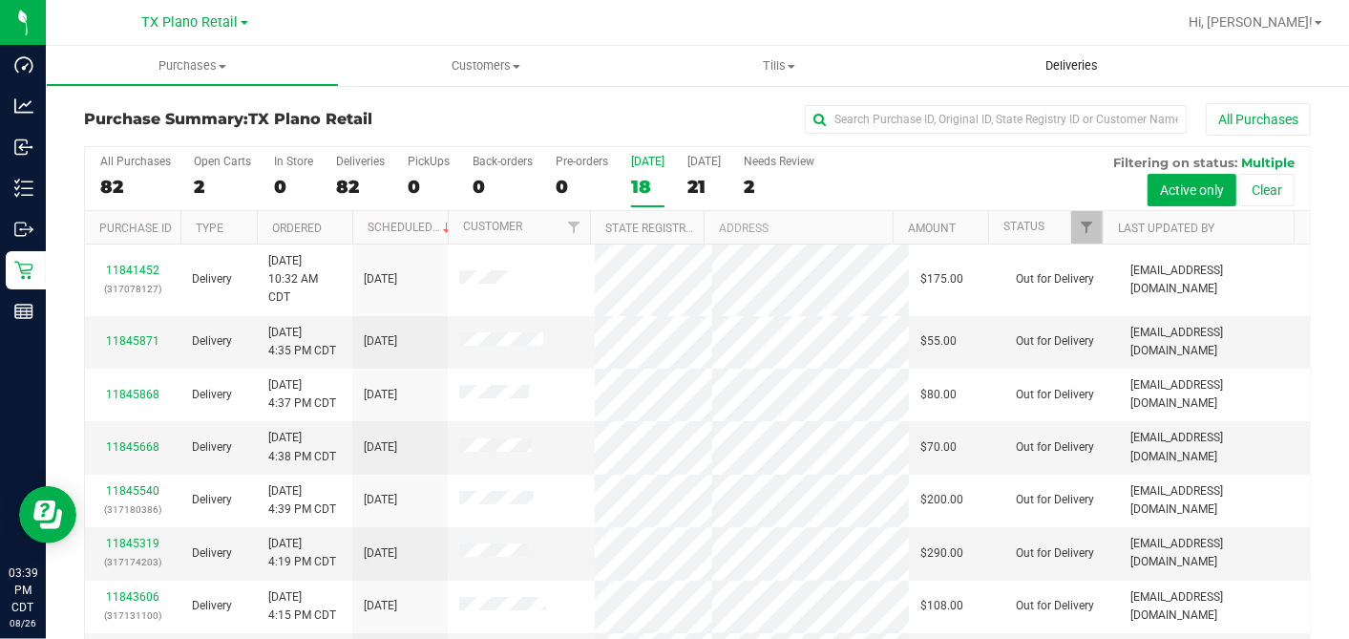
click at [1105, 51] on uib-tab-heading "Deliveries" at bounding box center [1071, 66] width 293 height 40
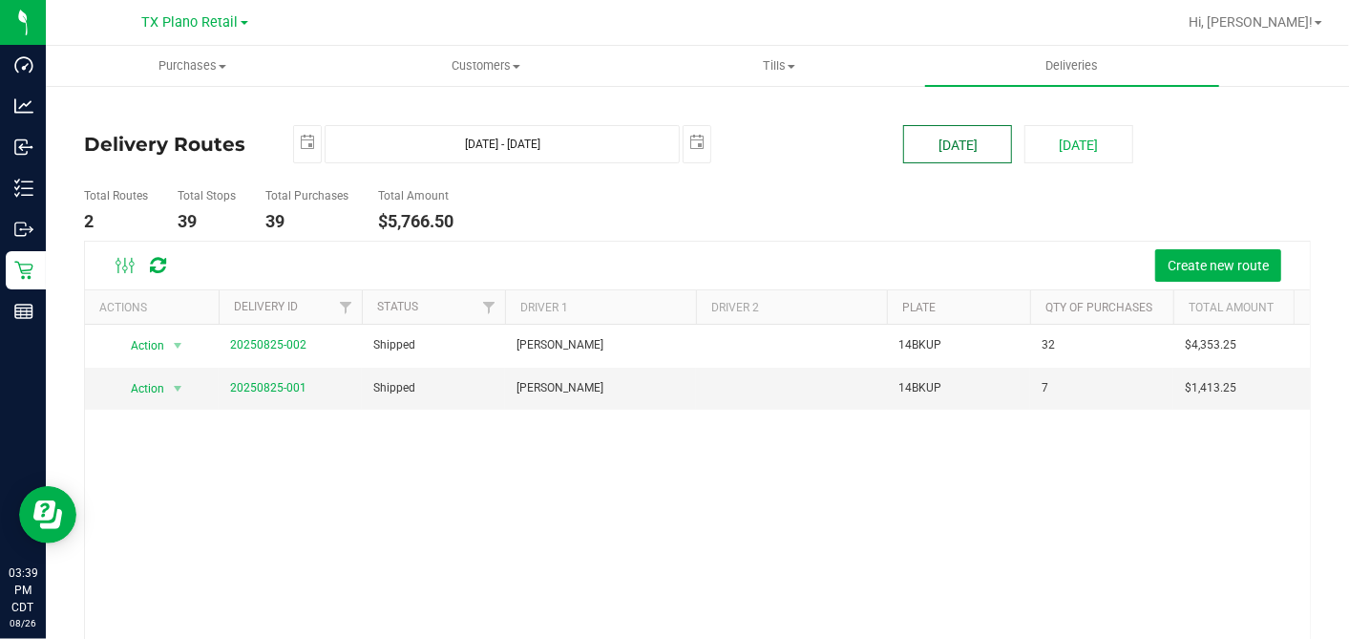
click at [948, 155] on button "[DATE]" at bounding box center [957, 144] width 109 height 38
click at [248, 381] on link "20250825-001" at bounding box center [268, 387] width 76 height 13
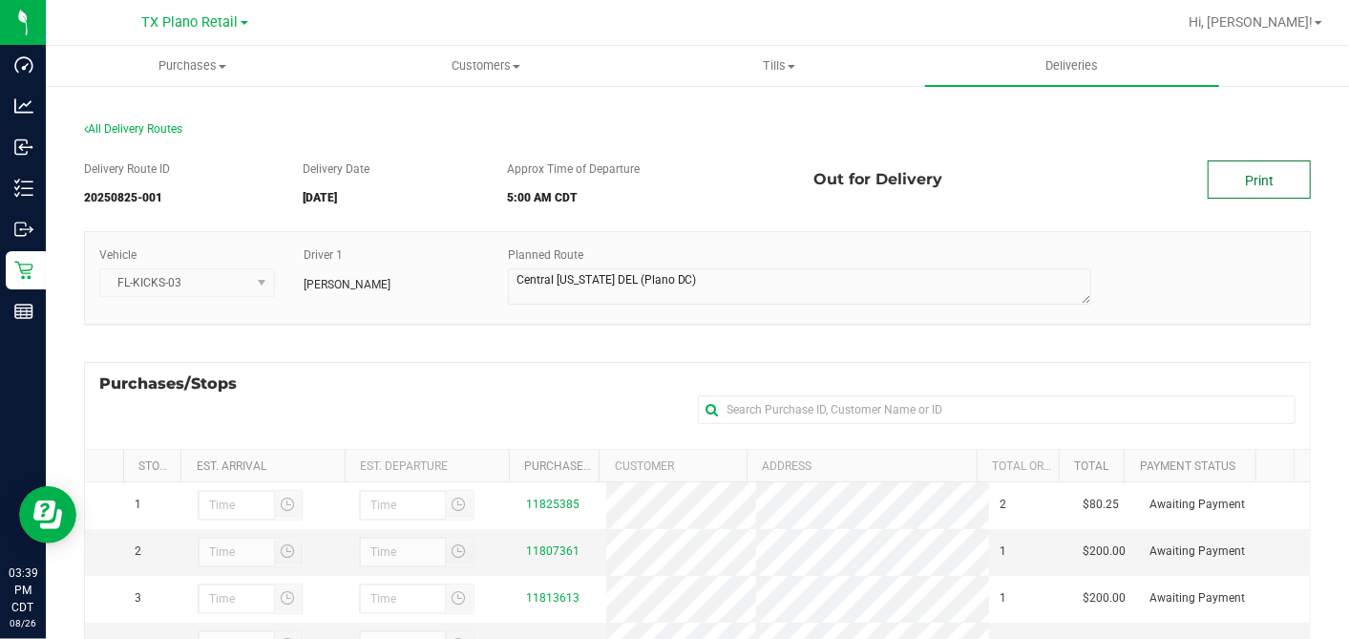
click at [1237, 177] on link "Print" at bounding box center [1259, 179] width 103 height 38
click at [1086, 59] on span "Deliveries" at bounding box center [1072, 65] width 104 height 17
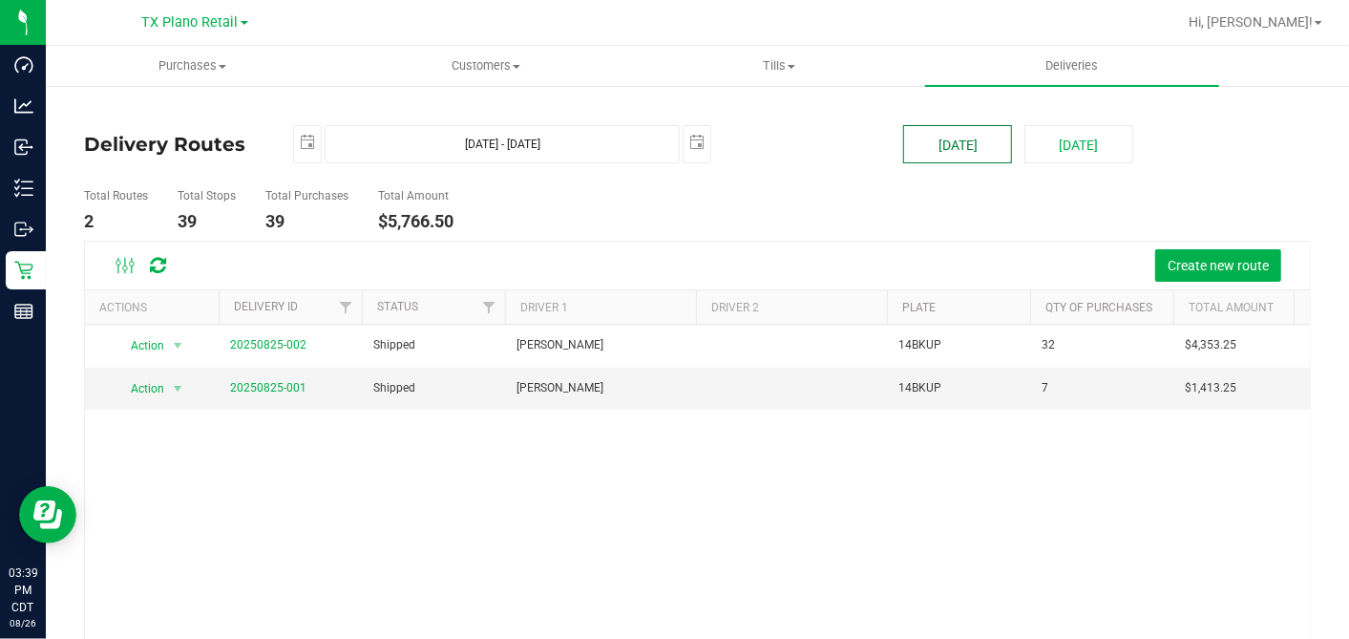
click at [959, 147] on button "[DATE]" at bounding box center [957, 144] width 109 height 38
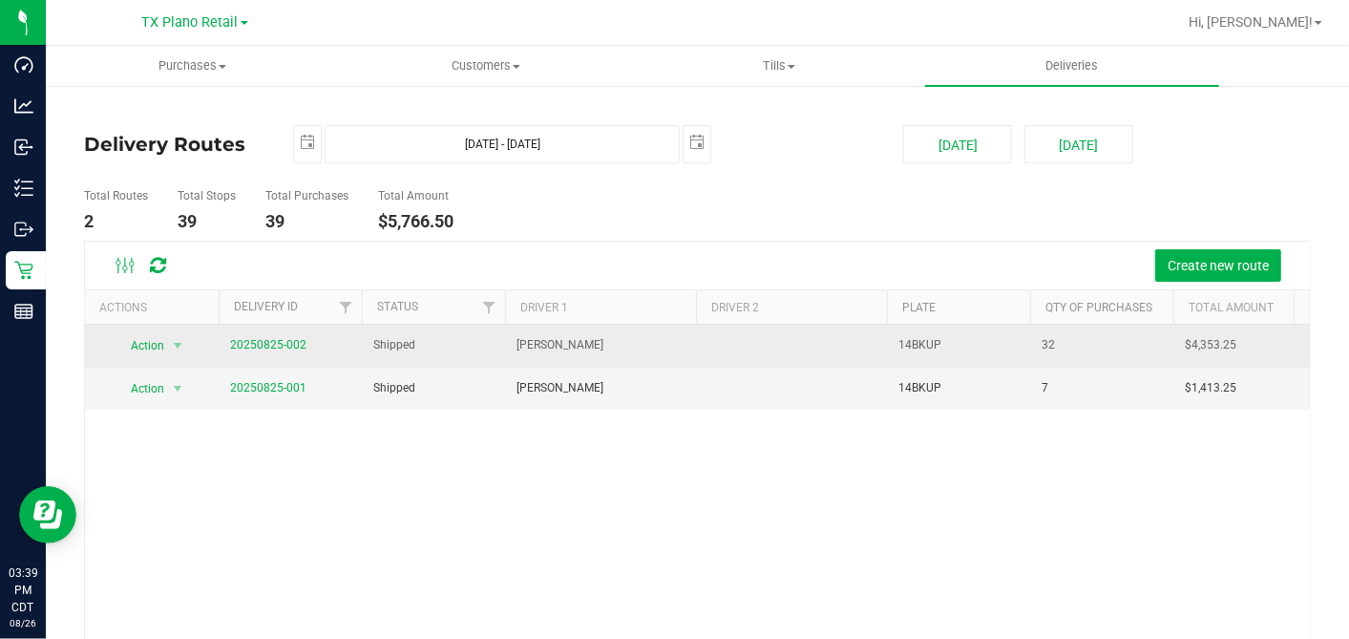
click at [264, 349] on link "20250825-002" at bounding box center [268, 344] width 76 height 13
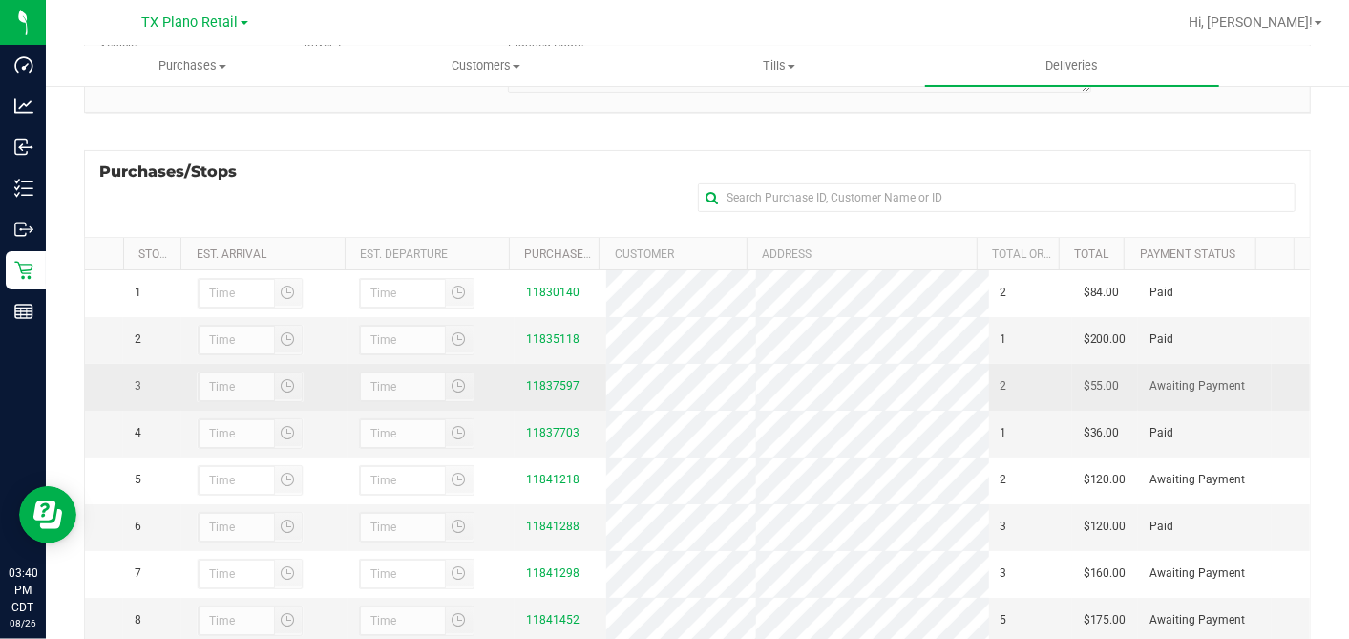
click at [1084, 390] on span "$55.00" at bounding box center [1102, 386] width 36 height 18
click at [1084, 389] on span "$55.00" at bounding box center [1102, 386] width 36 height 18
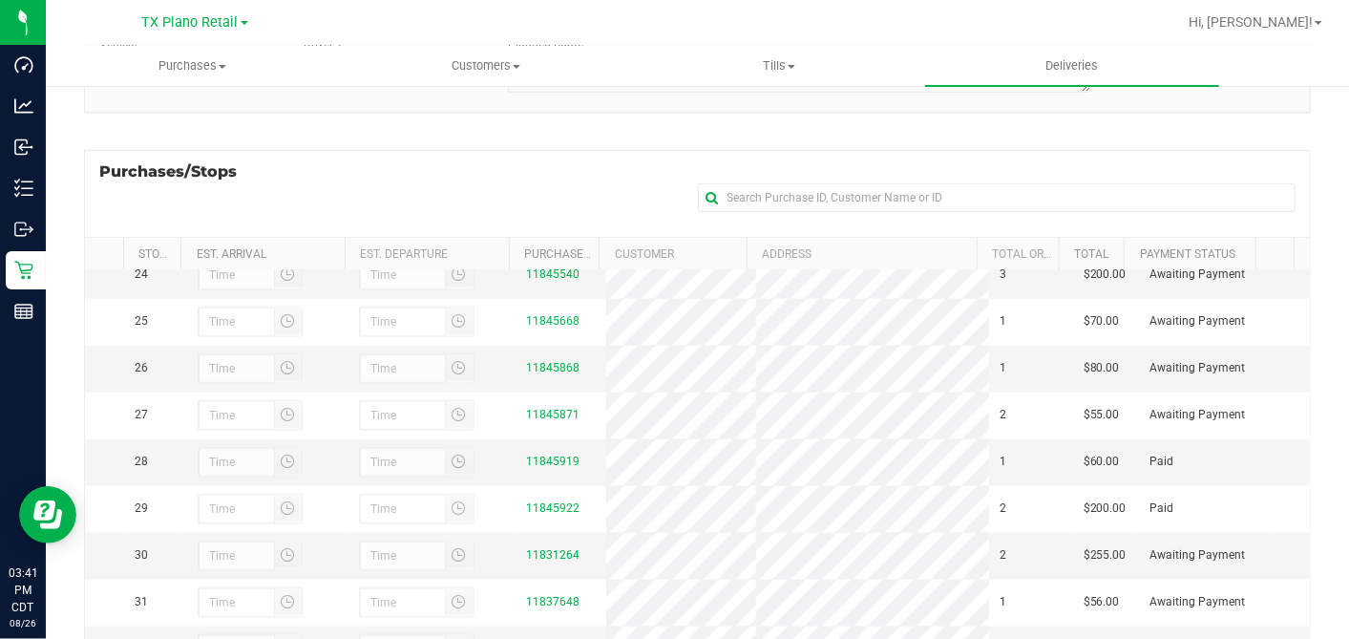
scroll to position [74, 0]
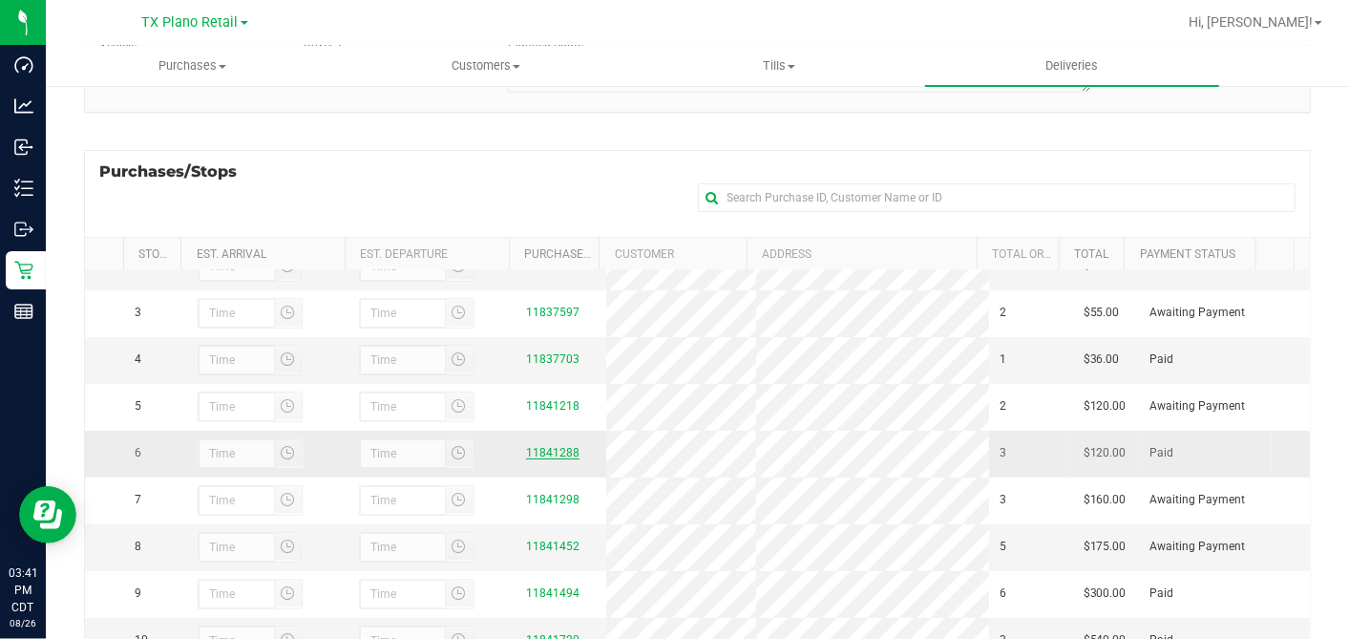
click at [551, 459] on link "11841288" at bounding box center [552, 452] width 53 height 13
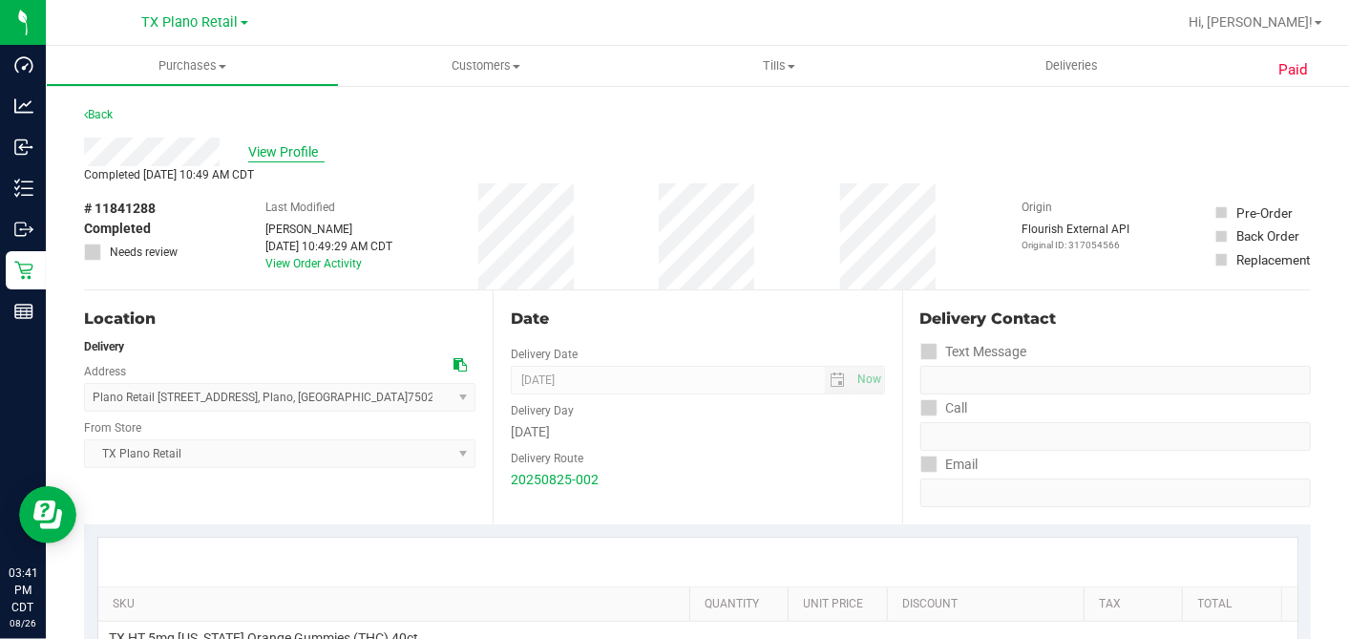
click at [282, 153] on span "View Profile" at bounding box center [286, 152] width 76 height 20
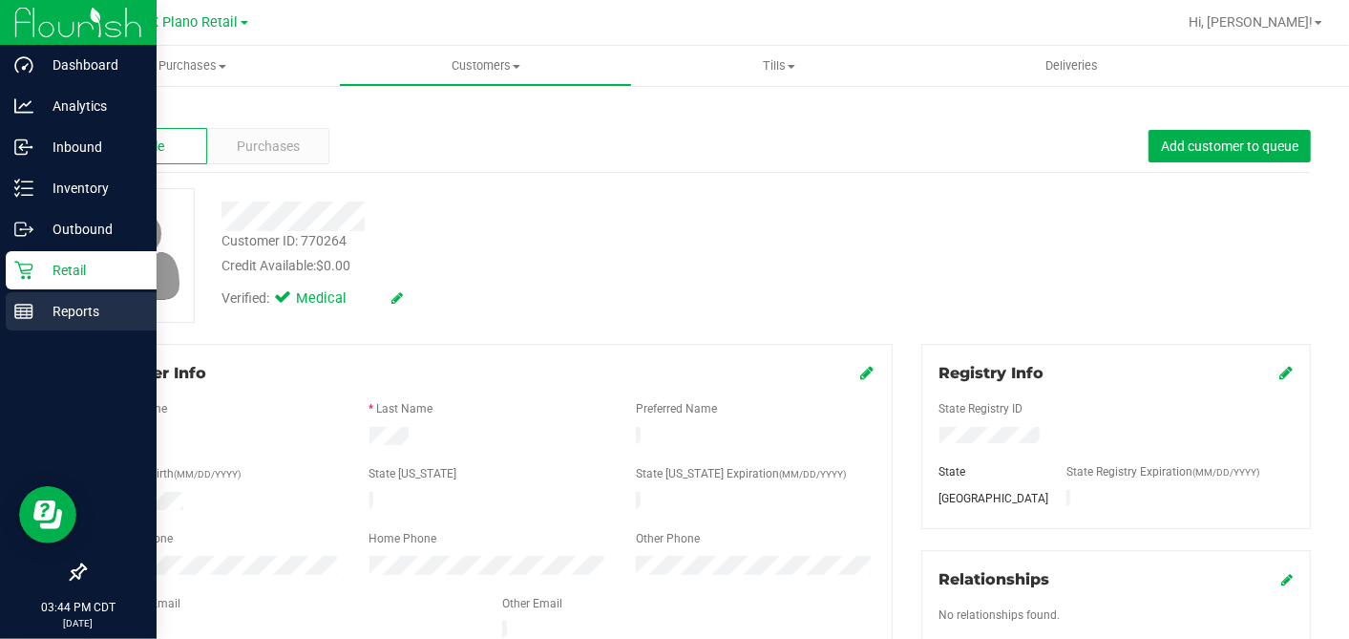
click at [25, 305] on rect at bounding box center [23, 311] width 17 height 13
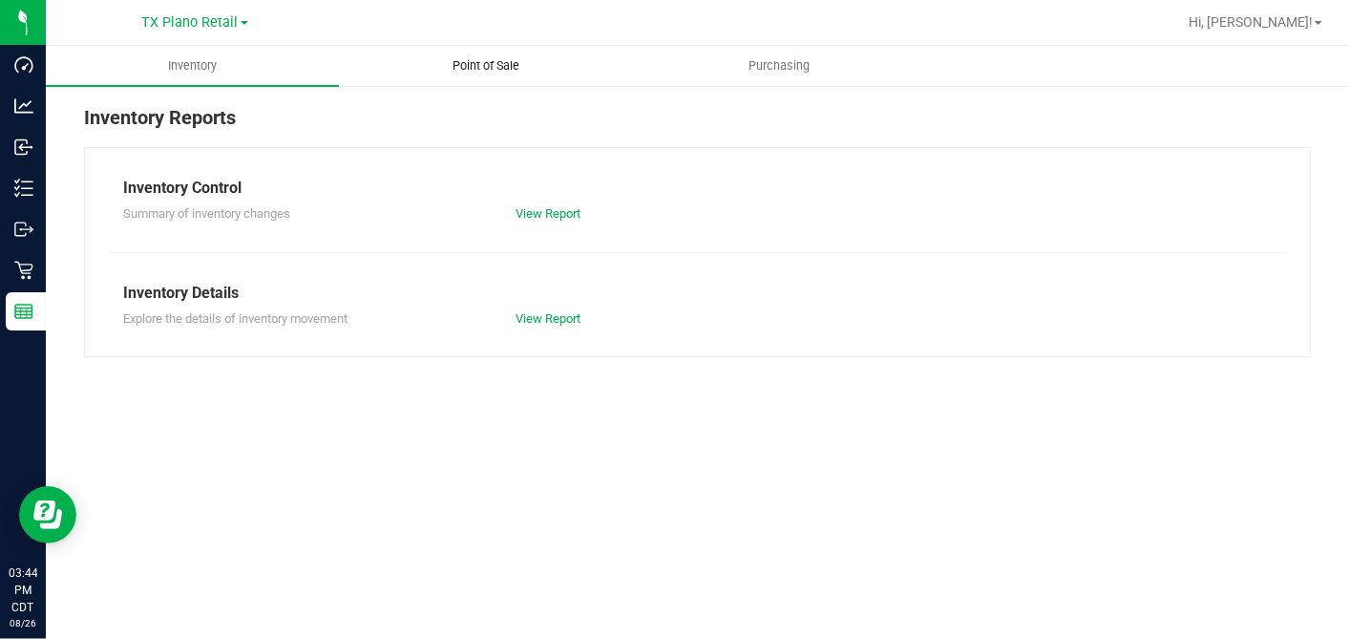
click at [487, 64] on span "Point of Sale" at bounding box center [486, 65] width 118 height 17
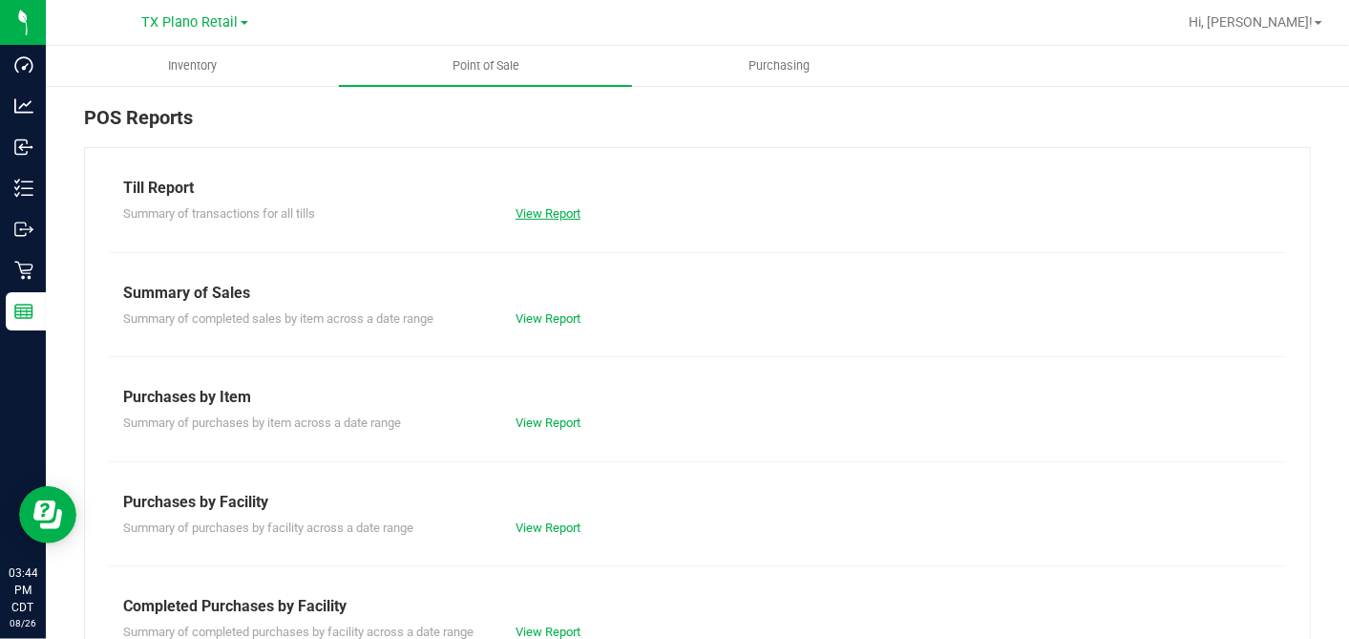
click at [563, 213] on link "View Report" at bounding box center [548, 213] width 65 height 14
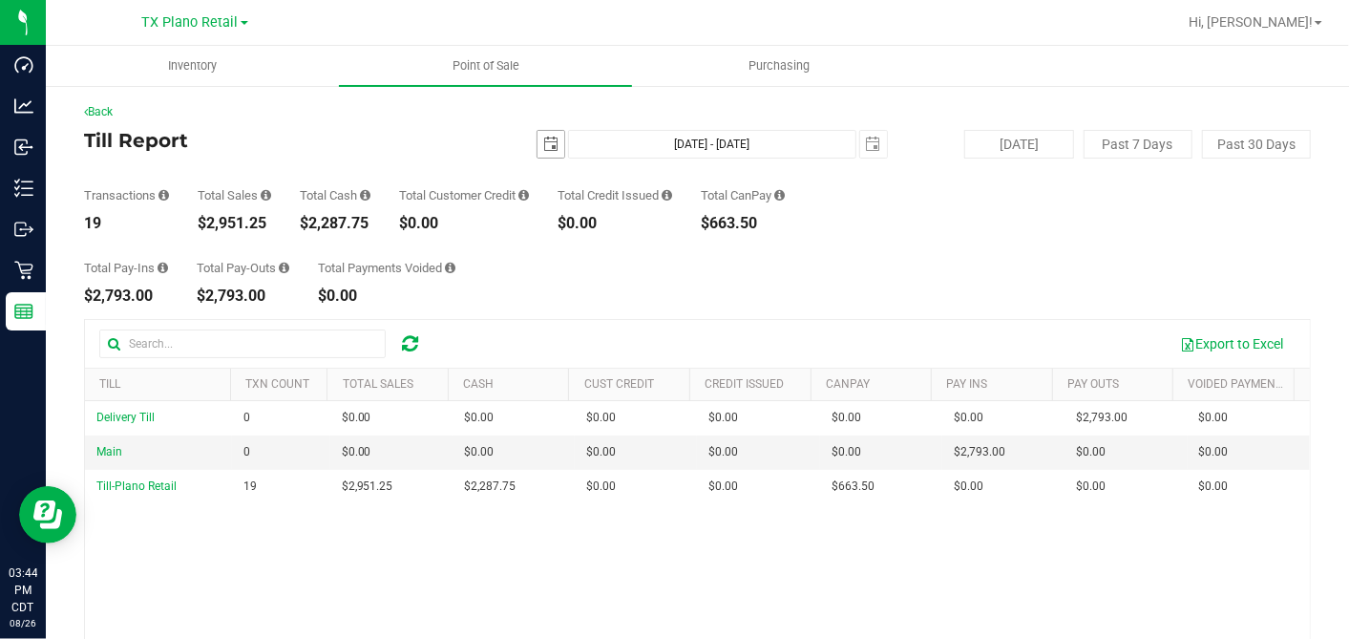
click at [548, 137] on span "select" at bounding box center [550, 144] width 15 height 15
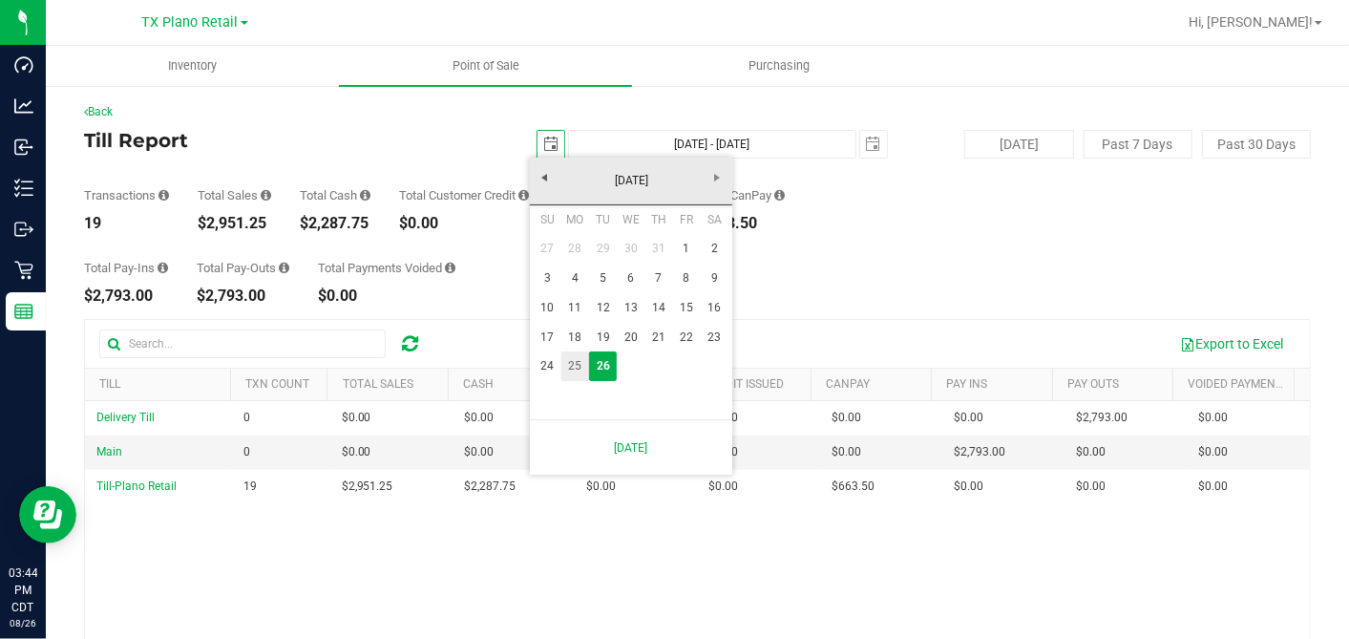
click at [575, 364] on link "25" at bounding box center [575, 366] width 28 height 30
type input "2025-08-25"
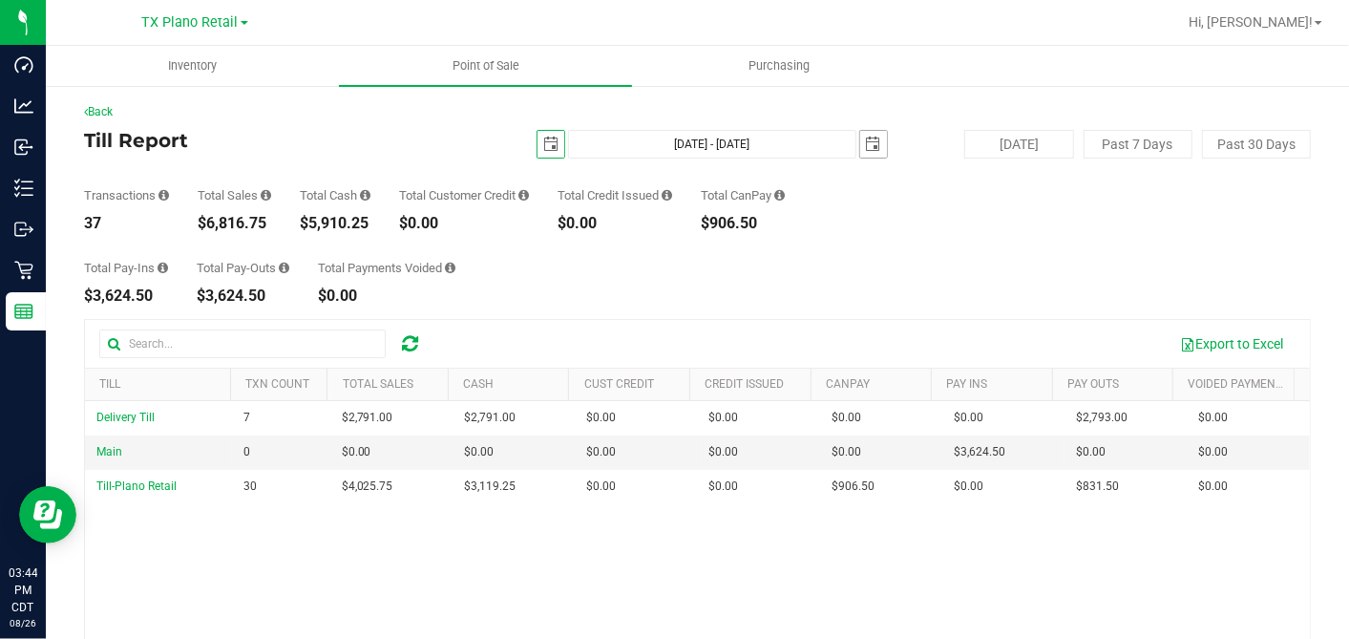
drag, startPoint x: 870, startPoint y: 143, endPoint x: 867, endPoint y: 154, distance: 10.9
click at [870, 144] on span "select" at bounding box center [873, 144] width 27 height 27
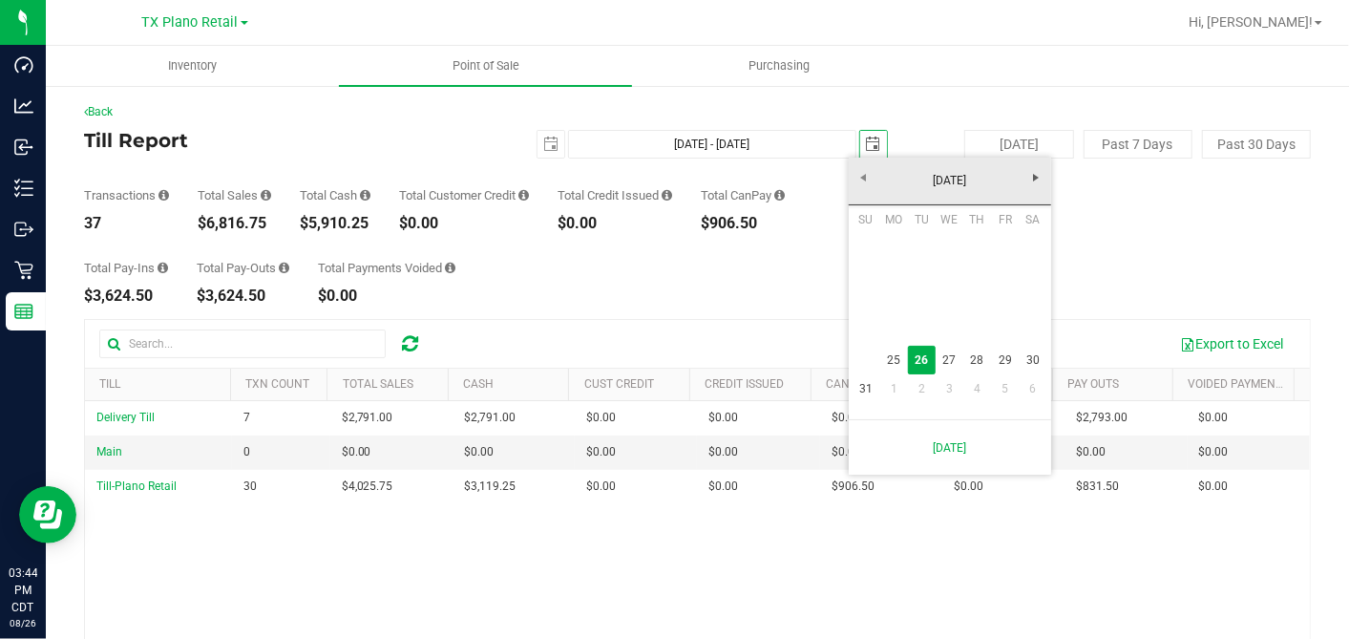
click at [892, 363] on link "25" at bounding box center [894, 361] width 28 height 30
type input "Aug 25, 2025 - Aug 25, 2025"
type input "2025-08-25"
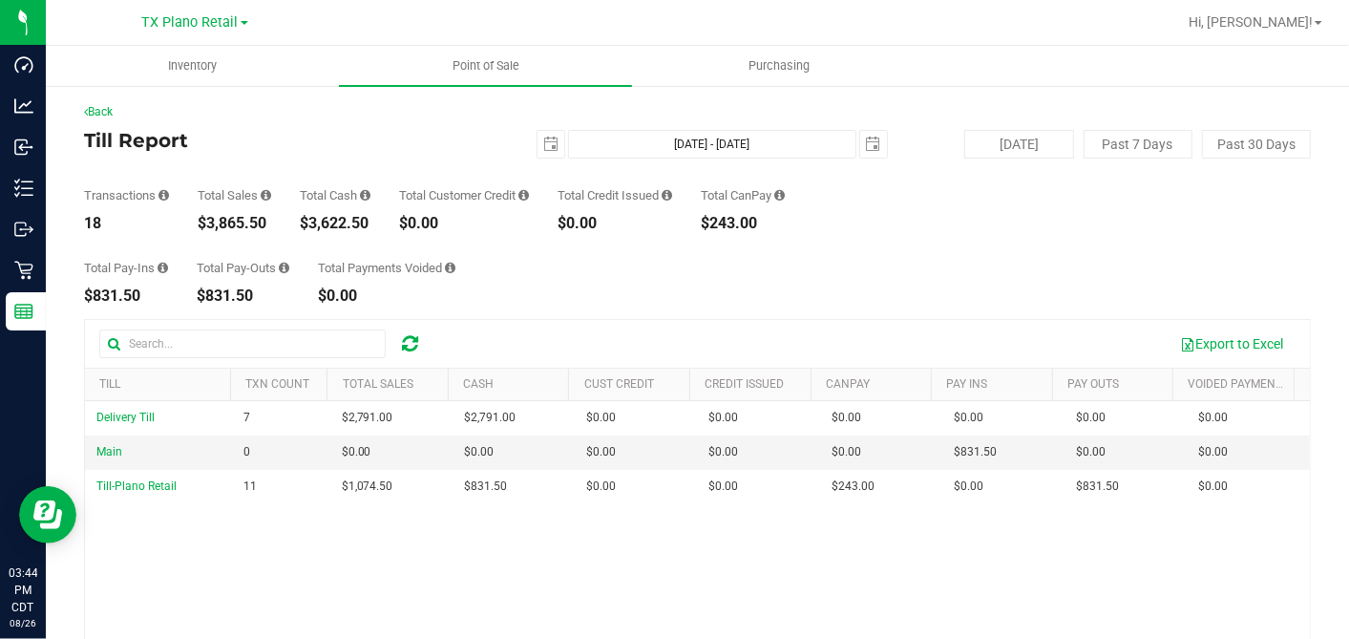
click at [863, 290] on div "Total Pay-Ins $831.50 Total Pay-Outs $831.50 Total Payments Voided $0.00" at bounding box center [697, 267] width 1227 height 73
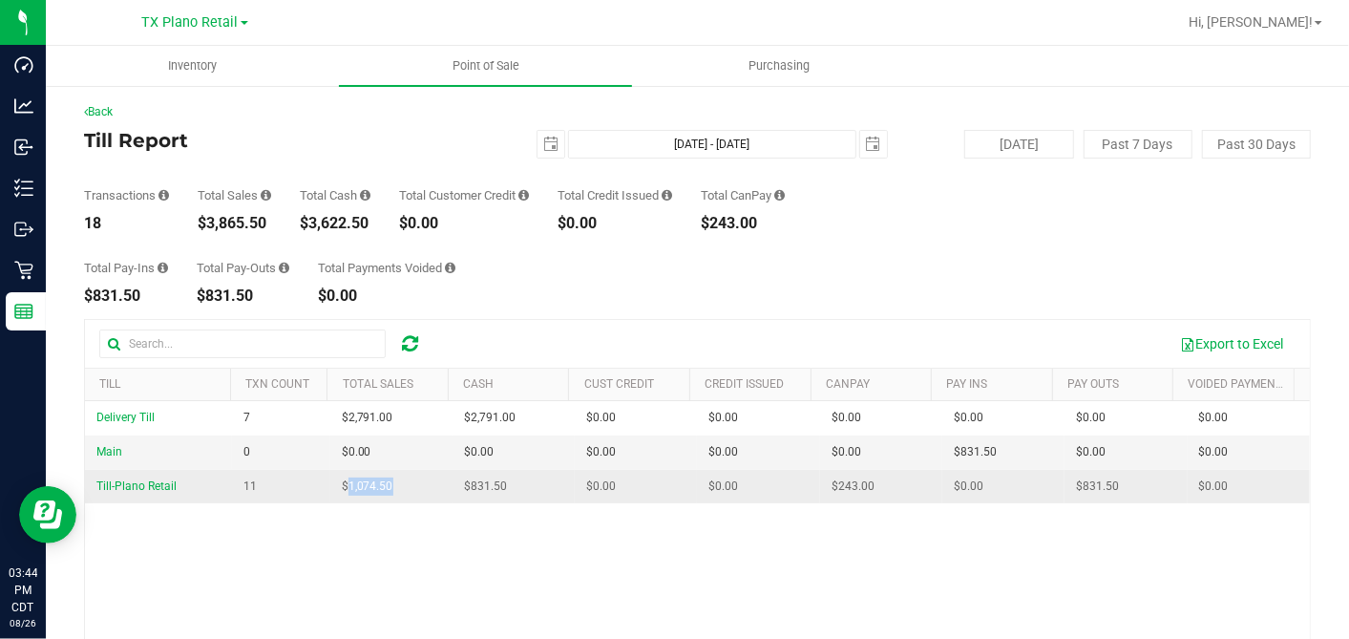
drag, startPoint x: 382, startPoint y: 488, endPoint x: 343, endPoint y: 488, distance: 39.1
click at [343, 488] on td "$1,074.50" at bounding box center [391, 486] width 122 height 33
copy span "1,074.50"
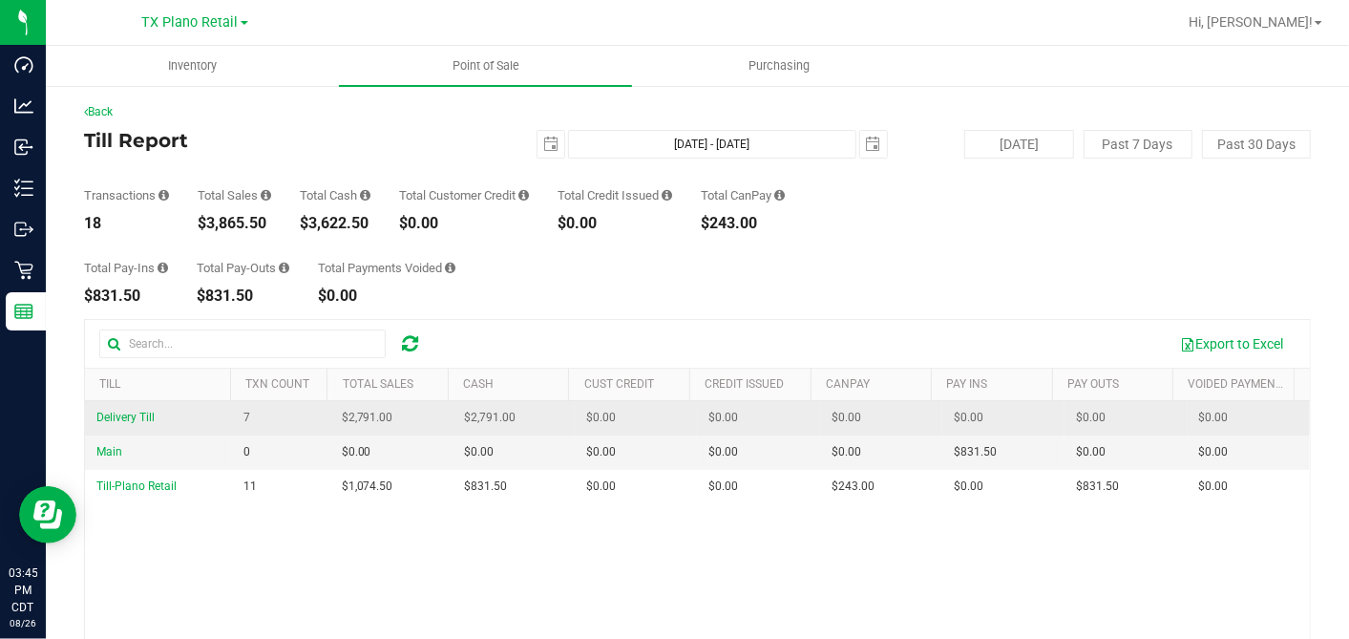
click at [352, 420] on span "$2,791.00" at bounding box center [368, 418] width 52 height 18
copy span "2,791.00"
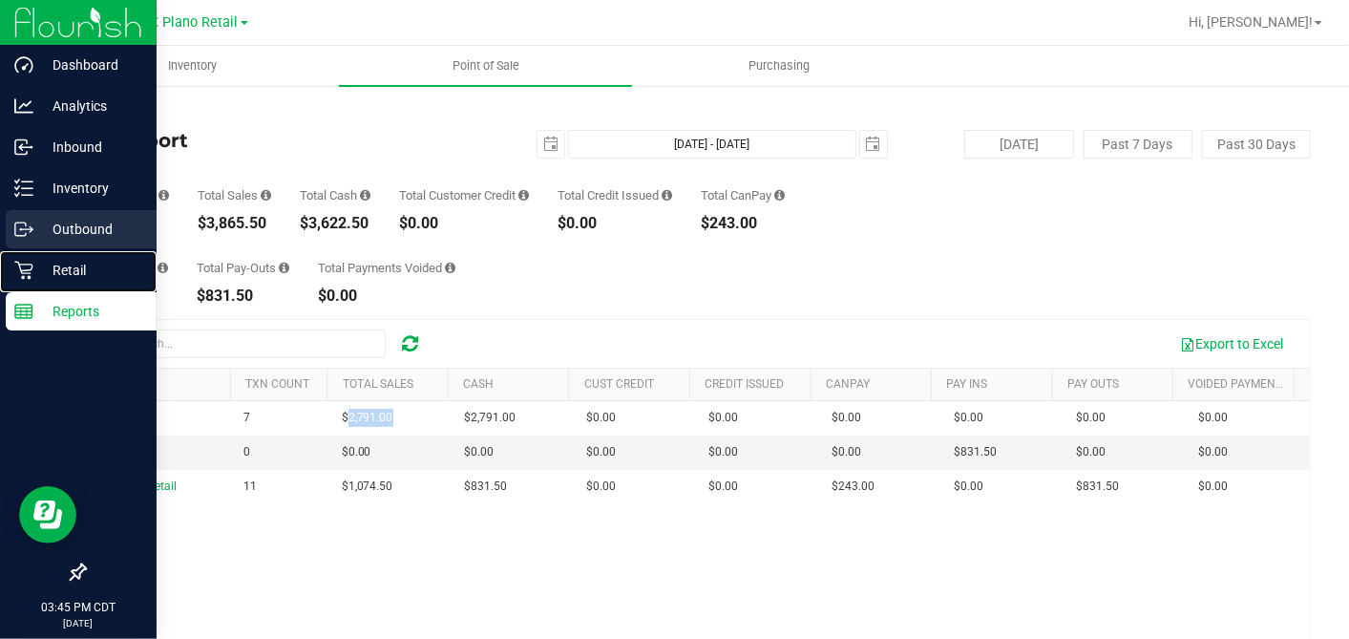
drag, startPoint x: 31, startPoint y: 266, endPoint x: 155, endPoint y: 247, distance: 125.6
click at [31, 267] on icon at bounding box center [23, 270] width 19 height 19
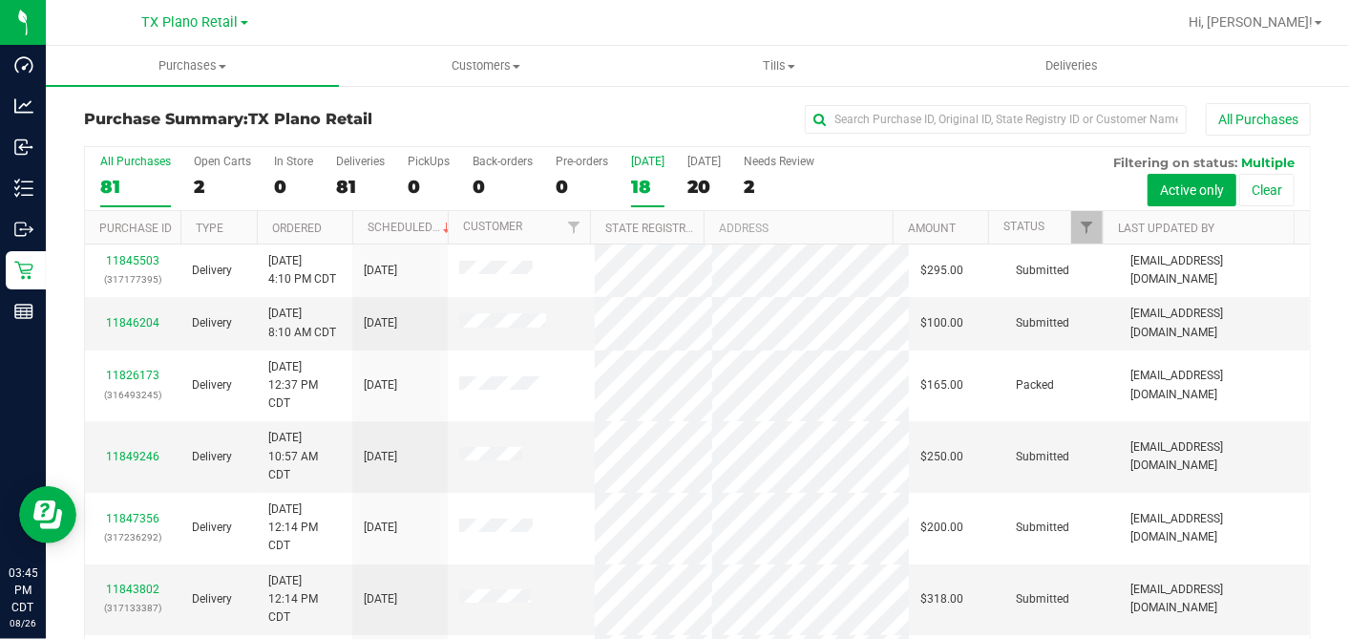
click at [639, 184] on div "18" at bounding box center [647, 187] width 33 height 22
click at [0, 0] on input "Today 18" at bounding box center [0, 0] width 0 height 0
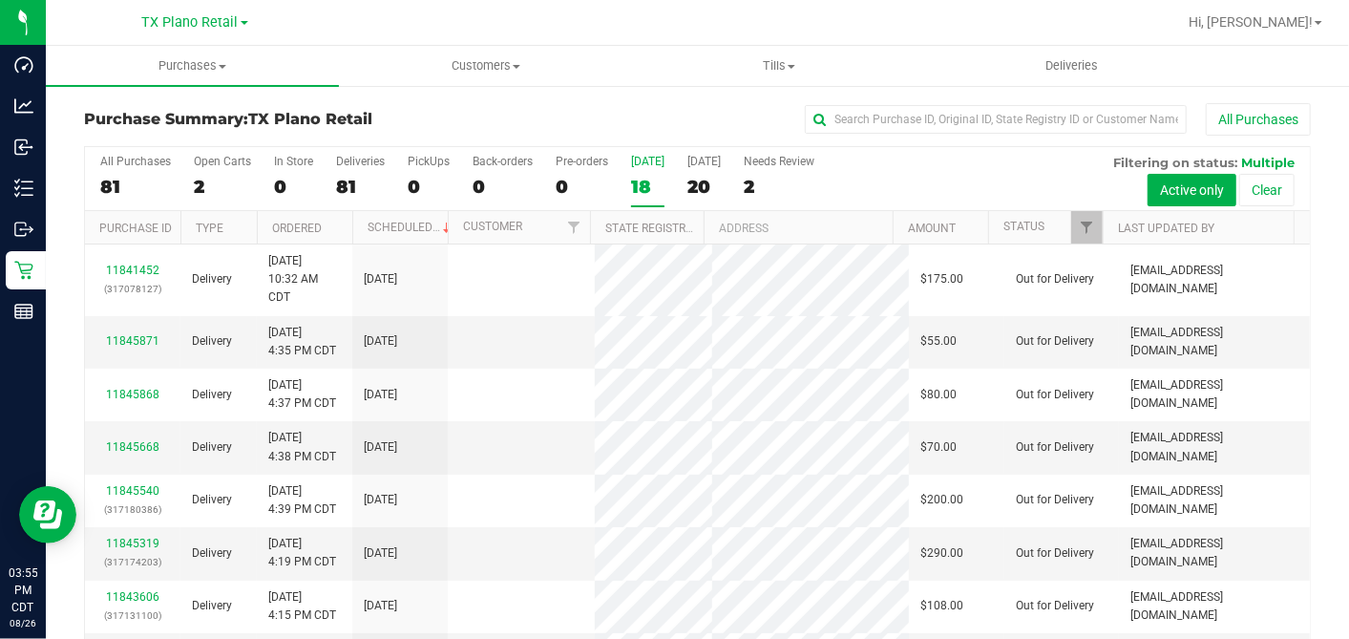
click at [644, 185] on div "18" at bounding box center [647, 187] width 33 height 22
click at [0, 0] on input "Today 18" at bounding box center [0, 0] width 0 height 0
click at [1077, 74] on span "Deliveries" at bounding box center [1072, 65] width 104 height 17
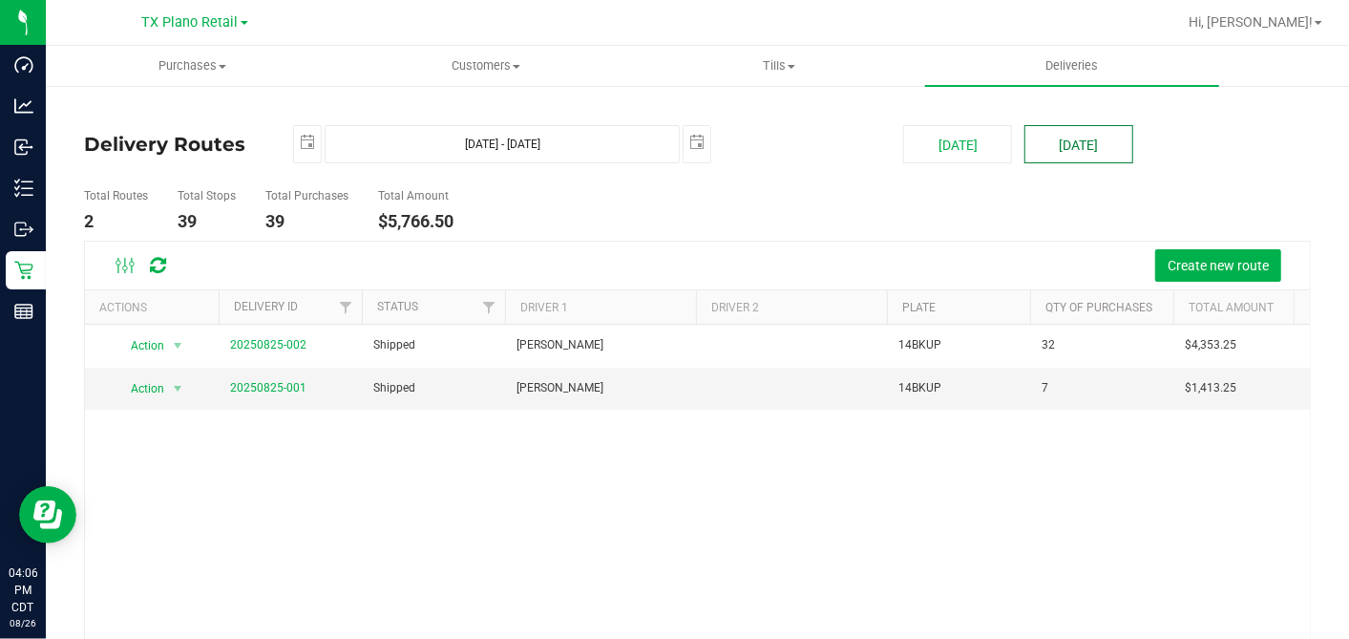
click at [1061, 147] on button "[DATE]" at bounding box center [1079, 144] width 109 height 38
type input "Aug 27, 2025 - Aug 27, 2025"
type input "2025-08-27"
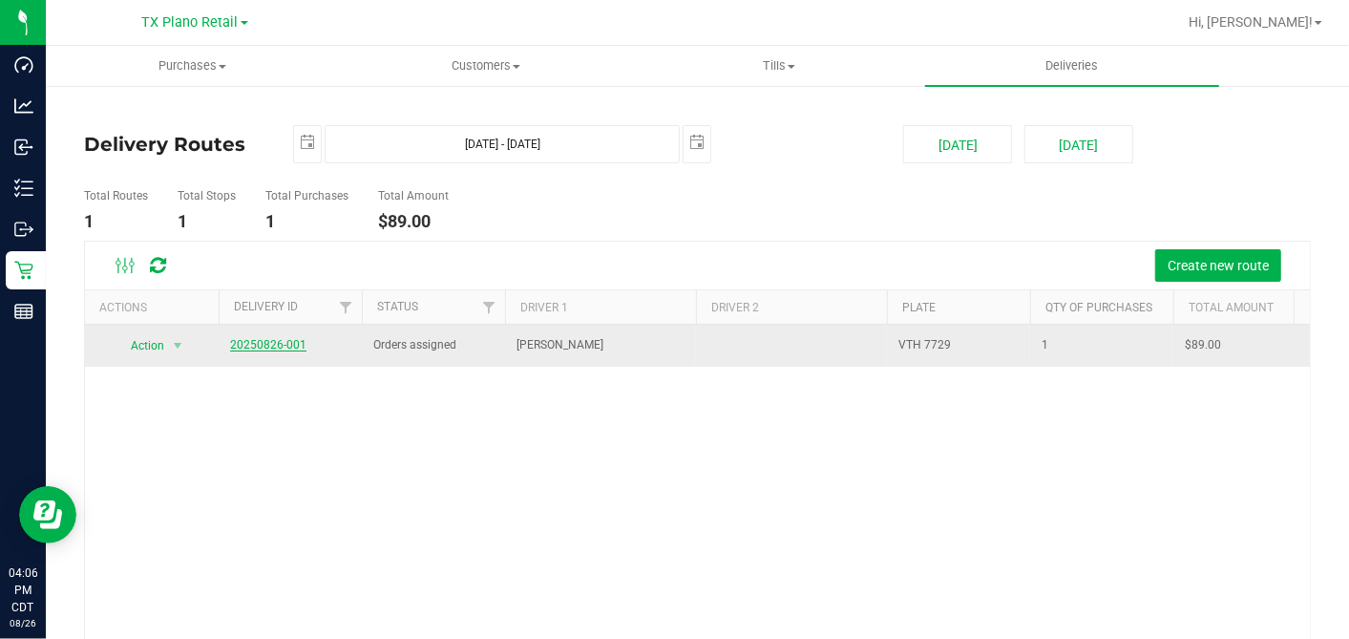
click at [272, 342] on link "20250826-001" at bounding box center [268, 344] width 76 height 13
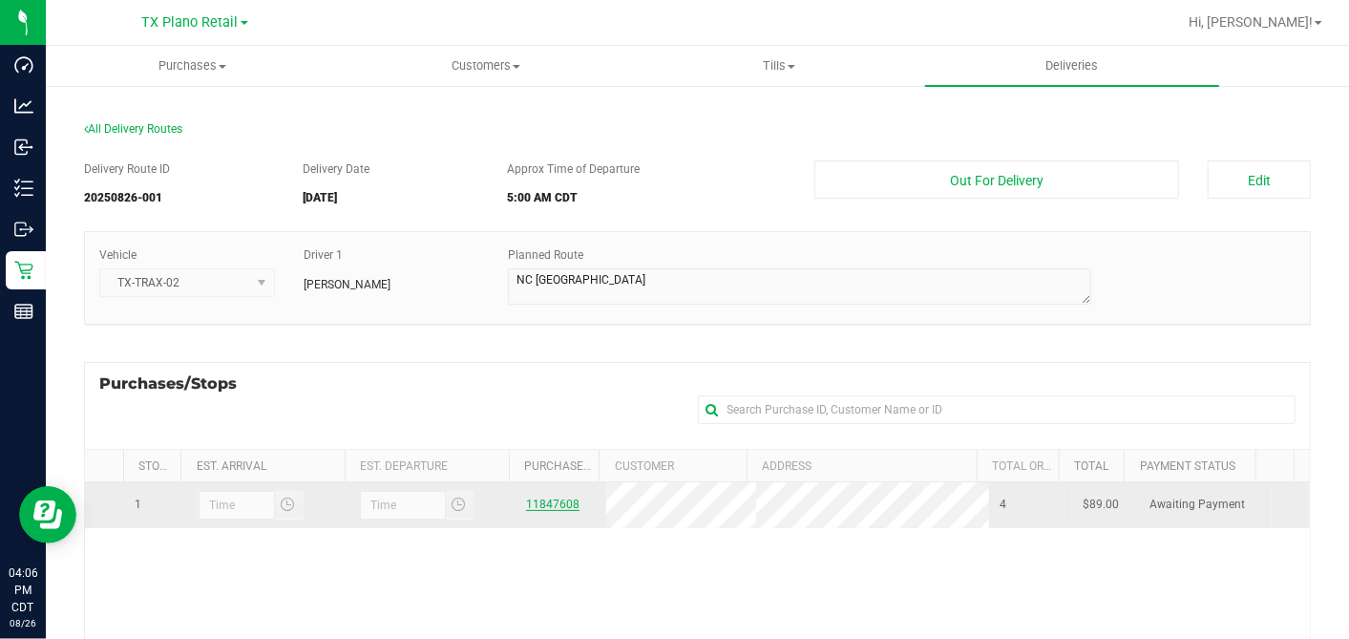
click at [539, 501] on link "11847608" at bounding box center [552, 503] width 53 height 13
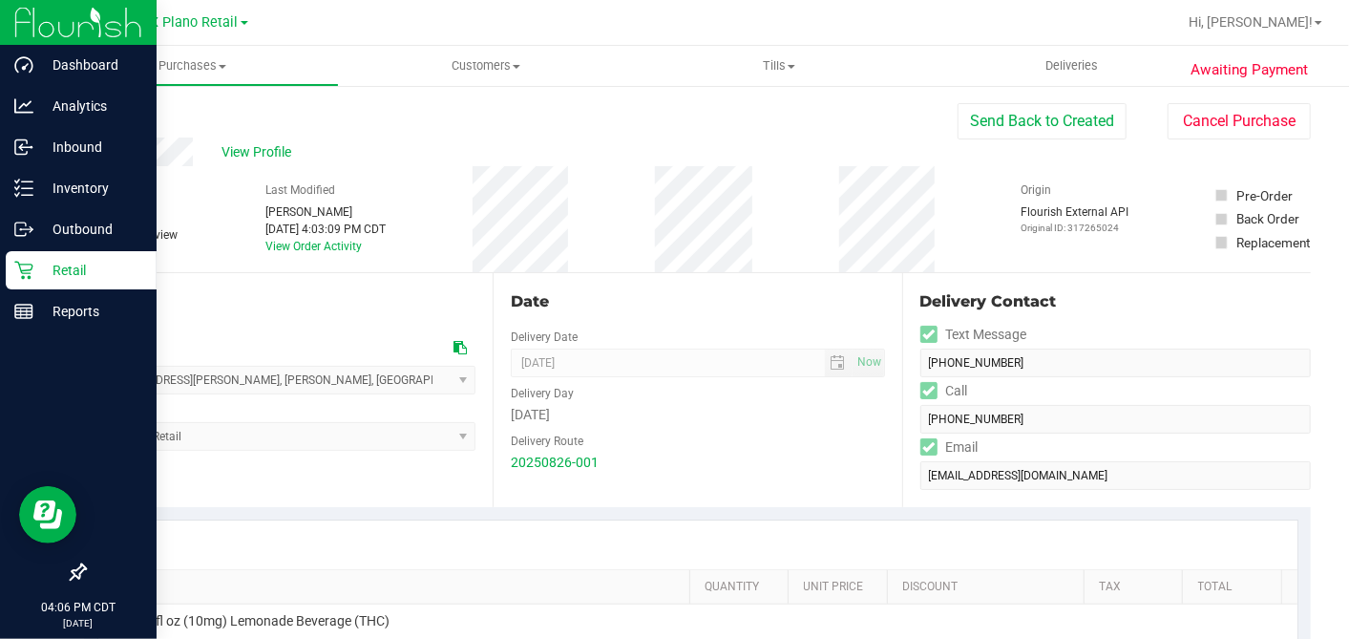
click at [24, 272] on icon at bounding box center [23, 270] width 19 height 19
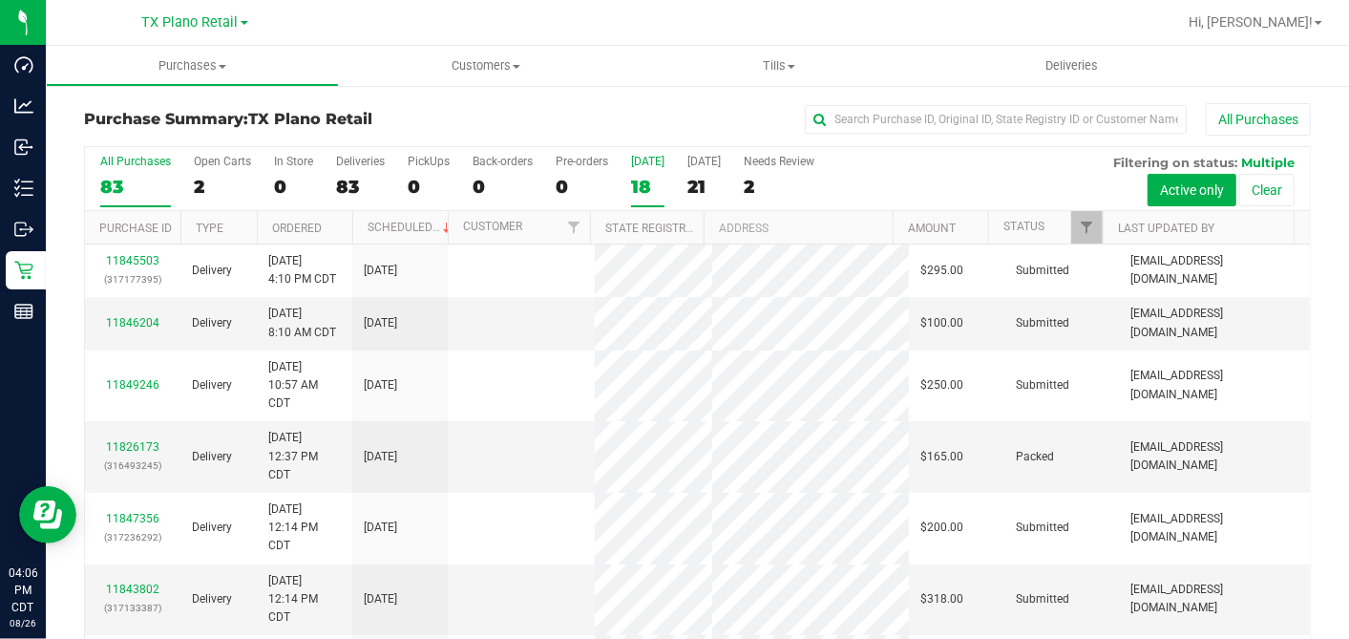
click at [651, 169] on label "Today 18" at bounding box center [647, 181] width 33 height 53
click at [0, 0] on input "Today 18" at bounding box center [0, 0] width 0 height 0
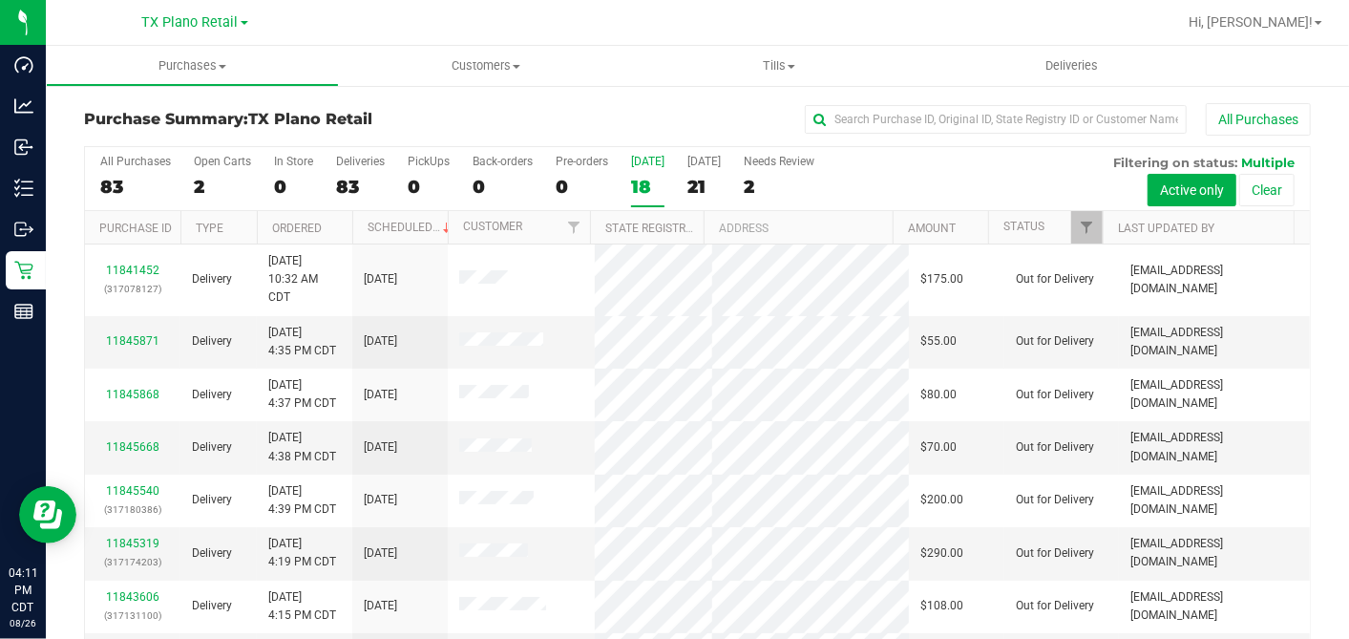
click at [644, 182] on div "18" at bounding box center [647, 187] width 33 height 22
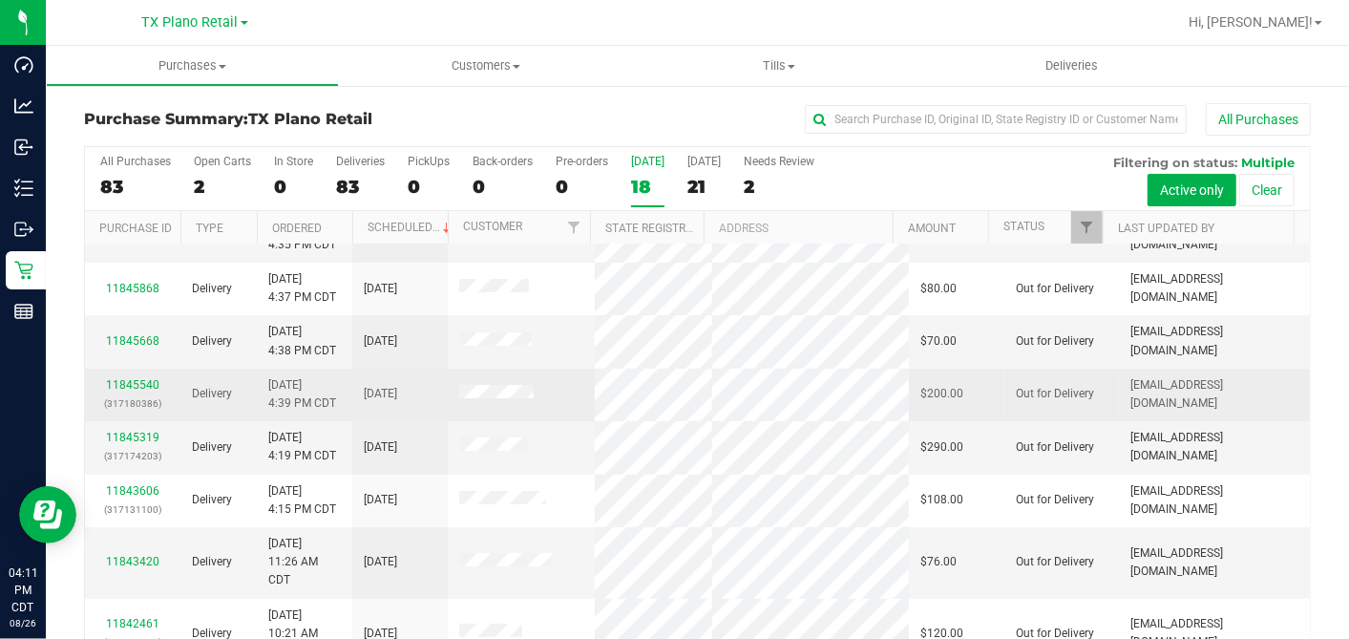
scroll to position [424, 0]
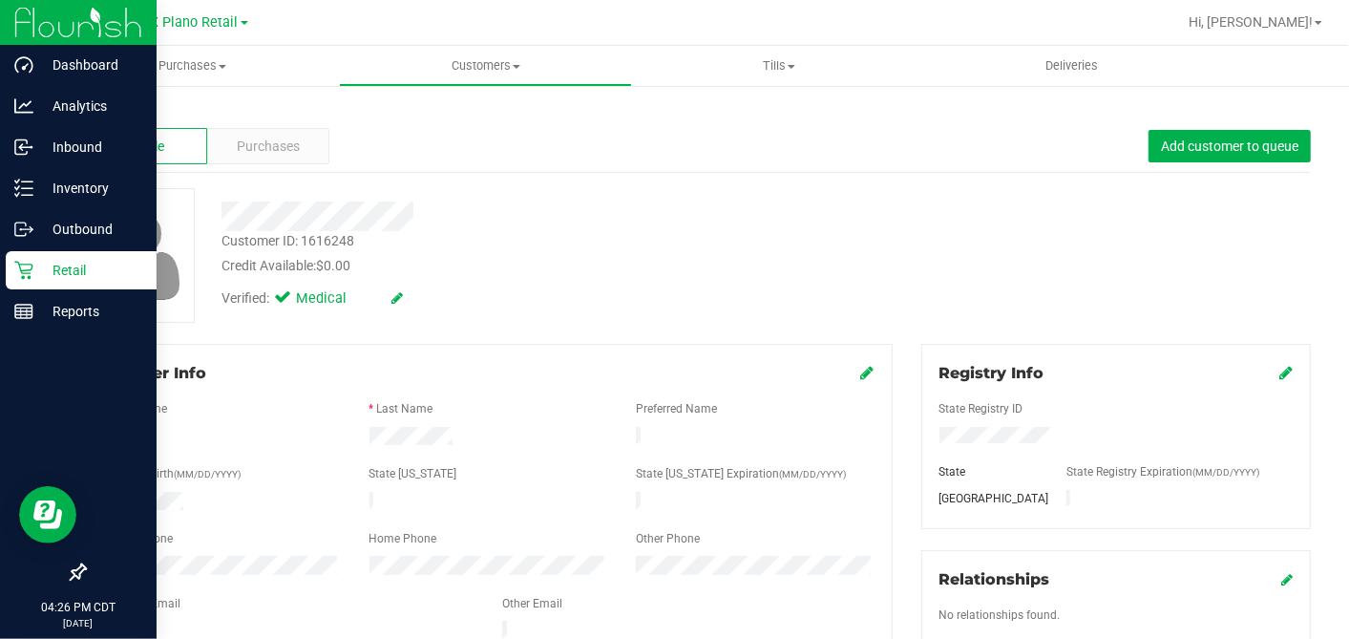
click at [25, 267] on icon at bounding box center [23, 270] width 19 height 19
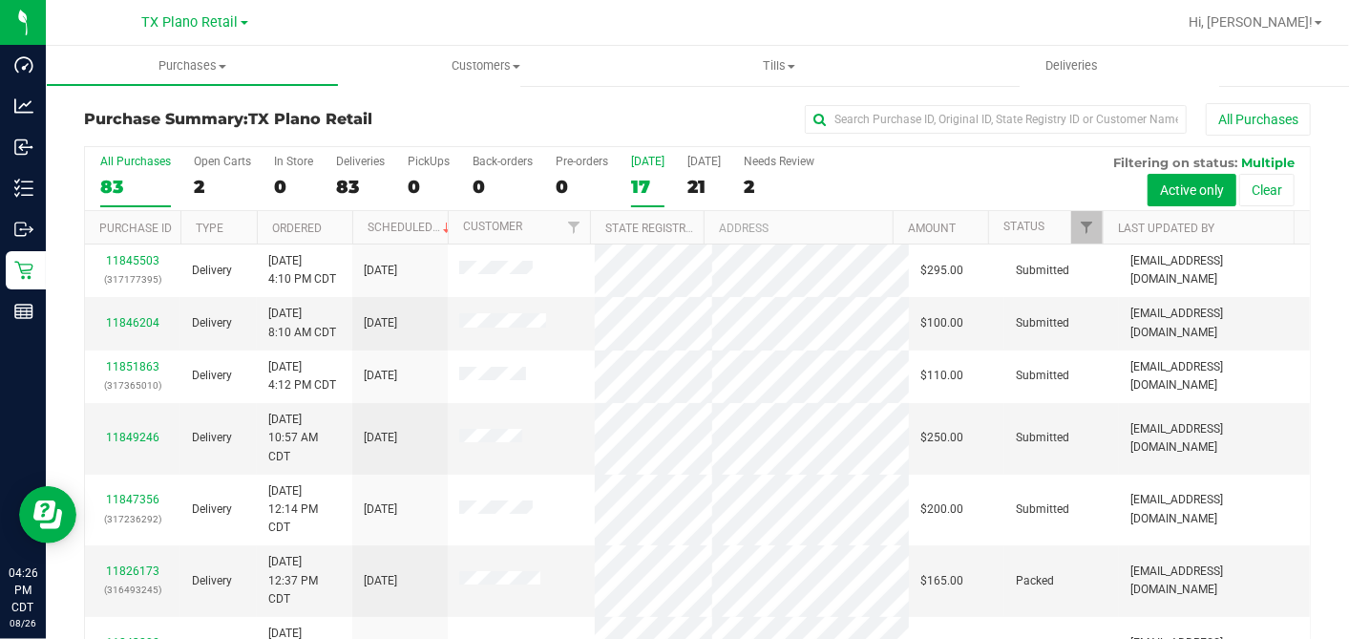
click at [643, 188] on div "17" at bounding box center [647, 187] width 33 height 22
click at [0, 0] on input "Today 17" at bounding box center [0, 0] width 0 height 0
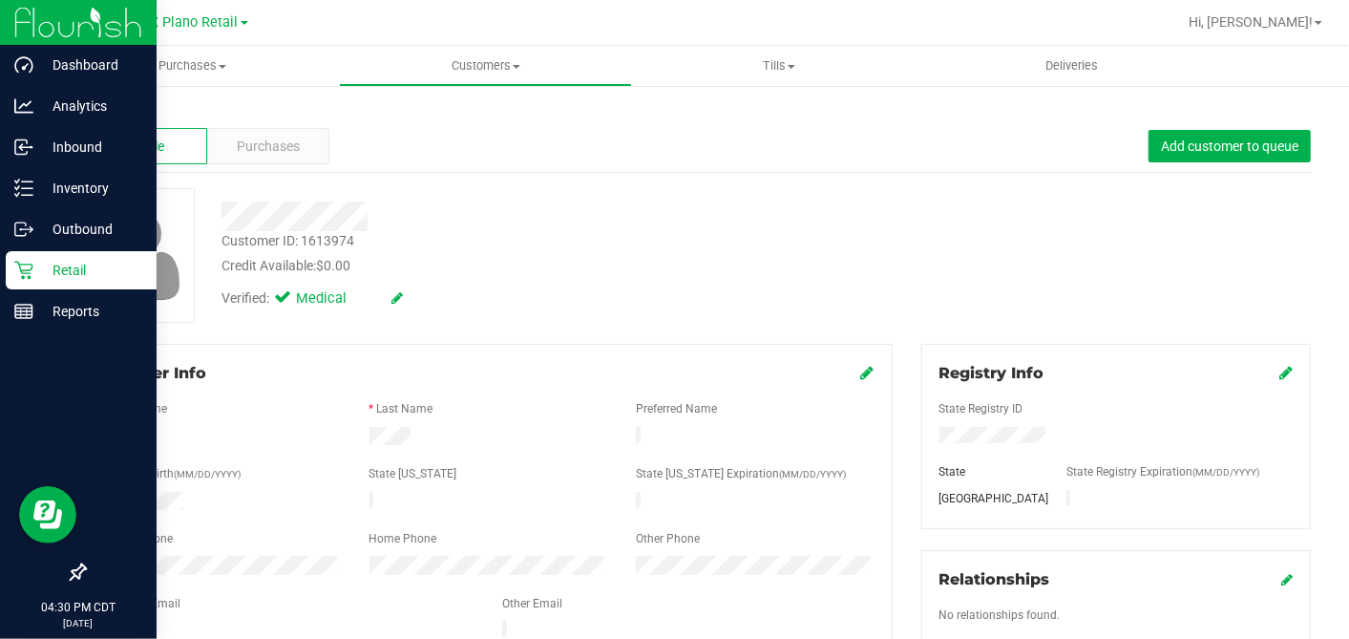
drag, startPoint x: 40, startPoint y: 264, endPoint x: 74, endPoint y: 272, distance: 34.5
click at [40, 264] on p "Retail" at bounding box center [90, 270] width 115 height 23
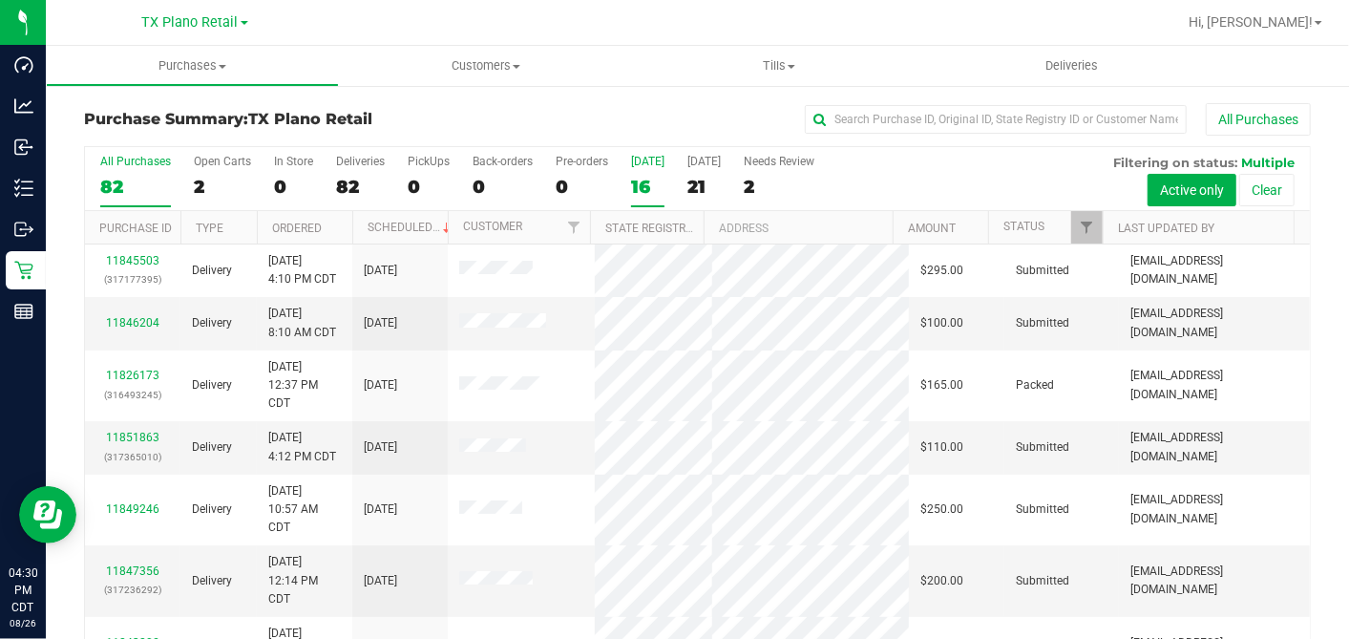
click at [632, 169] on label "Today 16" at bounding box center [647, 181] width 33 height 53
click at [0, 0] on input "Today 16" at bounding box center [0, 0] width 0 height 0
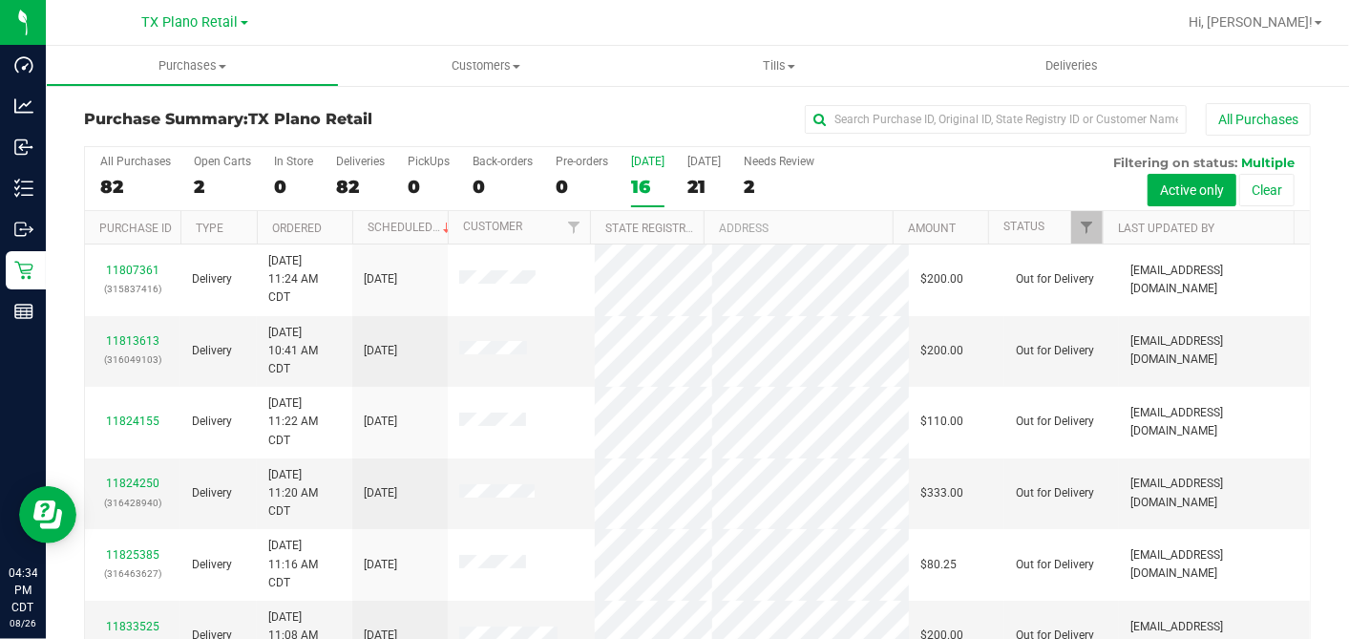
click at [607, 116] on div "All Purchases" at bounding box center [902, 119] width 818 height 32
click at [632, 93] on div "Purchase Summary: TX Plano Retail All Purchases All Purchases 82 Open Carts 2 I…" at bounding box center [697, 398] width 1303 height 628
click at [641, 176] on div "16" at bounding box center [647, 187] width 33 height 22
click at [0, 0] on input "Today 16" at bounding box center [0, 0] width 0 height 0
click at [670, 116] on div "All Purchases" at bounding box center [902, 119] width 818 height 32
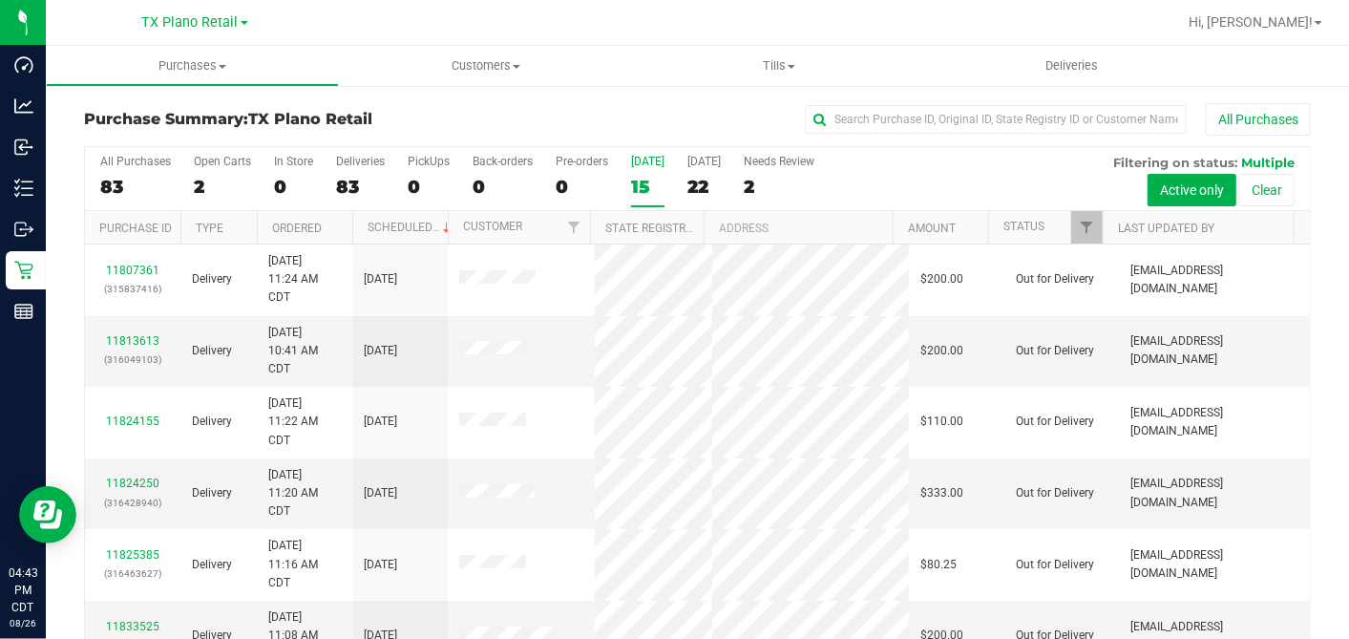
click at [640, 174] on label "Today 15" at bounding box center [647, 181] width 33 height 53
click at [0, 0] on input "Today 15" at bounding box center [0, 0] width 0 height 0
click at [705, 119] on div "All Purchases" at bounding box center [902, 119] width 818 height 32
click at [600, 116] on div "All Purchases" at bounding box center [902, 119] width 818 height 32
click at [645, 187] on div "15" at bounding box center [647, 187] width 33 height 22
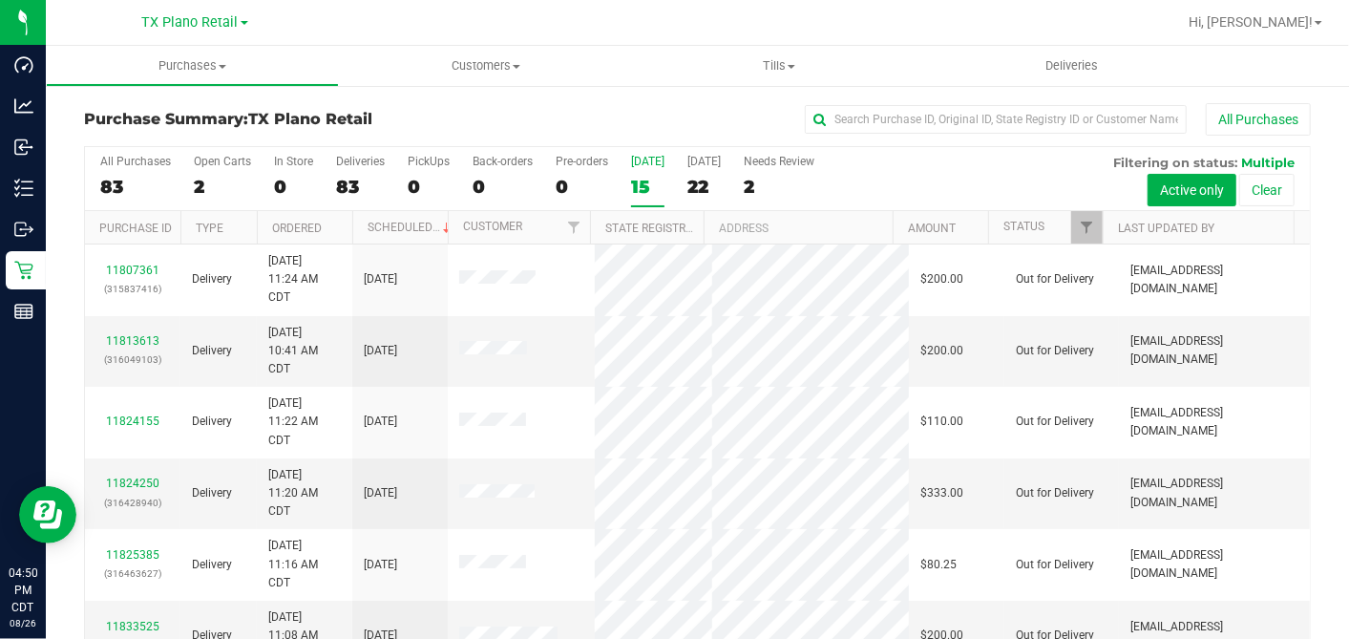
click at [0, 0] on input "Today 15" at bounding box center [0, 0] width 0 height 0
click at [1097, 66] on span "Deliveries" at bounding box center [1072, 65] width 104 height 17
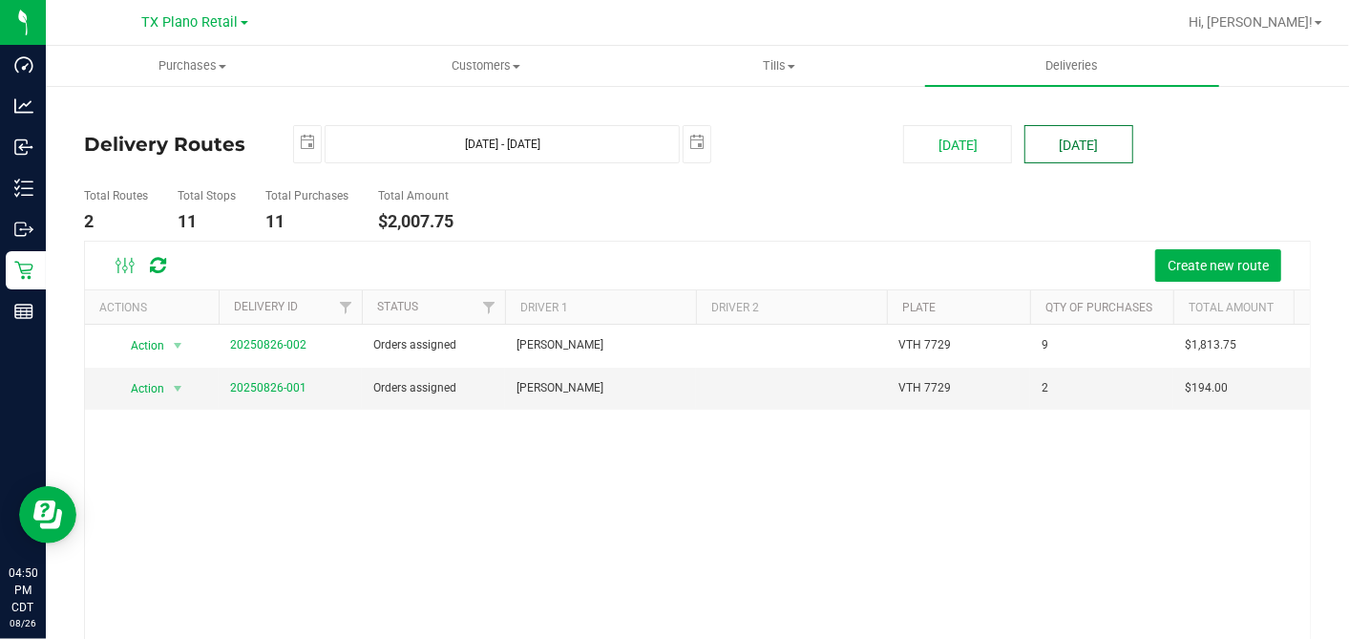
click at [1055, 141] on button "[DATE]" at bounding box center [1079, 144] width 109 height 38
click at [919, 136] on button "[DATE]" at bounding box center [957, 144] width 109 height 38
type input "Aug 26, 2025 - Aug 26, 2025"
click at [270, 392] on span "20250825-001" at bounding box center [268, 388] width 76 height 18
click at [281, 381] on link "20250825-001" at bounding box center [268, 387] width 76 height 13
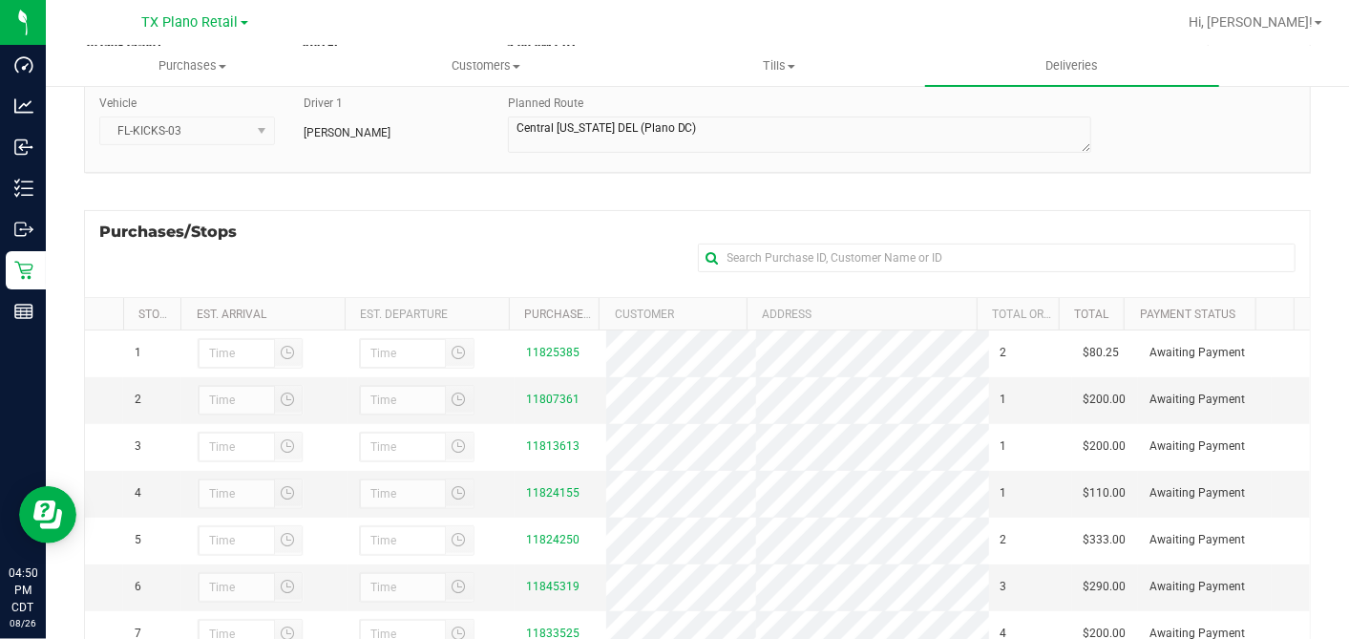
scroll to position [341, 0]
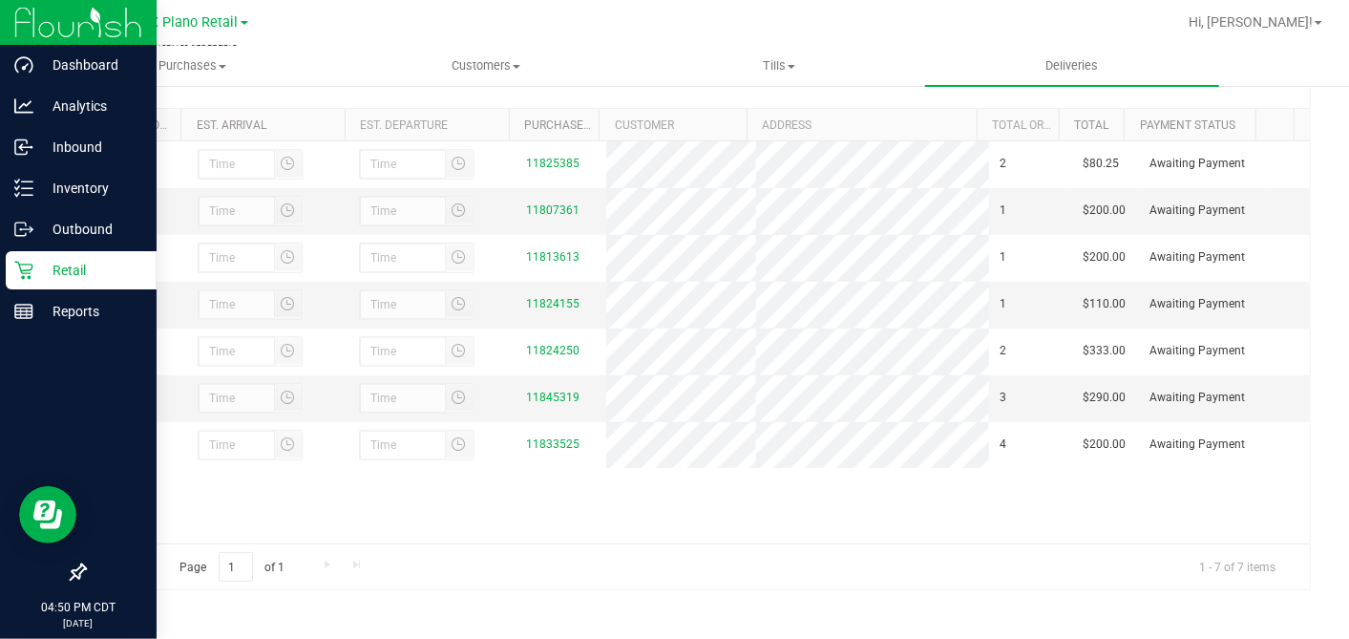
click at [31, 272] on icon at bounding box center [23, 270] width 19 height 19
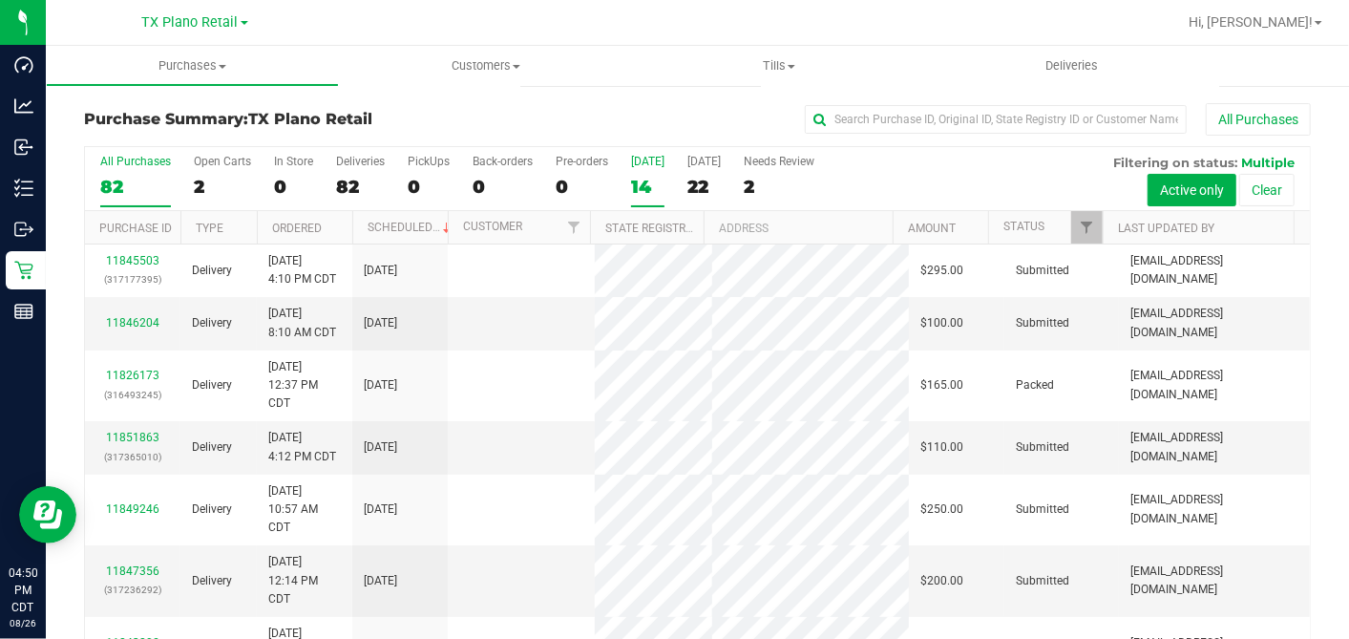
click at [636, 185] on div "14" at bounding box center [647, 187] width 33 height 22
click at [0, 0] on input "Today 14" at bounding box center [0, 0] width 0 height 0
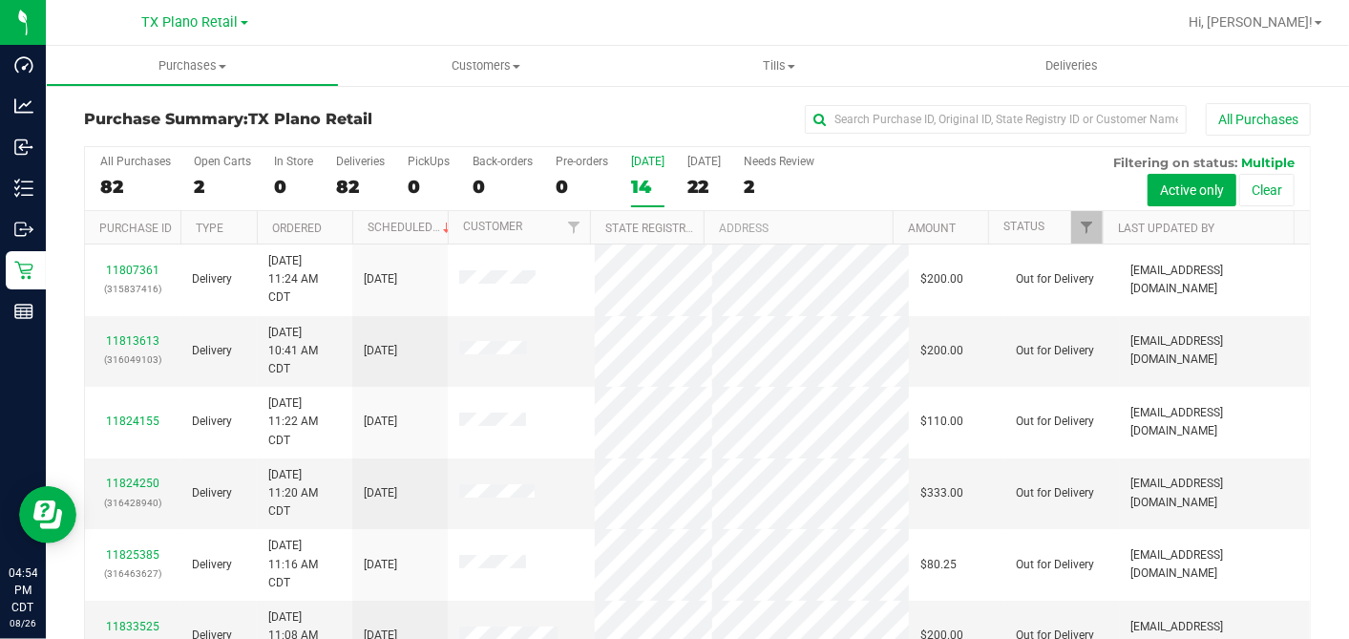
click at [600, 107] on div "All Purchases" at bounding box center [902, 119] width 818 height 32
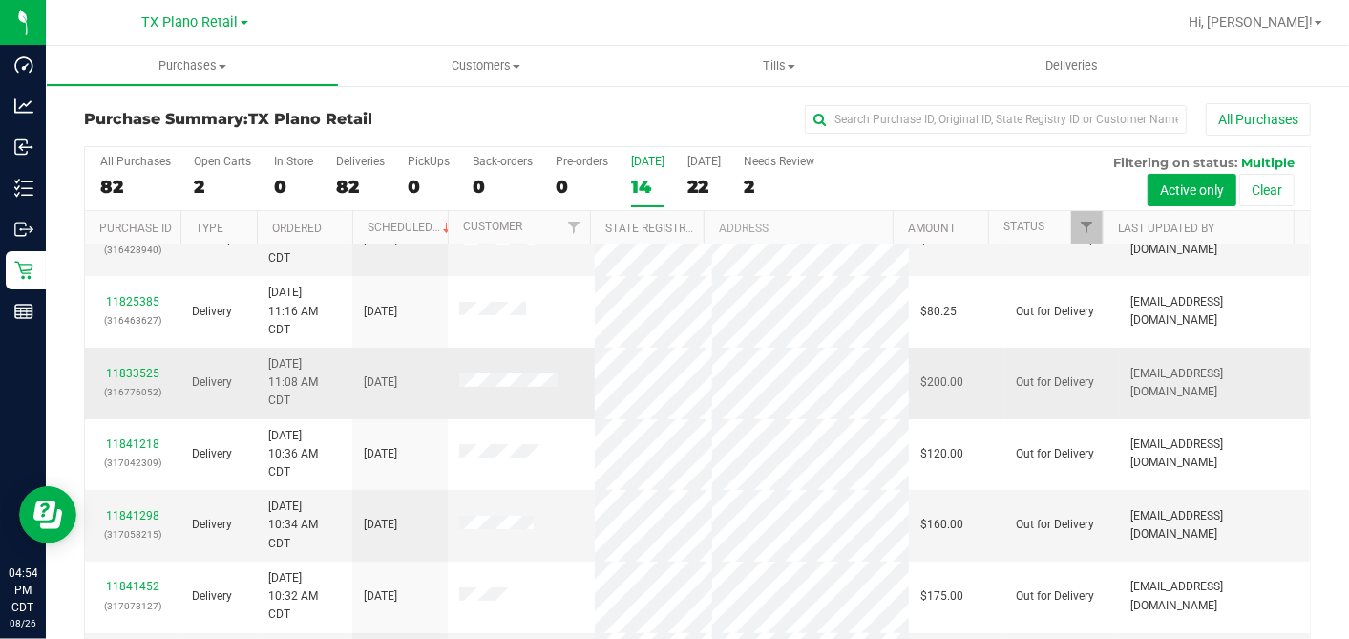
scroll to position [318, 0]
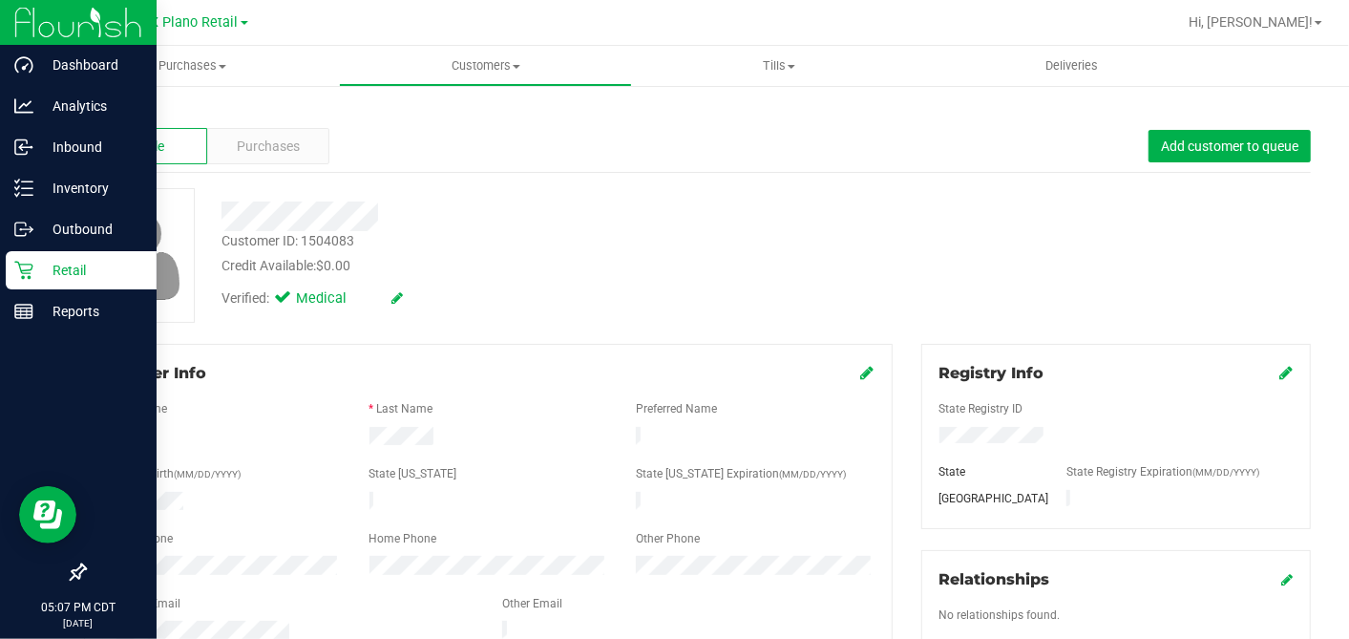
drag, startPoint x: 37, startPoint y: 261, endPoint x: 152, endPoint y: 267, distance: 114.8
click at [37, 262] on p "Retail" at bounding box center [90, 270] width 115 height 23
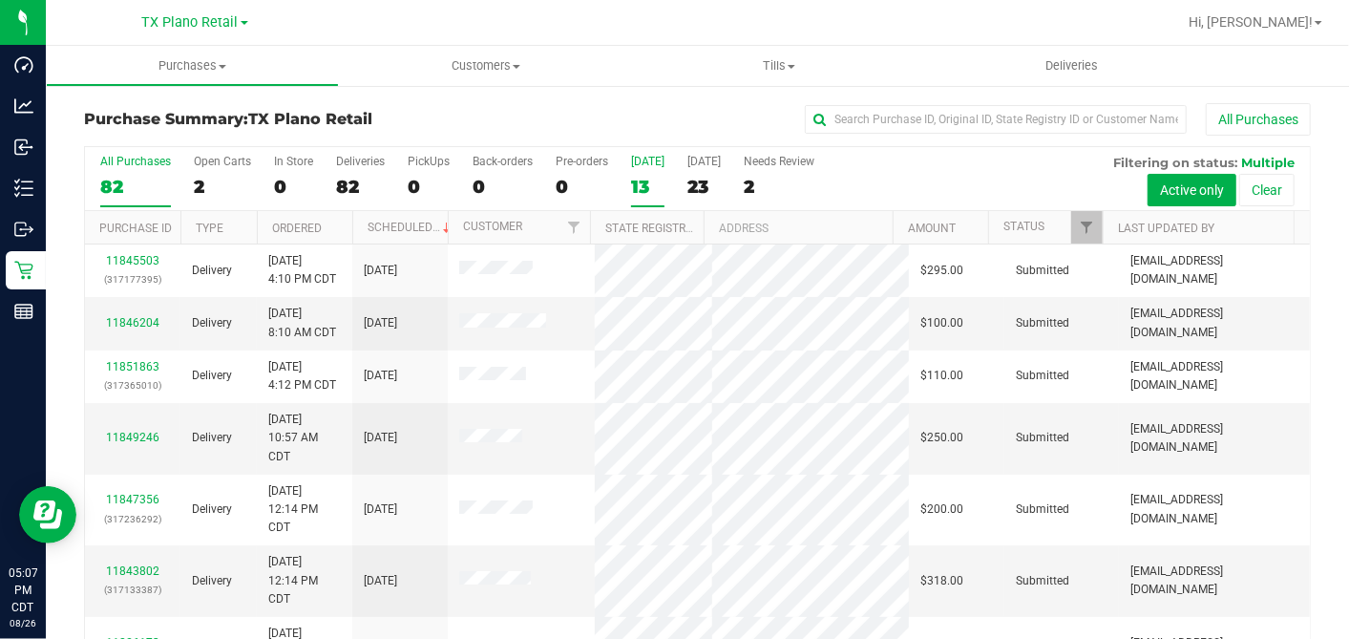
click at [641, 183] on div "13" at bounding box center [647, 187] width 33 height 22
click at [0, 0] on input "Today 13" at bounding box center [0, 0] width 0 height 0
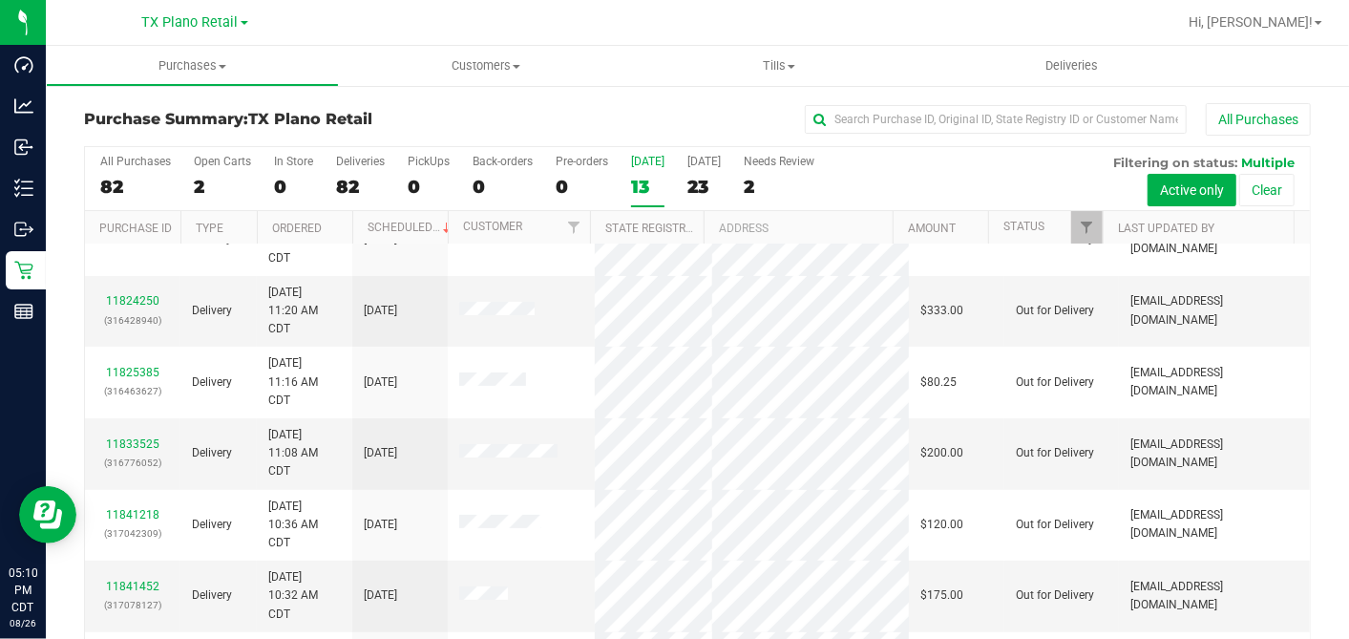
scroll to position [424, 0]
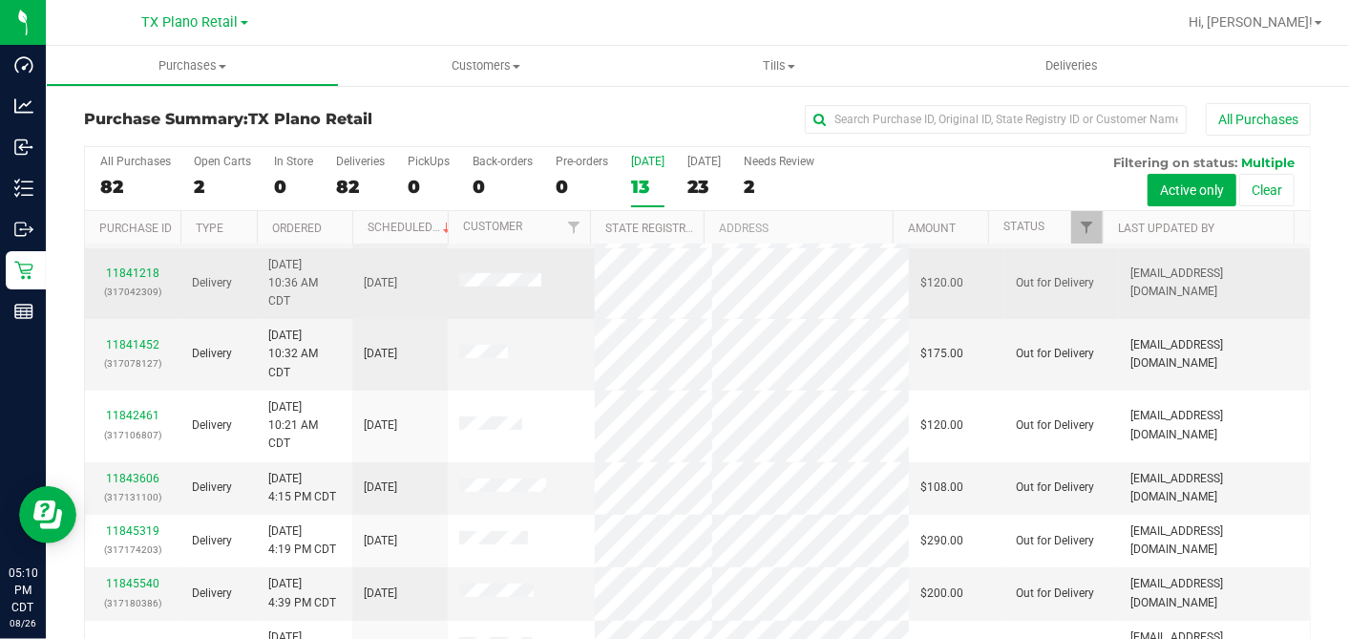
click at [504, 273] on span at bounding box center [500, 282] width 82 height 19
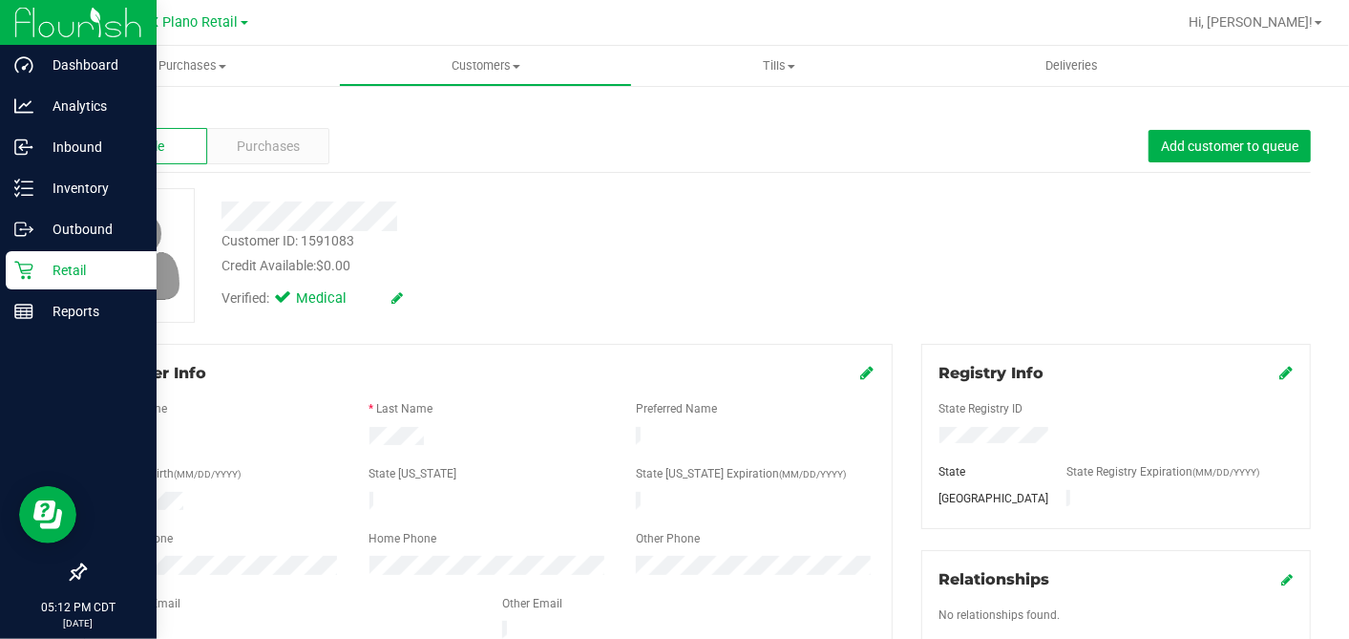
click at [43, 266] on p "Retail" at bounding box center [90, 270] width 115 height 23
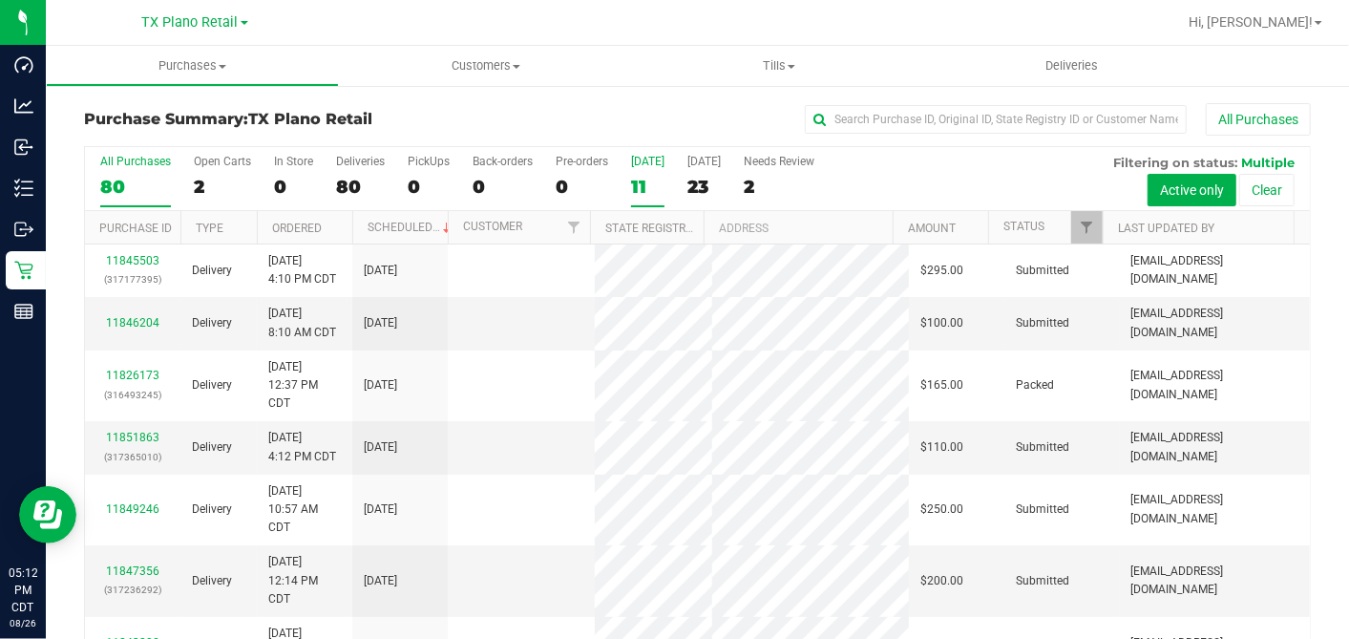
click at [641, 176] on div "11" at bounding box center [647, 187] width 33 height 22
click at [0, 0] on input "Today 11" at bounding box center [0, 0] width 0 height 0
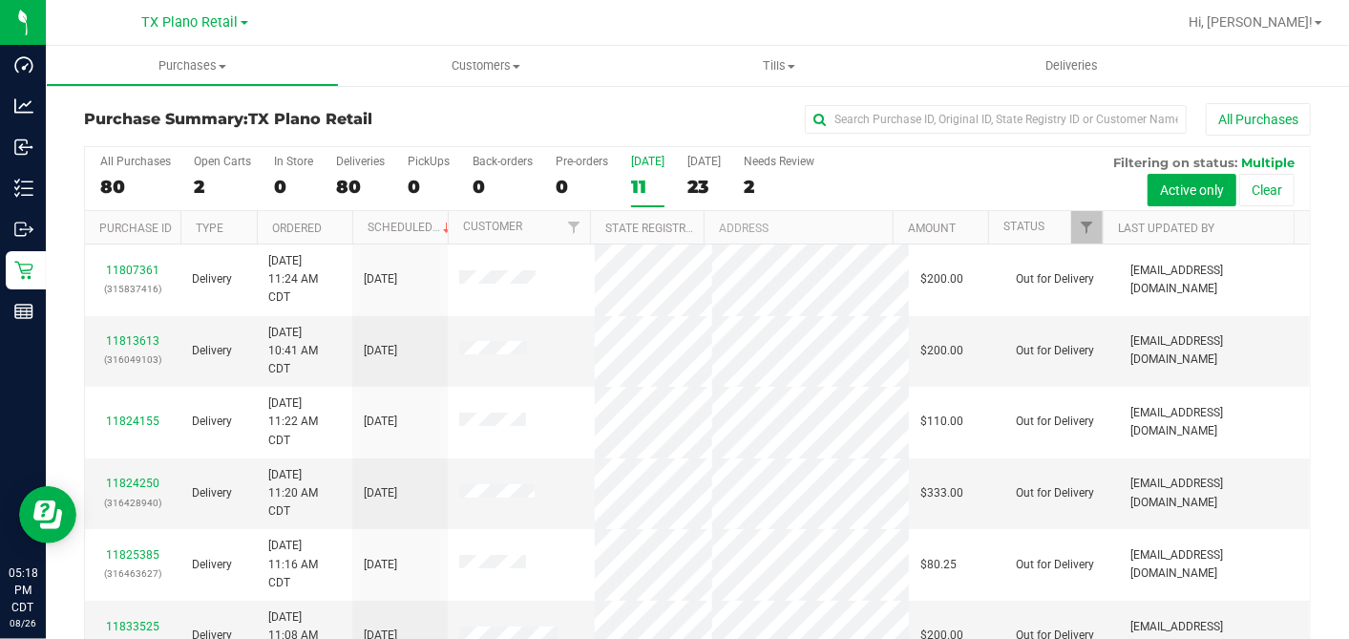
click at [641, 174] on label "Today 11" at bounding box center [647, 181] width 33 height 53
click at [0, 0] on input "Today 11" at bounding box center [0, 0] width 0 height 0
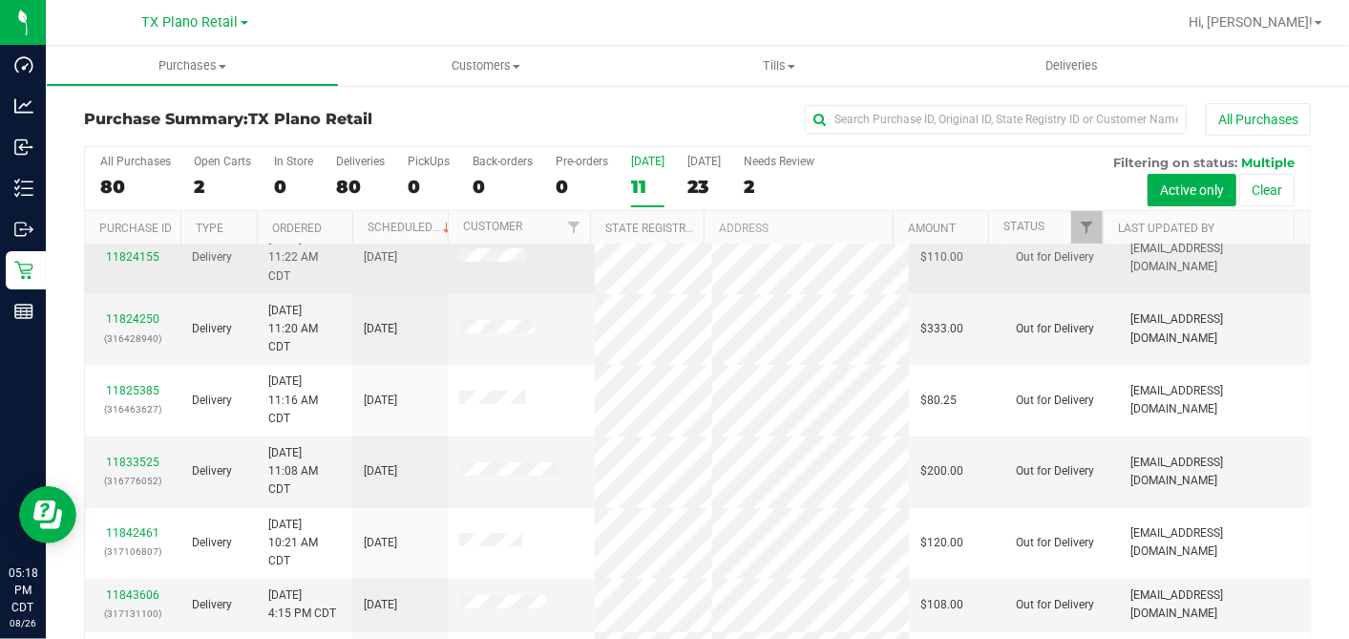
scroll to position [318, 0]
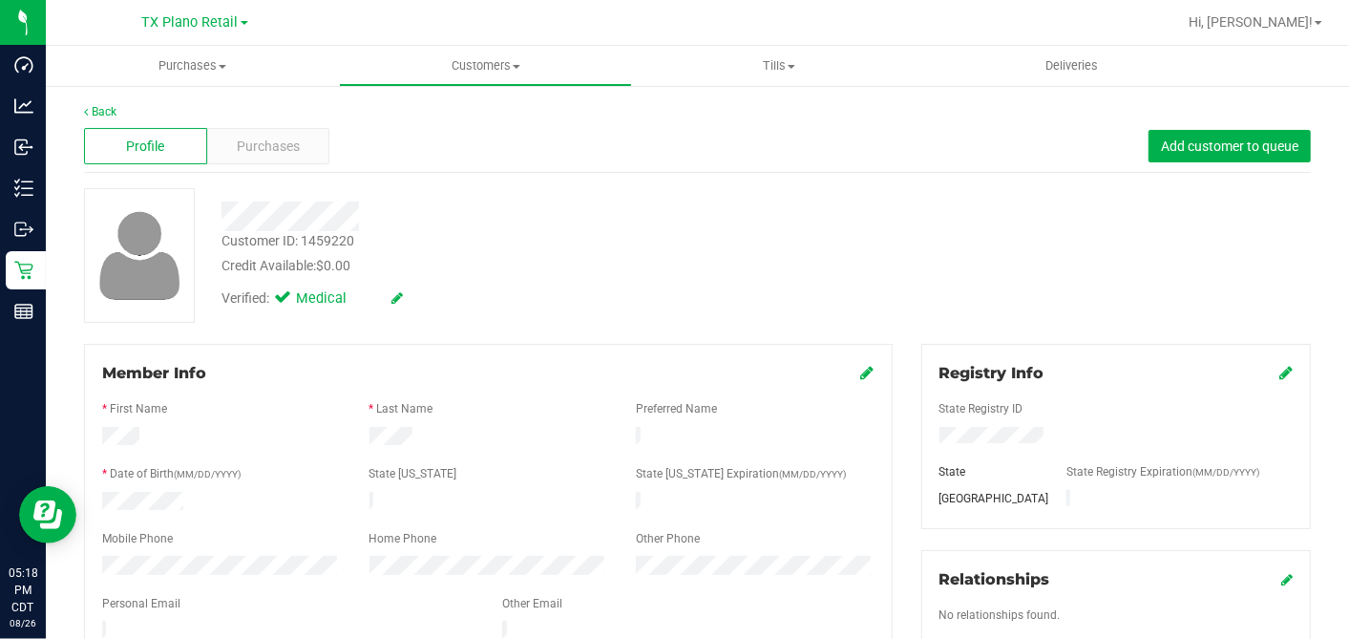
click at [168, 617] on div at bounding box center [488, 619] width 772 height 5
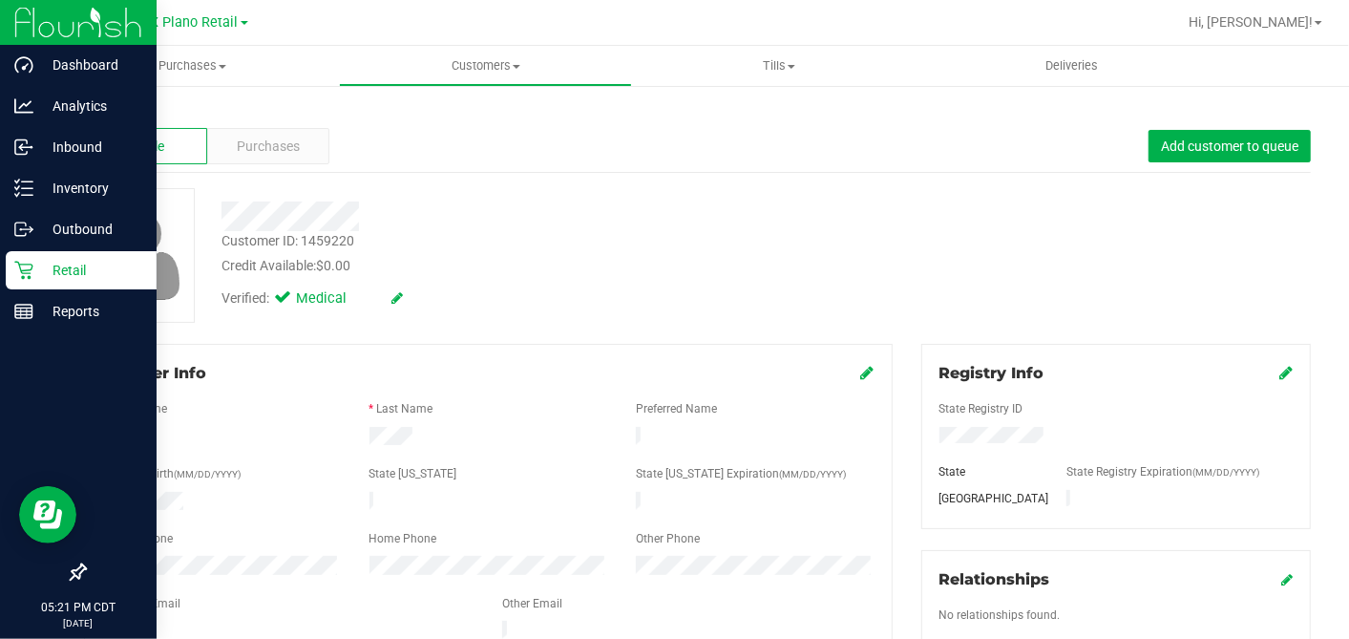
click at [46, 271] on p "Retail" at bounding box center [90, 270] width 115 height 23
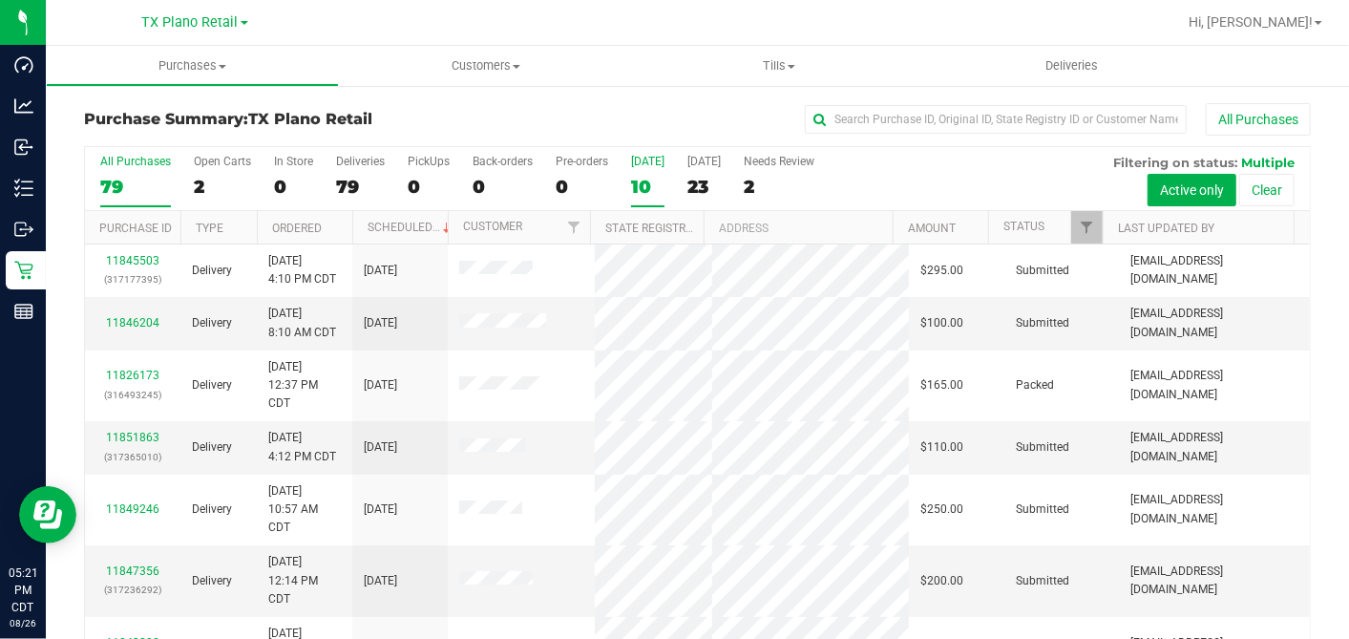
click at [640, 177] on div "10" at bounding box center [647, 187] width 33 height 22
click at [0, 0] on input "Today 10" at bounding box center [0, 0] width 0 height 0
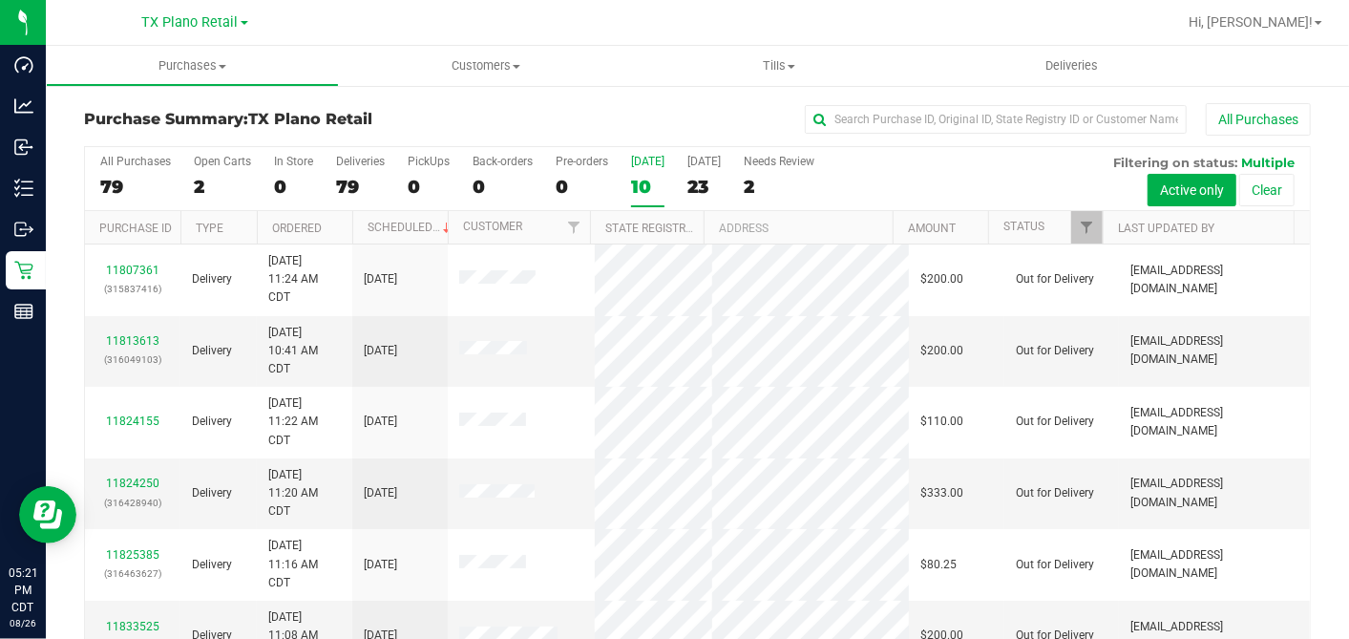
click at [607, 23] on div at bounding box center [759, 22] width 835 height 37
click at [645, 179] on div "10" at bounding box center [647, 187] width 33 height 22
click at [0, 0] on input "Today 10" at bounding box center [0, 0] width 0 height 0
click at [644, 191] on div "10" at bounding box center [647, 187] width 33 height 22
click at [0, 0] on input "Today 10" at bounding box center [0, 0] width 0 height 0
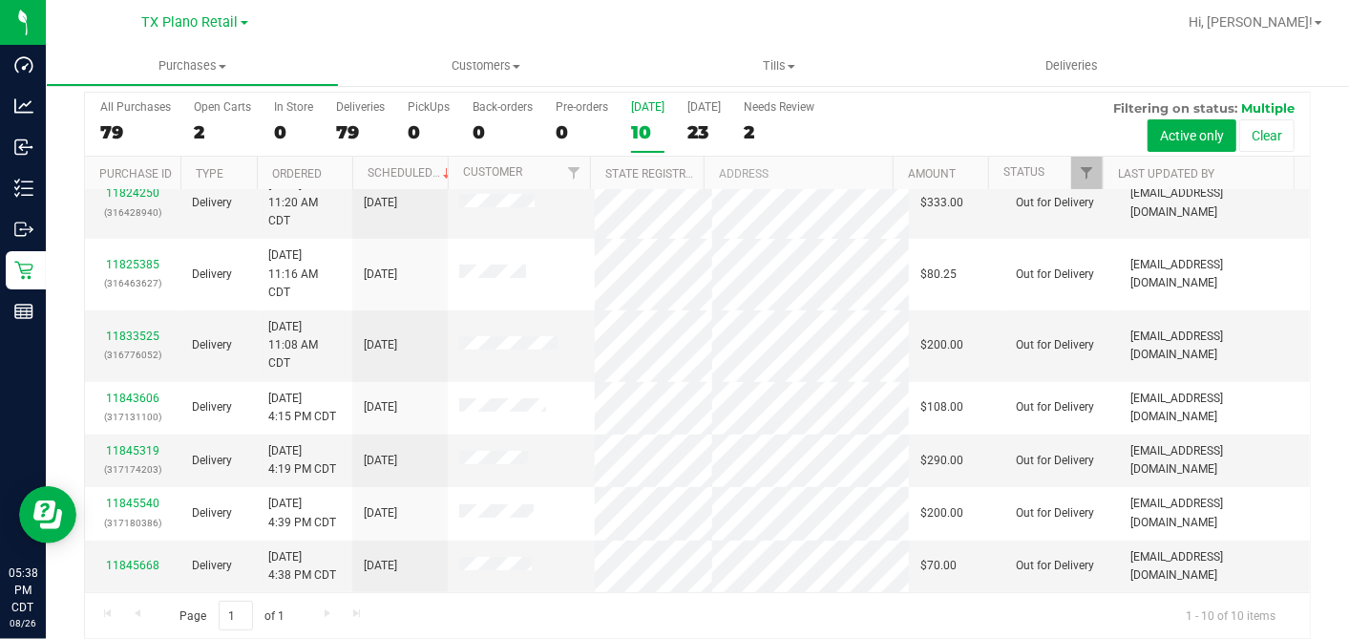
scroll to position [71, 0]
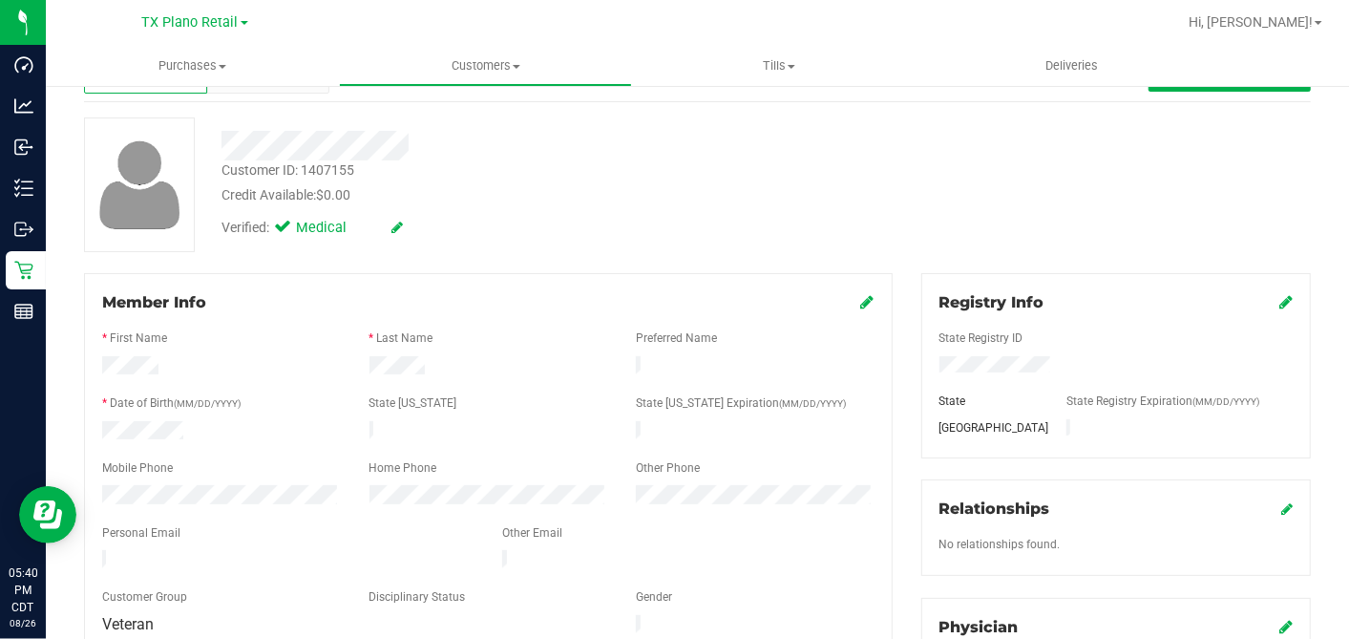
click at [547, 218] on div "Verified: Medical" at bounding box center [521, 226] width 628 height 42
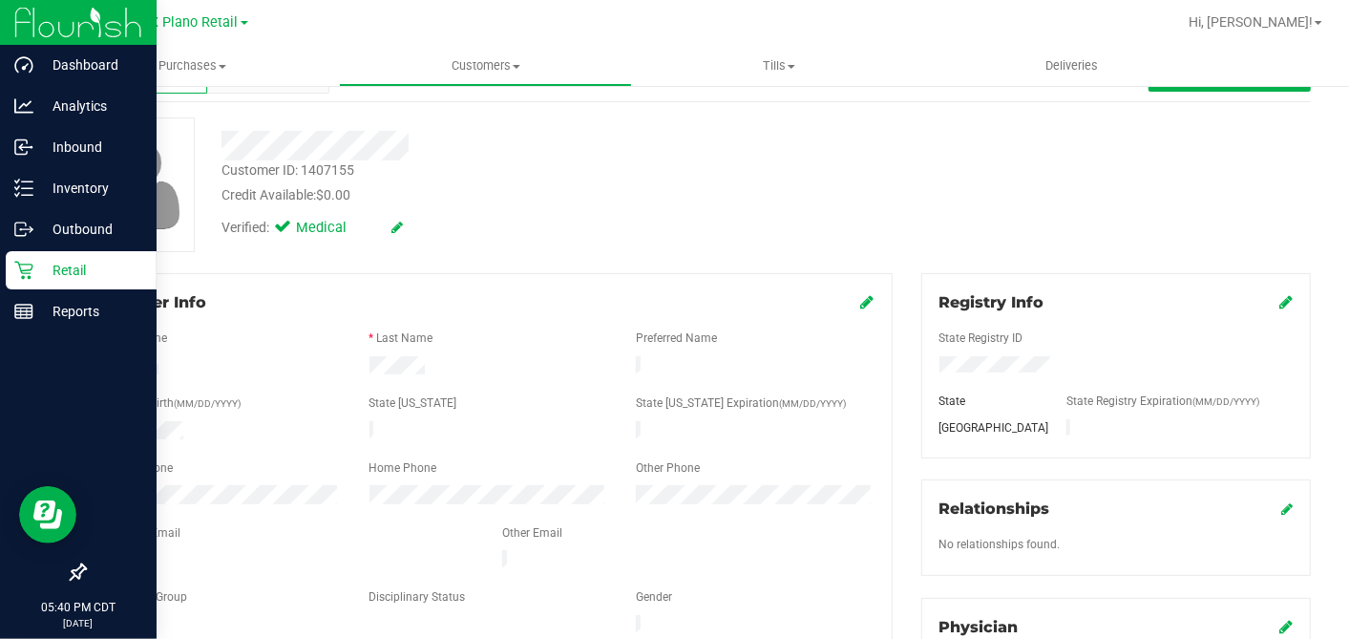
click at [45, 264] on p "Retail" at bounding box center [90, 270] width 115 height 23
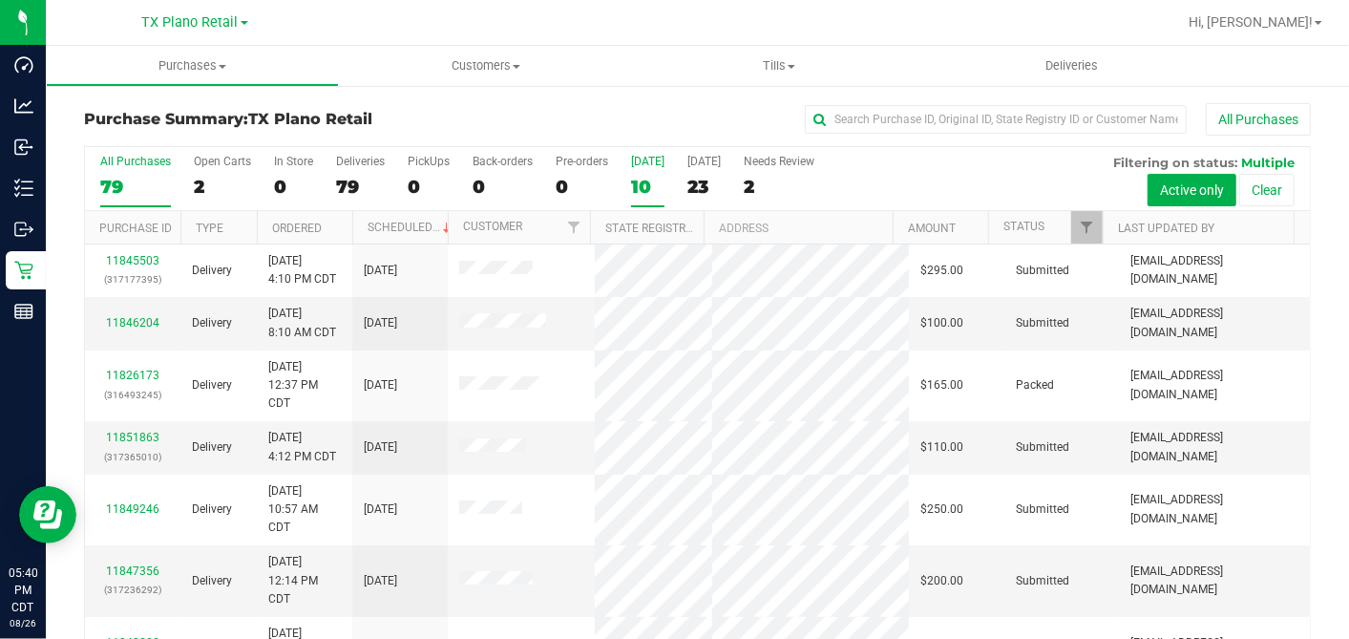
click at [640, 183] on div "10" at bounding box center [647, 187] width 33 height 22
click at [0, 0] on input "Today 10" at bounding box center [0, 0] width 0 height 0
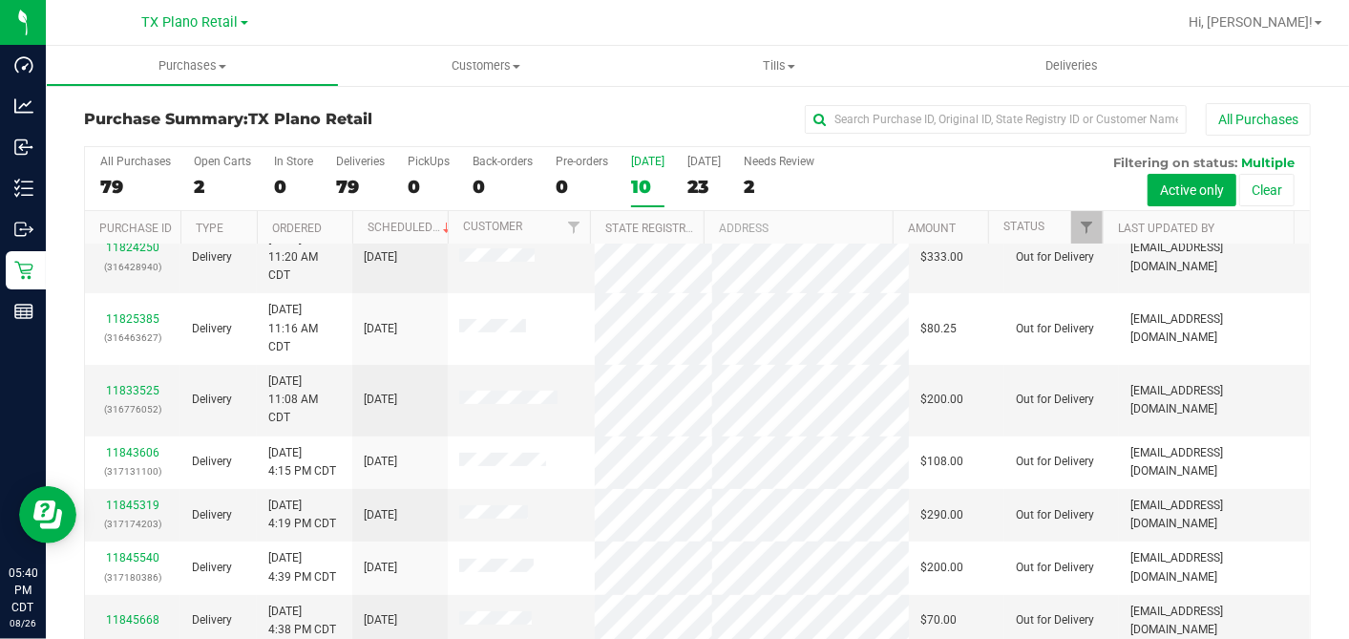
scroll to position [71, 0]
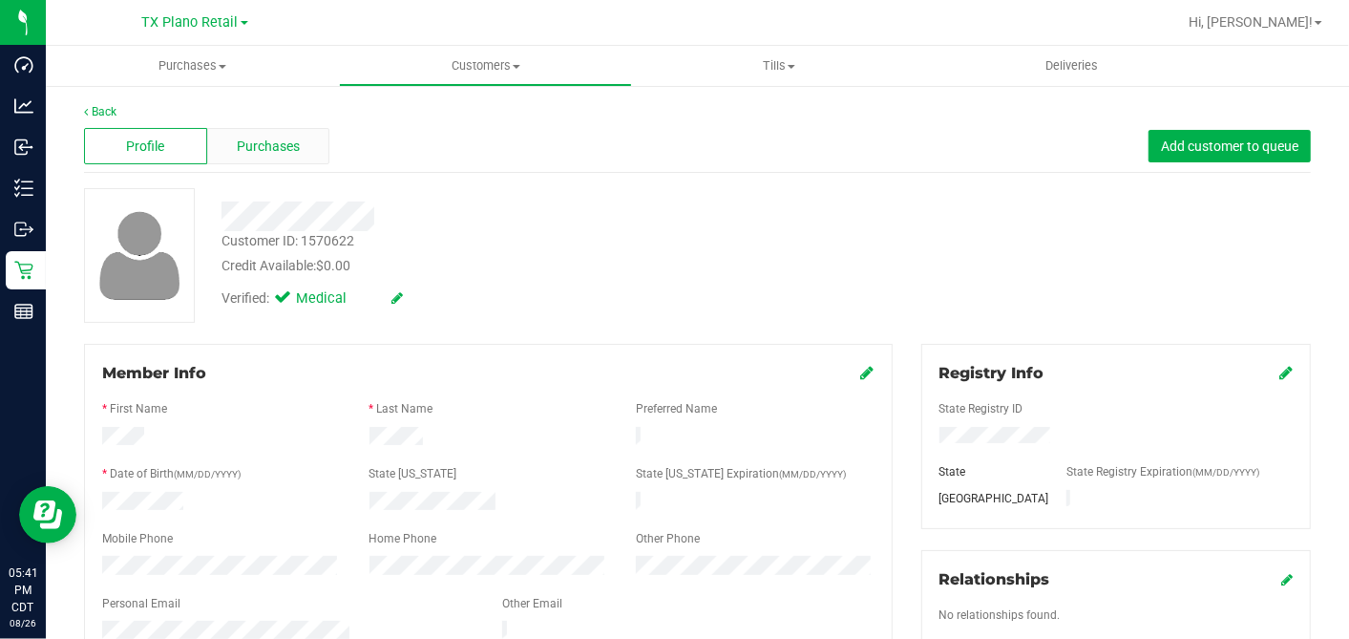
click at [317, 138] on div "Purchases" at bounding box center [268, 146] width 123 height 36
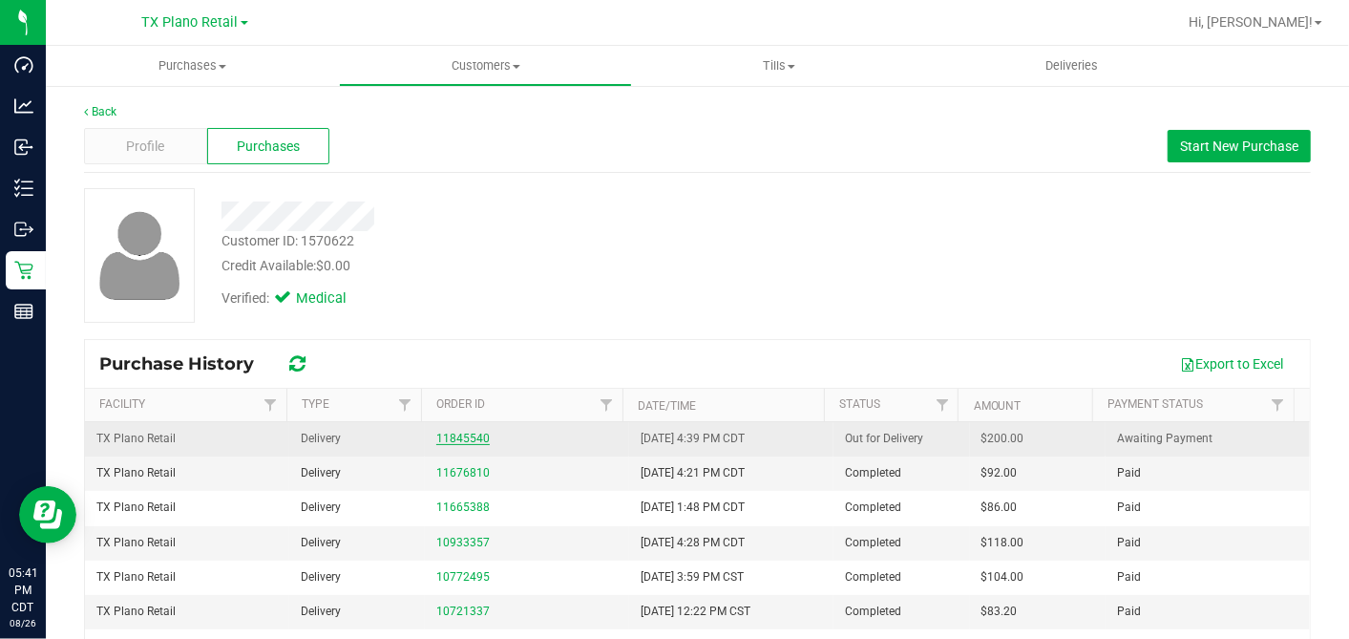
click at [462, 432] on link "11845540" at bounding box center [462, 438] width 53 height 13
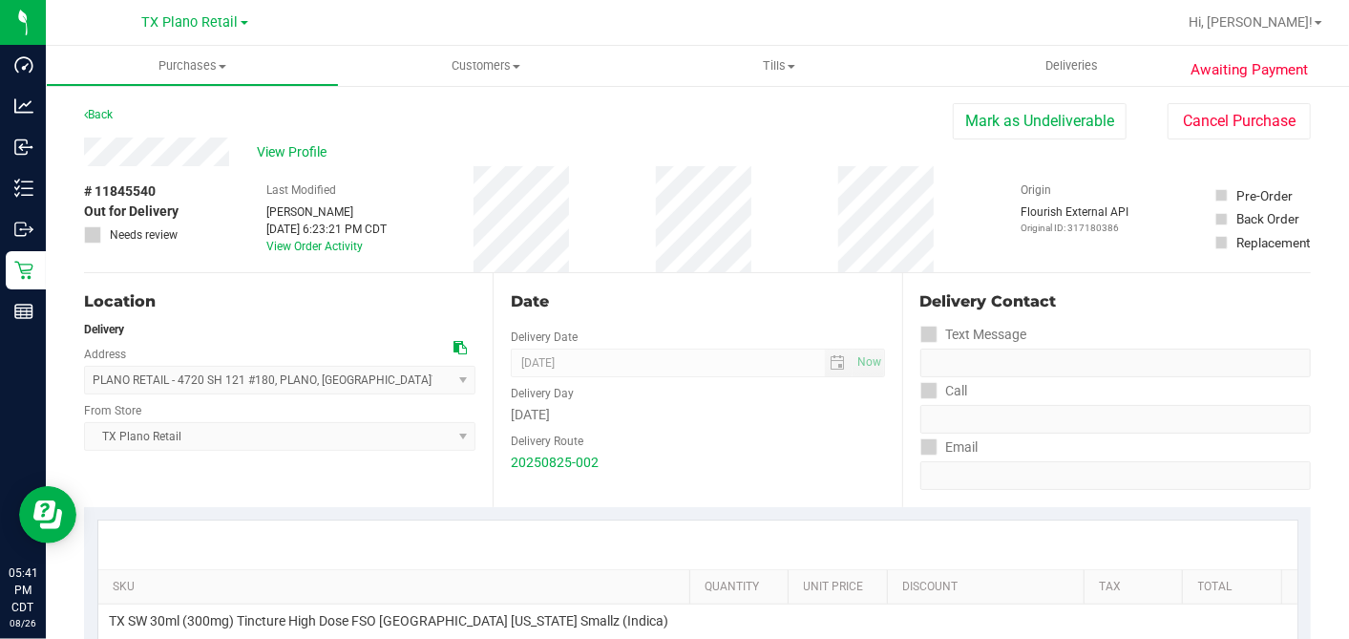
drag, startPoint x: 700, startPoint y: 290, endPoint x: 692, endPoint y: 299, distance: 11.5
click at [700, 290] on div "Date" at bounding box center [697, 301] width 373 height 23
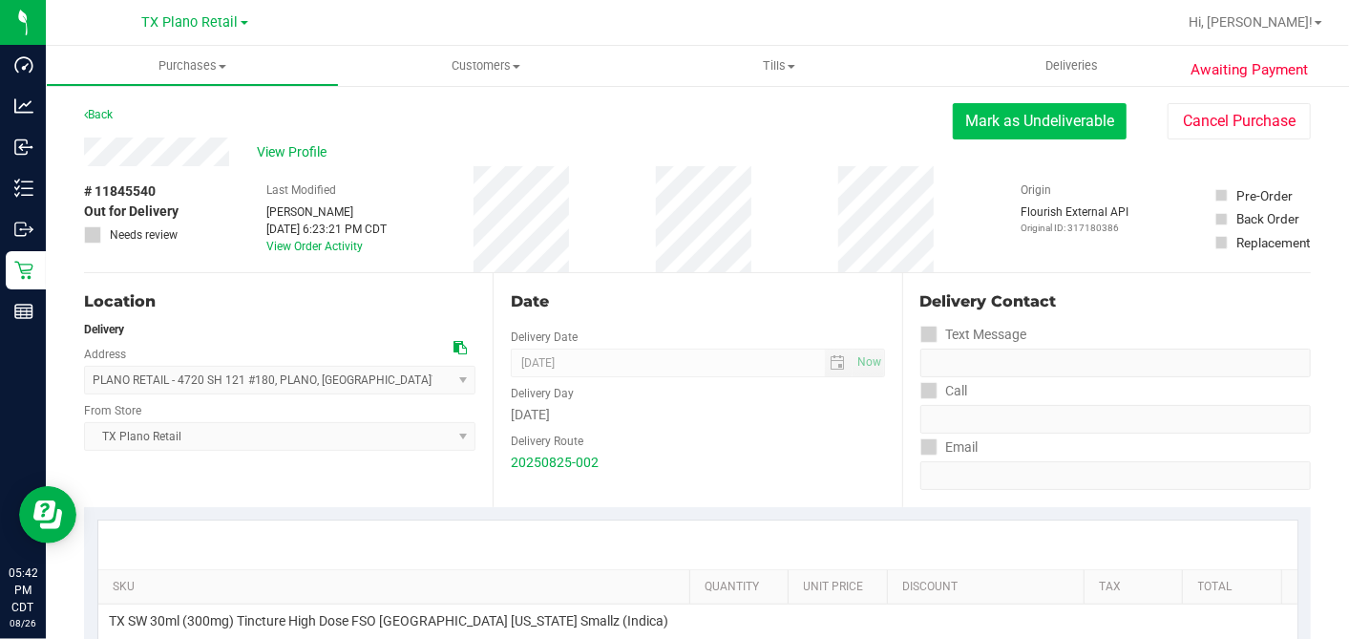
drag, startPoint x: 994, startPoint y: 130, endPoint x: 804, endPoint y: 150, distance: 191.1
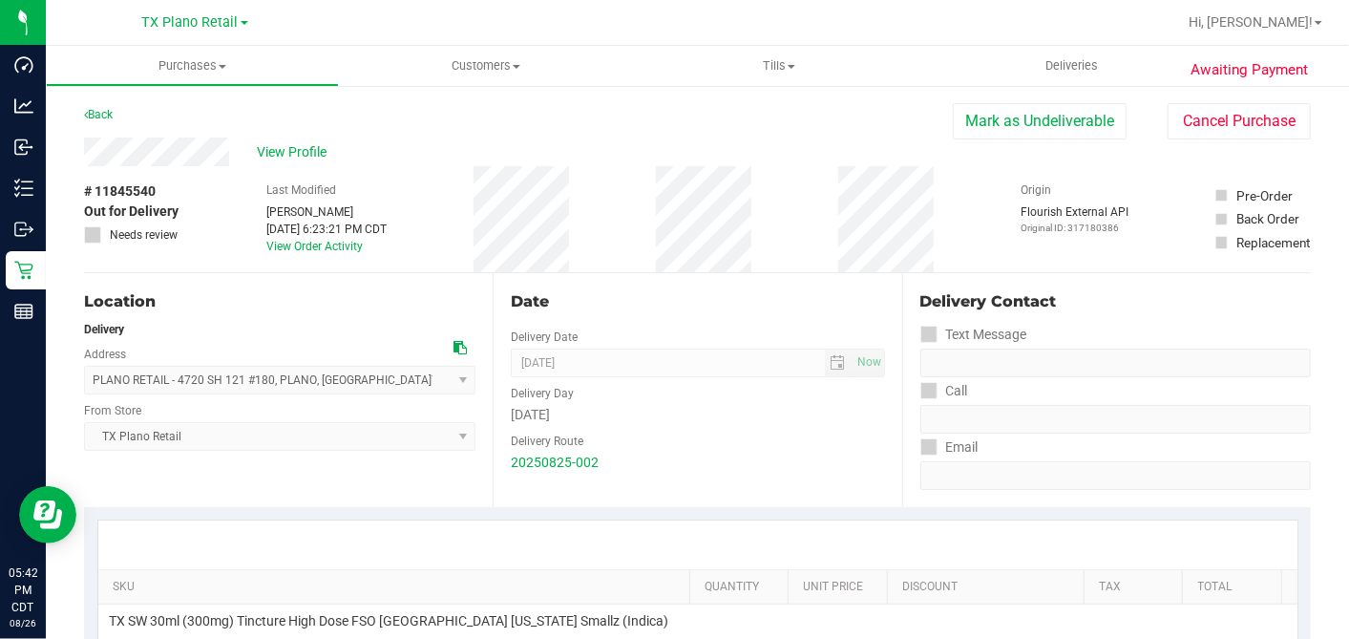
click at [994, 131] on button "Mark as Undeliverable" at bounding box center [1040, 121] width 174 height 36
click at [997, 127] on button "Mark as Packed" at bounding box center [1054, 121] width 143 height 36
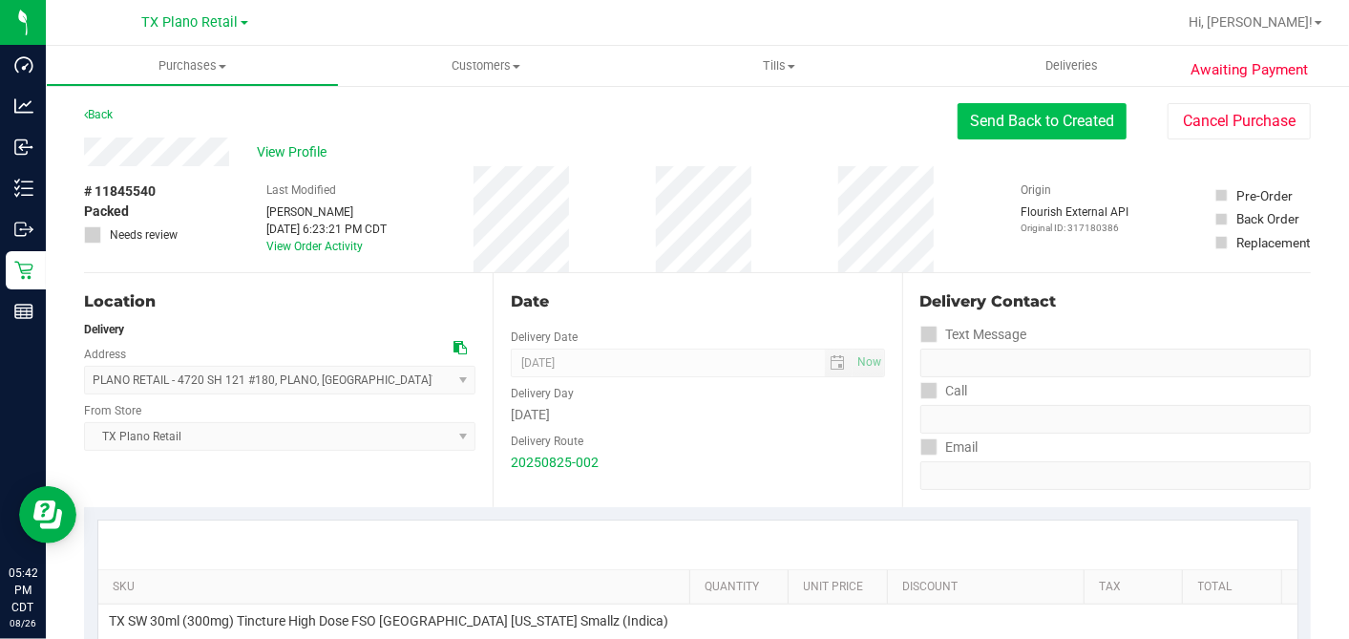
click at [979, 124] on button "Send Back to Created" at bounding box center [1042, 121] width 169 height 36
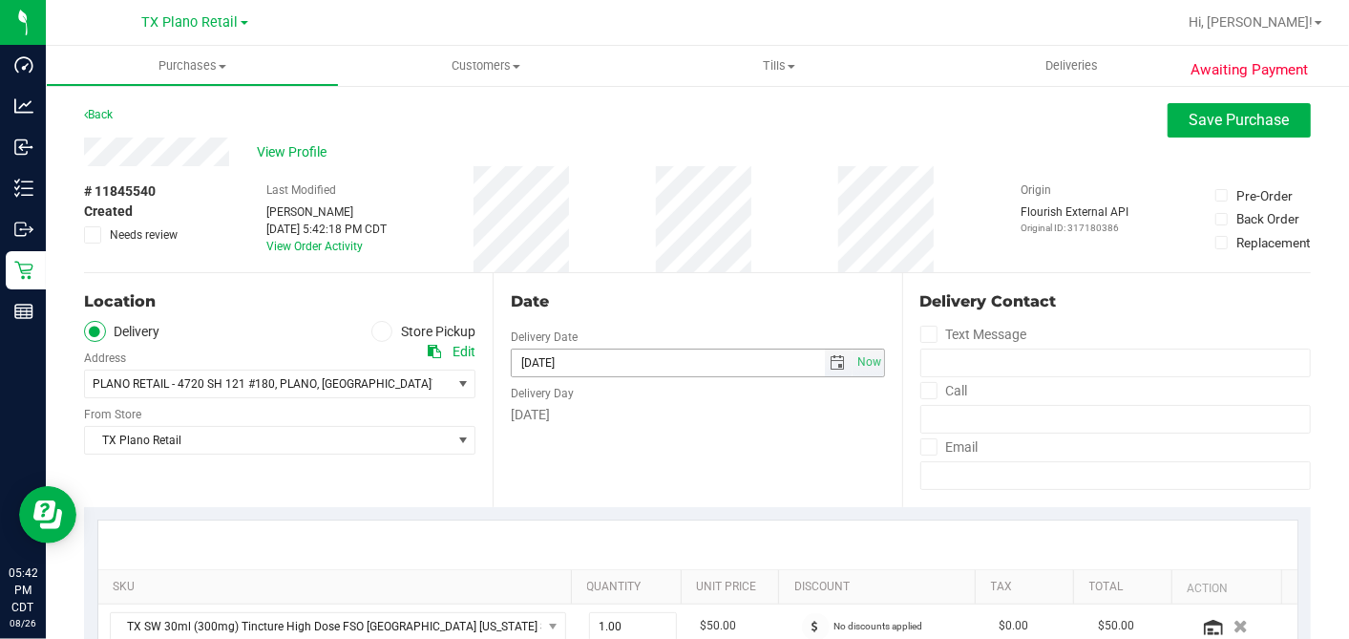
click at [831, 359] on span "select" at bounding box center [838, 362] width 15 height 15
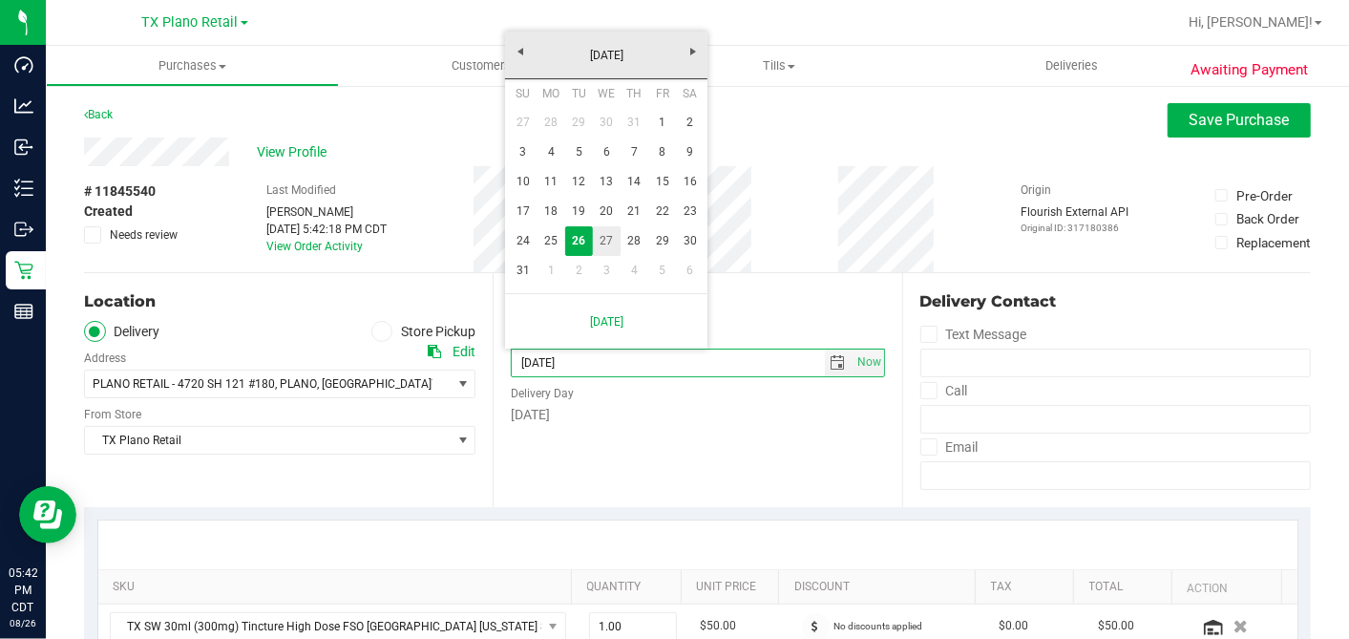
click at [602, 237] on link "27" at bounding box center [607, 241] width 28 height 30
type input "08/27/2025"
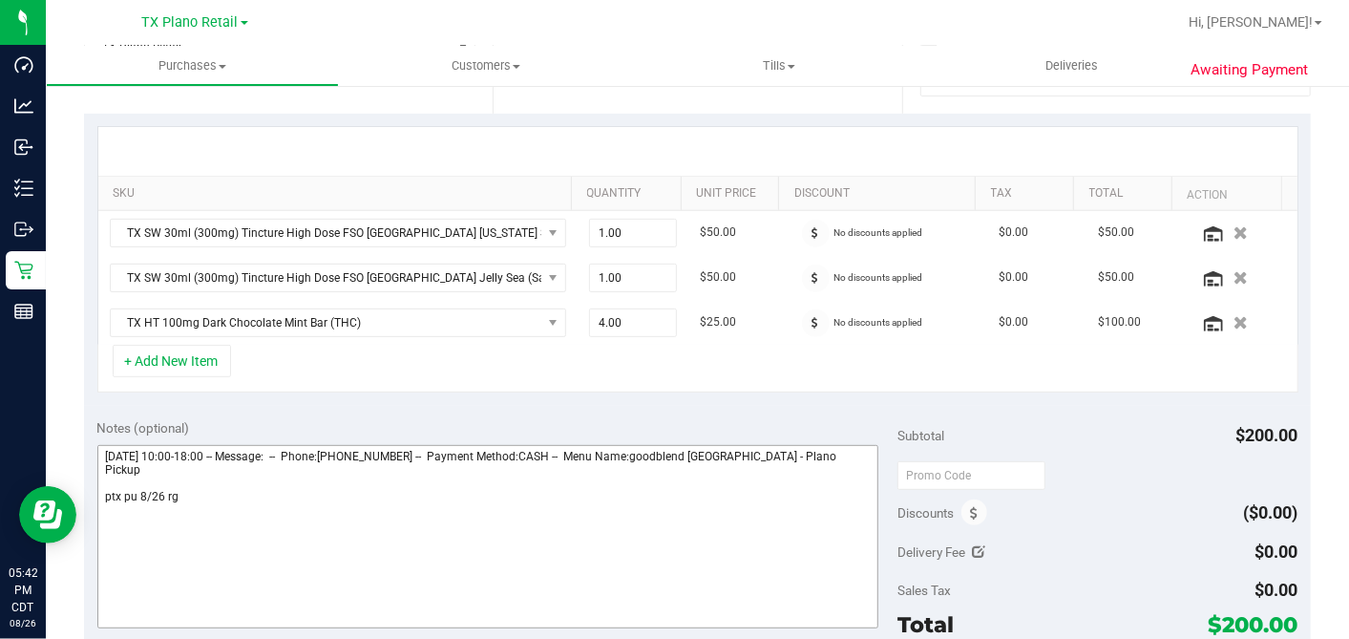
scroll to position [424, 0]
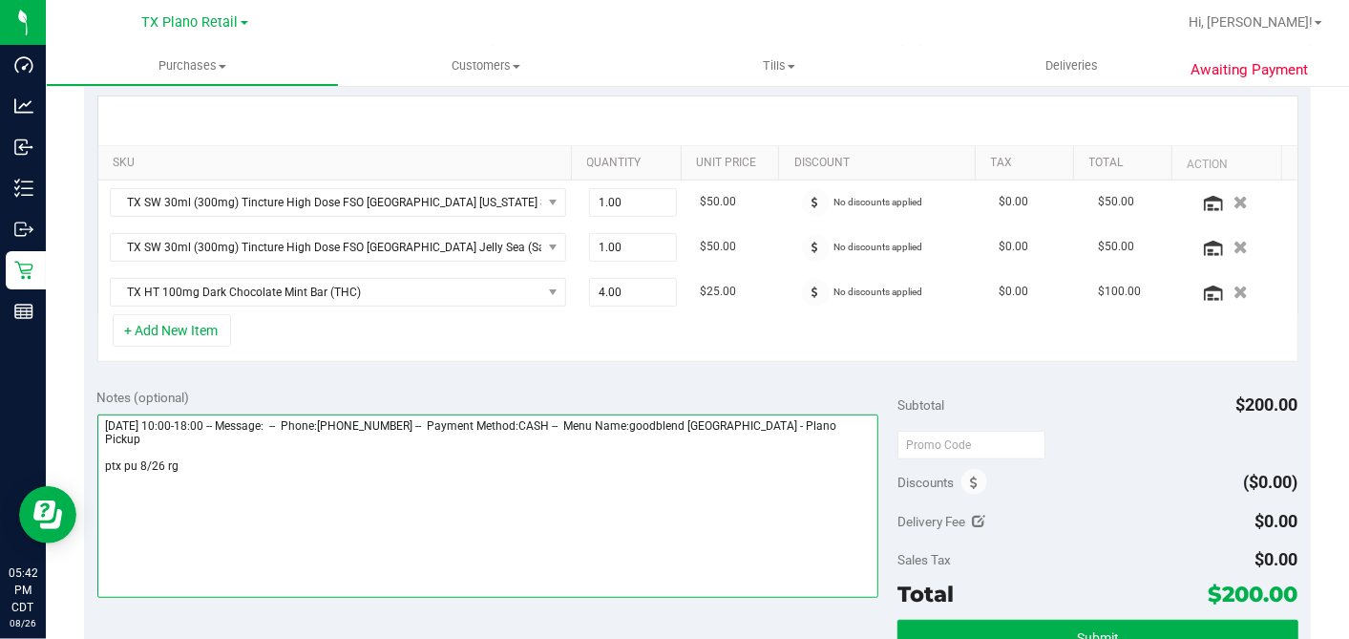
click at [460, 447] on textarea at bounding box center [488, 505] width 782 height 183
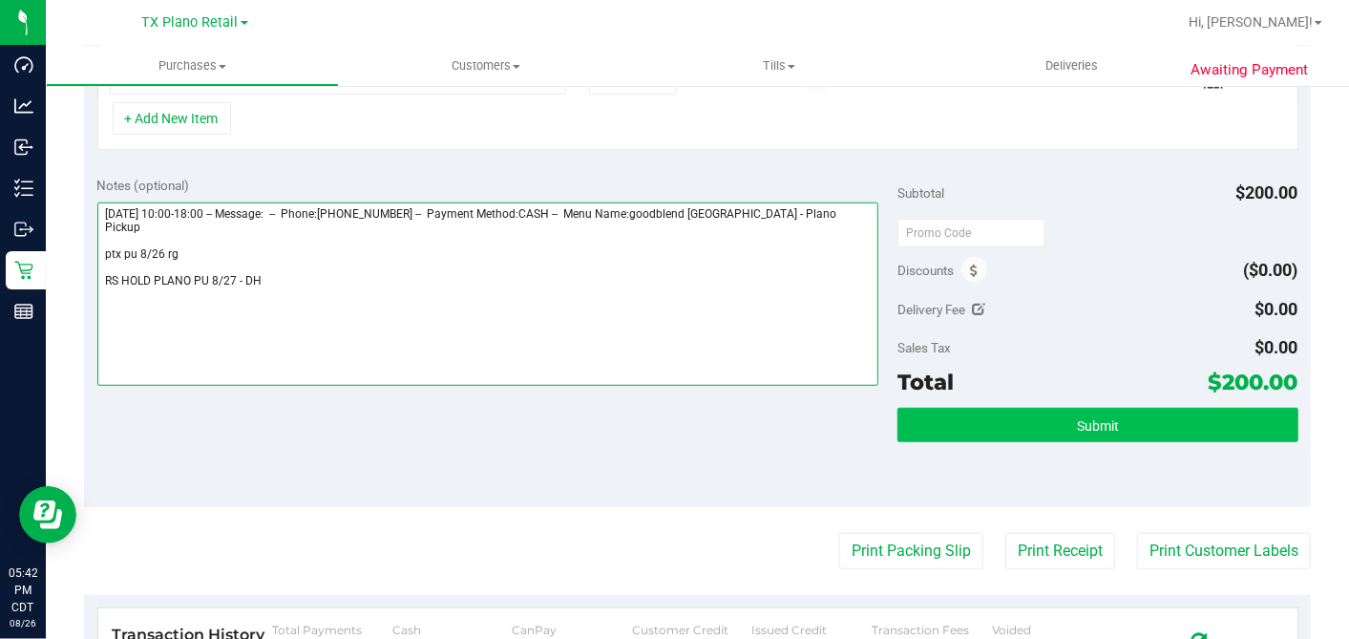
type textarea "Tuesday 08/26/2025 10:00-18:00 -- Message: -- Phone:4699197687 -- Payment Metho…"
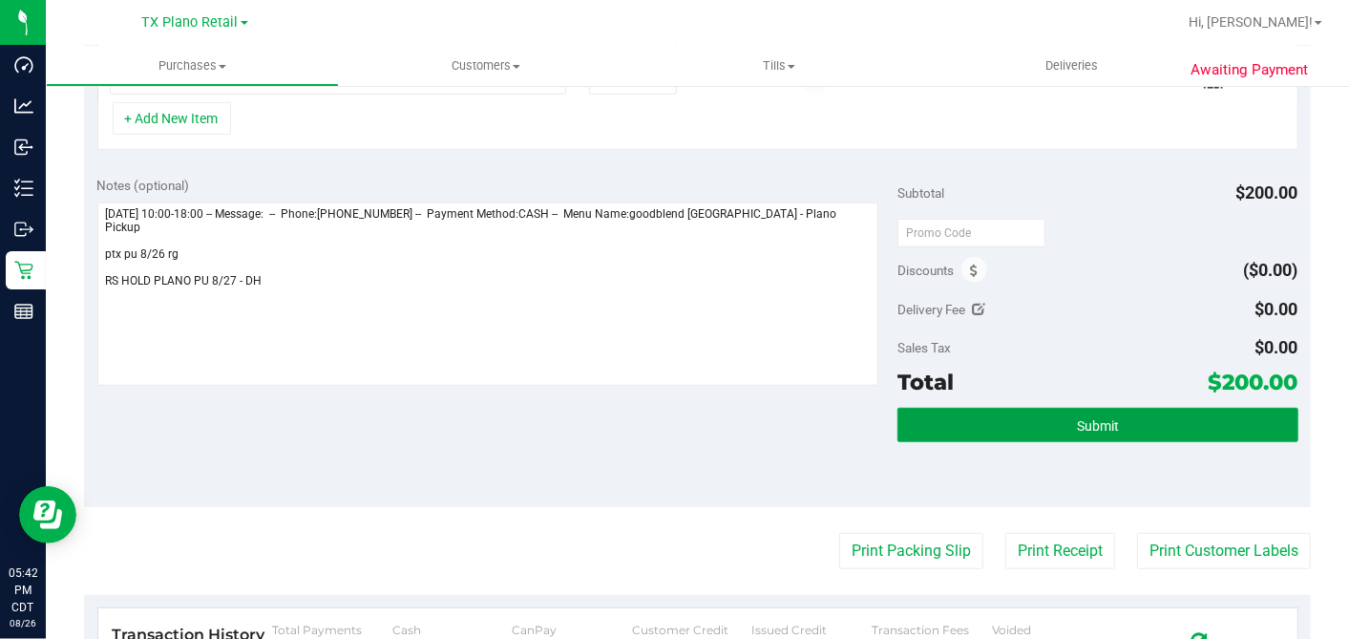
click at [1077, 418] on span "Submit" at bounding box center [1098, 425] width 42 height 15
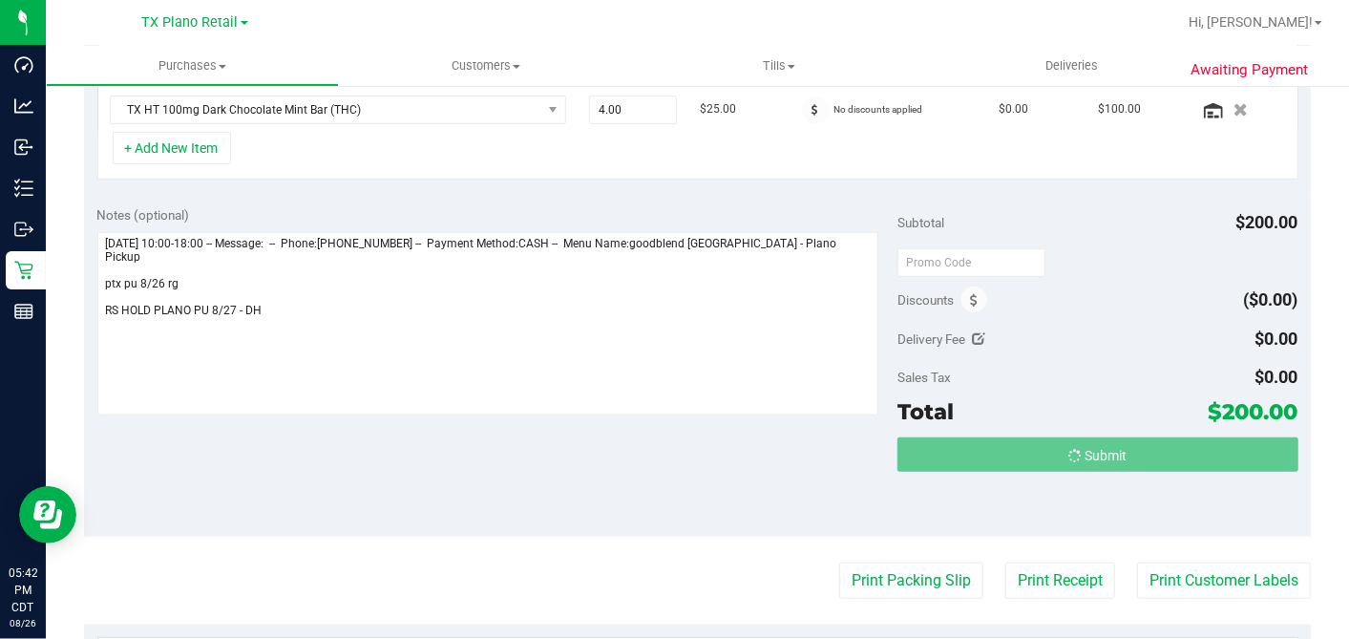
scroll to position [577, 0]
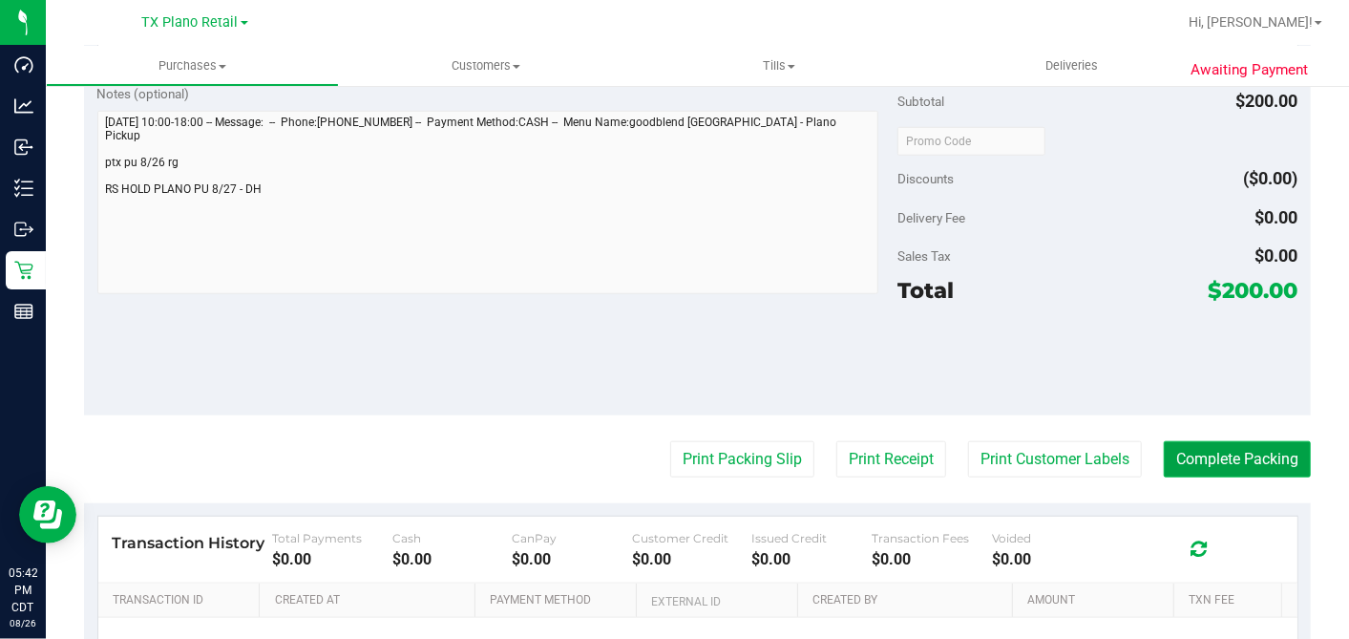
drag, startPoint x: 1207, startPoint y: 428, endPoint x: 1184, endPoint y: 422, distance: 23.6
click at [1207, 441] on button "Complete Packing" at bounding box center [1237, 459] width 147 height 36
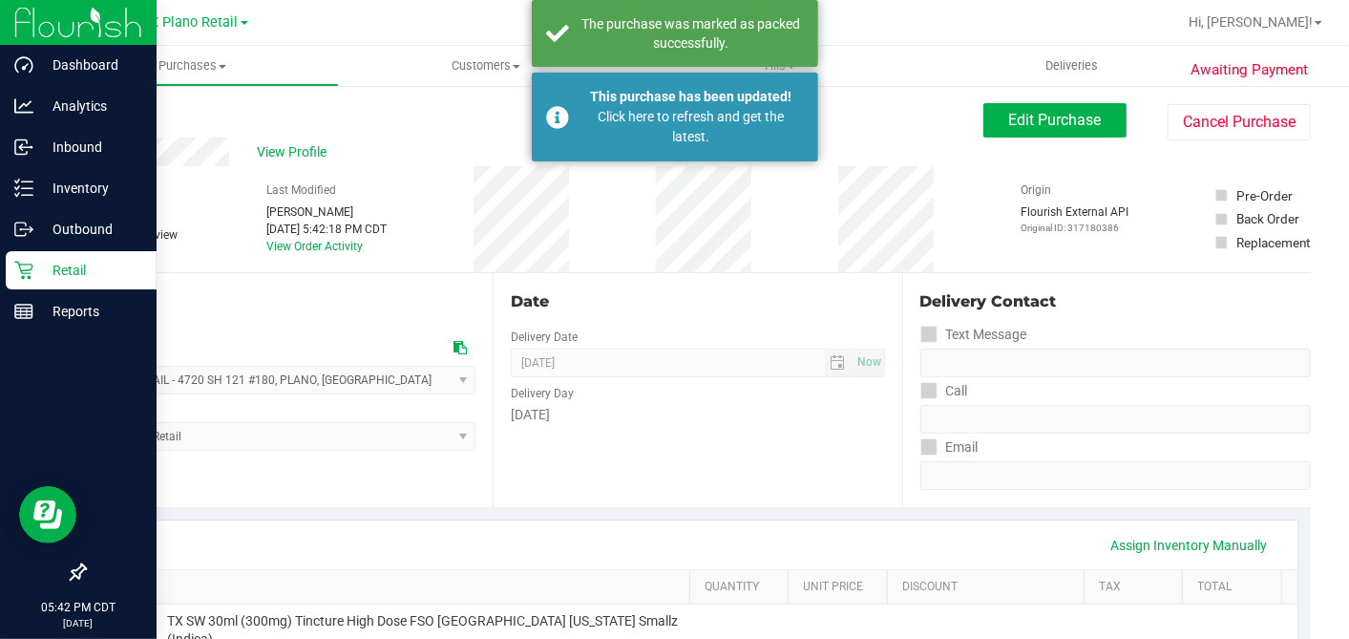
click at [30, 267] on icon at bounding box center [23, 270] width 19 height 19
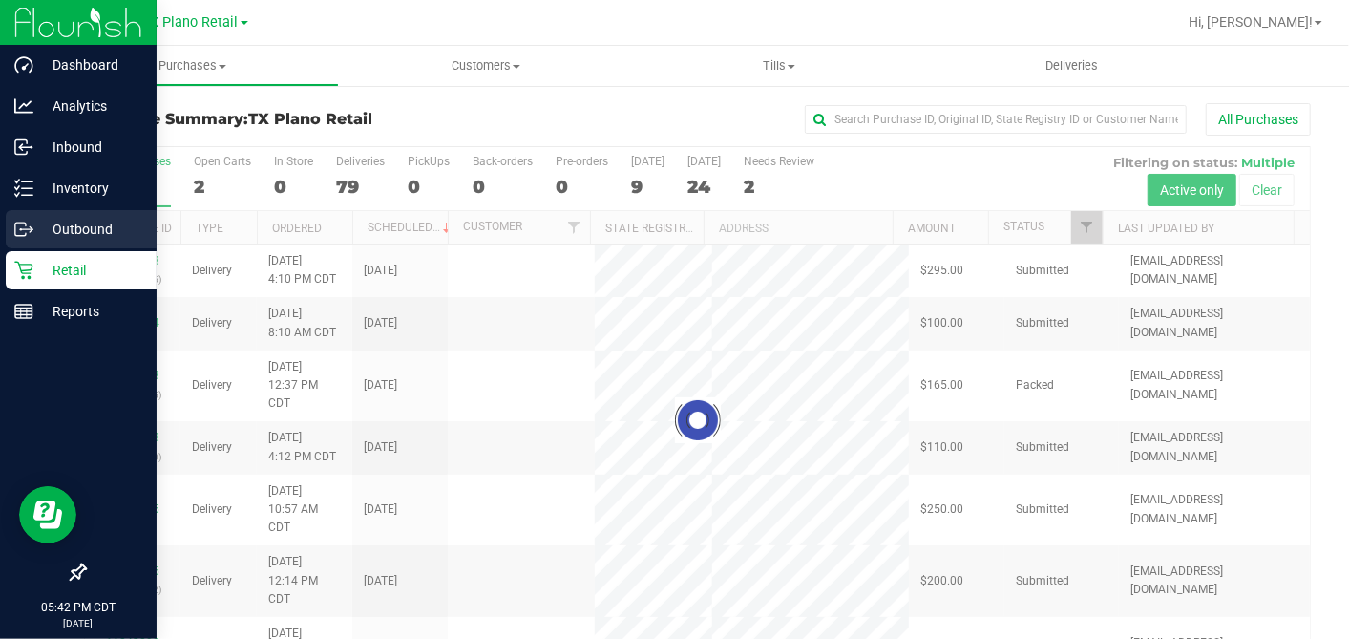
click at [88, 224] on p "Outbound" at bounding box center [90, 229] width 115 height 23
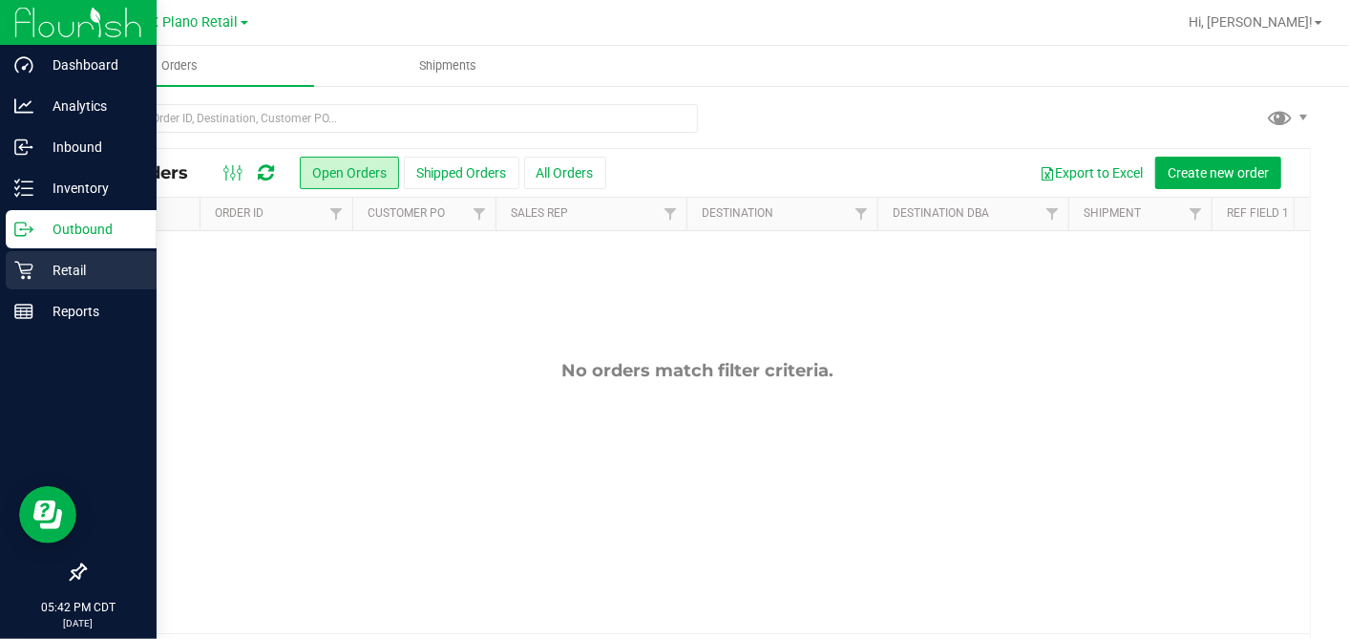
click at [73, 269] on p "Retail" at bounding box center [90, 270] width 115 height 23
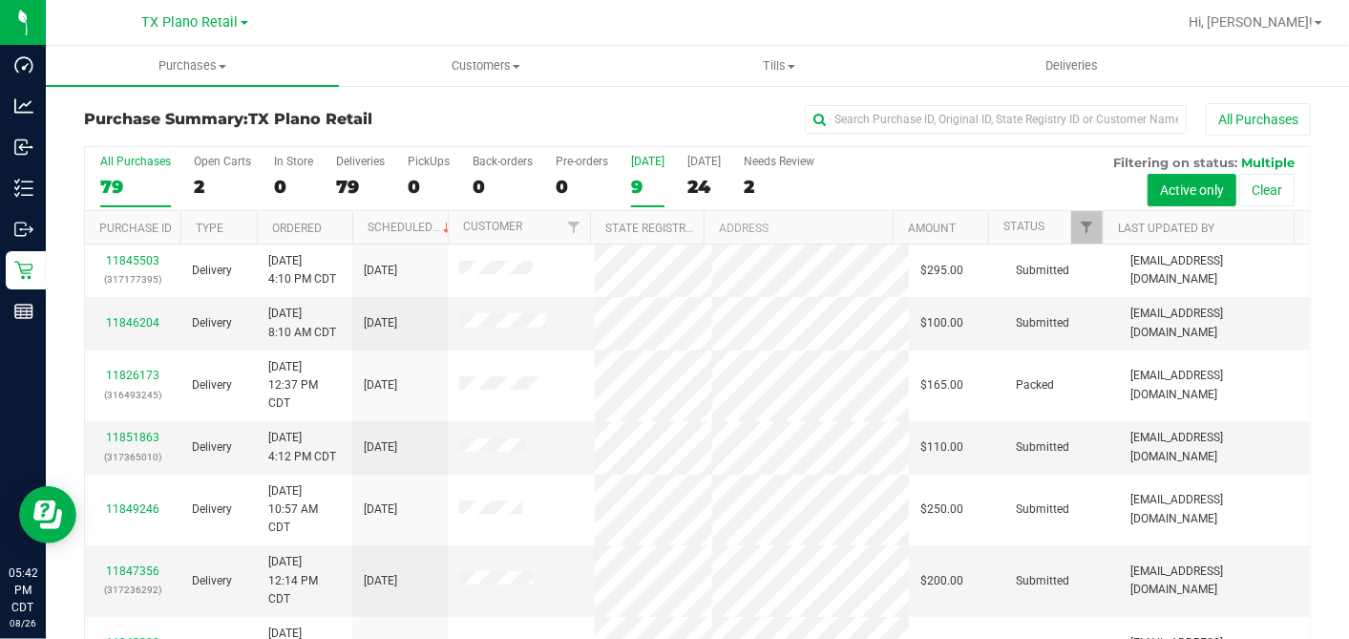
click at [640, 182] on div "9" at bounding box center [647, 187] width 33 height 22
click at [0, 0] on input "Today 9" at bounding box center [0, 0] width 0 height 0
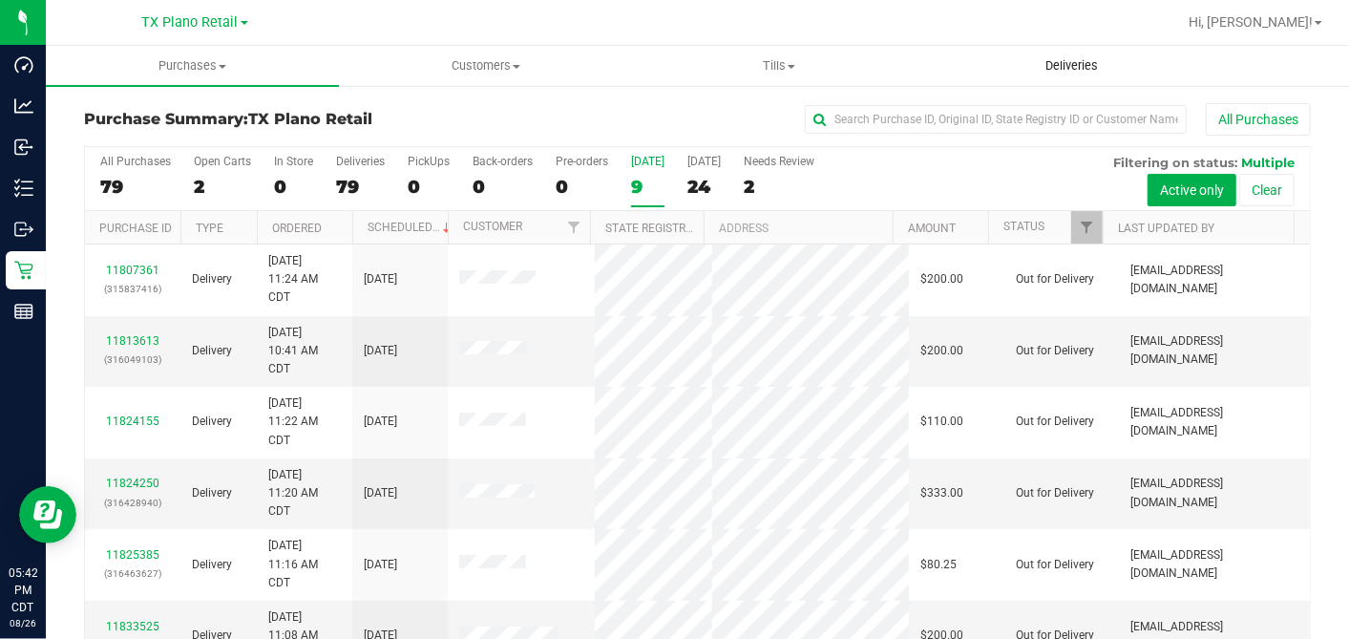
click at [1086, 58] on span "Deliveries" at bounding box center [1072, 65] width 104 height 17
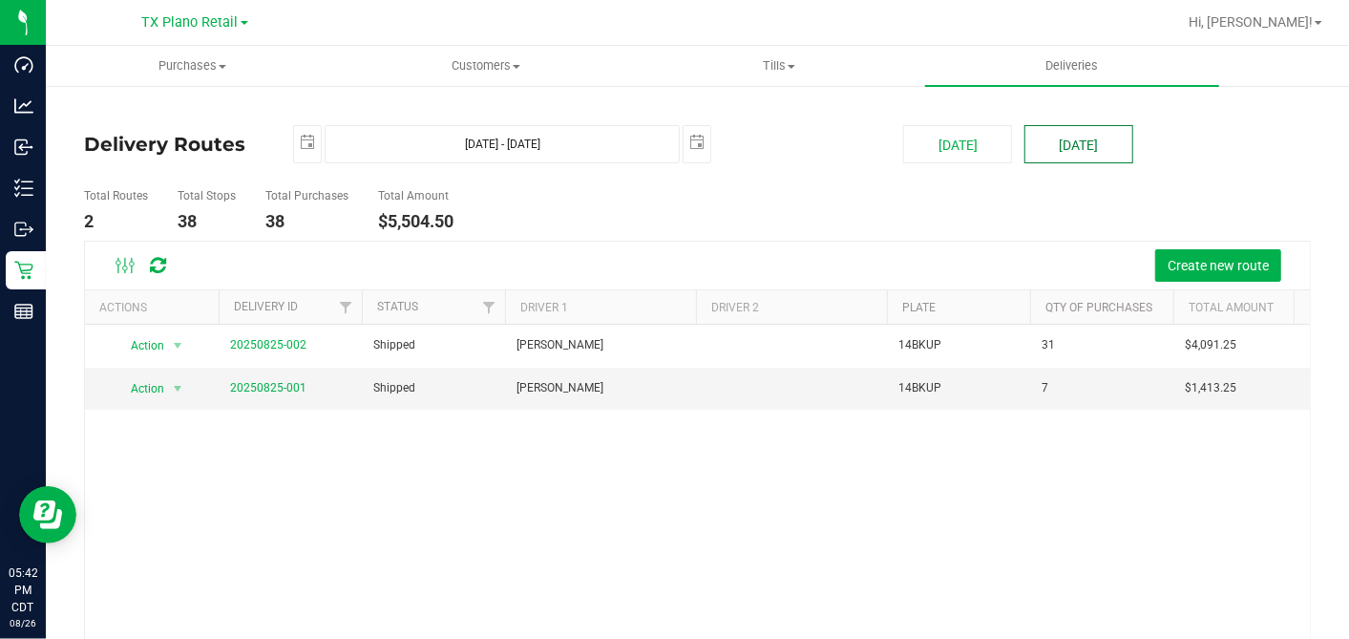
click at [1069, 144] on button "[DATE]" at bounding box center [1079, 144] width 109 height 38
type input "Aug 27, 2025 - Aug 27, 2025"
type input "2025-08-27"
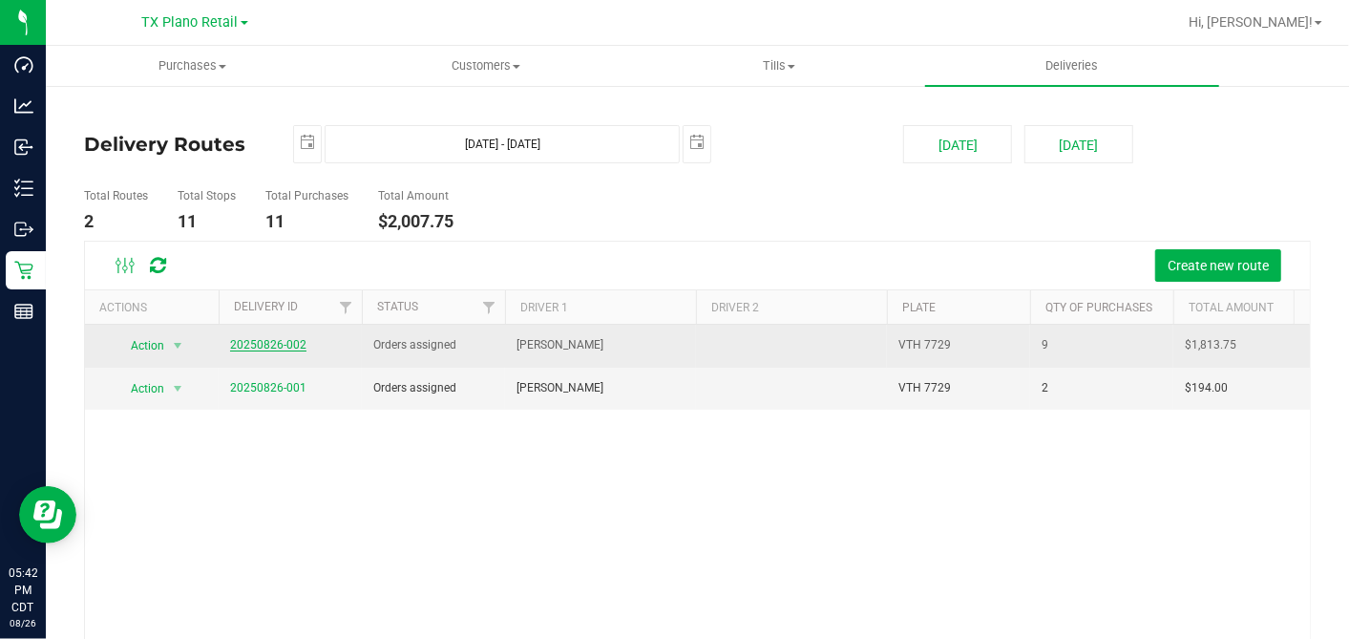
click at [291, 348] on link "20250826-002" at bounding box center [268, 344] width 76 height 13
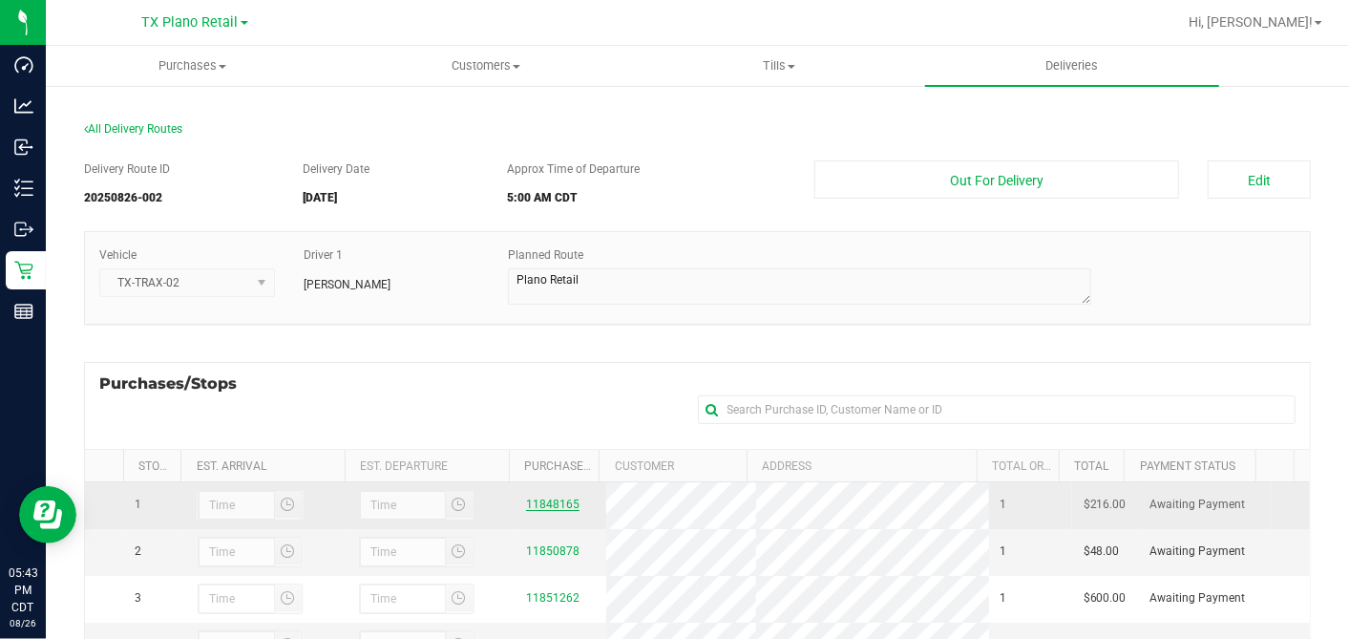
click at [540, 498] on link "11848165" at bounding box center [552, 503] width 53 height 13
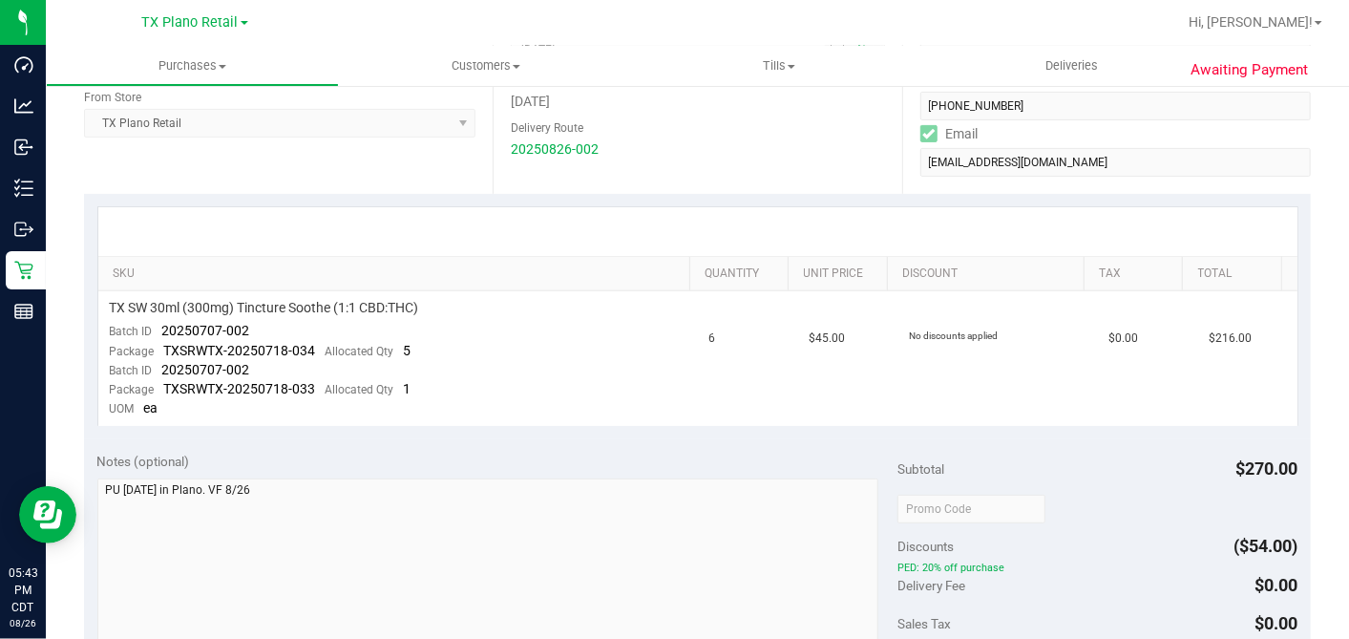
scroll to position [424, 0]
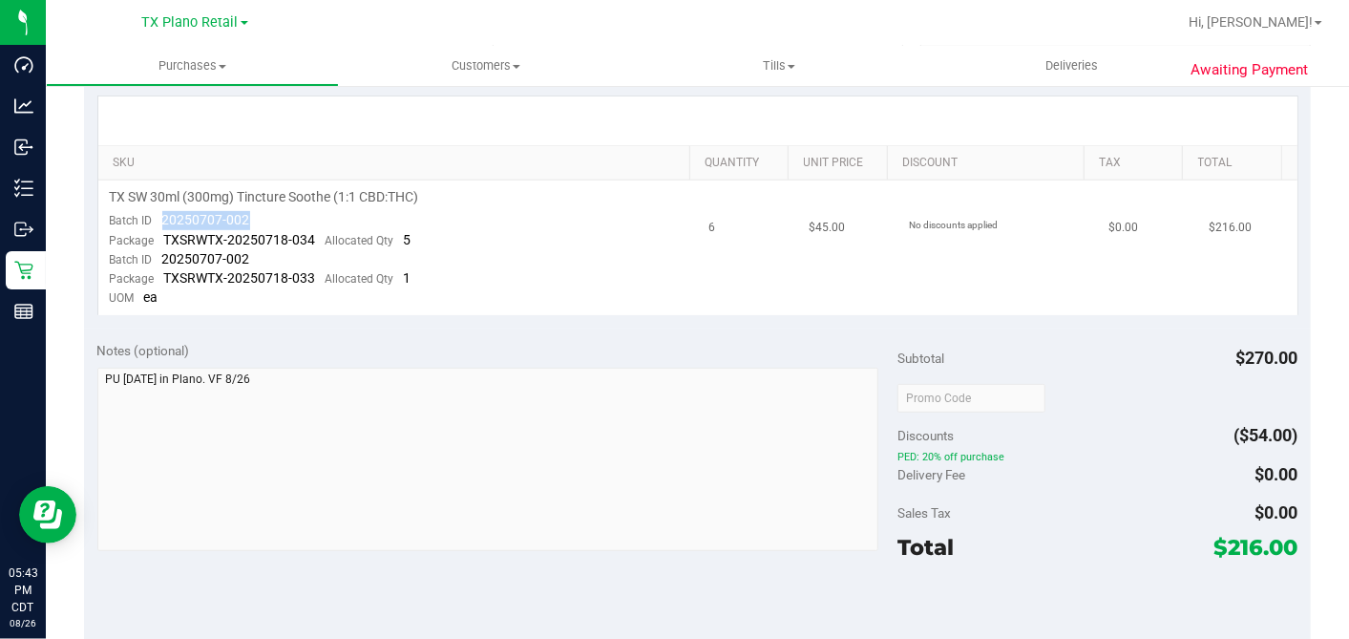
drag, startPoint x: 261, startPoint y: 218, endPoint x: 161, endPoint y: 219, distance: 99.3
click at [161, 219] on td "TX SW 30ml (300mg) Tincture Soothe (1:1 CBD:THC) Batch ID 20250707-002 Package …" at bounding box center [398, 247] width 600 height 135
copy span "20250707-002"
drag, startPoint x: 225, startPoint y: 262, endPoint x: 158, endPoint y: 262, distance: 67.8
click at [158, 262] on td "TX SW 30ml (300mg) Tincture Soothe (1:1 CBD:THC) Batch ID 20250707-002 Package …" at bounding box center [398, 247] width 600 height 135
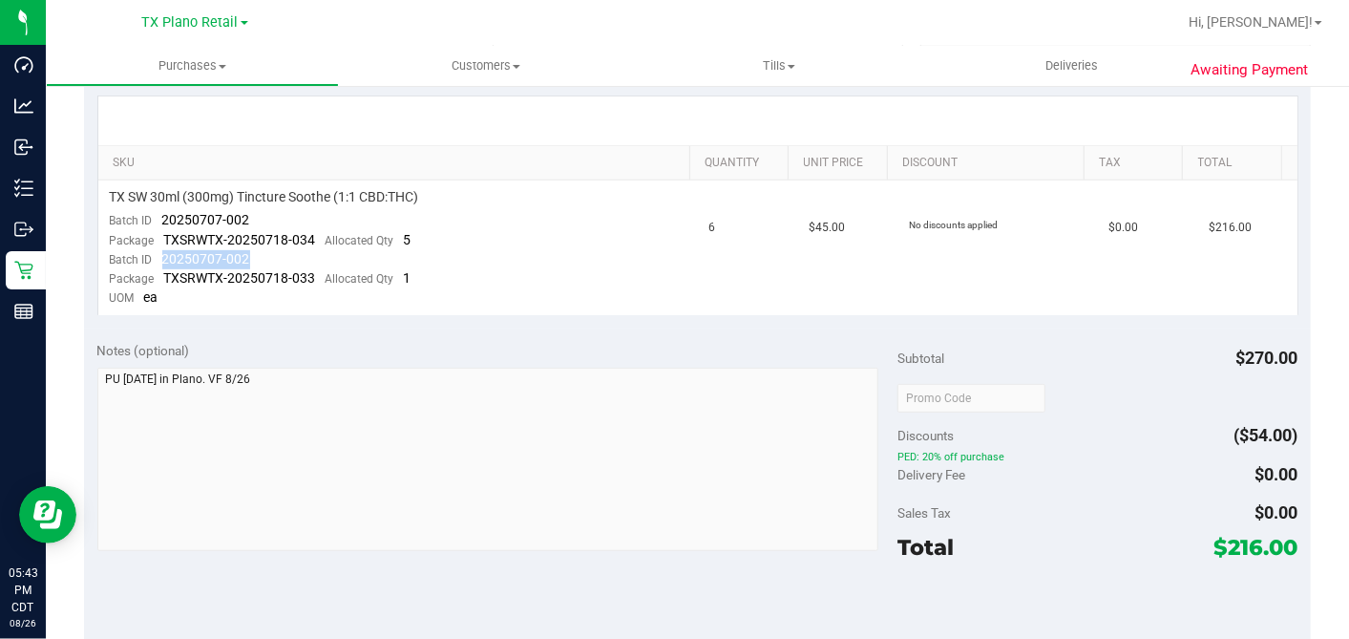
copy span "20250707-002"
drag, startPoint x: 240, startPoint y: 217, endPoint x: 160, endPoint y: 218, distance: 79.3
click at [160, 218] on td "TX SW 30ml (300mg) Tincture Soothe (1:1 CBD:THC) Batch ID 20250707-002 Package …" at bounding box center [398, 247] width 600 height 135
copy span "20250707-002"
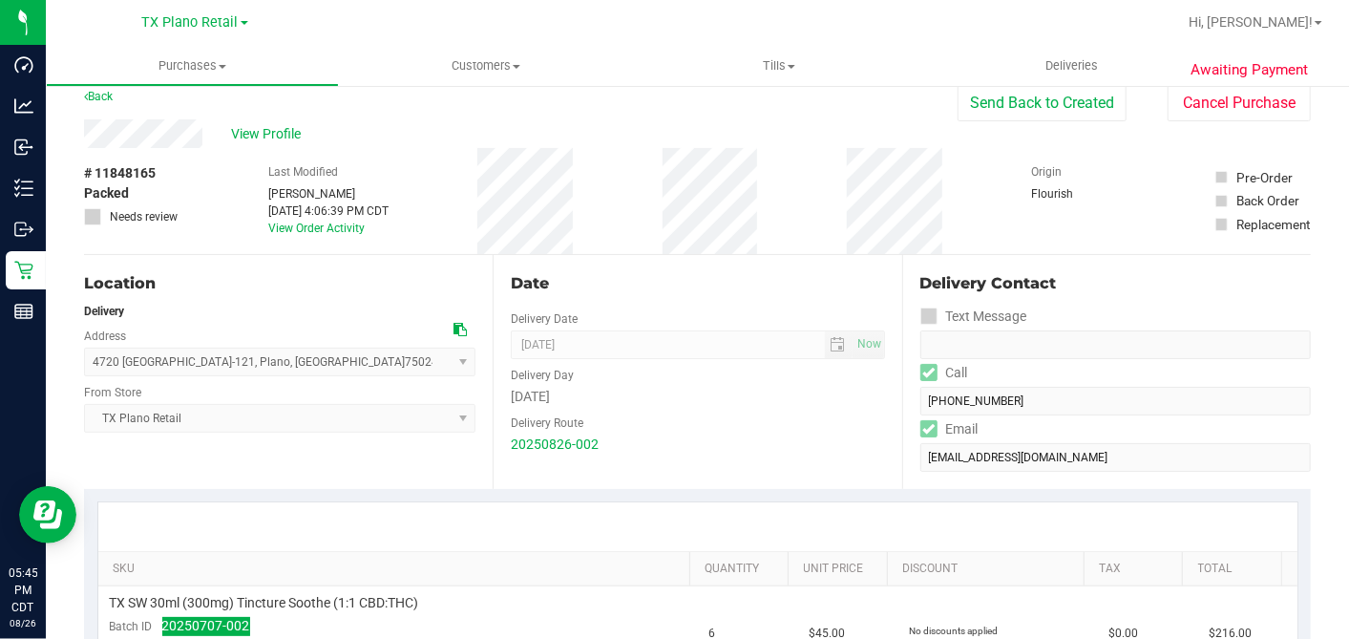
scroll to position [0, 0]
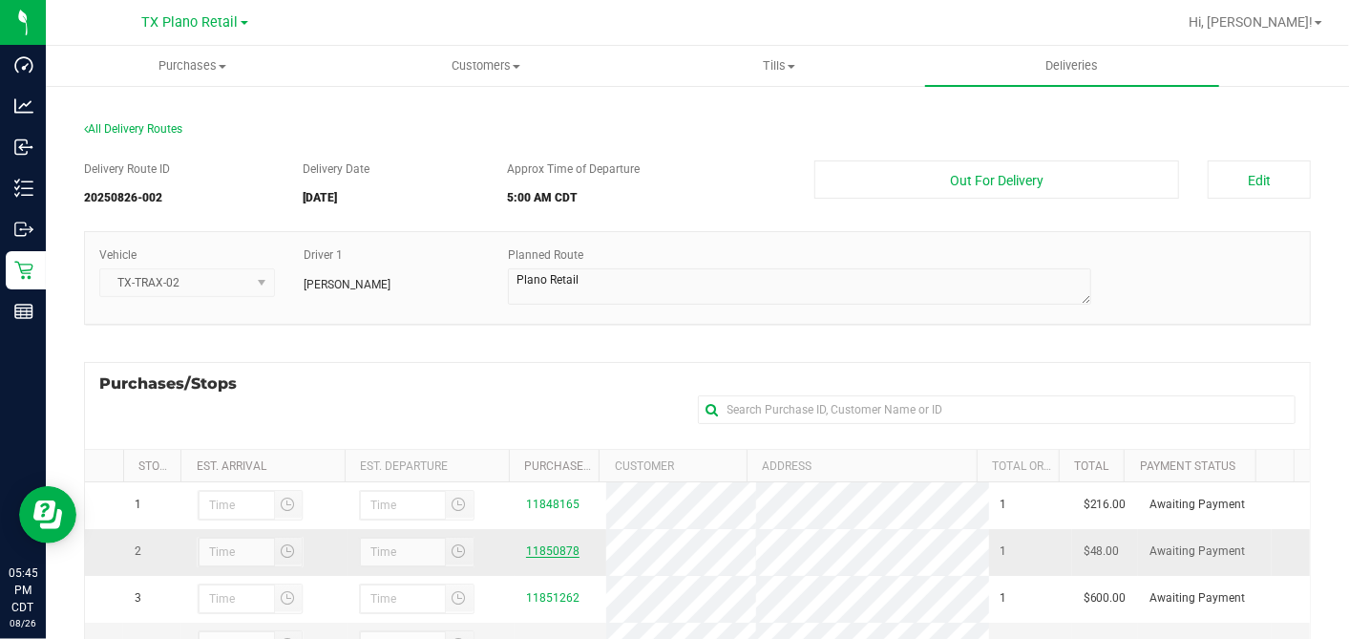
click at [558, 551] on link "11850878" at bounding box center [552, 550] width 53 height 13
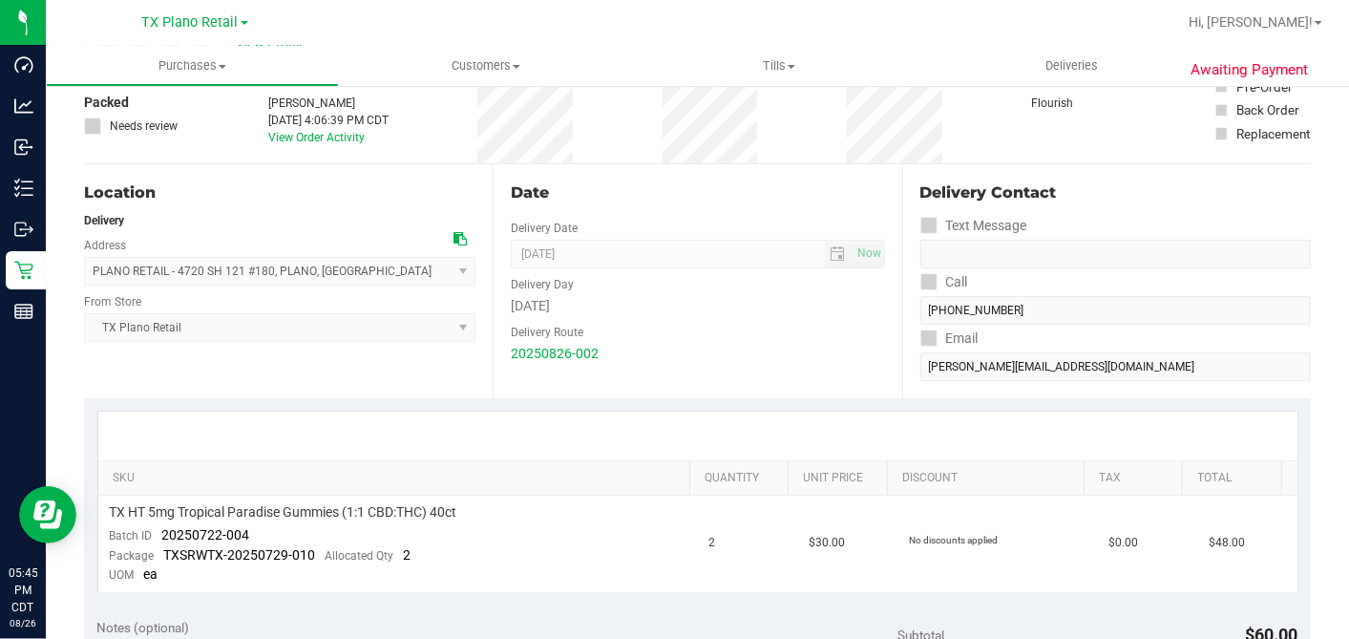
scroll to position [212, 0]
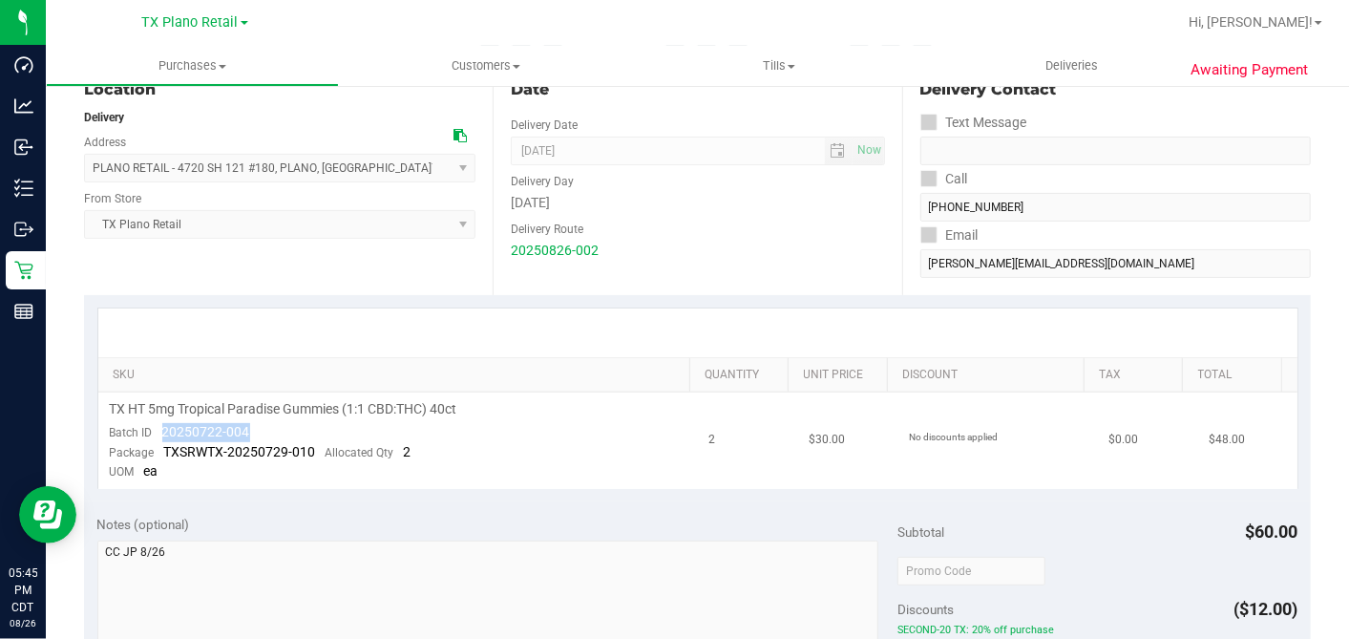
drag, startPoint x: 259, startPoint y: 431, endPoint x: 158, endPoint y: 439, distance: 101.6
click at [158, 439] on td "TX HT 5mg Tropical Paradise Gummies (1:1 CBD:THC) 40ct Batch ID 20250722-004 Pa…" at bounding box center [398, 440] width 600 height 96
copy span "20250722-004"
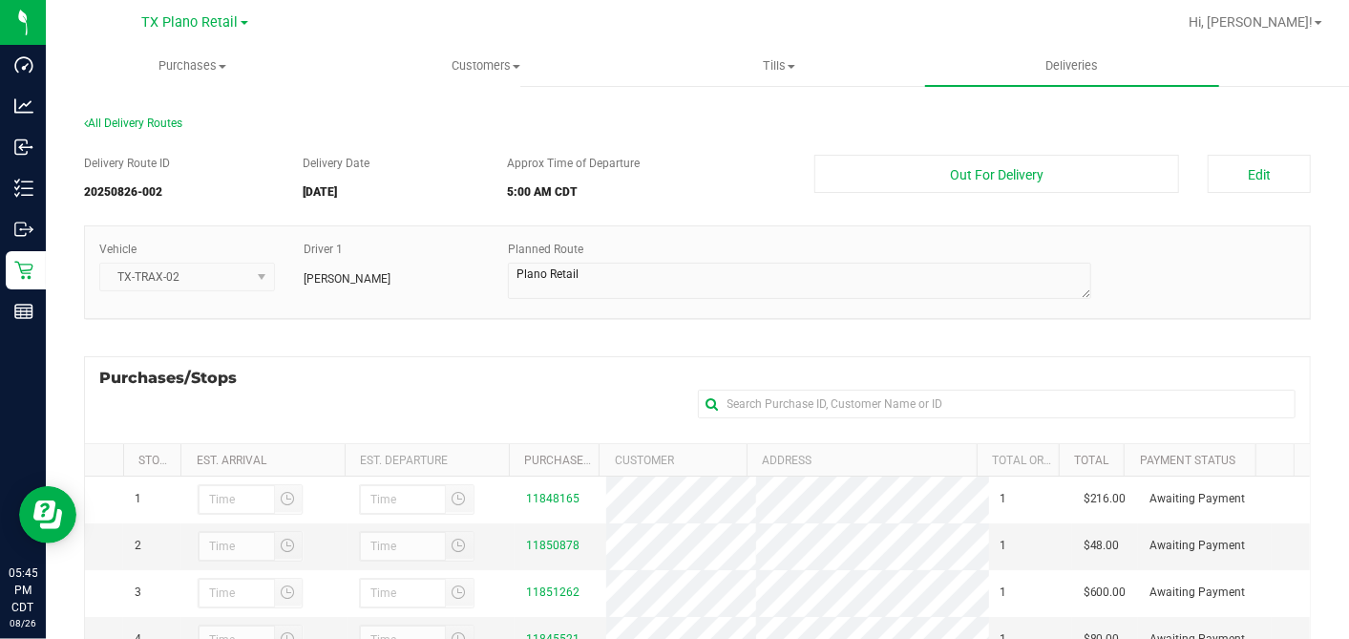
scroll to position [282, 0]
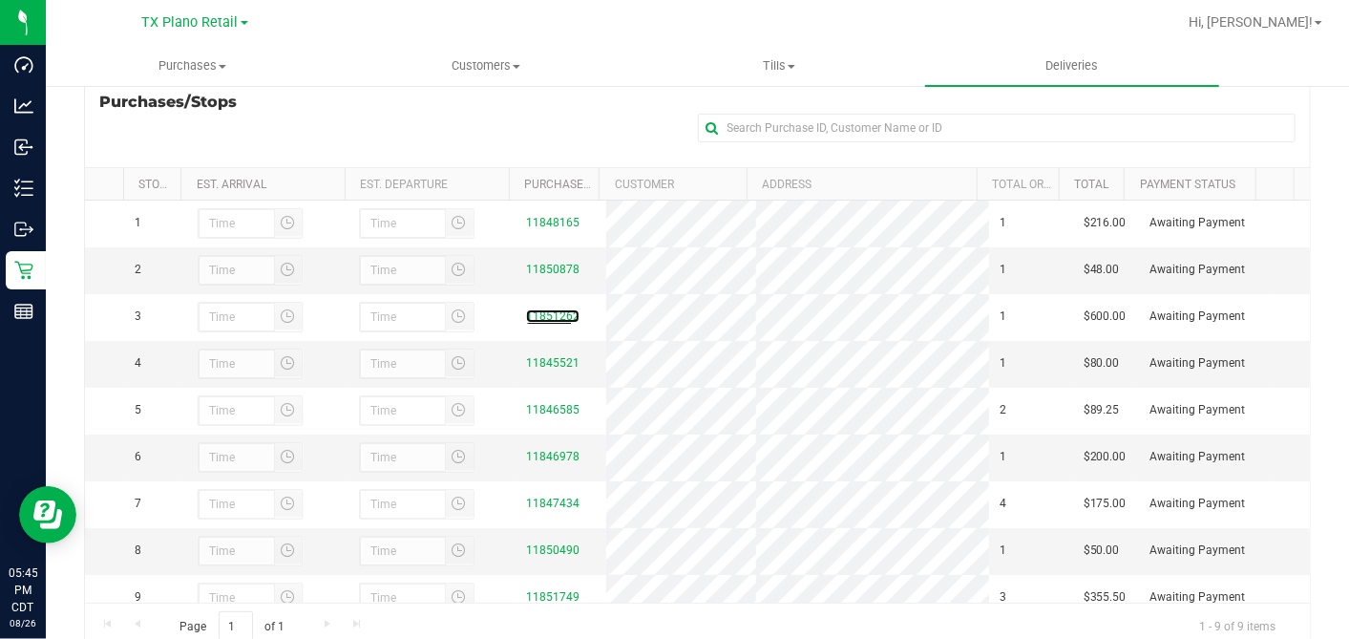
drag, startPoint x: 556, startPoint y: 319, endPoint x: 761, endPoint y: 332, distance: 205.7
click at [558, 319] on link "11851262" at bounding box center [552, 315] width 53 height 13
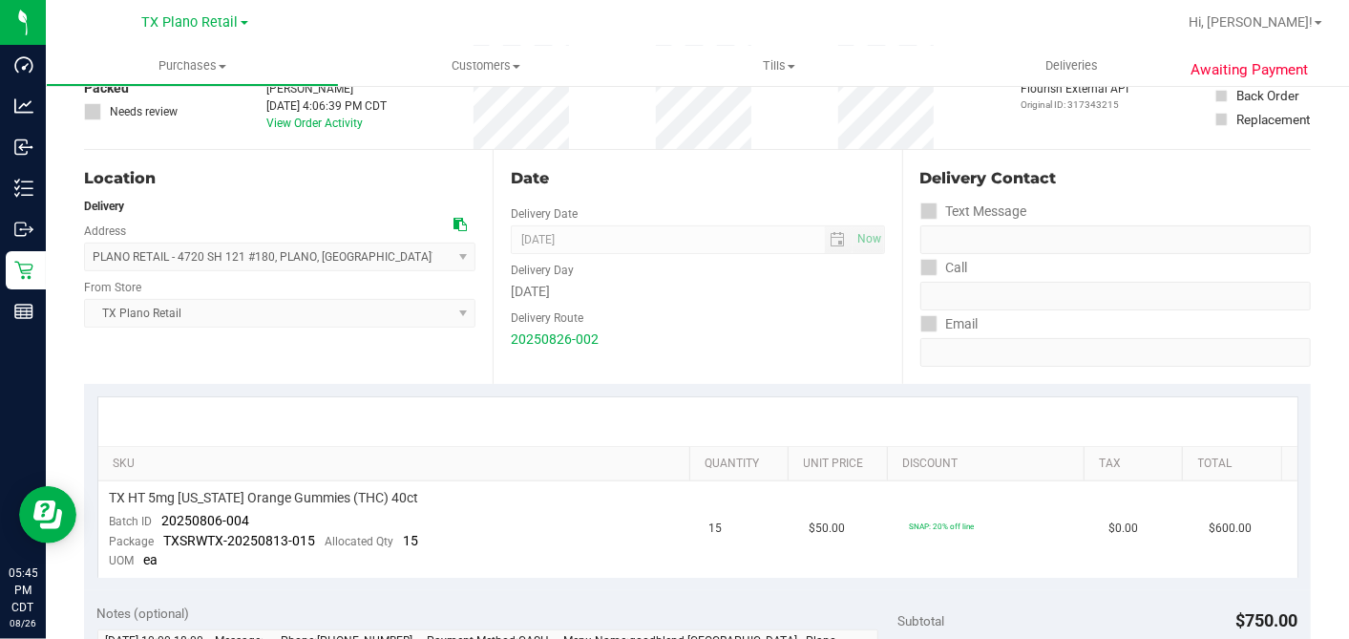
scroll to position [424, 0]
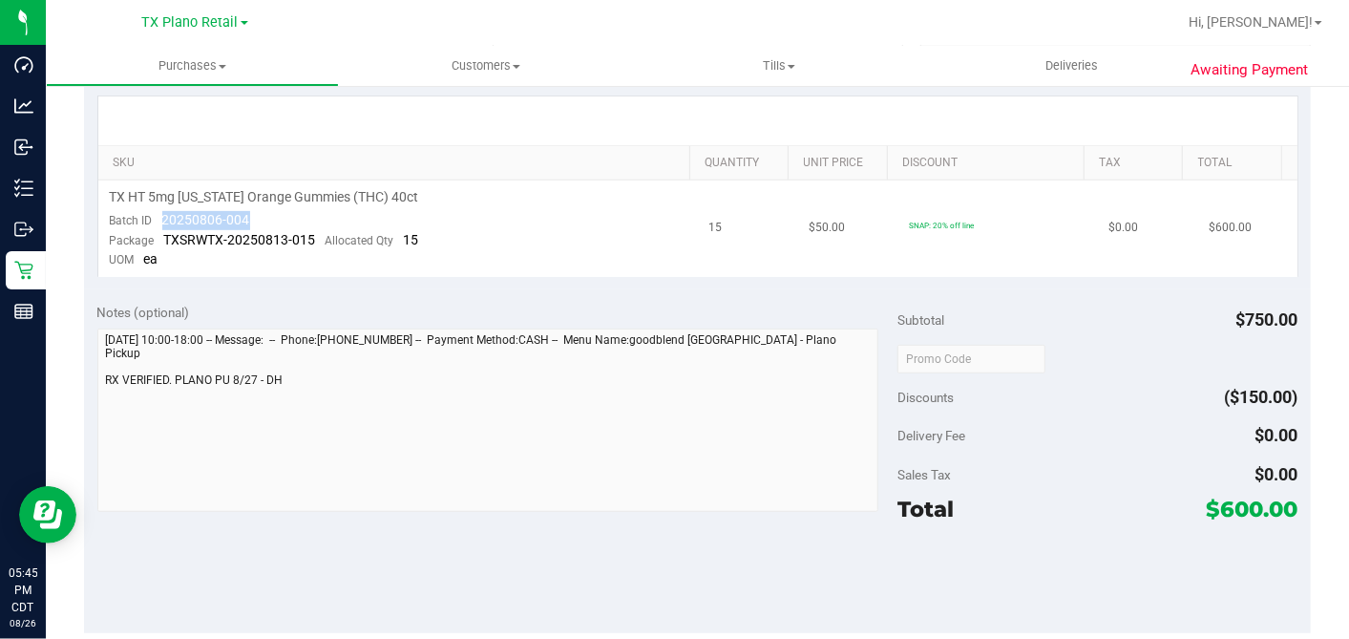
drag, startPoint x: 297, startPoint y: 222, endPoint x: 156, endPoint y: 222, distance: 141.3
click at [156, 222] on td "TX HT 5mg Texas Orange Gummies (THC) 40ct Batch ID 20250806-004 Package TXSRWTX…" at bounding box center [398, 228] width 600 height 96
copy span "20250806-004"
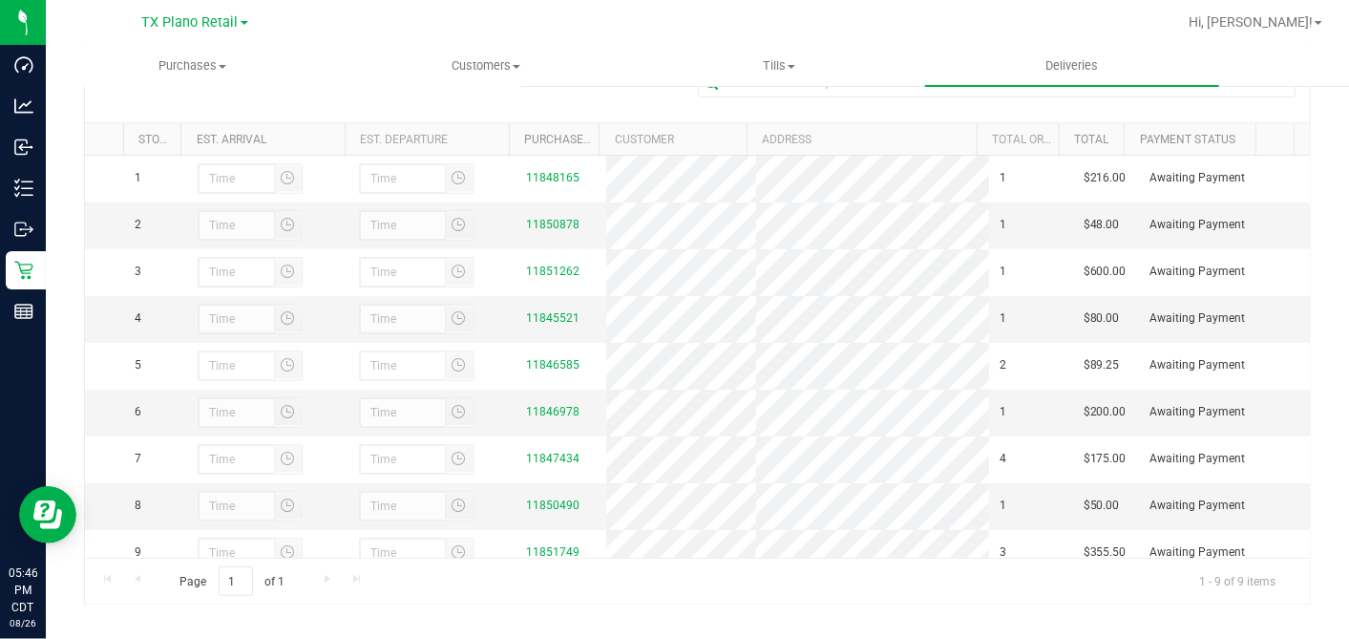
scroll to position [341, 0]
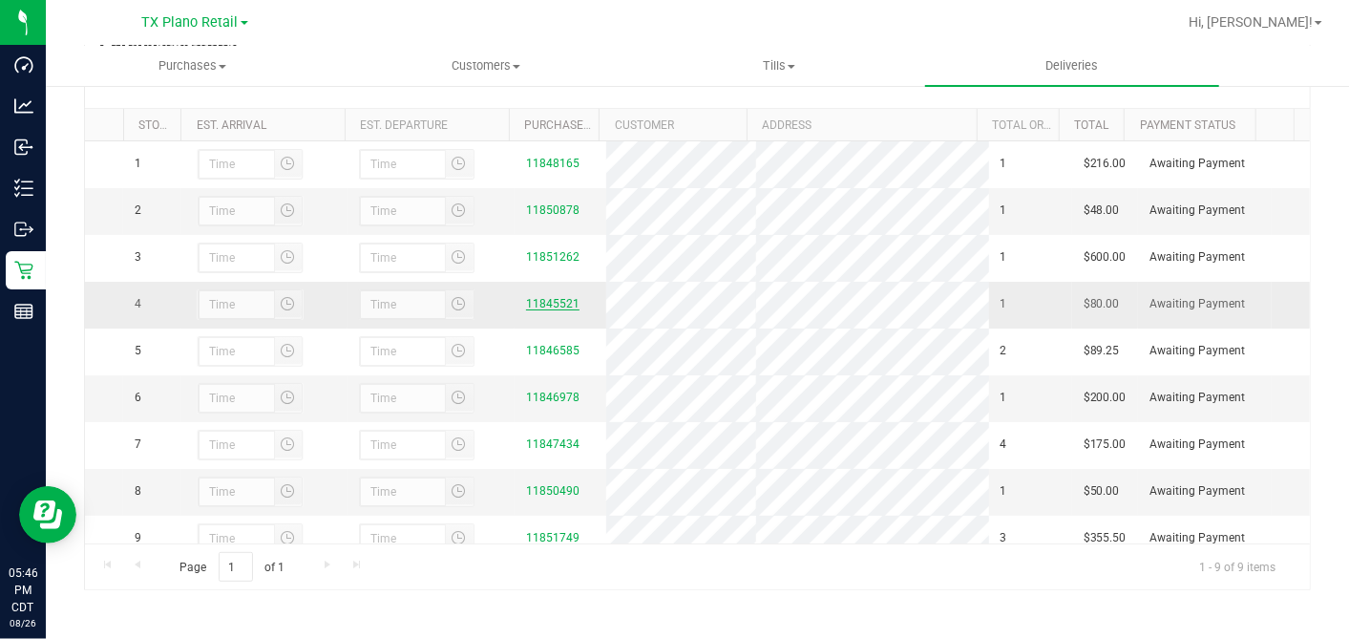
click at [537, 310] on link "11845521" at bounding box center [552, 303] width 53 height 13
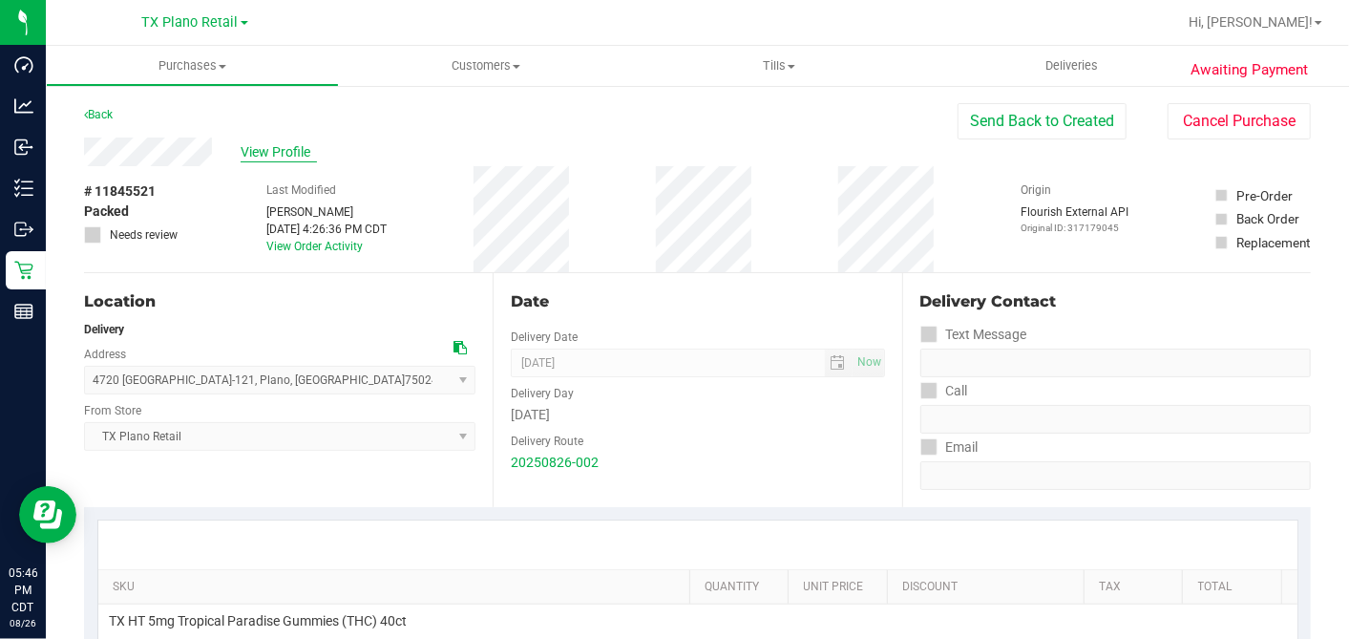
click at [269, 153] on span "View Profile" at bounding box center [279, 152] width 76 height 20
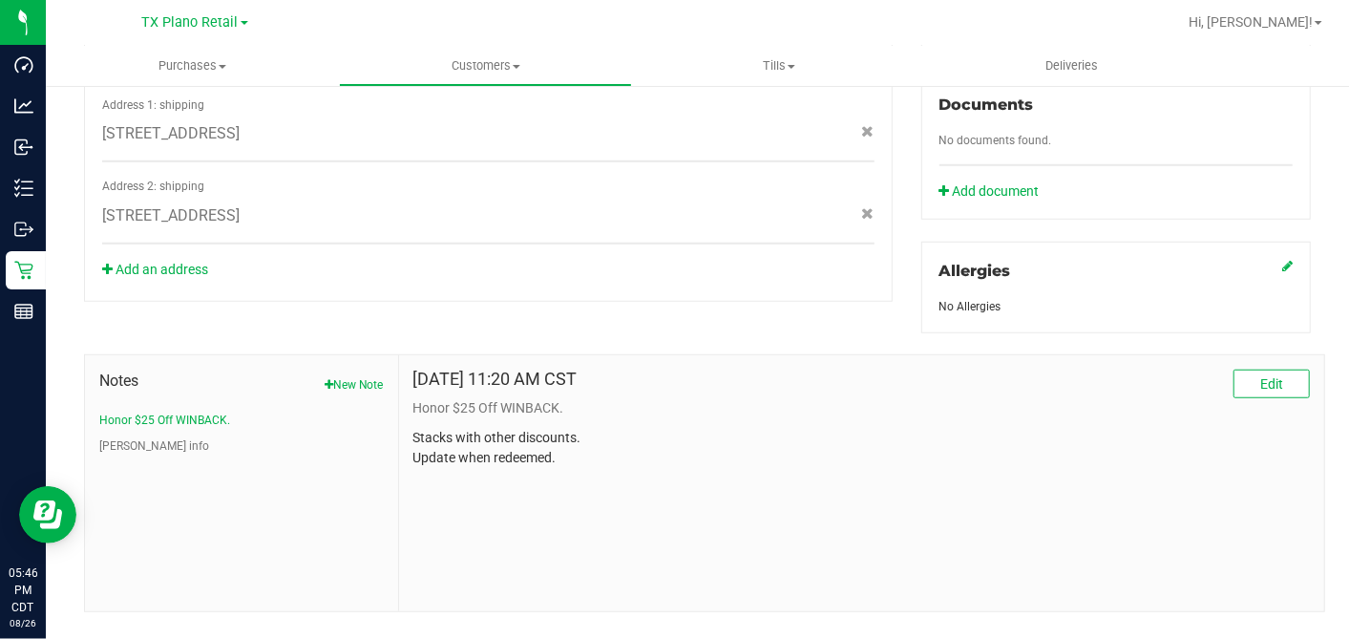
scroll to position [738, 0]
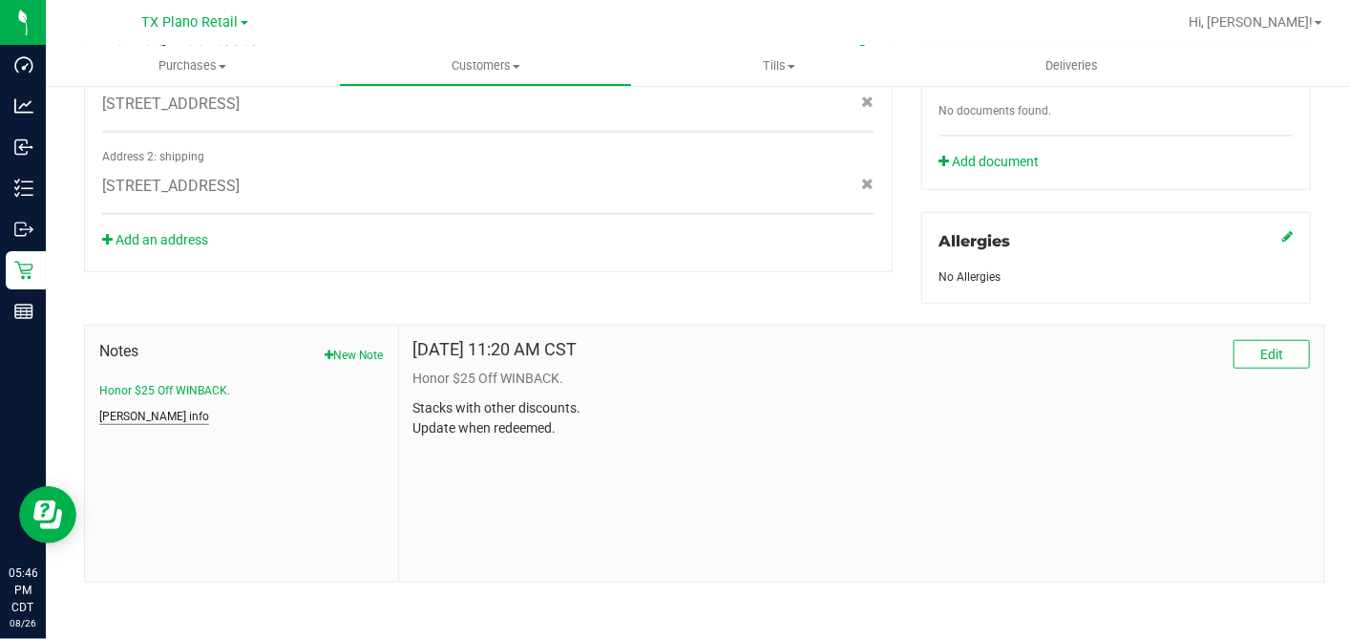
click at [140, 409] on button "CURT info" at bounding box center [154, 416] width 110 height 17
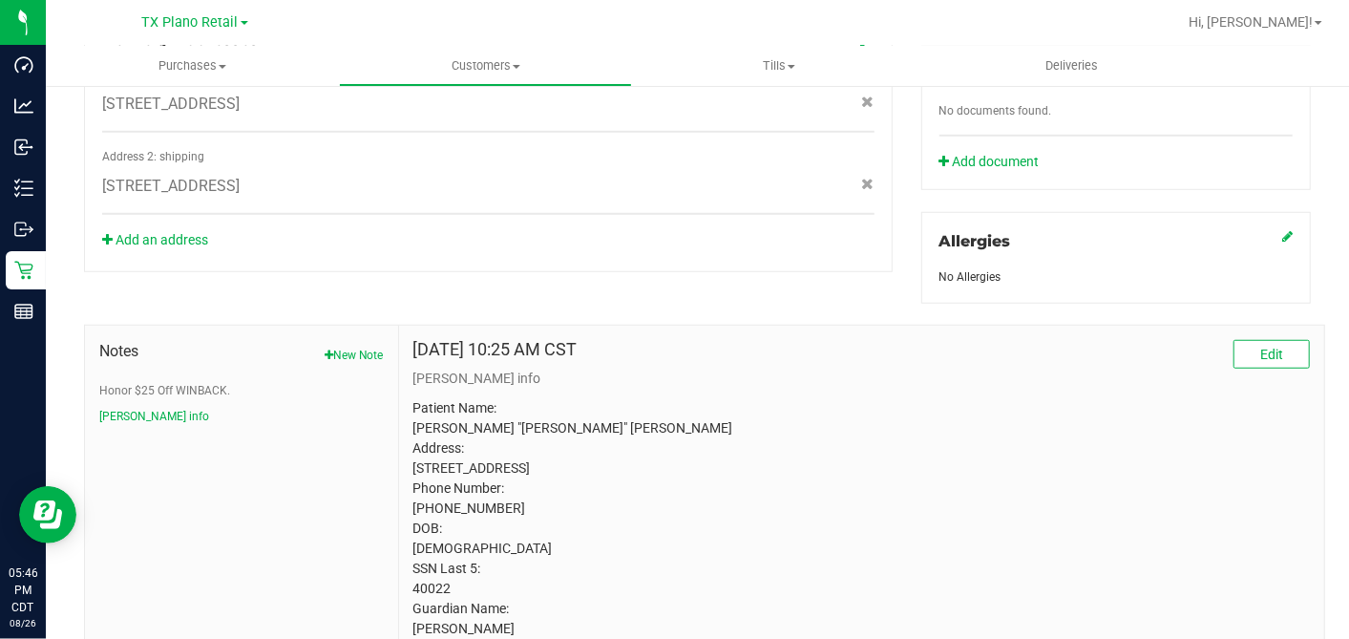
click at [431, 603] on p "Patient Name: James "Jim" Raschke Address: 714 East Main Street Whitesboro, TX,…" at bounding box center [861, 528] width 897 height 261
copy p "40022"
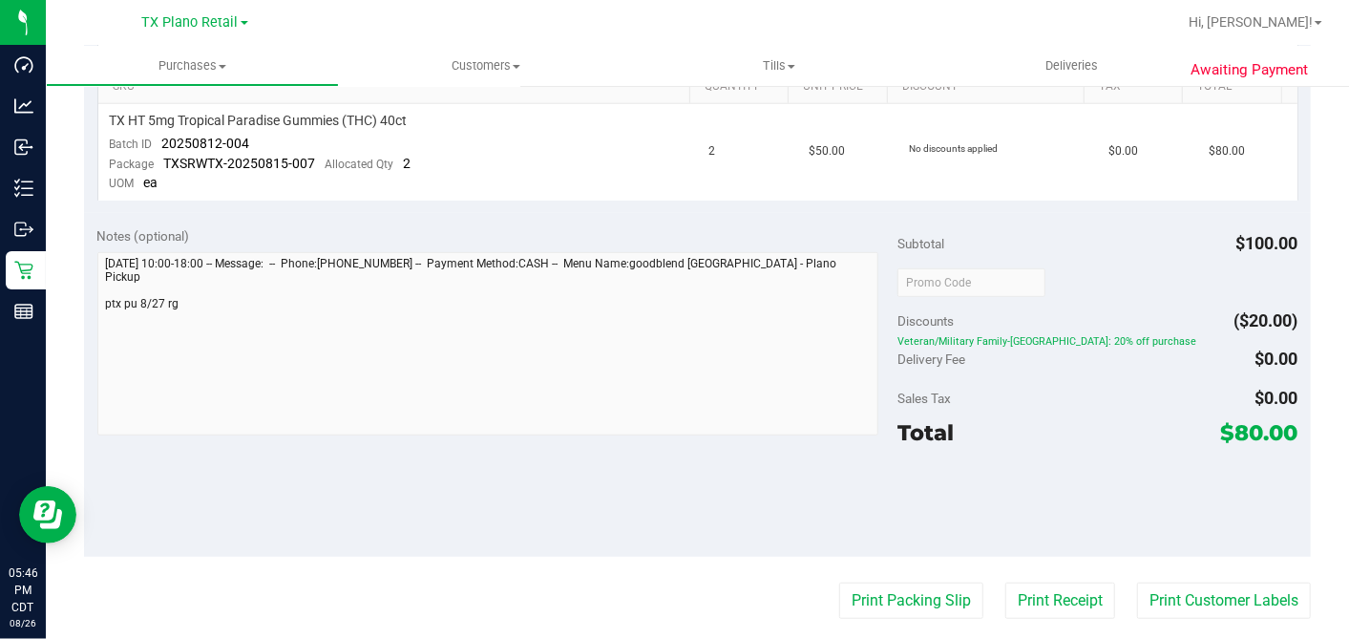
scroll to position [223, 0]
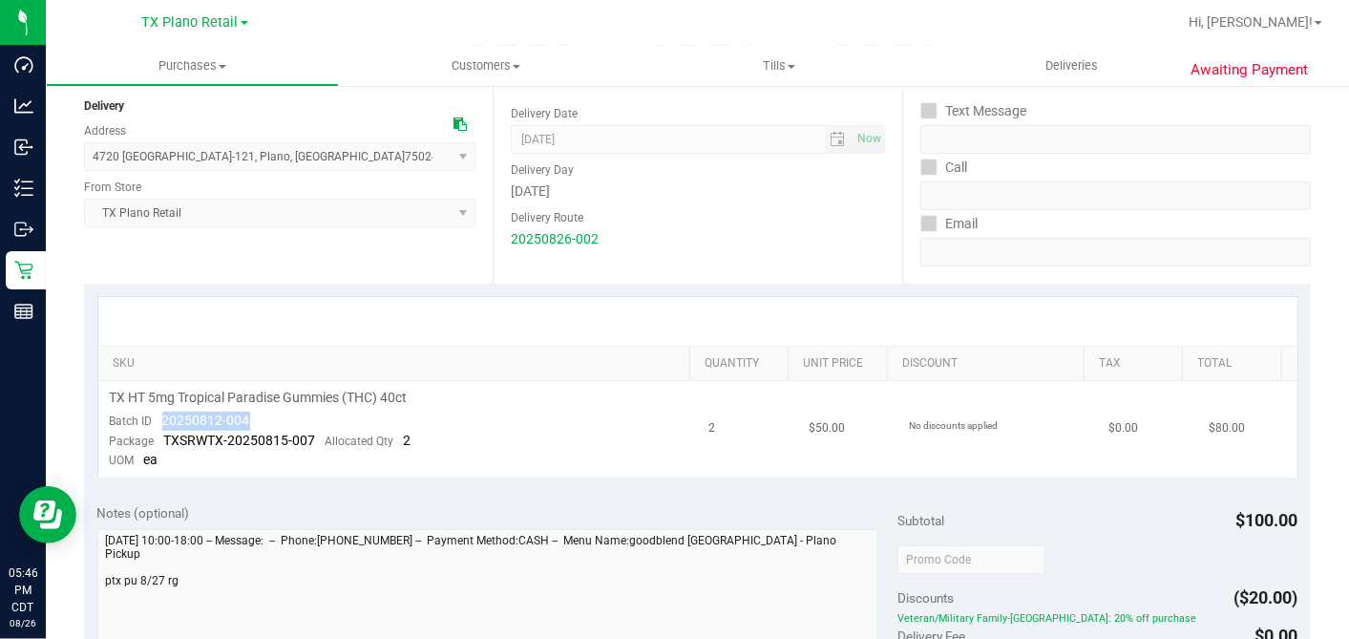
drag, startPoint x: 254, startPoint y: 420, endPoint x: 162, endPoint y: 422, distance: 91.7
click at [162, 422] on td "TX HT 5mg Tropical Paradise Gummies (THC) 40ct Batch ID 20250812-004 Package TX…" at bounding box center [398, 429] width 600 height 96
copy span "20250812-004"
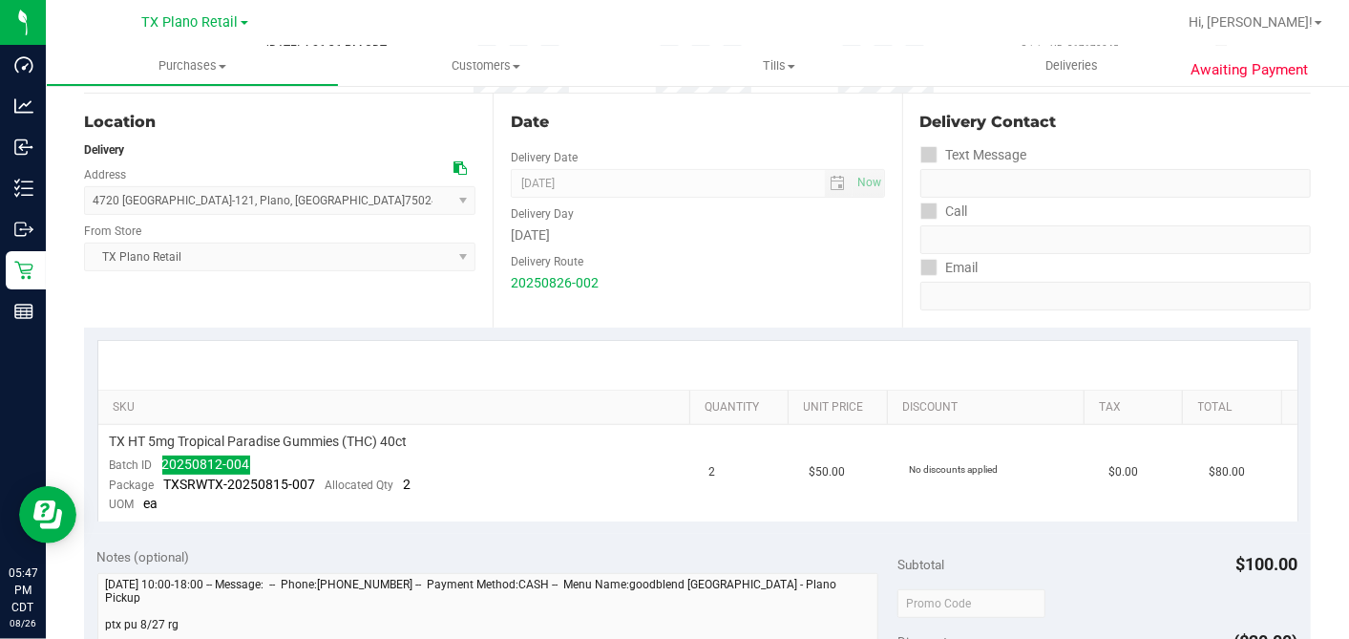
scroll to position [0, 0]
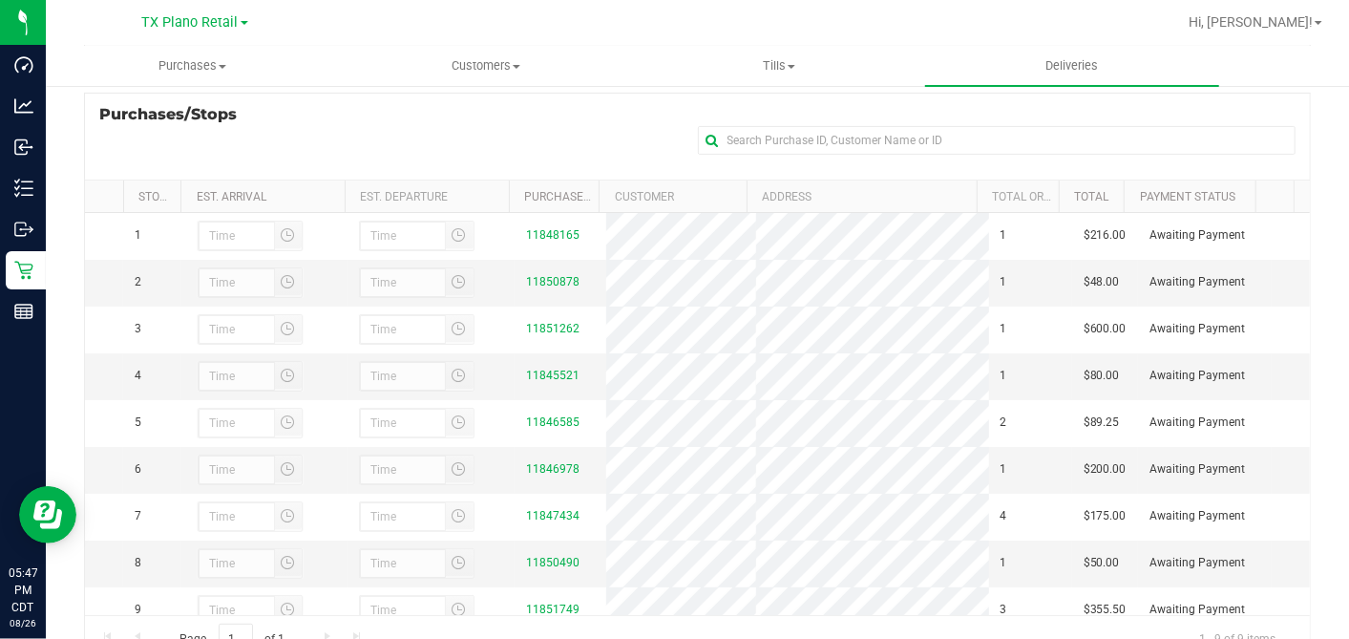
scroll to position [318, 0]
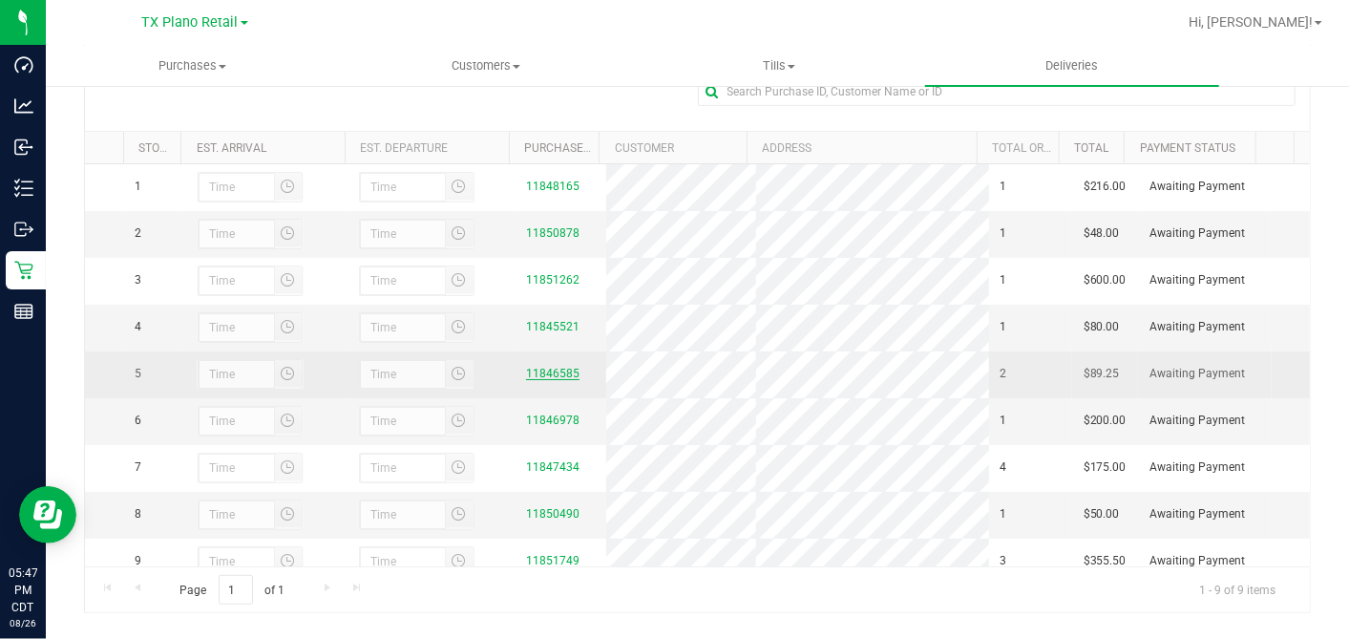
click at [550, 379] on link "11846585" at bounding box center [552, 373] width 53 height 13
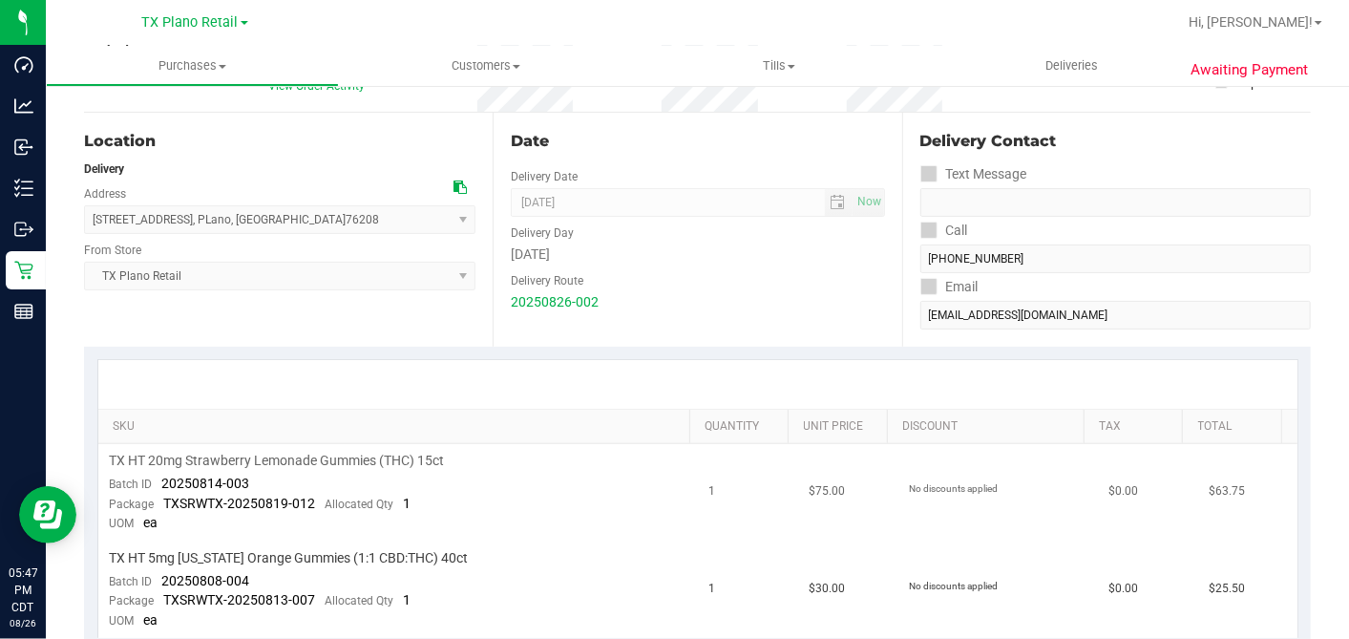
scroll to position [318, 0]
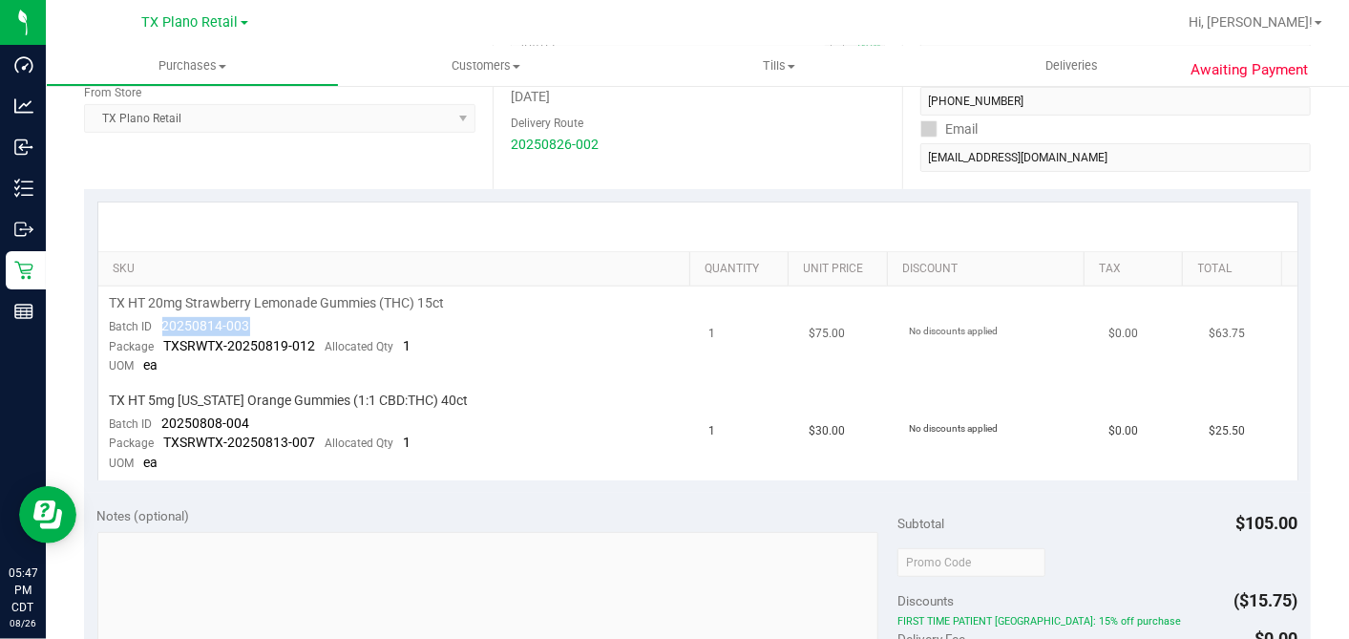
drag, startPoint x: 258, startPoint y: 320, endPoint x: 161, endPoint y: 329, distance: 96.9
click at [161, 329] on td "TX HT 20mg Strawberry Lemonade Gummies (THC) 15ct Batch ID 20250814-003 Package…" at bounding box center [398, 334] width 600 height 97
copy span "20250814-003"
drag, startPoint x: 244, startPoint y: 420, endPoint x: 159, endPoint y: 414, distance: 86.1
click at [159, 414] on td "TX HT 5mg Texas Orange Gummies (1:1 CBD:THC) 40ct Batch ID 20250808-004 Package…" at bounding box center [398, 432] width 600 height 96
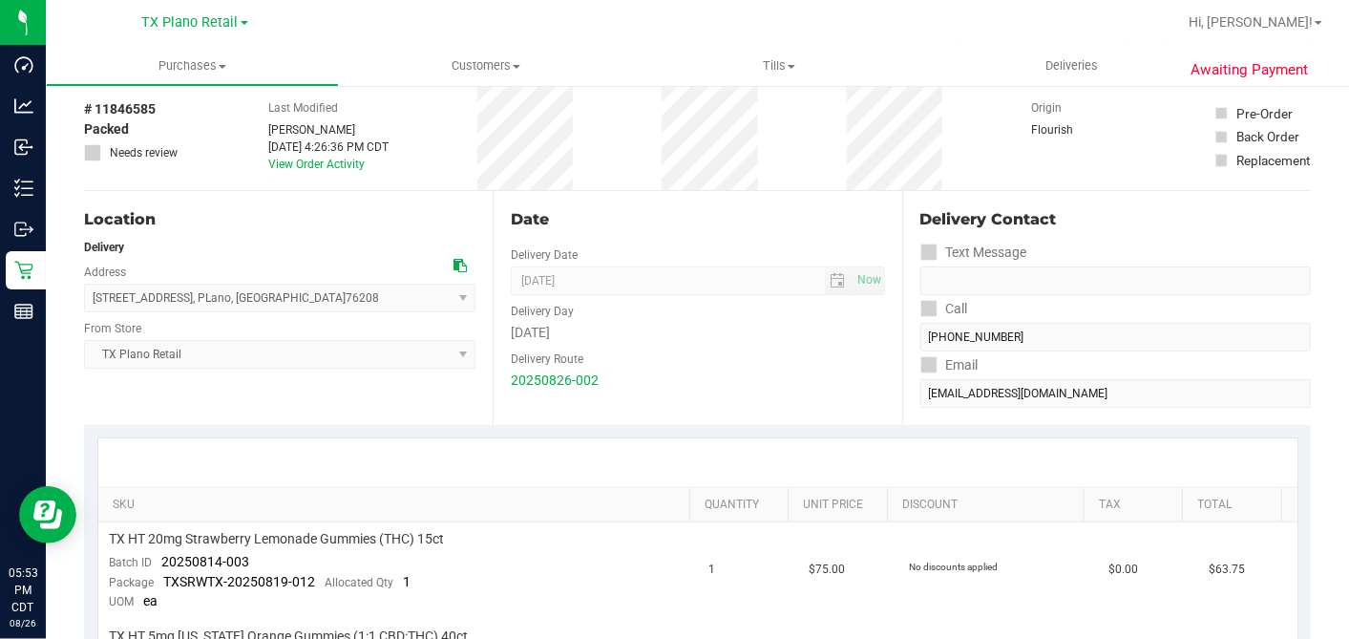
scroll to position [0, 0]
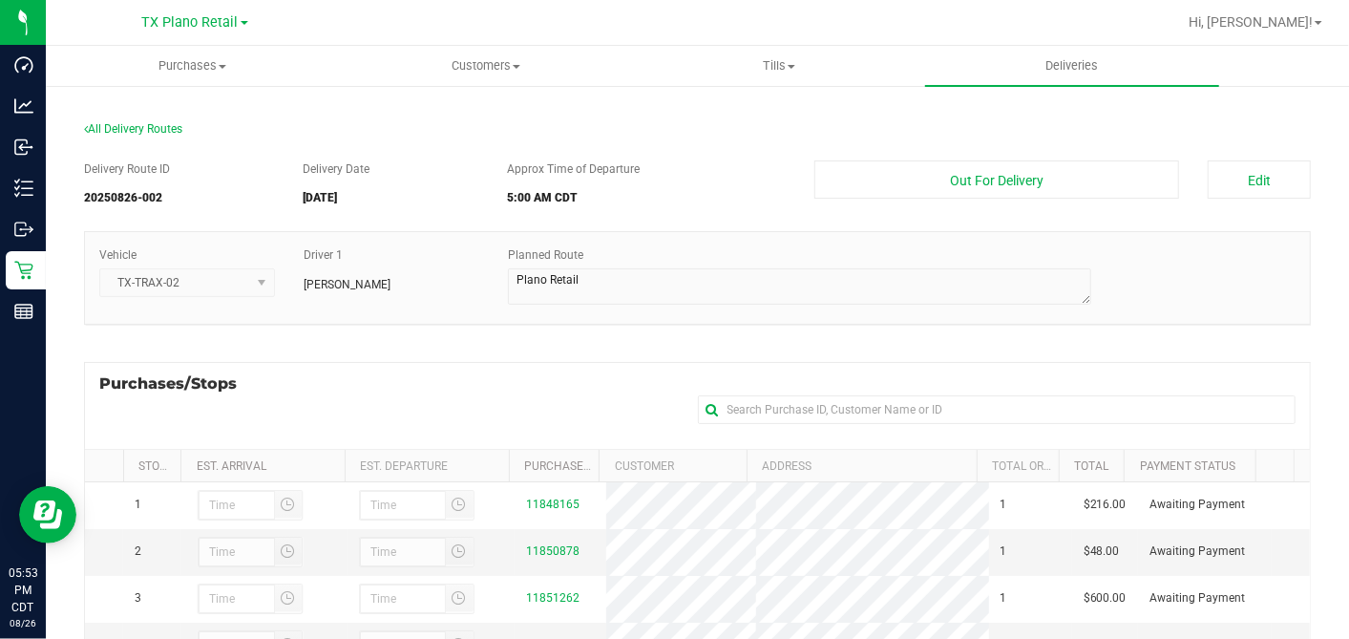
scroll to position [341, 0]
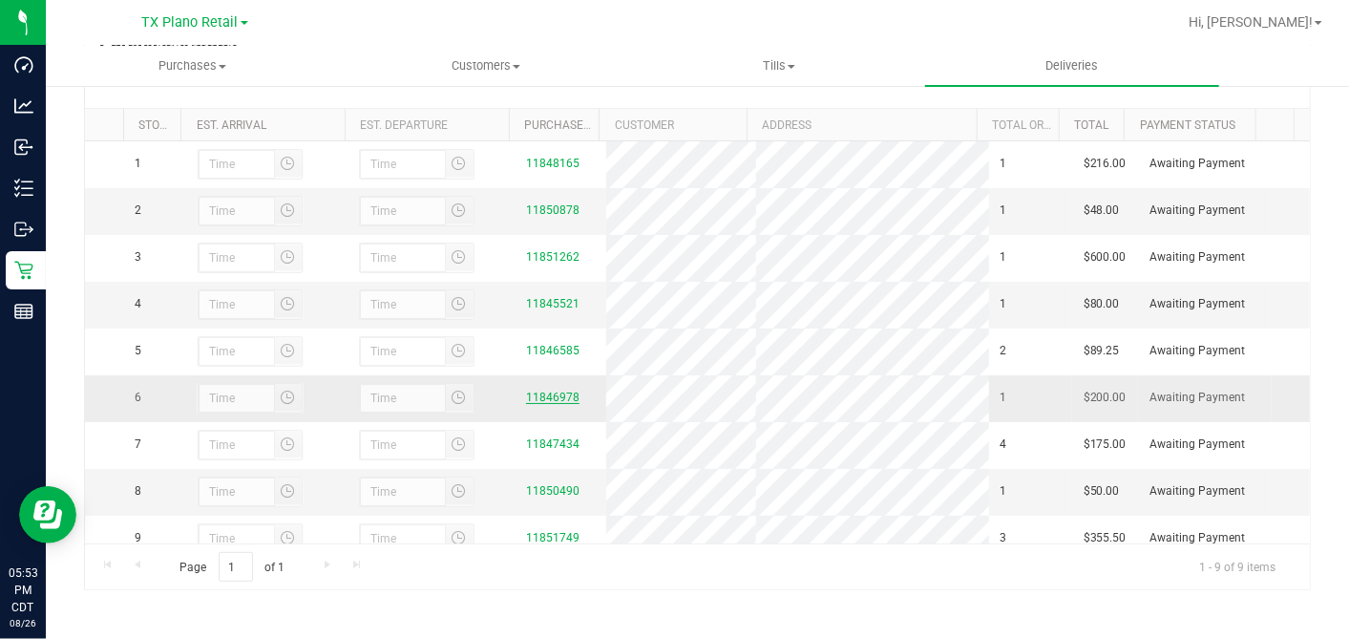
click at [551, 404] on link "11846978" at bounding box center [552, 397] width 53 height 13
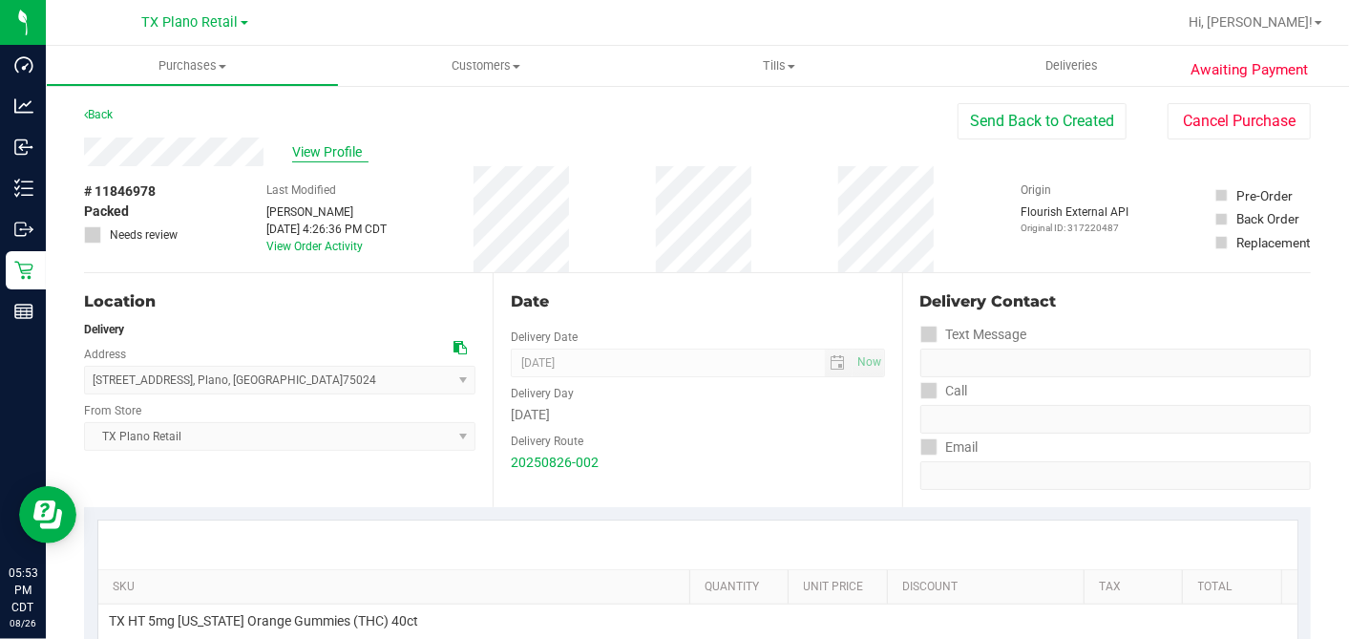
click at [310, 160] on span "View Profile" at bounding box center [330, 152] width 76 height 20
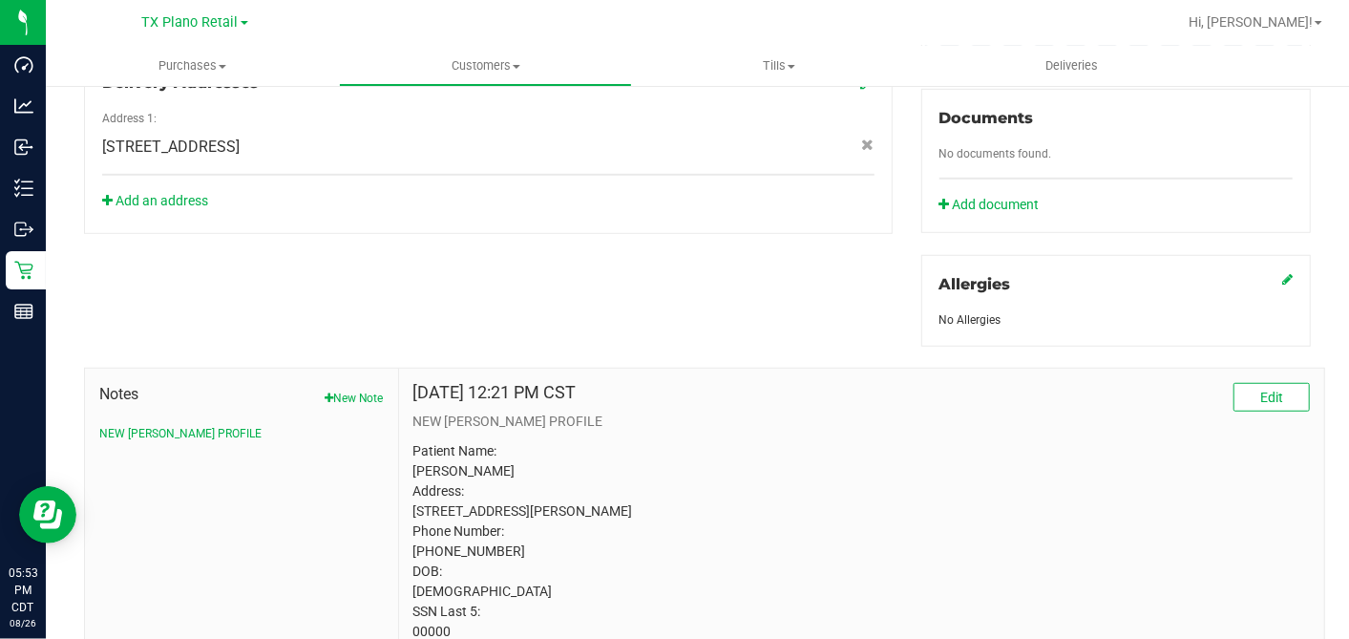
scroll to position [789, 0]
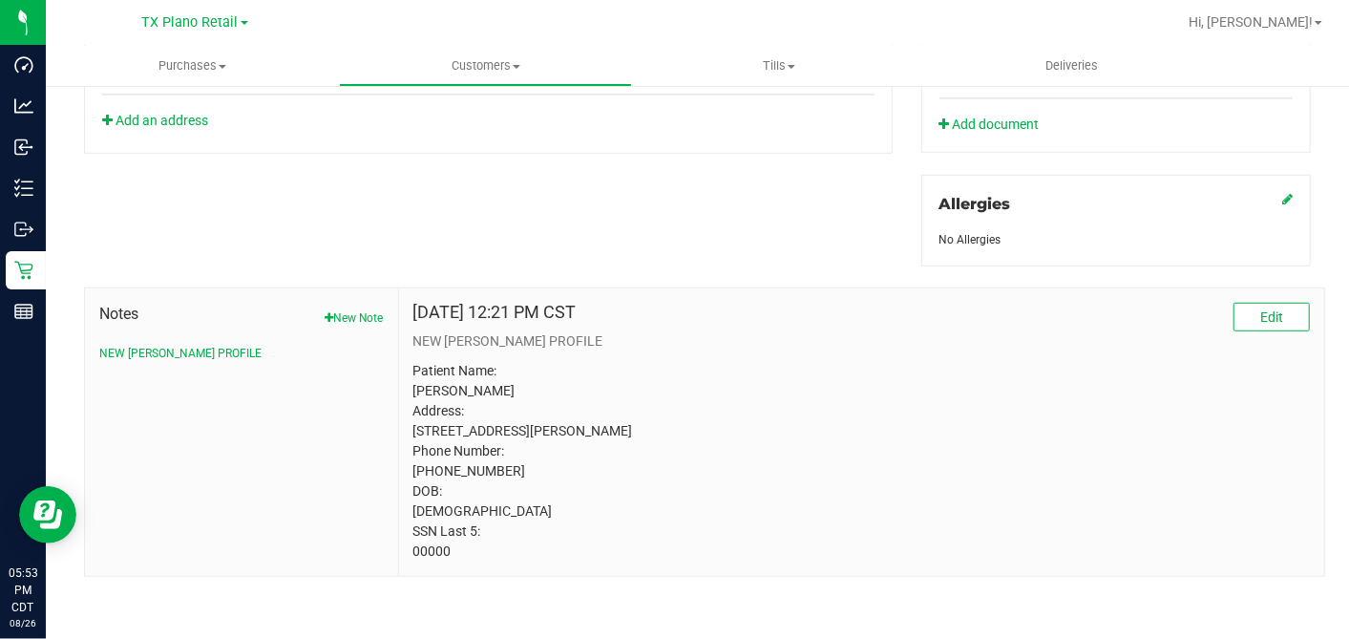
click at [421, 551] on p "Patient Name: Jennafer Bresnan Address: 1705 S Bridgefarmer Rd Lowry Crossing, …" at bounding box center [861, 461] width 897 height 201
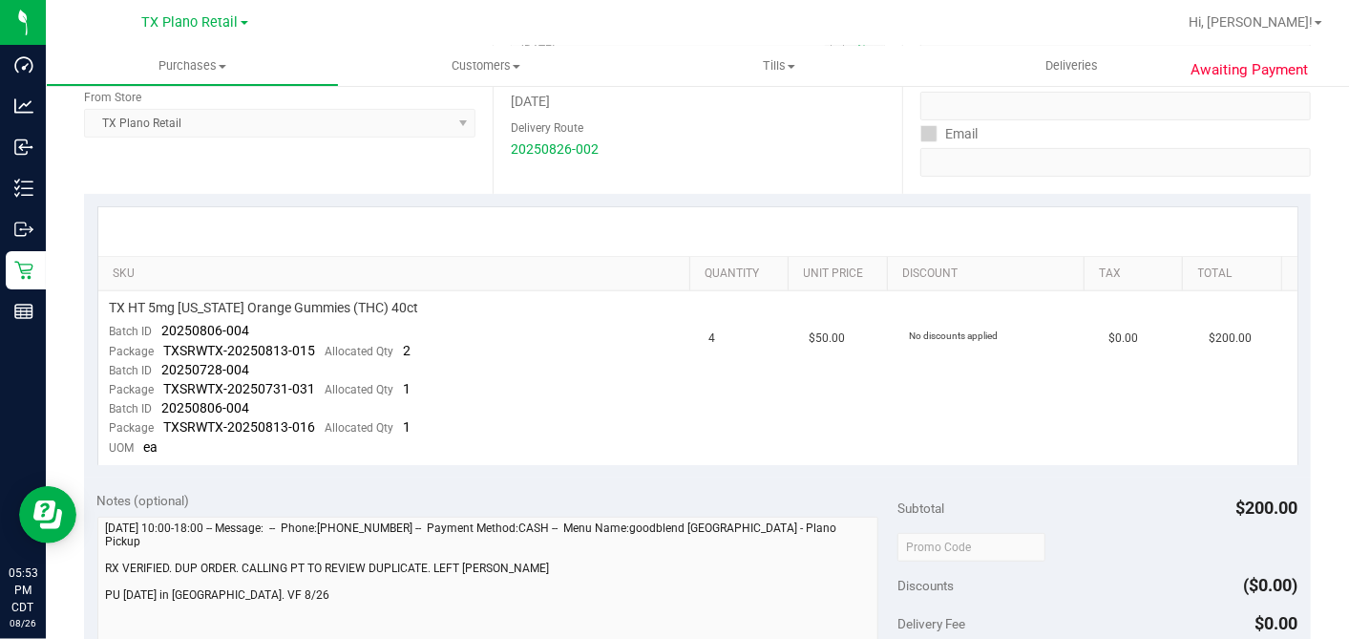
scroll to position [424, 0]
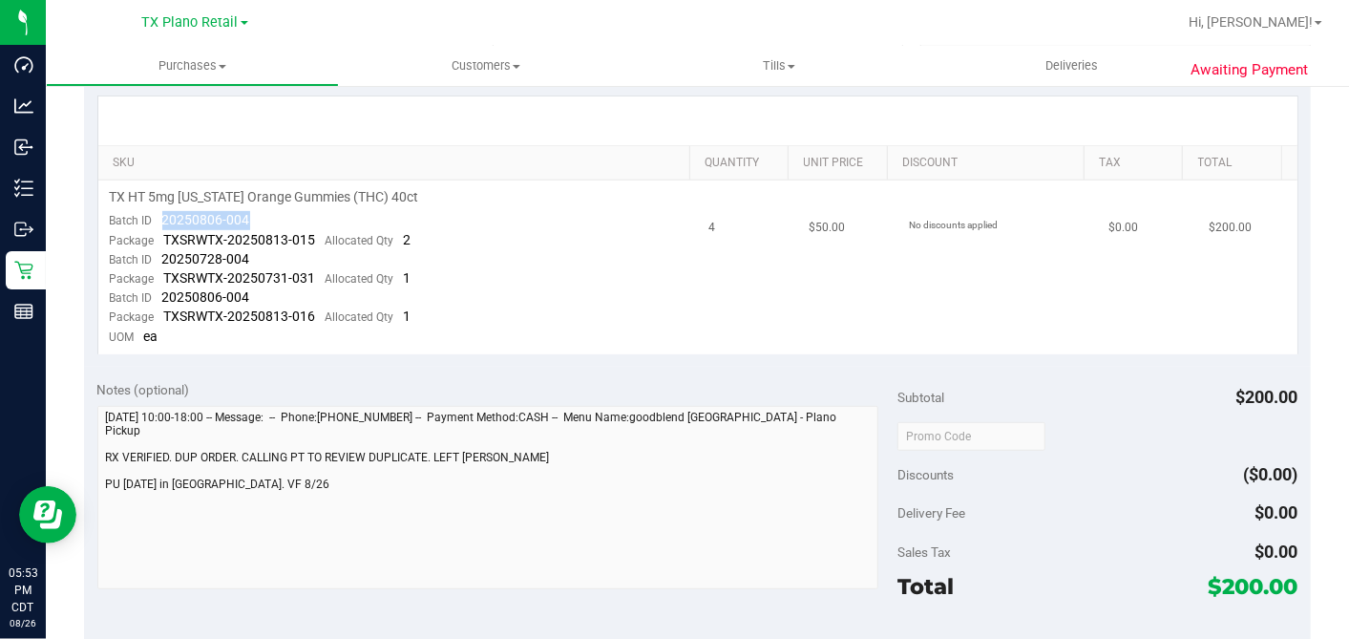
drag, startPoint x: 276, startPoint y: 210, endPoint x: 160, endPoint y: 221, distance: 116.0
click at [160, 221] on td "TX HT 5mg Texas Orange Gummies (THC) 40ct Batch ID 20250806-004 Package TXSRWTX…" at bounding box center [398, 267] width 600 height 174
drag, startPoint x: 250, startPoint y: 256, endPoint x: 160, endPoint y: 261, distance: 89.9
click at [160, 261] on td "TX HT 5mg Texas Orange Gummies (THC) 40ct Batch ID 20250806-004 Package TXSRWTX…" at bounding box center [398, 267] width 600 height 174
drag, startPoint x: 160, startPoint y: 261, endPoint x: 307, endPoint y: 259, distance: 147.1
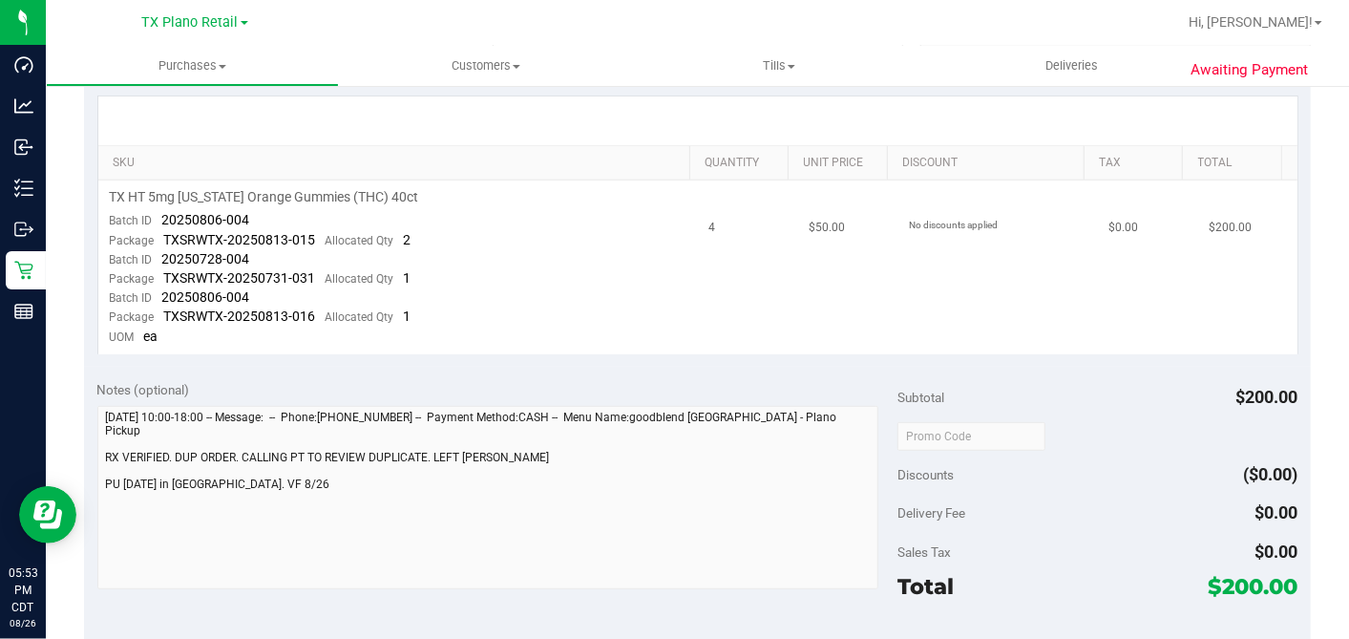
click at [307, 259] on td "TX HT 5mg Texas Orange Gummies (THC) 40ct Batch ID 20250806-004 Package TXSRWTX…" at bounding box center [398, 267] width 600 height 174
drag, startPoint x: 264, startPoint y: 255, endPoint x: 163, endPoint y: 258, distance: 101.3
click at [163, 258] on td "TX HT 5mg Texas Orange Gummies (THC) 40ct Batch ID 20250806-004 Package TXSRWTX…" at bounding box center [398, 267] width 600 height 174
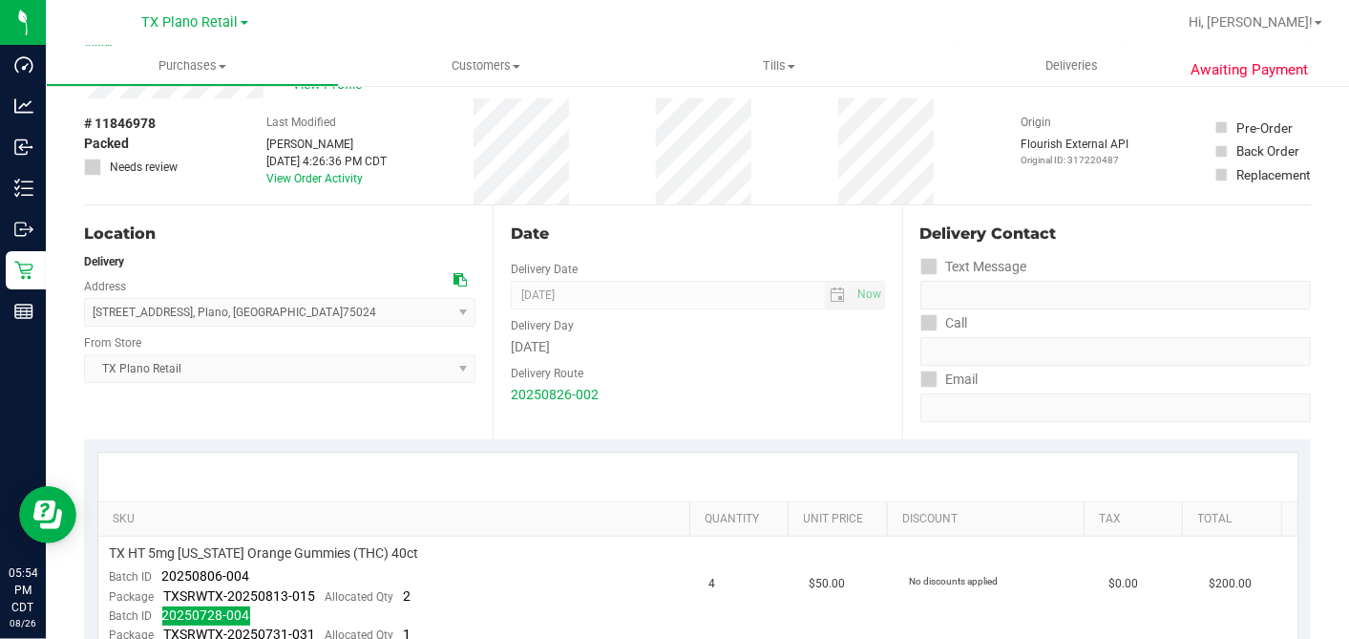
scroll to position [0, 0]
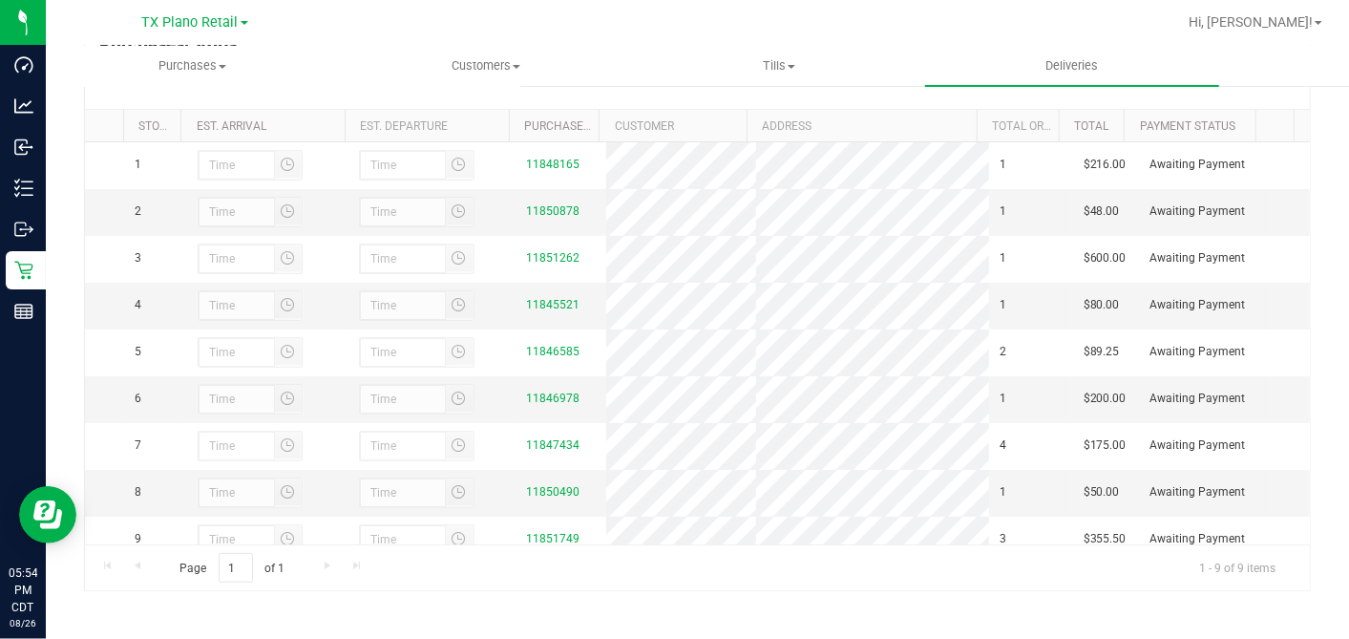
scroll to position [341, 0]
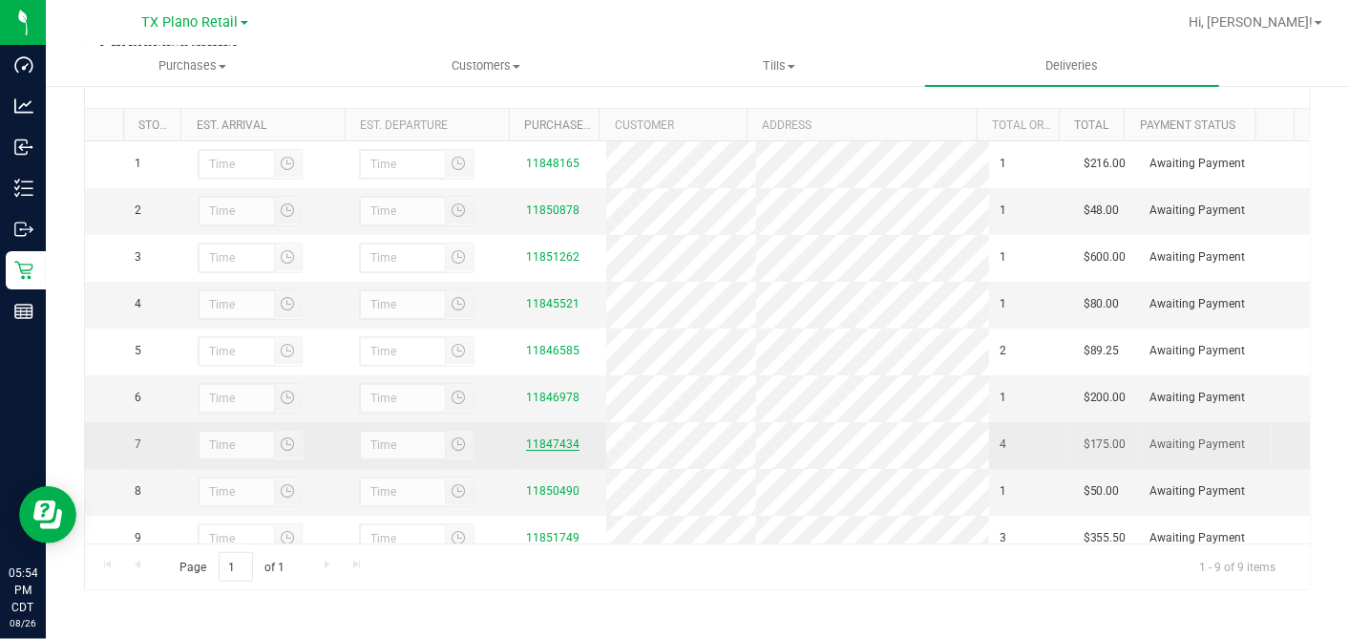
click at [549, 451] on link "11847434" at bounding box center [552, 443] width 53 height 13
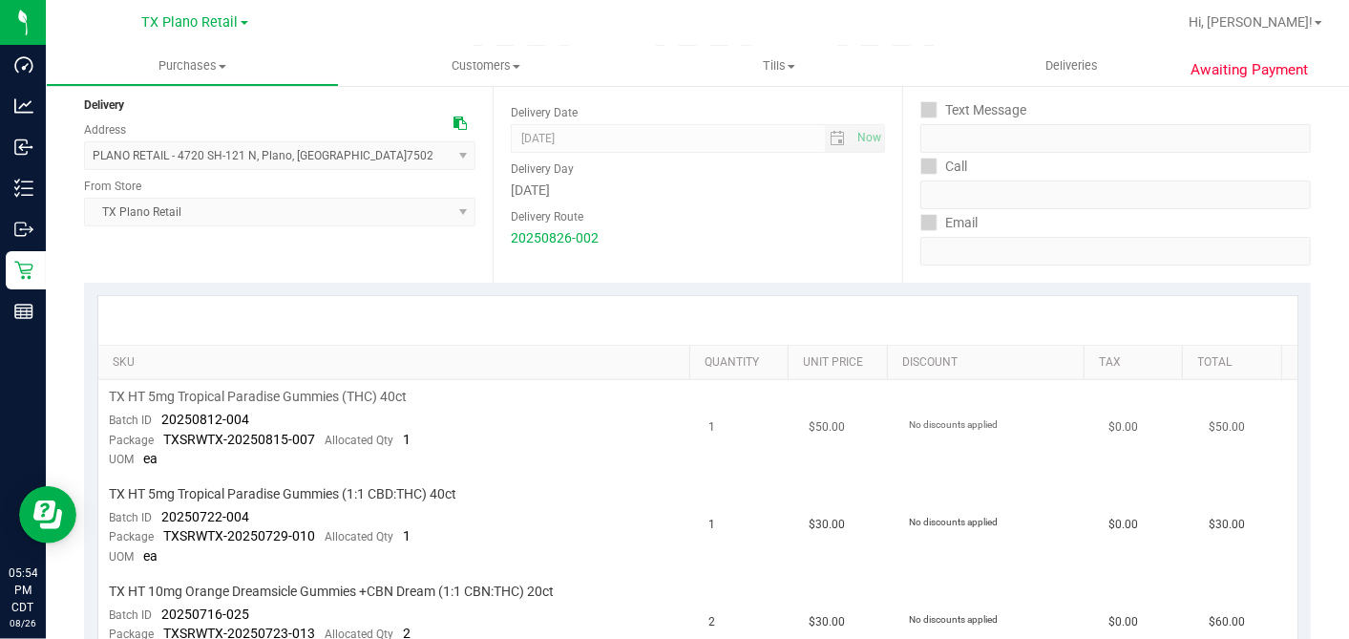
scroll to position [318, 0]
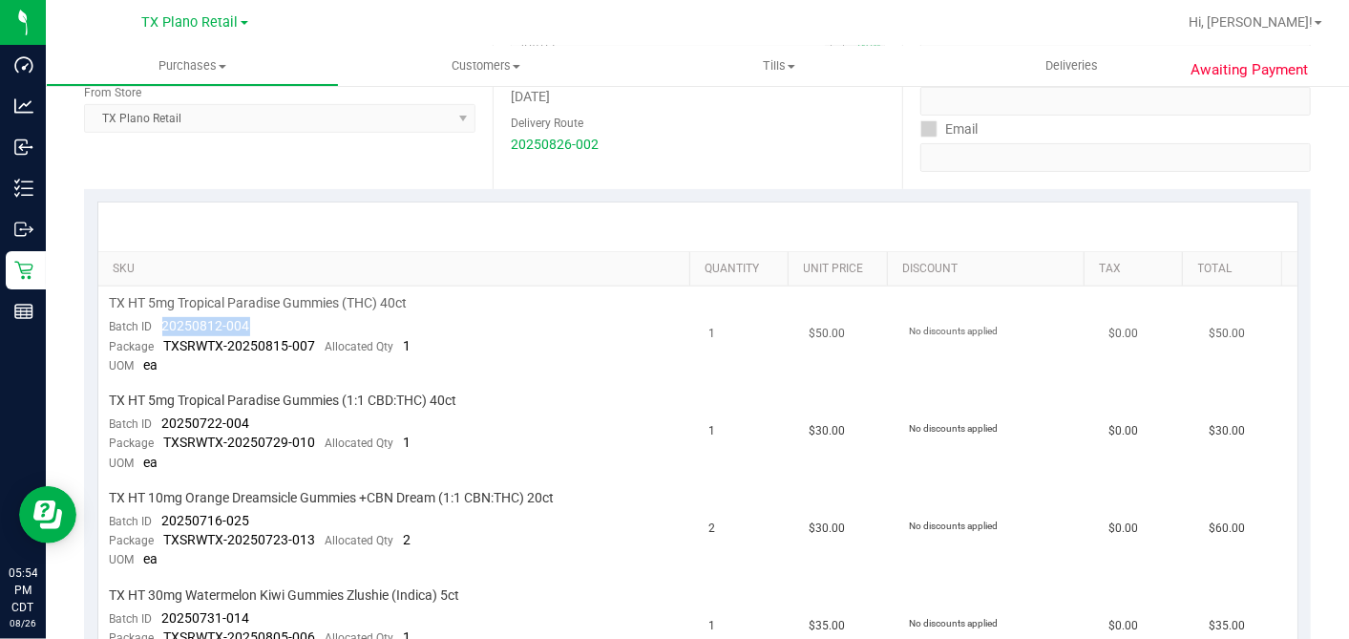
drag, startPoint x: 294, startPoint y: 316, endPoint x: 160, endPoint y: 322, distance: 133.8
click at [160, 322] on td "TX HT 5mg Tropical Paradise Gummies (THC) 40ct Batch ID 20250812-004 Package TX…" at bounding box center [398, 334] width 600 height 97
drag, startPoint x: 215, startPoint y: 422, endPoint x: 158, endPoint y: 420, distance: 57.3
click at [158, 420] on td "TX HT 5mg Tropical Paradise Gummies (1:1 CBD:THC) 40ct Batch ID 20250722-004 Pa…" at bounding box center [398, 432] width 600 height 97
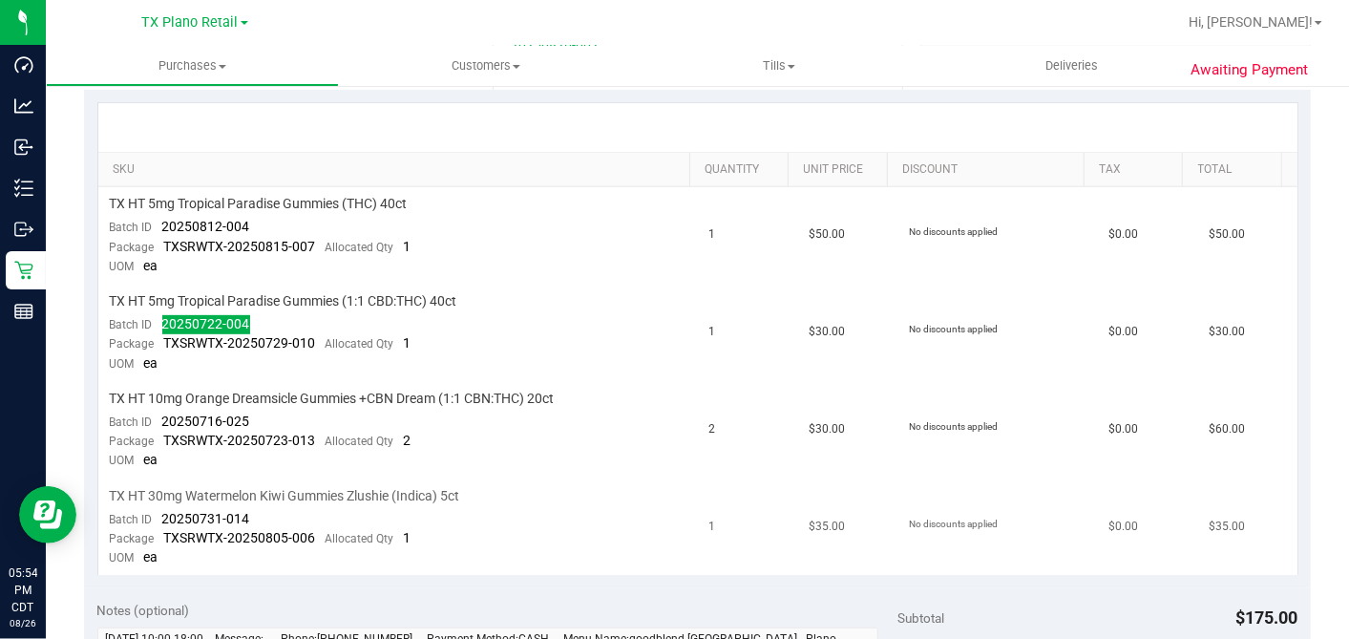
scroll to position [530, 0]
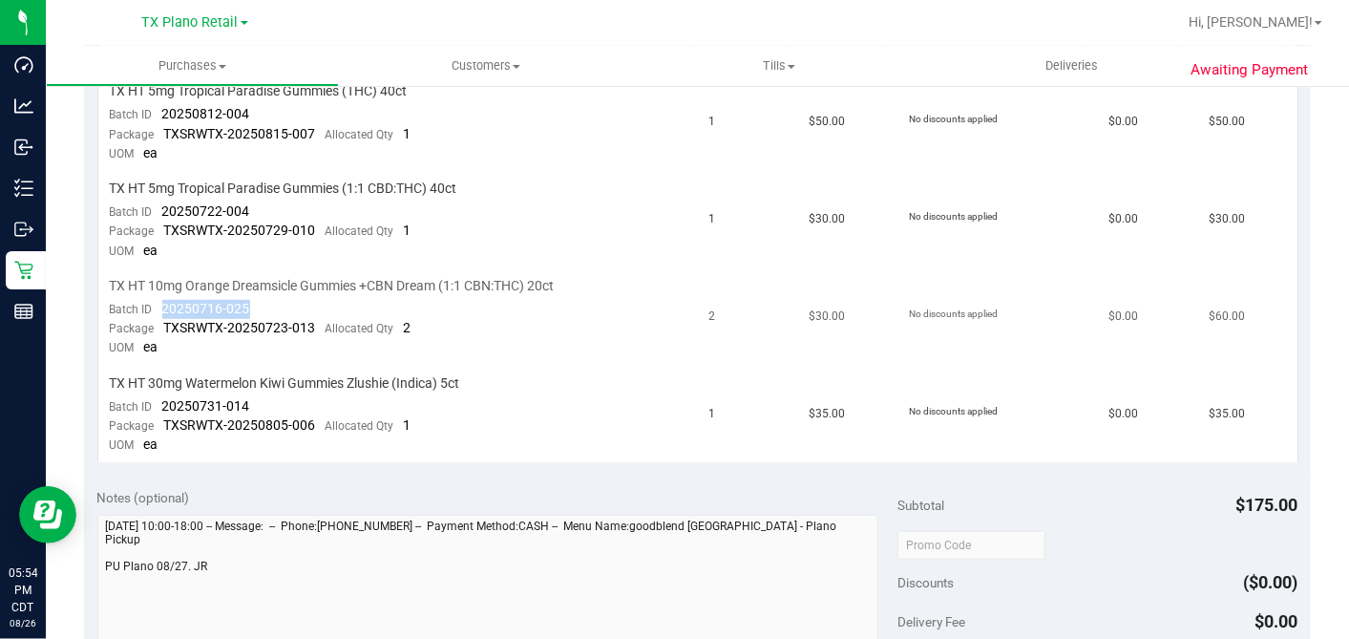
drag, startPoint x: 172, startPoint y: 305, endPoint x: 152, endPoint y: 305, distance: 20.1
click at [152, 305] on td "TX HT 10mg Orange Dreamsicle Gummies +CBN Dream (1:1 CBN:THC) 20ct Batch ID 202…" at bounding box center [398, 317] width 600 height 97
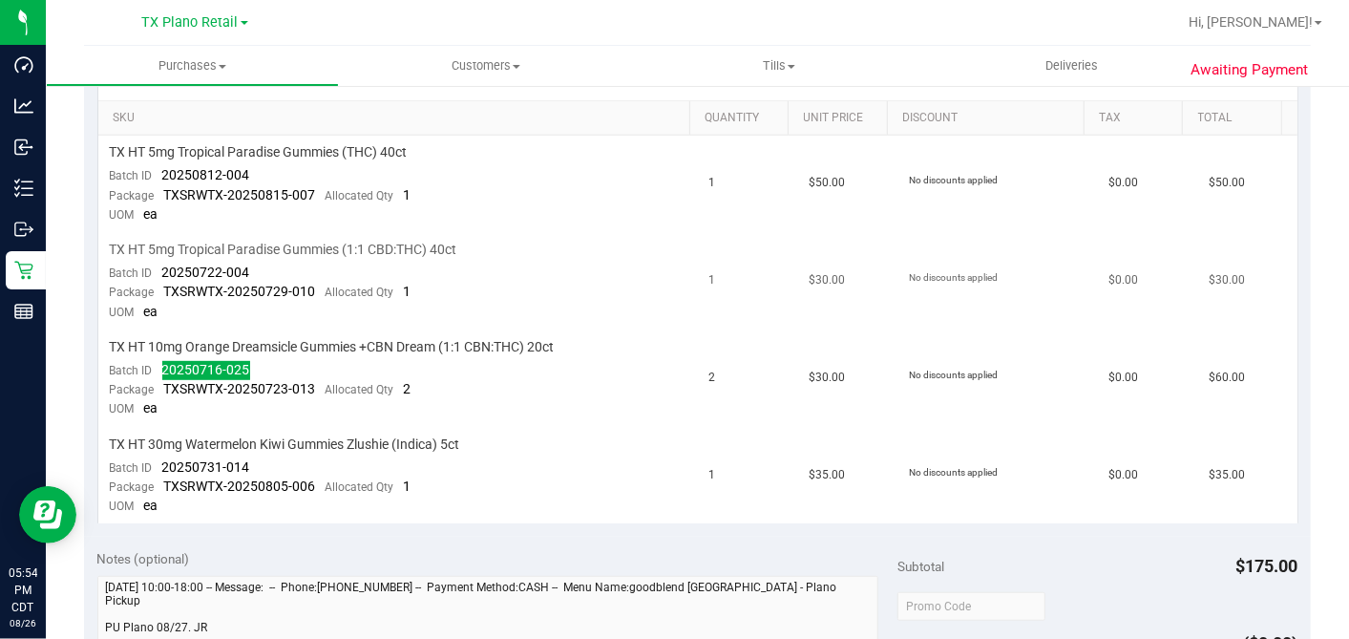
scroll to position [424, 0]
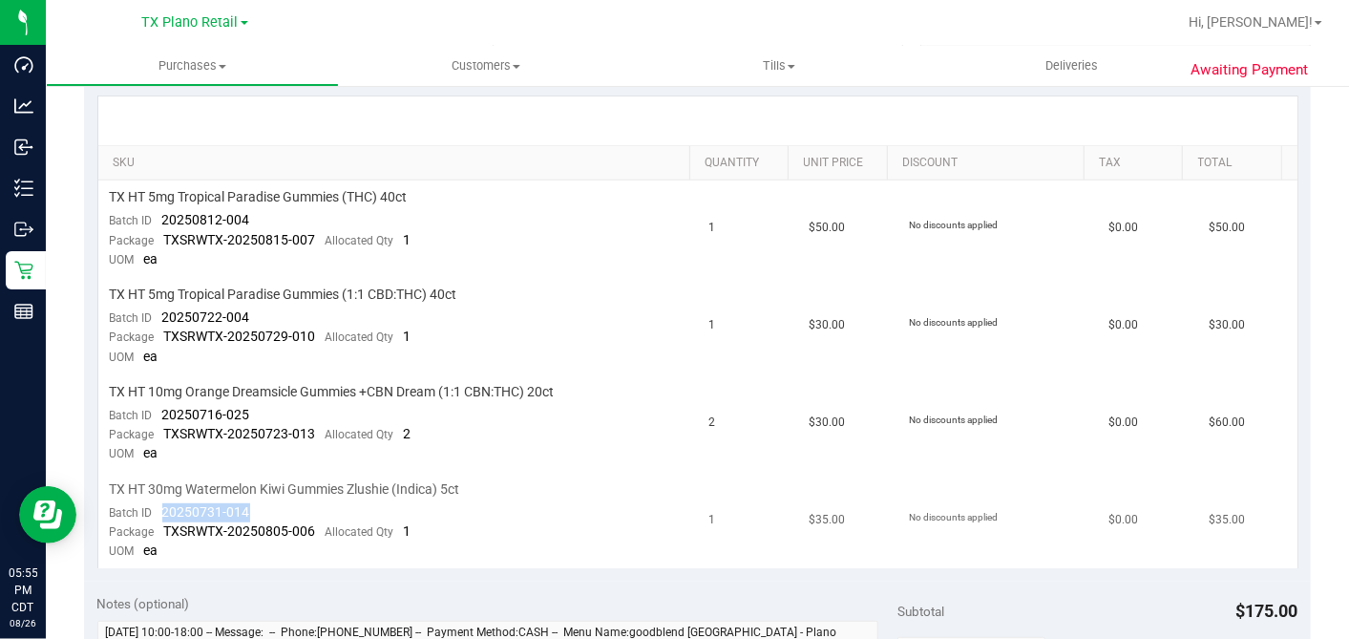
drag, startPoint x: 253, startPoint y: 507, endPoint x: 161, endPoint y: 510, distance: 91.7
click at [161, 510] on td "TX HT 30mg Watermelon Kiwi Gummies Zlushie (Indica) 5ct Batch ID 20250731-014 P…" at bounding box center [398, 521] width 600 height 96
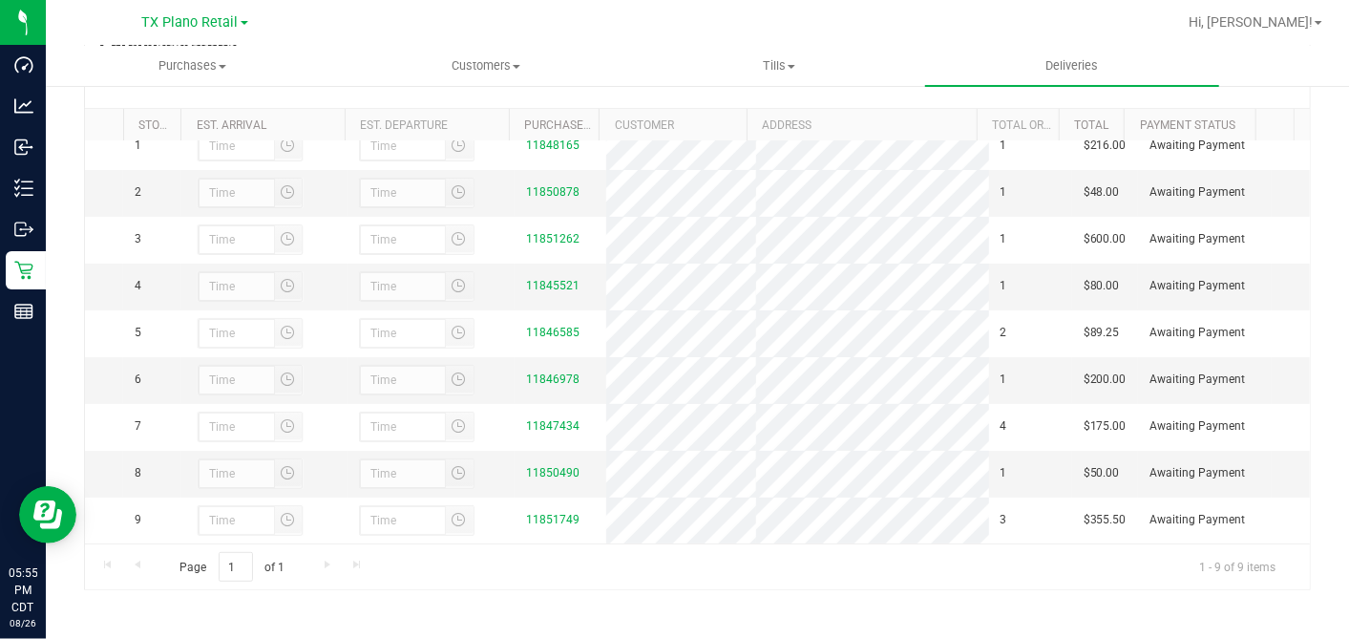
scroll to position [35, 0]
click at [545, 474] on link "11850490" at bounding box center [552, 472] width 53 height 13
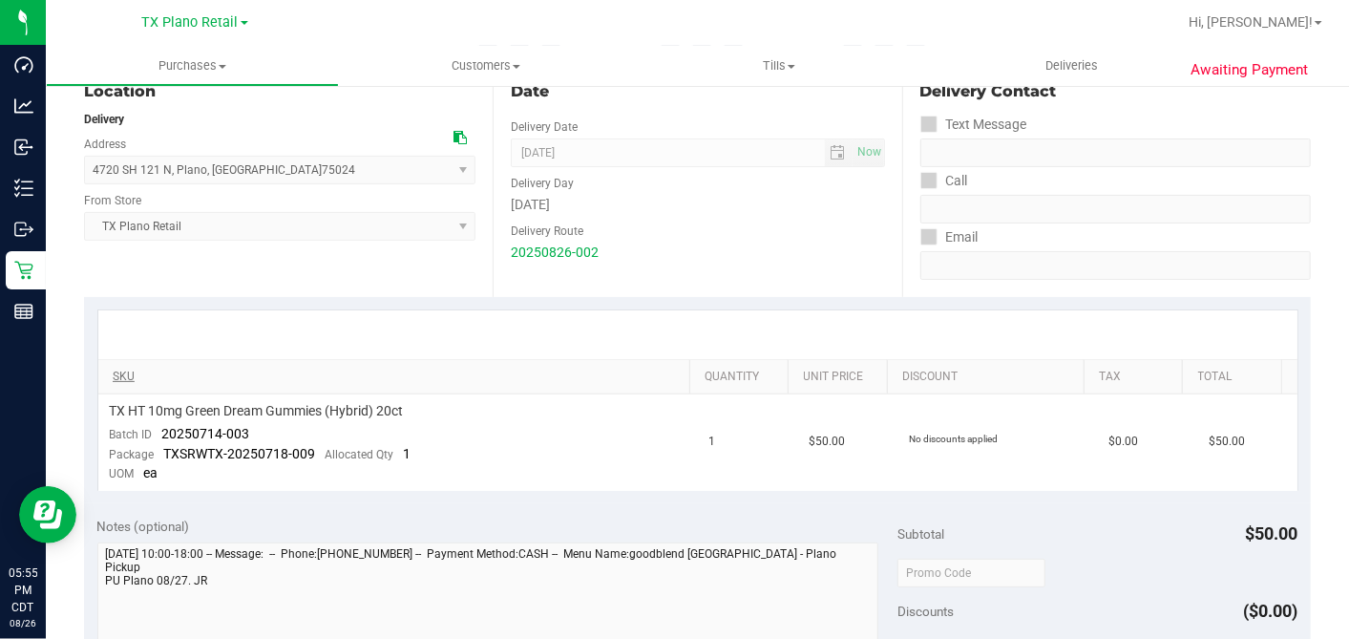
scroll to position [212, 0]
drag, startPoint x: 254, startPoint y: 426, endPoint x: 157, endPoint y: 428, distance: 97.4
click at [157, 428] on td "TX HT 10mg Green Dream Gummies (Hybrid) 20ct Batch ID 20250714-003 Package TXSR…" at bounding box center [398, 440] width 600 height 96
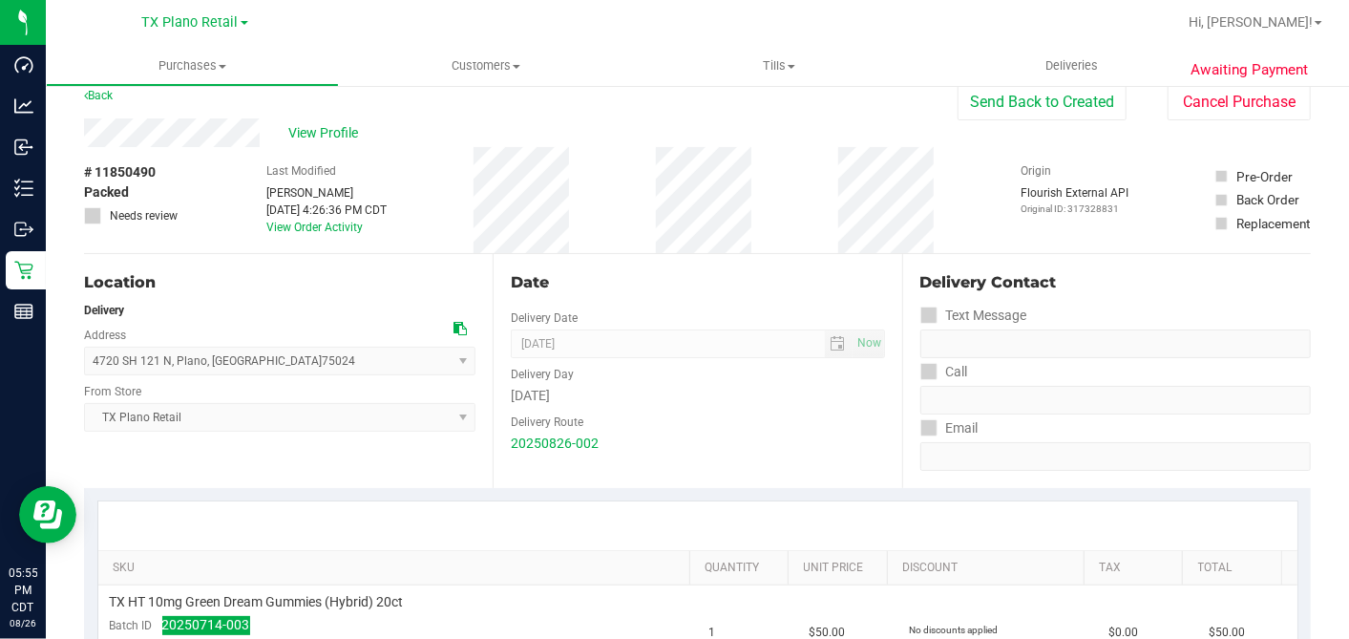
scroll to position [0, 0]
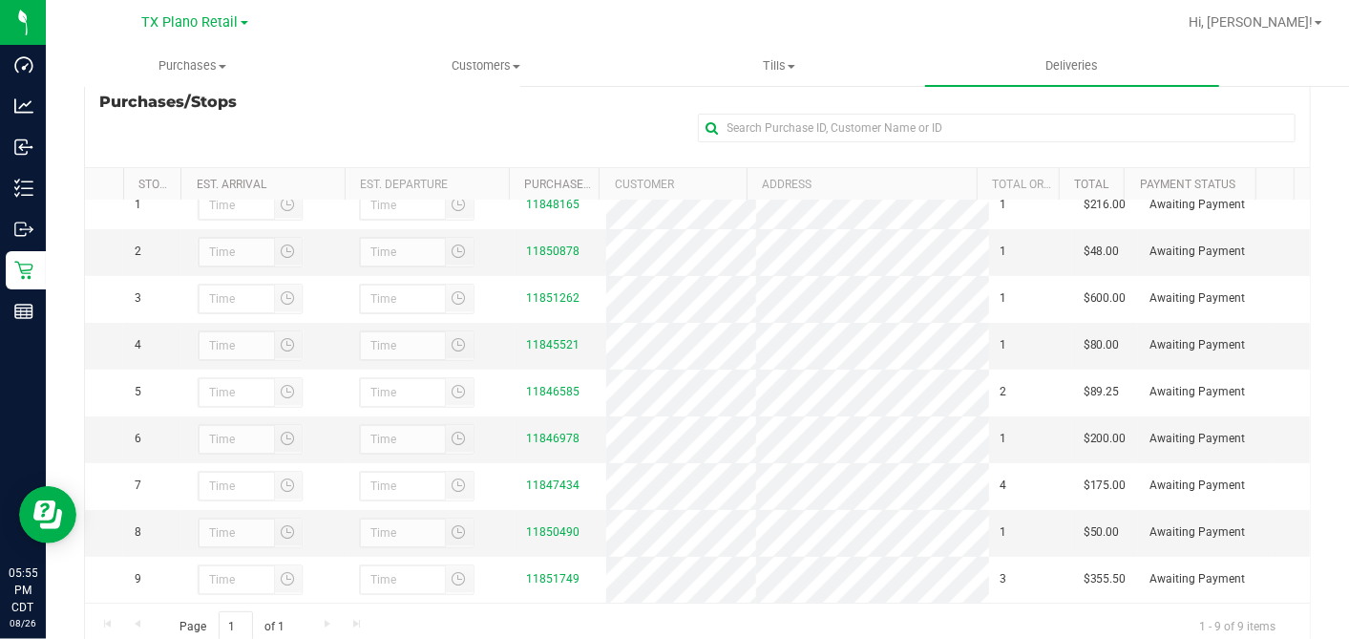
scroll to position [341, 0]
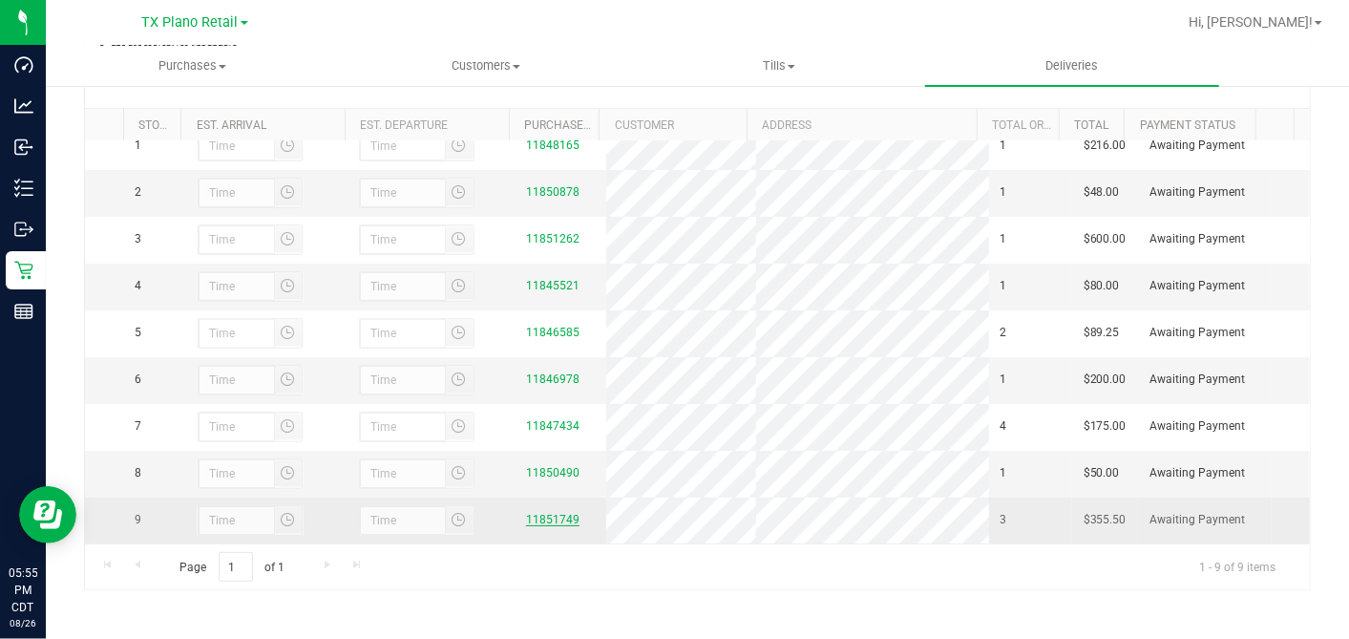
click at [540, 520] on link "11851749" at bounding box center [552, 519] width 53 height 13
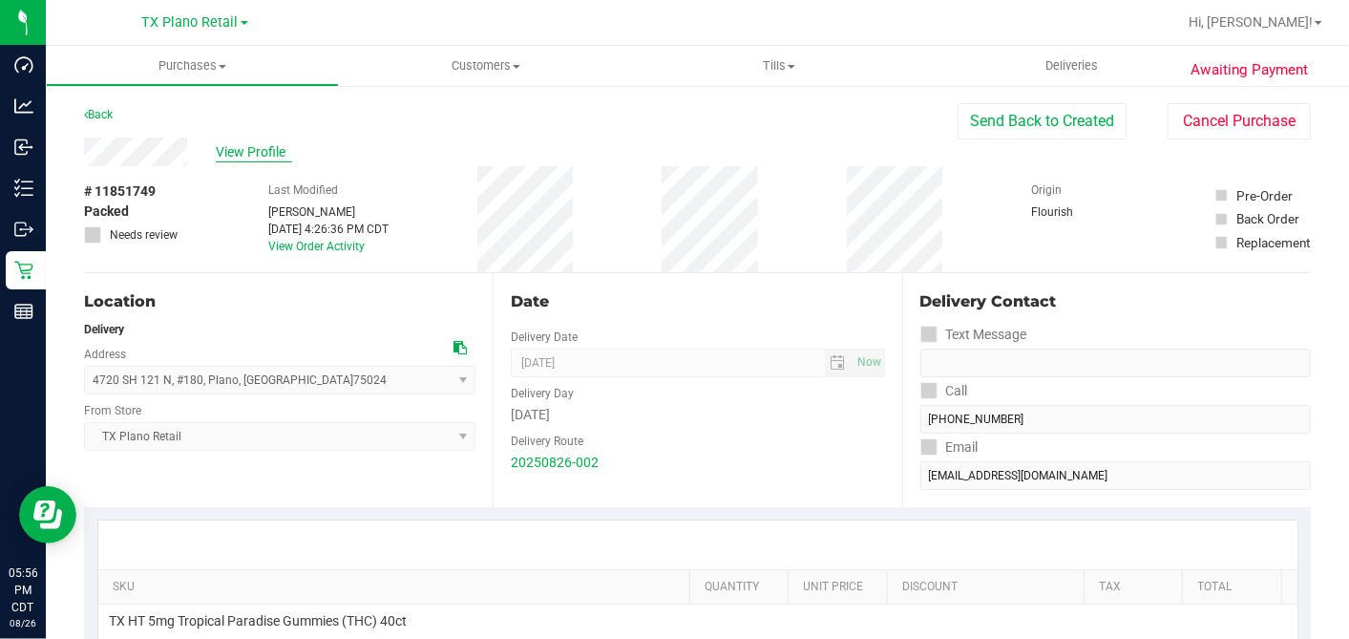
click at [272, 155] on span "View Profile" at bounding box center [254, 152] width 76 height 20
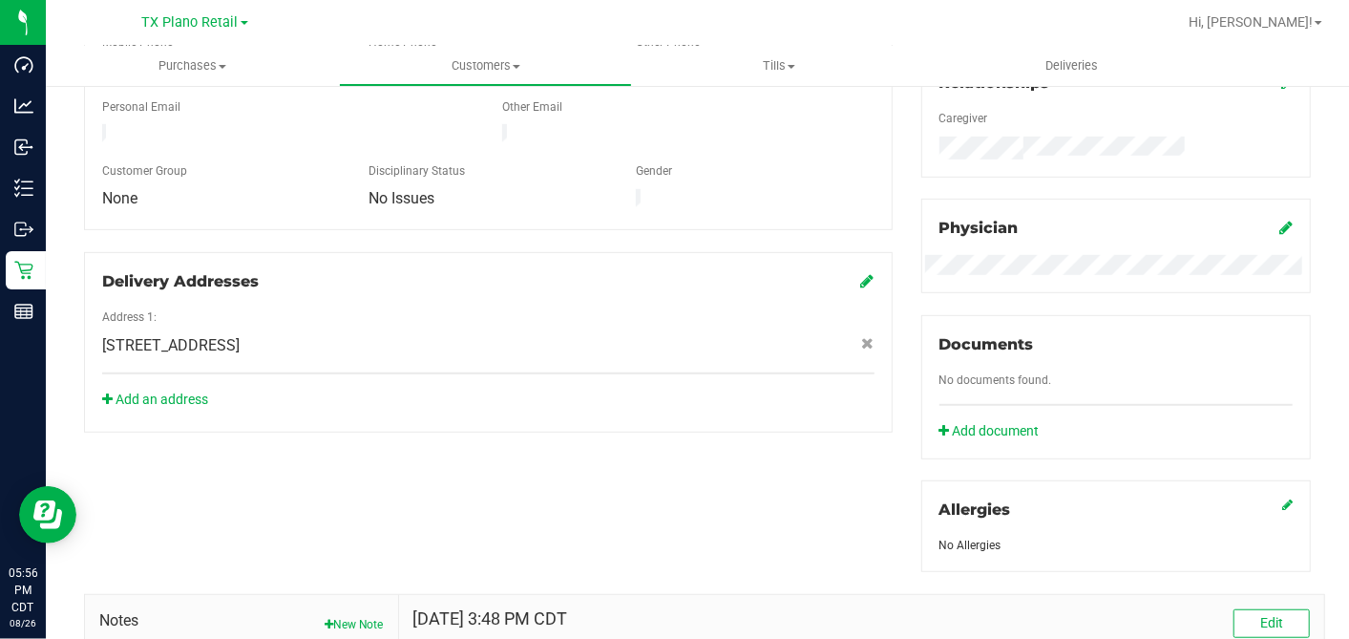
scroll to position [766, 0]
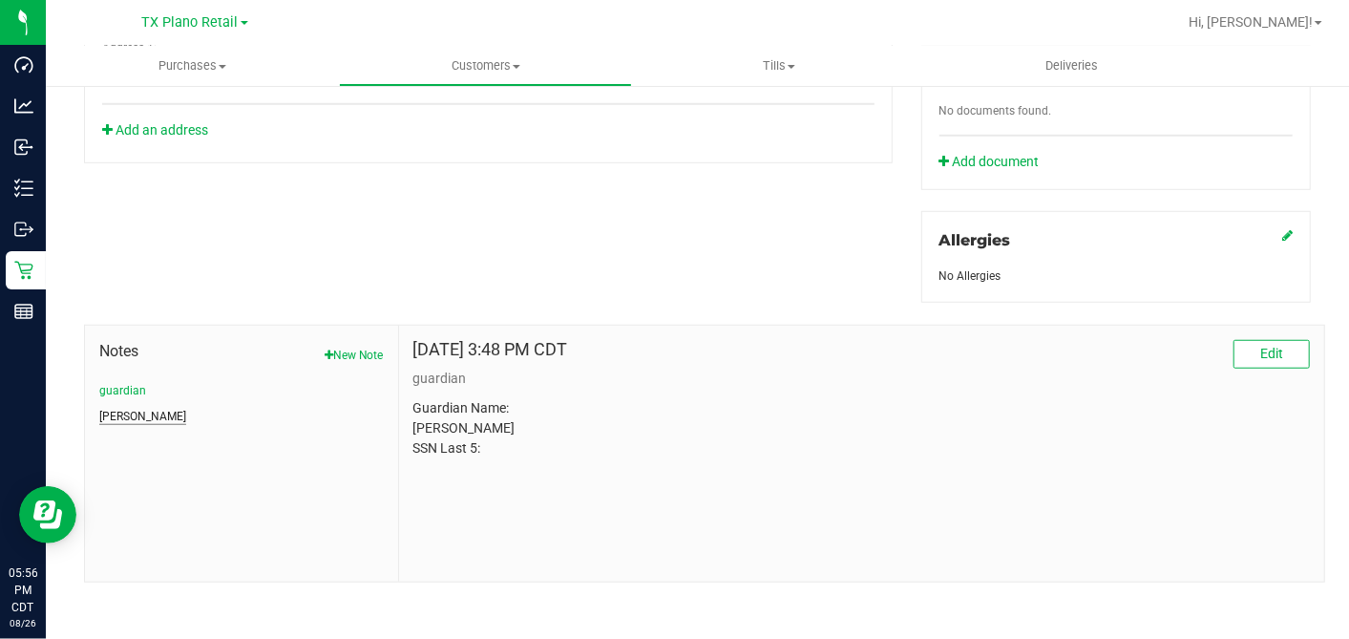
drag, startPoint x: 122, startPoint y: 412, endPoint x: 348, endPoint y: 463, distance: 231.2
click at [122, 412] on button "CURT" at bounding box center [142, 416] width 87 height 17
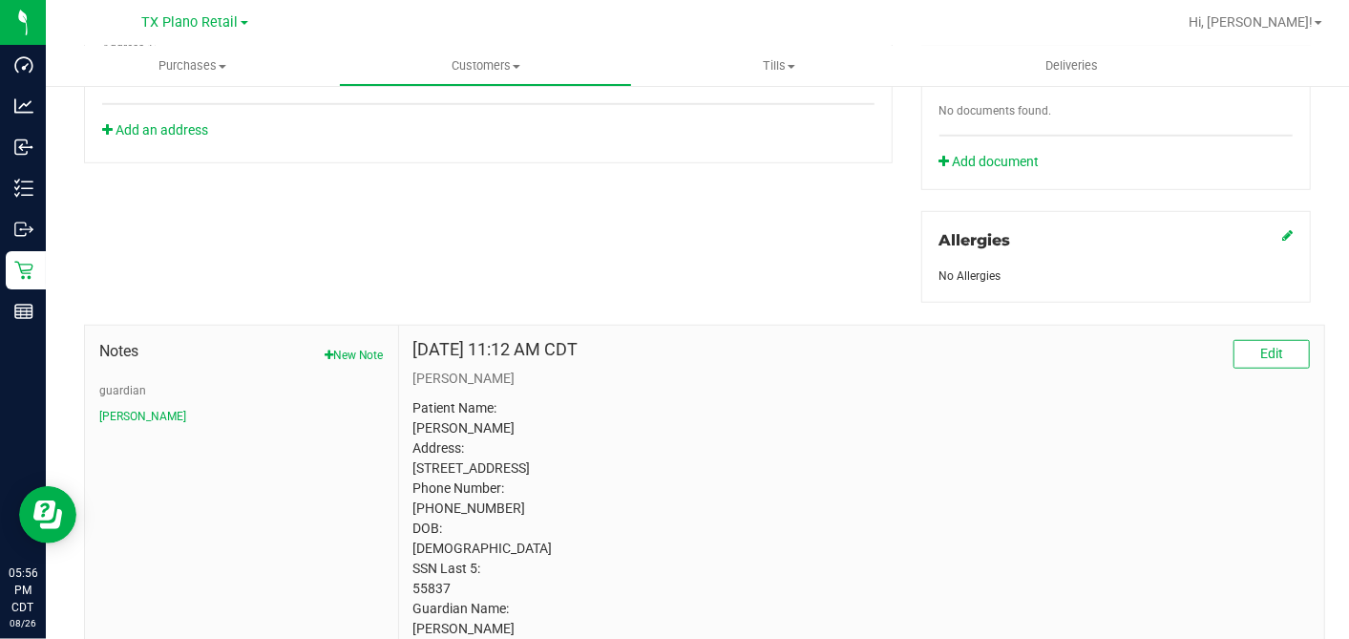
click at [433, 604] on p "Patient Name: Amy Trela Address: 3006 ENCHANTED OAKS CIR Corinth, TX, 76210 Pho…" at bounding box center [861, 538] width 897 height 281
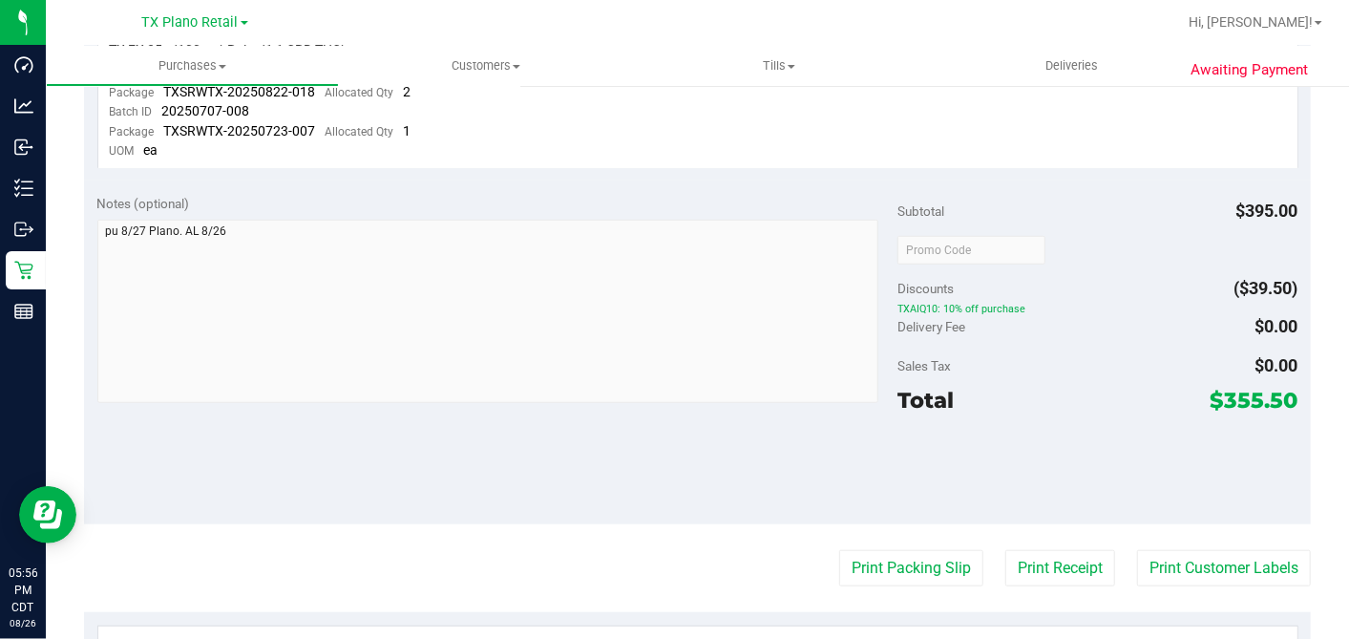
scroll to position [341, 0]
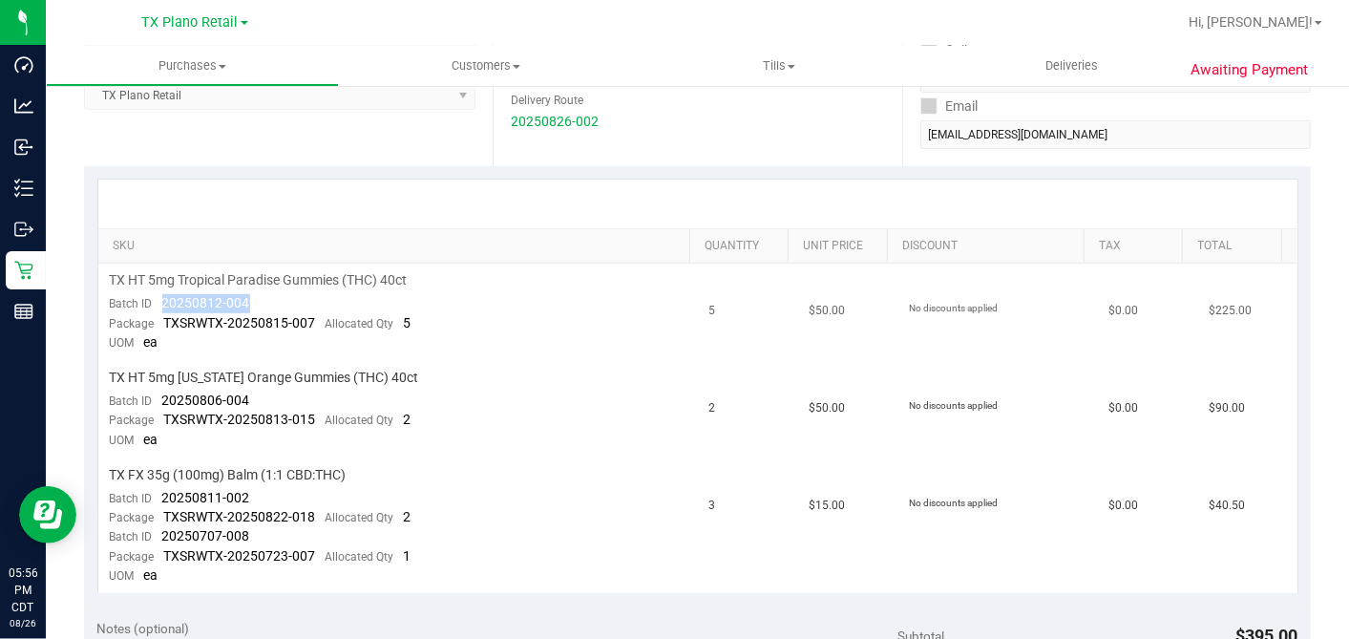
drag, startPoint x: 254, startPoint y: 301, endPoint x: 157, endPoint y: 302, distance: 97.4
click at [157, 302] on td "TX HT 5mg Tropical Paradise Gummies (THC) 40ct Batch ID 20250812-004 Package TX…" at bounding box center [398, 312] width 600 height 97
drag, startPoint x: 259, startPoint y: 395, endPoint x: 185, endPoint y: 405, distance: 74.1
click at [160, 401] on td "TX HT 5mg Texas Orange Gummies (THC) 40ct Batch ID 20250806-004 Package TXSRWTX…" at bounding box center [398, 409] width 600 height 97
drag, startPoint x: 258, startPoint y: 488, endPoint x: 148, endPoint y: 496, distance: 110.1
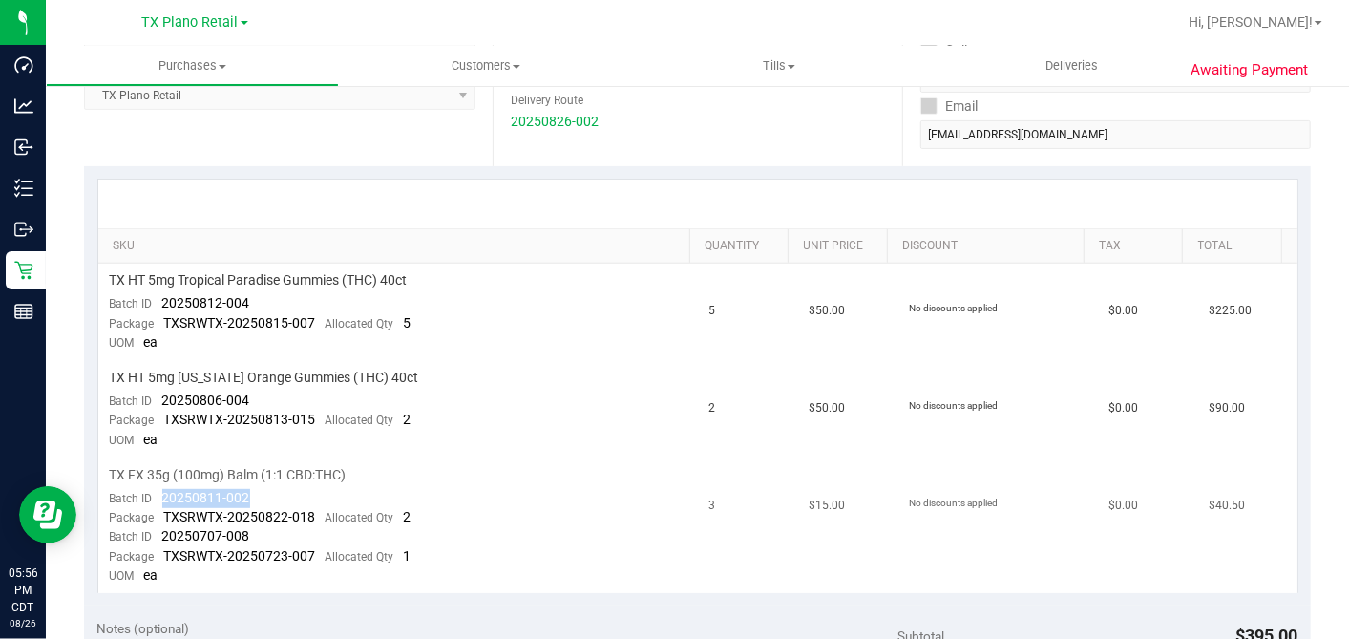
click at [148, 496] on td "TX FX 35g (100mg) Balm (1:1 CBD:THC) Batch ID 20250811-002 Package TXSRWTX-2025…" at bounding box center [398, 525] width 600 height 135
drag, startPoint x: 277, startPoint y: 529, endPoint x: 158, endPoint y: 531, distance: 119.4
click at [158, 531] on td "TX FX 35g (100mg) Balm (1:1 CBD:THC) Batch ID 20250811-002 Package TXSRWTX-2025…" at bounding box center [398, 525] width 600 height 135
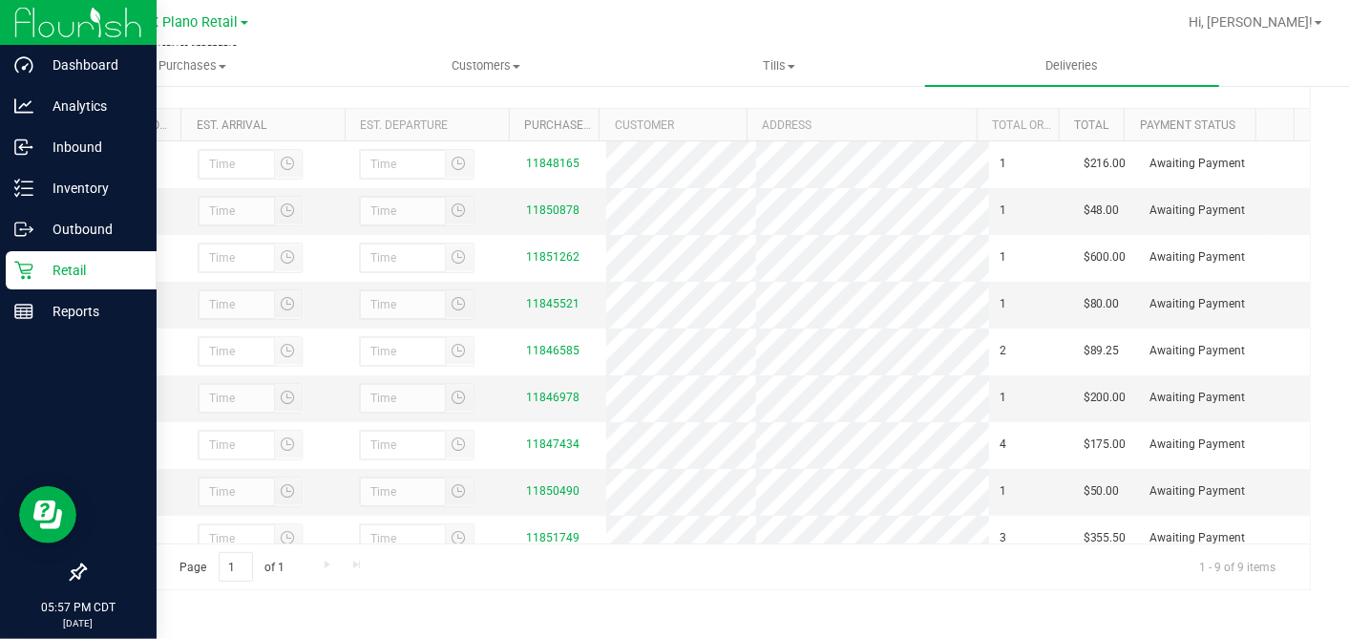
drag, startPoint x: 40, startPoint y: 272, endPoint x: 87, endPoint y: 284, distance: 48.2
click at [40, 272] on p "Retail" at bounding box center [90, 270] width 115 height 23
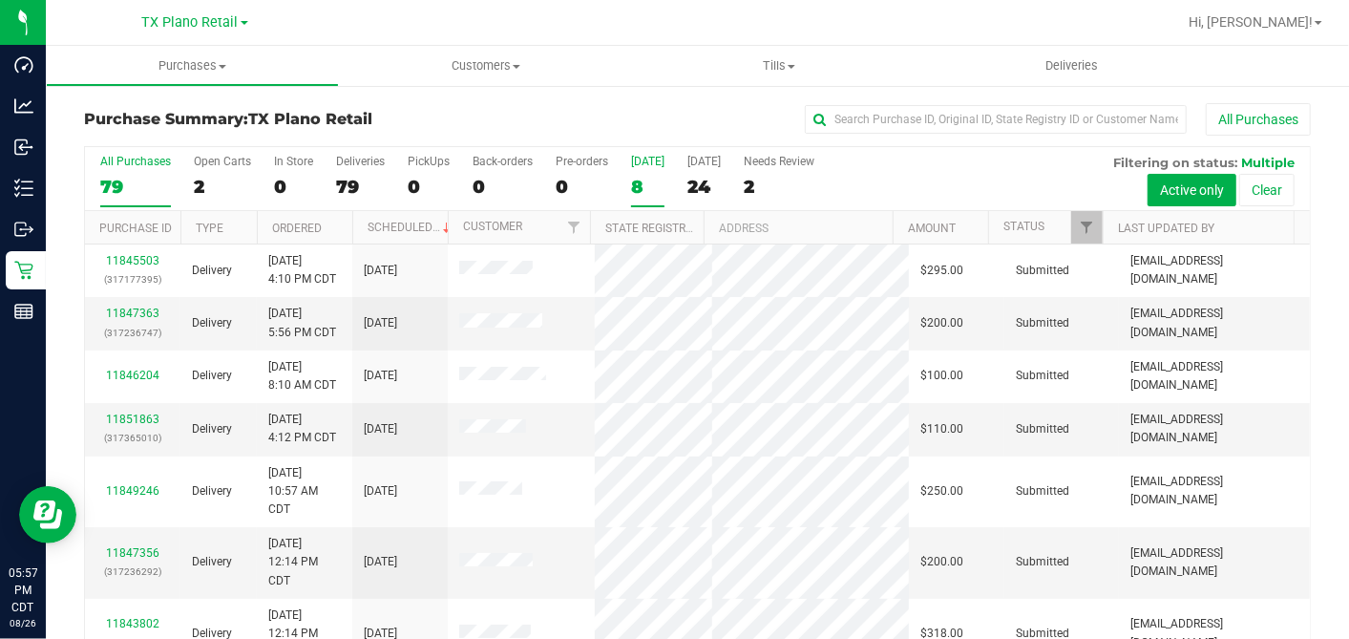
click at [631, 177] on div "8" at bounding box center [647, 187] width 33 height 22
click at [0, 0] on input "Today 8" at bounding box center [0, 0] width 0 height 0
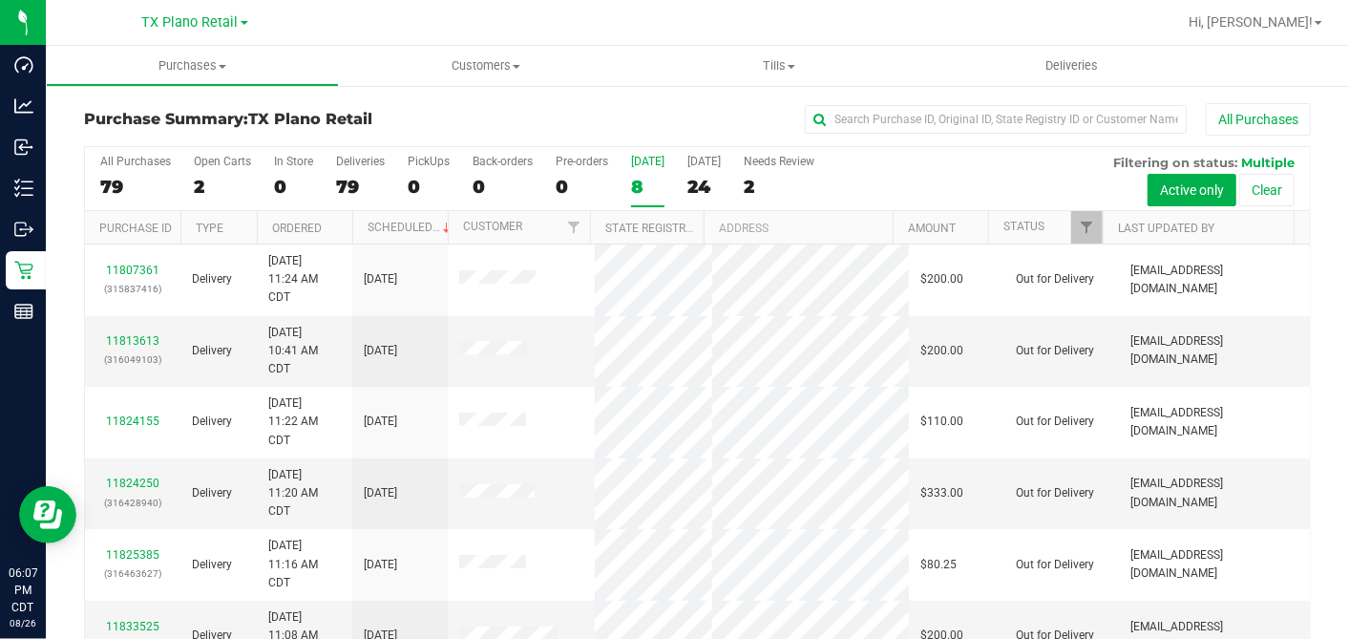
click at [632, 182] on div "8" at bounding box center [647, 187] width 33 height 22
click at [0, 0] on input "Today 8" at bounding box center [0, 0] width 0 height 0
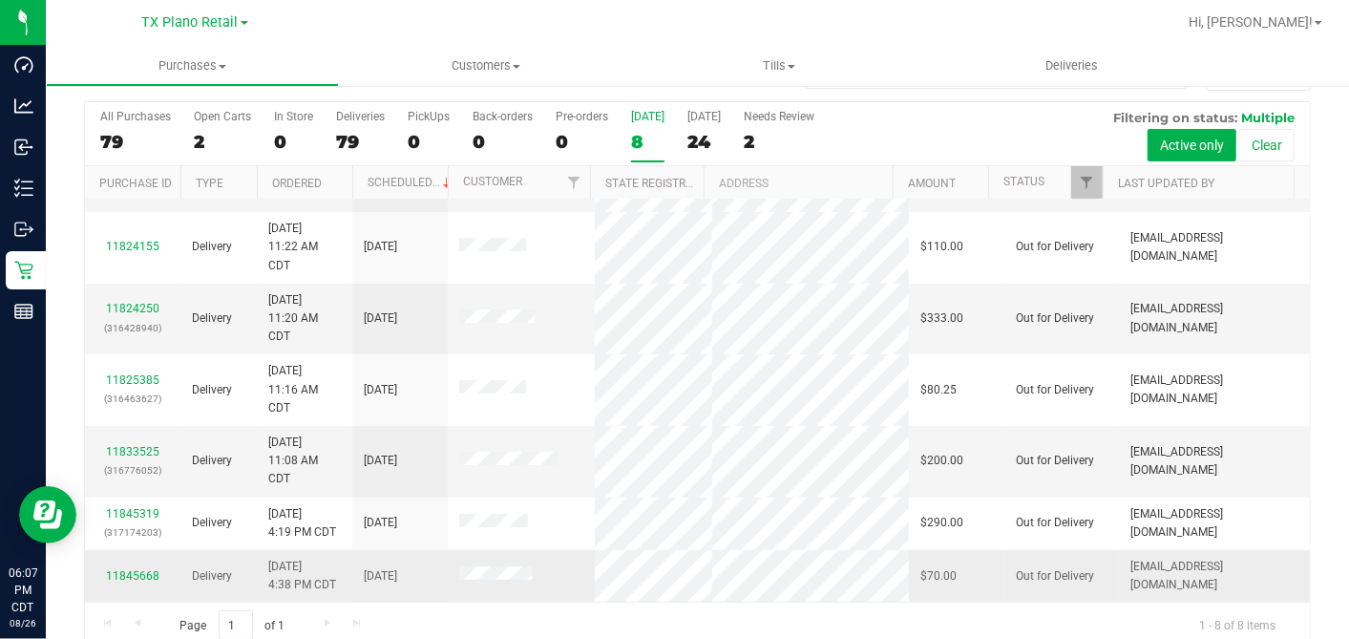
scroll to position [71, 0]
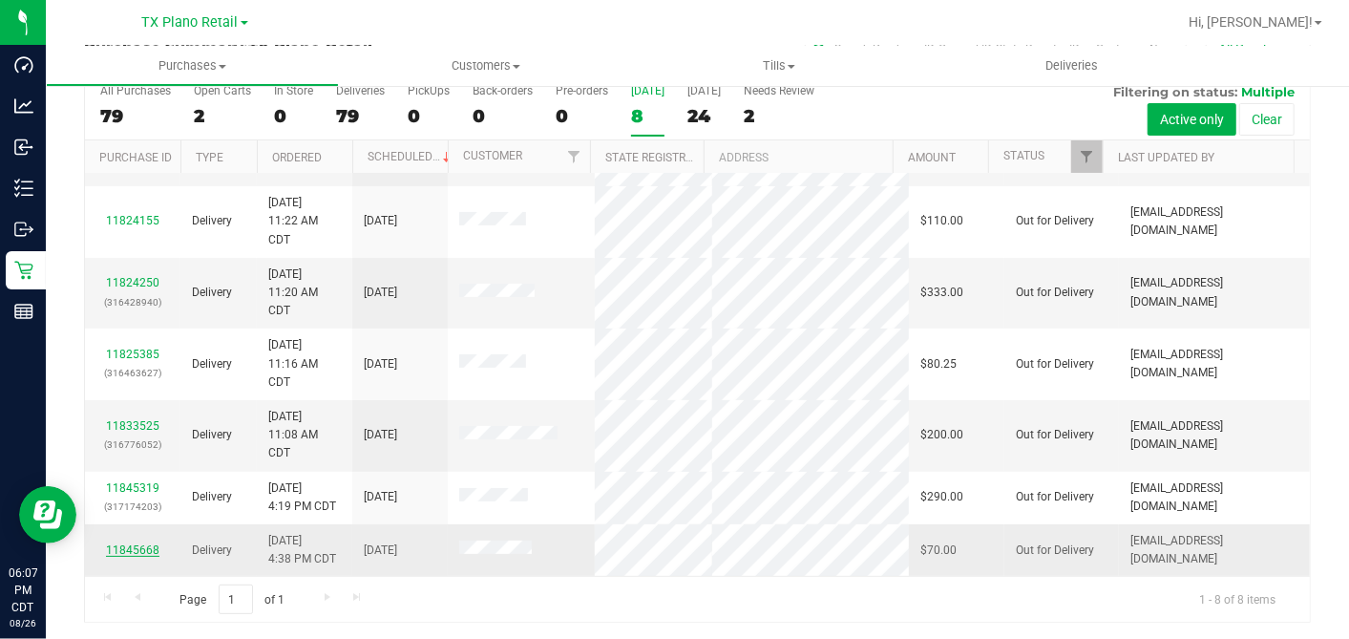
click at [142, 543] on link "11845668" at bounding box center [132, 549] width 53 height 13
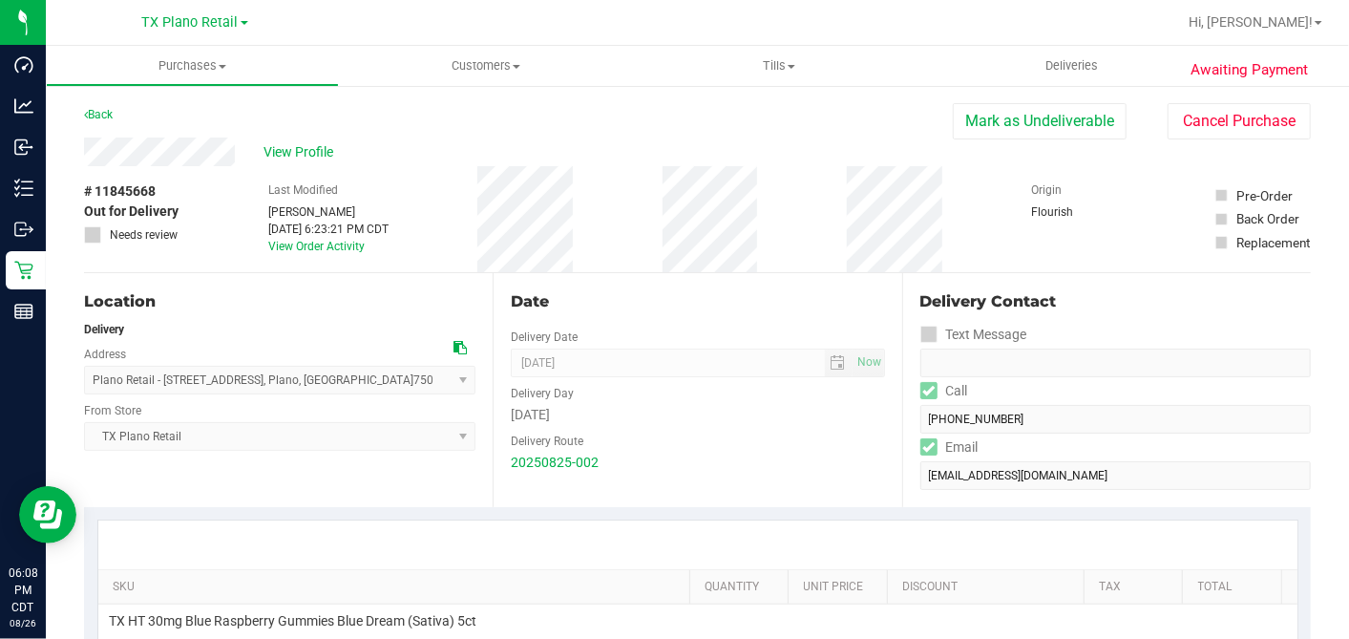
click at [122, 187] on span "# 11845668" at bounding box center [120, 191] width 72 height 20
drag, startPoint x: 1254, startPoint y: 102, endPoint x: 693, endPoint y: 149, distance: 562.4
click at [1254, 103] on button "Cancel Purchase" at bounding box center [1239, 121] width 143 height 36
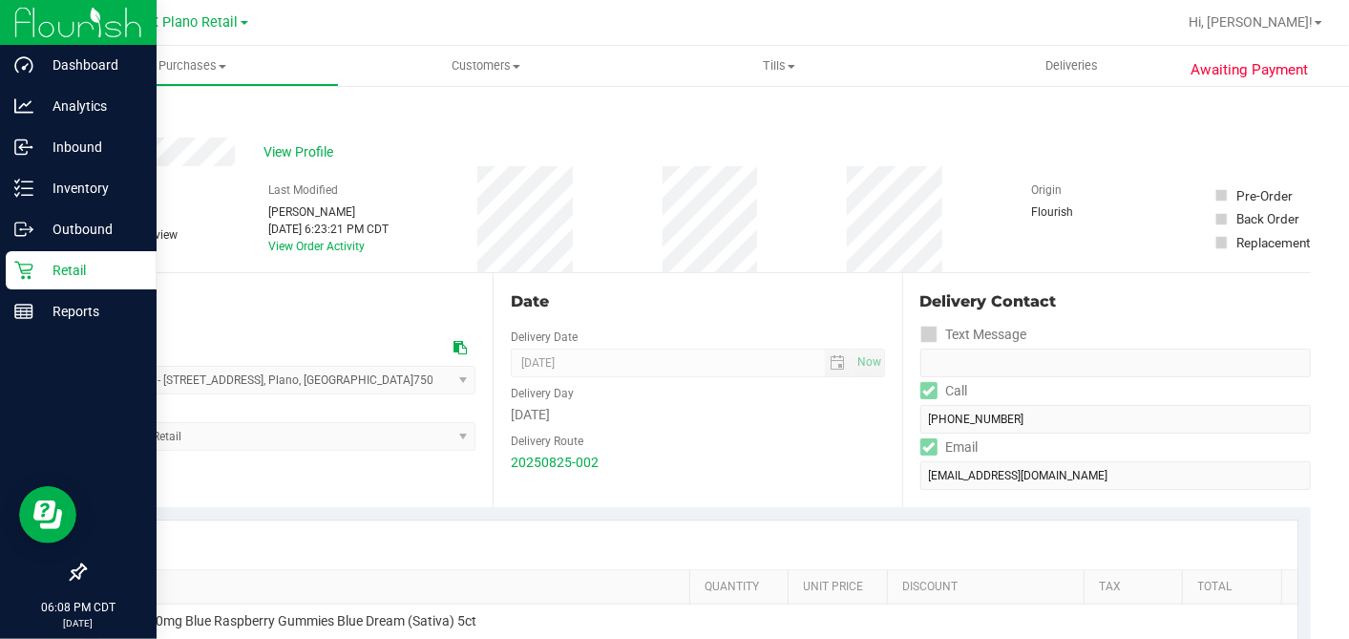
click at [33, 272] on p "Retail" at bounding box center [90, 270] width 115 height 23
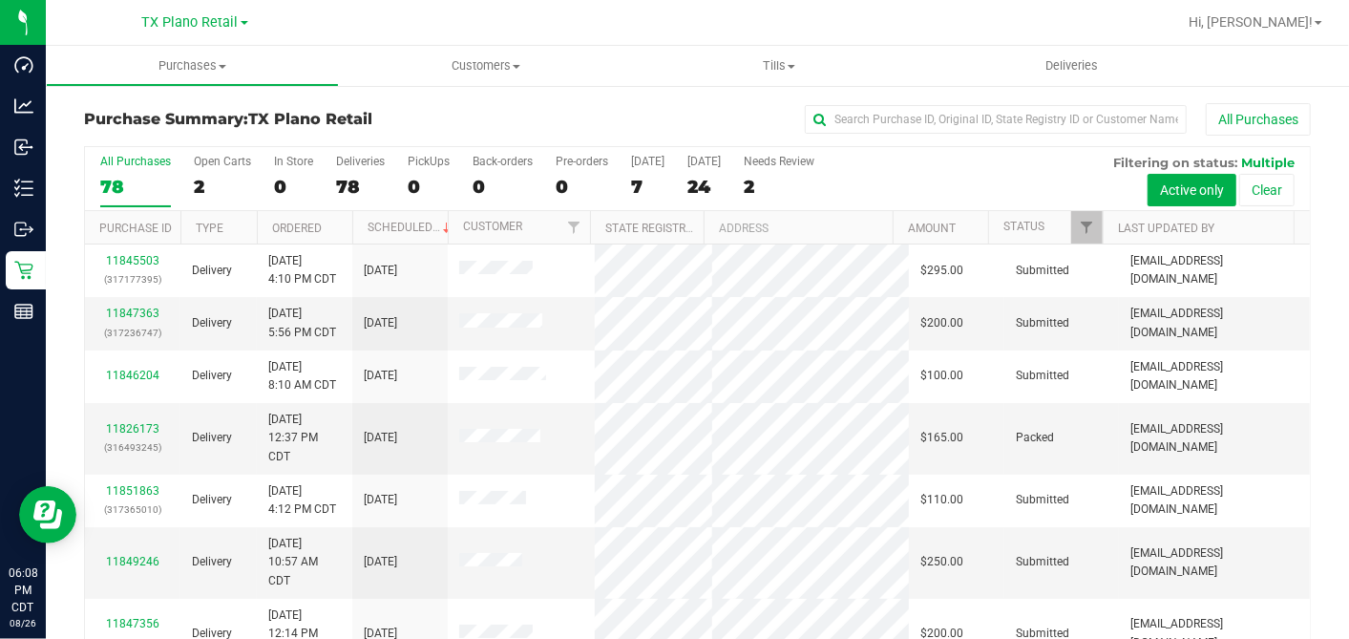
click at [638, 179] on div "7" at bounding box center [647, 187] width 33 height 22
click at [0, 0] on input "Today 7" at bounding box center [0, 0] width 0 height 0
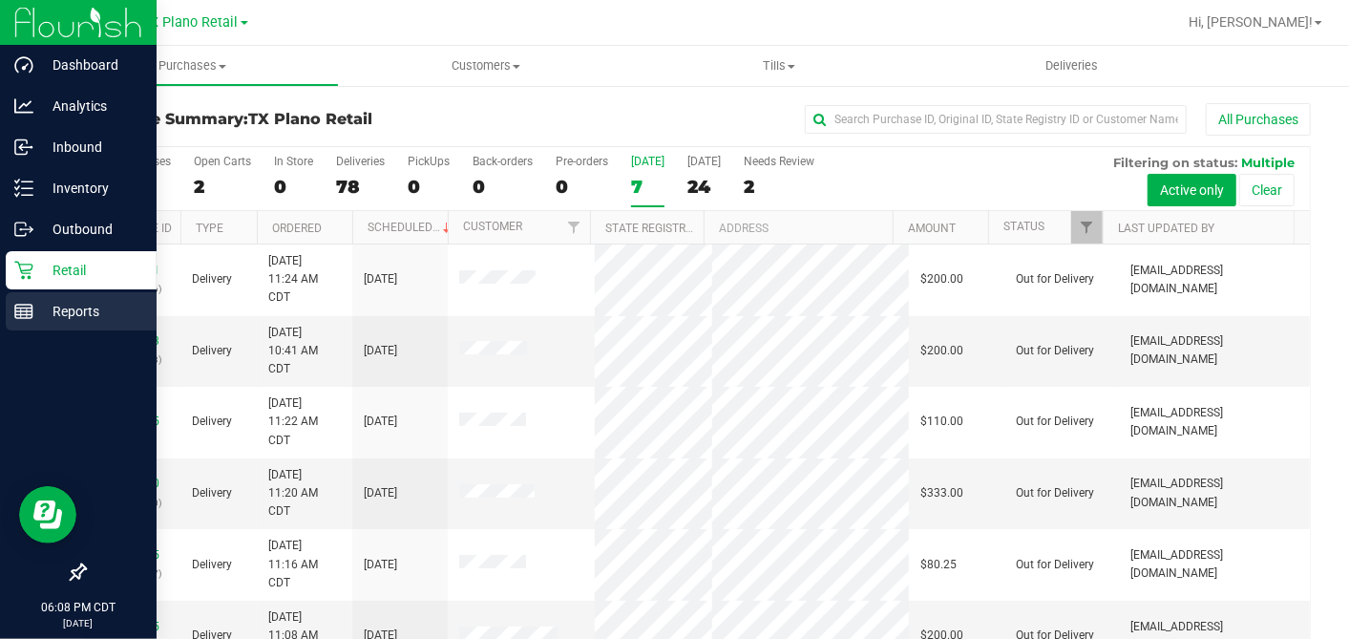
click at [35, 316] on p "Reports" at bounding box center [90, 311] width 115 height 23
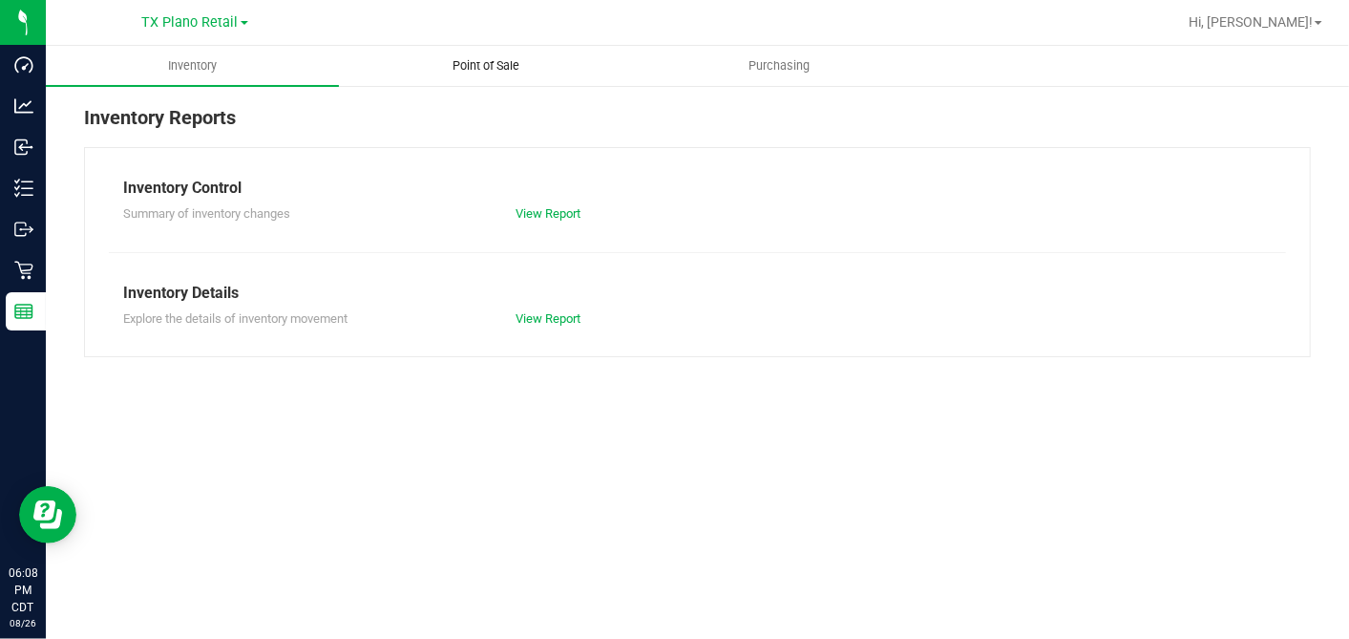
click at [462, 60] on span "Point of Sale" at bounding box center [486, 65] width 118 height 17
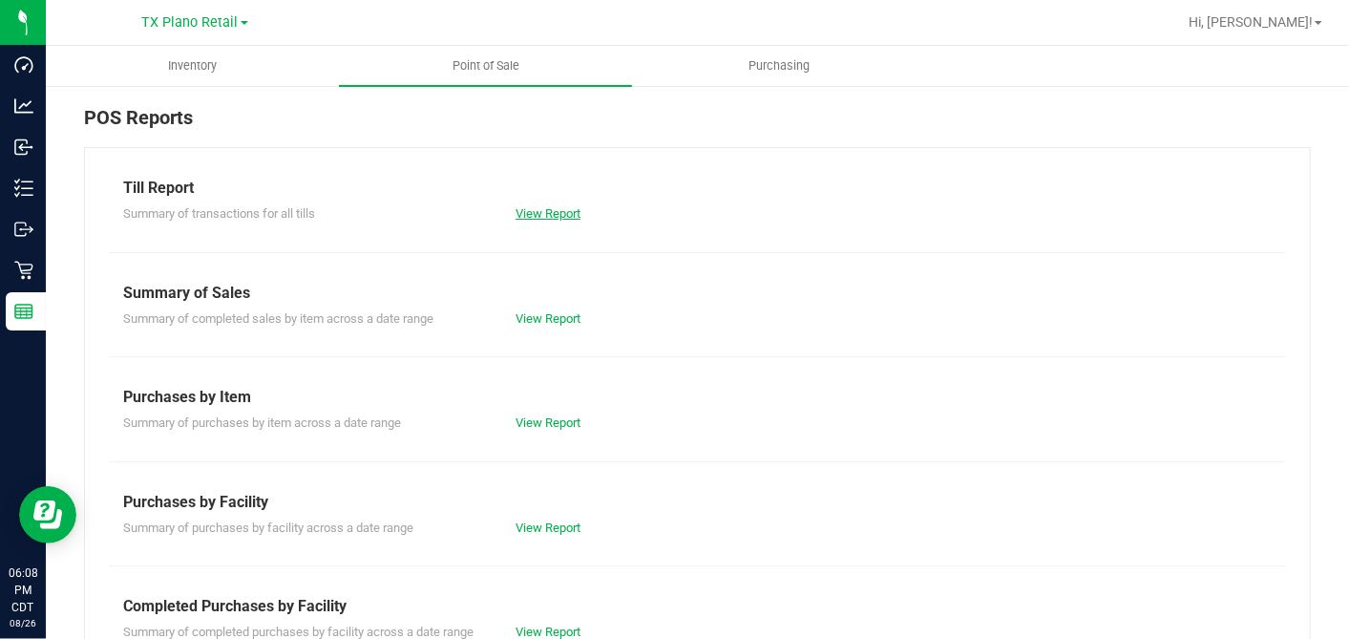
click at [536, 207] on link "View Report" at bounding box center [548, 213] width 65 height 14
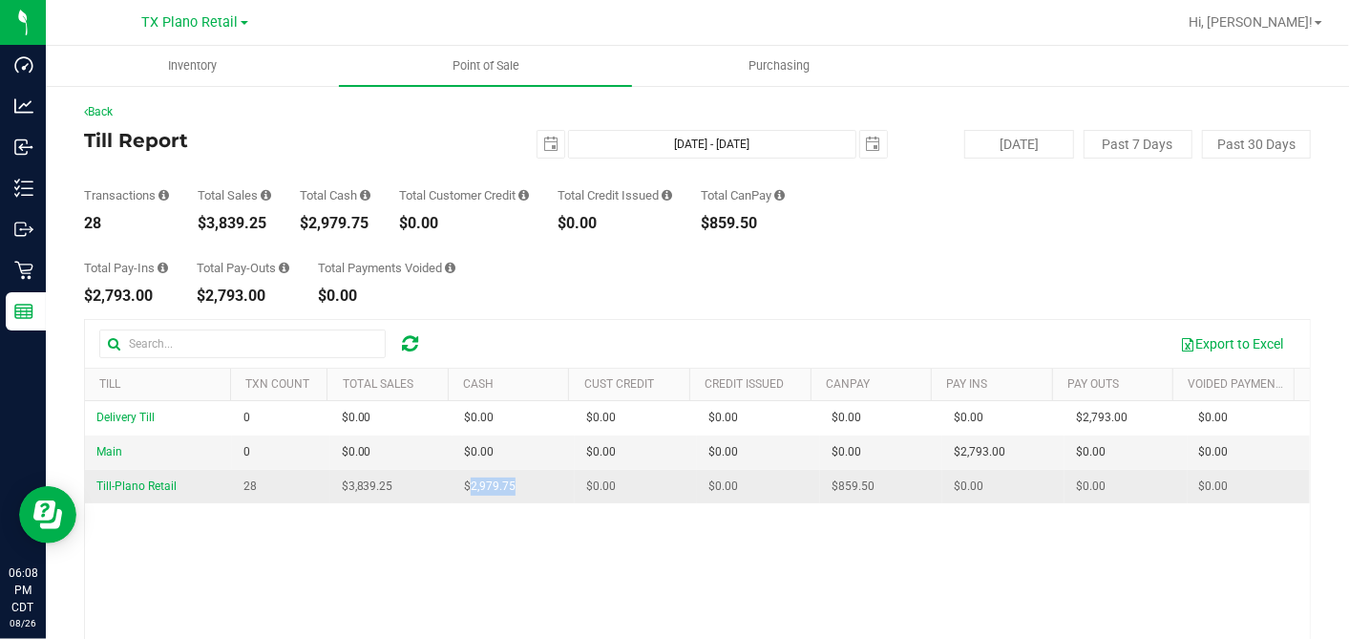
drag, startPoint x: 518, startPoint y: 482, endPoint x: 458, endPoint y: 487, distance: 60.3
click at [458, 487] on td "$2,979.75" at bounding box center [514, 486] width 122 height 33
drag, startPoint x: 864, startPoint y: 482, endPoint x: 818, endPoint y: 487, distance: 46.1
click at [820, 487] on td "$859.50" at bounding box center [881, 486] width 122 height 33
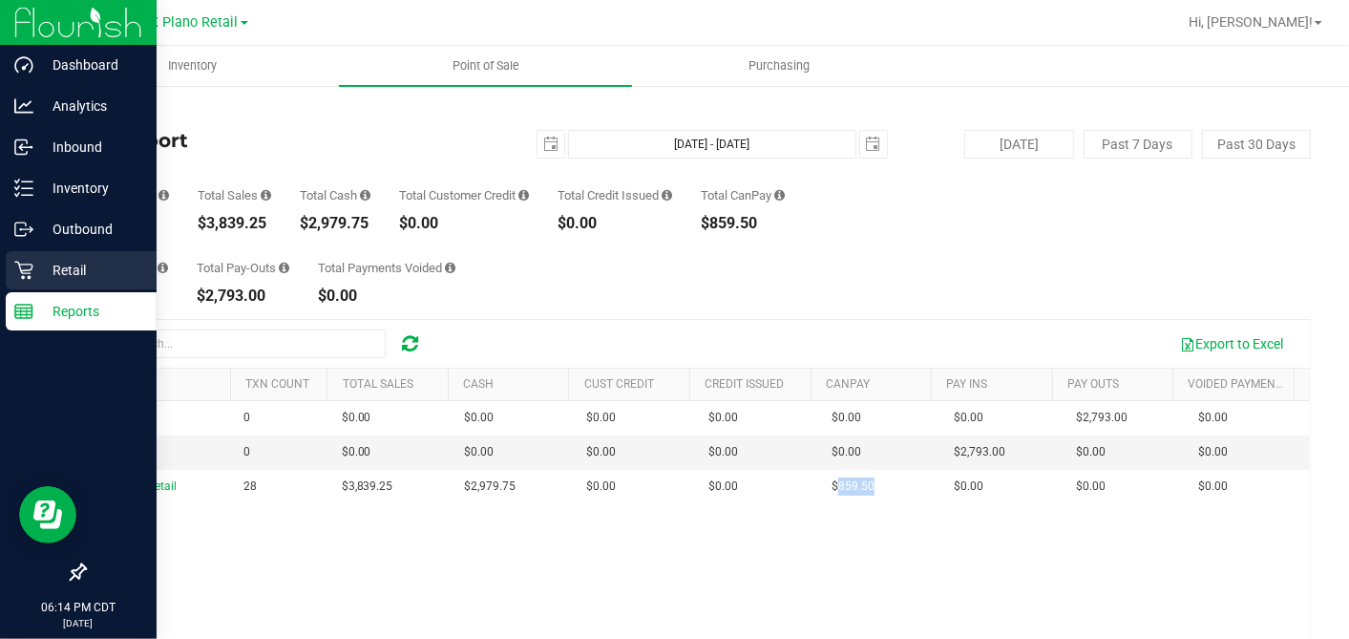
drag, startPoint x: 44, startPoint y: 264, endPoint x: 75, endPoint y: 281, distance: 35.4
click at [44, 264] on p "Retail" at bounding box center [90, 270] width 115 height 23
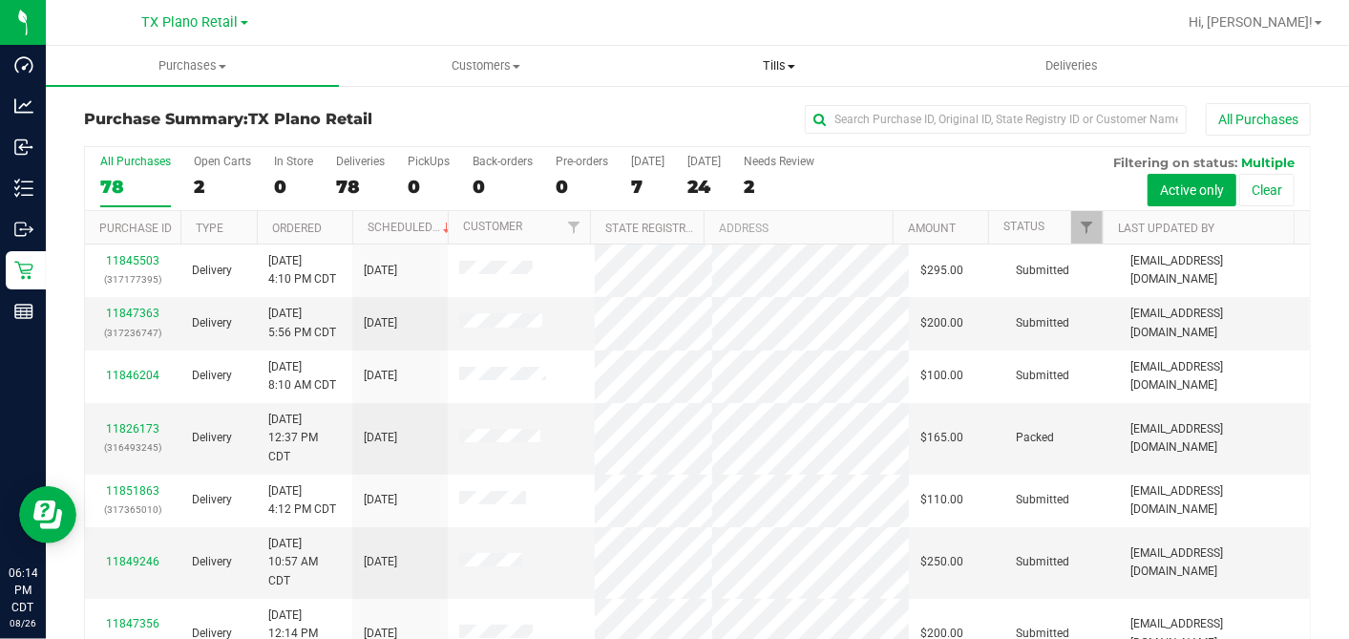
click at [790, 67] on span at bounding box center [792, 67] width 8 height 4
click at [745, 112] on span "Manage tills" at bounding box center [696, 115] width 129 height 16
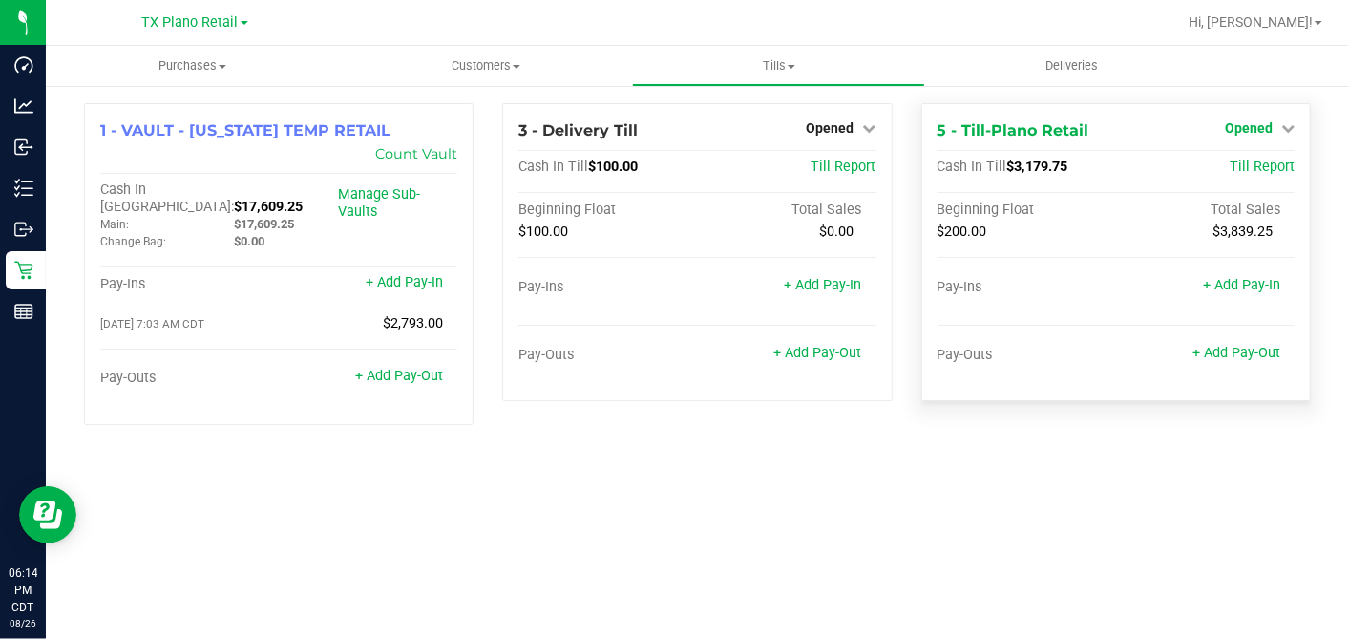
click at [1277, 131] on link "Opened" at bounding box center [1260, 127] width 70 height 15
click at [1249, 172] on link "Close Till" at bounding box center [1251, 167] width 52 height 15
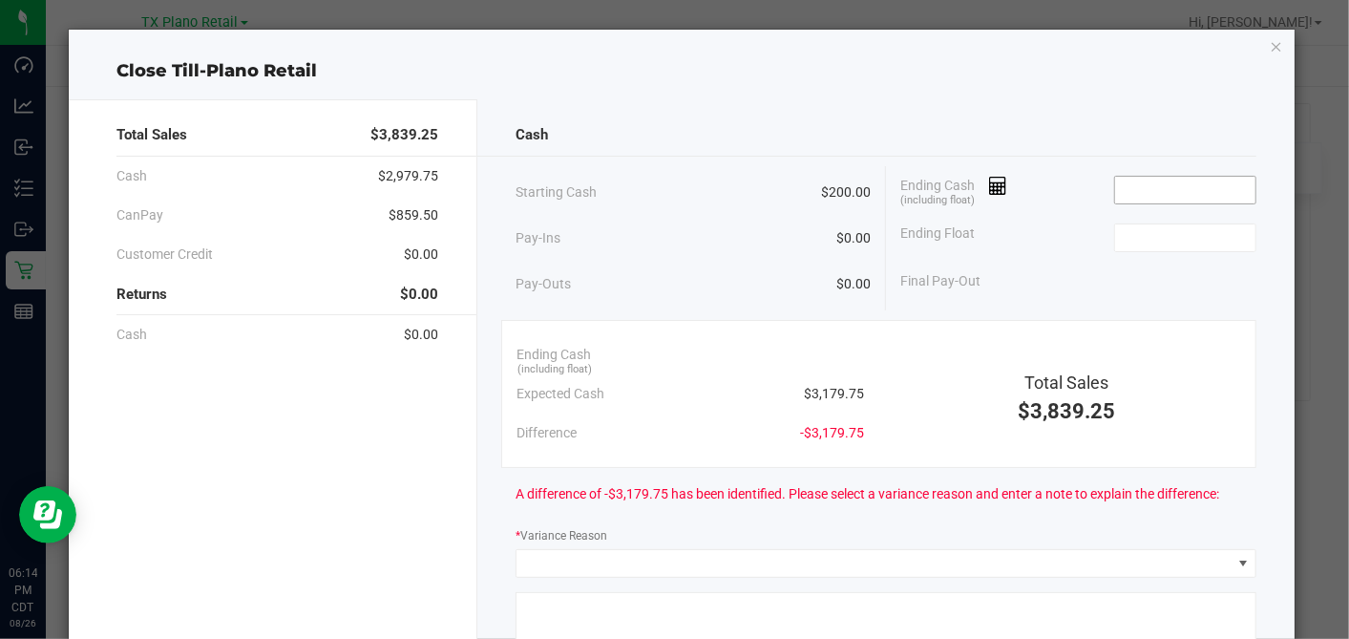
click at [1152, 200] on input at bounding box center [1185, 190] width 140 height 27
type input "$3,180.25"
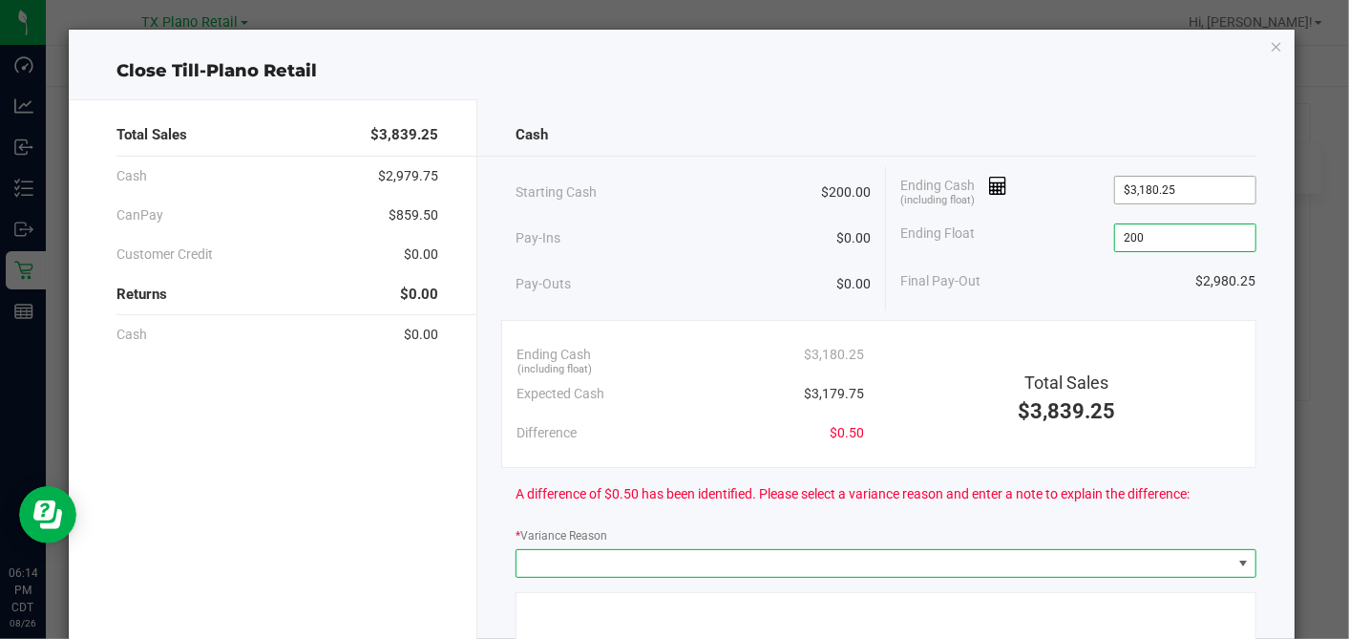
type input "$200.00"
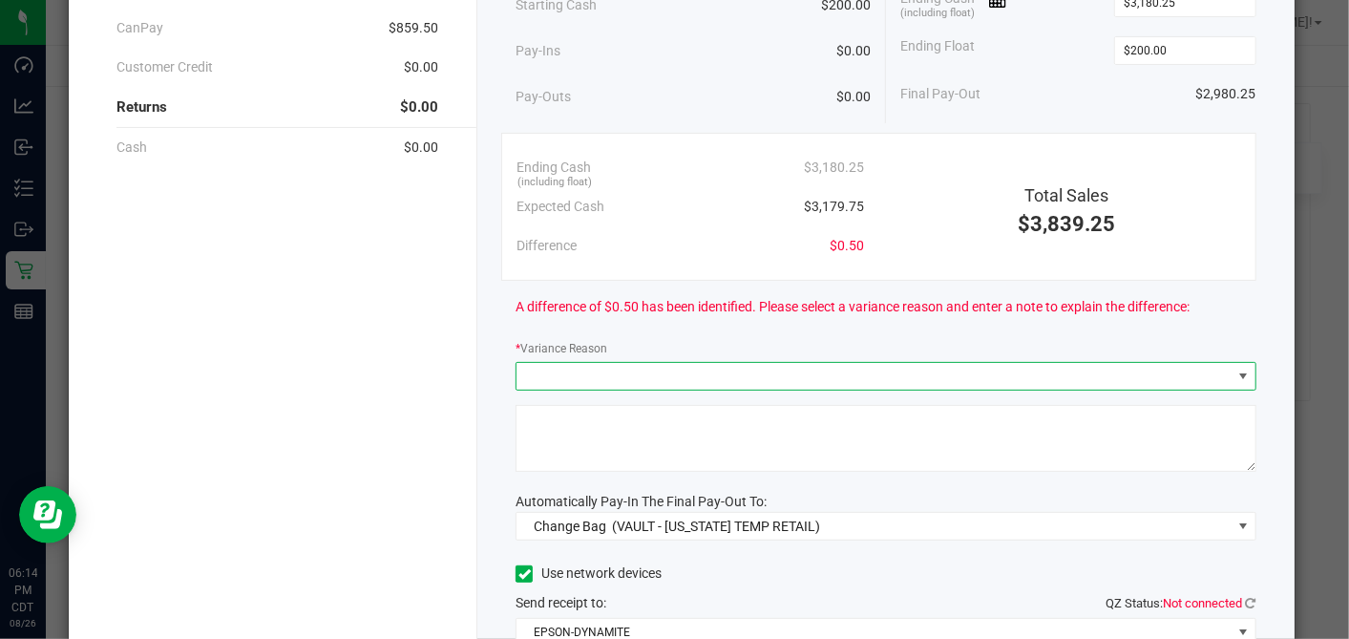
scroll to position [212, 0]
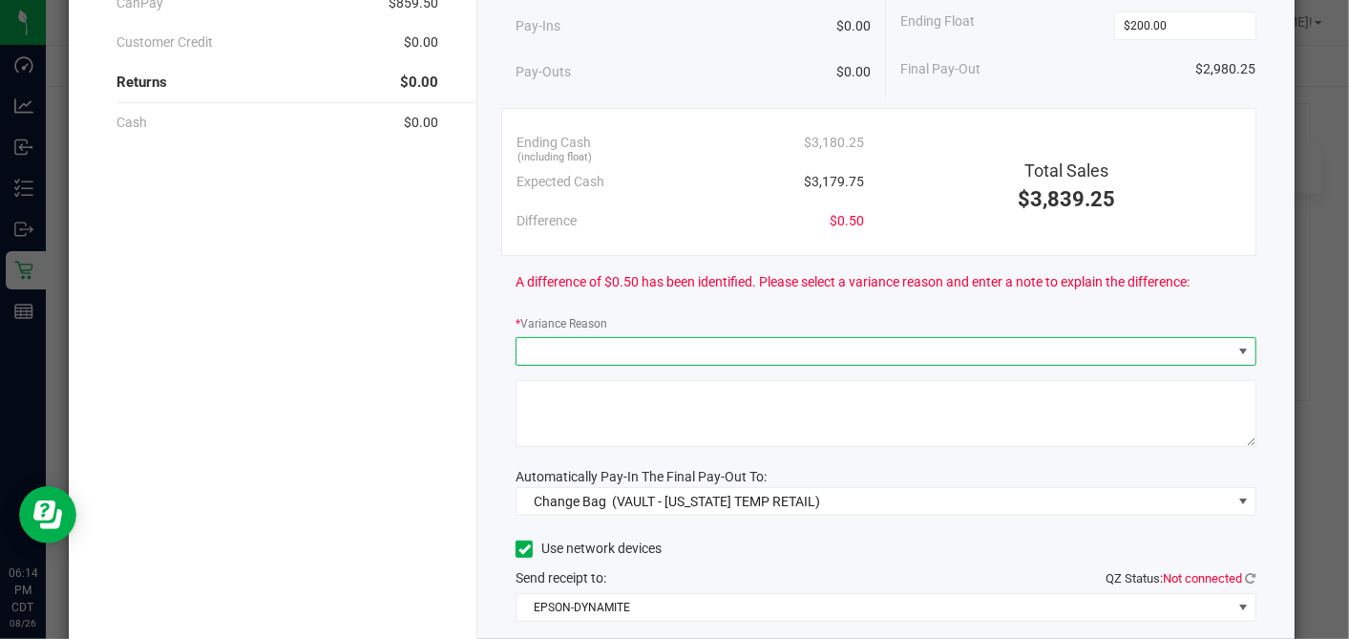
drag, startPoint x: 708, startPoint y: 349, endPoint x: 707, endPoint y: 360, distance: 11.6
click at [708, 349] on span at bounding box center [874, 351] width 714 height 27
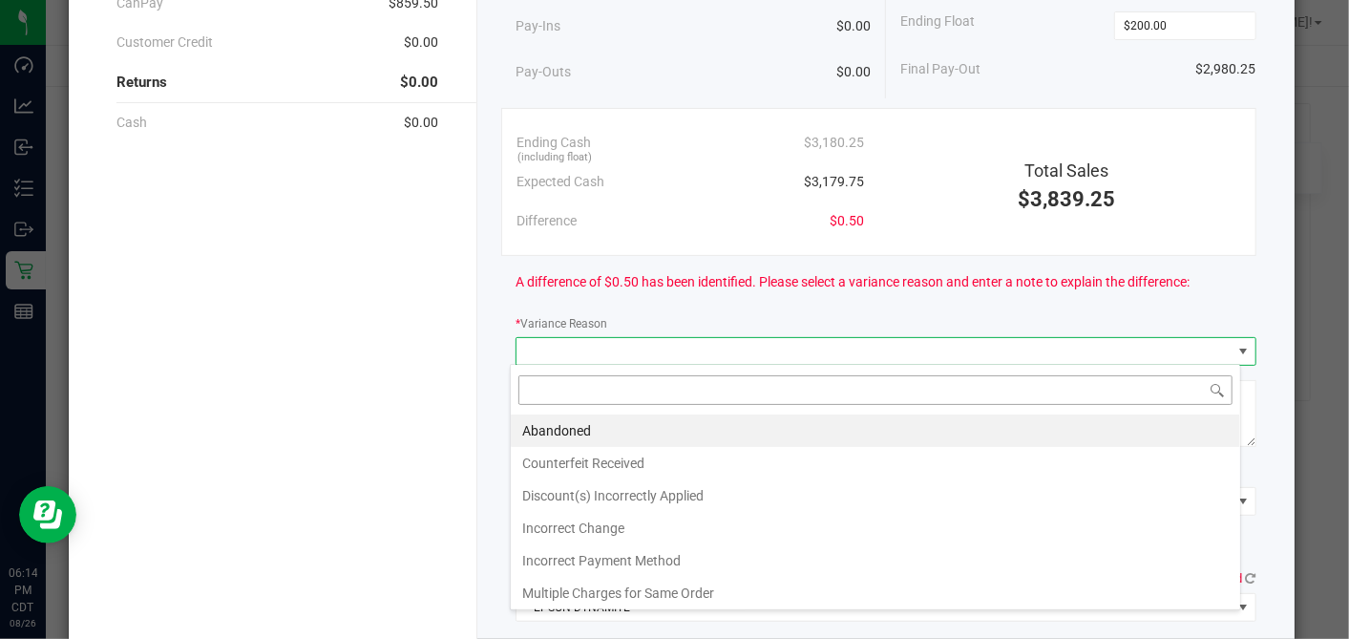
scroll to position [28, 730]
click at [630, 423] on li "Abandoned" at bounding box center [875, 430] width 729 height 32
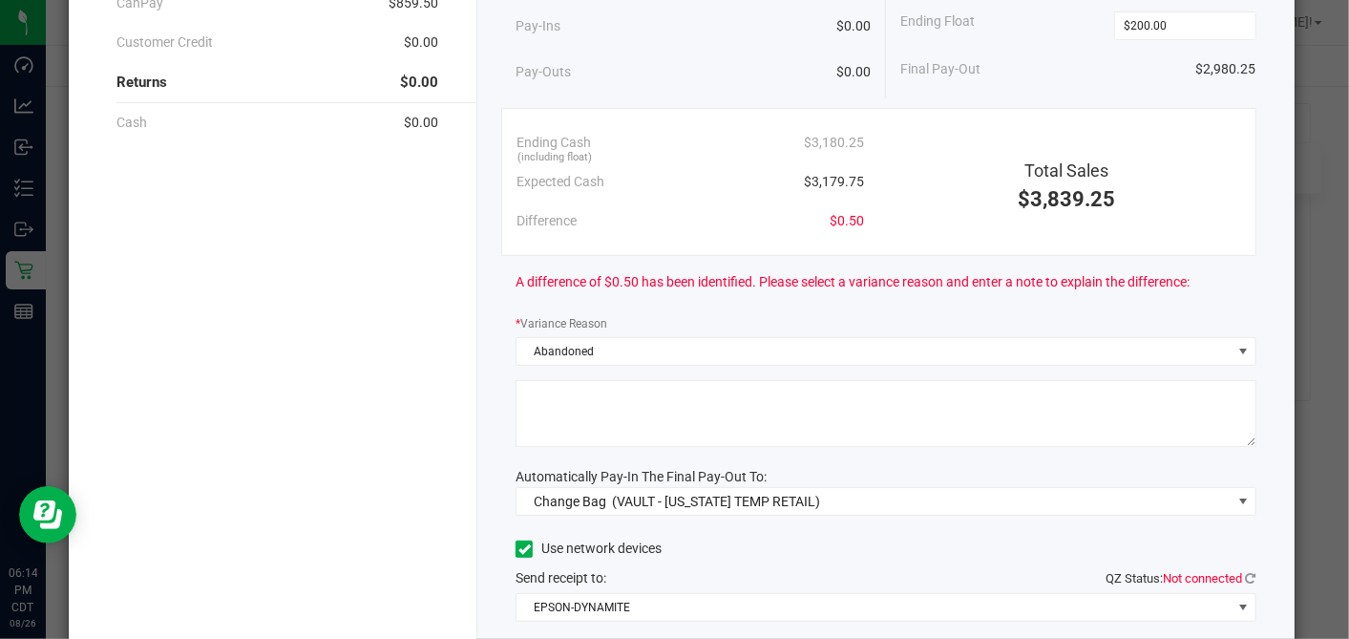
click at [616, 427] on textarea at bounding box center [886, 413] width 740 height 67
type textarea "PT Abandoned change"
click at [627, 513] on div "Cash Starting Cash $200.00 Pay-Ins $0.00 Pay-Outs $0.00 Ending Cash (including …" at bounding box center [885, 317] width 816 height 860
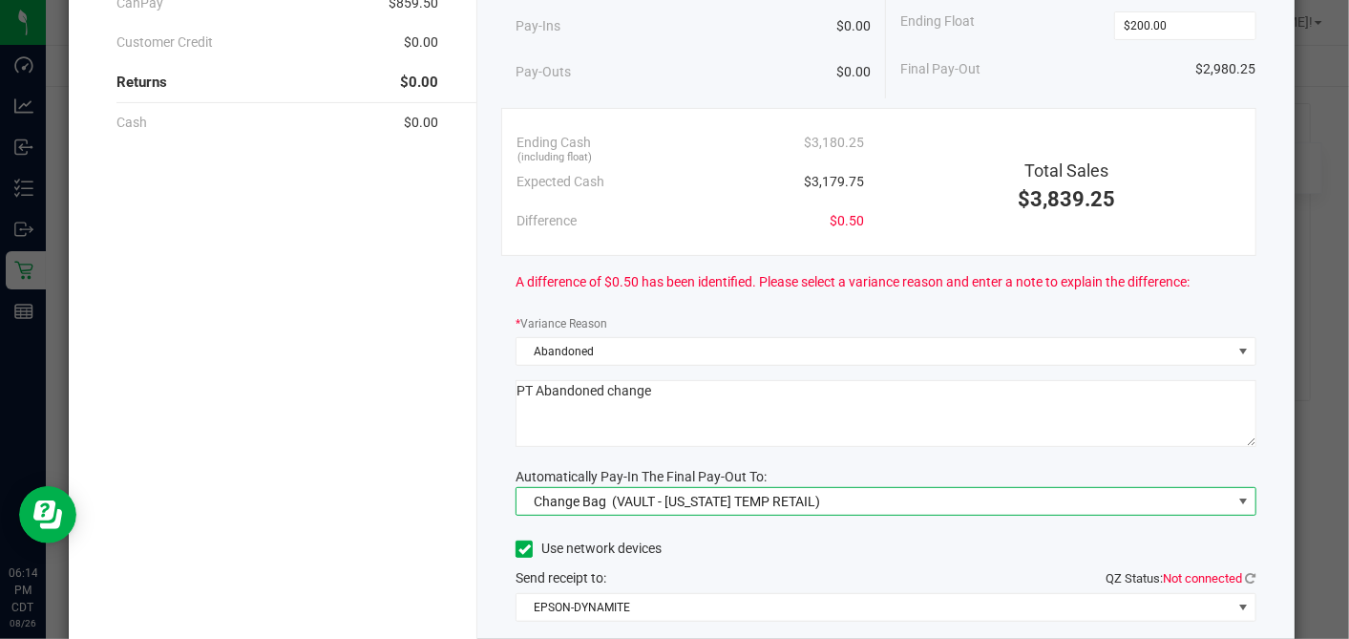
click at [624, 504] on span "(VAULT - TEXAS TEMP RETAIL)" at bounding box center [716, 501] width 208 height 15
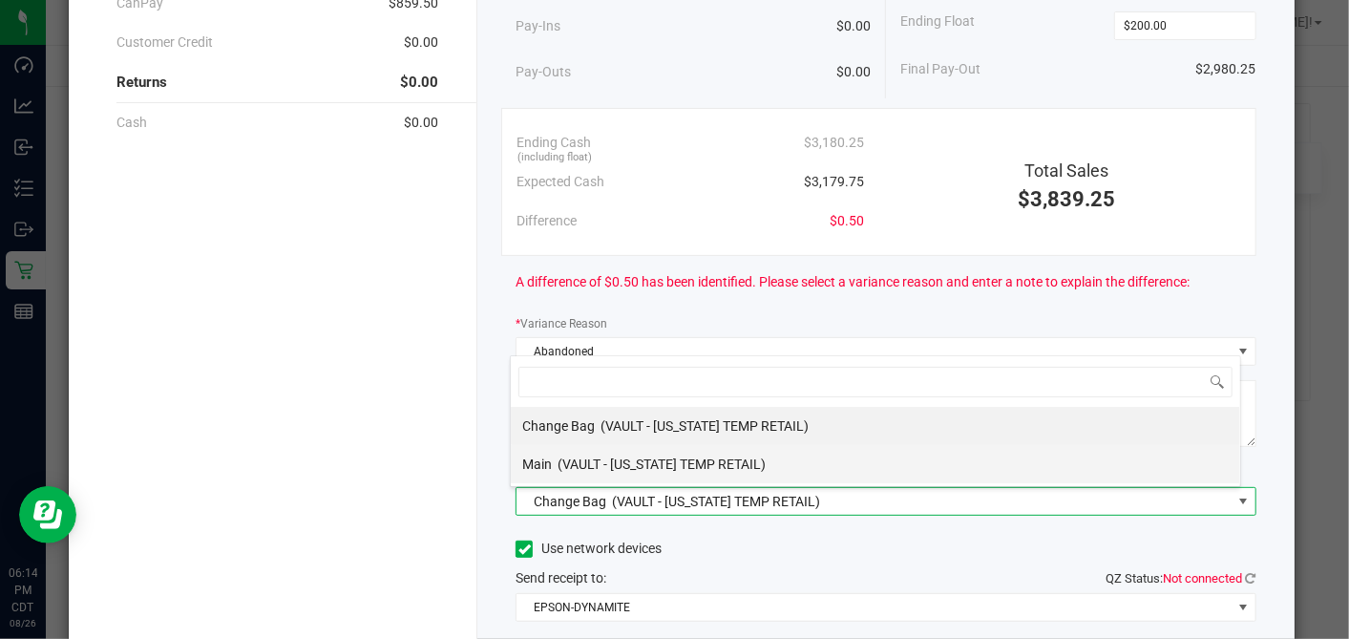
click at [609, 449] on div "Main (VAULT - TEXAS TEMP RETAIL)" at bounding box center [643, 464] width 243 height 34
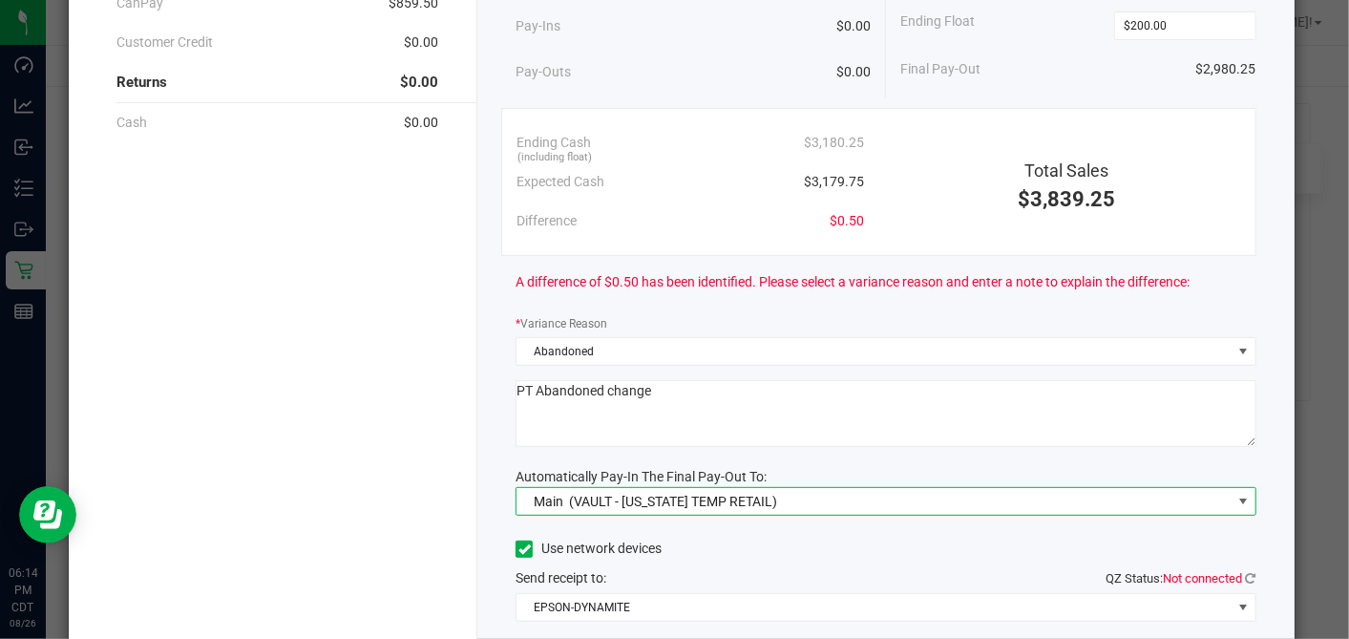
click at [518, 549] on icon at bounding box center [524, 549] width 12 height 0
click at [0, 0] on input "Use network devices" at bounding box center [0, 0] width 0 height 0
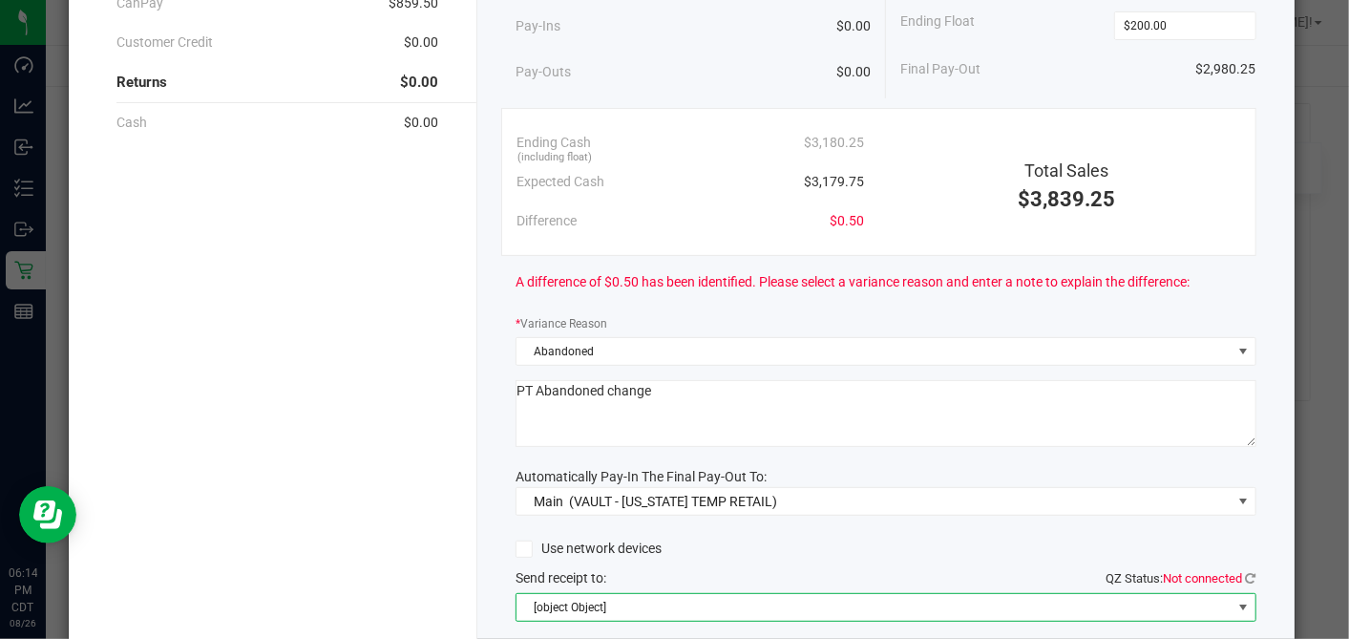
click at [562, 597] on span "[object Object]" at bounding box center [874, 607] width 714 height 27
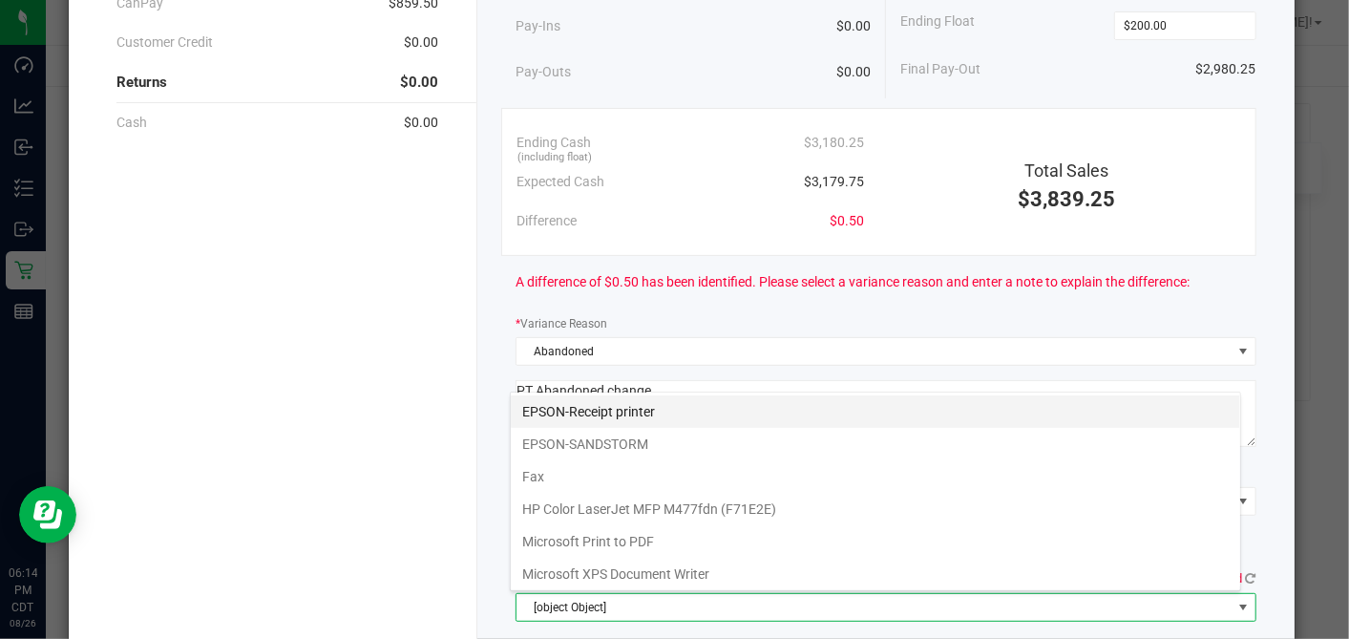
drag, startPoint x: 587, startPoint y: 406, endPoint x: 604, endPoint y: 425, distance: 25.7
click at [587, 406] on printer "EPSON-Receipt printer" at bounding box center [875, 411] width 729 height 32
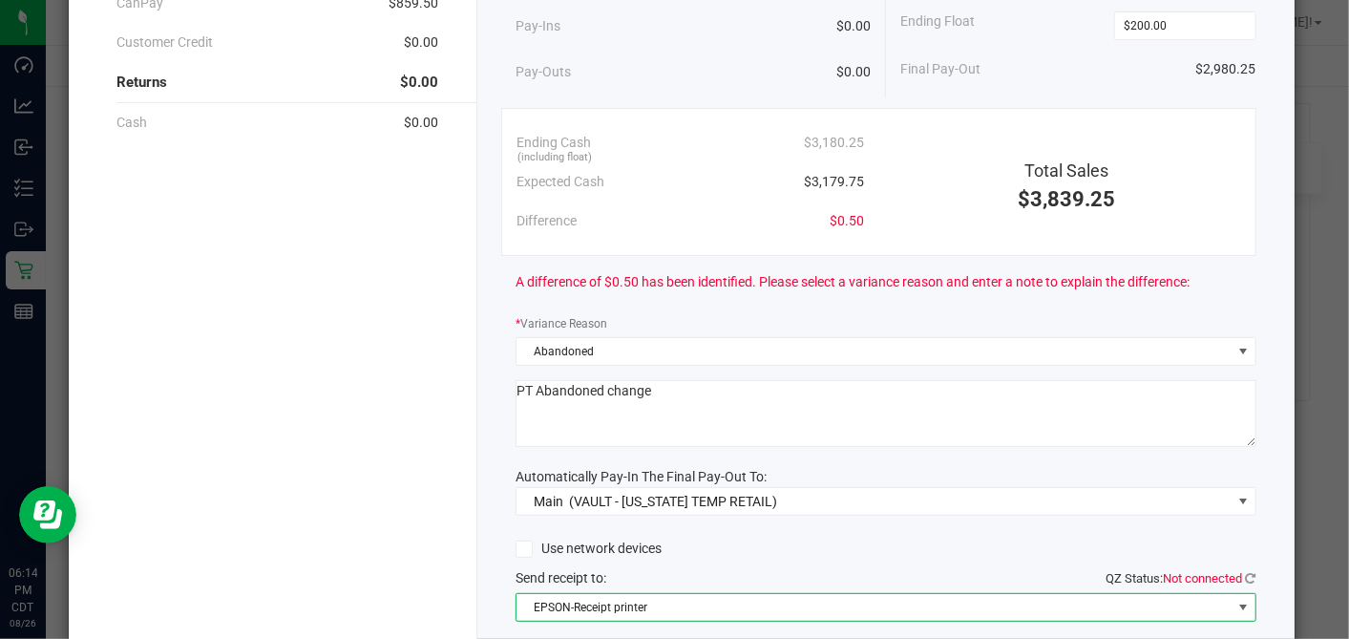
click at [820, 537] on div "Use network devices" at bounding box center [886, 549] width 740 height 29
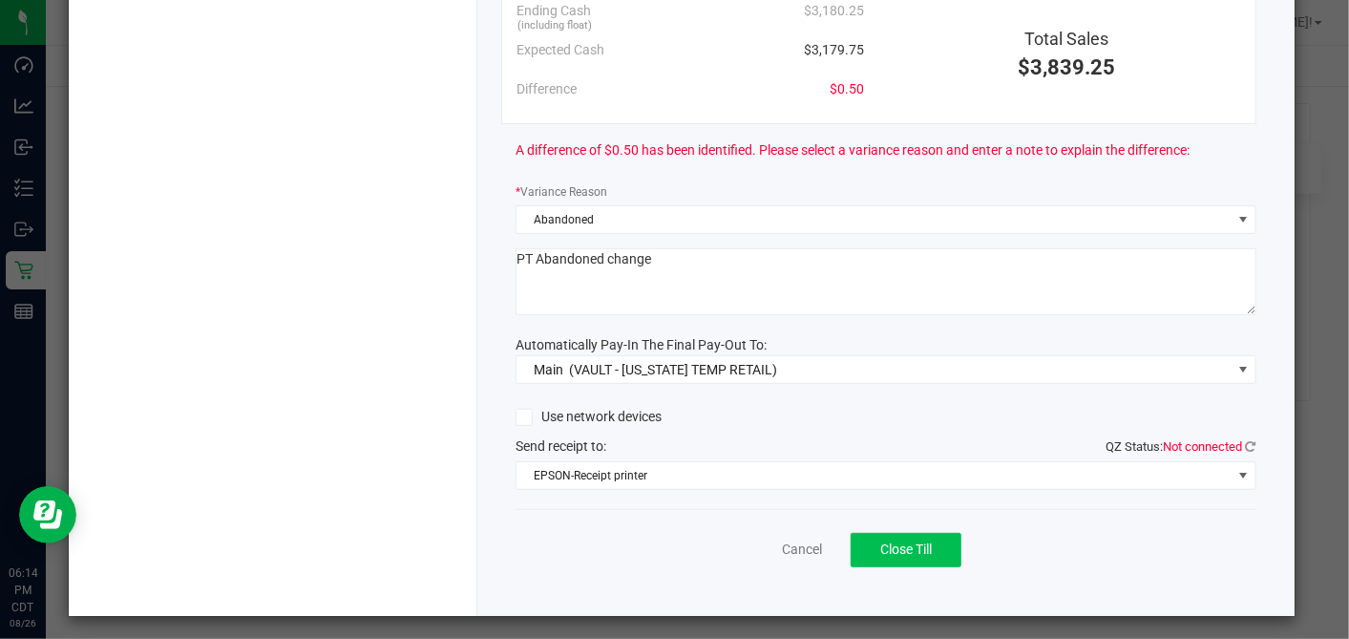
scroll to position [347, 0]
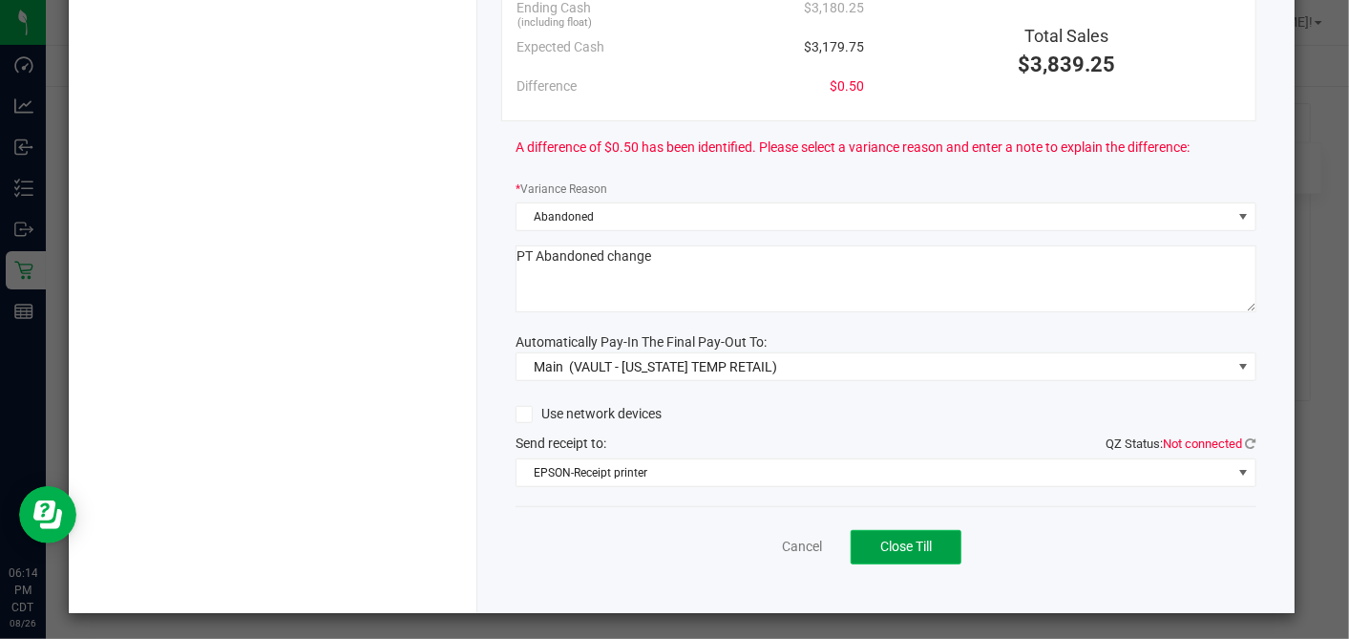
click at [895, 545] on span "Close Till" at bounding box center [906, 546] width 52 height 15
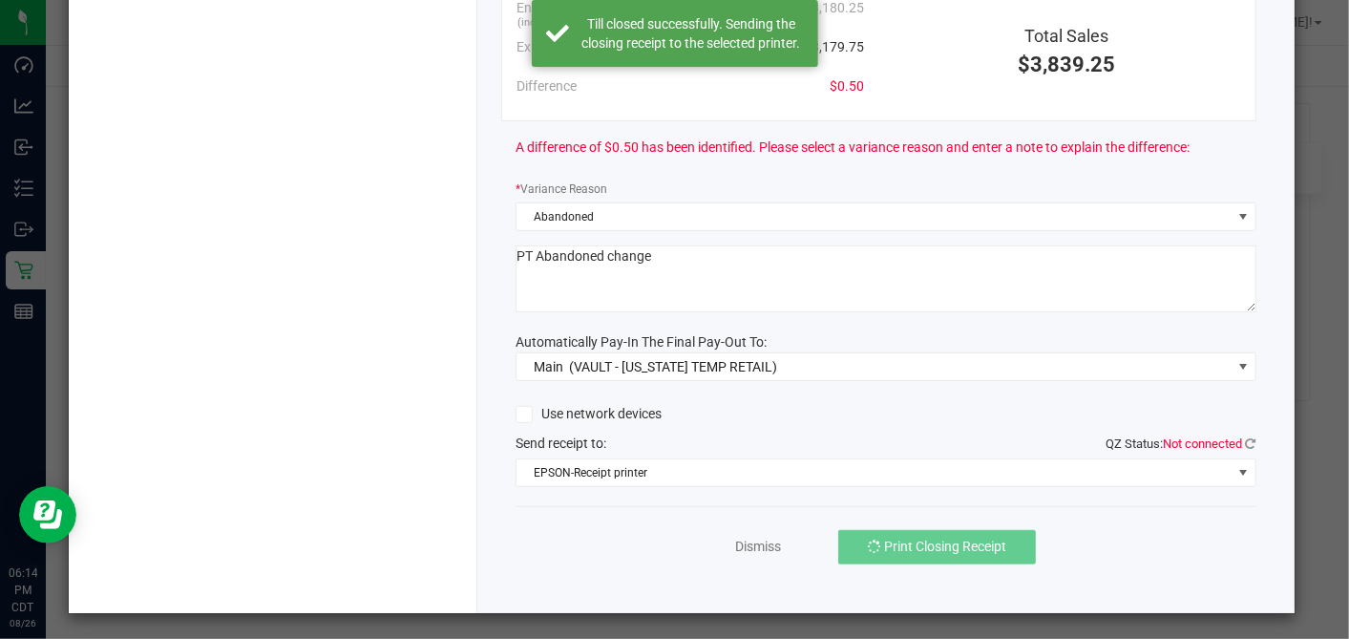
scroll to position [0, 0]
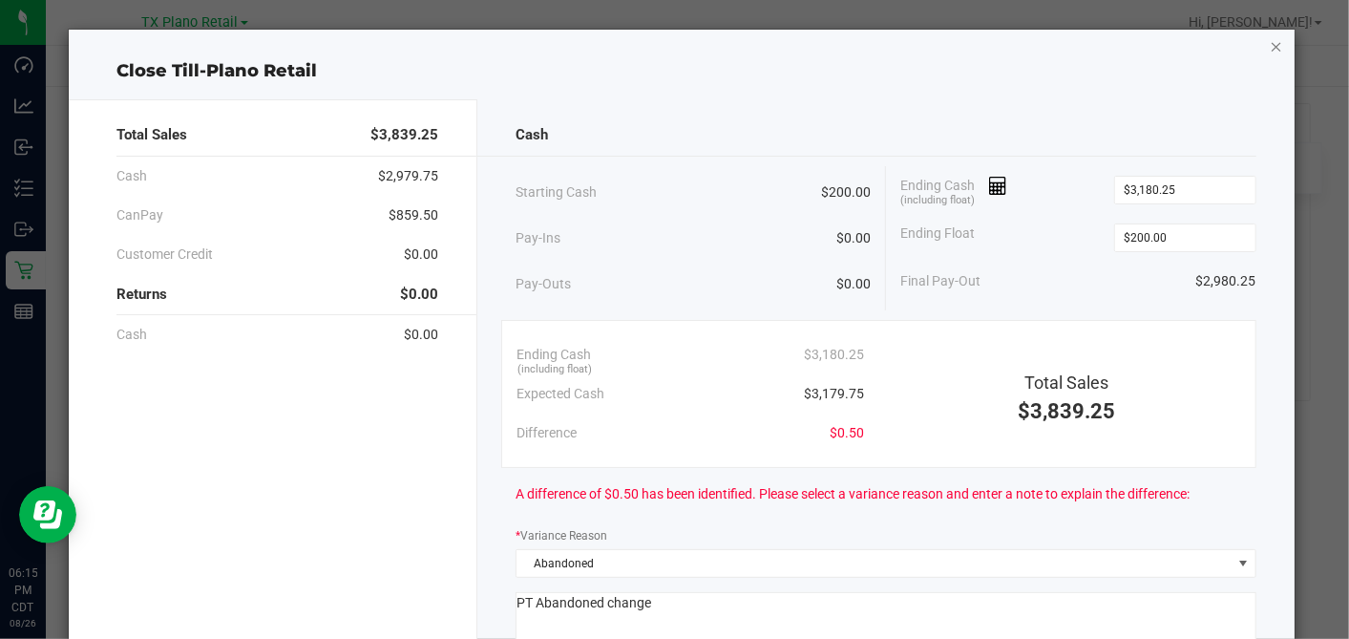
click at [1270, 43] on icon "button" at bounding box center [1276, 45] width 13 height 23
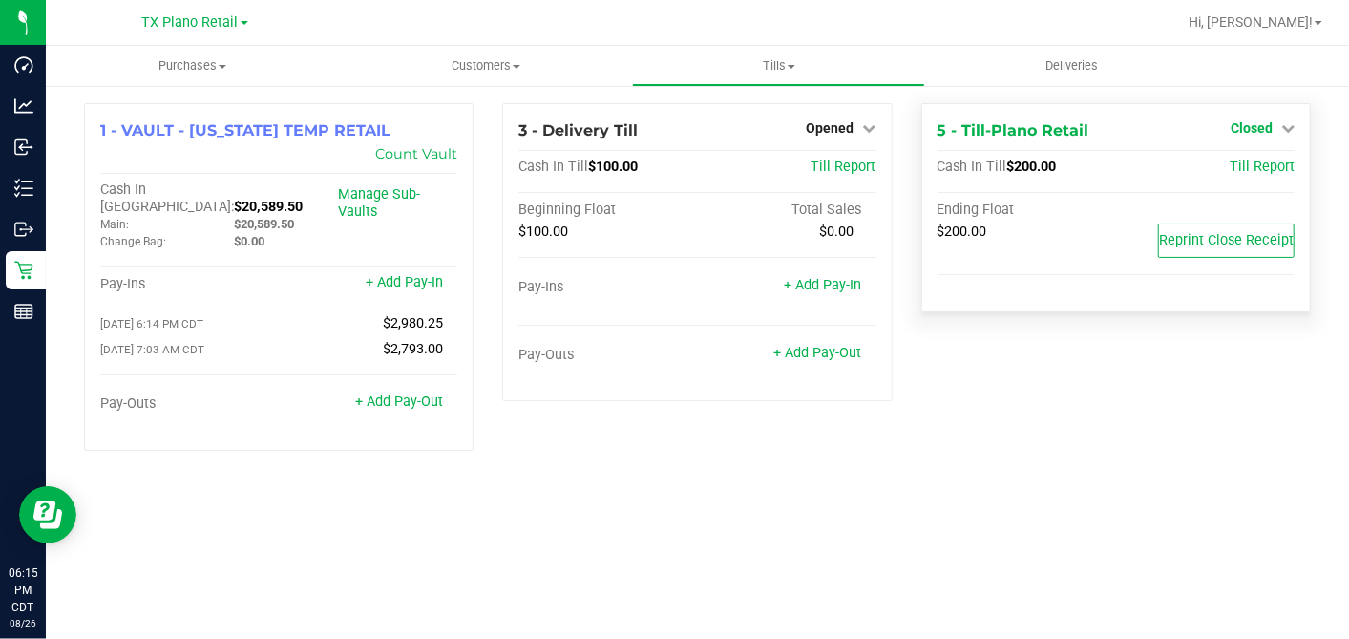
click at [1241, 131] on span "Closed" at bounding box center [1252, 127] width 42 height 15
click at [1217, 163] on div "Open Till" at bounding box center [1250, 169] width 141 height 24
click at [1226, 165] on link "Open Till" at bounding box center [1251, 167] width 51 height 15
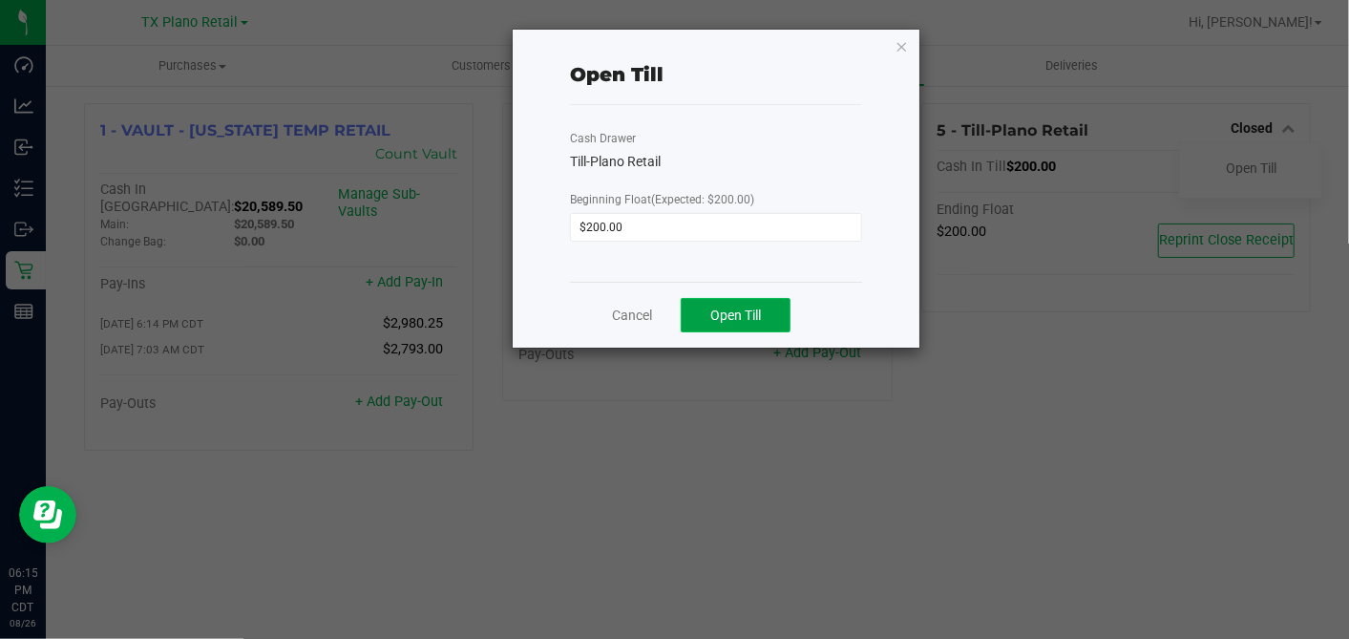
click at [734, 309] on span "Open Till" at bounding box center [735, 314] width 51 height 15
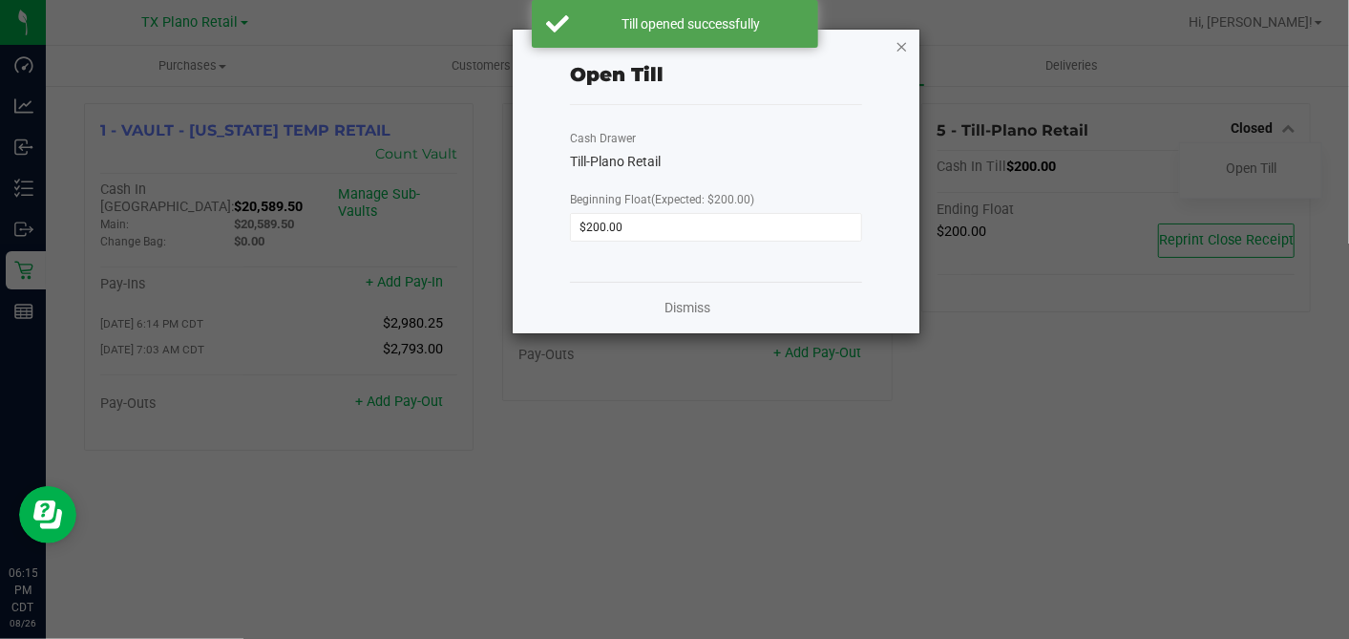
click at [898, 45] on icon "button" at bounding box center [902, 45] width 13 height 23
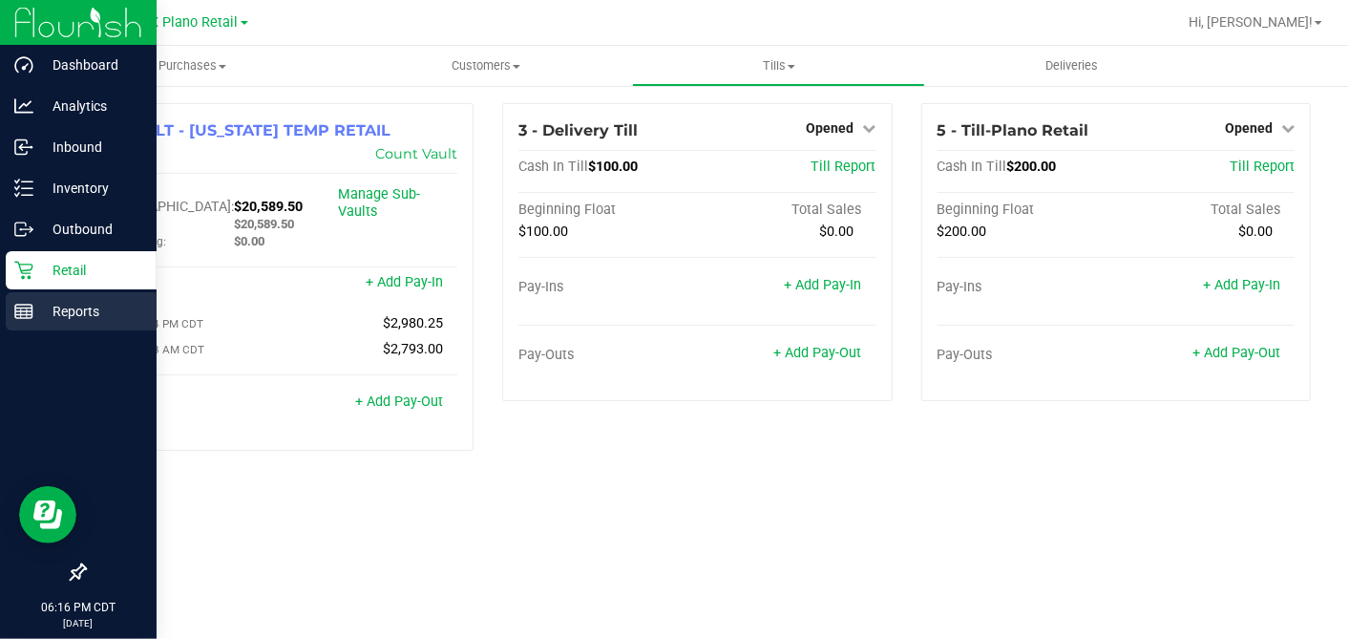
drag, startPoint x: 30, startPoint y: 316, endPoint x: 43, endPoint y: 316, distance: 13.4
click at [30, 316] on icon at bounding box center [23, 311] width 19 height 19
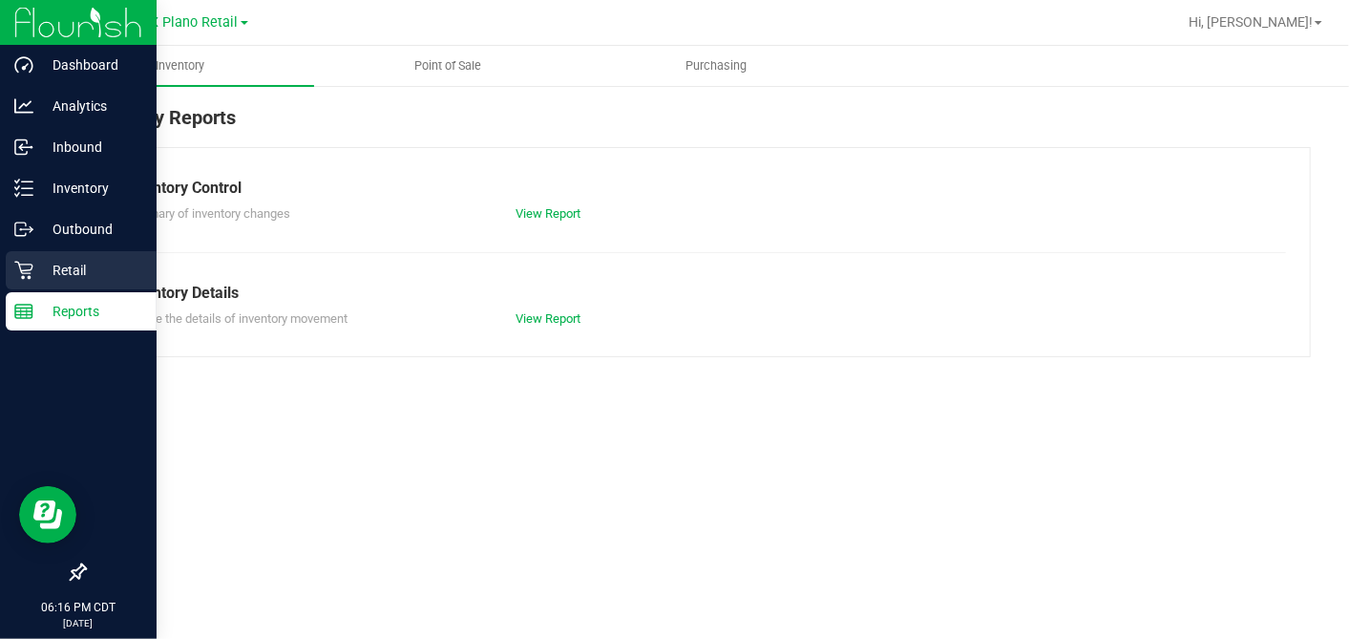
click at [27, 273] on icon at bounding box center [23, 271] width 18 height 18
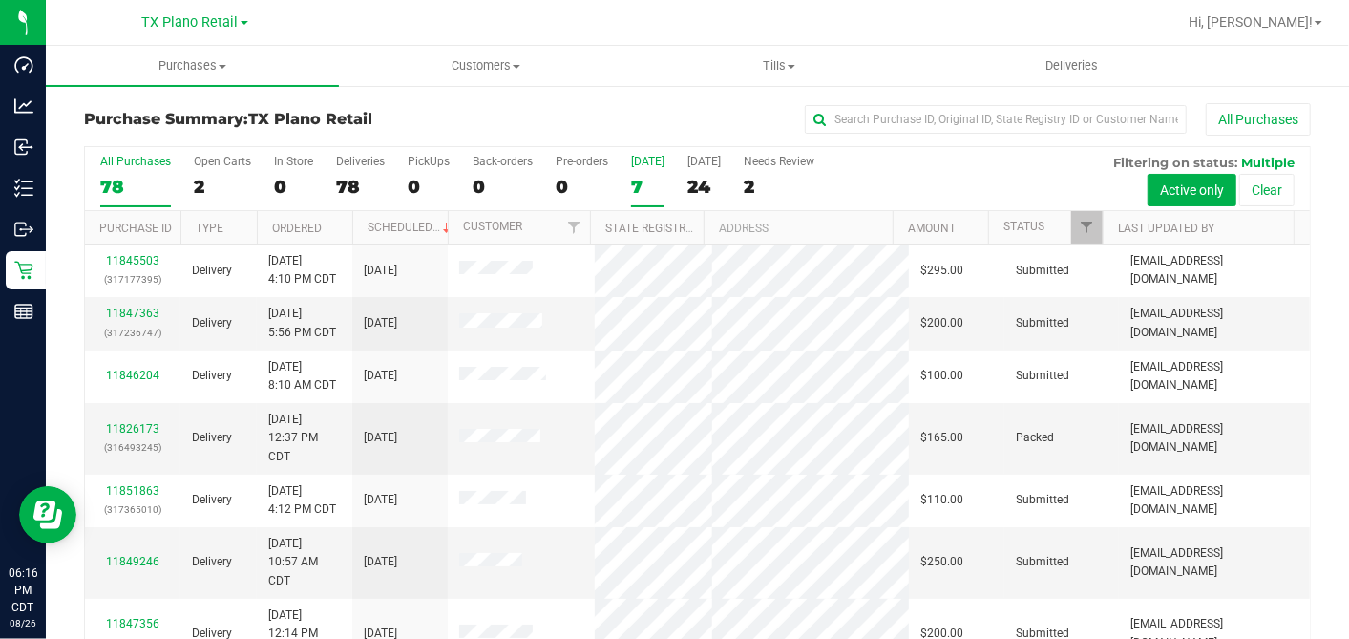
click at [641, 179] on div "7" at bounding box center [647, 187] width 33 height 22
click at [0, 0] on input "Today 7" at bounding box center [0, 0] width 0 height 0
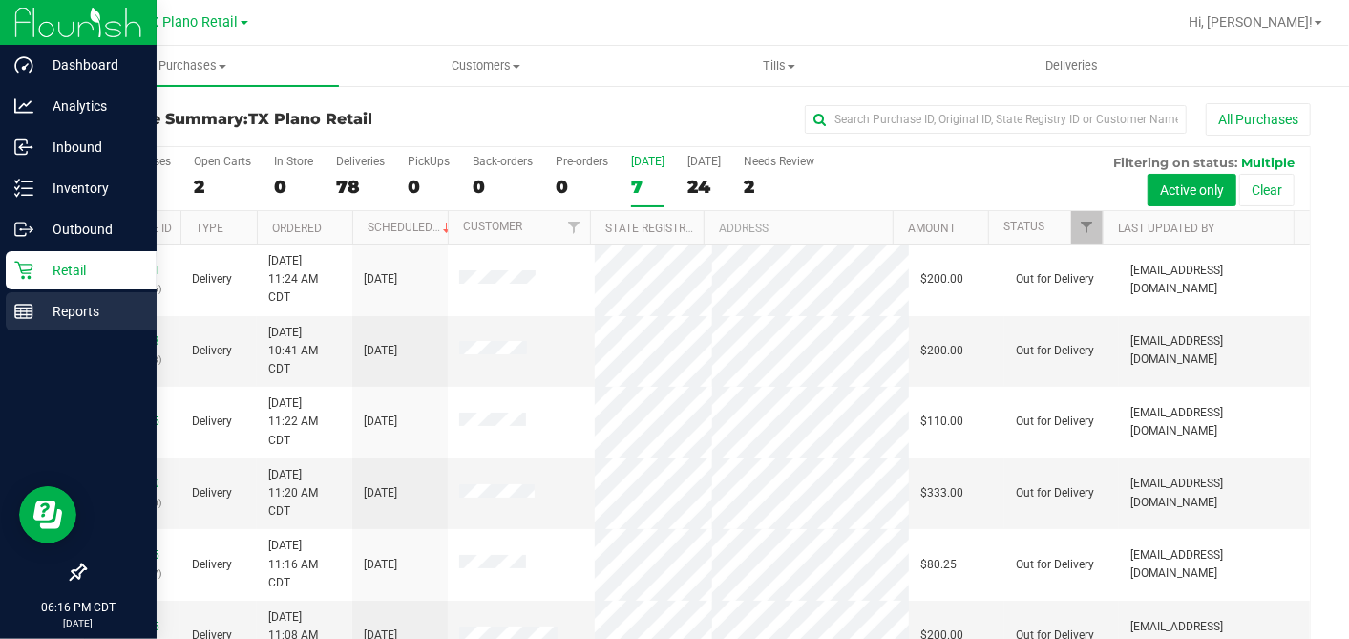
drag, startPoint x: 30, startPoint y: 307, endPoint x: 121, endPoint y: 307, distance: 91.7
click at [30, 308] on line at bounding box center [23, 308] width 17 height 0
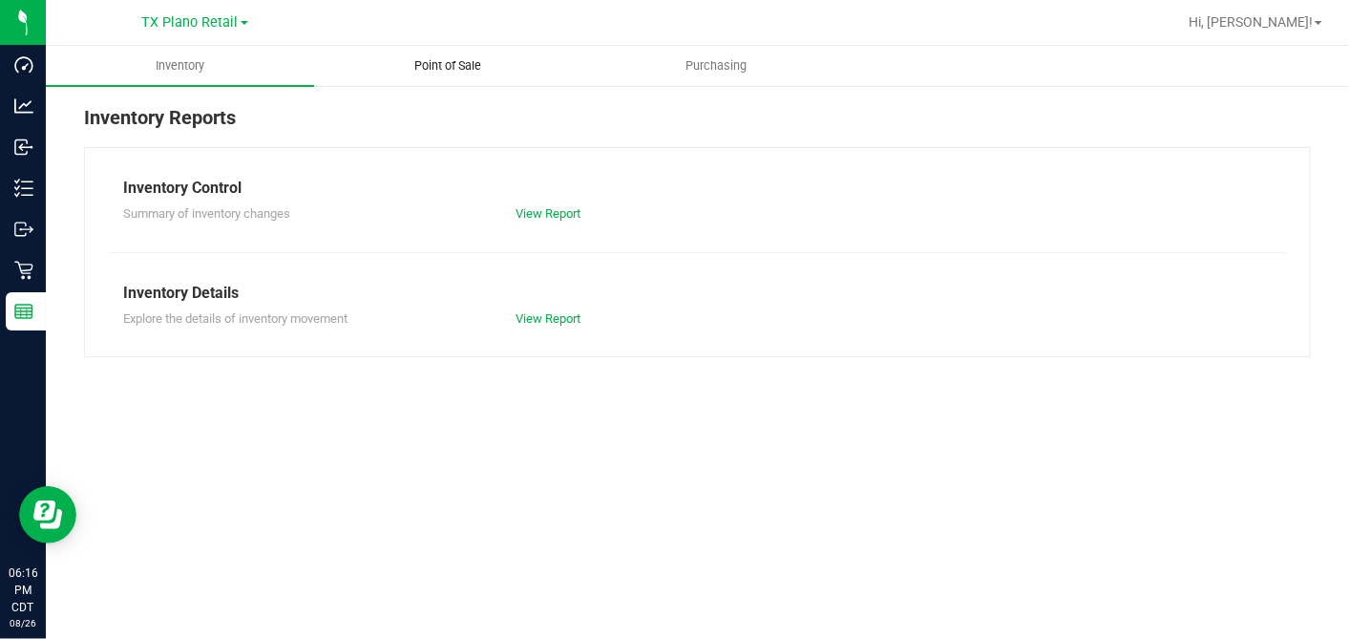
click at [458, 69] on span "Point of Sale" at bounding box center [449, 65] width 118 height 17
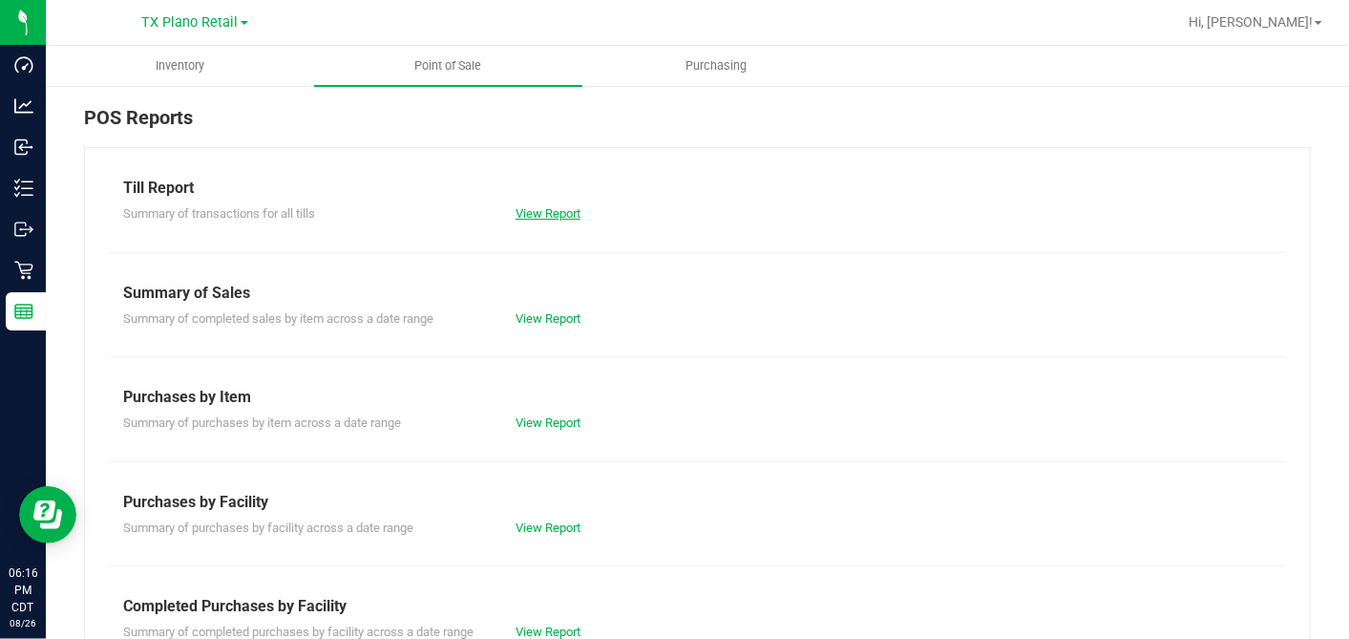
click at [552, 206] on link "View Report" at bounding box center [548, 213] width 65 height 14
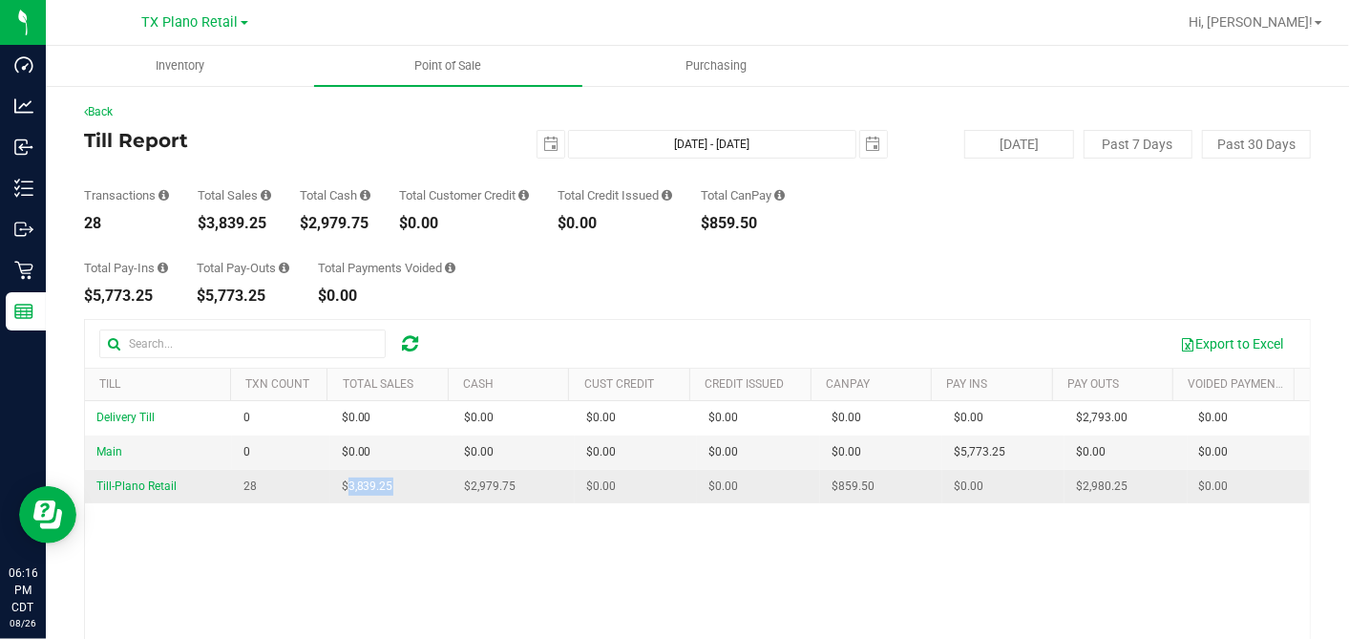
drag, startPoint x: 400, startPoint y: 482, endPoint x: 338, endPoint y: 488, distance: 62.3
click at [338, 488] on td "$3,839.25" at bounding box center [391, 486] width 122 height 33
click at [394, 485] on td "$3,839.25" at bounding box center [391, 486] width 122 height 33
drag, startPoint x: 385, startPoint y: 485, endPoint x: 343, endPoint y: 484, distance: 42.0
click at [343, 484] on td "$3,839.25" at bounding box center [391, 486] width 122 height 33
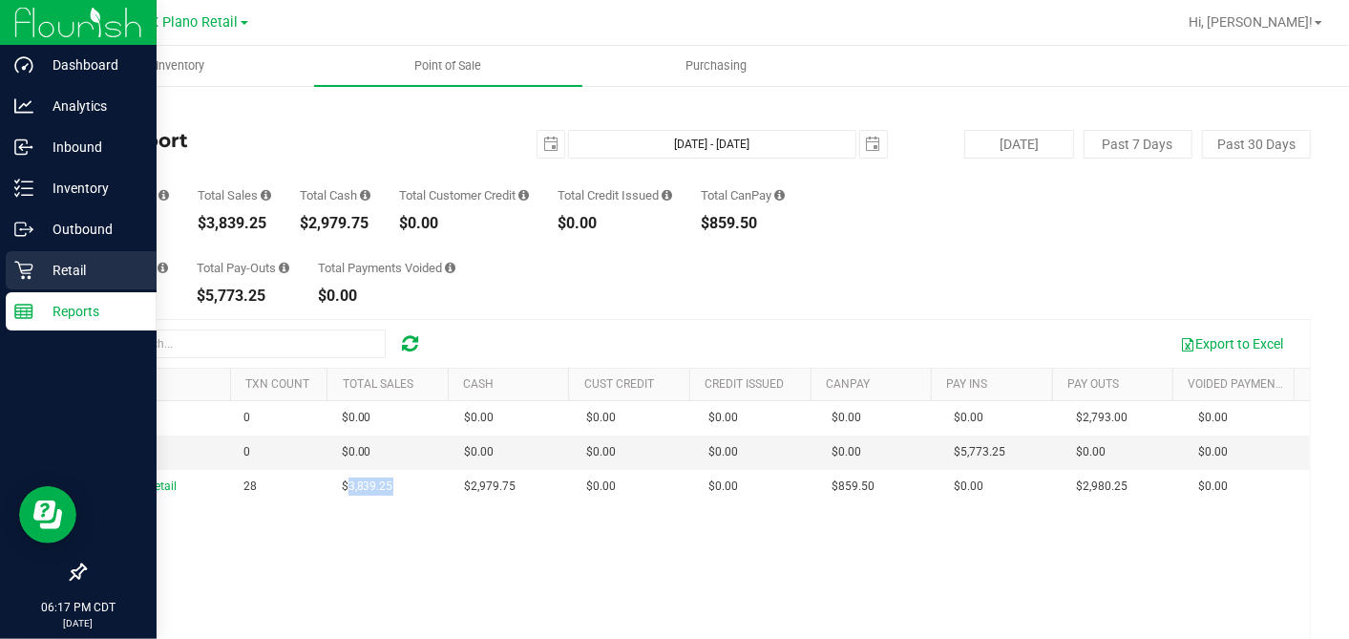
click at [44, 271] on div "Retail" at bounding box center [81, 270] width 151 height 38
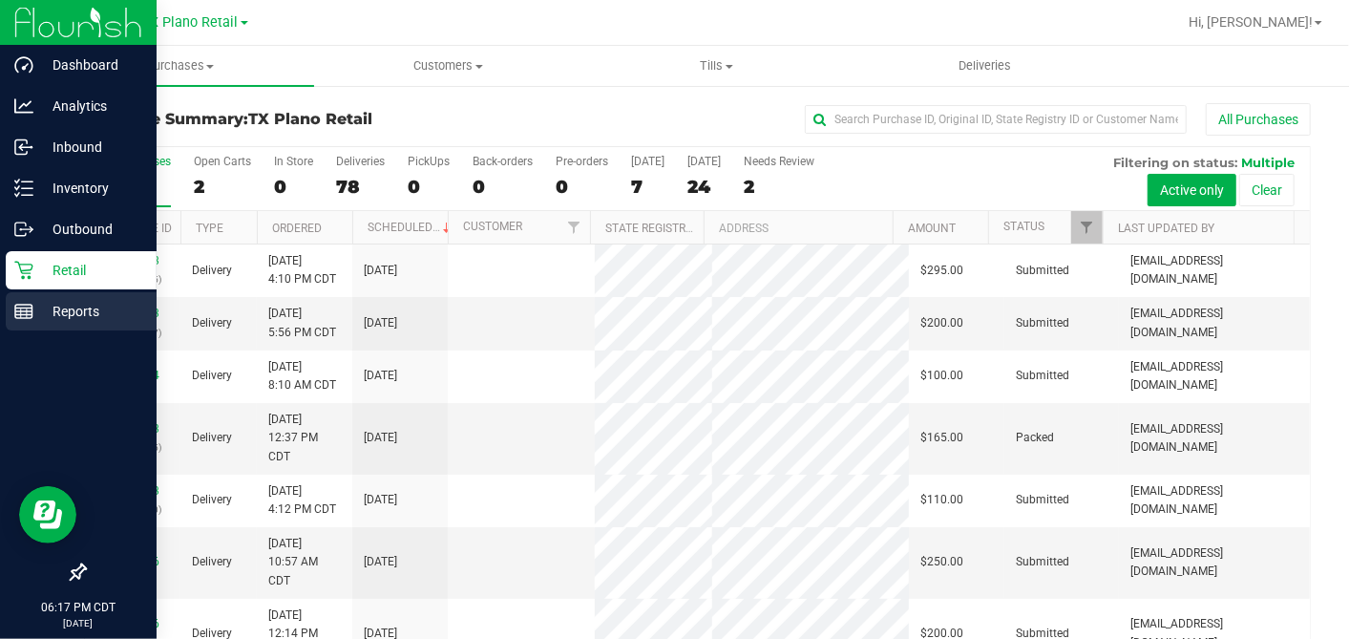
drag, startPoint x: 68, startPoint y: 309, endPoint x: 121, endPoint y: 306, distance: 53.6
click at [68, 309] on p "Reports" at bounding box center [90, 311] width 115 height 23
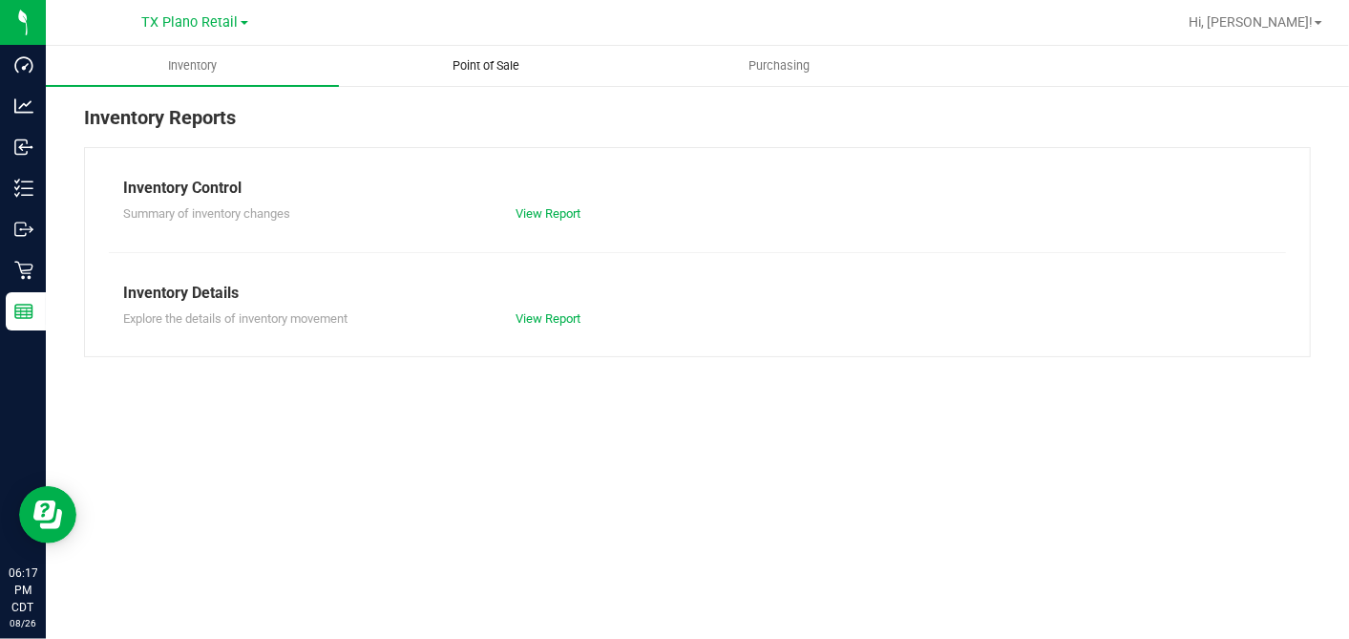
click at [498, 60] on span "Point of Sale" at bounding box center [486, 65] width 118 height 17
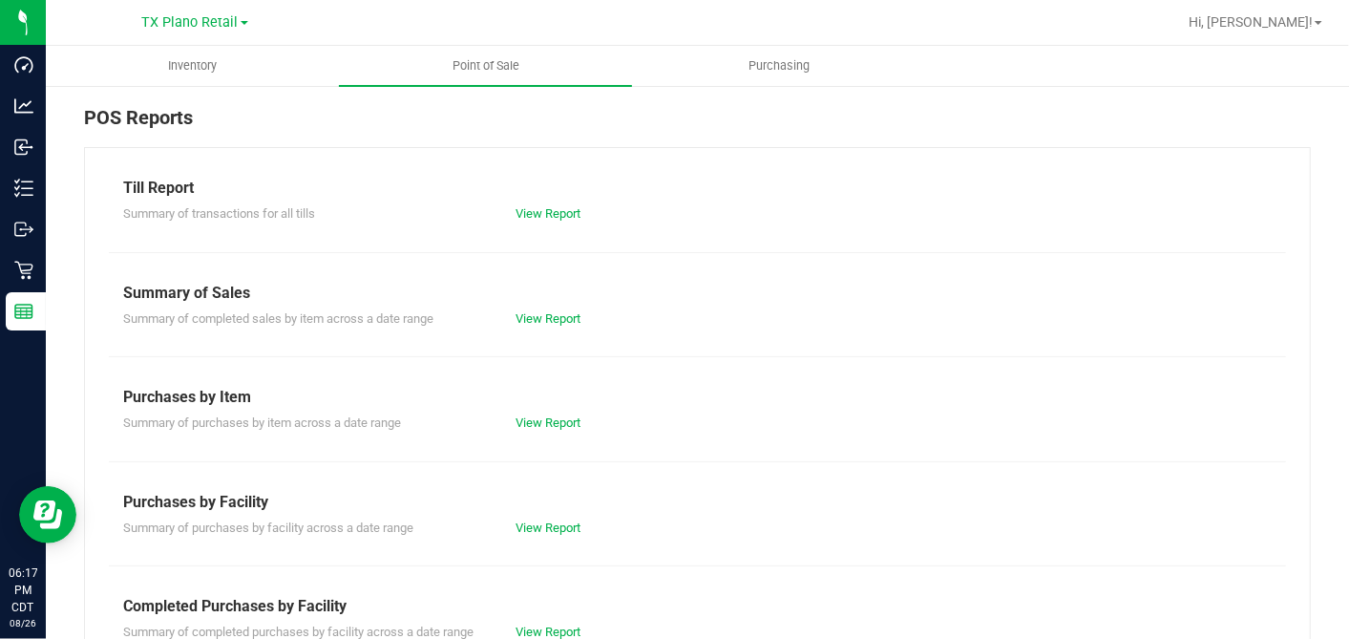
click at [559, 619] on div "Summary of completed purchases by facility across a date range View Report" at bounding box center [697, 630] width 1177 height 24
click at [552, 628] on link "View Report" at bounding box center [548, 631] width 65 height 14
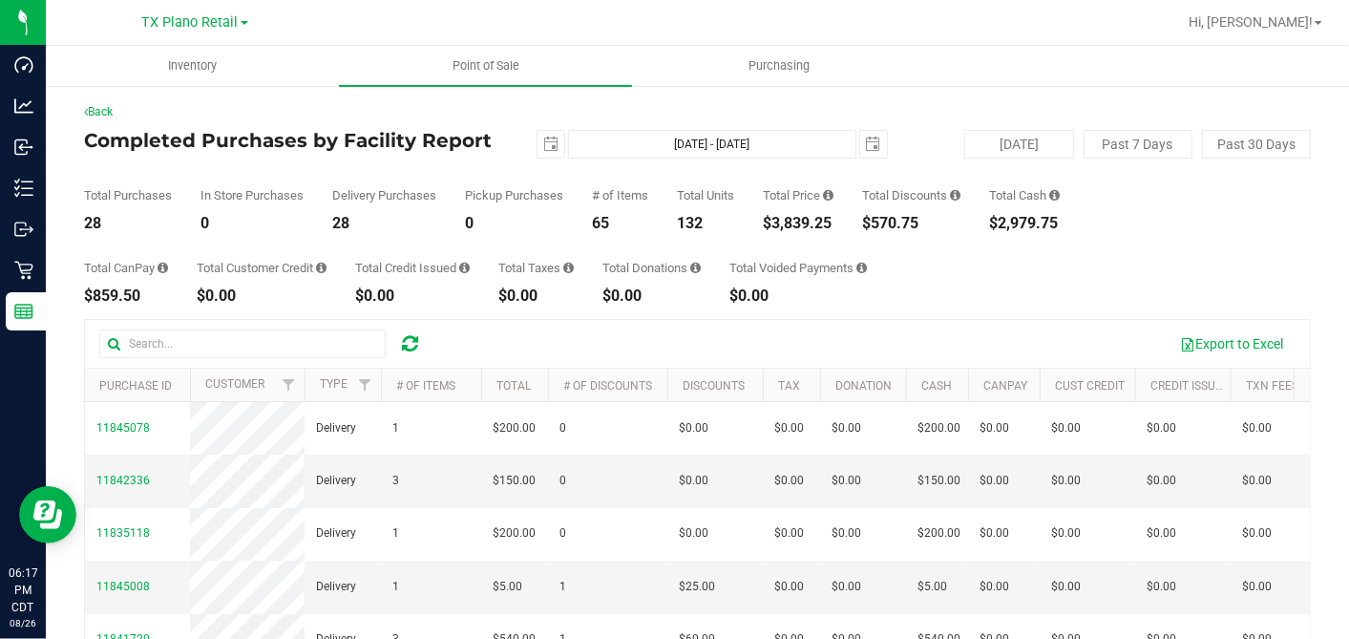
click at [692, 229] on div "132" at bounding box center [705, 223] width 57 height 15
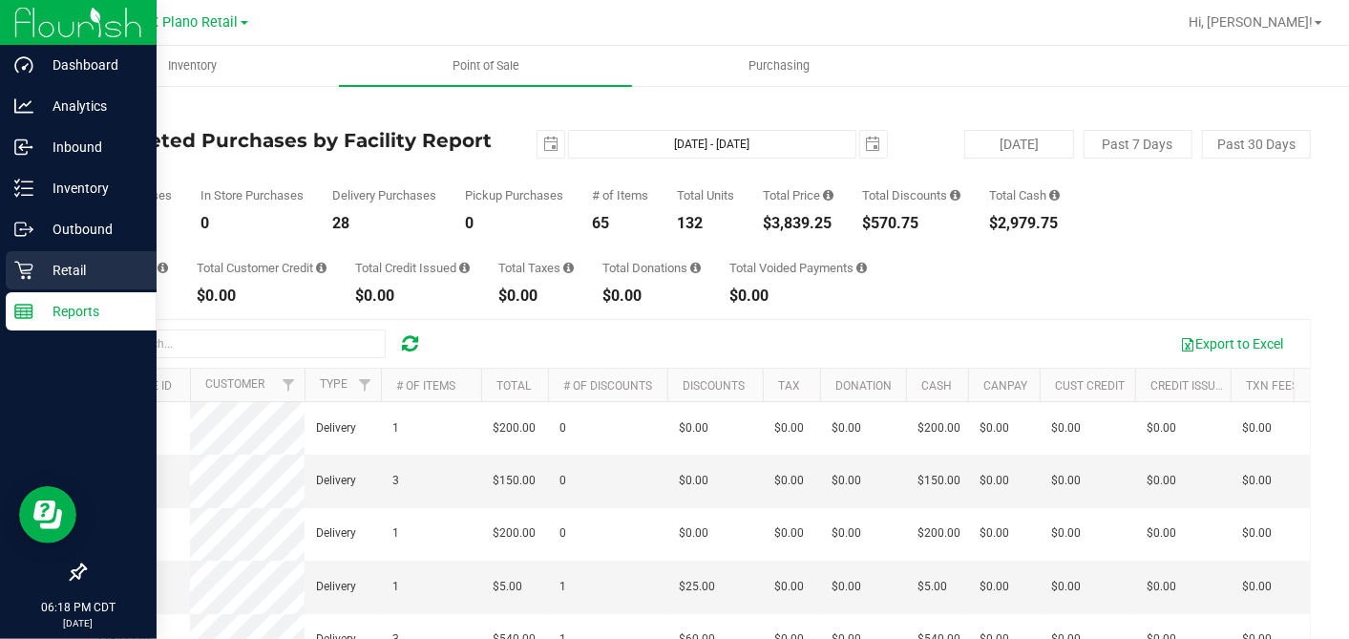
drag, startPoint x: 24, startPoint y: 269, endPoint x: 43, endPoint y: 271, distance: 19.2
click at [24, 270] on icon at bounding box center [23, 271] width 18 height 18
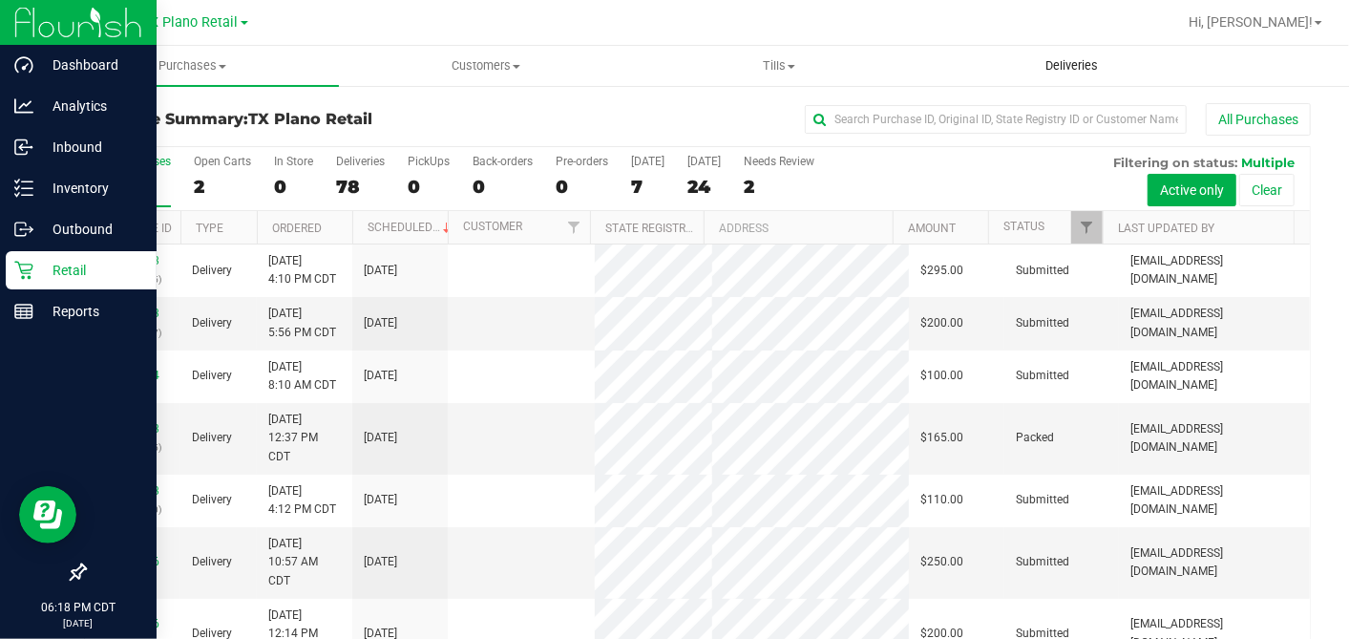
click at [1111, 57] on span "Deliveries" at bounding box center [1072, 65] width 104 height 17
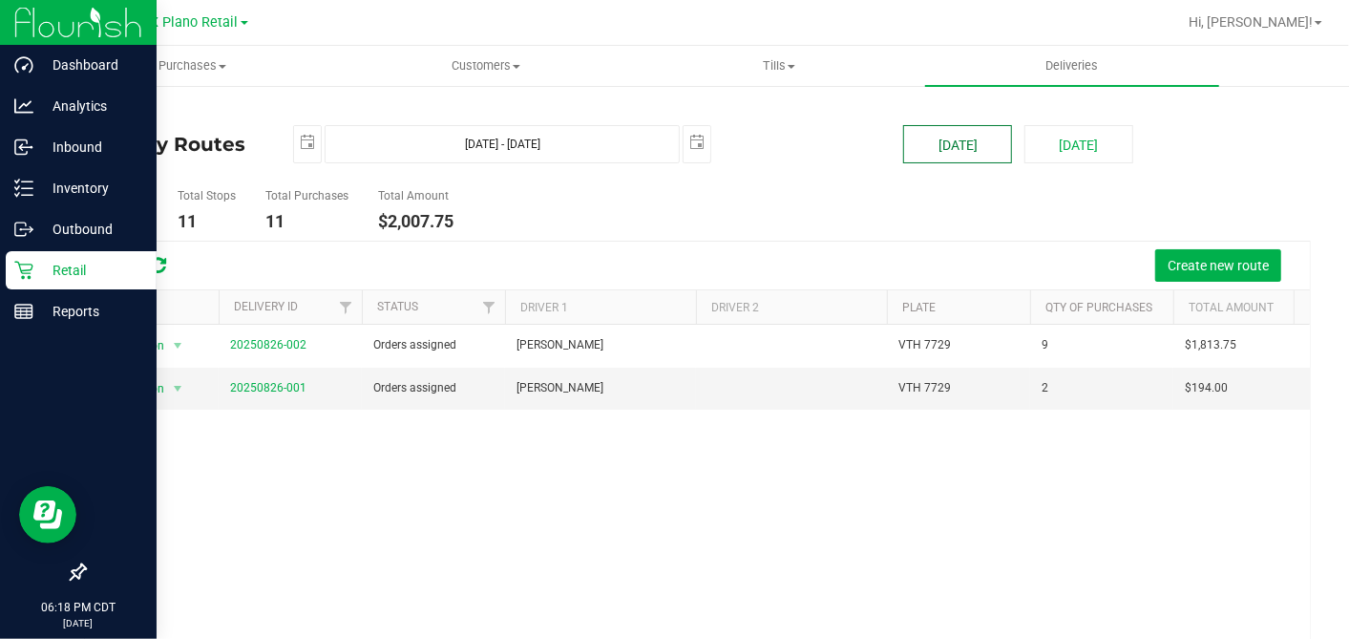
click at [964, 137] on button "[DATE]" at bounding box center [957, 144] width 109 height 38
type input "Aug 26, 2025 - Aug 26, 2025"
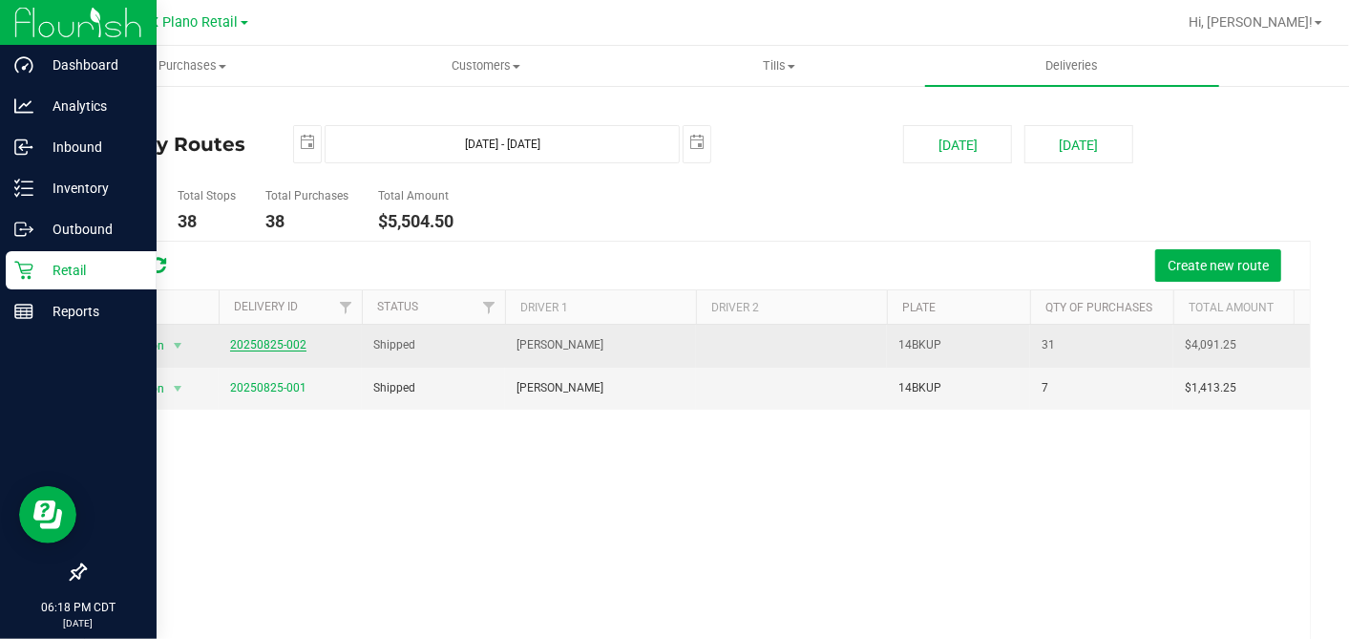
click at [282, 341] on link "20250825-002" at bounding box center [268, 344] width 76 height 13
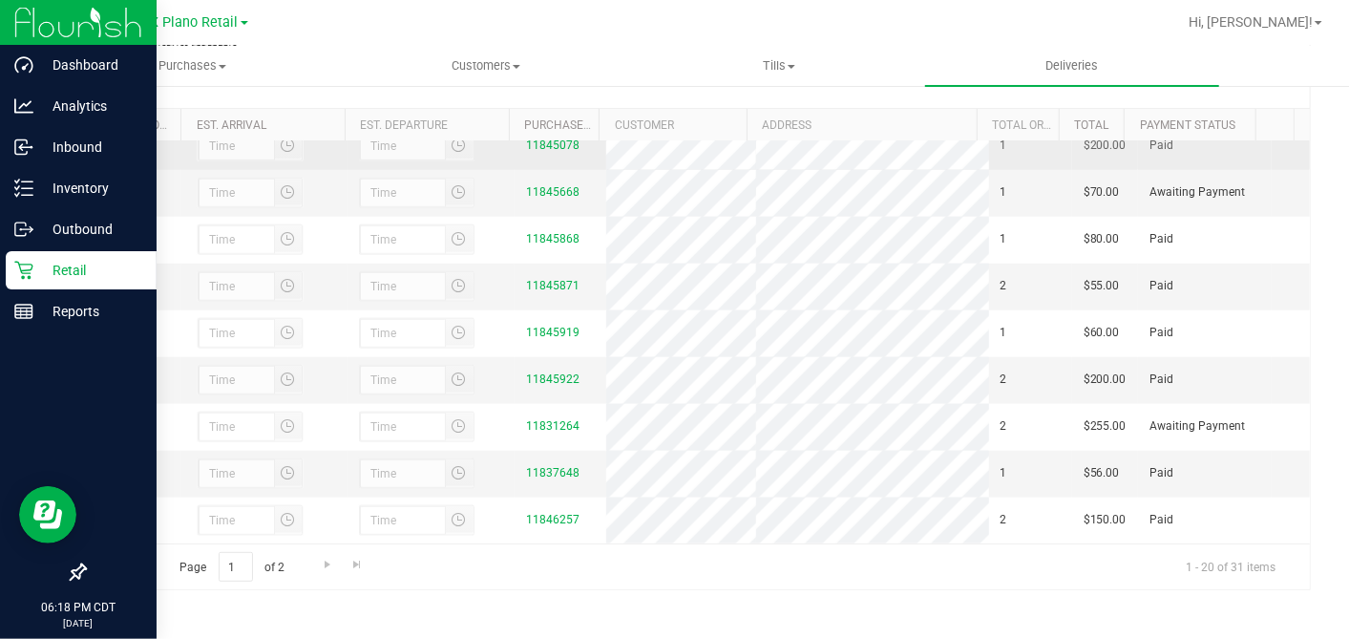
scroll to position [1151, 0]
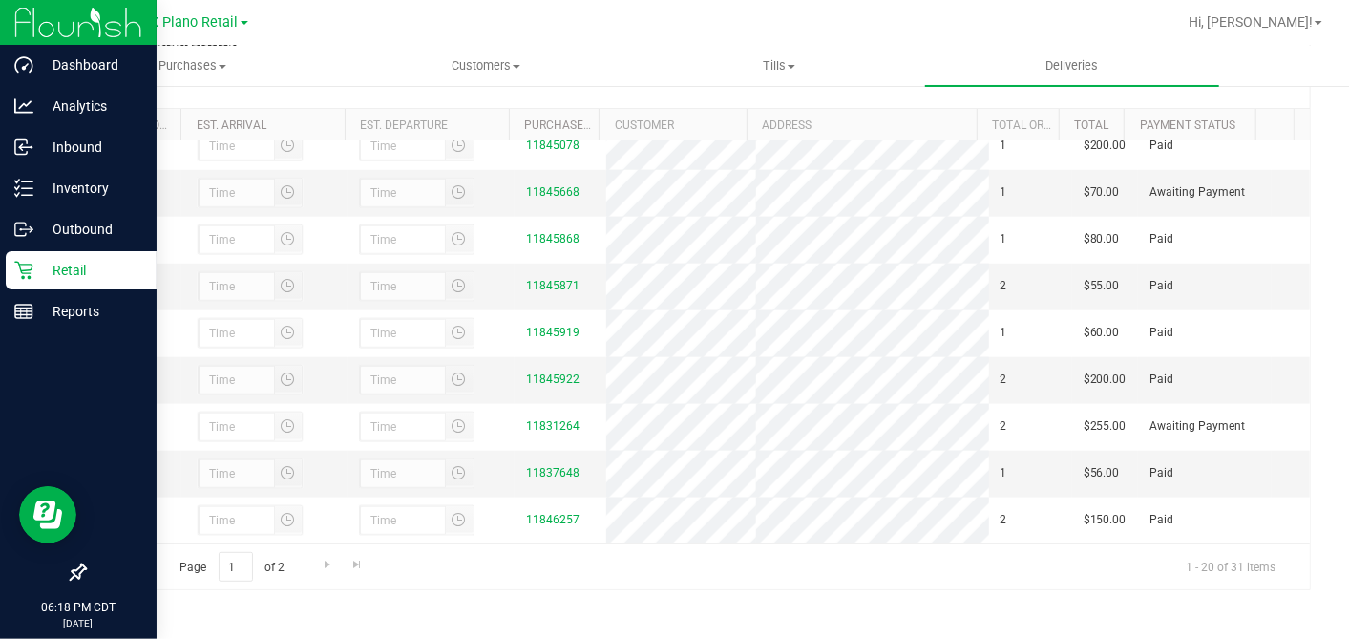
drag, startPoint x: 35, startPoint y: 268, endPoint x: 75, endPoint y: 260, distance: 41.0
click at [35, 268] on p "Retail" at bounding box center [90, 270] width 115 height 23
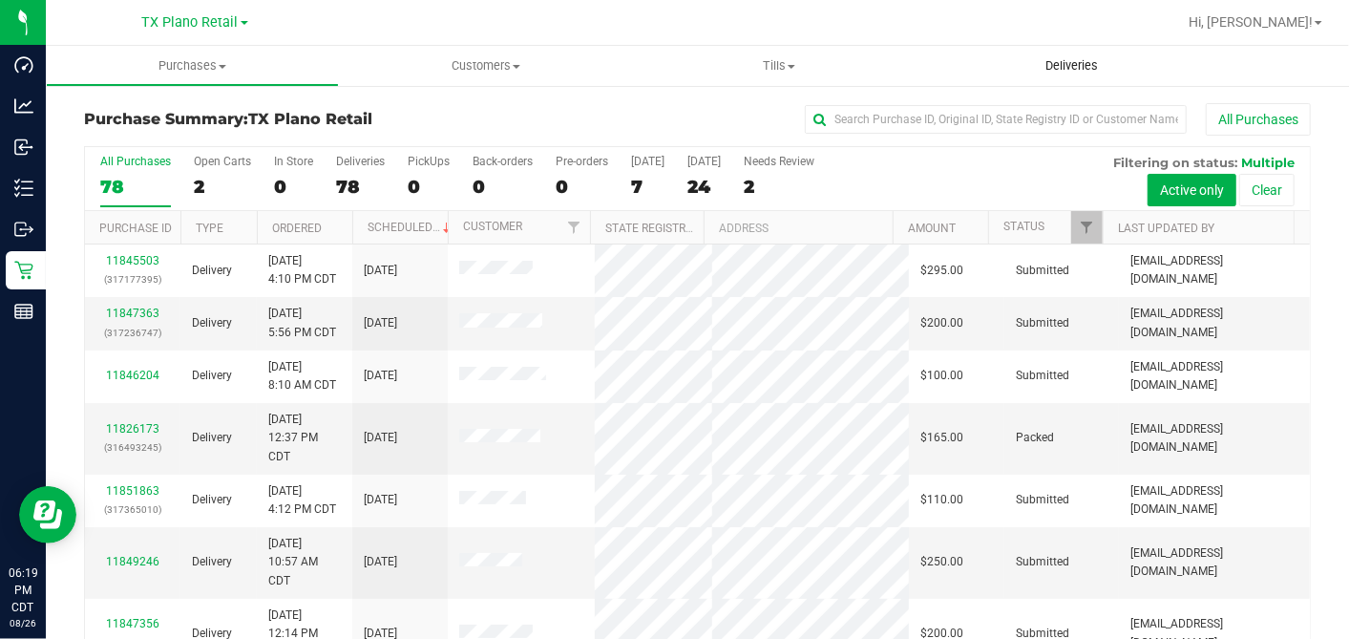
click at [1062, 68] on span "Deliveries" at bounding box center [1072, 65] width 104 height 17
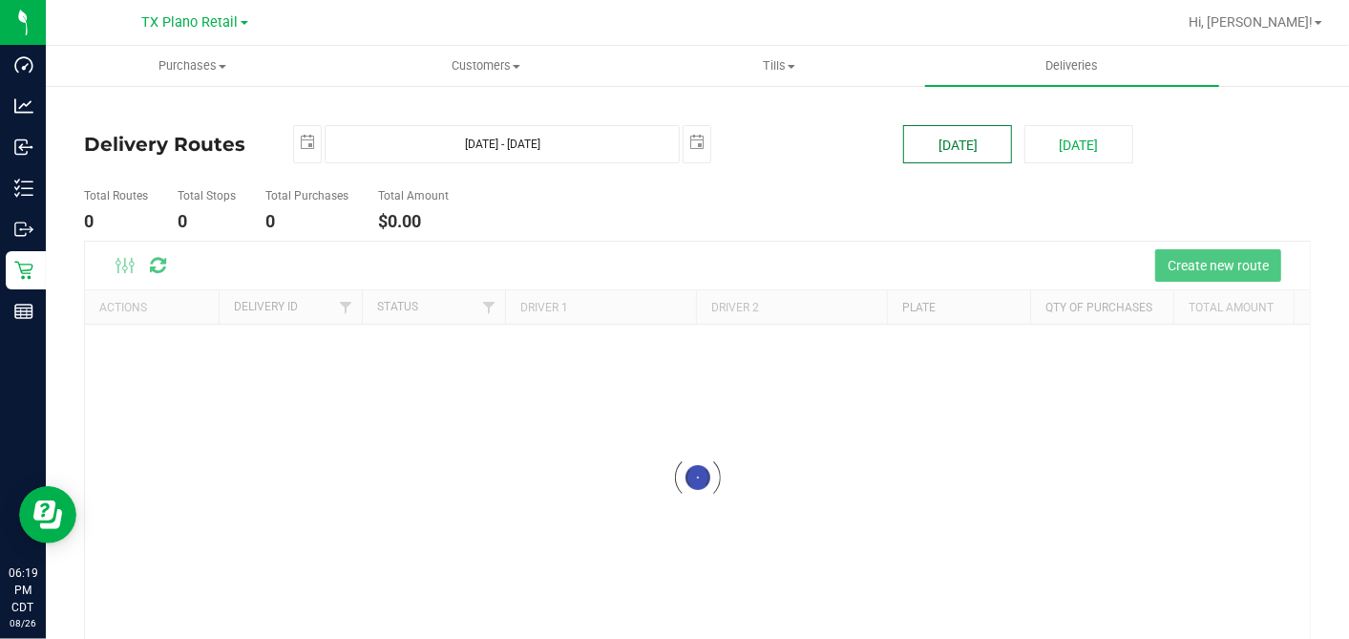
click at [937, 136] on button "[DATE]" at bounding box center [957, 144] width 109 height 38
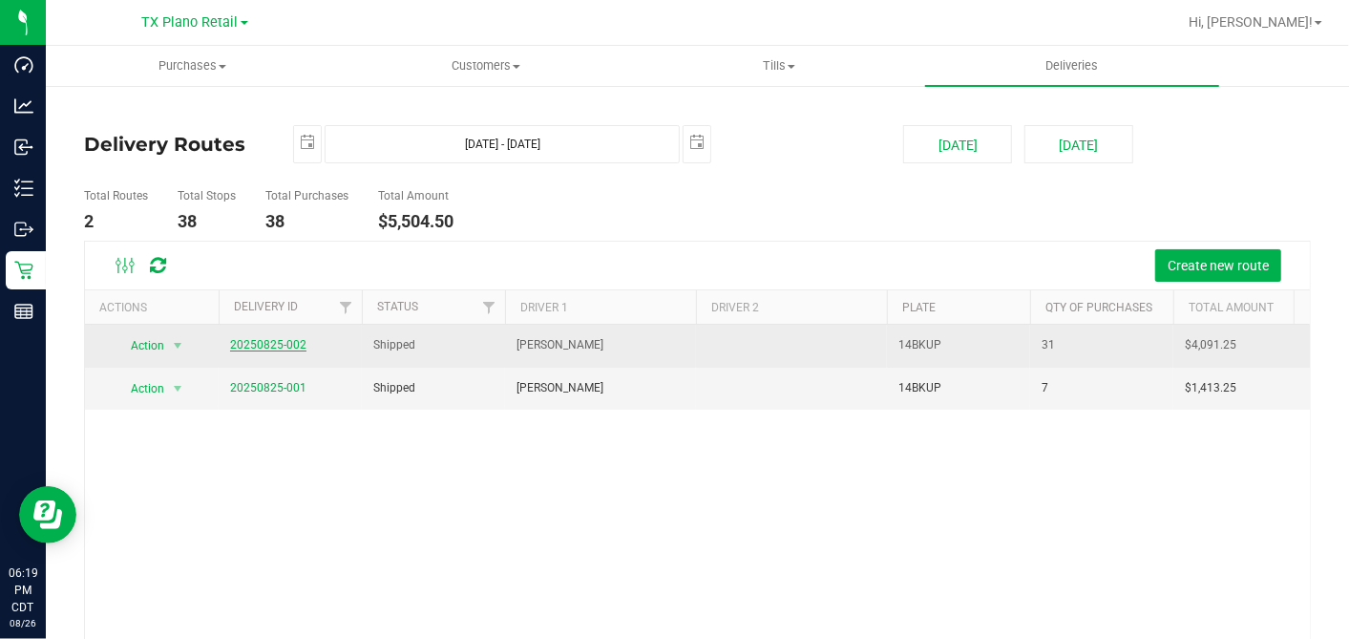
click at [281, 341] on link "20250825-002" at bounding box center [268, 344] width 76 height 13
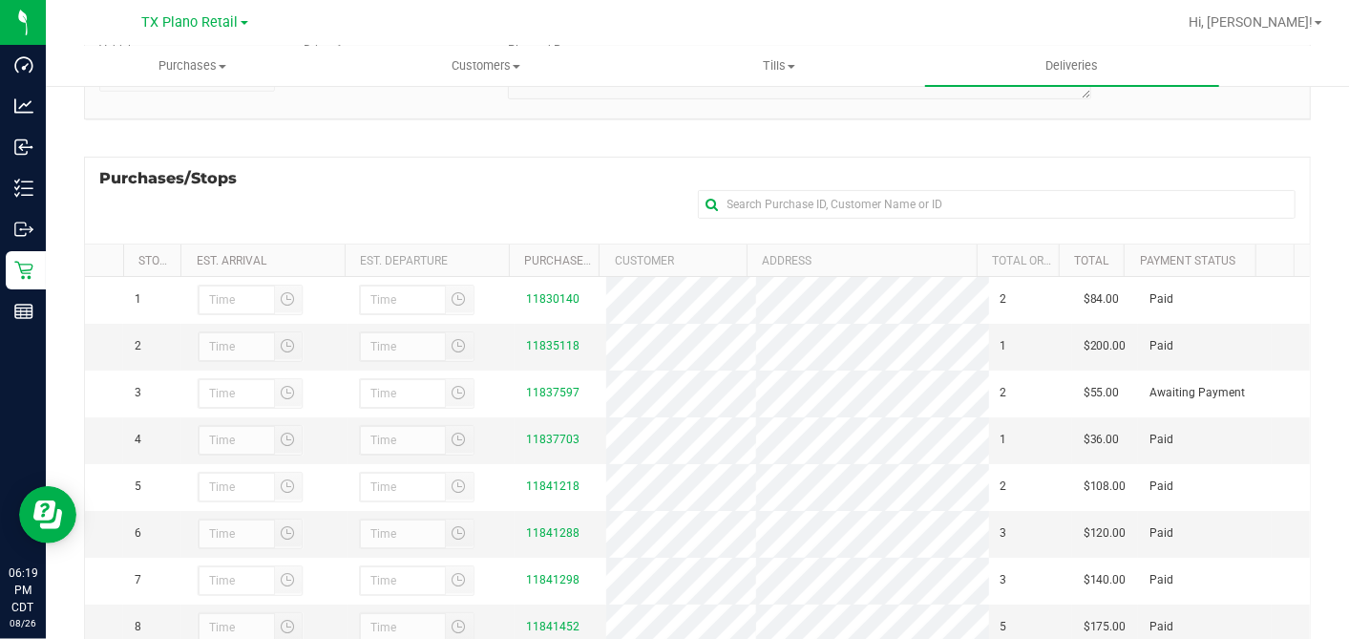
scroll to position [128, 0]
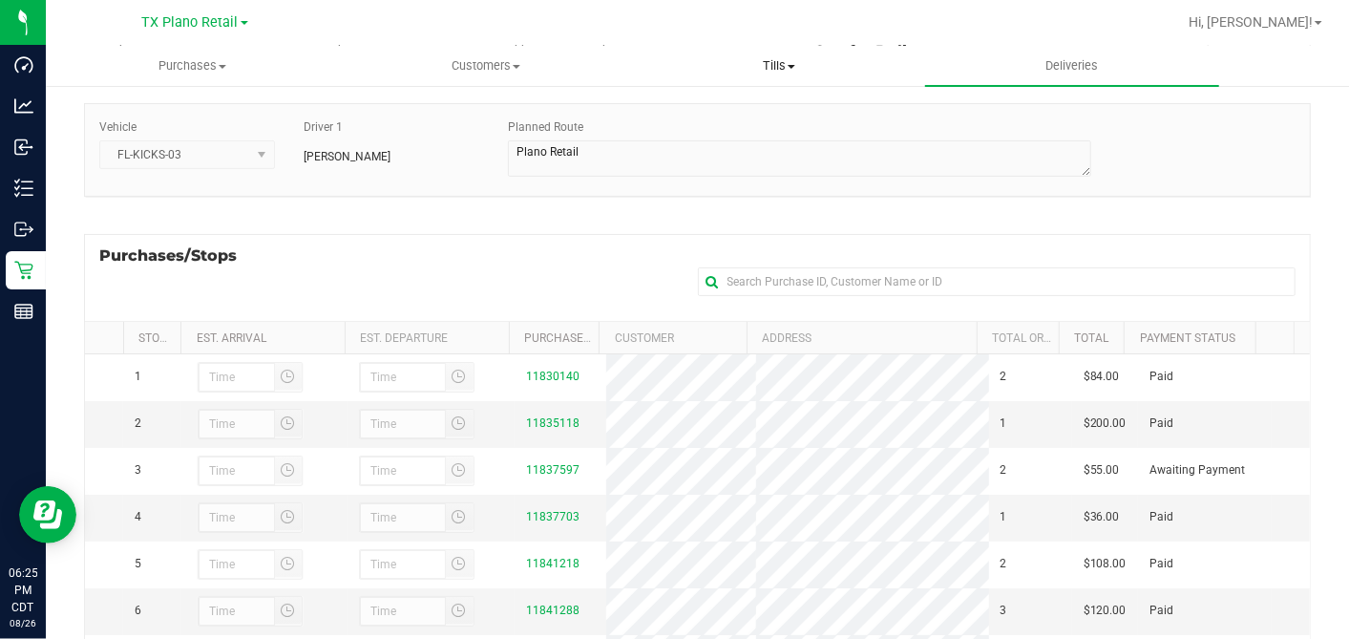
click at [780, 58] on span "Tills" at bounding box center [778, 65] width 291 height 17
click at [708, 109] on span "Manage tills" at bounding box center [696, 115] width 129 height 16
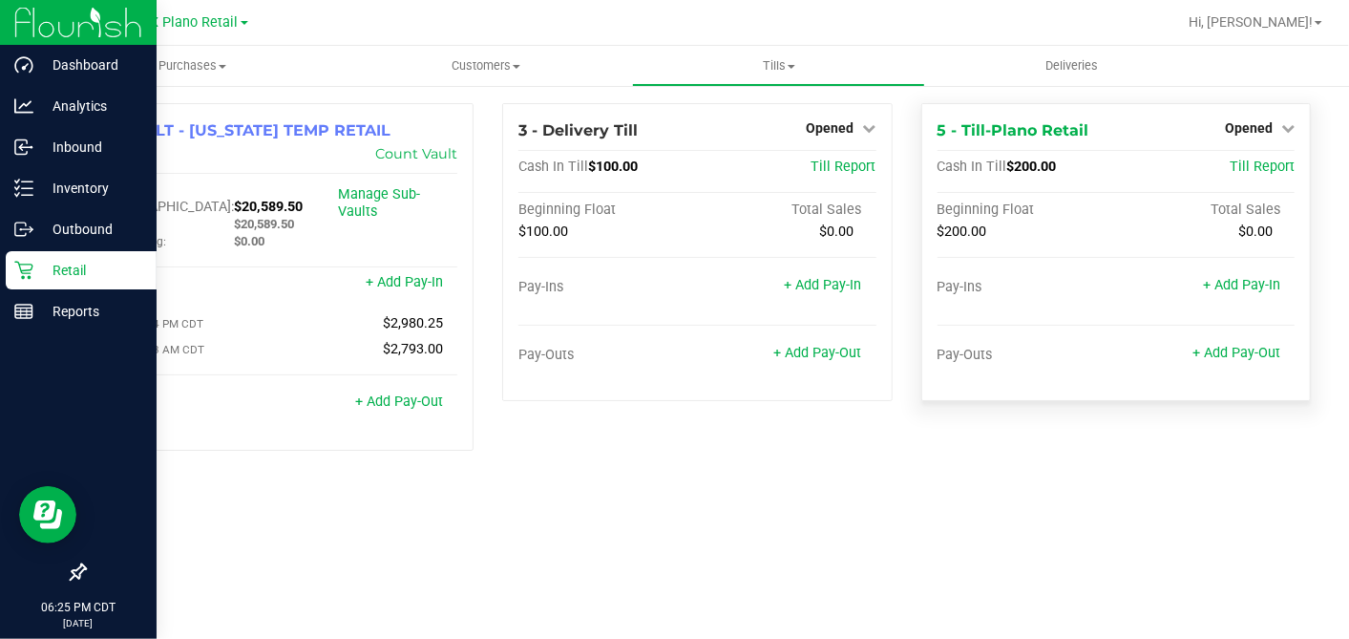
click at [59, 259] on p "Retail" at bounding box center [90, 270] width 115 height 23
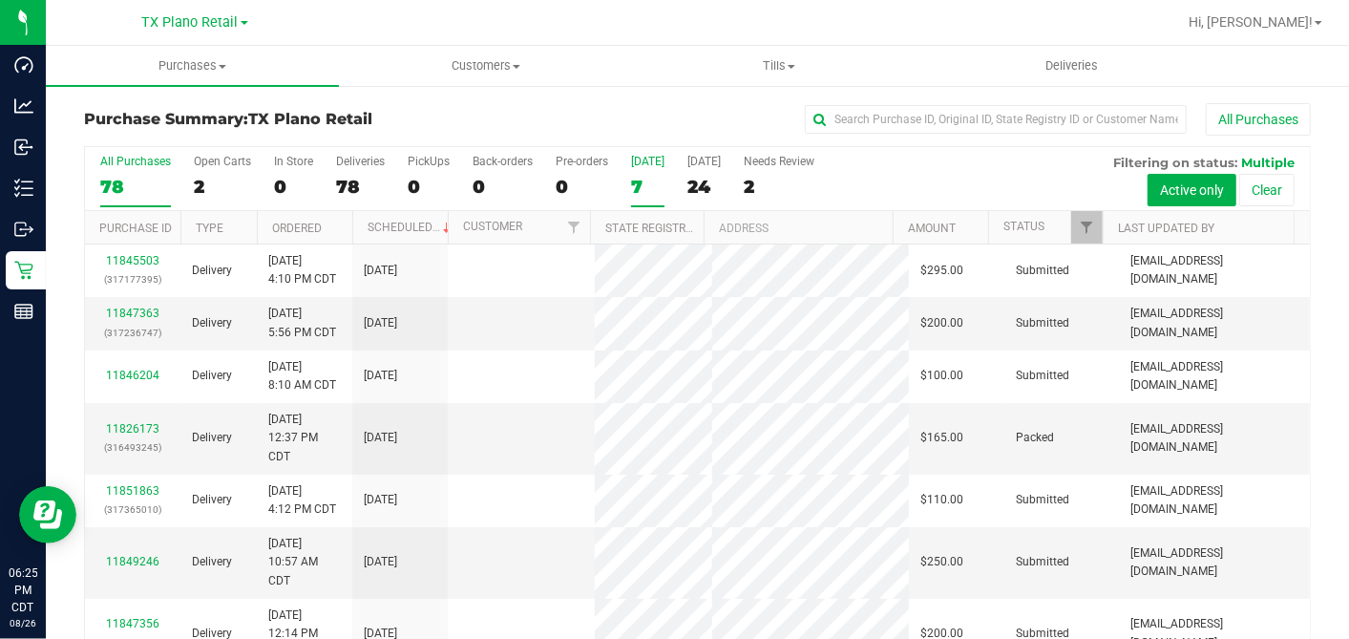
click at [645, 185] on div "7" at bounding box center [647, 187] width 33 height 22
click at [0, 0] on input "Today 7" at bounding box center [0, 0] width 0 height 0
